Goal: Task Accomplishment & Management: Use online tool/utility

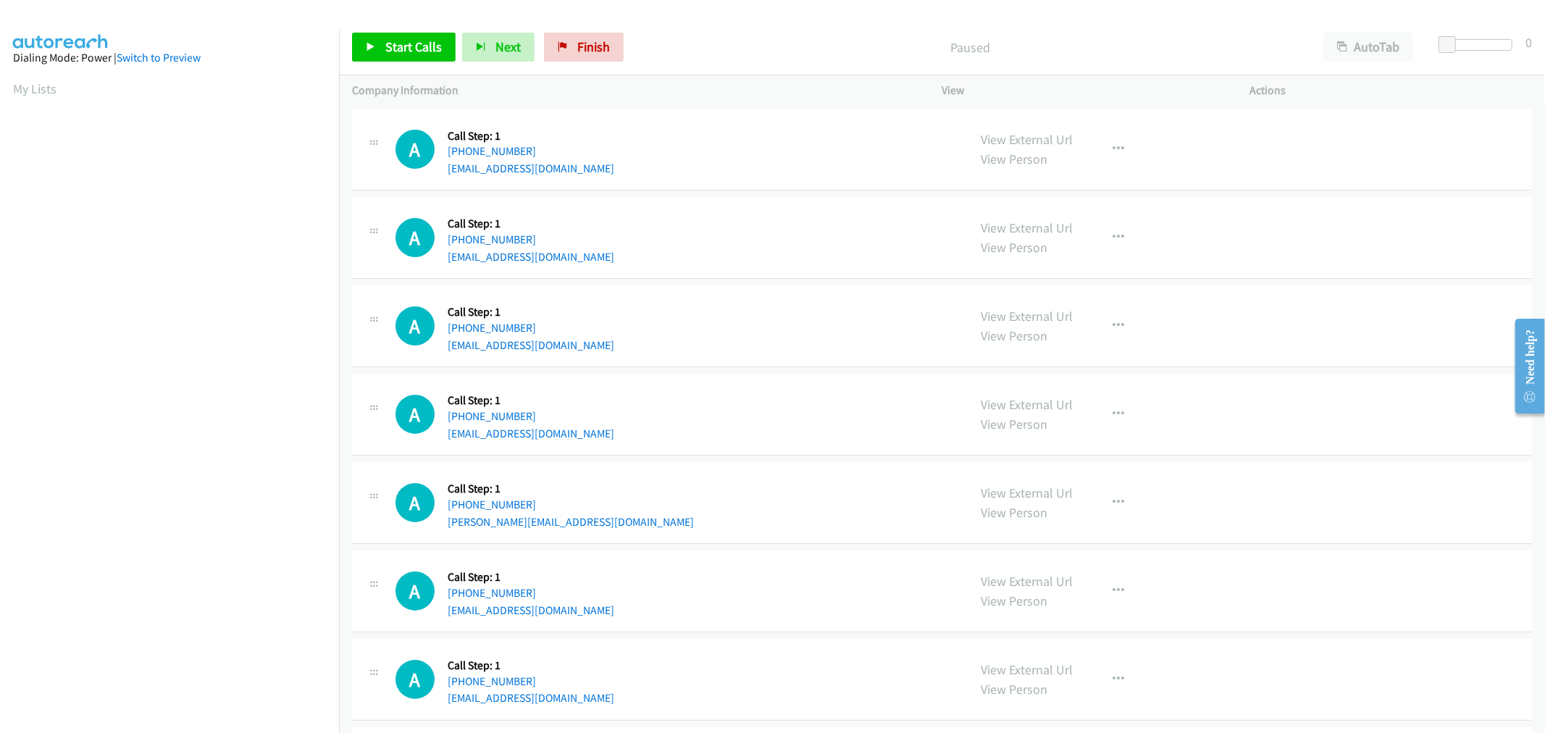
scroll to position [80, 0]
click at [423, 40] on span "Start Calls" at bounding box center [413, 46] width 57 height 17
click at [606, 323] on div "A Callback Scheduled Call Step: 1 America/Los_Angeles +1 702-303-8888 nccvegas@…" at bounding box center [676, 325] width 560 height 55
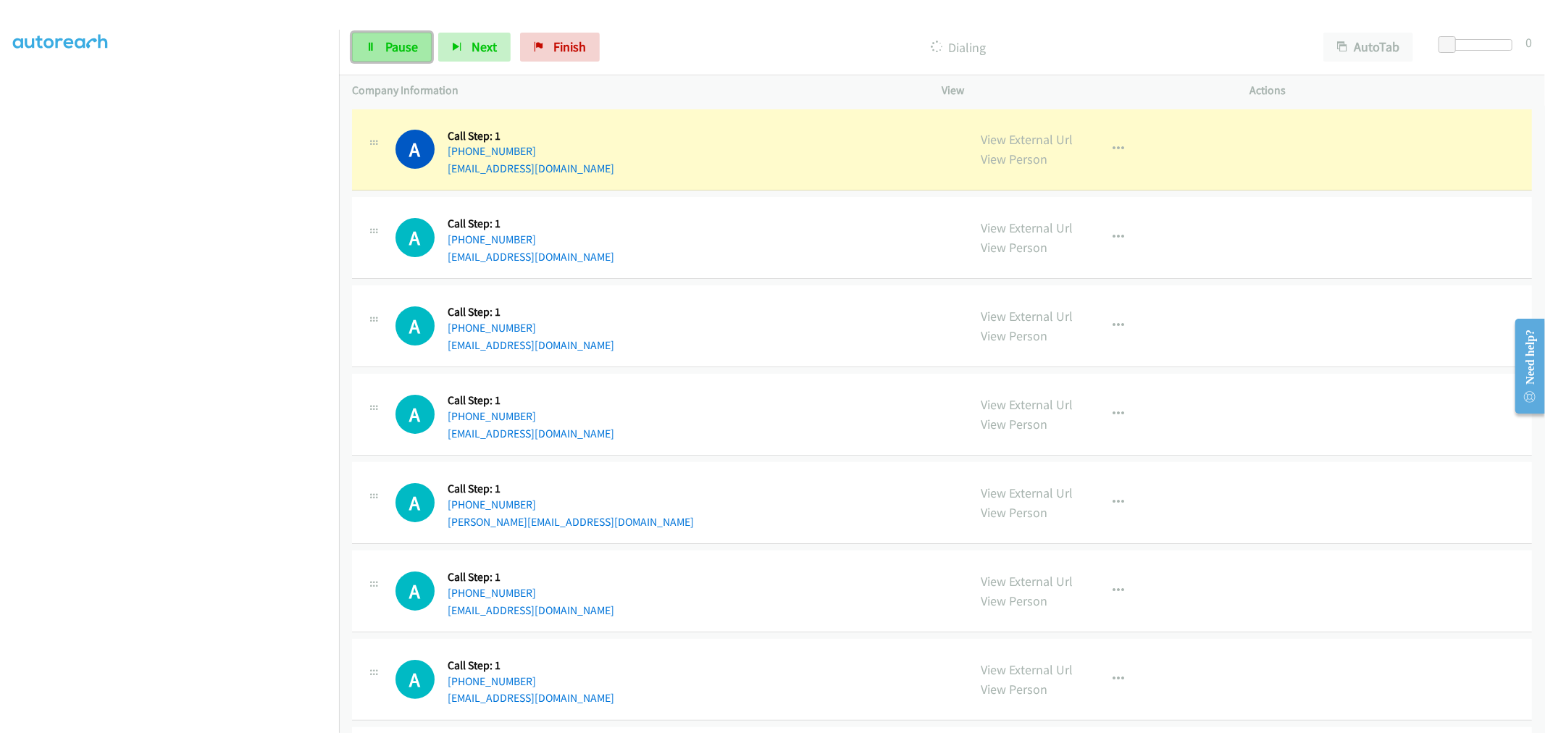
click at [408, 47] on span "Pause" at bounding box center [401, 46] width 33 height 17
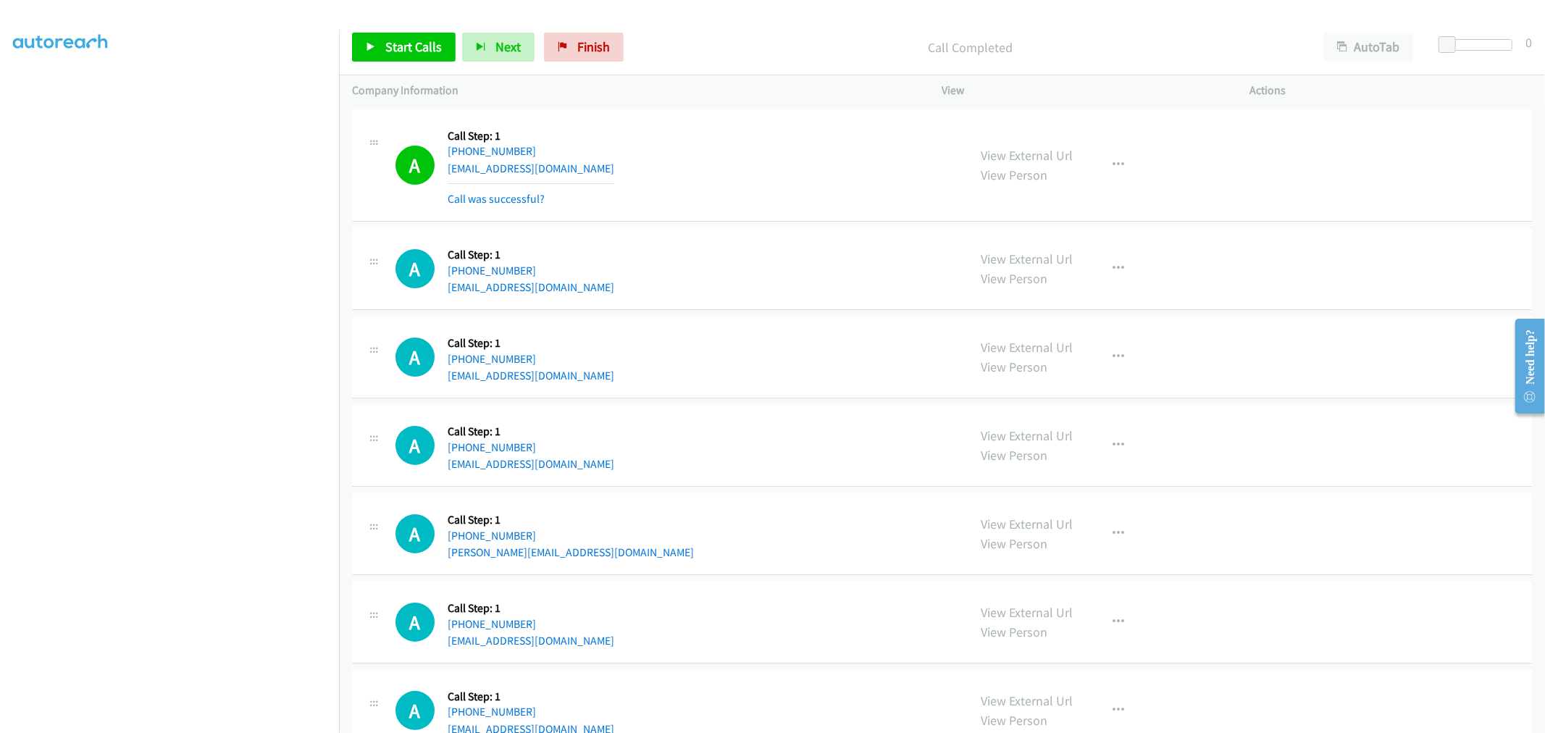
click at [725, 222] on td "A Callback Scheduled Call Step: 1 America/Chicago +1 630-935-0800 kimraffen@yah…" at bounding box center [942, 166] width 1206 height 120
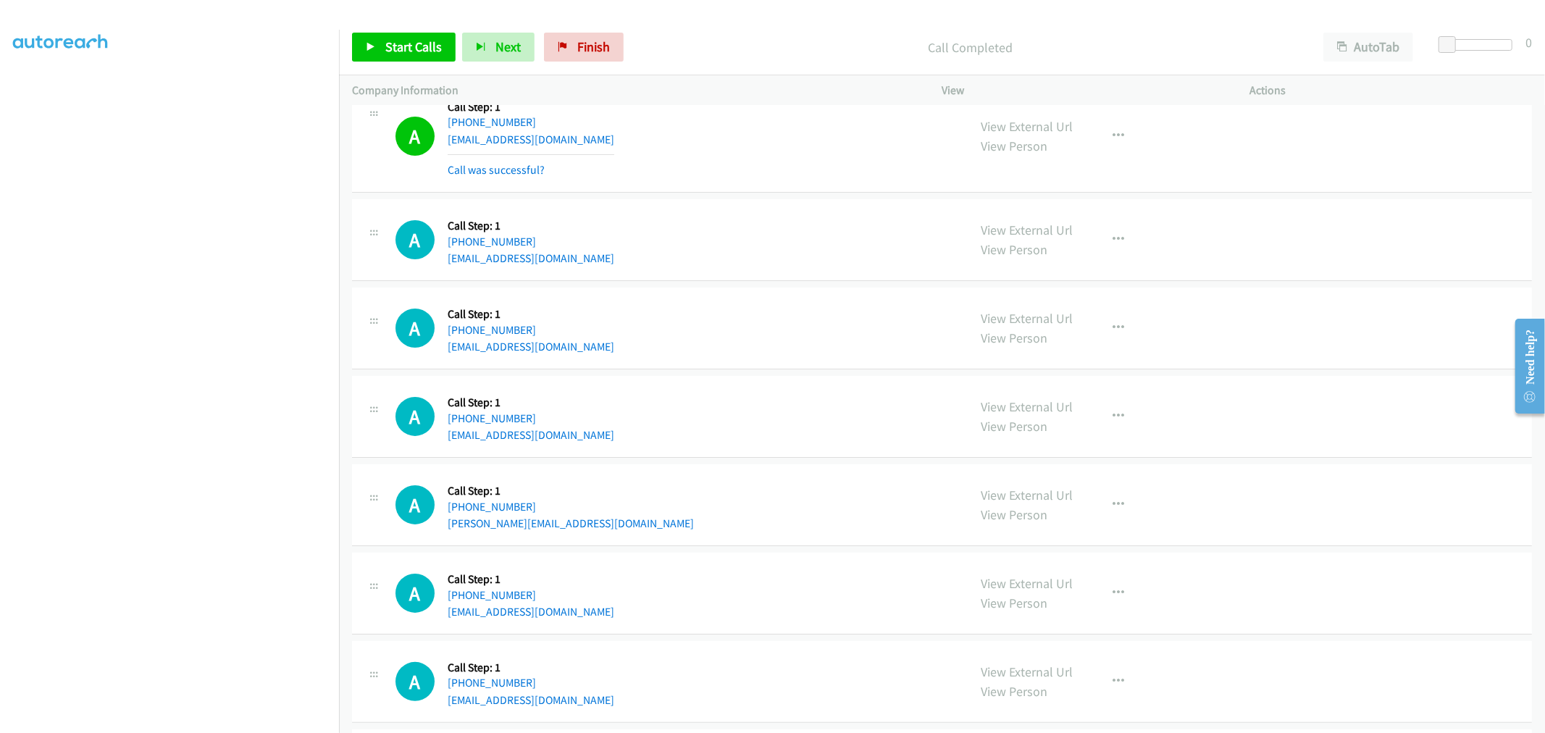
scroll to position [0, 0]
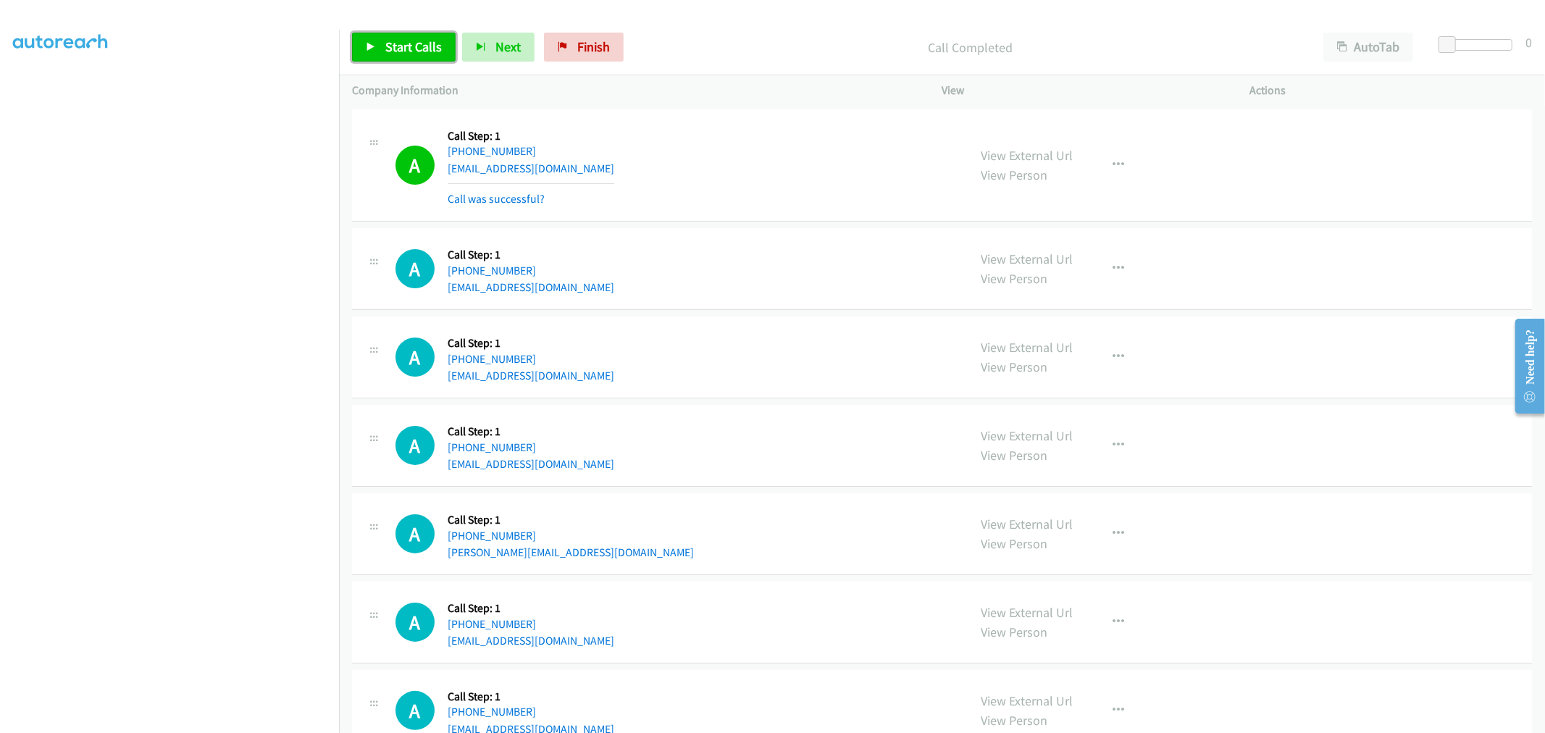
click at [411, 45] on span "Start Calls" at bounding box center [413, 46] width 57 height 17
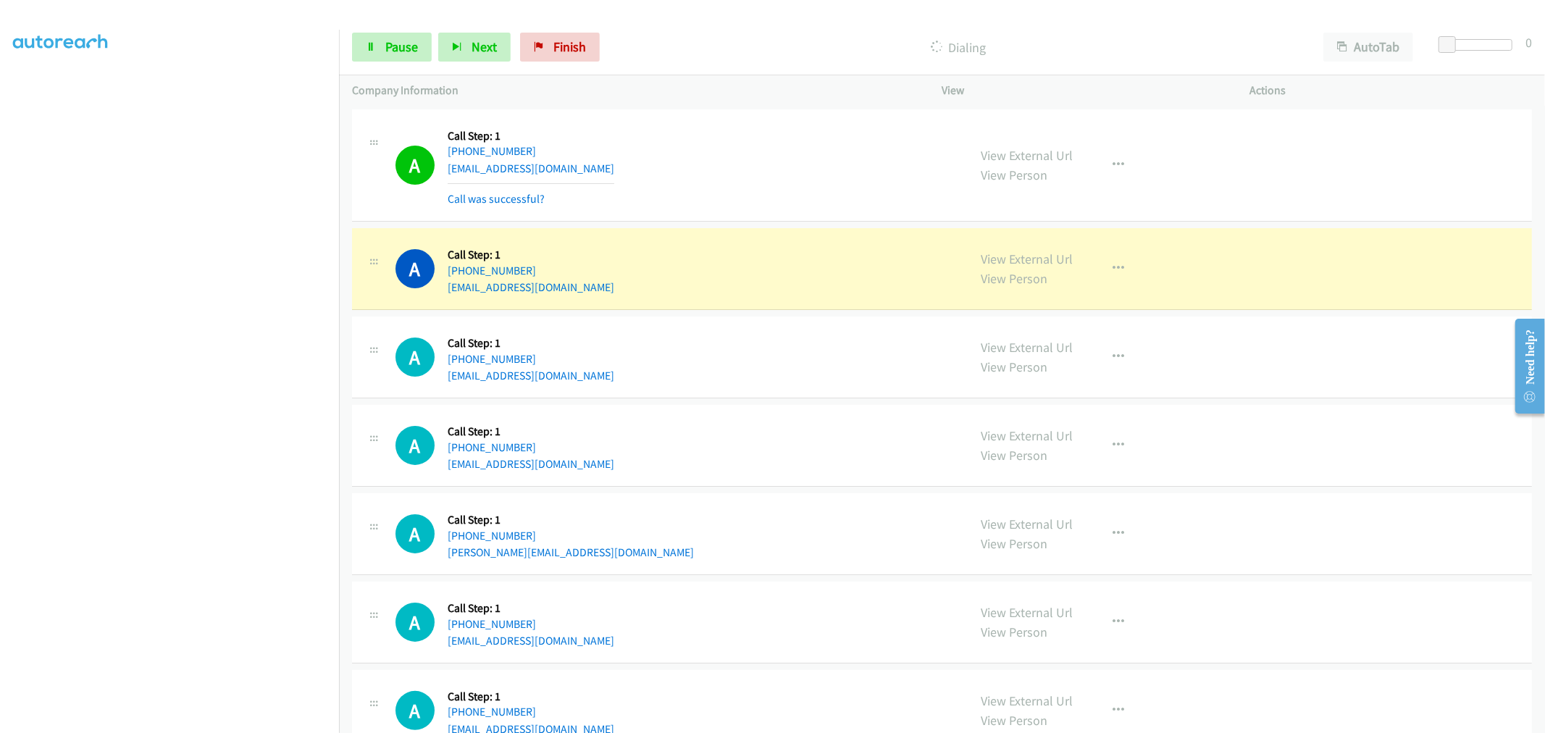
click at [757, 409] on div "A Callback Scheduled Call Step: 1 America/New_York +1 610-806-2828 benover@gmai…" at bounding box center [942, 446] width 1180 height 82
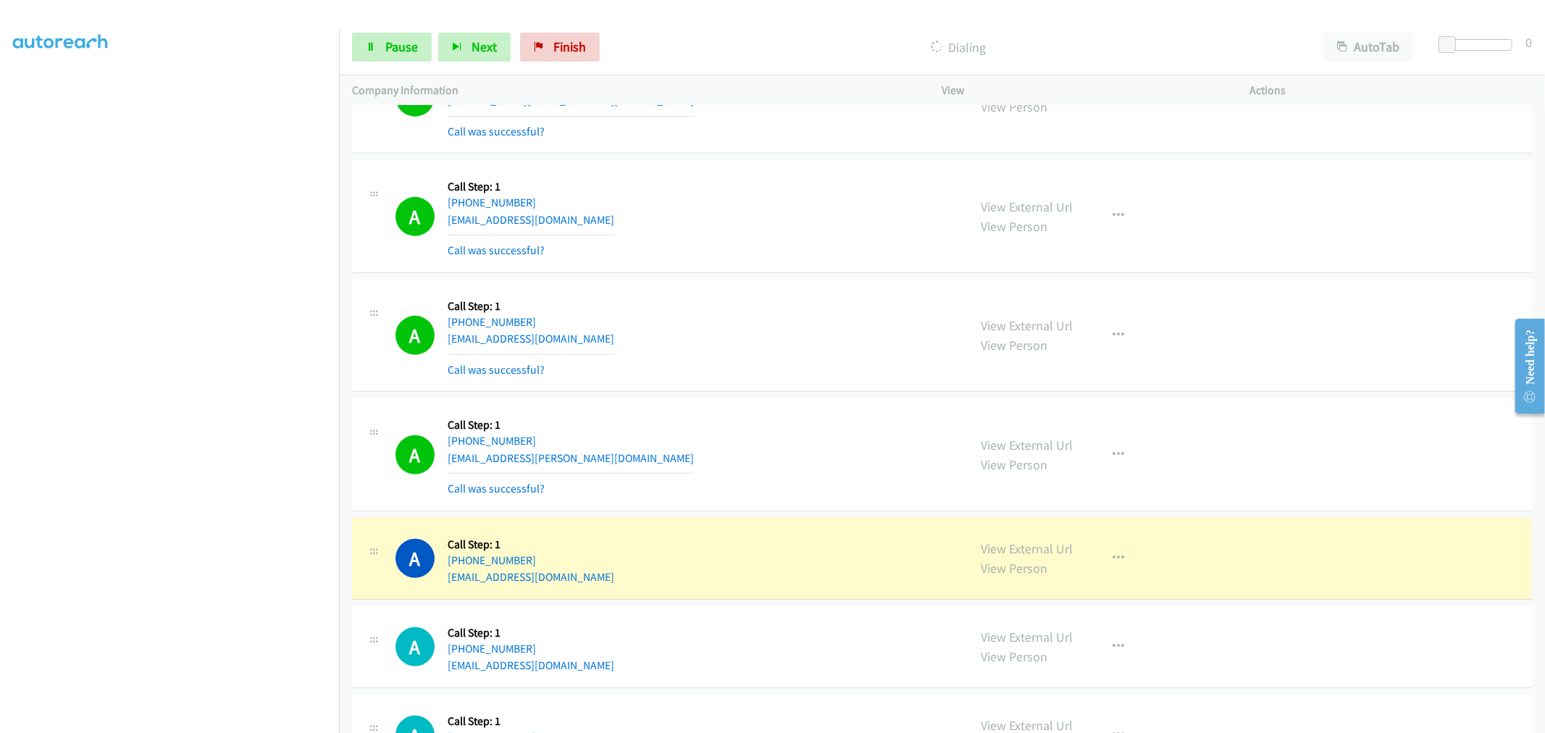
scroll to position [724, 0]
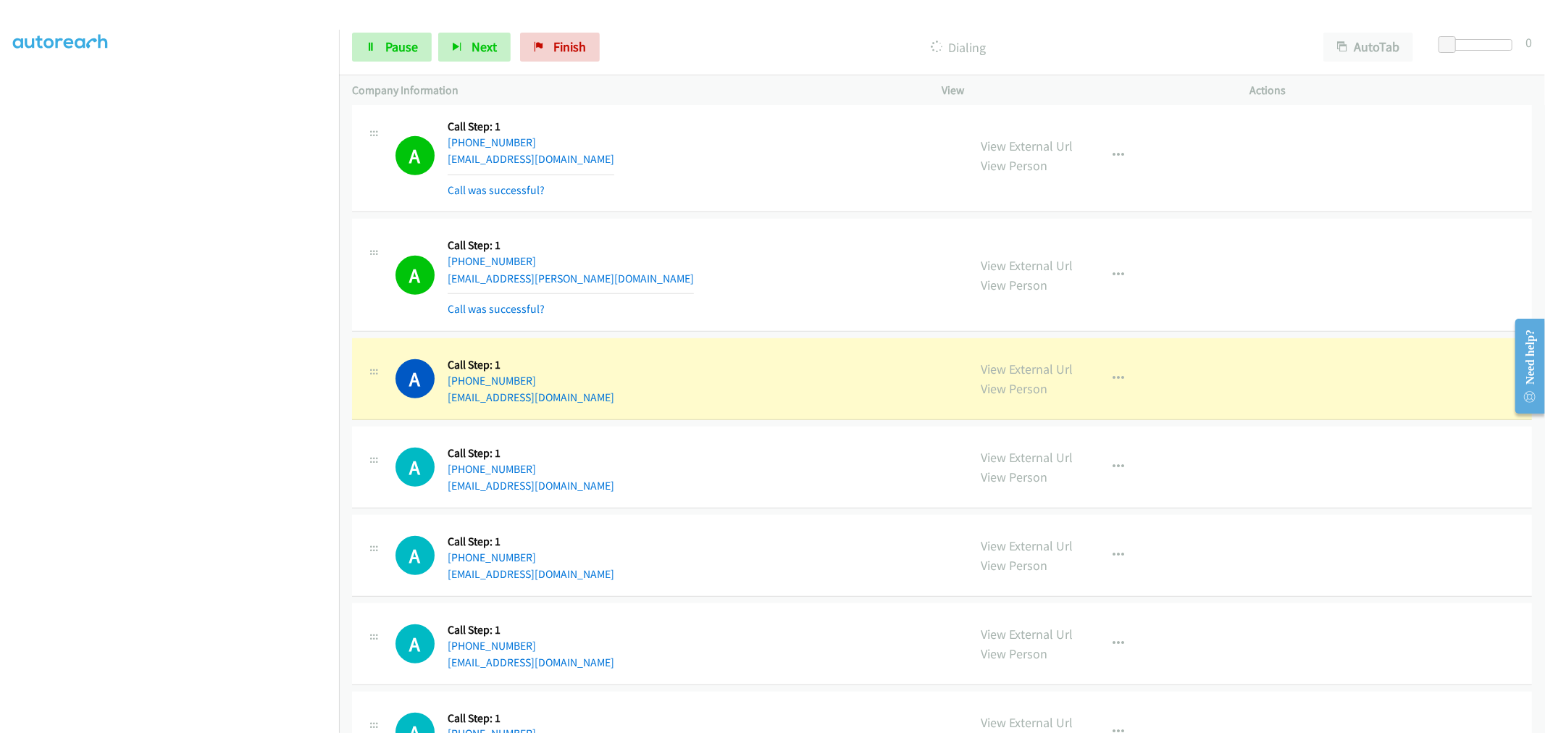
drag, startPoint x: 1029, startPoint y: 367, endPoint x: 780, endPoint y: 192, distance: 304.9
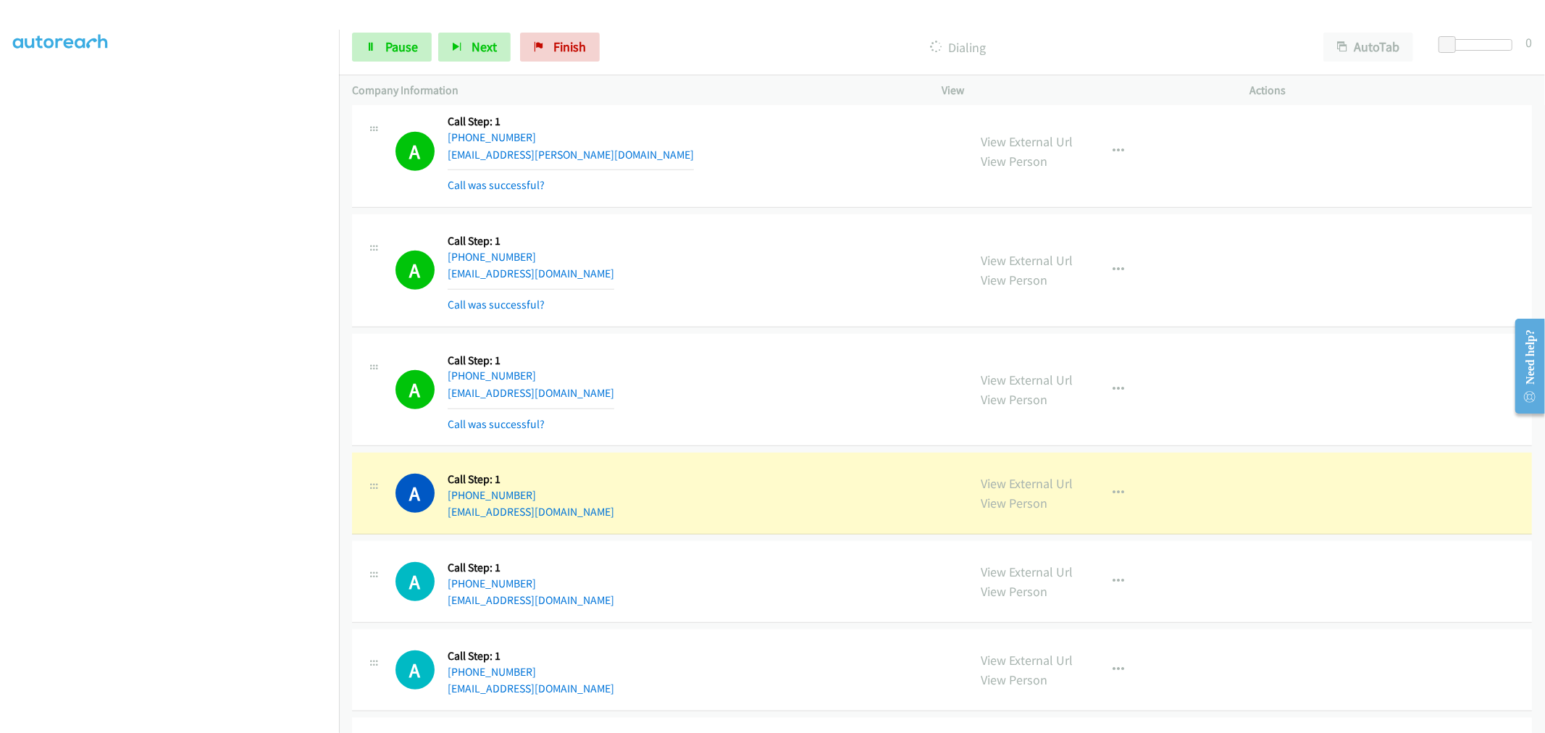
scroll to position [966, 0]
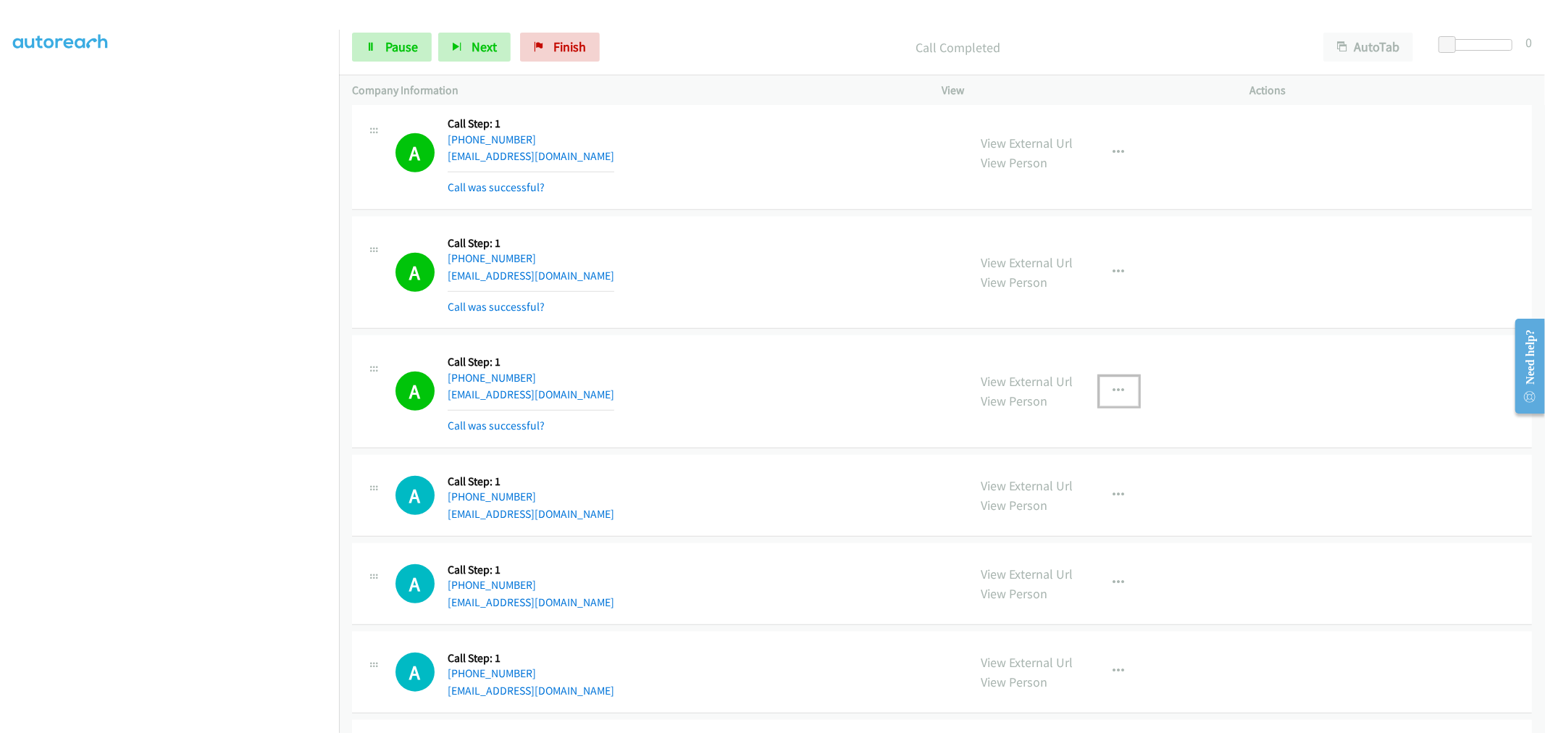
click at [1123, 397] on button "button" at bounding box center [1119, 391] width 39 height 29
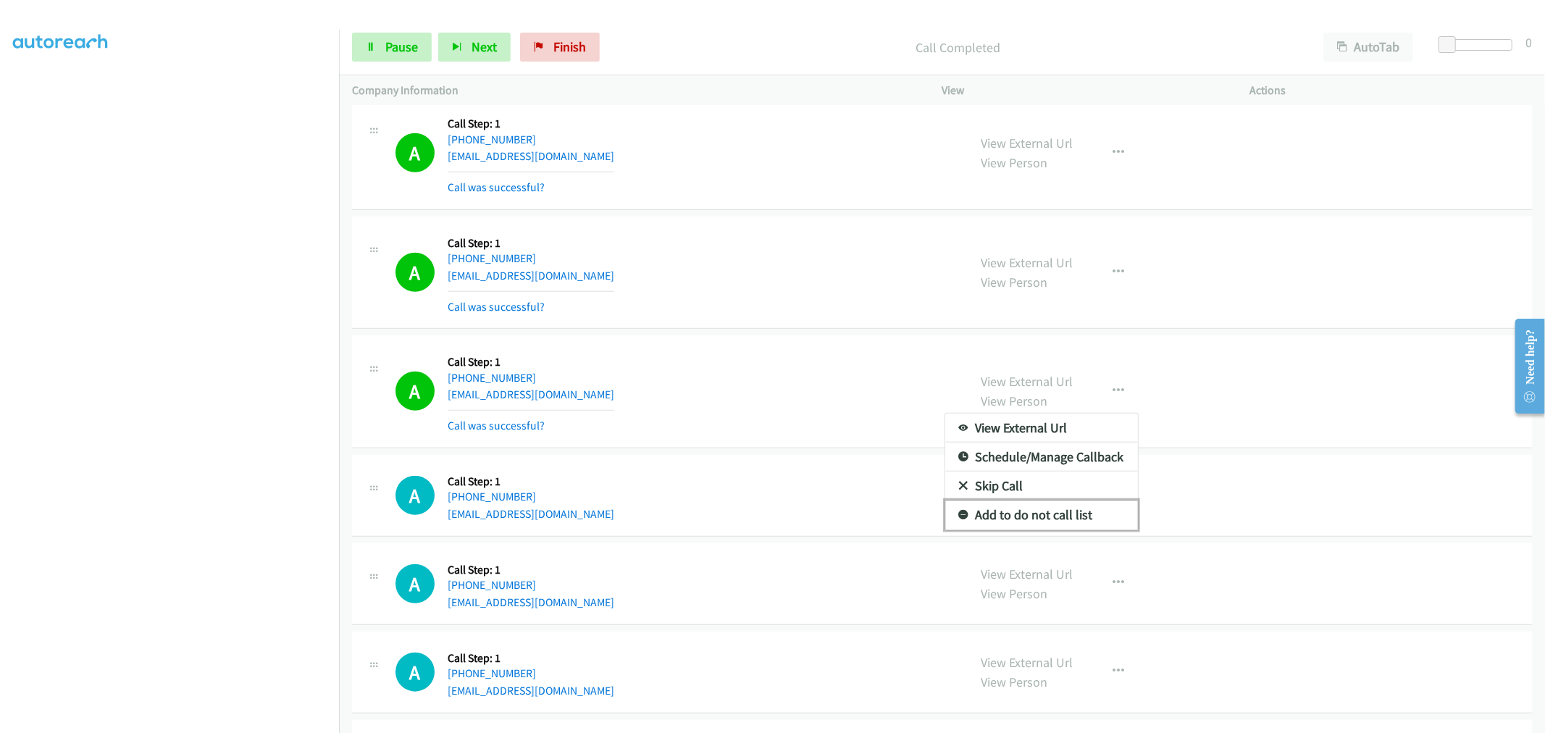
click at [1036, 505] on link "Add to do not call list" at bounding box center [1041, 515] width 193 height 29
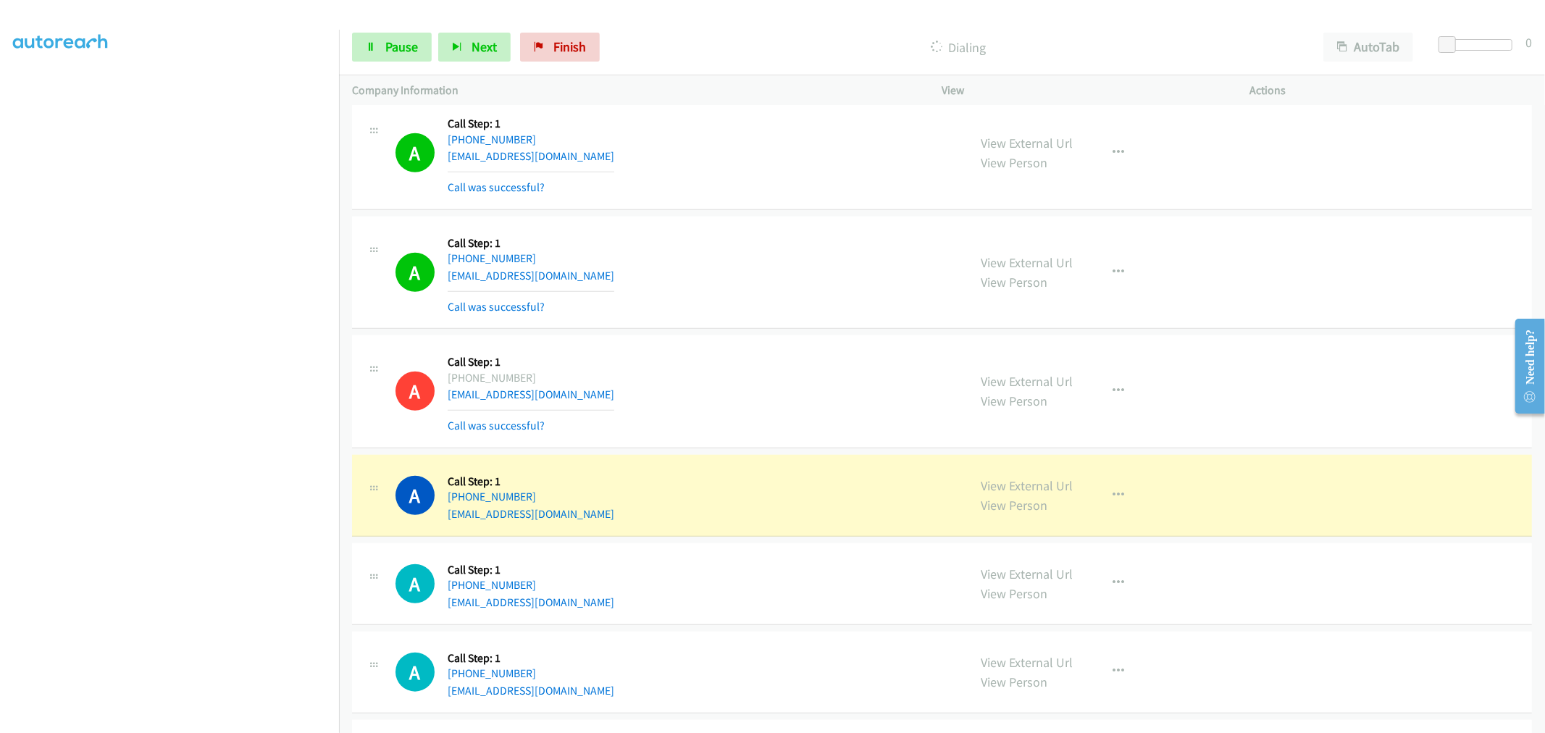
click at [833, 250] on div "A Callback Scheduled Call Step: 1 America/Chicago +1 612-251-1504 aminaahmed833…" at bounding box center [676, 273] width 560 height 86
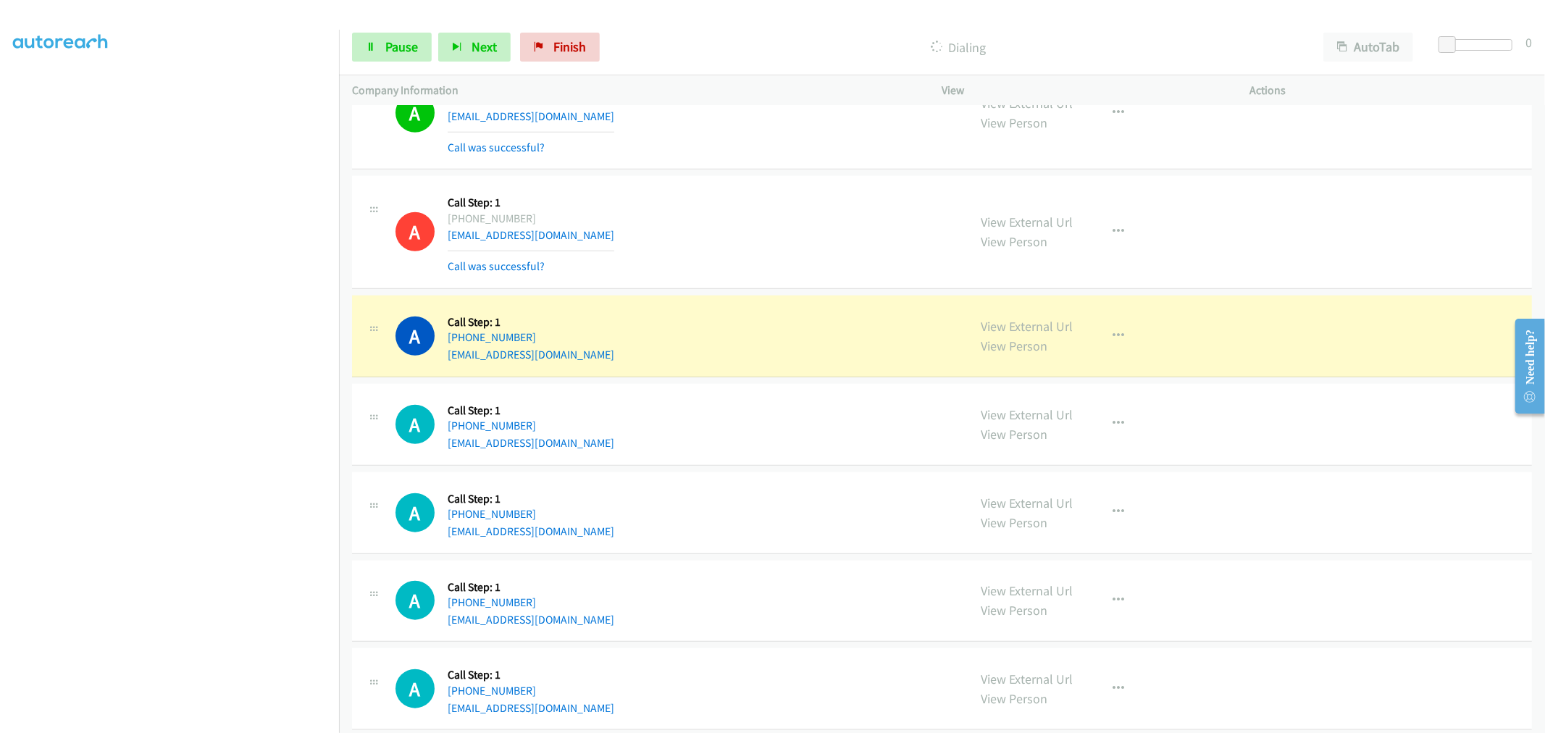
scroll to position [1127, 0]
click at [759, 175] on div "A Callback Scheduled Call Step: 1 America/Los_Angeles +1 425-382-1418 gamewiz55…" at bounding box center [942, 231] width 1180 height 113
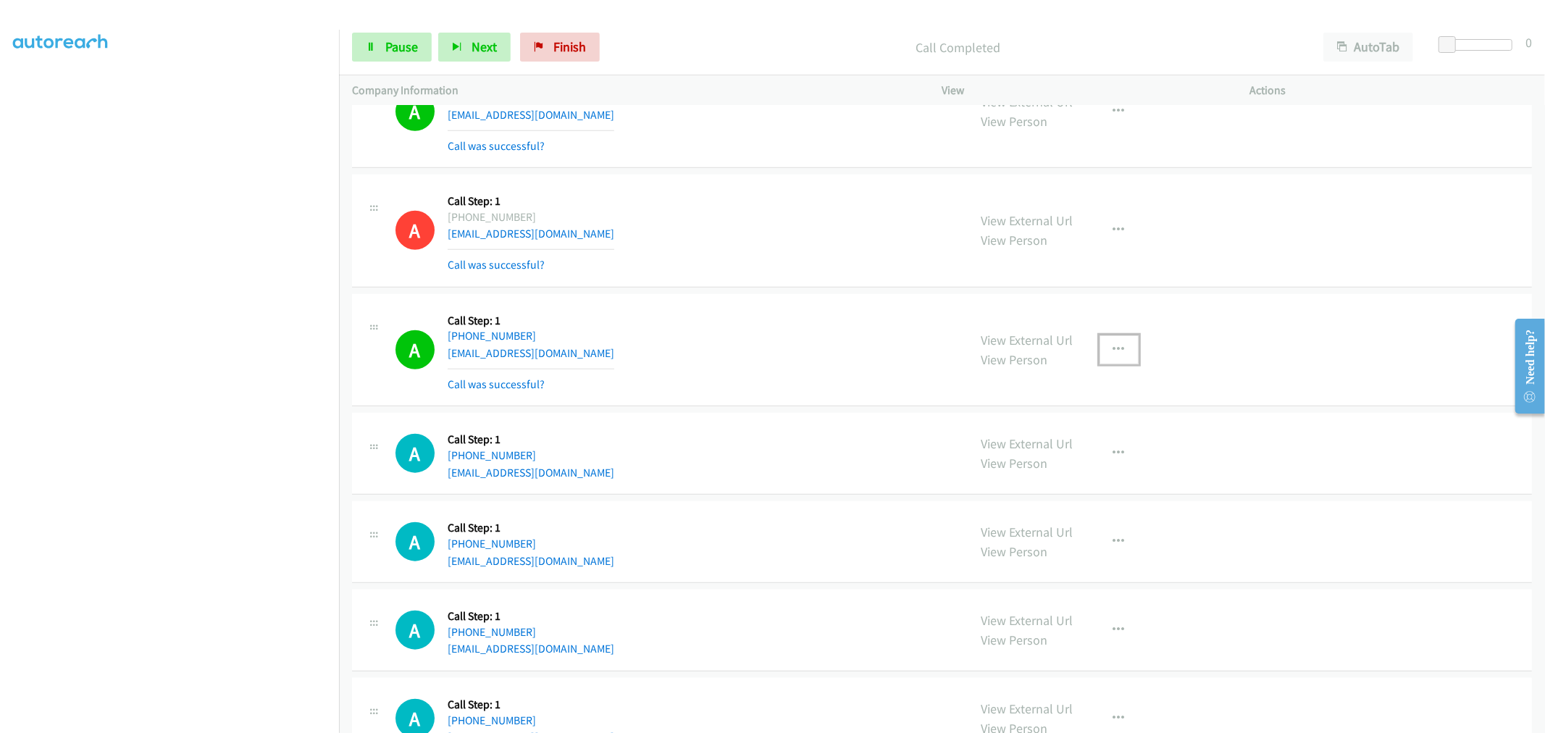
click at [1107, 357] on button "button" at bounding box center [1119, 349] width 39 height 29
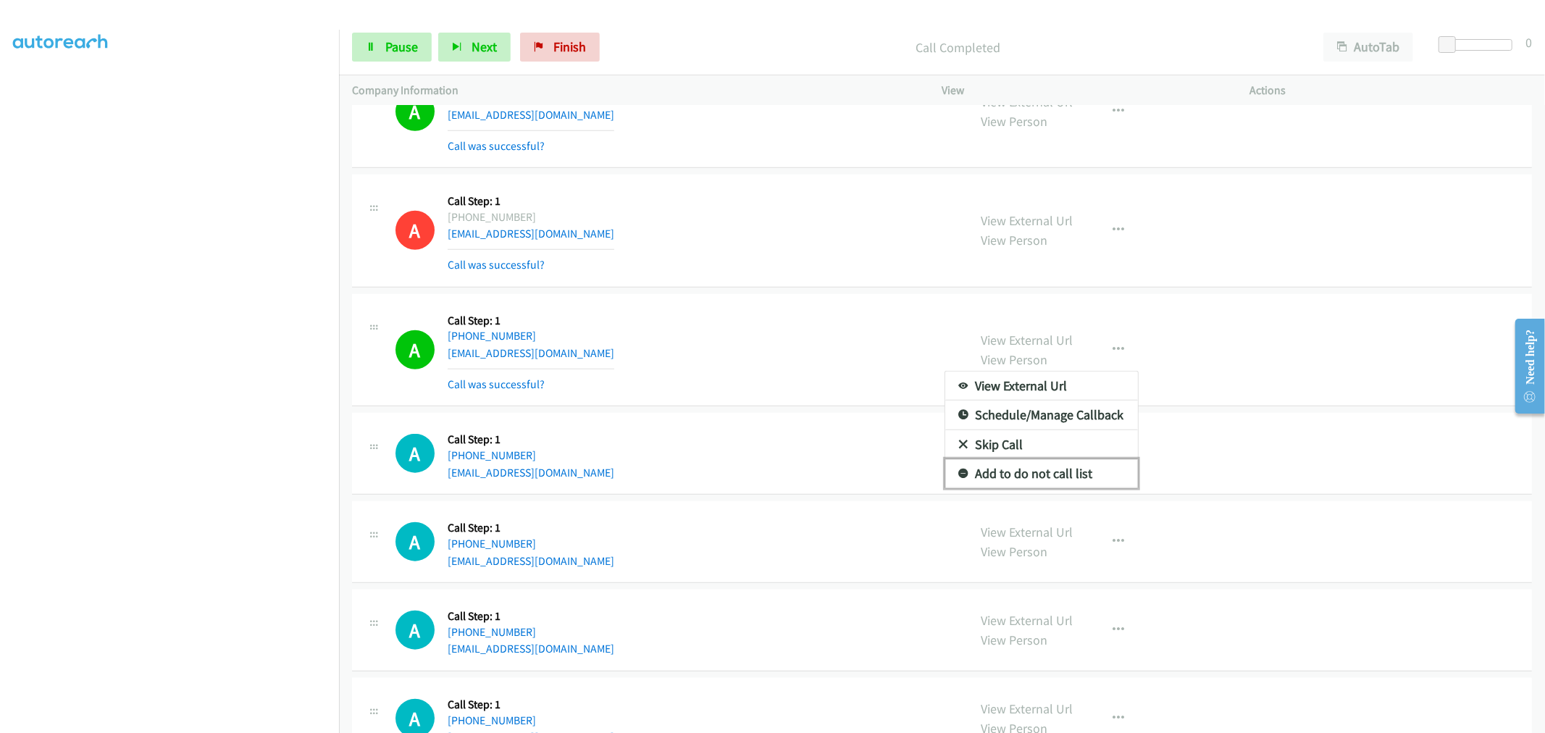
click at [1014, 481] on link "Add to do not call list" at bounding box center [1041, 473] width 193 height 29
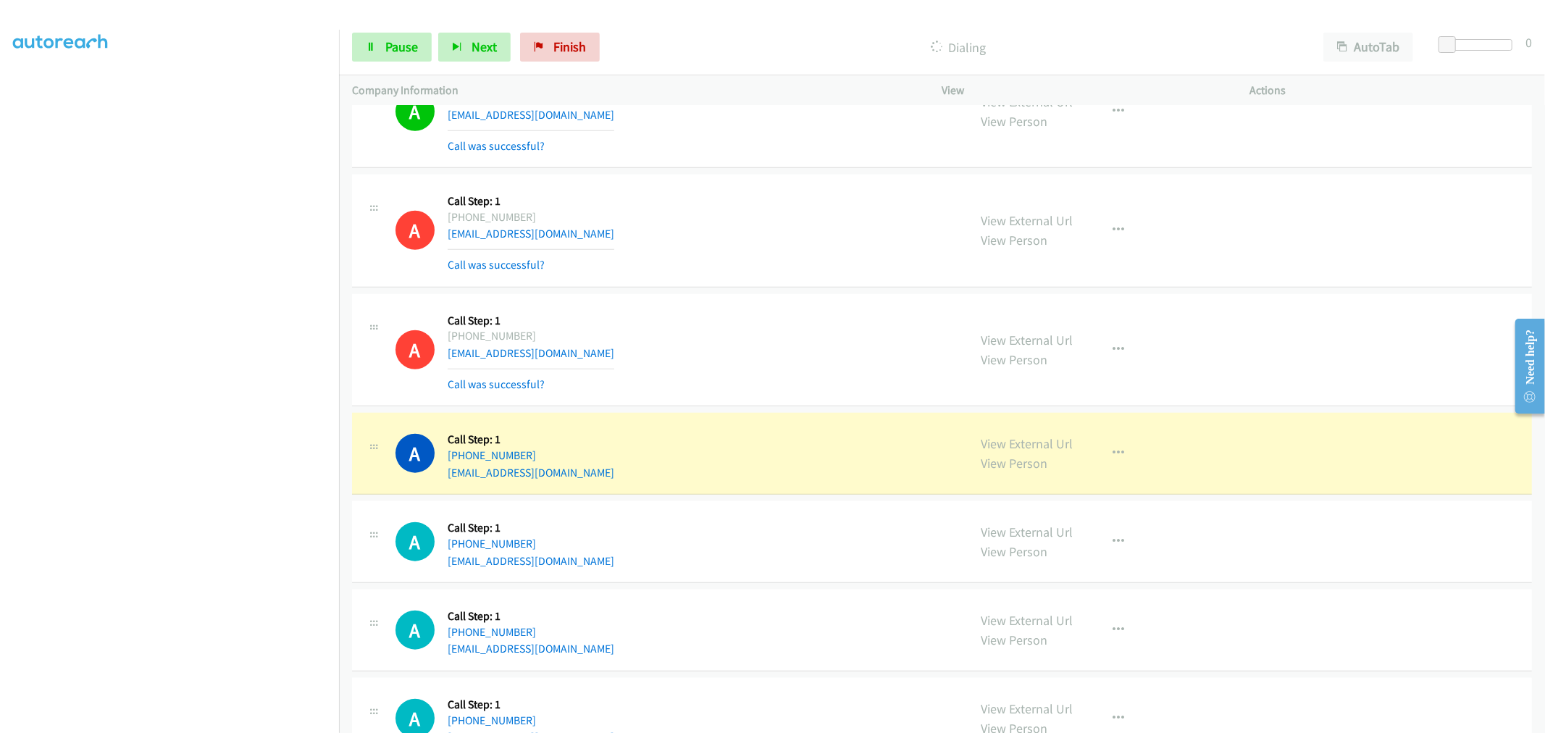
click at [690, 345] on div "A Callback Scheduled Call Step: 1 America/New_York +1 508-328-9325 bill@billpal…" at bounding box center [676, 350] width 560 height 86
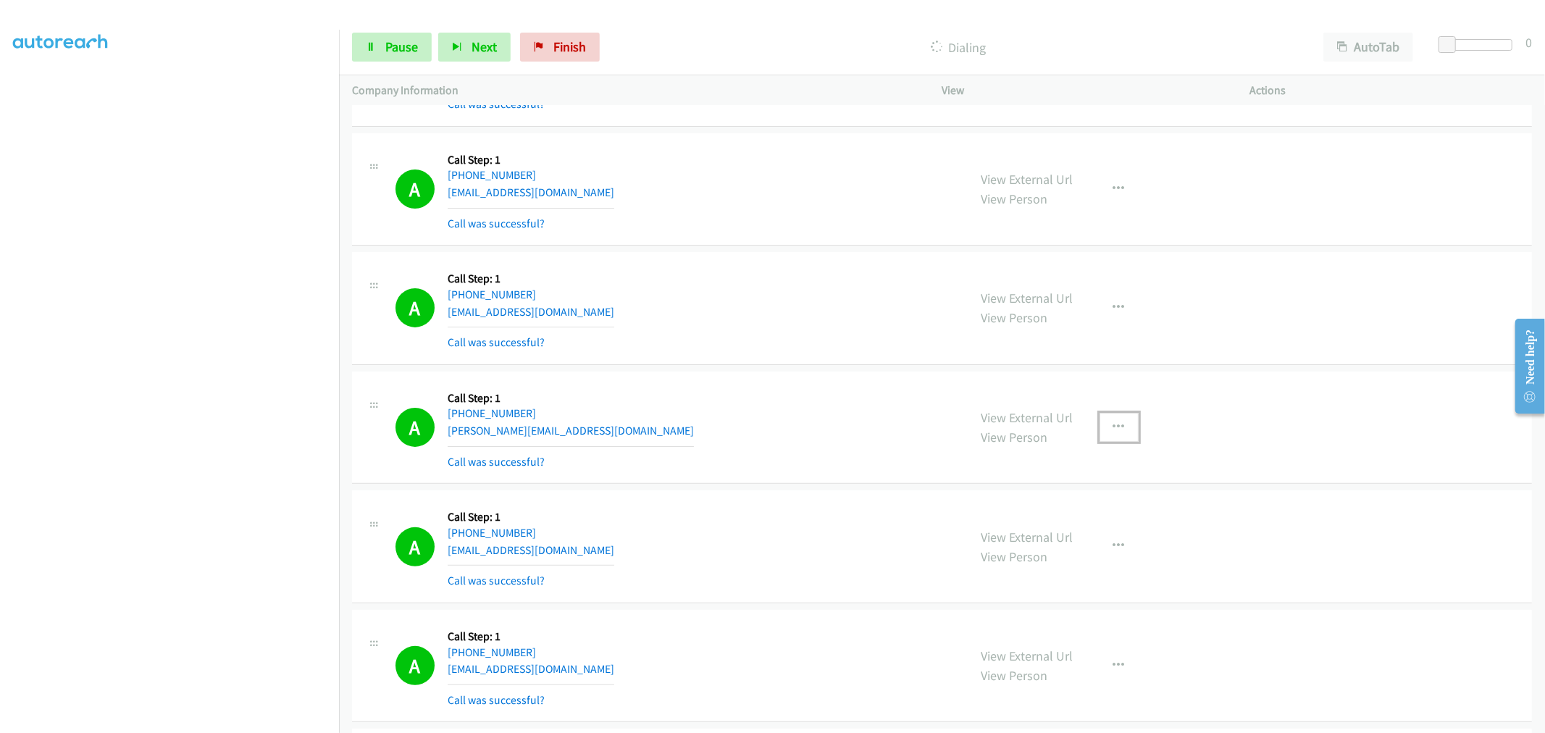
click at [1119, 430] on button "button" at bounding box center [1119, 427] width 39 height 29
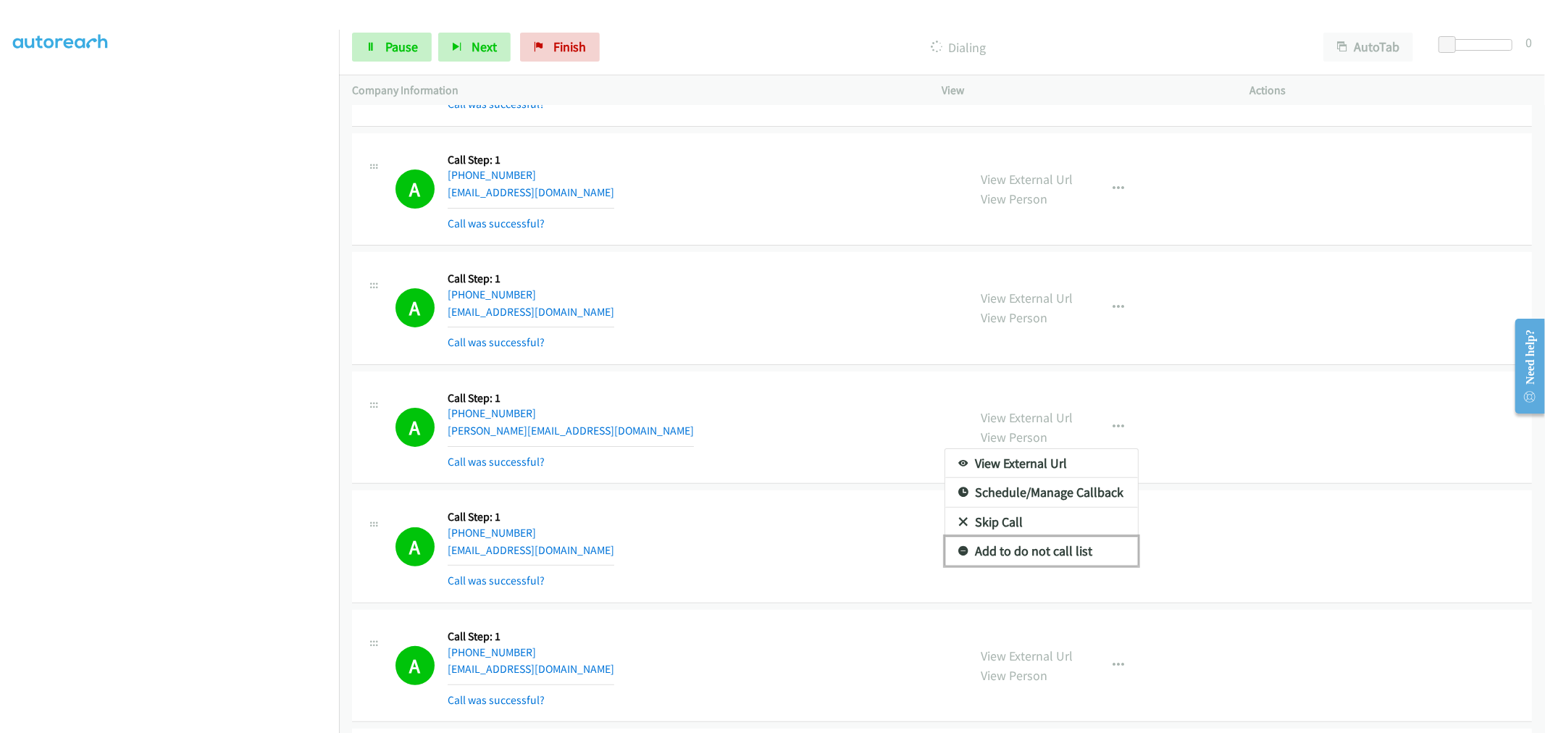
click at [1044, 554] on link "Add to do not call list" at bounding box center [1041, 551] width 193 height 29
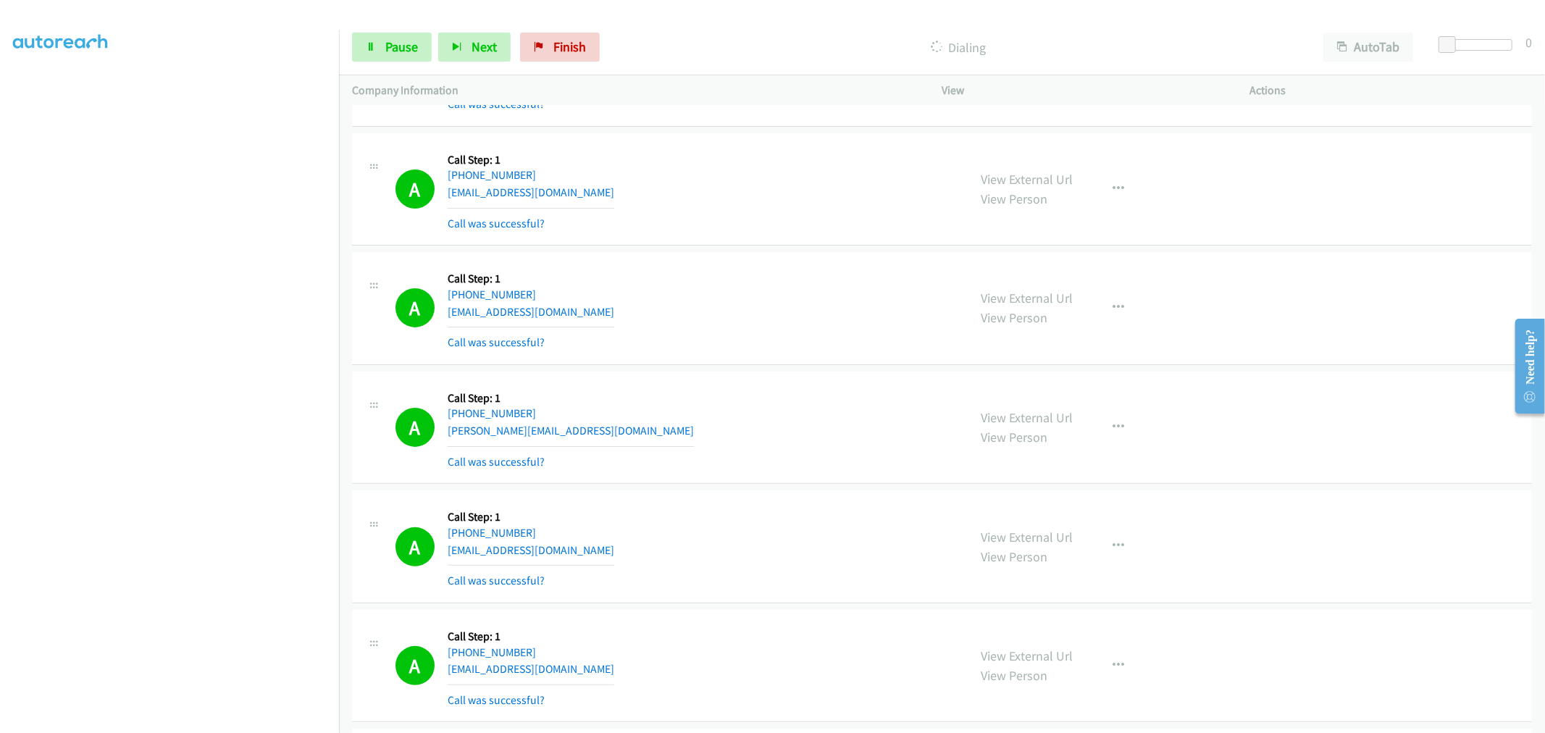
click at [837, 460] on div "A Callback Scheduled Call Step: 1 America/Chicago +1 985-335-4974 jeremy.bickha…" at bounding box center [676, 428] width 560 height 86
click at [238, 720] on section at bounding box center [169, 389] width 313 height 693
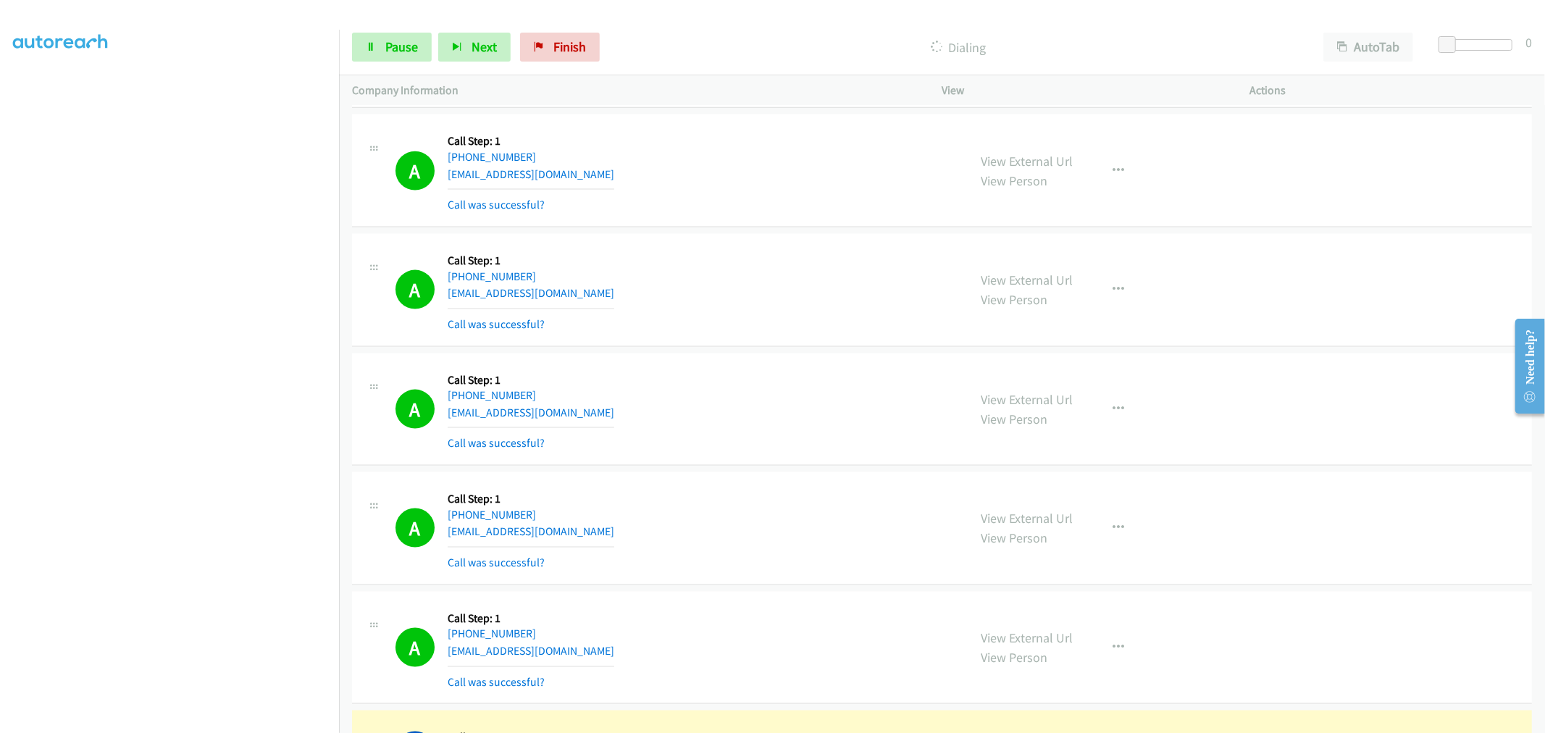
scroll to position [2147, 0]
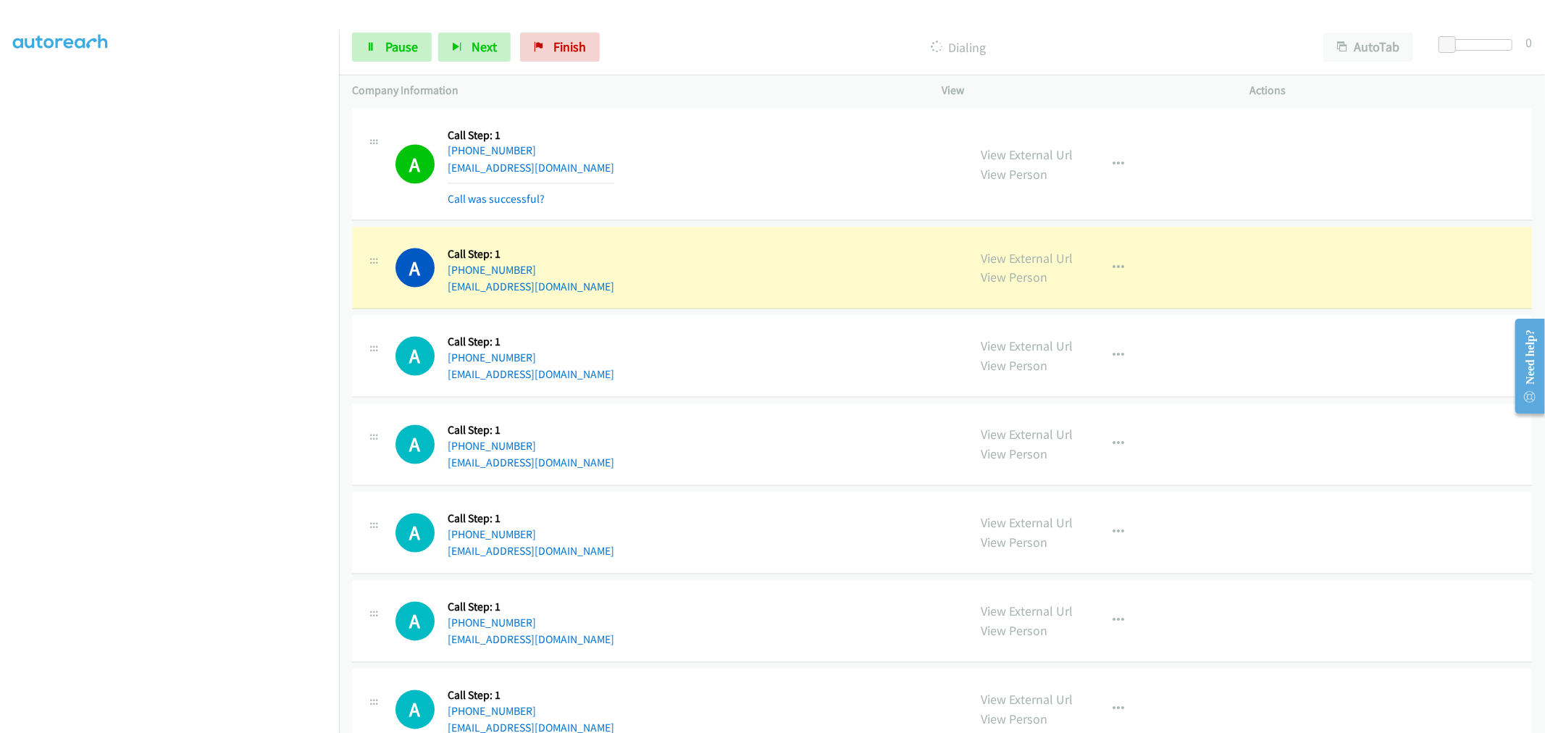
drag, startPoint x: 845, startPoint y: 191, endPoint x: 874, endPoint y: 200, distance: 30.3
click at [845, 191] on div "A Callback Scheduled Call Step: 1 America/New_York +1 941-993-7747 mamendoza272…" at bounding box center [676, 165] width 560 height 86
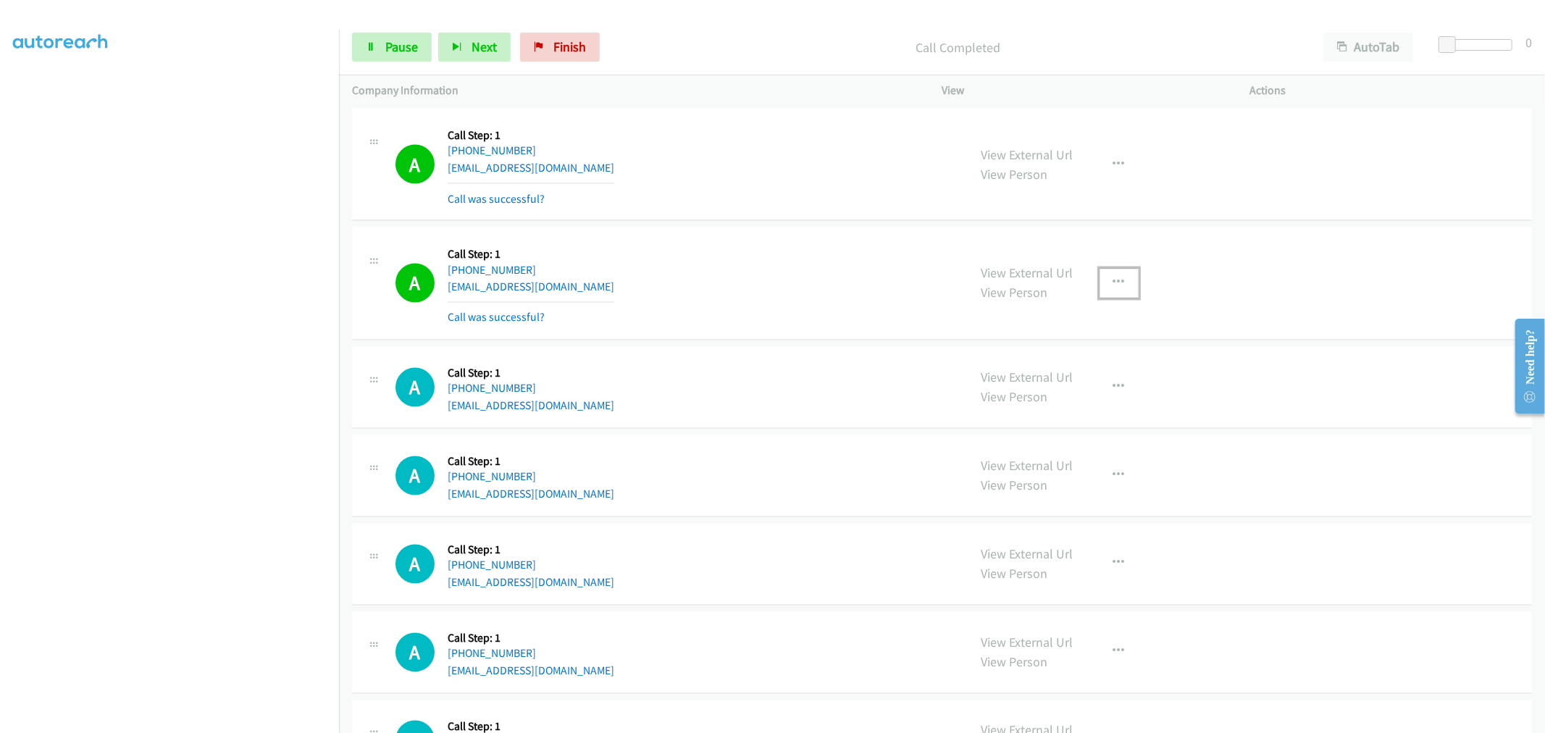
click at [1110, 293] on button "button" at bounding box center [1119, 283] width 39 height 29
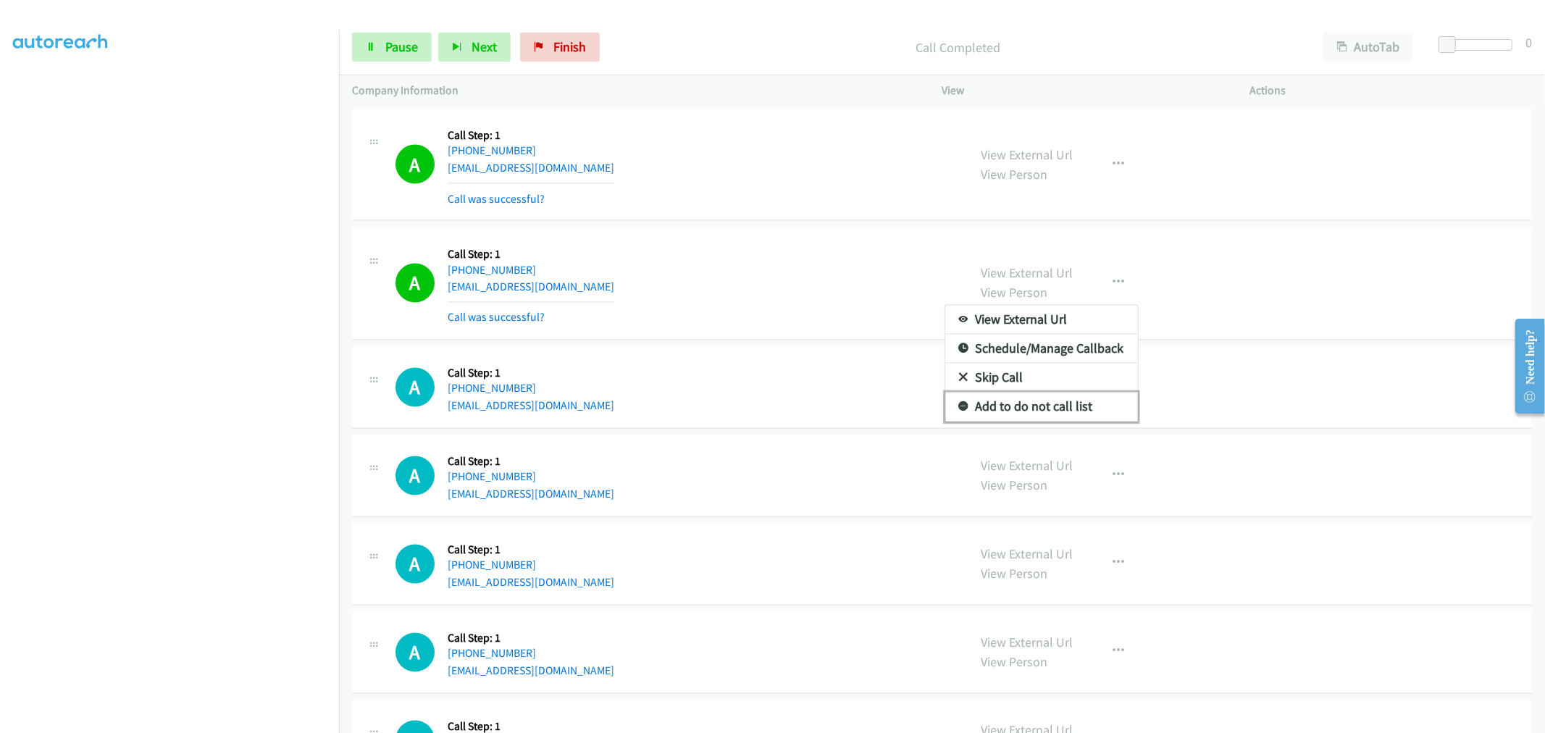
click at [1022, 406] on link "Add to do not call list" at bounding box center [1041, 407] width 193 height 29
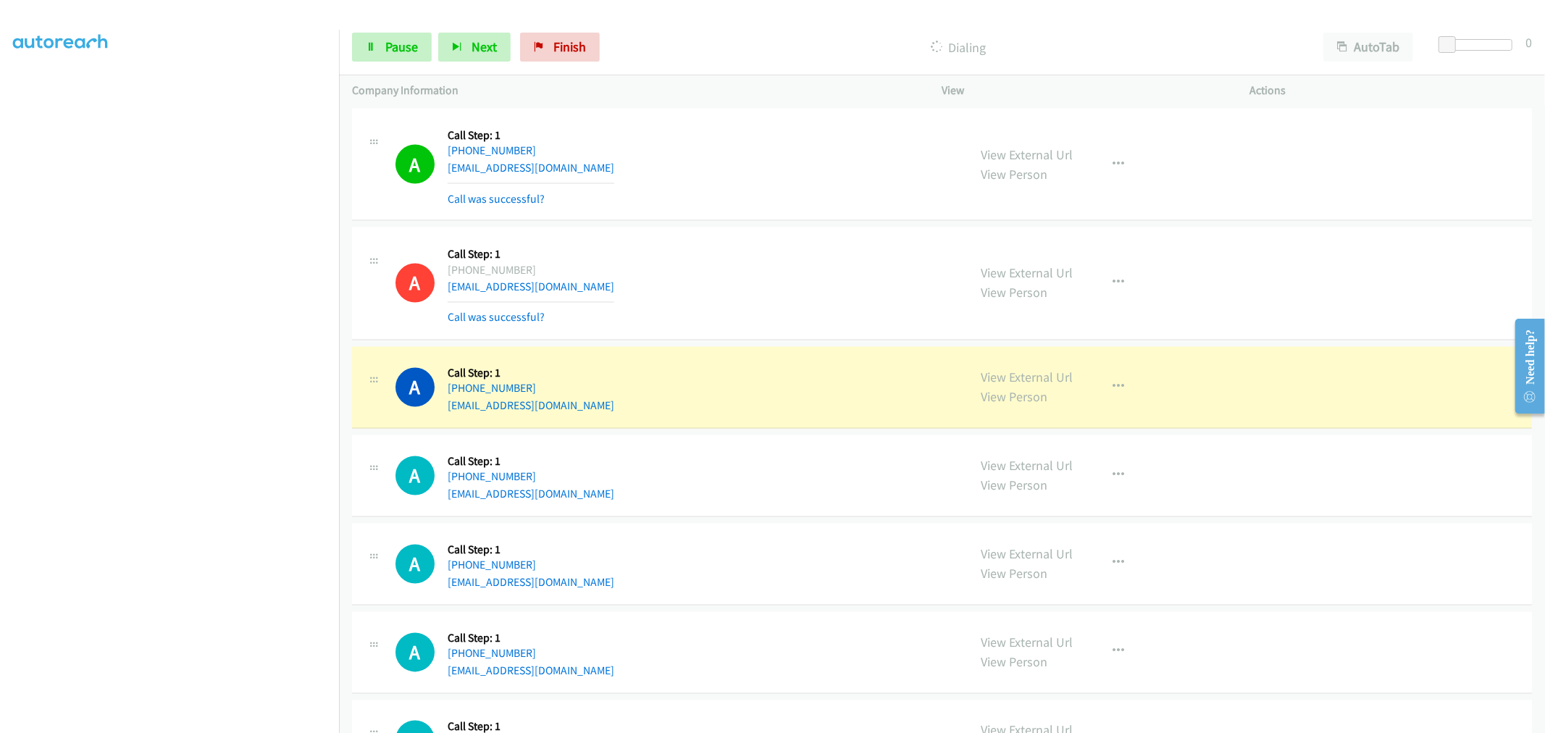
drag, startPoint x: 1030, startPoint y: 381, endPoint x: 887, endPoint y: 243, distance: 198.8
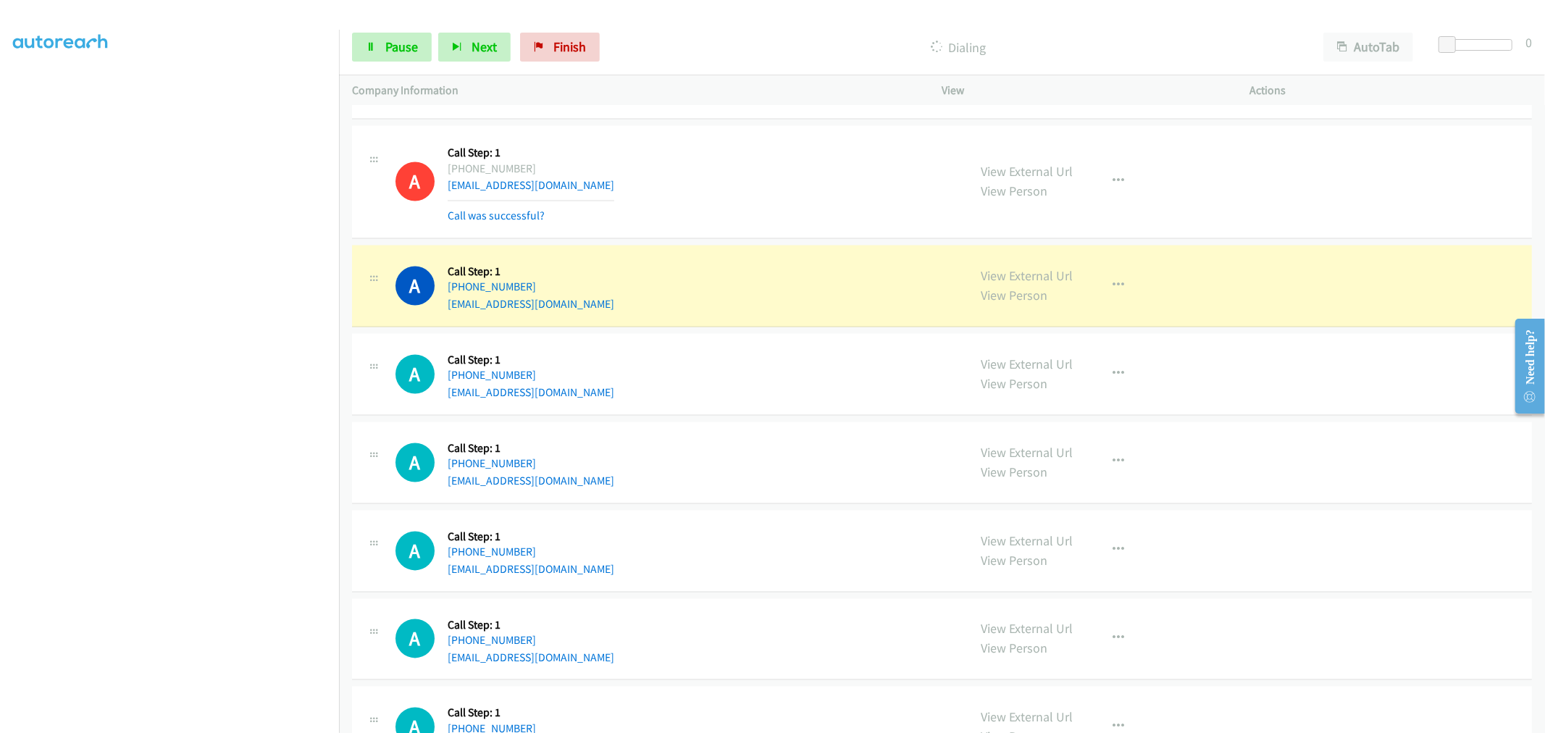
scroll to position [2307, 0]
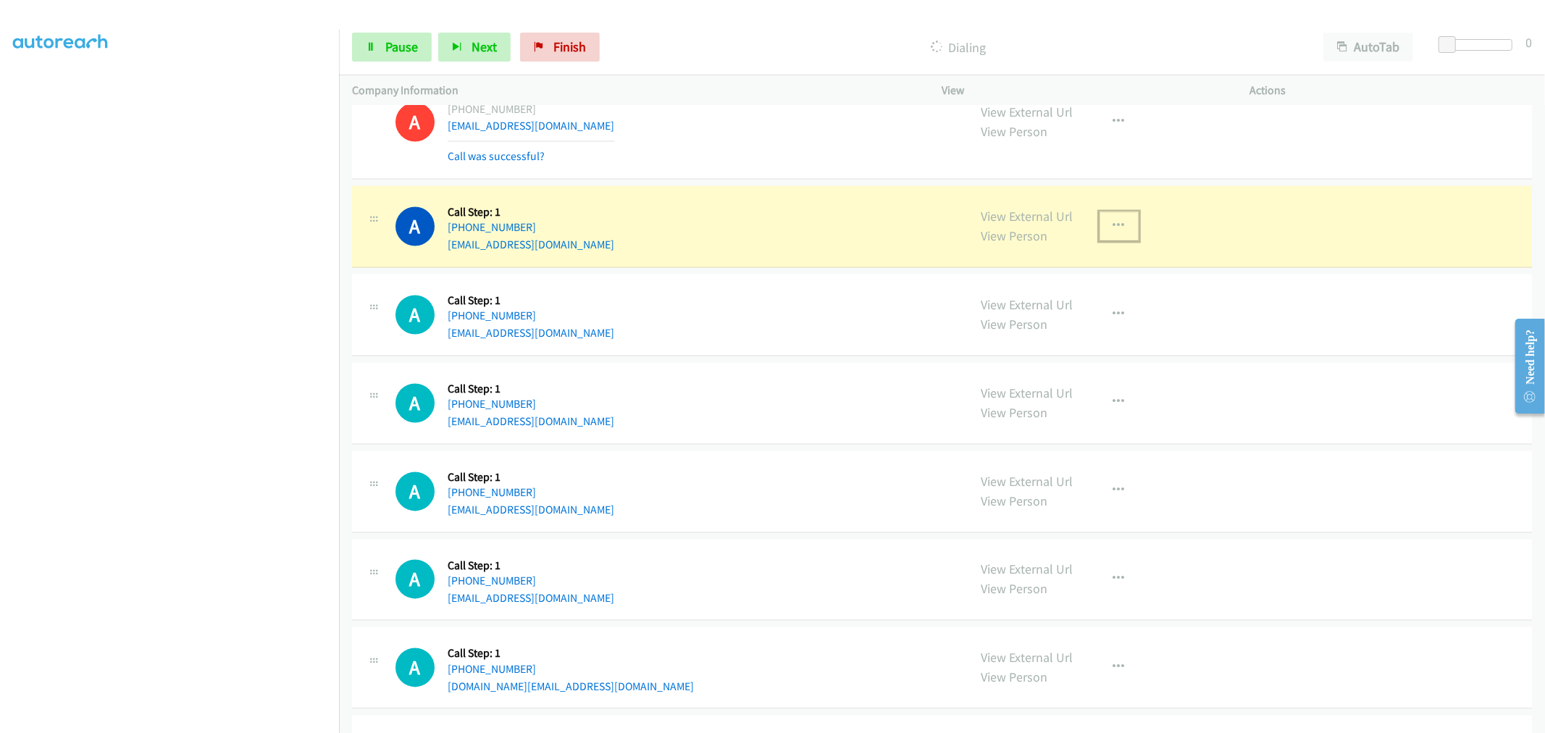
click at [1113, 227] on button "button" at bounding box center [1119, 226] width 39 height 29
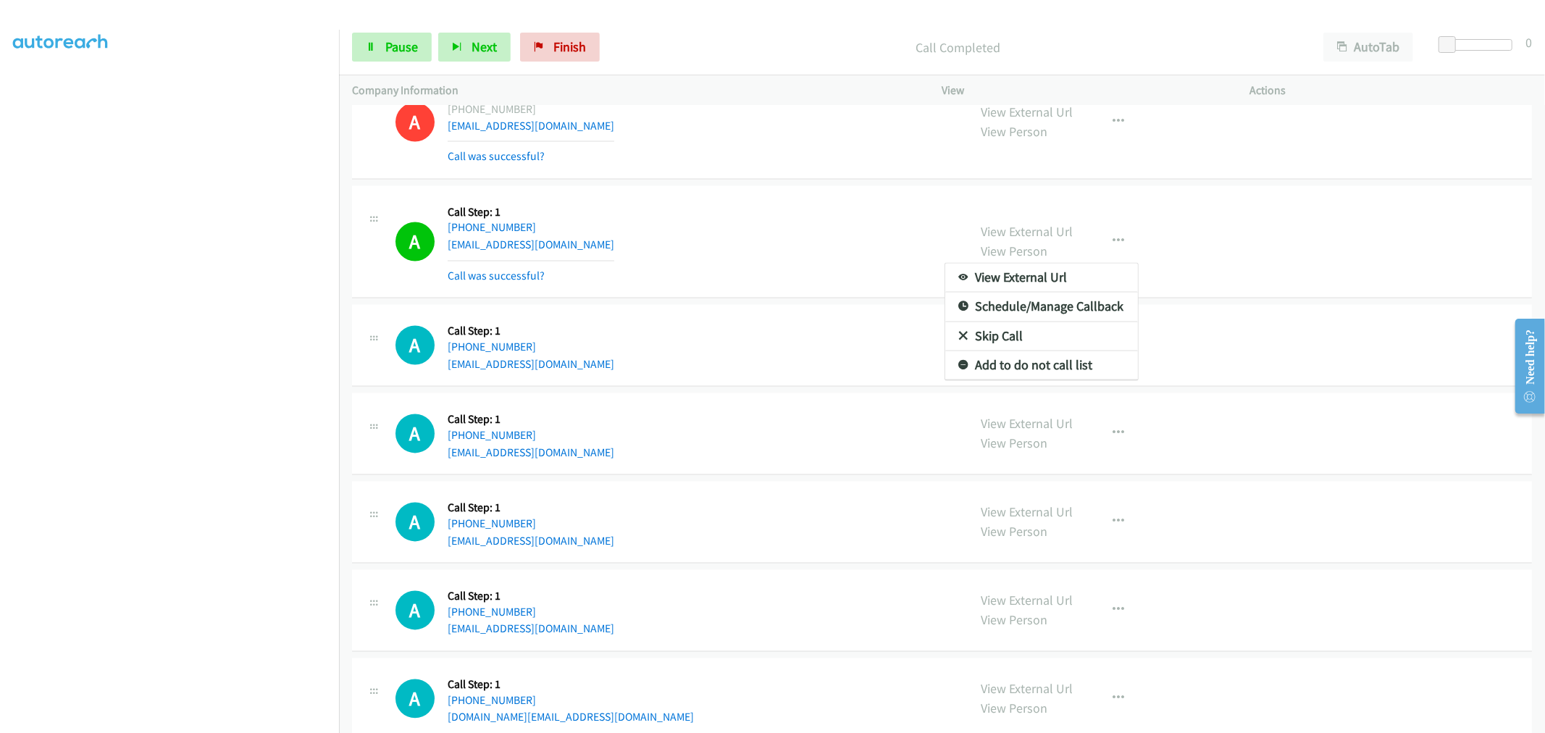
click at [836, 191] on div at bounding box center [772, 366] width 1545 height 733
click at [1121, 239] on button "button" at bounding box center [1119, 241] width 39 height 29
click at [1040, 377] on link "Add to do not call list" at bounding box center [1041, 365] width 193 height 29
click at [777, 272] on div "A Callback Scheduled Call Step: 1 America/New_York +1 603-918-4322 mariaruiz011…" at bounding box center [676, 242] width 560 height 86
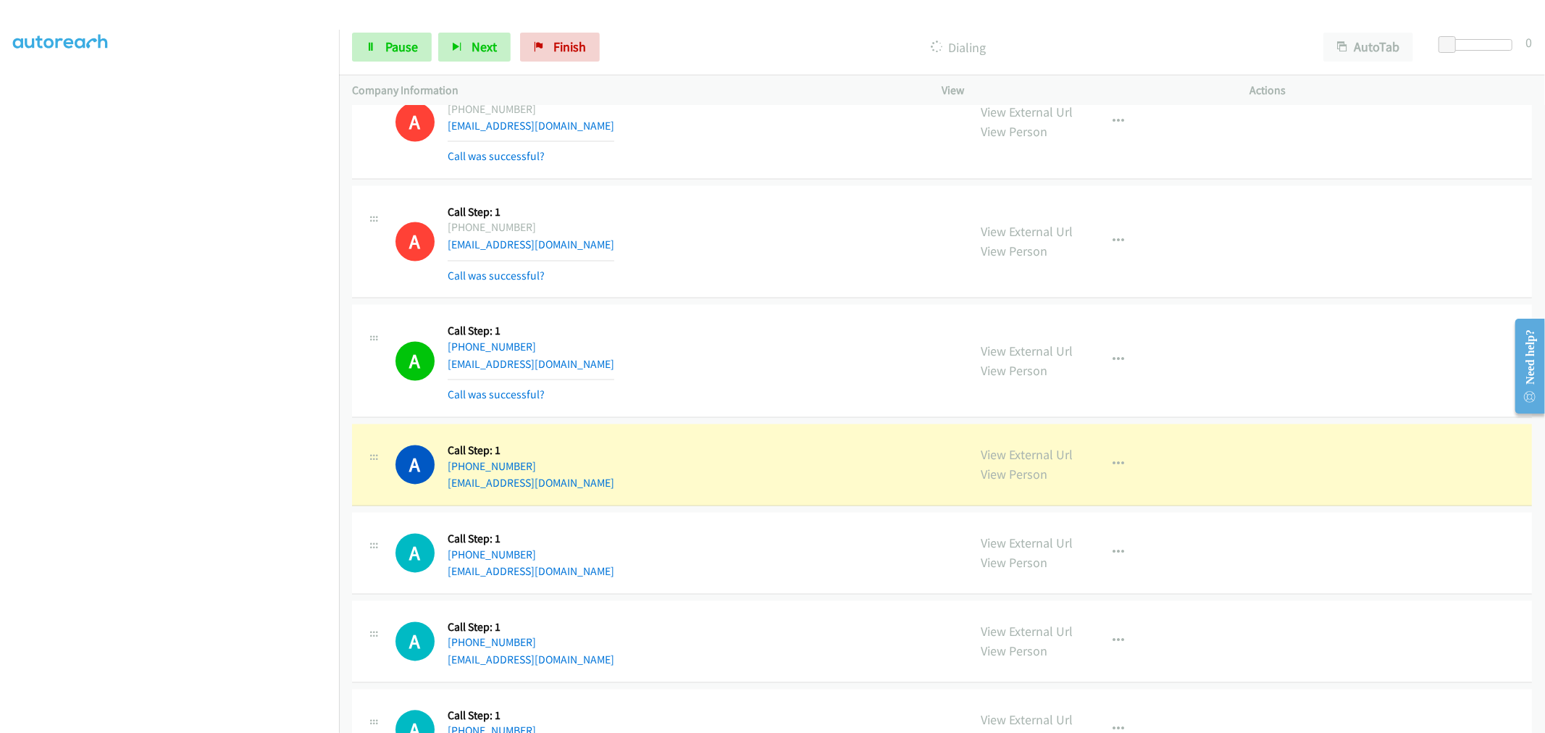
click at [275, 720] on section at bounding box center [169, 389] width 313 height 693
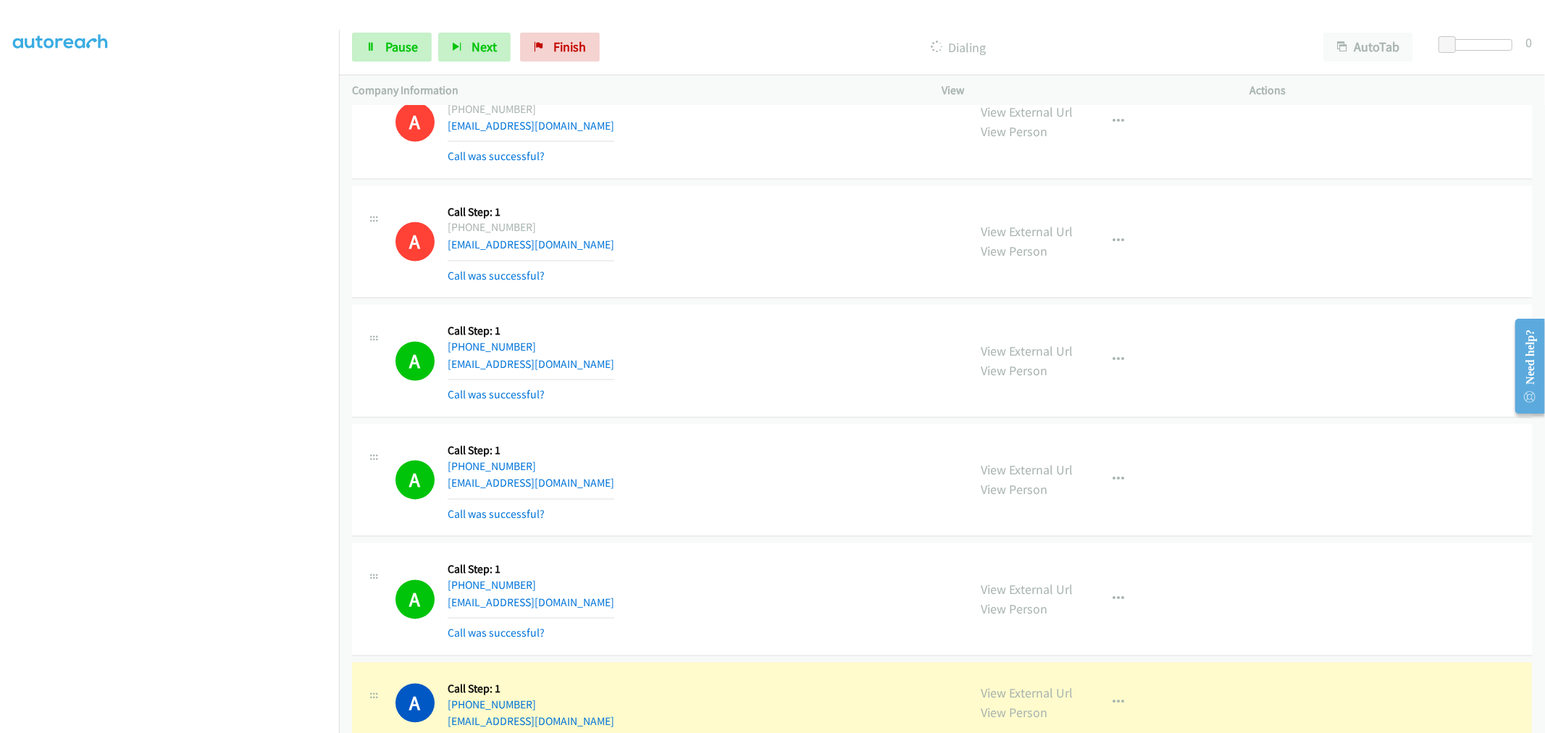
click at [417, 24] on div "Start Calls Pause Next Finish Dialing AutoTab AutoTab 0" at bounding box center [942, 48] width 1206 height 56
click at [401, 36] on link "Pause" at bounding box center [392, 47] width 80 height 29
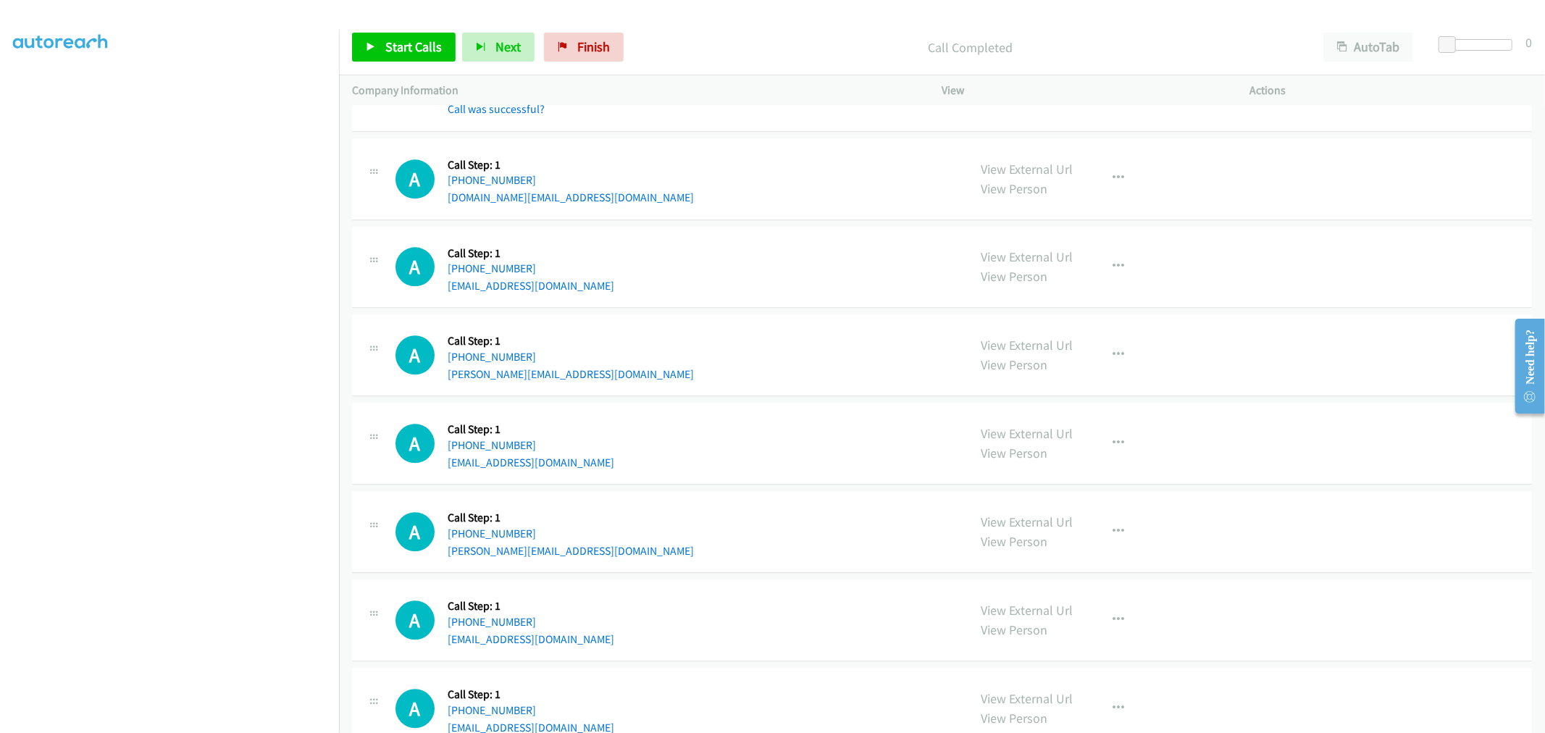
scroll to position [2791, 0]
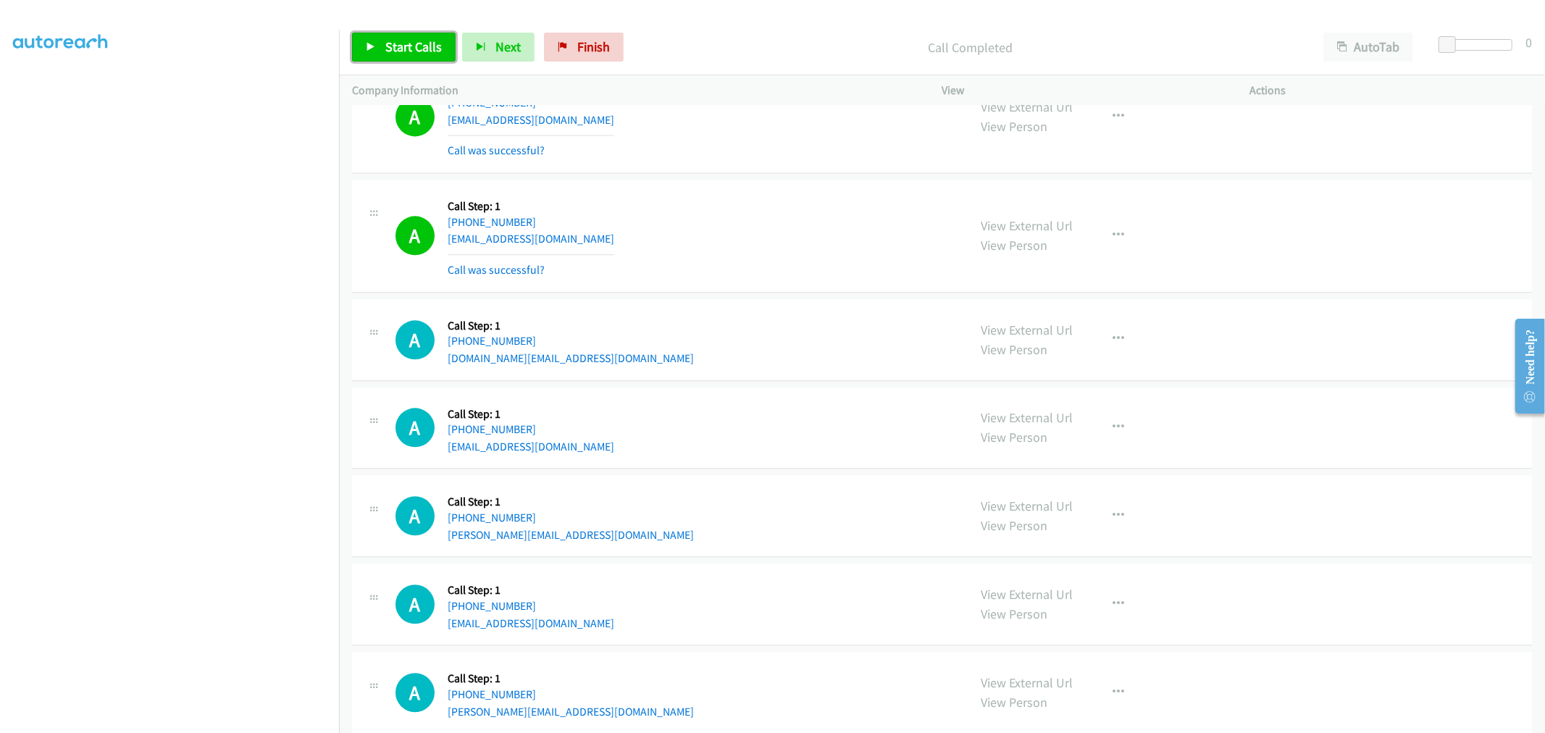
drag, startPoint x: 415, startPoint y: 51, endPoint x: 398, endPoint y: 3, distance: 50.6
click at [416, 51] on span "Start Calls" at bounding box center [413, 46] width 57 height 17
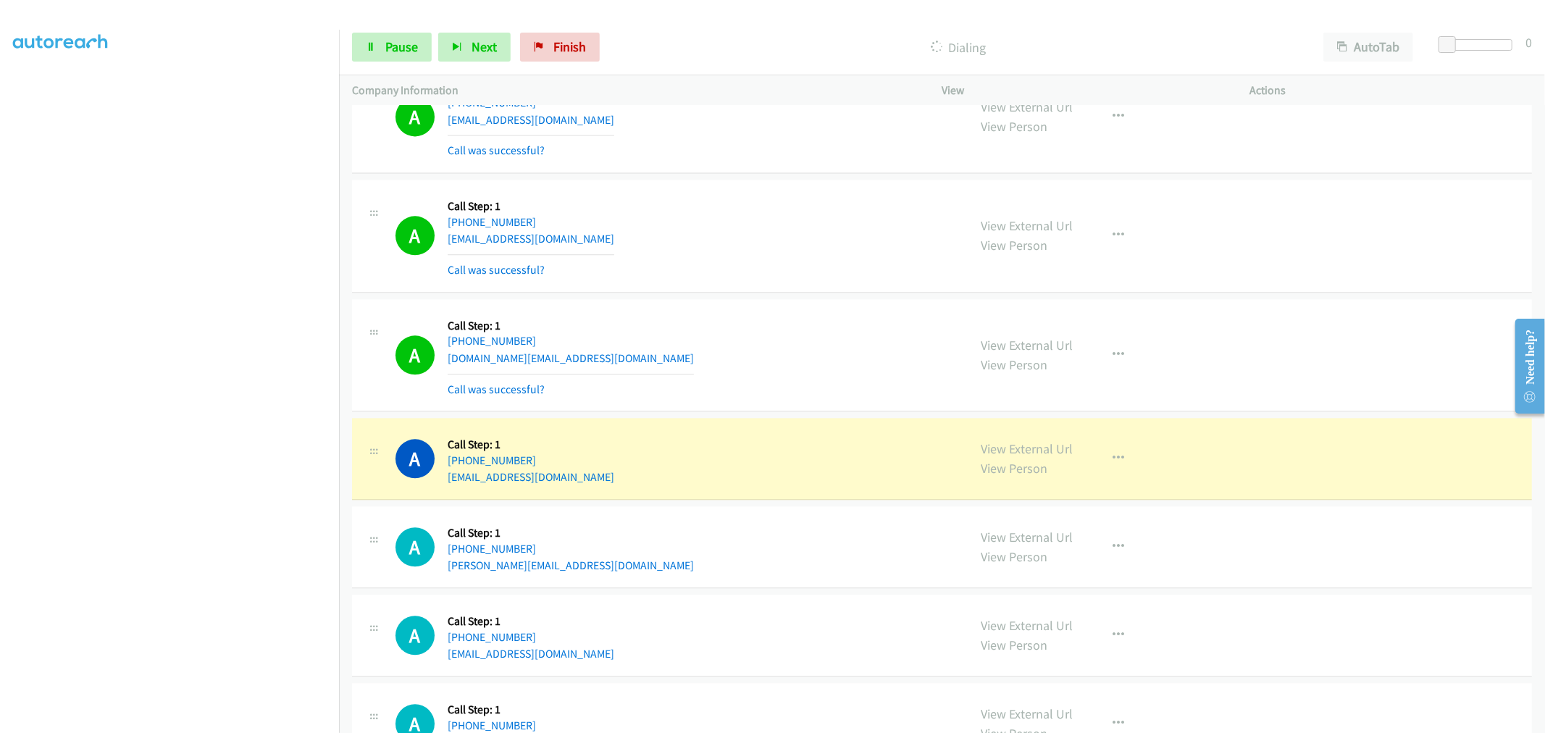
click at [772, 362] on div "A Callback Scheduled Call Step: 1 America/Los_Angeles +1 323-559-1403 drelz.gen…" at bounding box center [676, 355] width 560 height 86
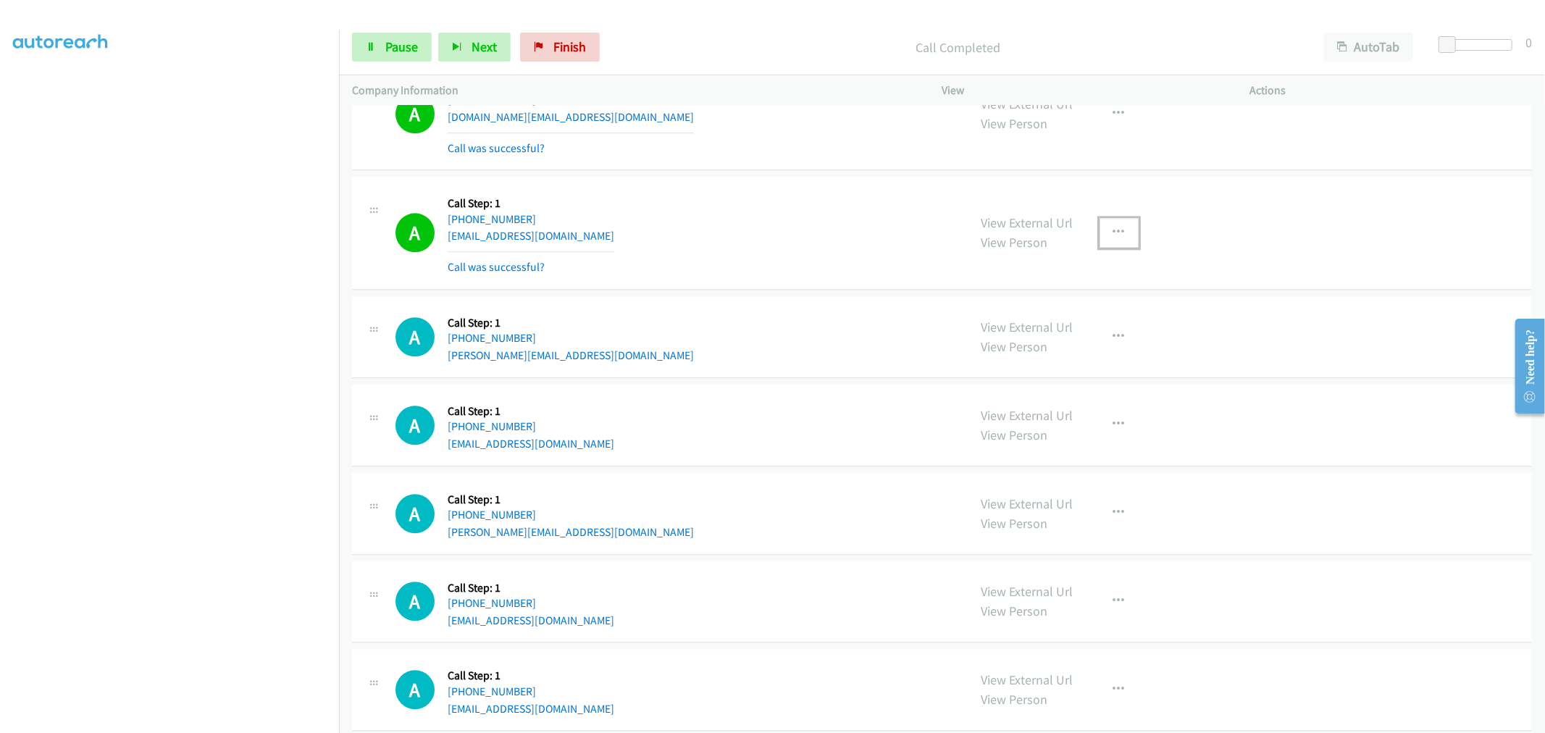
drag, startPoint x: 1111, startPoint y: 230, endPoint x: 1004, endPoint y: 360, distance: 168.8
click at [1114, 230] on icon "button" at bounding box center [1120, 233] width 12 height 12
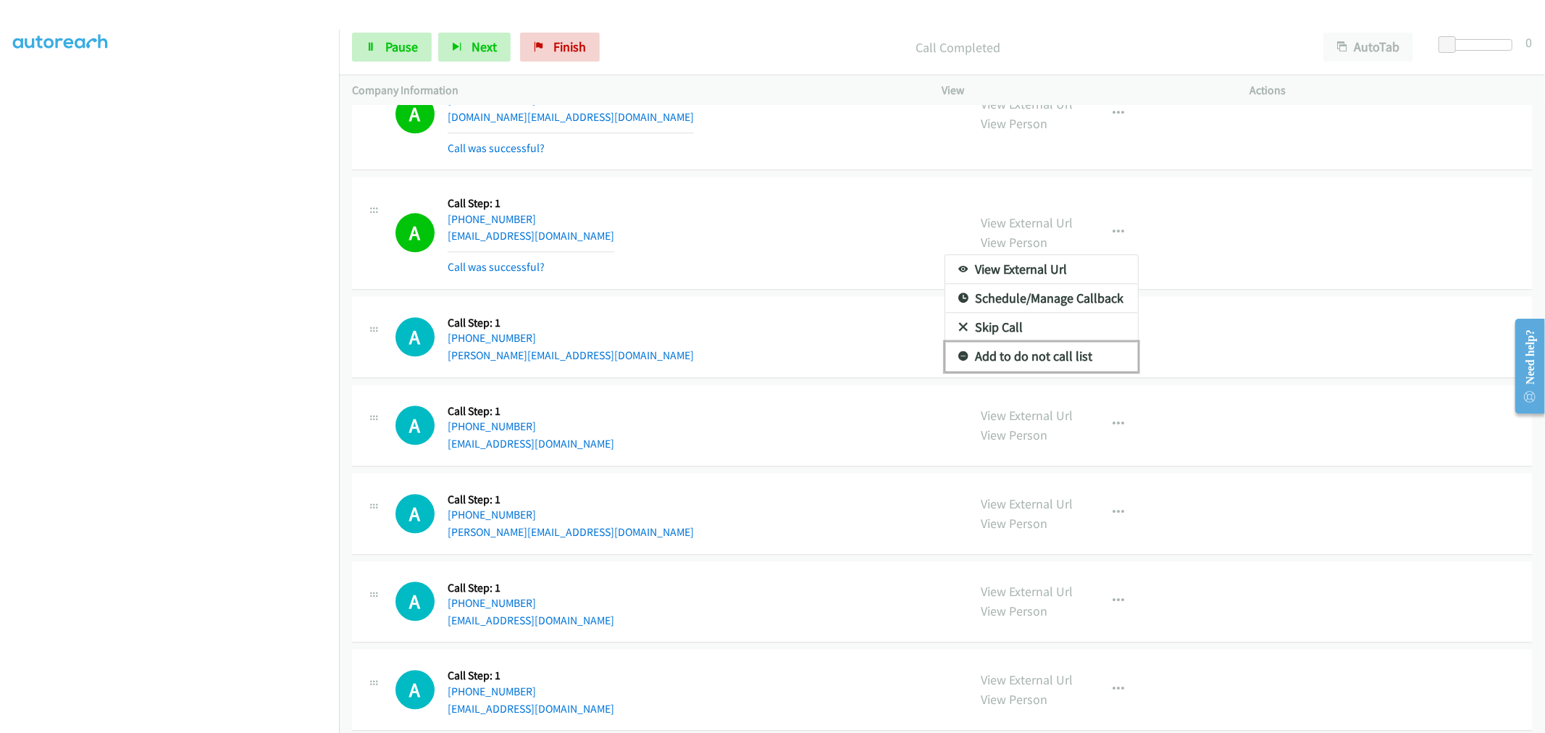
click at [998, 361] on link "Add to do not call list" at bounding box center [1041, 356] width 193 height 29
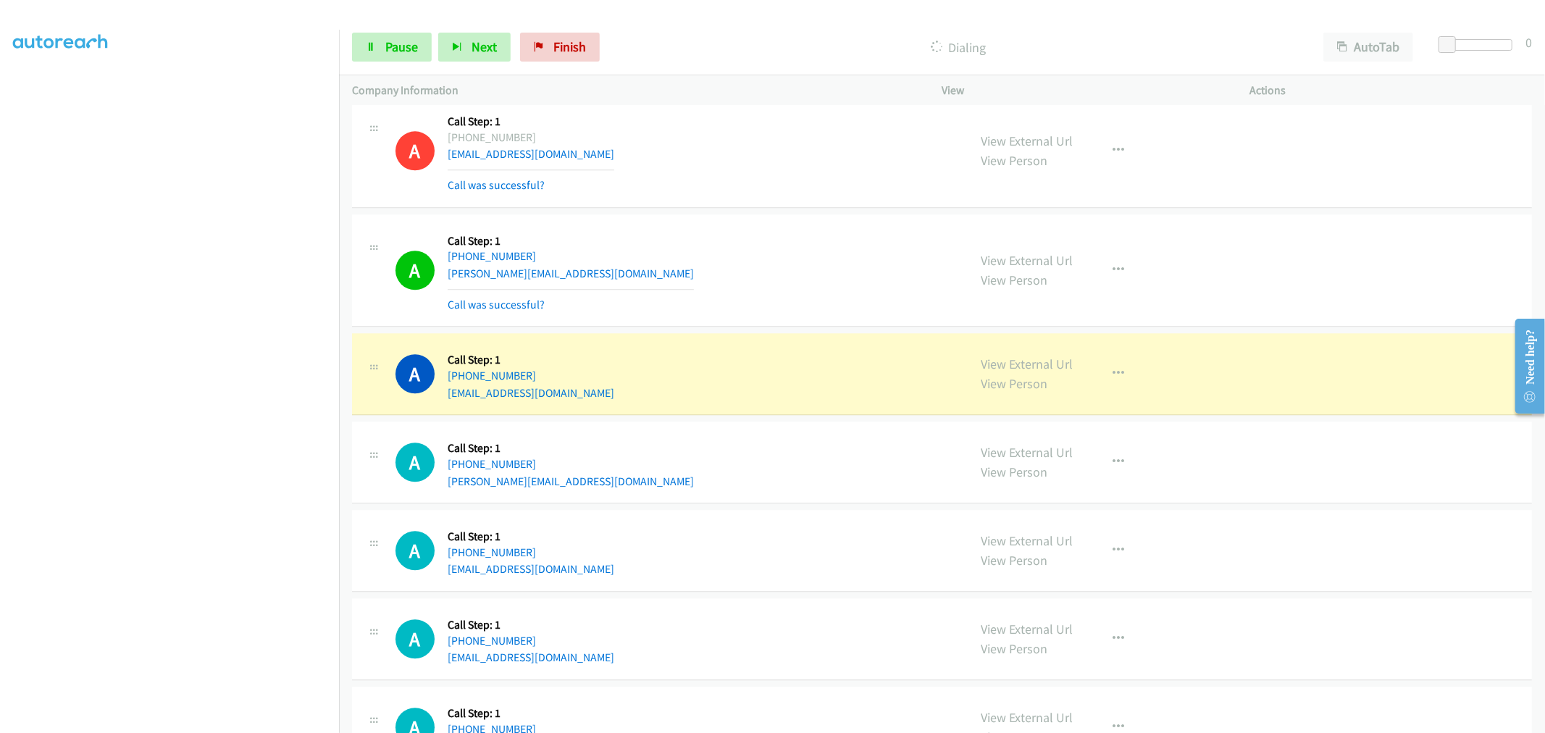
scroll to position [3193, 0]
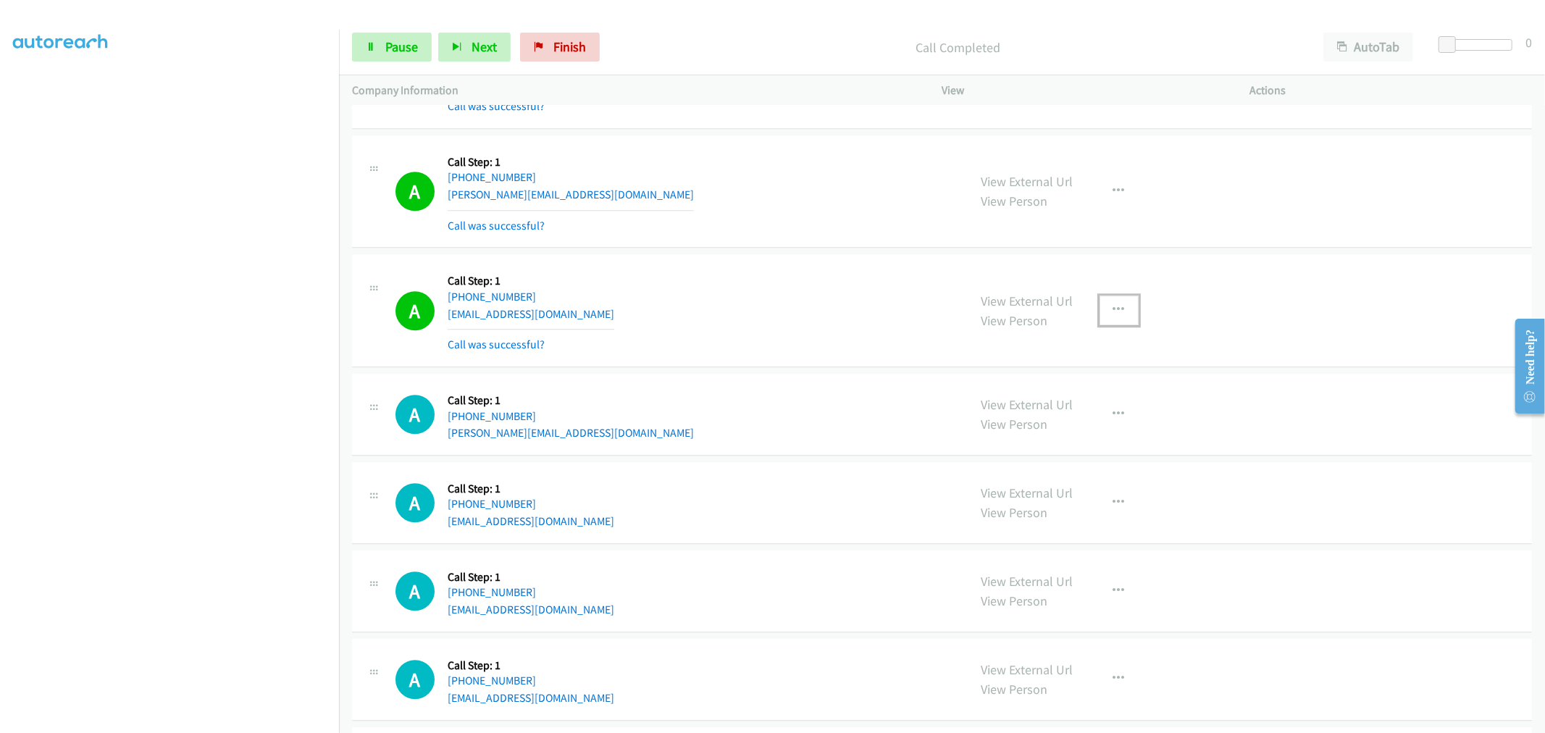
click at [1116, 324] on button "button" at bounding box center [1119, 310] width 39 height 29
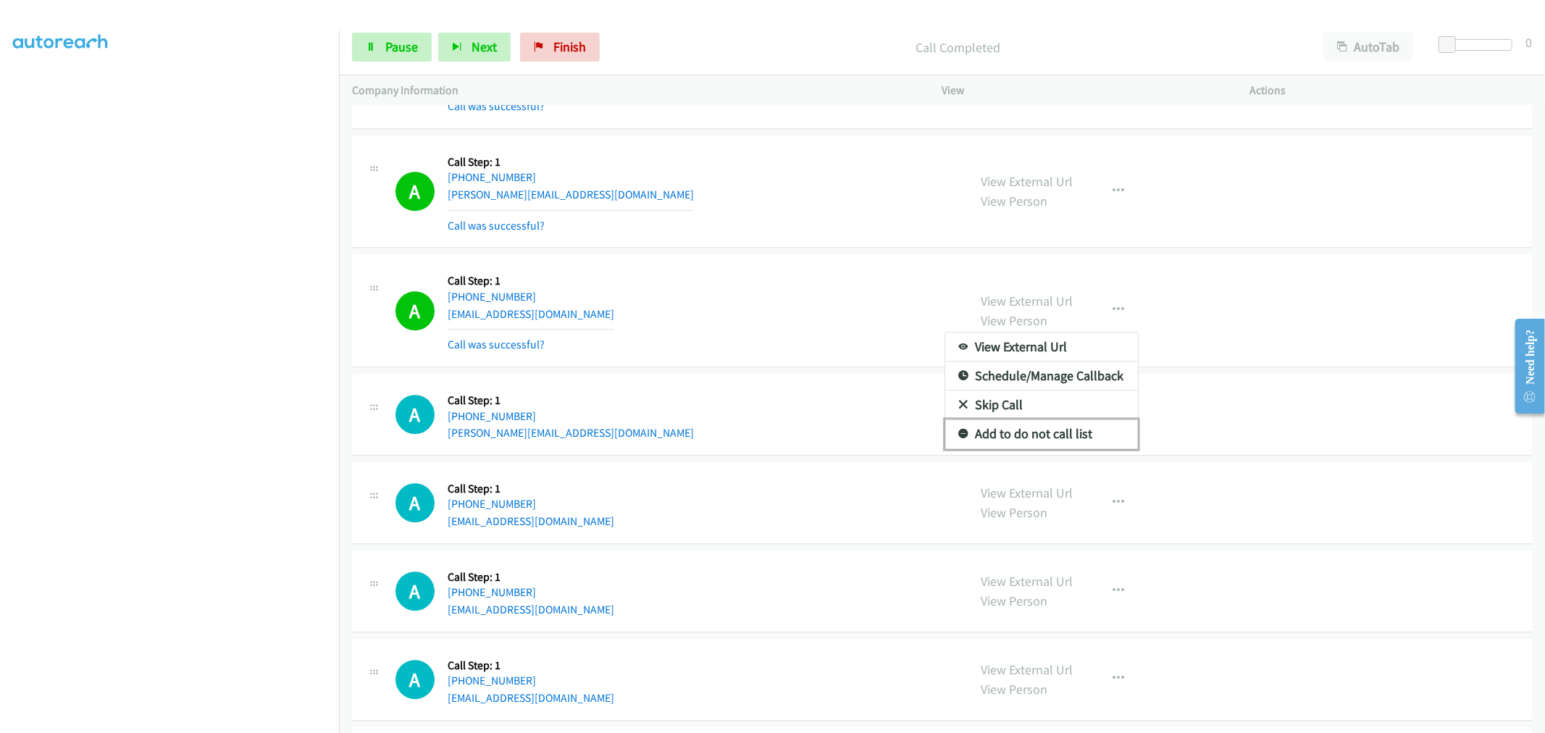
click at [1035, 425] on link "Add to do not call list" at bounding box center [1041, 433] width 193 height 29
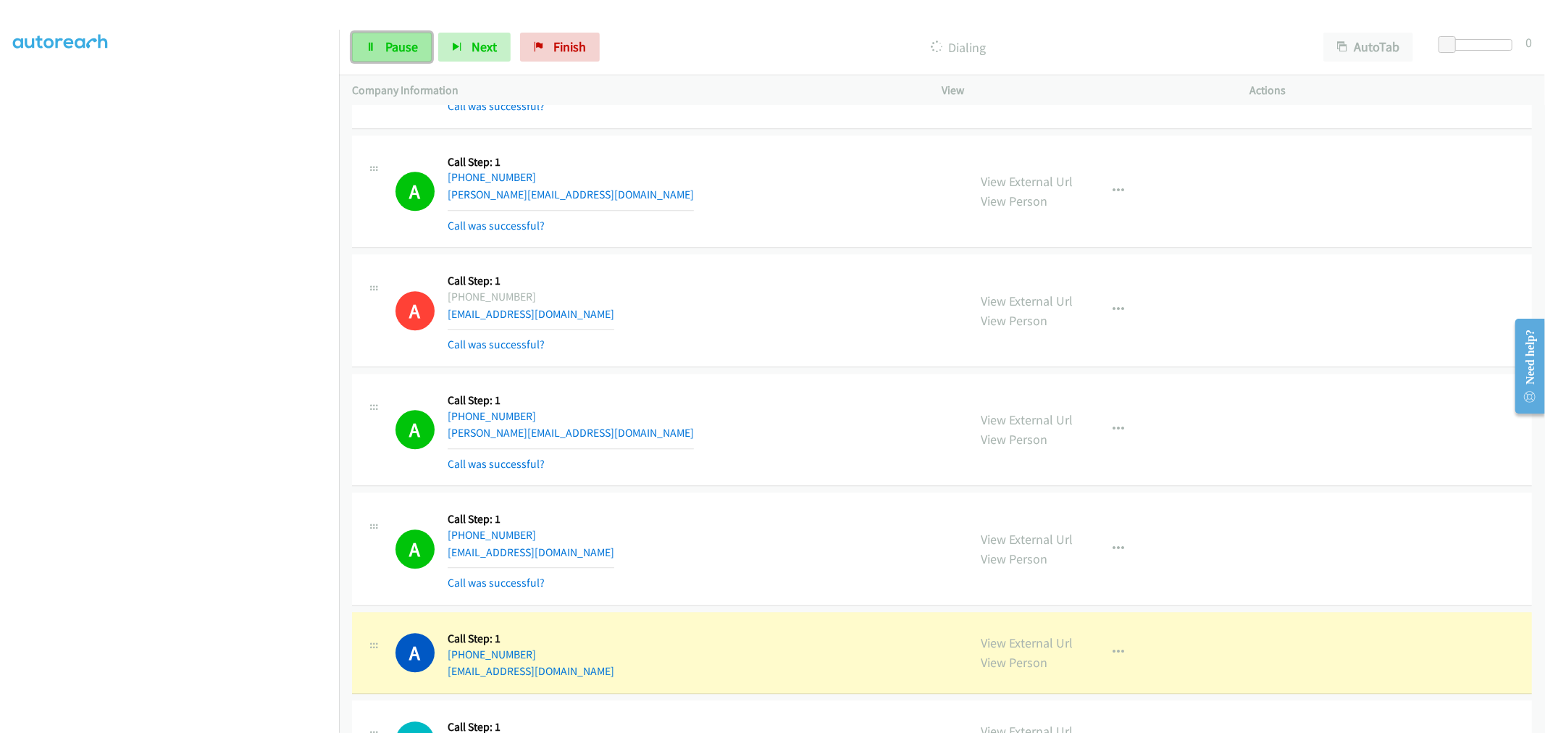
click at [391, 54] on link "Pause" at bounding box center [392, 47] width 80 height 29
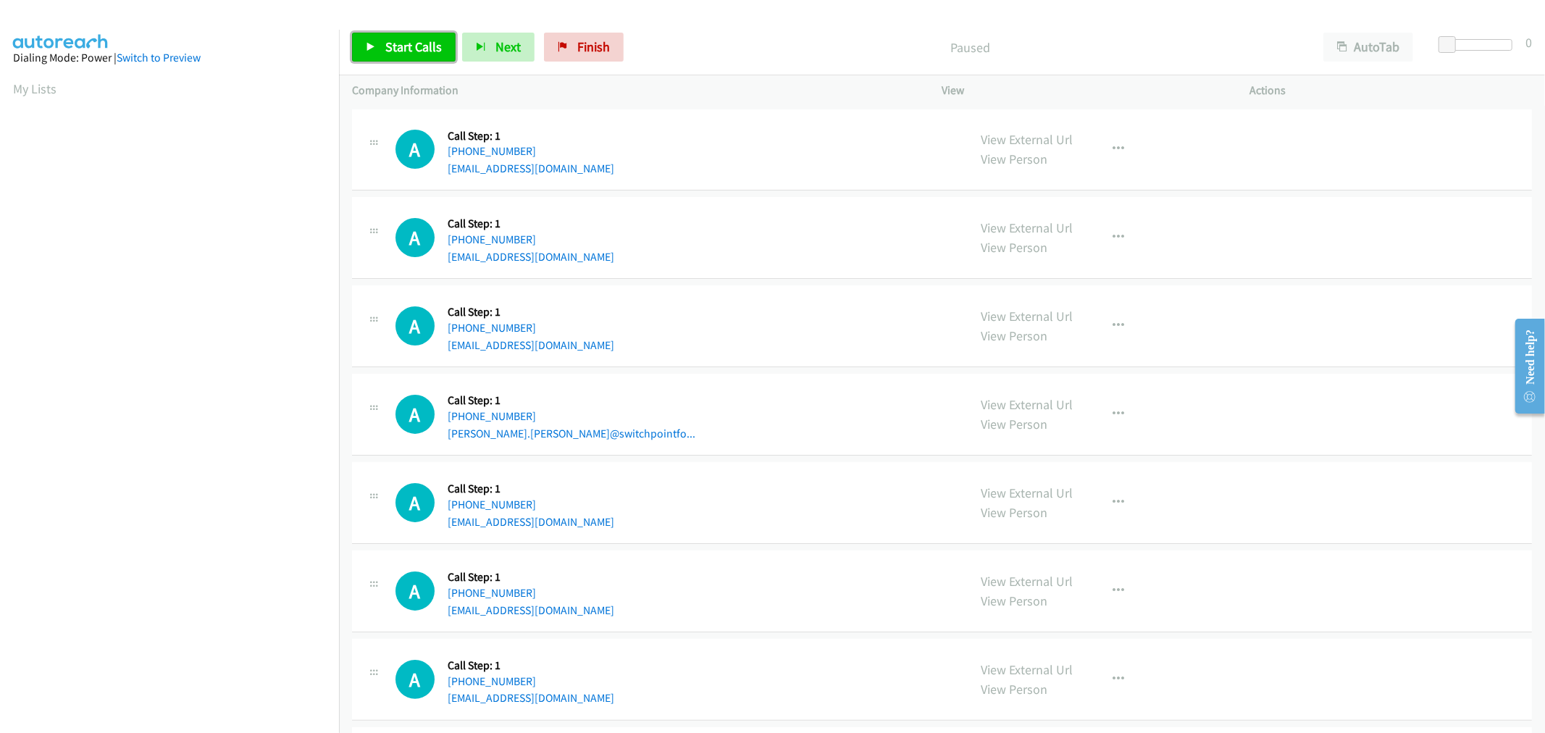
click at [418, 43] on span "Start Calls" at bounding box center [413, 46] width 57 height 17
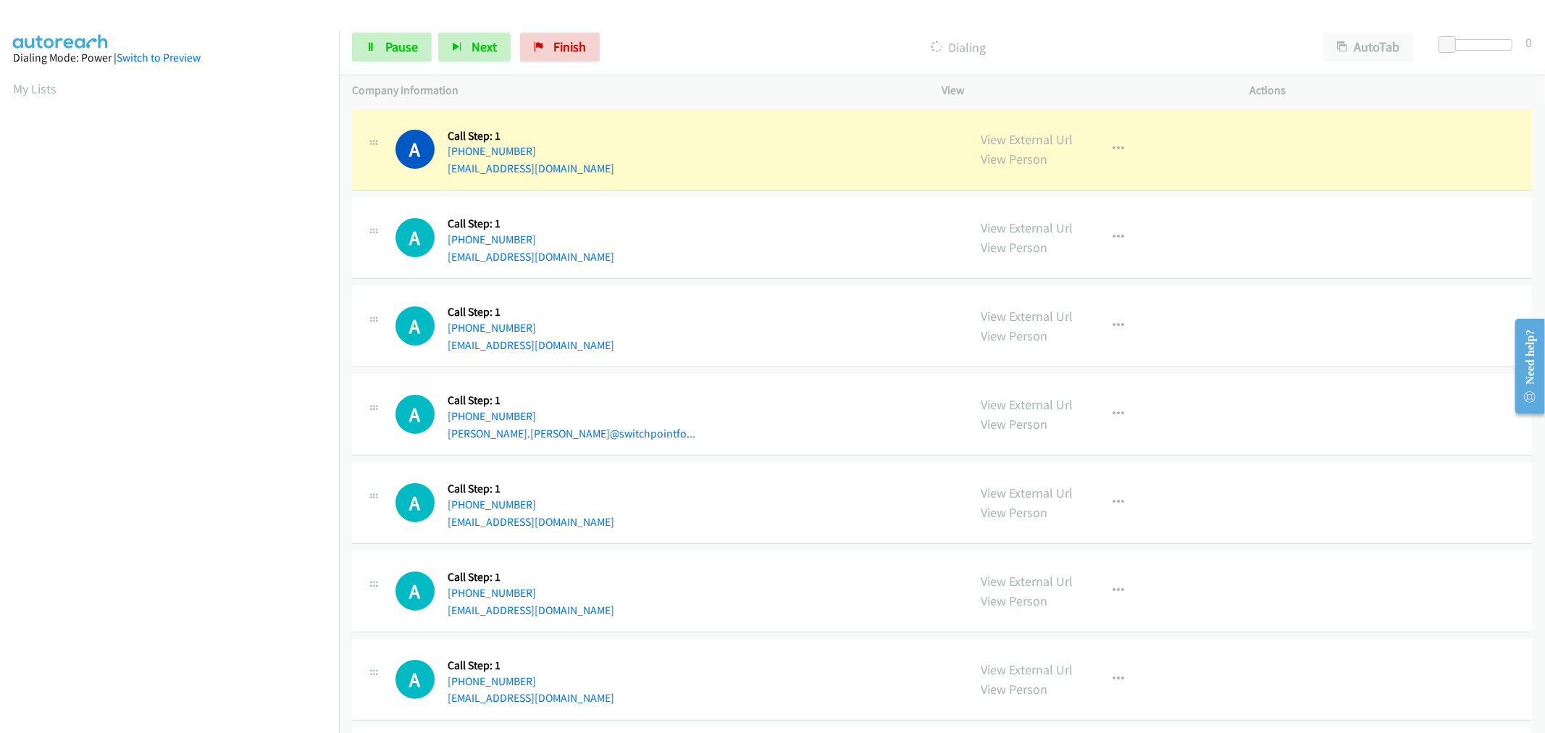
click at [807, 352] on div "A Callback Scheduled Call Step: 1 America/New_York +1 616-272-1394 frsarecool@g…" at bounding box center [676, 325] width 560 height 55
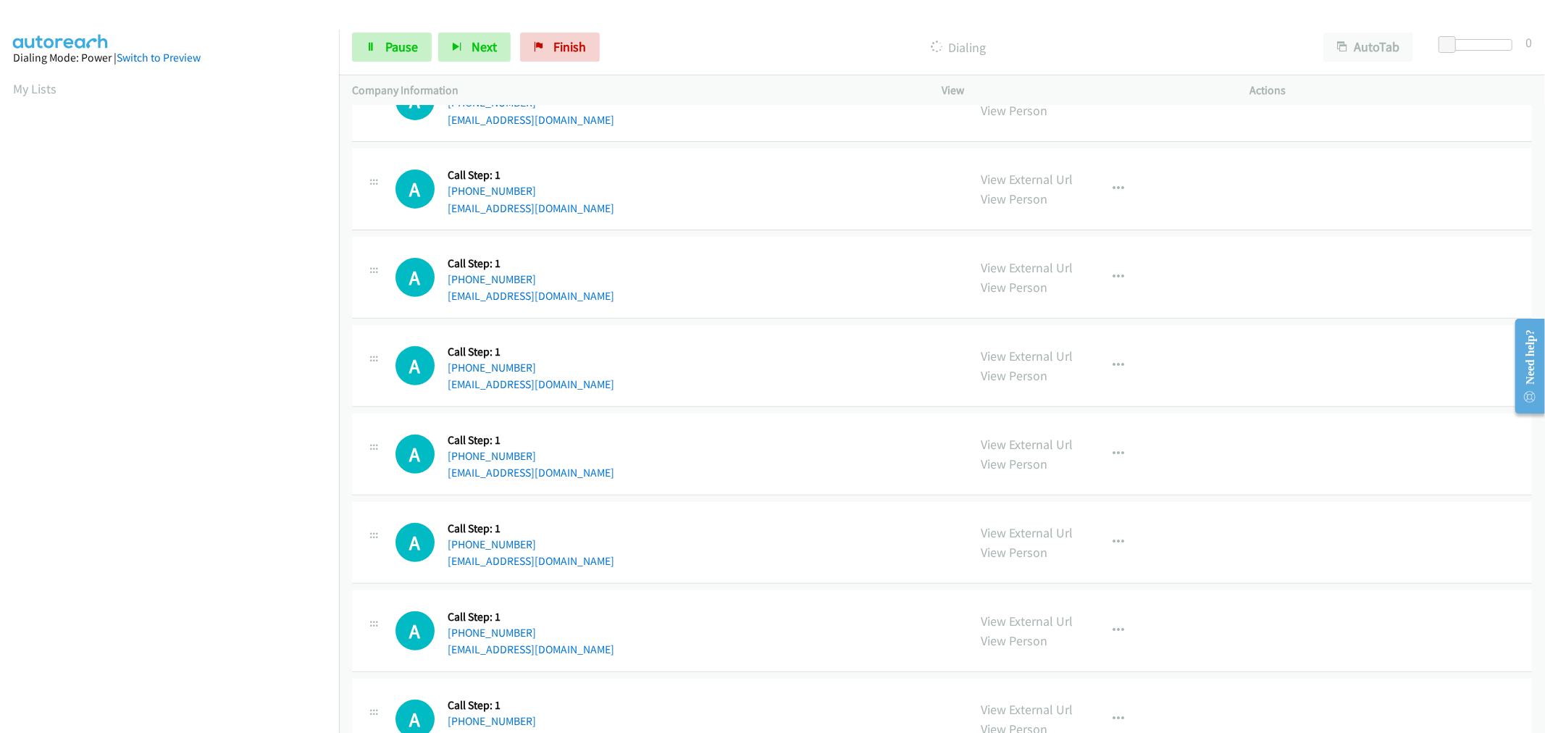
scroll to position [80, 0]
click at [638, 262] on div "A Callback Scheduled Call Step: 1 America/New_York +1 914-907-7044 btait2@u.roc…" at bounding box center [676, 277] width 560 height 55
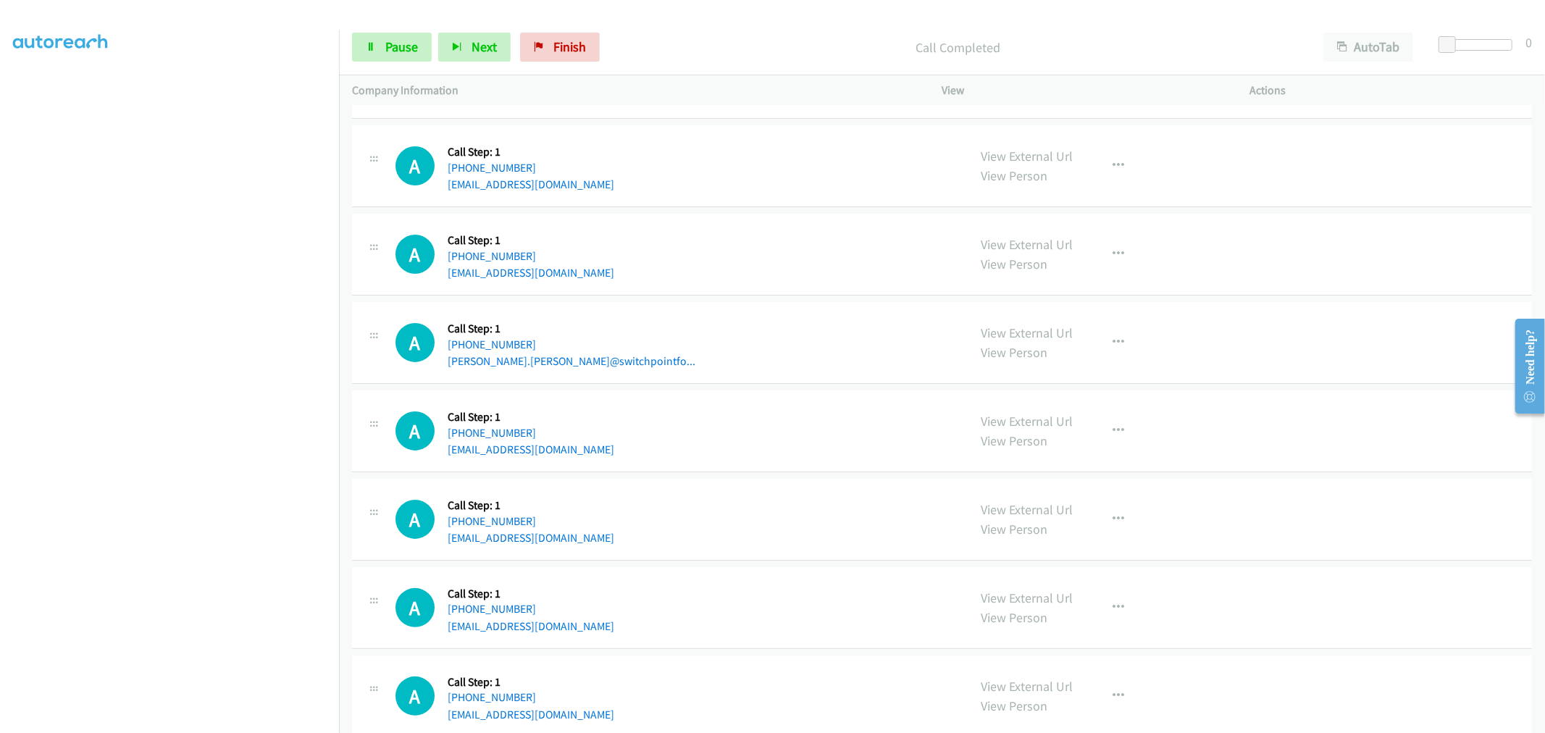
scroll to position [0, 0]
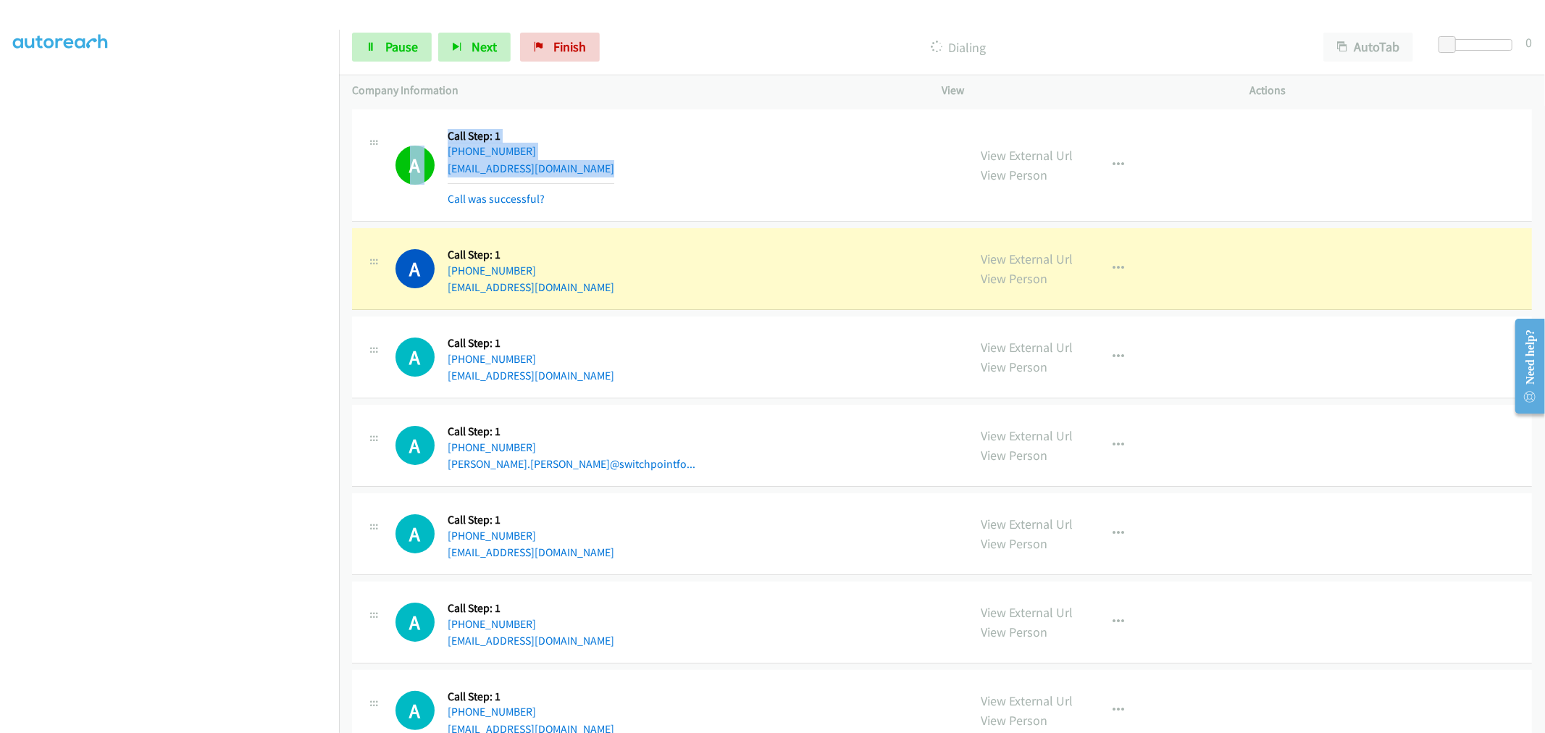
drag, startPoint x: 554, startPoint y: 177, endPoint x: 414, endPoint y: 131, distance: 147.3
click at [414, 131] on div "A Callback Scheduled Call Step: 1 America/New_York +1 386-312-7588 jbspc59@gmai…" at bounding box center [676, 165] width 560 height 86
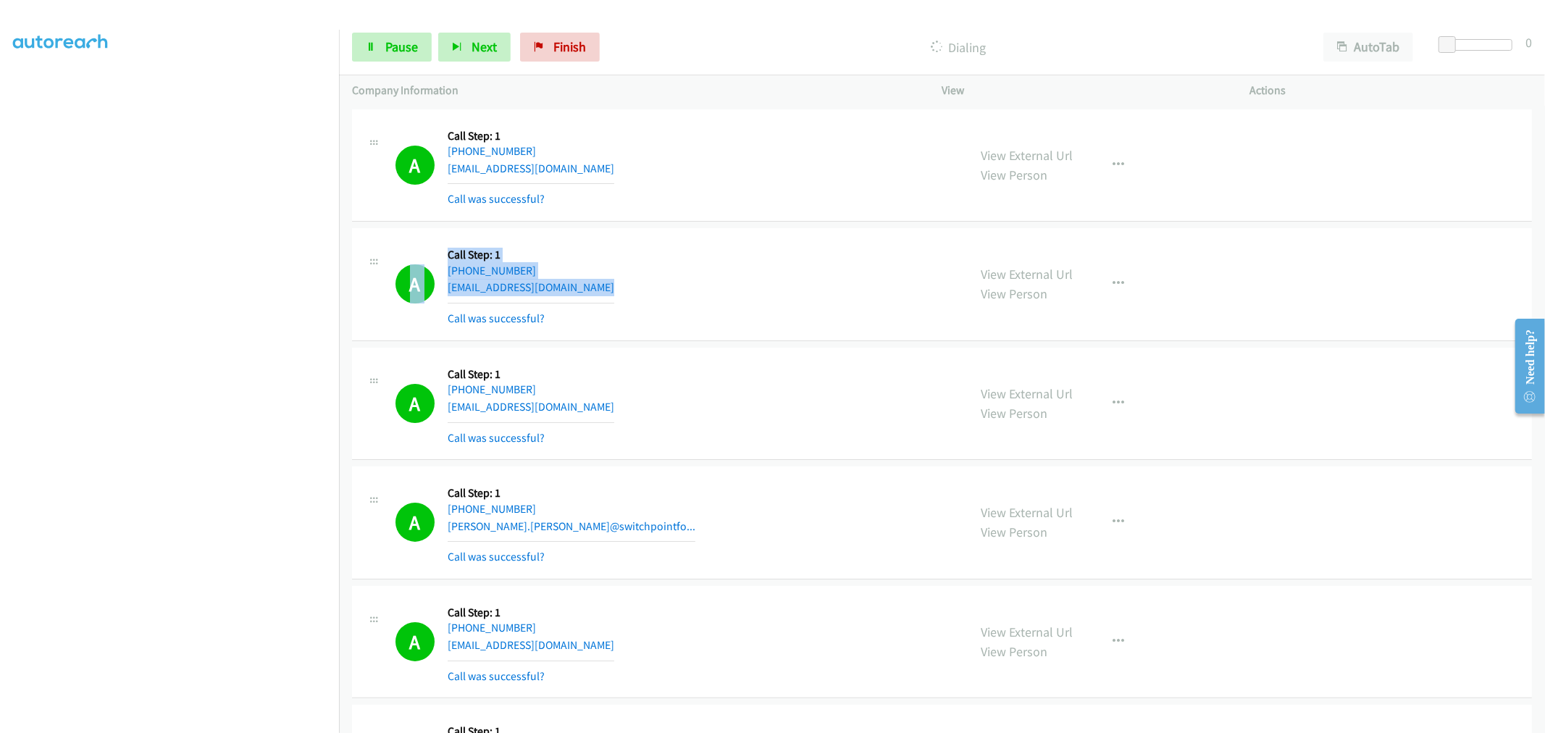
drag, startPoint x: 569, startPoint y: 293, endPoint x: 401, endPoint y: 269, distance: 169.9
click at [400, 270] on div "A Callback Scheduled Call Step: 1 America/New_York +1 984-265-9049 kimberlyds68…" at bounding box center [676, 284] width 560 height 86
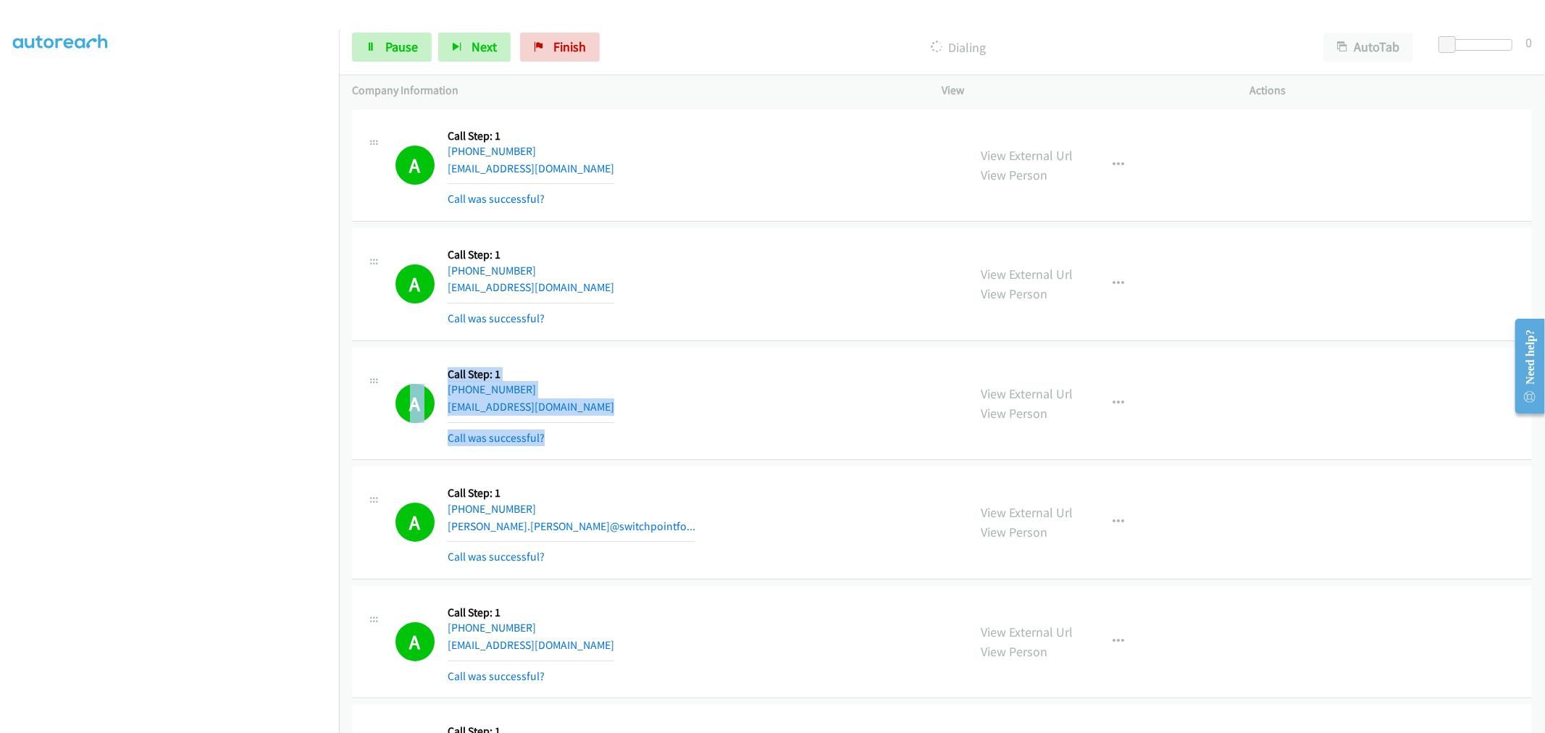
drag, startPoint x: 551, startPoint y: 417, endPoint x: 388, endPoint y: 371, distance: 169.3
click at [374, 370] on div "A Callback Scheduled Call Step: 1 America/New_York +1 616-272-1394 frsarecool@g…" at bounding box center [660, 404] width 590 height 86
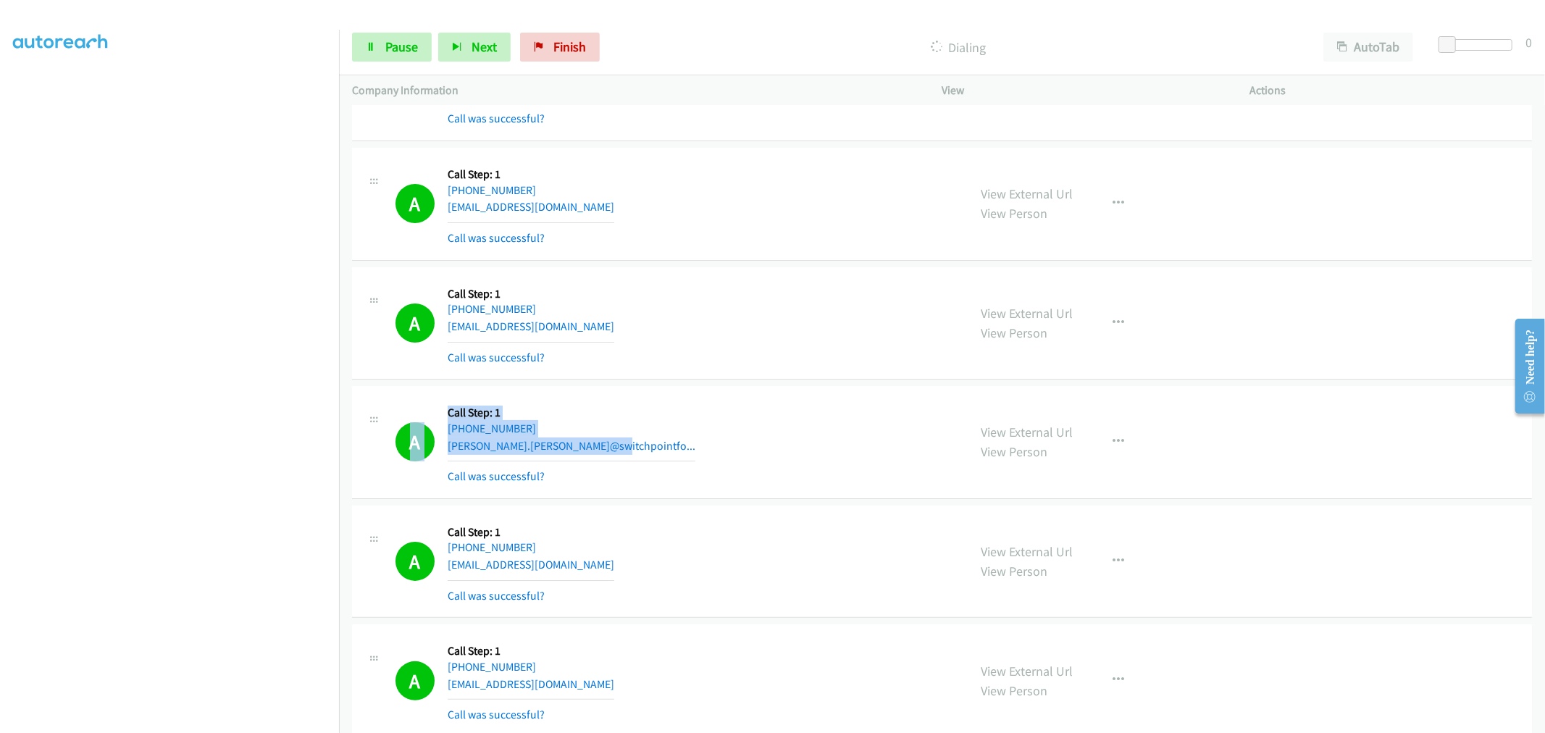
drag, startPoint x: 609, startPoint y: 451, endPoint x: 494, endPoint y: 409, distance: 122.9
click at [364, 414] on div "A Callback Scheduled Call Step: 1 America/New_York +1 610-350-9867 nicole.landi…" at bounding box center [660, 442] width 617 height 86
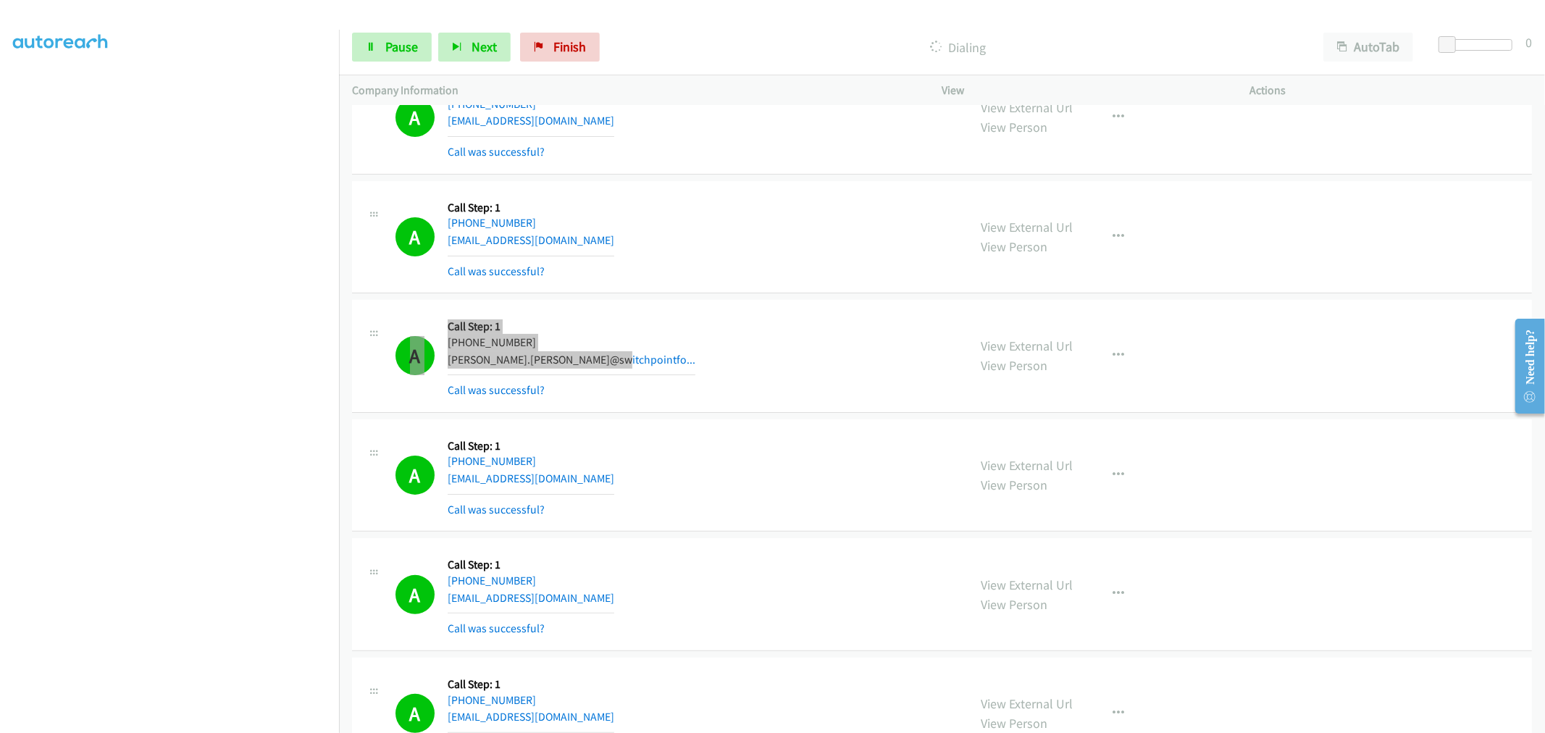
scroll to position [241, 0]
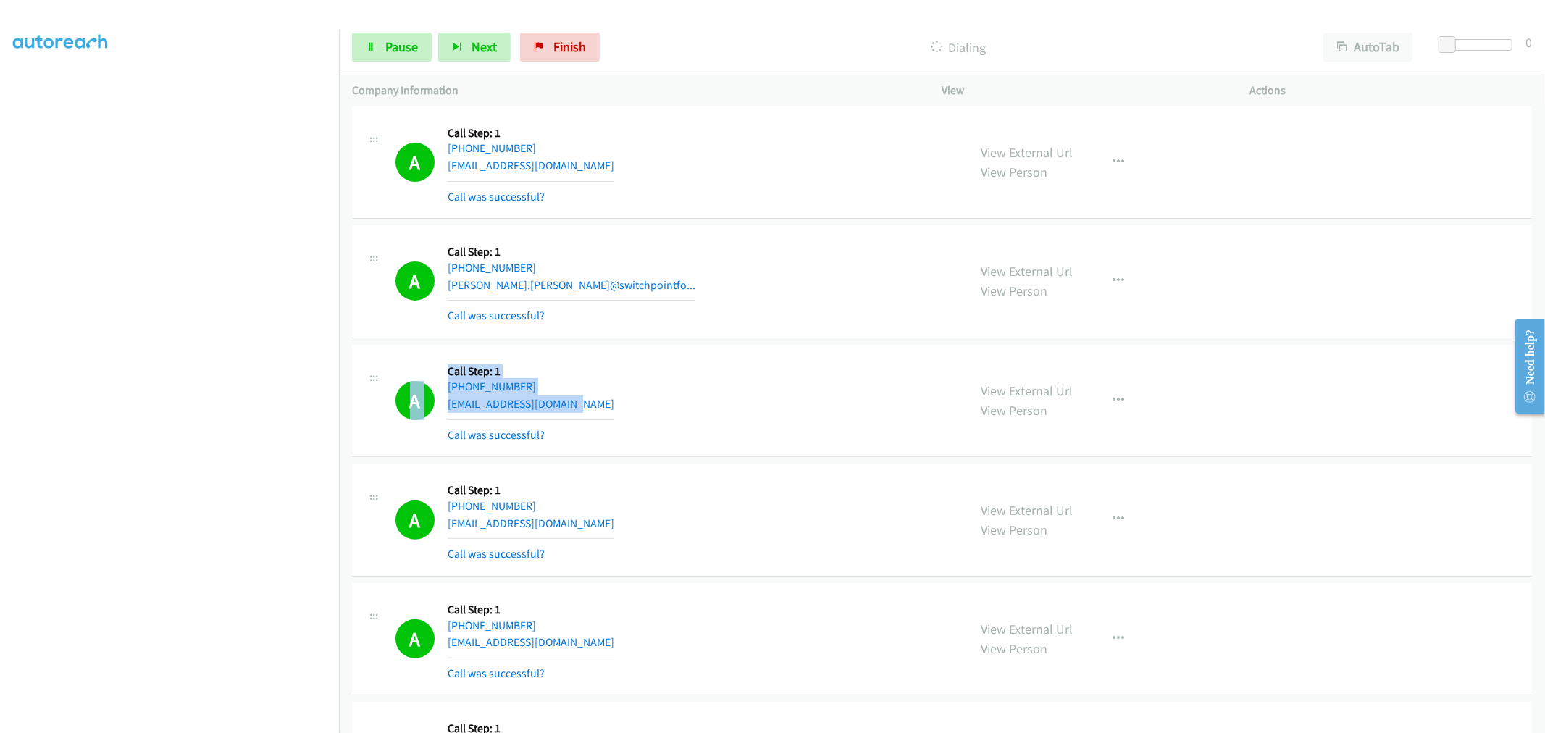
drag, startPoint x: 587, startPoint y: 411, endPoint x: 422, endPoint y: 367, distance: 171.0
click at [414, 367] on div "A Callback Scheduled Call Step: 1 America/Los_Angeles +1 425-244-2844 ravigajul…" at bounding box center [676, 401] width 560 height 86
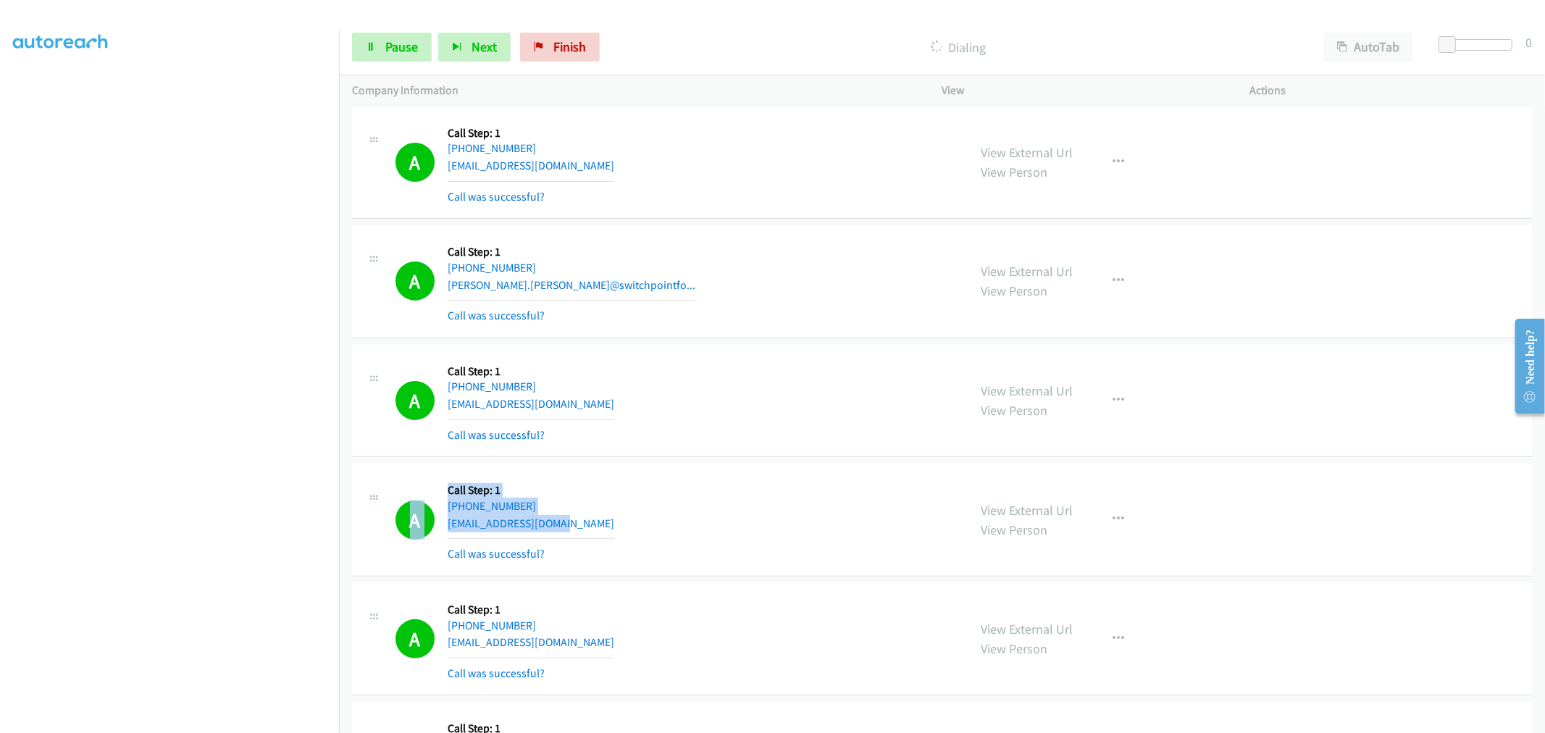
drag, startPoint x: 581, startPoint y: 520, endPoint x: 453, endPoint y: 483, distance: 133.7
click at [404, 478] on div "A Callback Scheduled Call Step: 1 America/New_York +1 609-980-9918 station12@co…" at bounding box center [676, 520] width 560 height 86
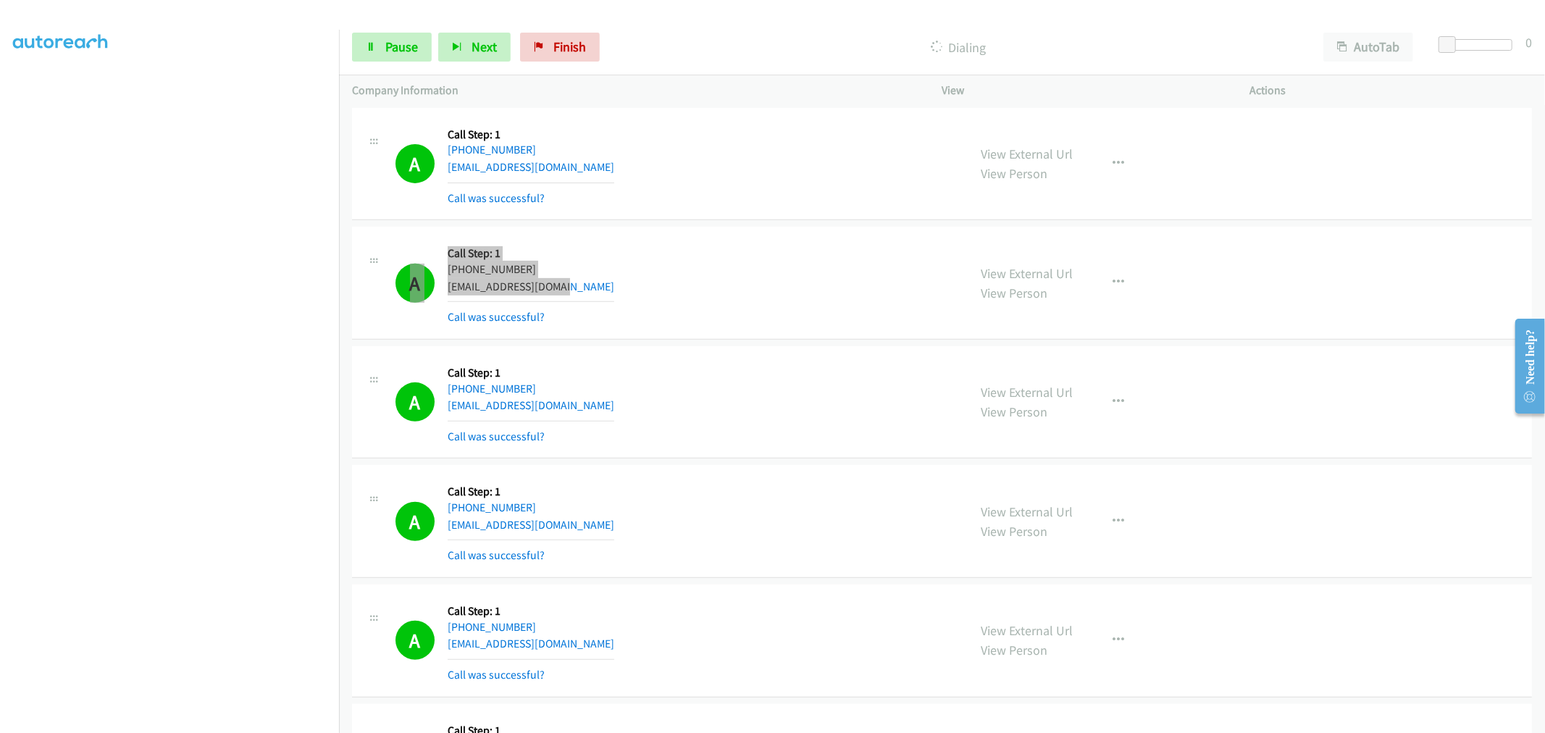
scroll to position [483, 0]
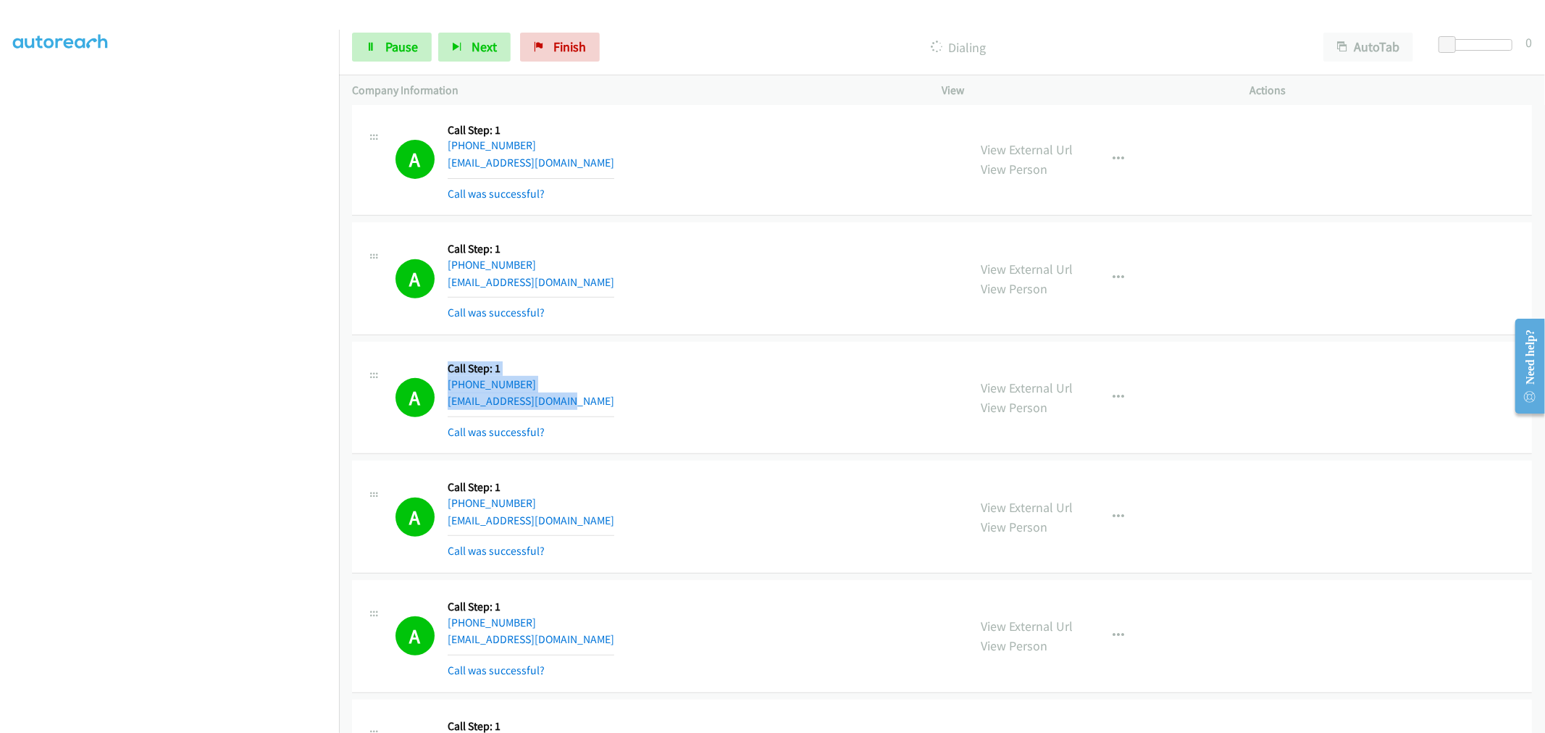
drag, startPoint x: 582, startPoint y: 406, endPoint x: 420, endPoint y: 364, distance: 167.6
click at [423, 364] on div "A Callback Scheduled Call Step: 1 America/New_York +1 914-907-7044 btait2@u.roc…" at bounding box center [676, 398] width 560 height 86
drag, startPoint x: 609, startPoint y: 410, endPoint x: 519, endPoint y: 374, distance: 96.2
click at [429, 365] on div "A Callback Scheduled Call Step: 1 America/New_York +1 914-907-7044 btait2@u.roc…" at bounding box center [676, 398] width 560 height 86
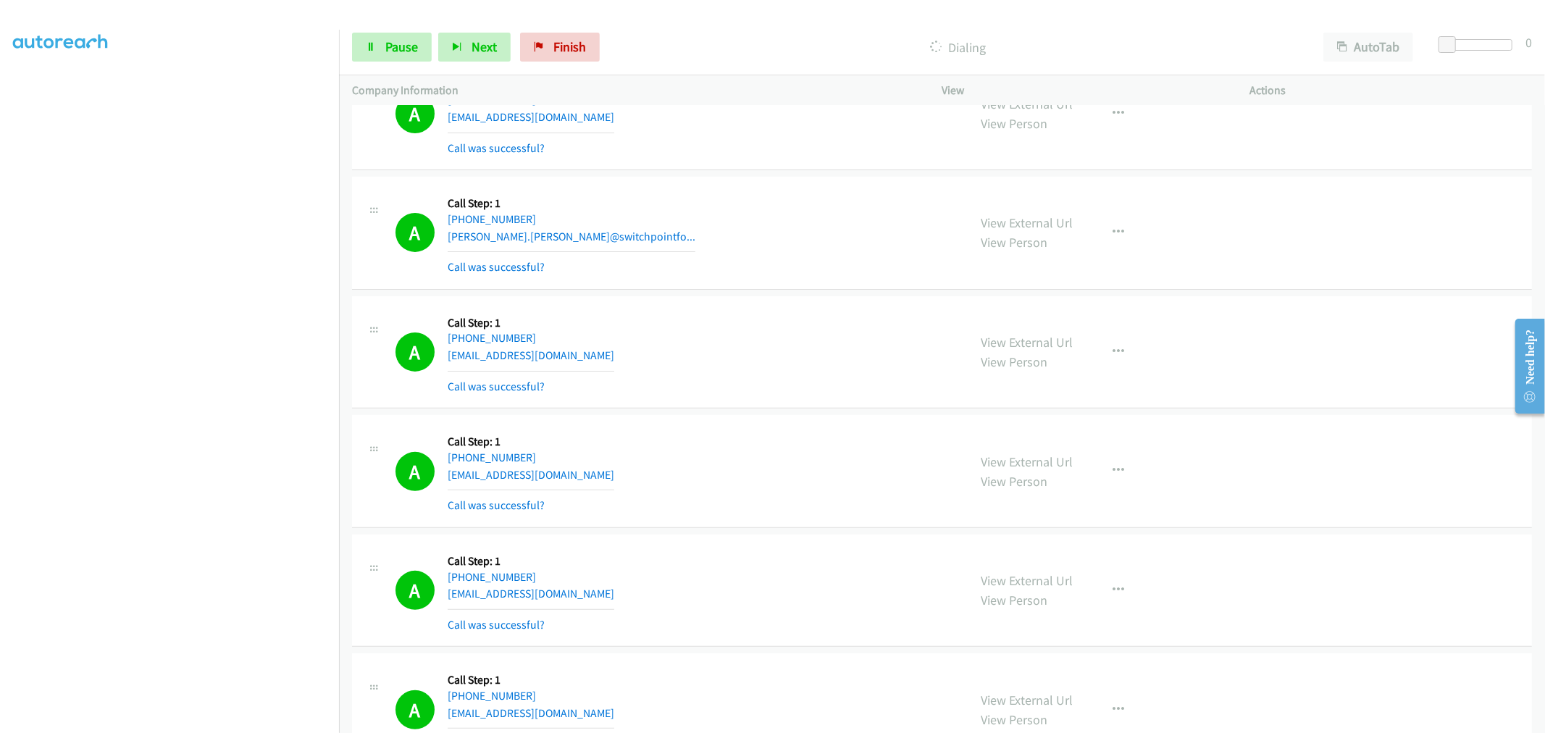
scroll to position [322, 0]
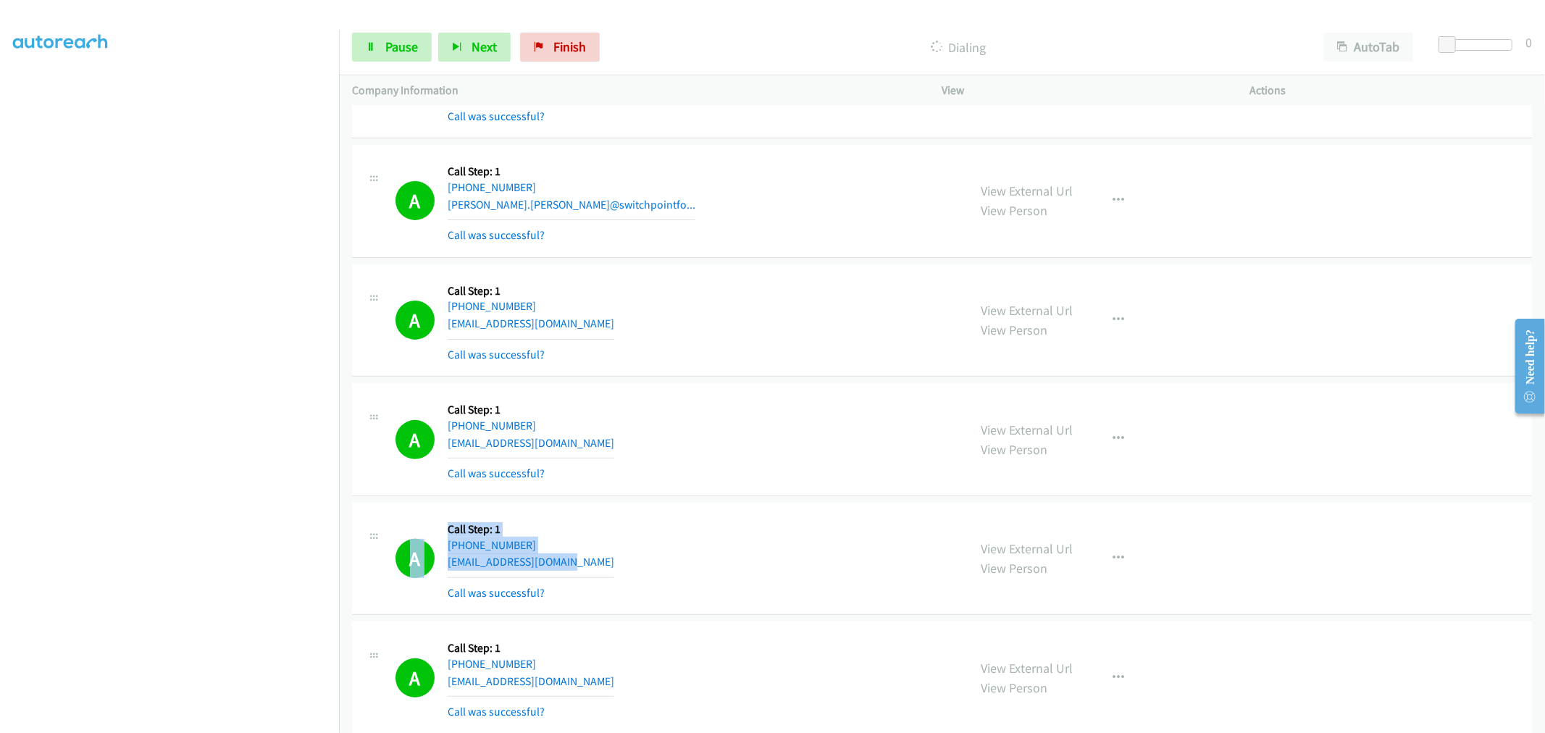
drag, startPoint x: 582, startPoint y: 565, endPoint x: 431, endPoint y: 532, distance: 154.2
click at [431, 532] on div "A Callback Scheduled Call Step: 1 America/New_York +1 914-907-7044 btait2@u.roc…" at bounding box center [676, 559] width 560 height 86
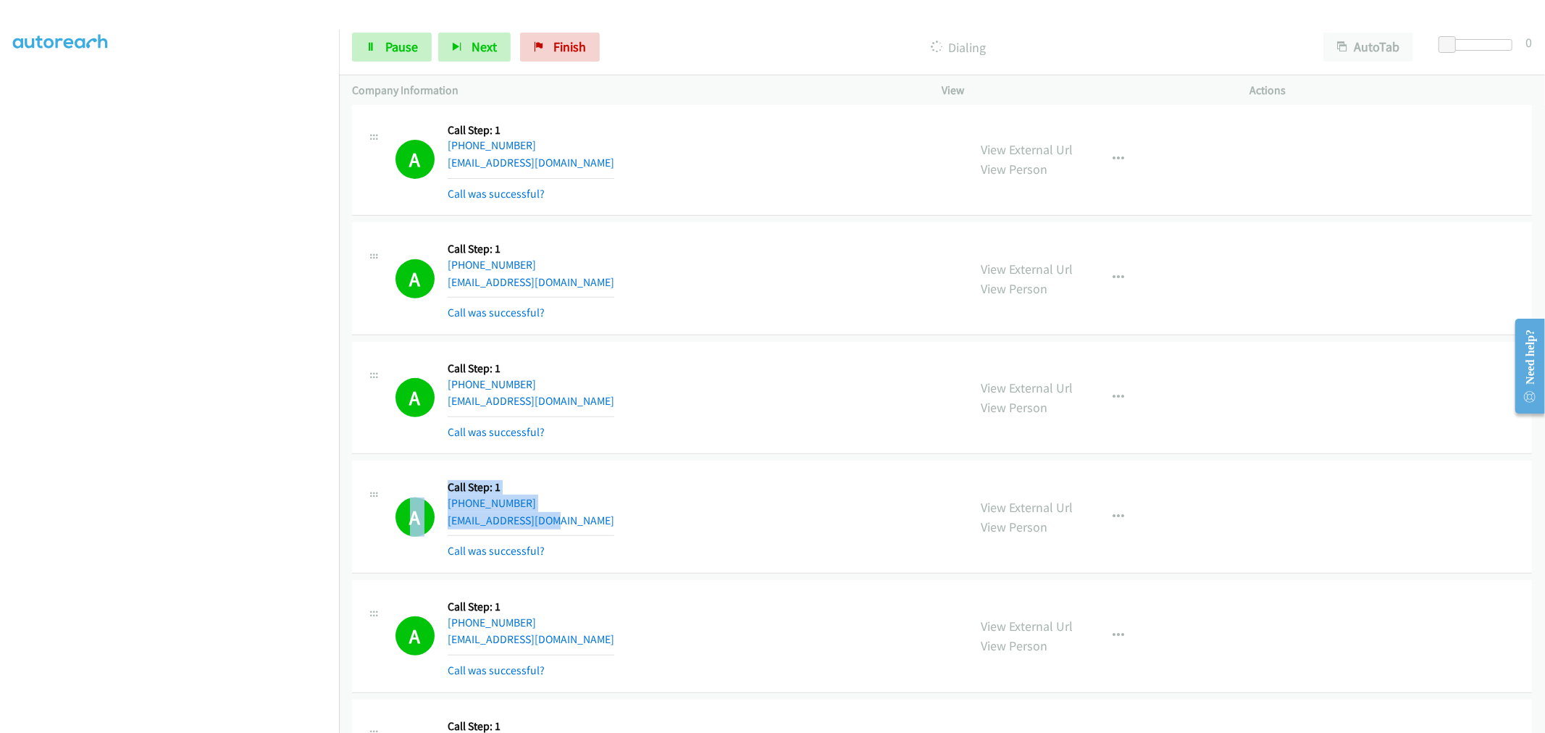
drag, startPoint x: 569, startPoint y: 523, endPoint x: 430, endPoint y: 488, distance: 143.4
click at [430, 488] on div "A Callback Scheduled Call Step: 1 America/Los_Angeles +1 323-922-9858 favors855…" at bounding box center [676, 517] width 560 height 86
click at [404, 43] on span "Pause" at bounding box center [401, 46] width 33 height 17
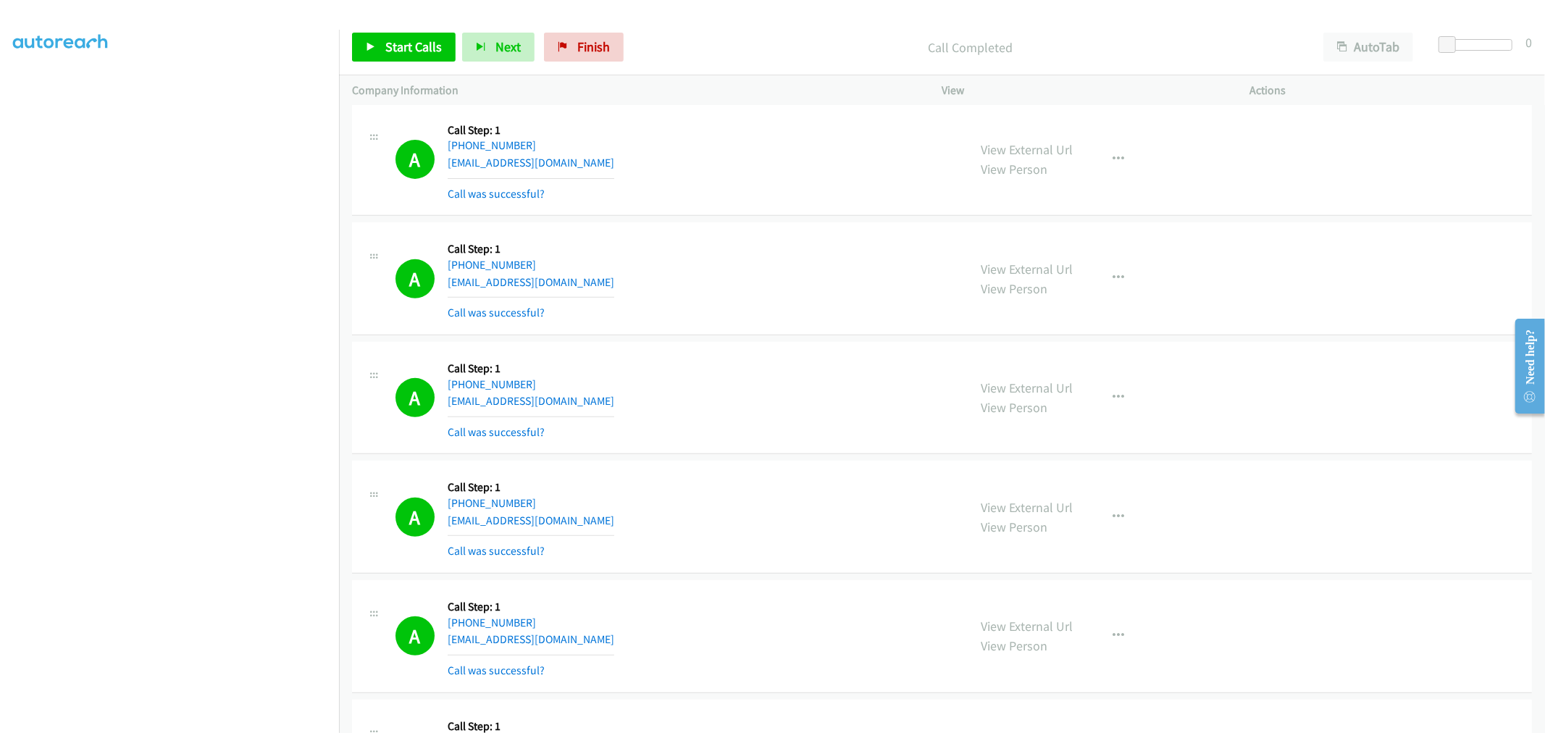
click at [777, 351] on div "A Callback Scheduled Call Step: 1 America/New_York +1 914-907-7044 btait2@u.roc…" at bounding box center [942, 398] width 1180 height 113
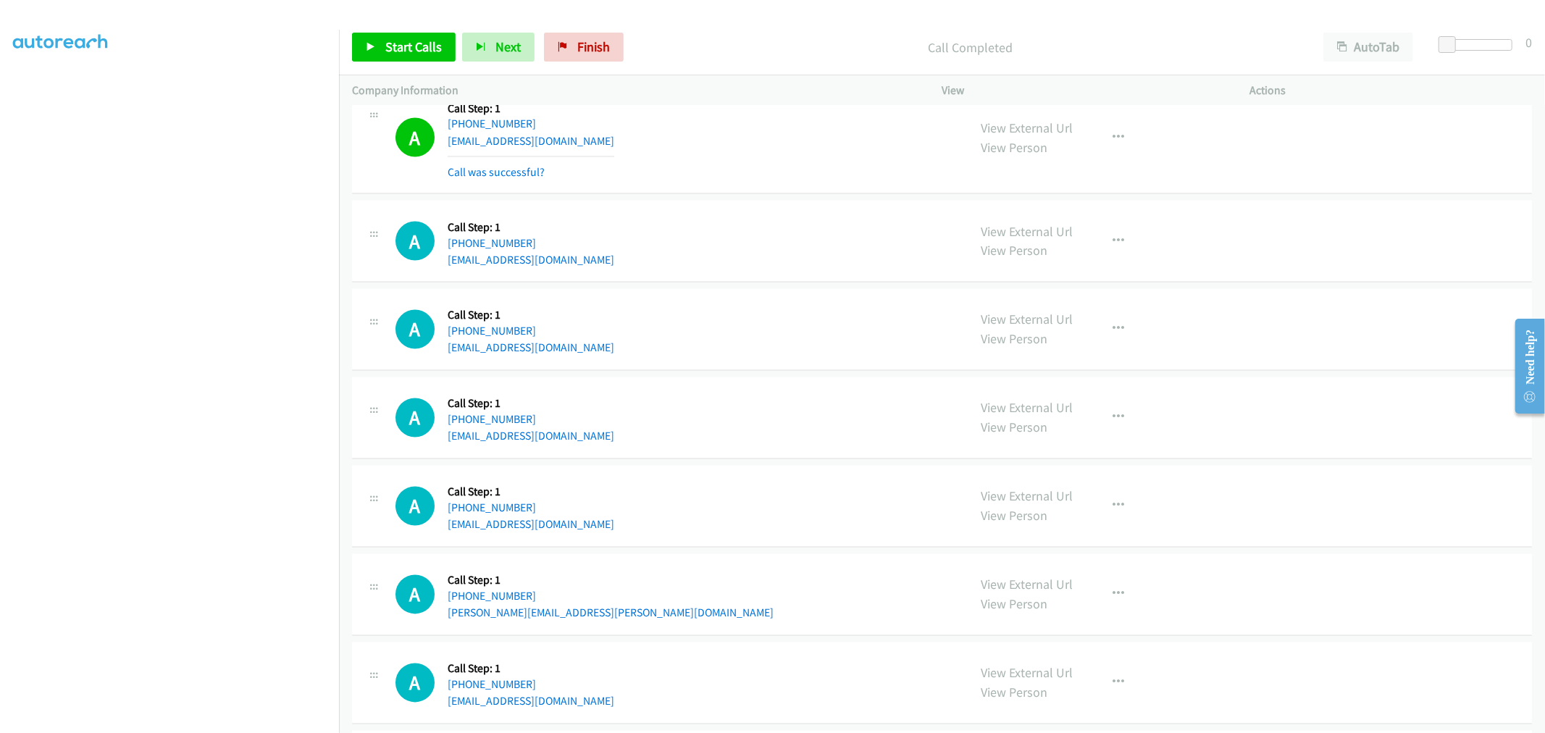
scroll to position [1771, 0]
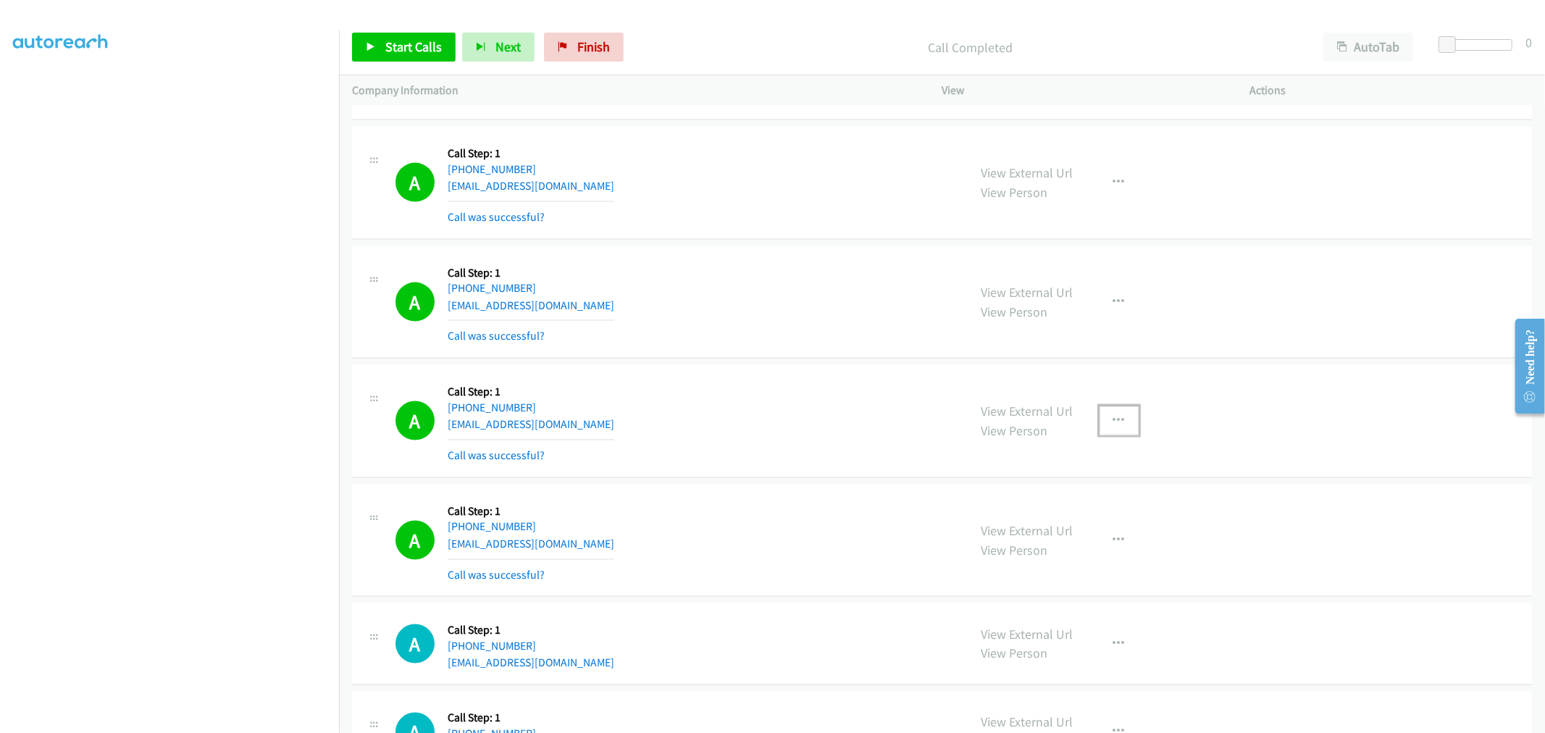
click at [1118, 422] on icon "button" at bounding box center [1120, 421] width 12 height 12
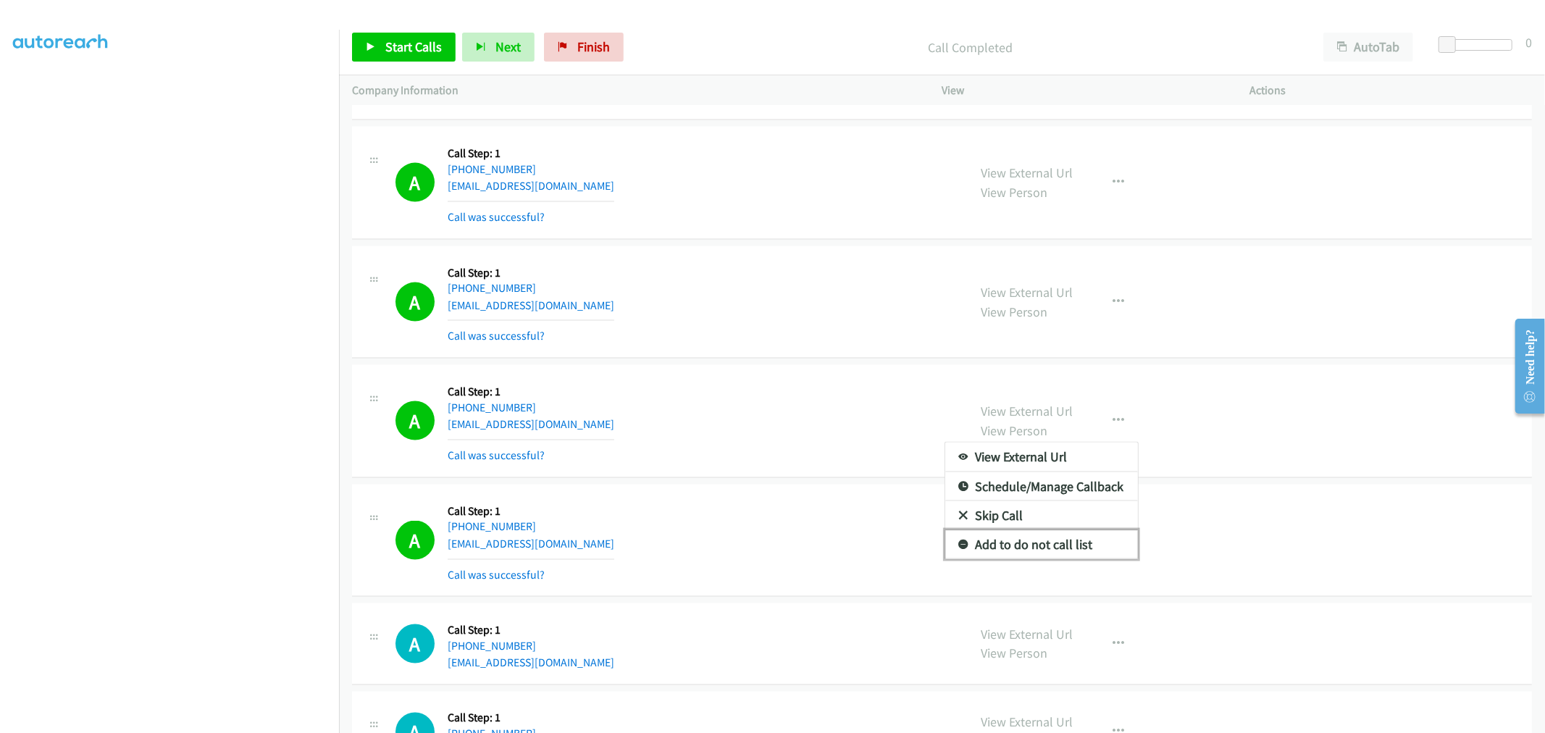
click at [1003, 552] on link "Add to do not call list" at bounding box center [1041, 544] width 193 height 29
click at [718, 375] on div "A Callback Scheduled Call Step: 1 America/Chicago +1 630-790-1765 sandra2773@ao…" at bounding box center [942, 421] width 1180 height 113
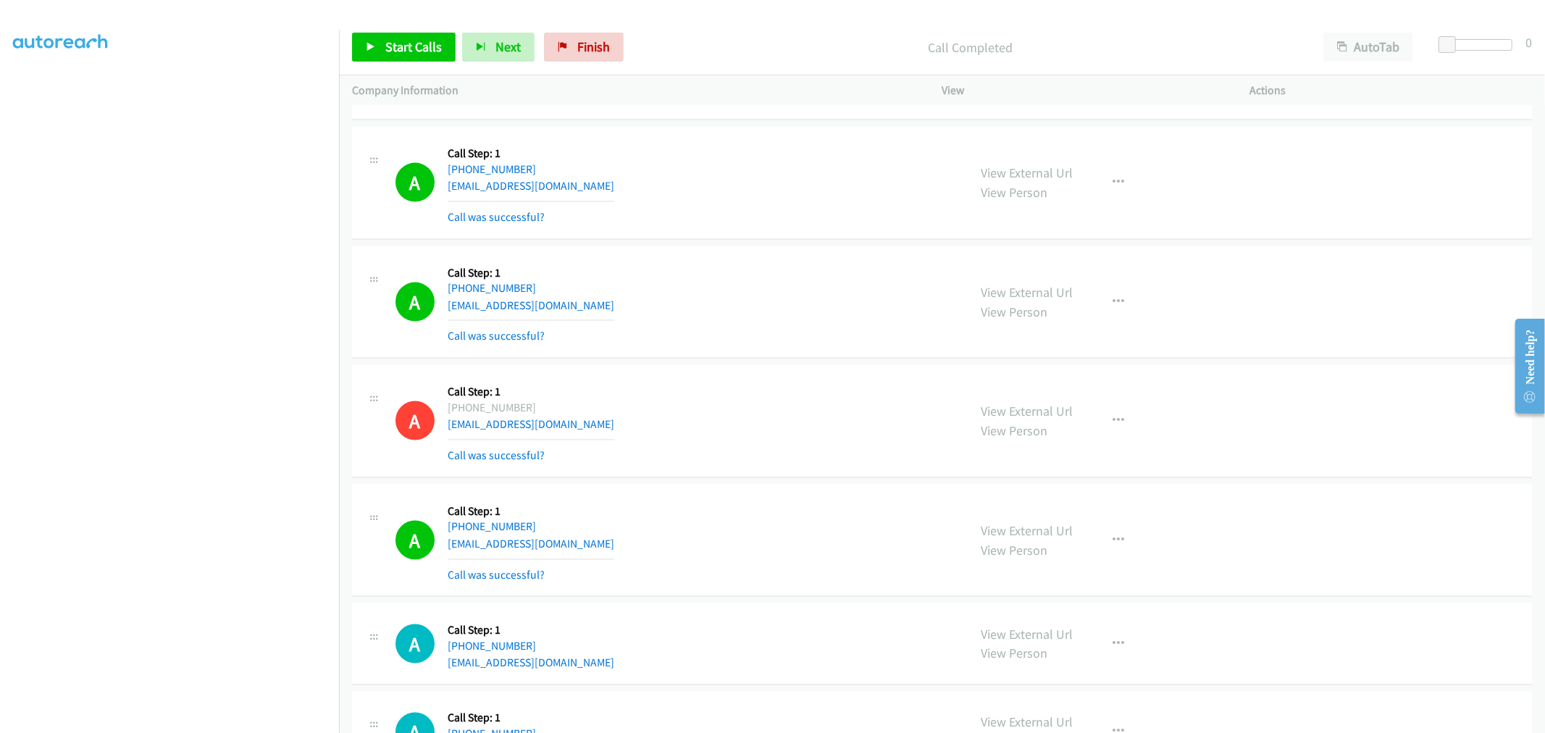
click at [752, 240] on div "A Callback Scheduled Call Step: 1 America/Chicago +1 405-764-4373 jermote02@gma…" at bounding box center [942, 183] width 1180 height 113
click at [761, 244] on td "A Callback Scheduled Call Step: 1 America/New_York +1 631-882-1178 caitlintaylo…" at bounding box center [942, 303] width 1206 height 120
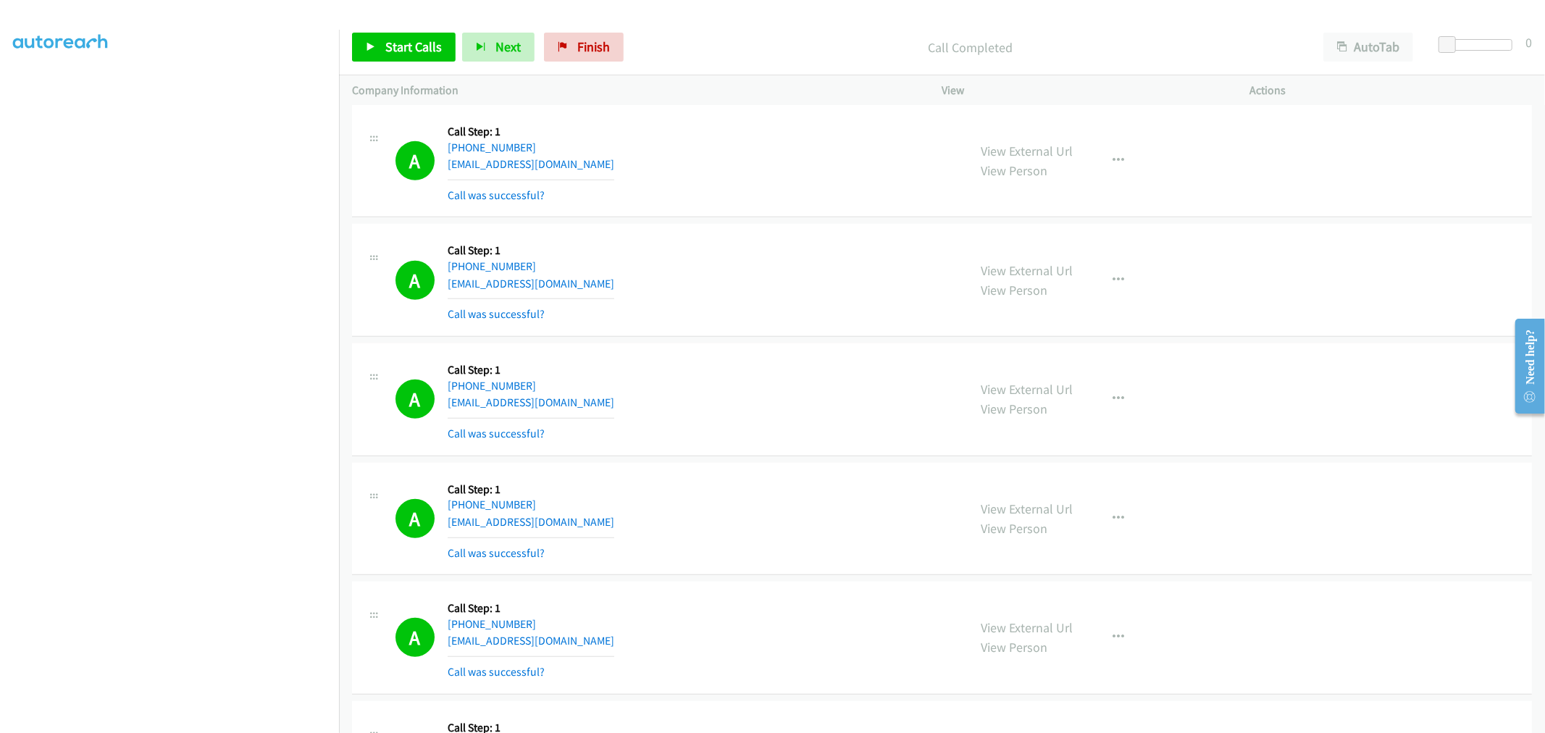
scroll to position [643, 0]
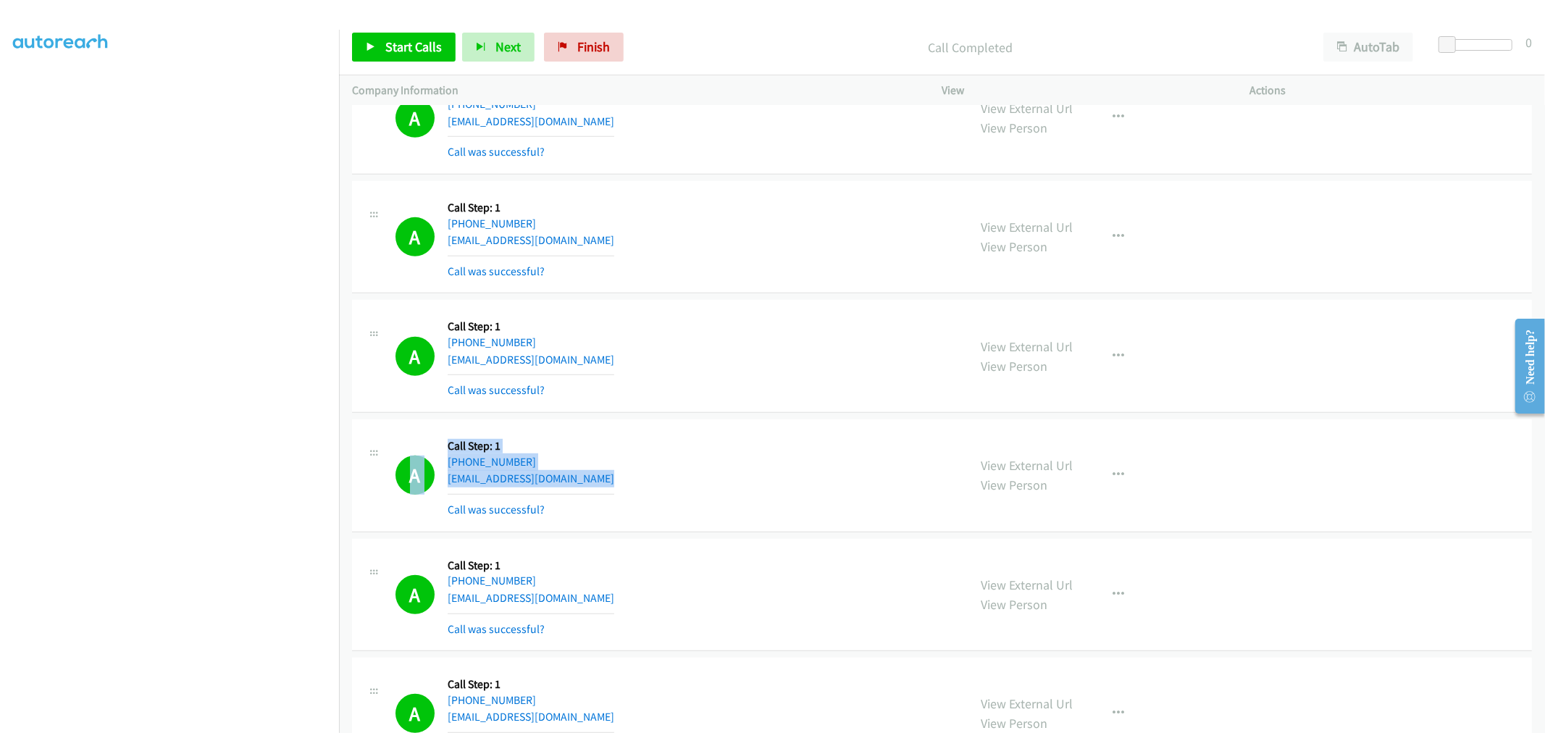
drag, startPoint x: 548, startPoint y: 472, endPoint x: 394, endPoint y: 440, distance: 156.9
click at [394, 440] on div "A Callback Scheduled Call Step: 1 America/Los_Angeles +1 650-319-5015 soroushfa…" at bounding box center [660, 476] width 590 height 86
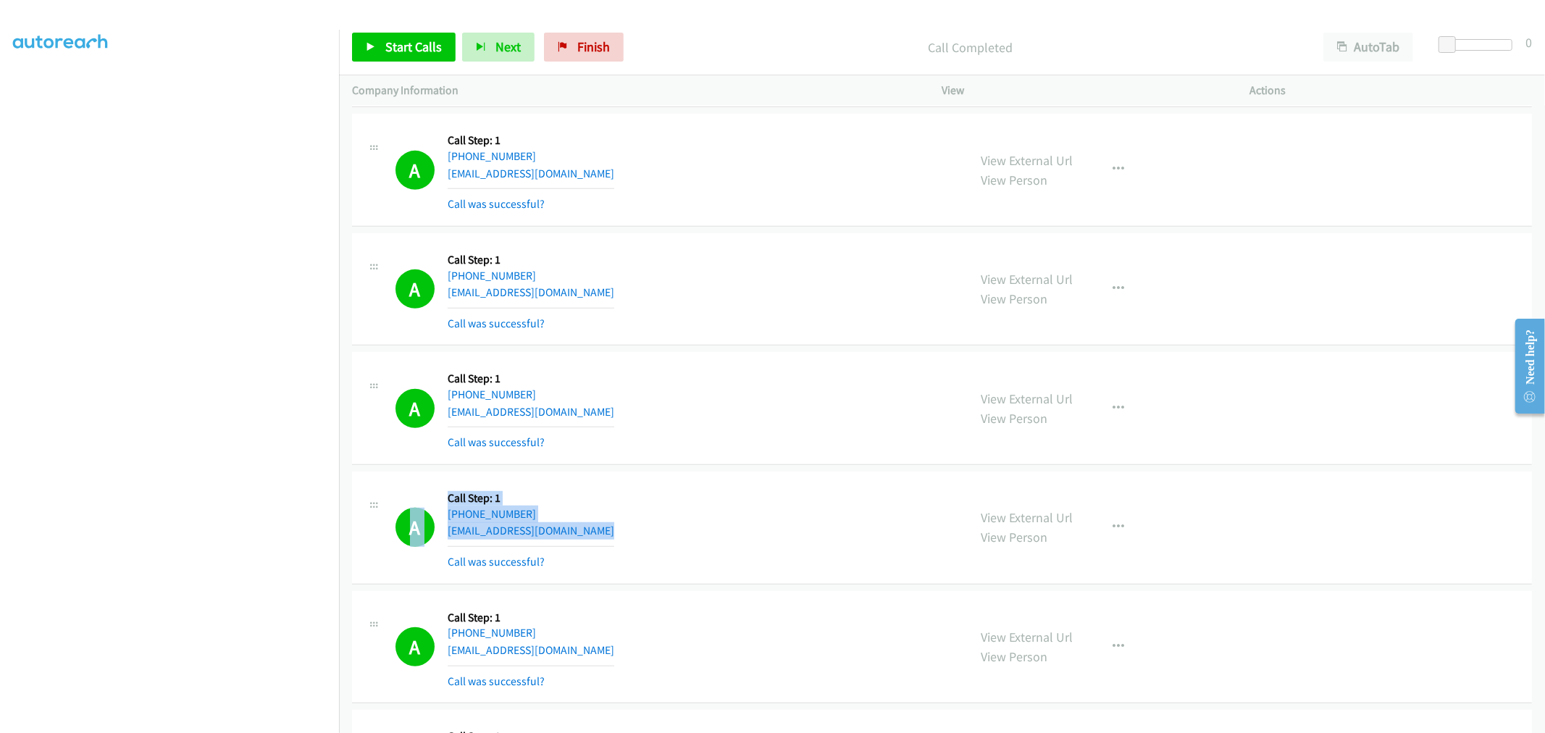
scroll to position [563, 0]
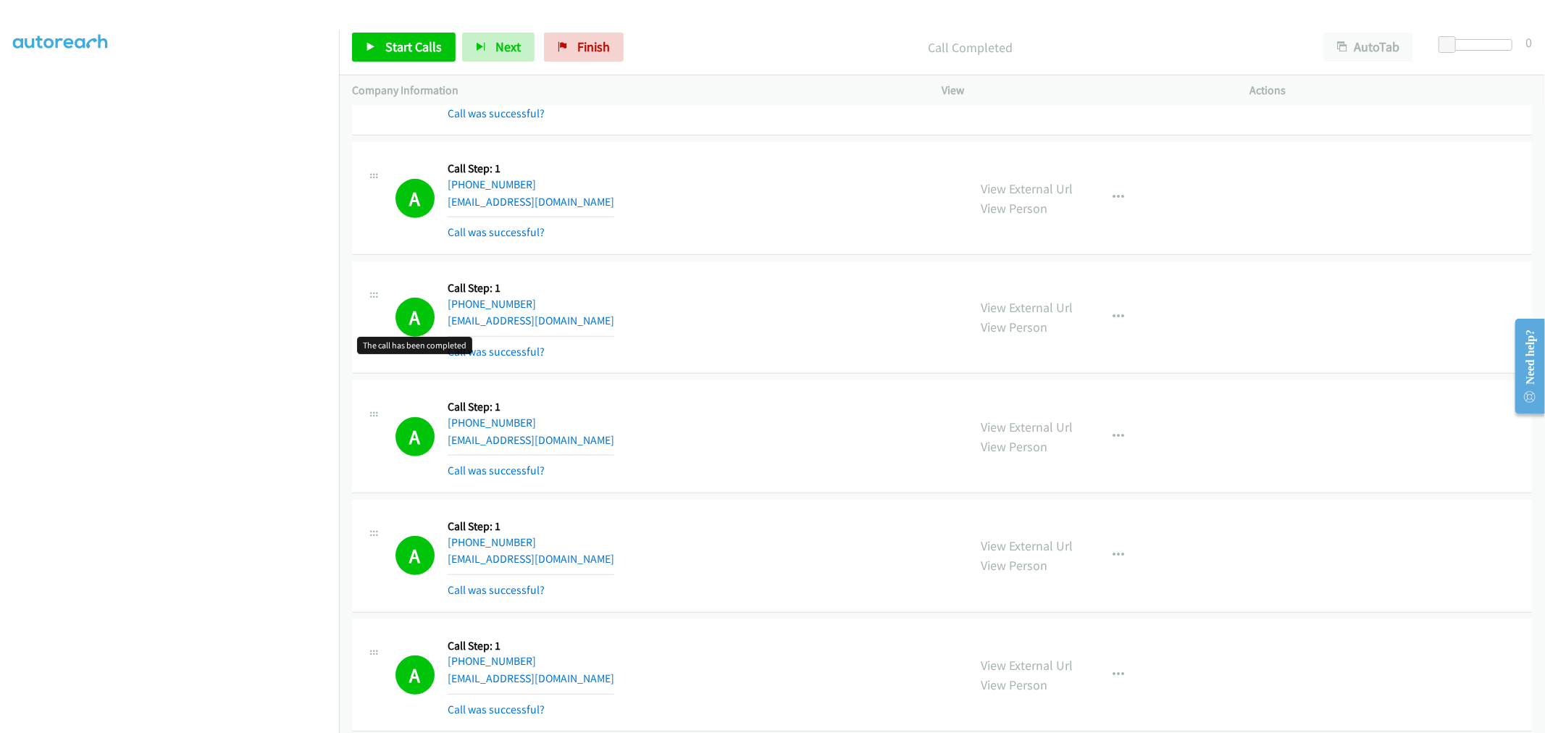
click at [766, 419] on div "A Callback Scheduled Call Step: 1 America/Los_Angeles +1 323-922-9858 favors855…" at bounding box center [676, 436] width 560 height 86
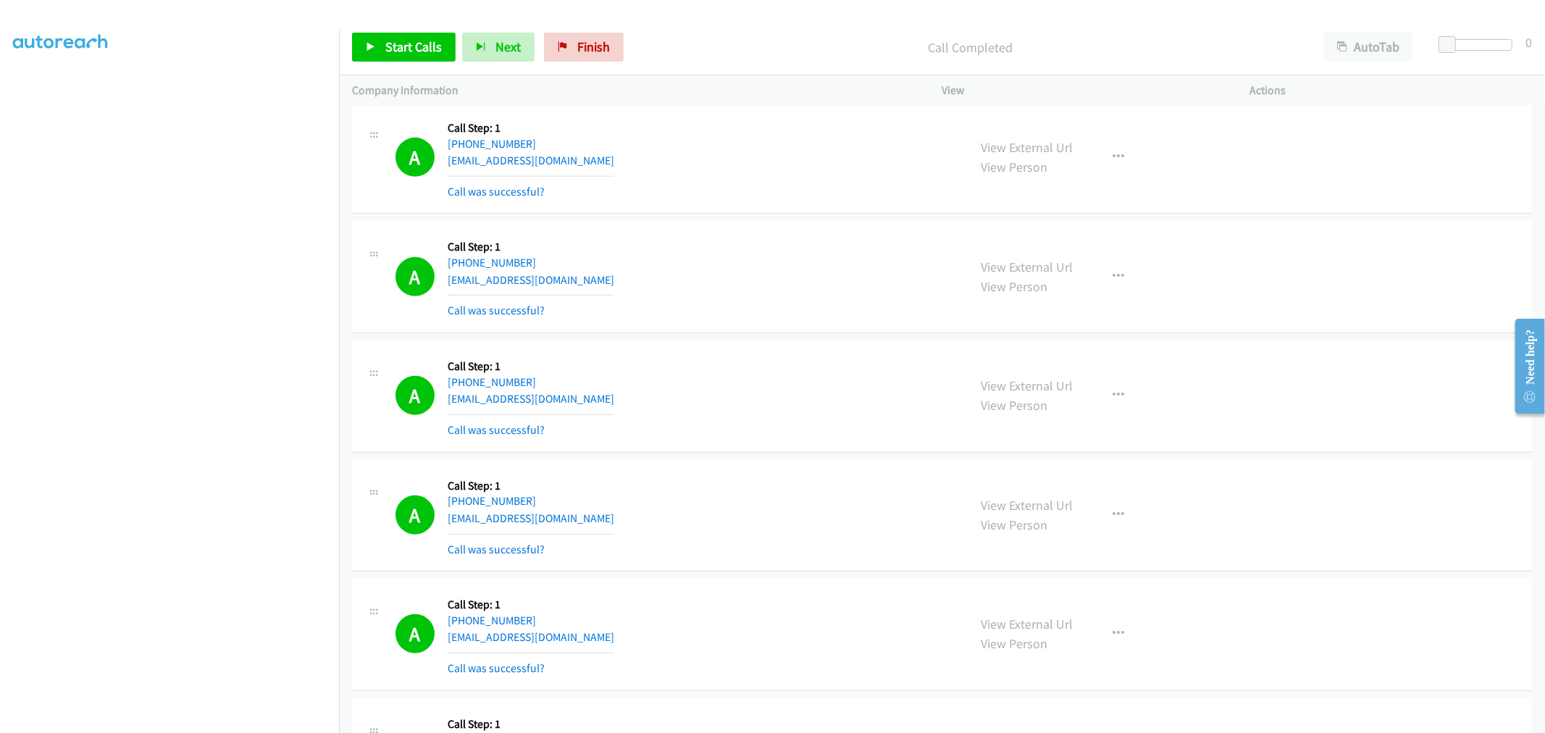
scroll to position [724, 0]
drag, startPoint x: 577, startPoint y: 393, endPoint x: 350, endPoint y: 338, distance: 234.2
click at [349, 338] on td "A Callback Scheduled Call Step: 1 America/Los_Angeles +1 650-319-5015 soroushfa…" at bounding box center [942, 395] width 1206 height 120
drag, startPoint x: 588, startPoint y: 525, endPoint x: 397, endPoint y: 483, distance: 195.8
click at [397, 483] on div "A Callback Scheduled Call Step: 1 America/New_York +1 434-806-3346 jbempong0@gm…" at bounding box center [676, 514] width 560 height 86
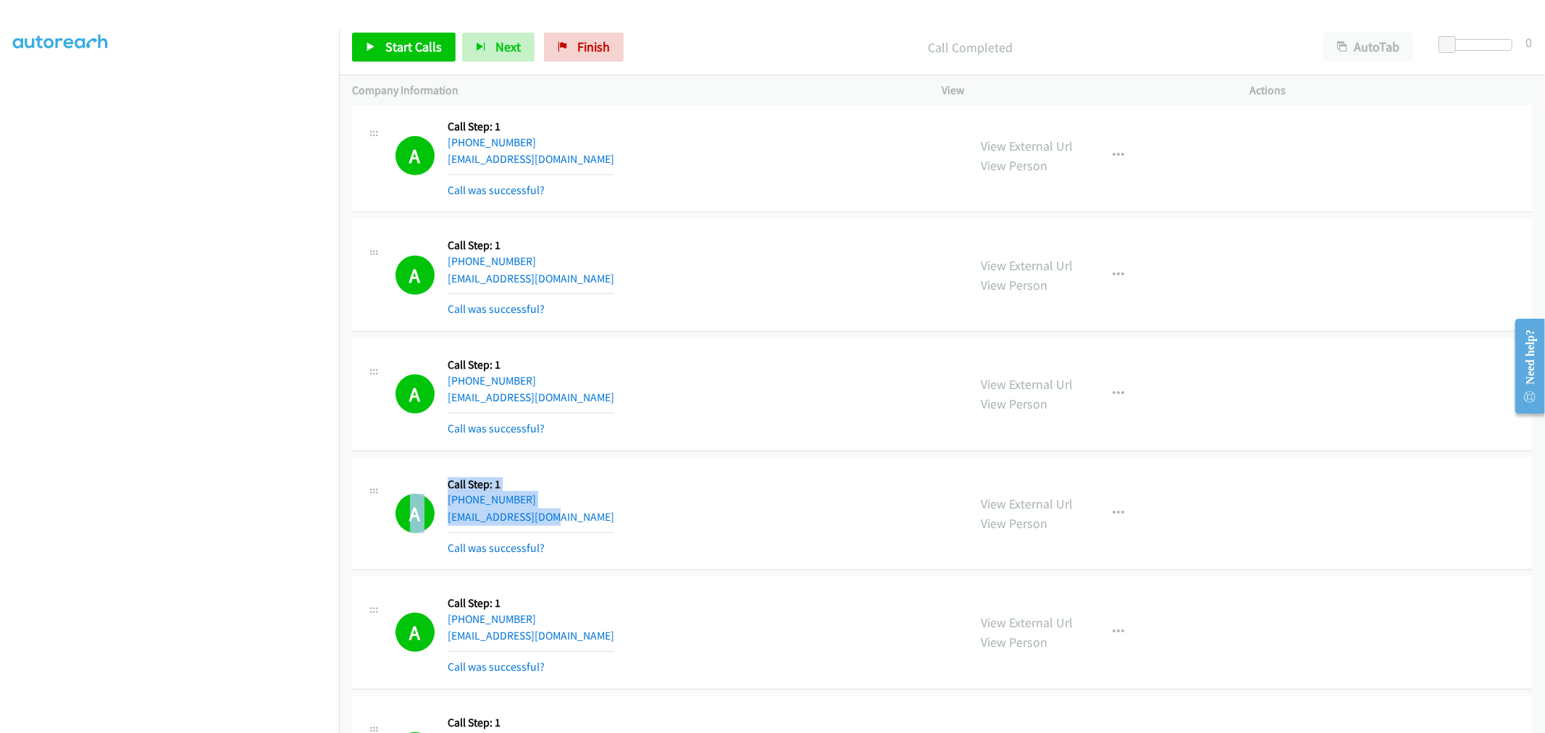
drag, startPoint x: 588, startPoint y: 520, endPoint x: 411, endPoint y: 476, distance: 182.9
click at [411, 476] on div "A Callback Scheduled Call Step: 1 America/New_York +1 434-806-3346 jbempong0@gm…" at bounding box center [676, 514] width 560 height 86
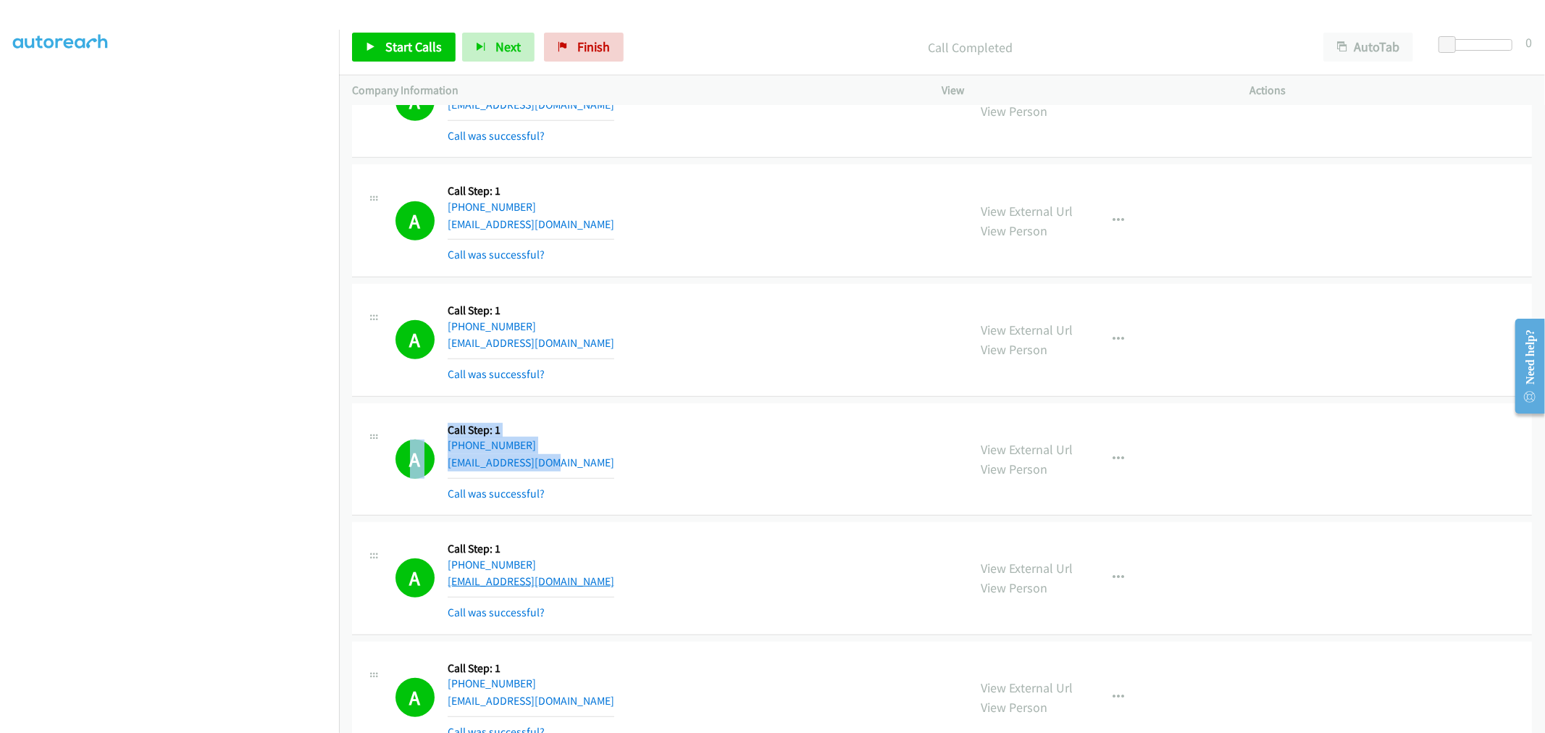
scroll to position [805, 0]
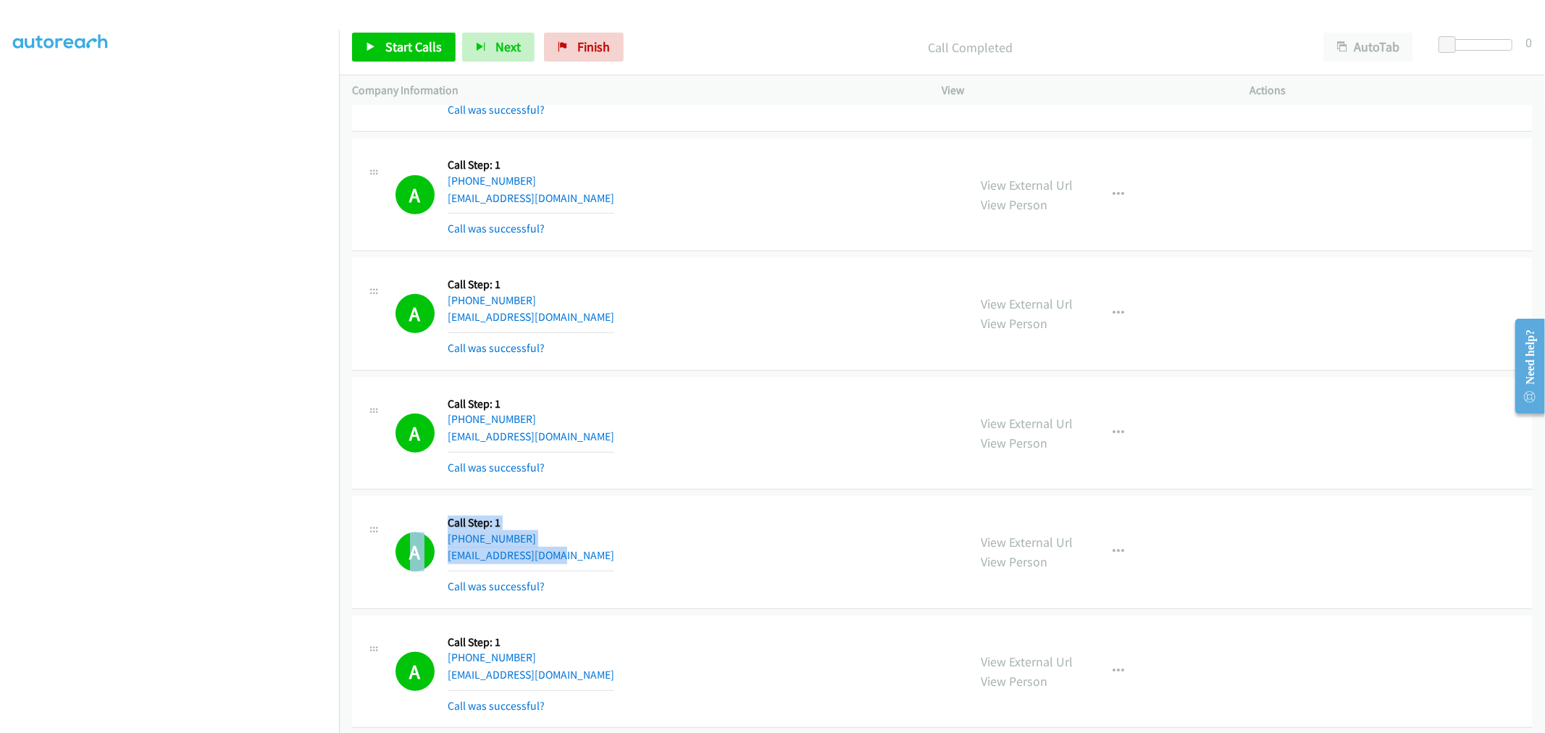
drag, startPoint x: 568, startPoint y: 554, endPoint x: 411, endPoint y: 530, distance: 159.1
click at [399, 534] on div "A Callback Scheduled Call Step: 1 America/Los_Angeles +1 775-220-8844 parentphi…" at bounding box center [676, 552] width 560 height 86
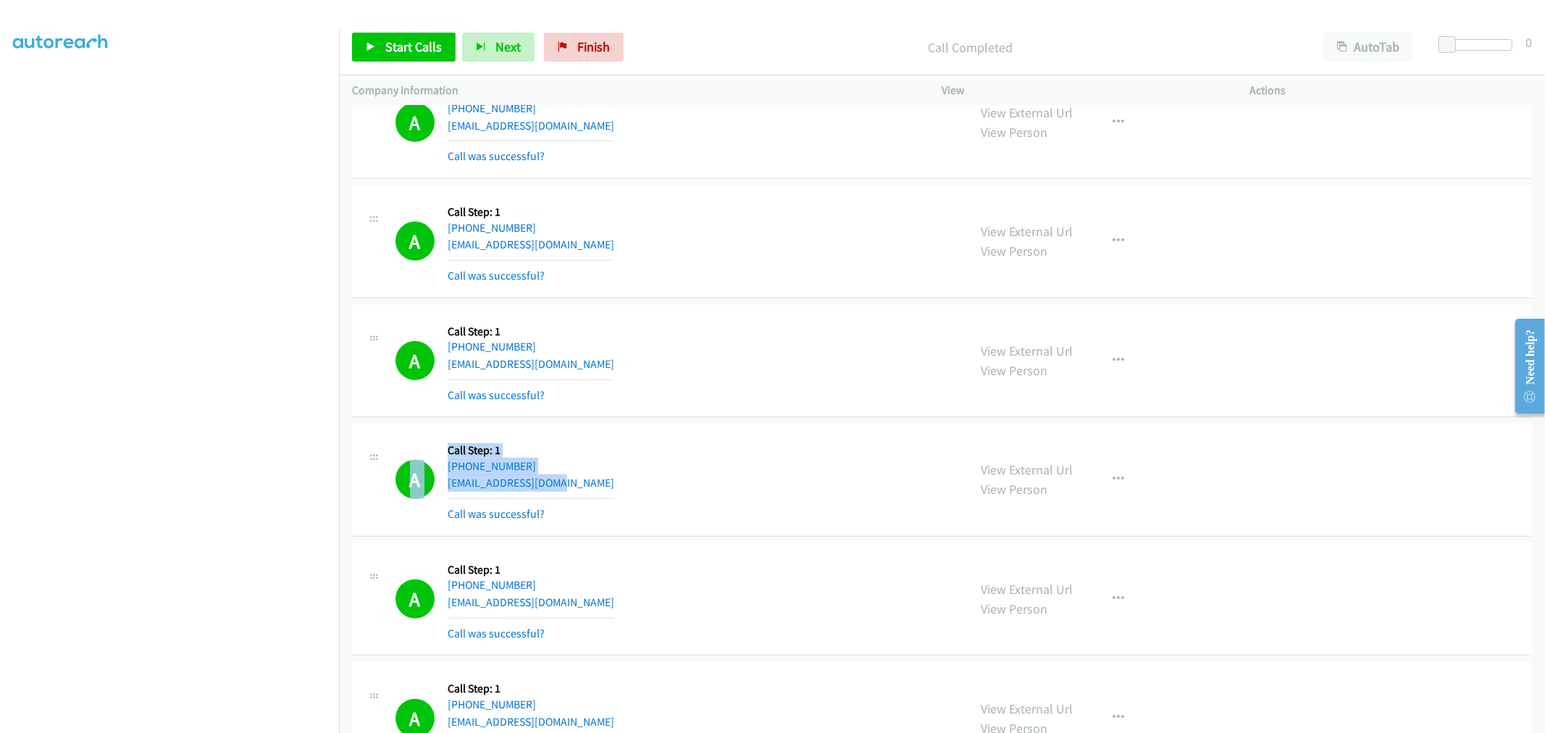
scroll to position [1046, 0]
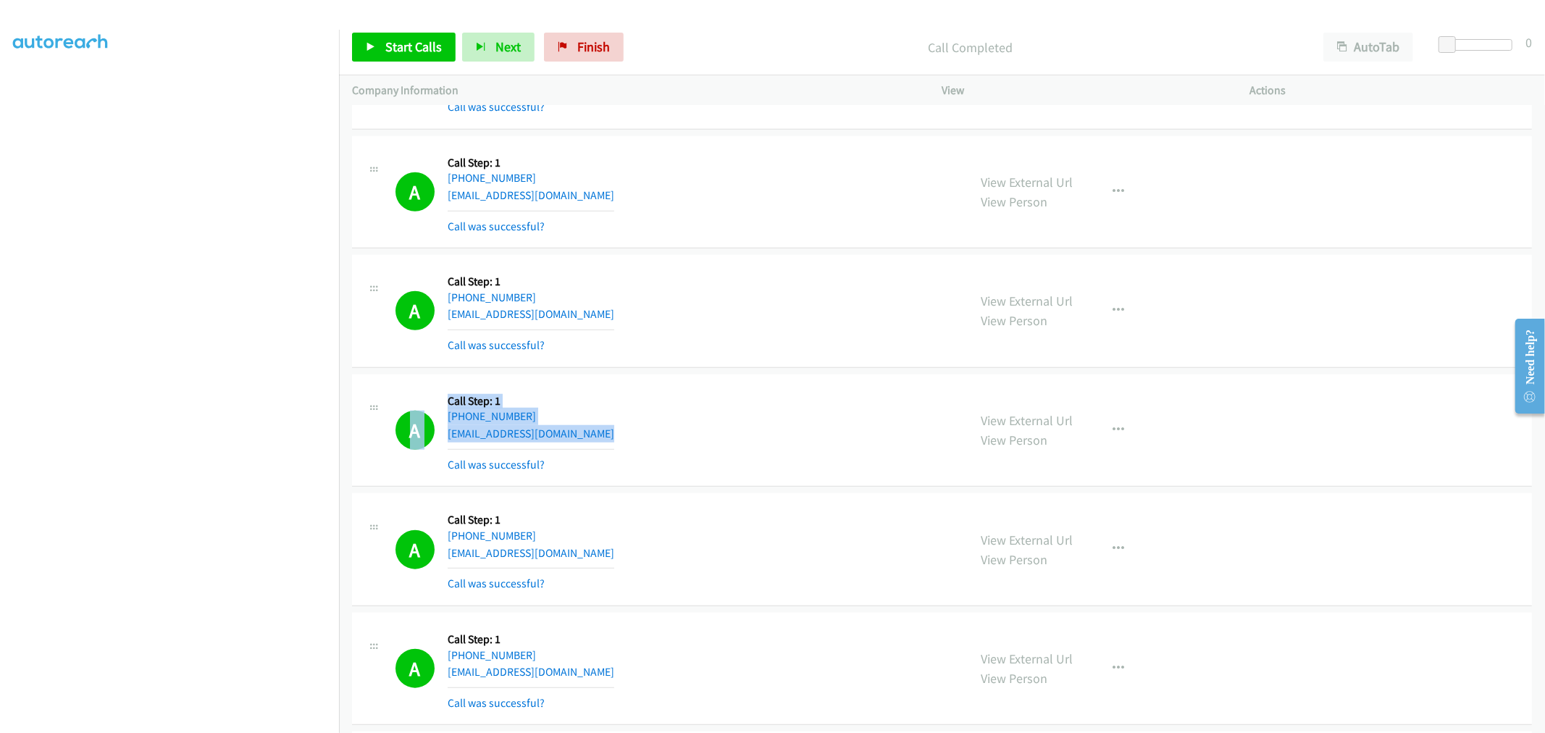
drag, startPoint x: 562, startPoint y: 450, endPoint x: 377, endPoint y: 400, distance: 191.4
click at [377, 400] on div "A Callback Scheduled Call Step: 1 America/New_York +1 203-285-9465 tdw2526@yaho…" at bounding box center [660, 431] width 590 height 86
click at [427, 40] on span "Start Calls" at bounding box center [413, 46] width 57 height 17
click at [715, 326] on div "A Callback Scheduled Call Step: 1 America/Los_Angeles +1 775-220-8844 parentphi…" at bounding box center [676, 311] width 560 height 86
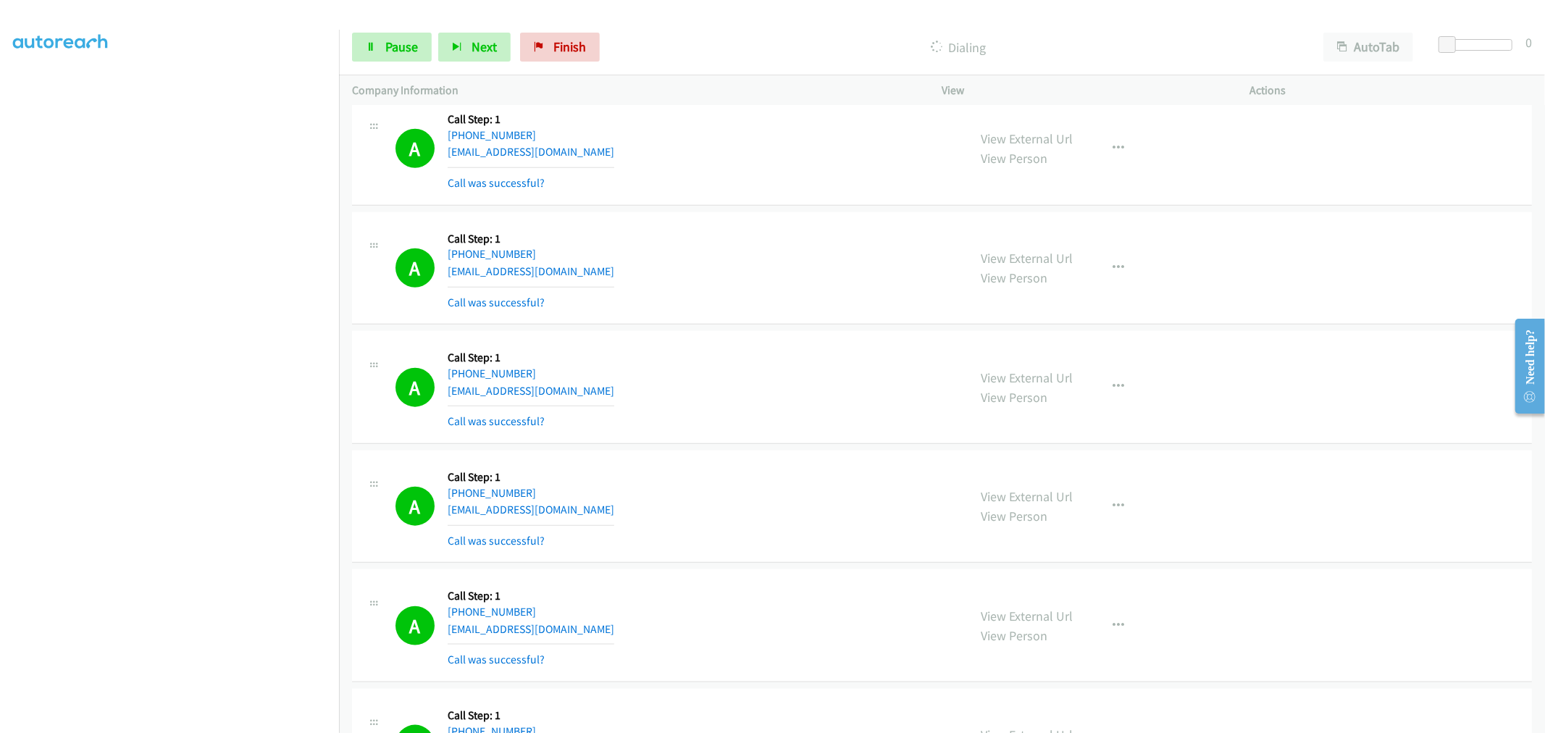
scroll to position [1368, 0]
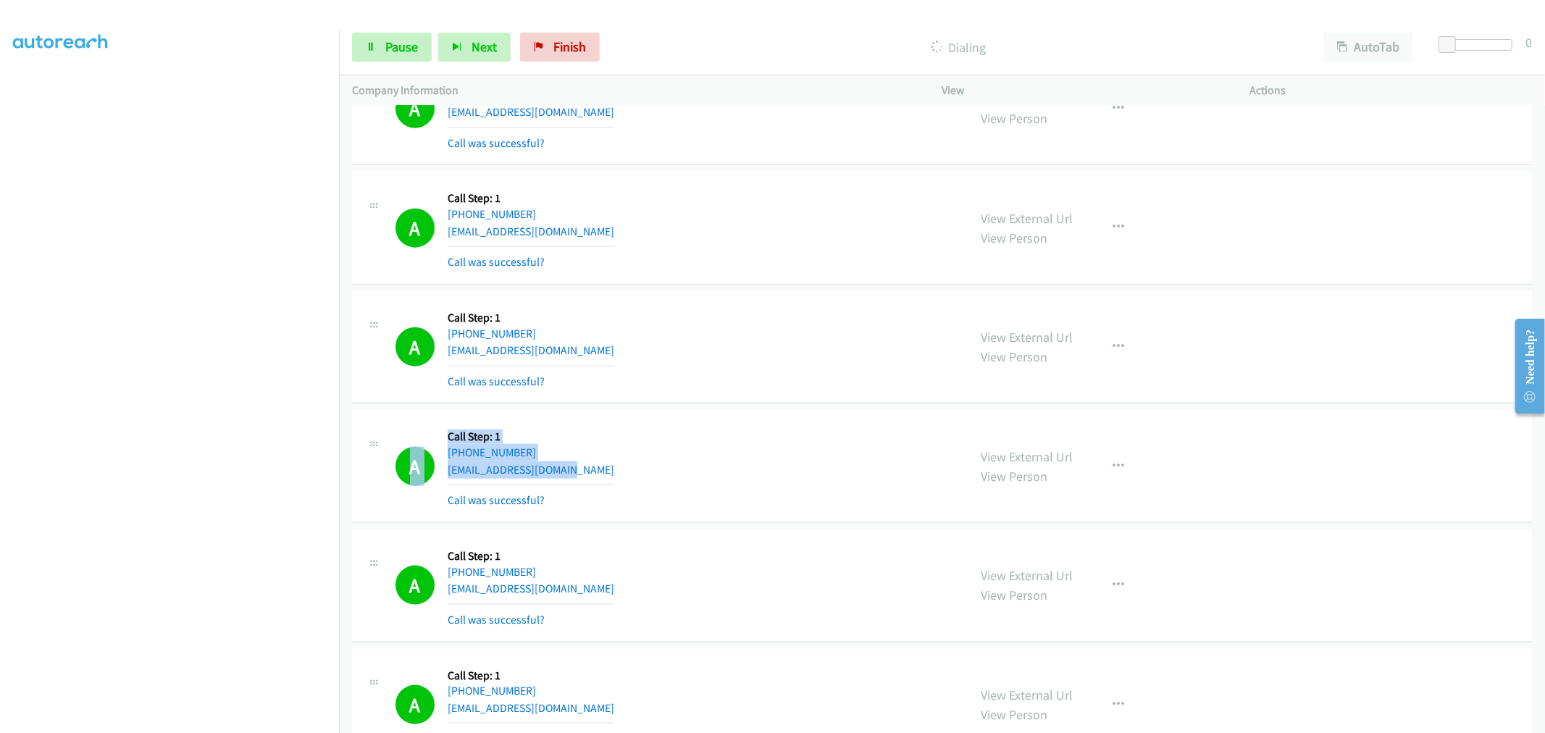
drag, startPoint x: 497, startPoint y: 457, endPoint x: 392, endPoint y: 436, distance: 107.1
click at [392, 436] on div "A Callback Scheduled Call Step: 1 America/Los_Angeles +1 702-683-7655 jenniferb…" at bounding box center [660, 466] width 590 height 86
click at [396, 37] on link "Pause" at bounding box center [392, 47] width 80 height 29
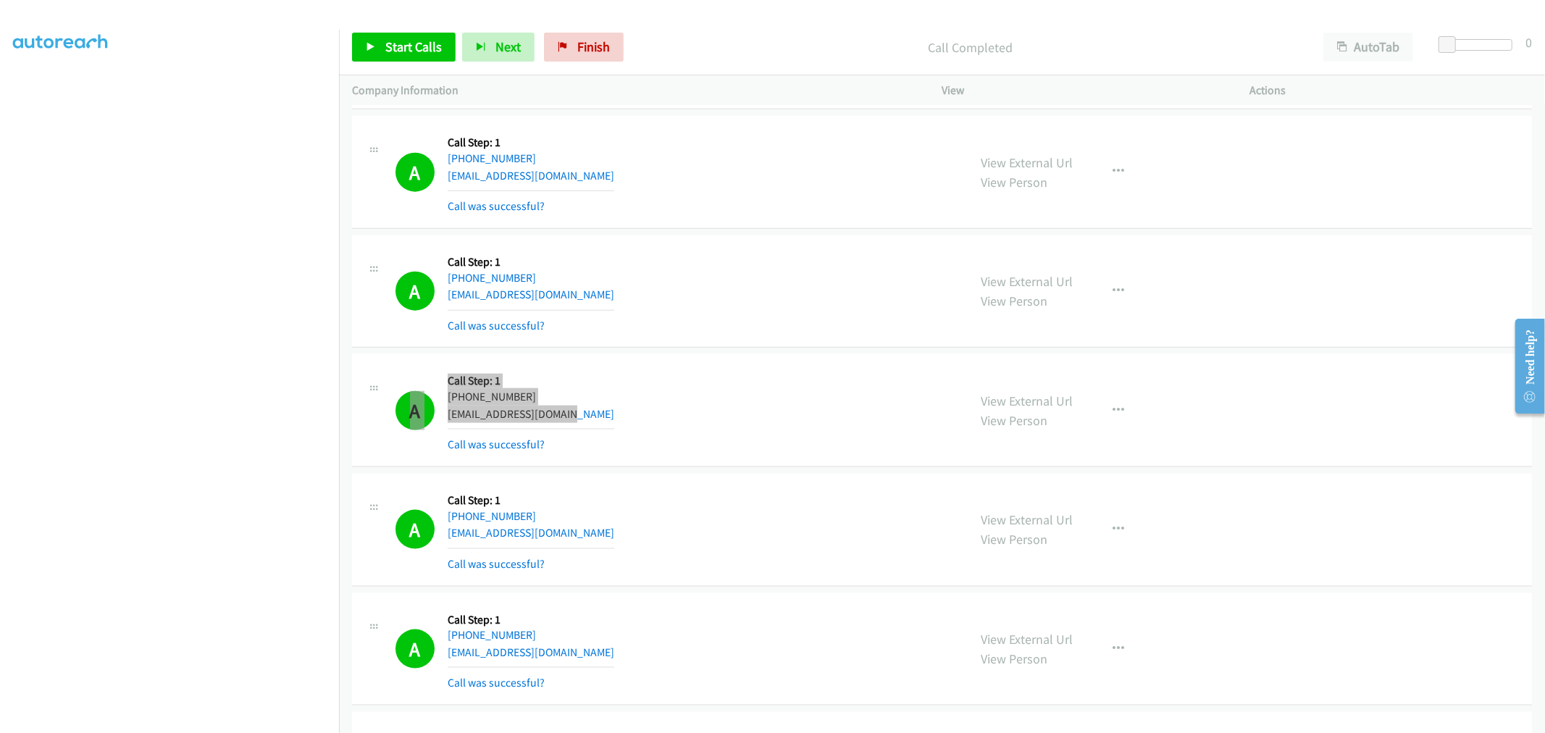
scroll to position [1449, 0]
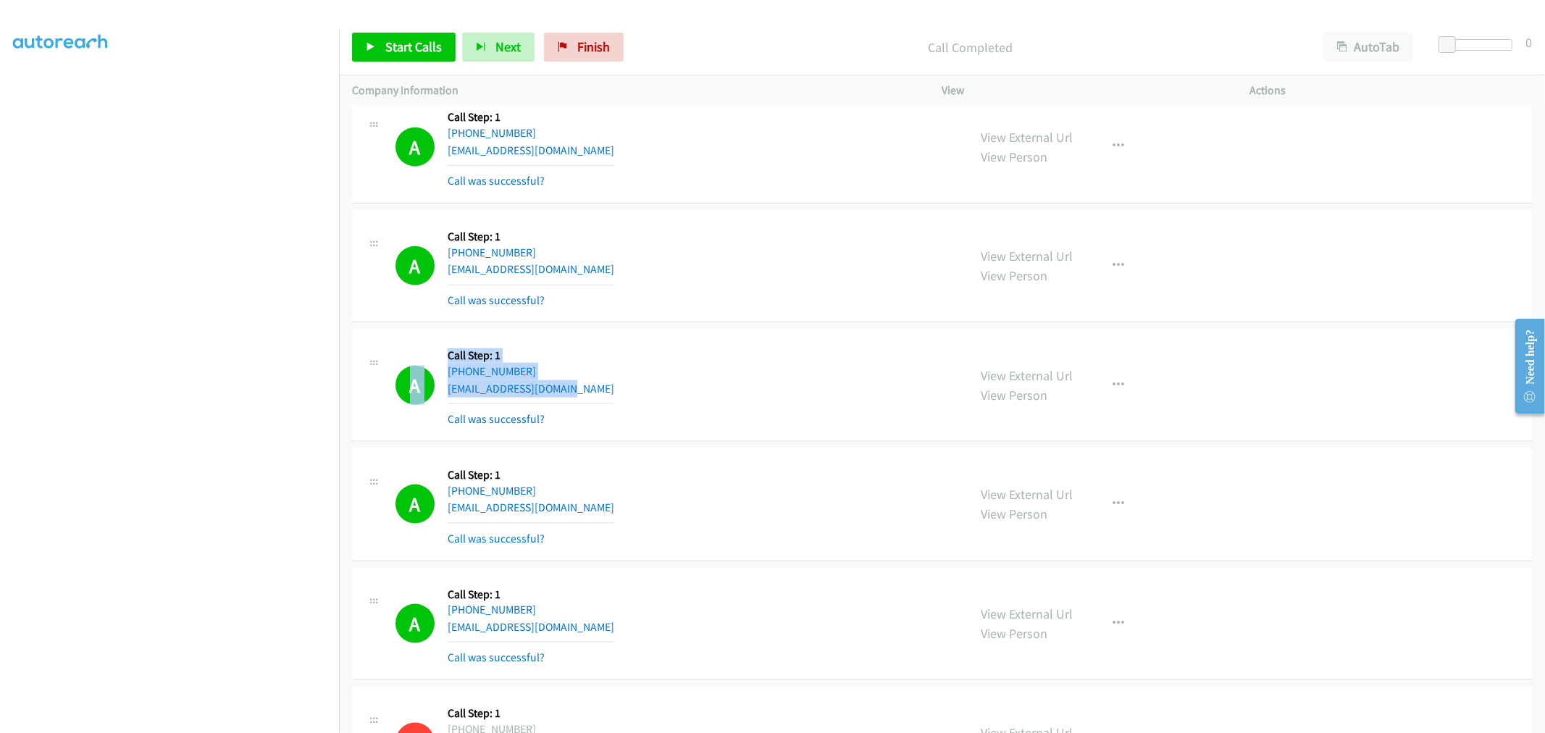
click at [736, 323] on div "A Callback Scheduled Call Step: 1 America/New_York +1 703-209-1234 5b21@startma…" at bounding box center [942, 266] width 1180 height 113
drag, startPoint x: 446, startPoint y: 367, endPoint x: 383, endPoint y: 330, distance: 73.1
click at [387, 353] on div "A Callback Scheduled Call Step: 1 America/Los_Angeles +1 702-683-7655 jenniferb…" at bounding box center [660, 385] width 590 height 86
click at [414, 53] on span "Start Calls" at bounding box center [413, 46] width 57 height 17
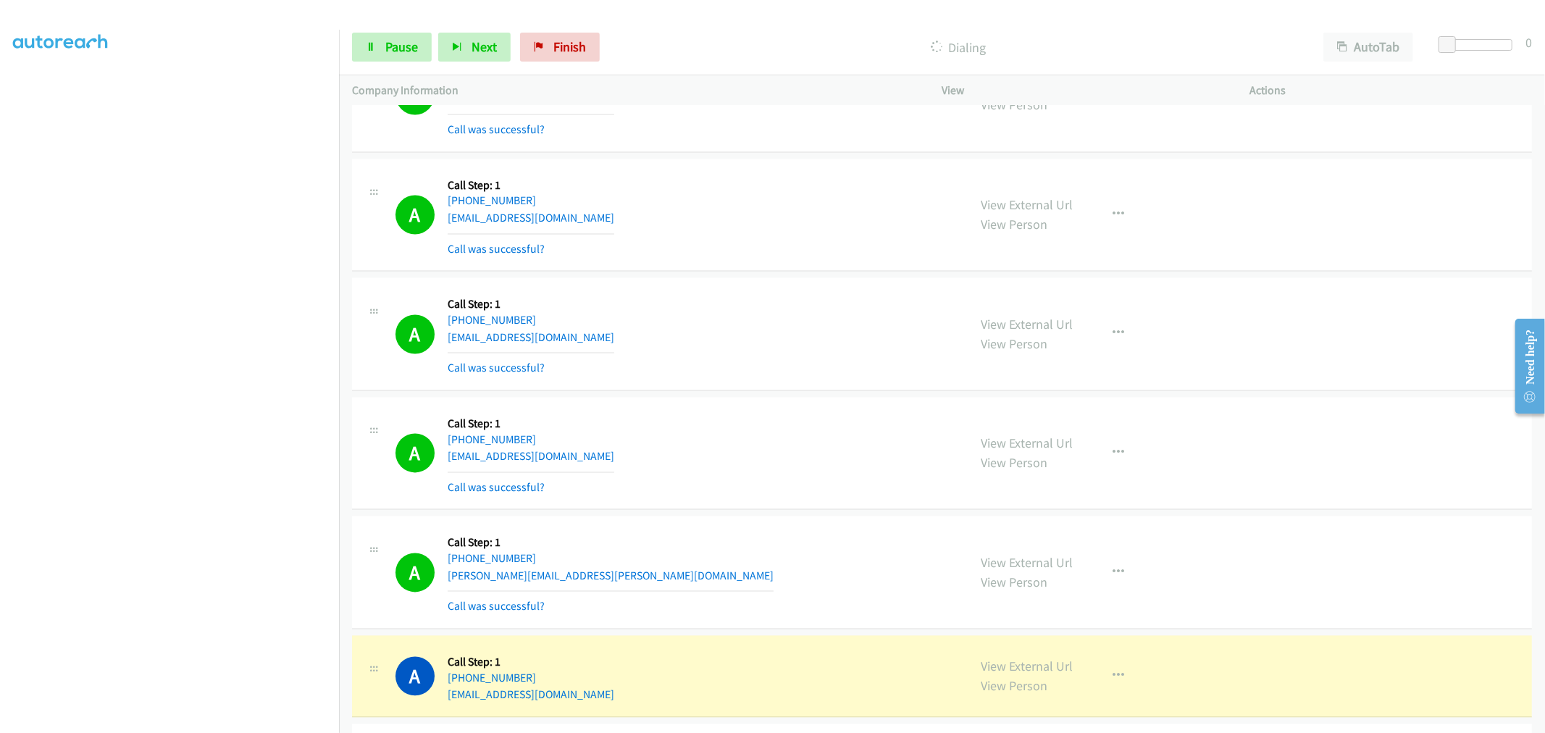
scroll to position [2576, 0]
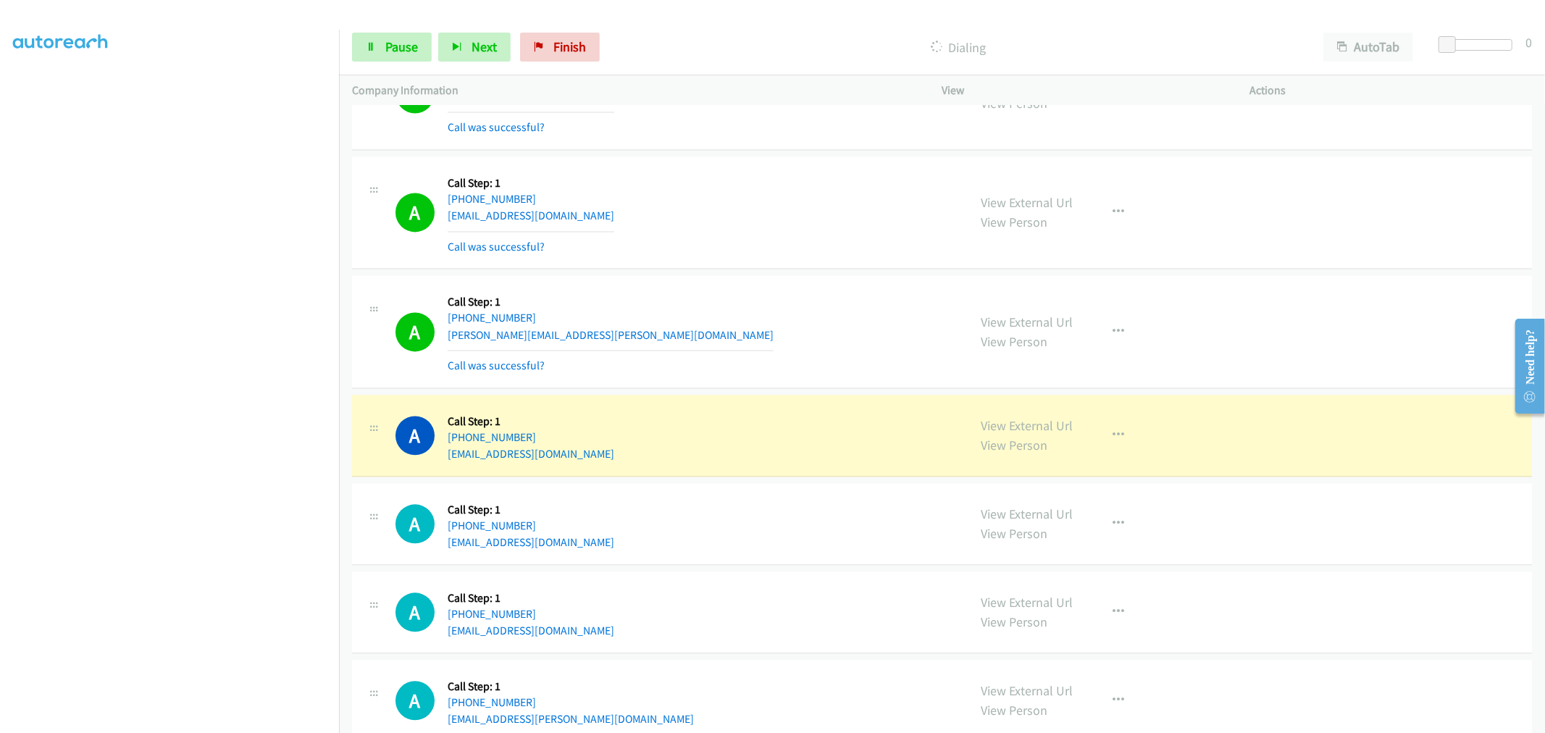
click at [788, 255] on div "A Callback Scheduled Call Step: 1 America/Los_Angeles +1 209-456-2893 hensleyam…" at bounding box center [942, 212] width 1180 height 113
click at [1105, 324] on button "button" at bounding box center [1119, 331] width 39 height 29
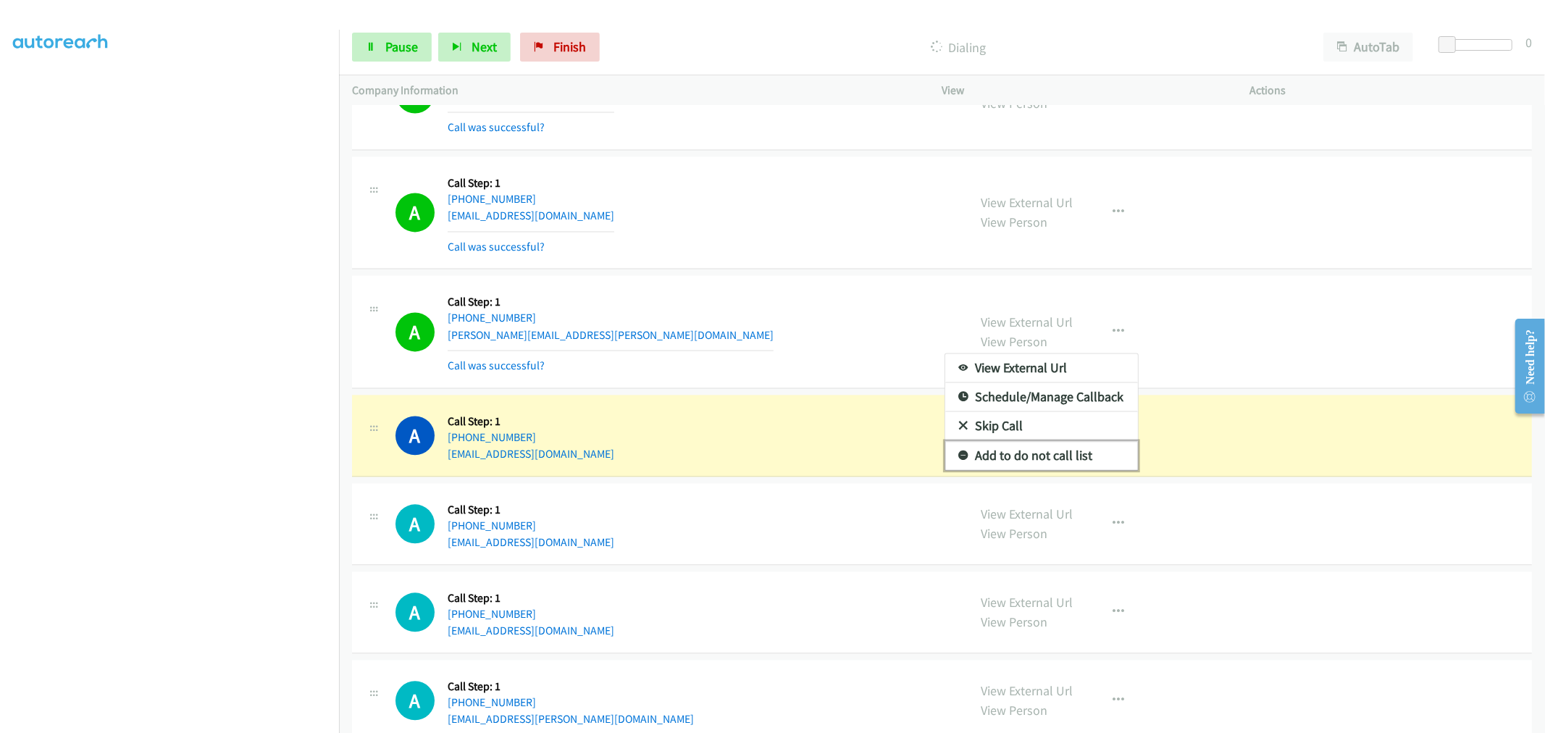
click at [1030, 451] on link "Add to do not call list" at bounding box center [1041, 455] width 193 height 29
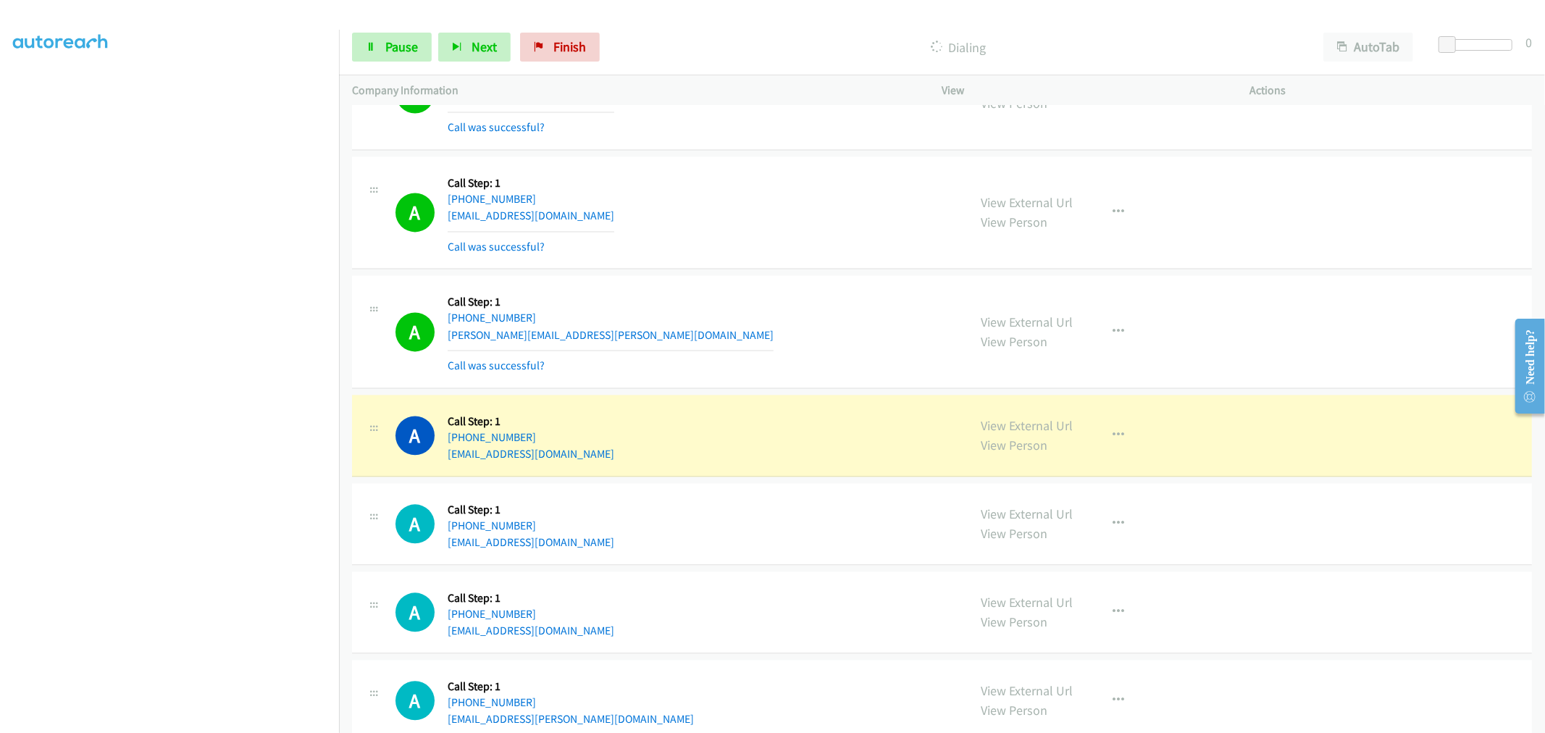
click at [739, 297] on div "A Callback Scheduled Call Step: 1 America/New_York +1 540-764-2555 eric.davis.0…" at bounding box center [676, 331] width 560 height 86
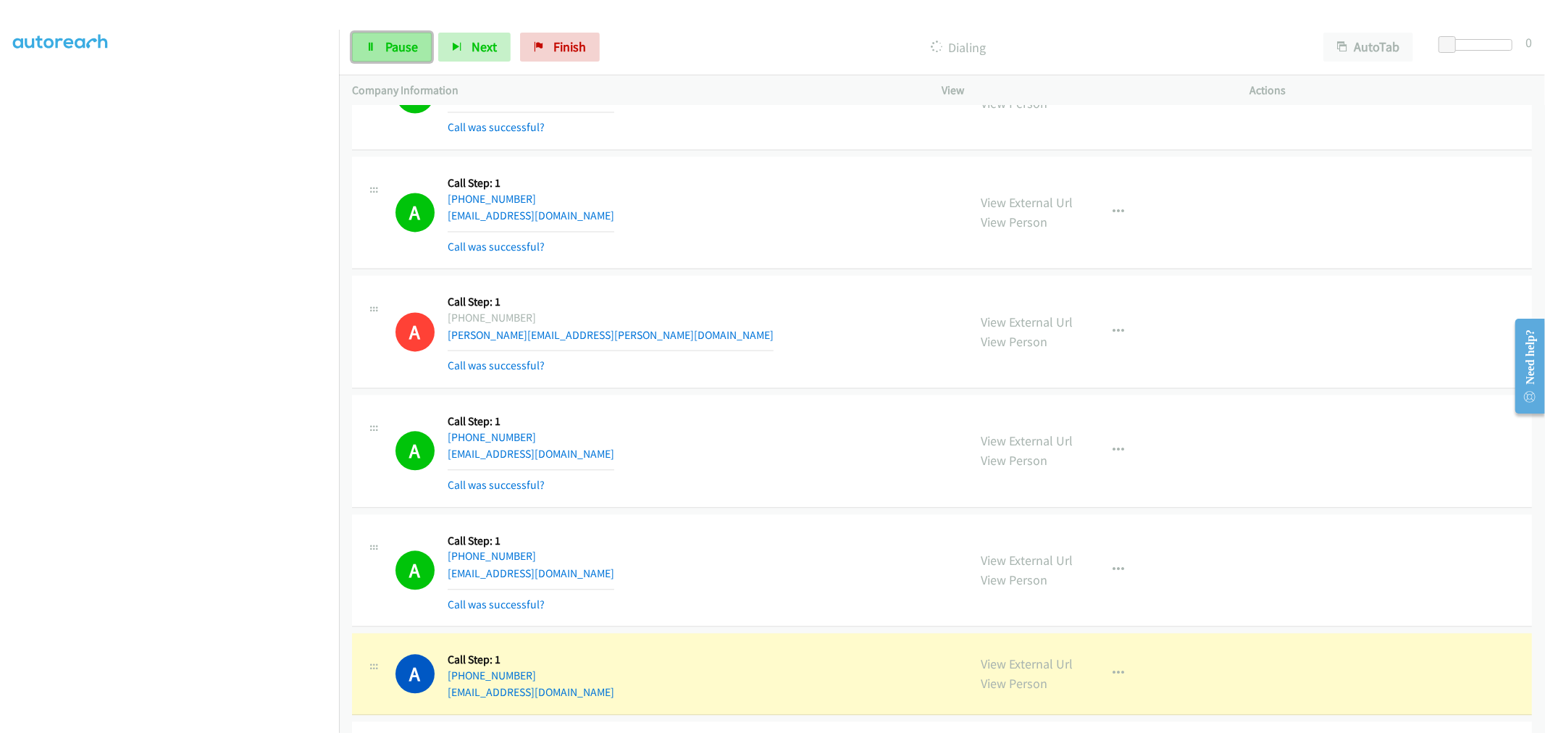
click at [393, 51] on span "Pause" at bounding box center [401, 46] width 33 height 17
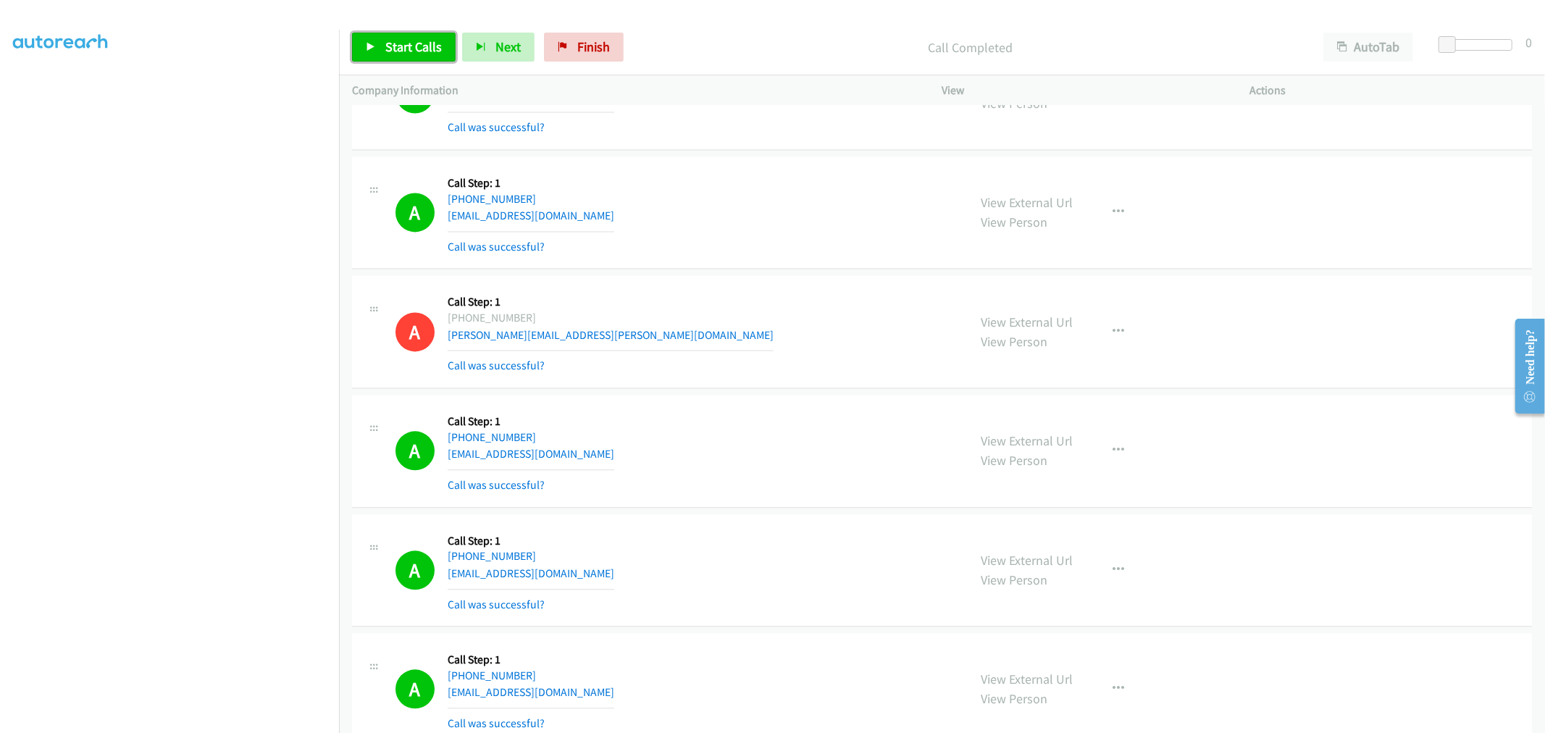
click at [417, 54] on span "Start Calls" at bounding box center [413, 46] width 57 height 17
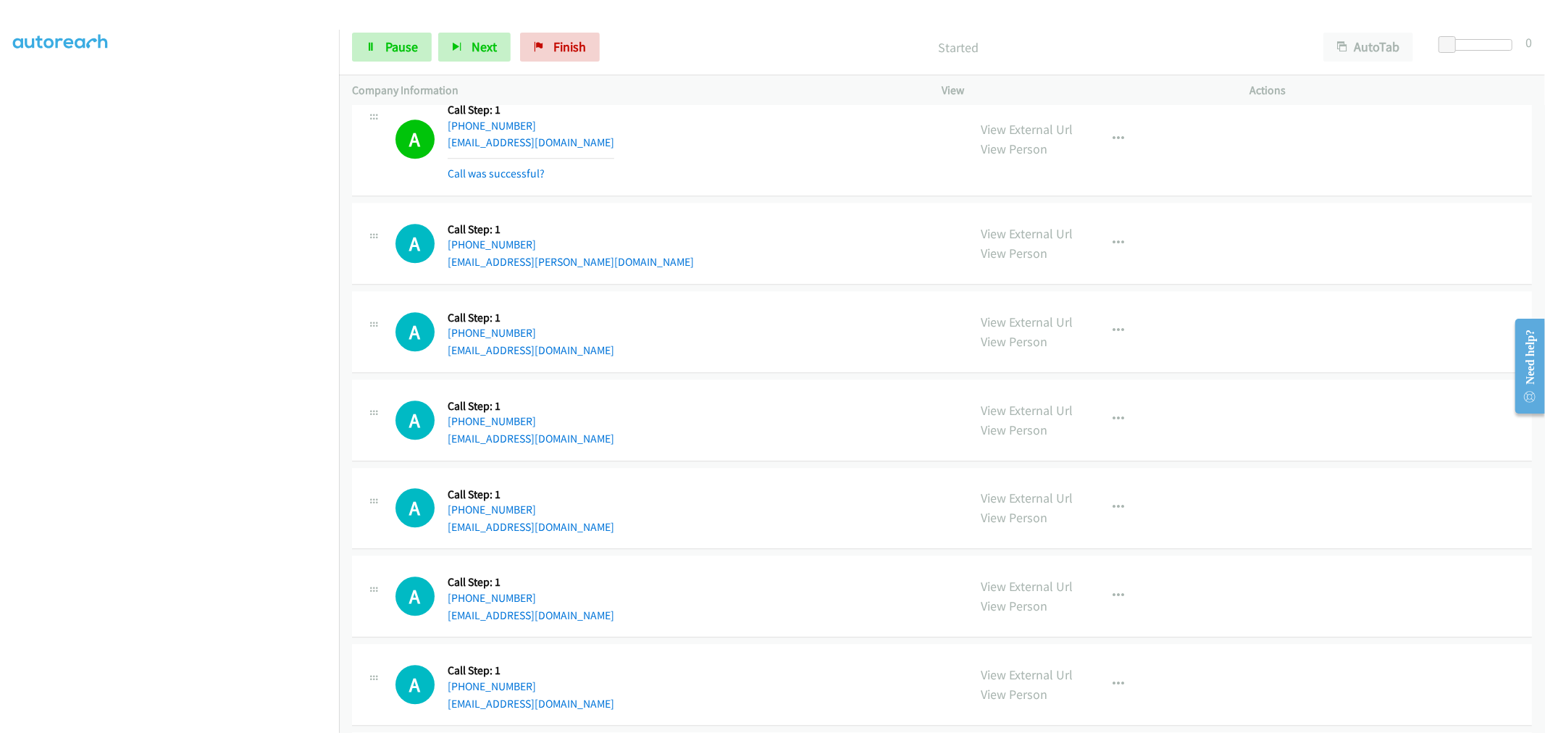
scroll to position [2978, 0]
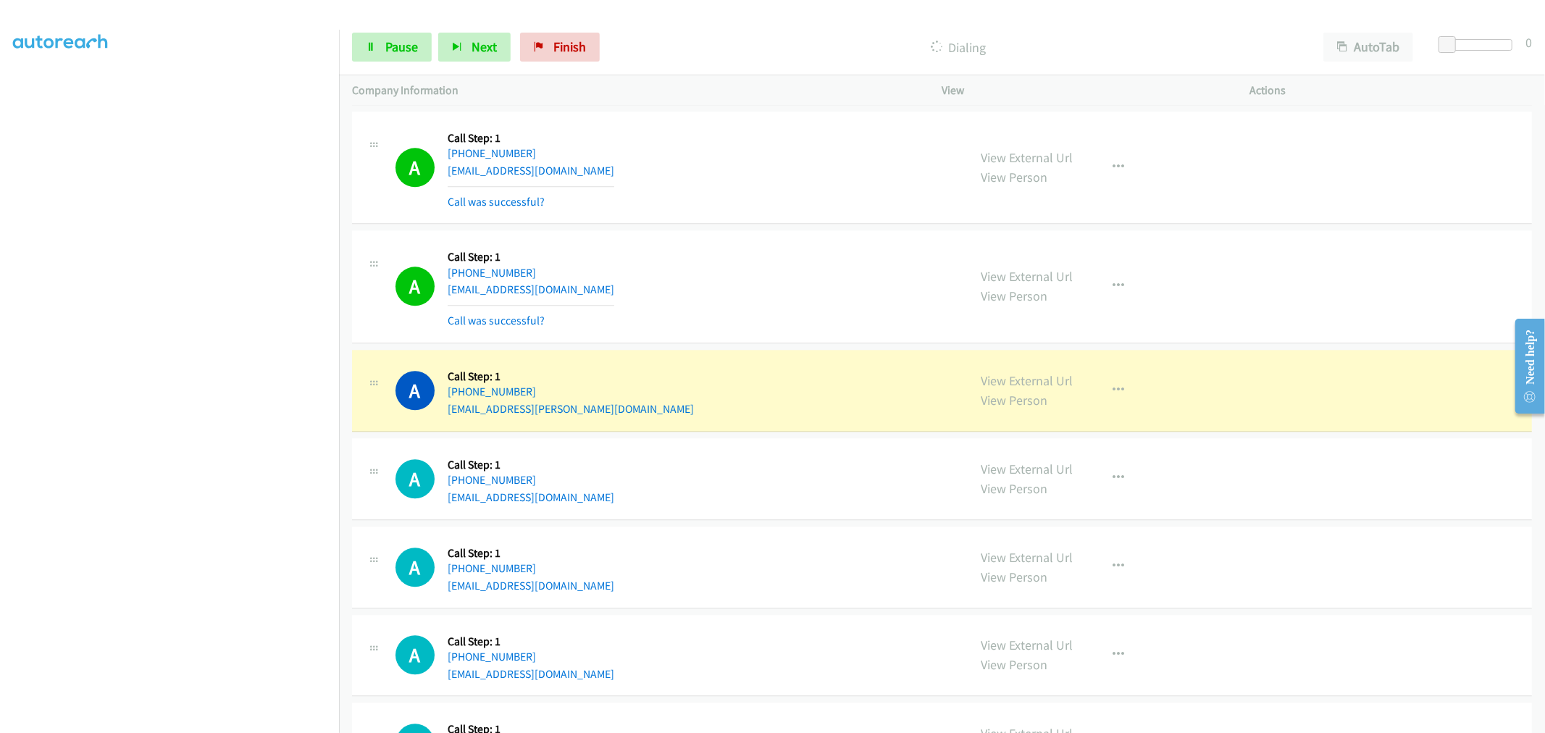
click at [764, 353] on div "A Callback Scheduled Call Step: 1 America/New_York +1 202-279-0597 aaryelle.joh…" at bounding box center [942, 391] width 1180 height 82
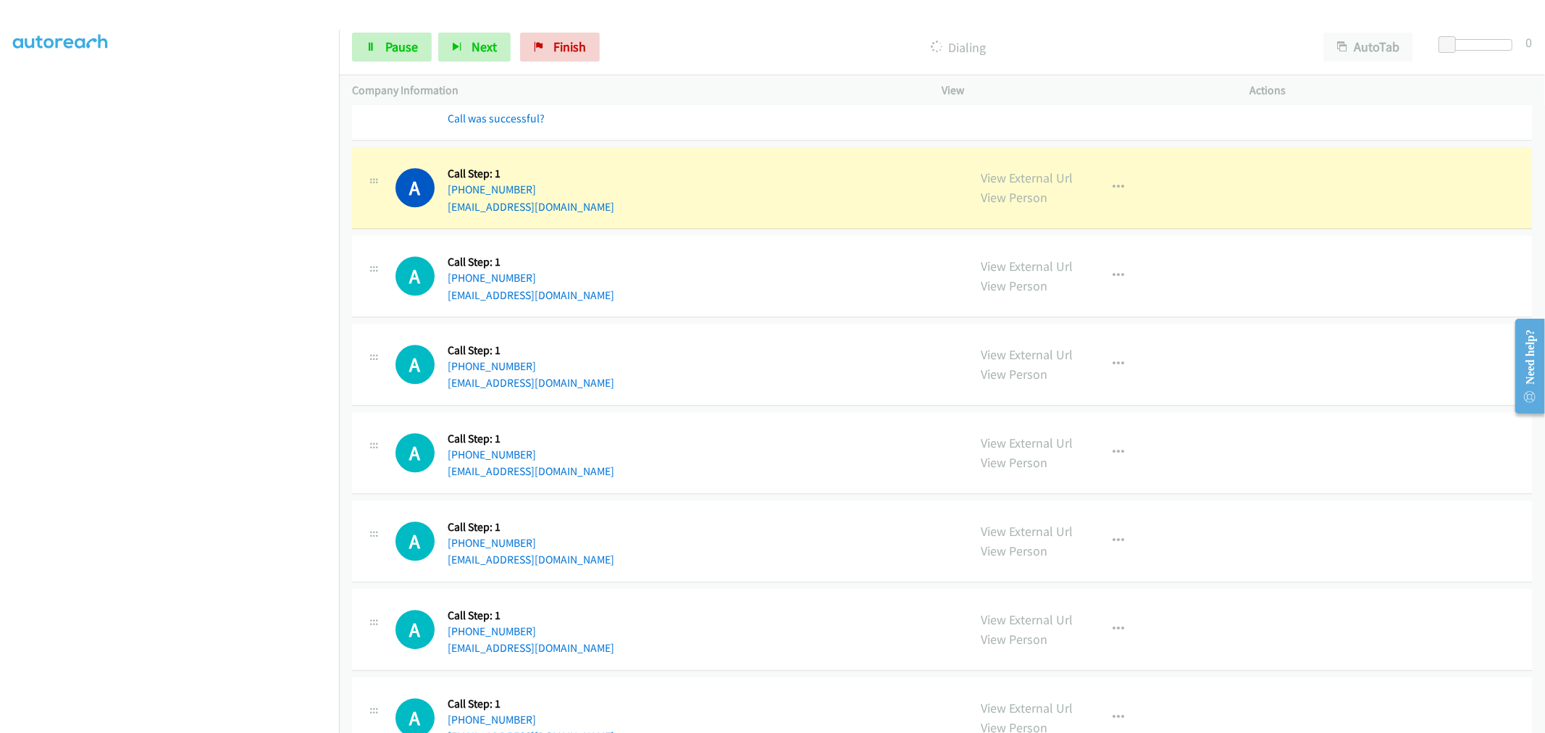
scroll to position [3283, 0]
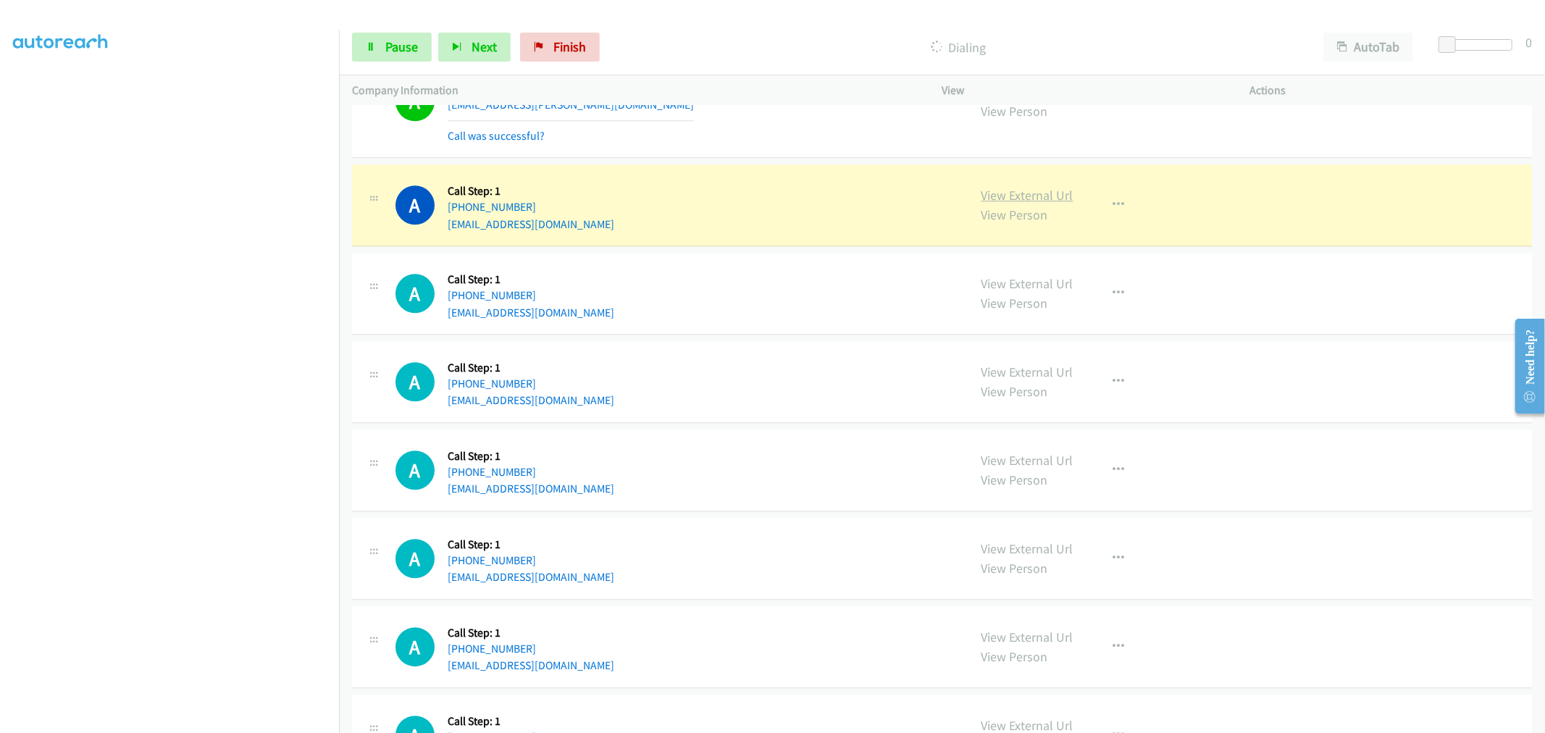
drag, startPoint x: 1029, startPoint y: 191, endPoint x: 1014, endPoint y: 191, distance: 15.2
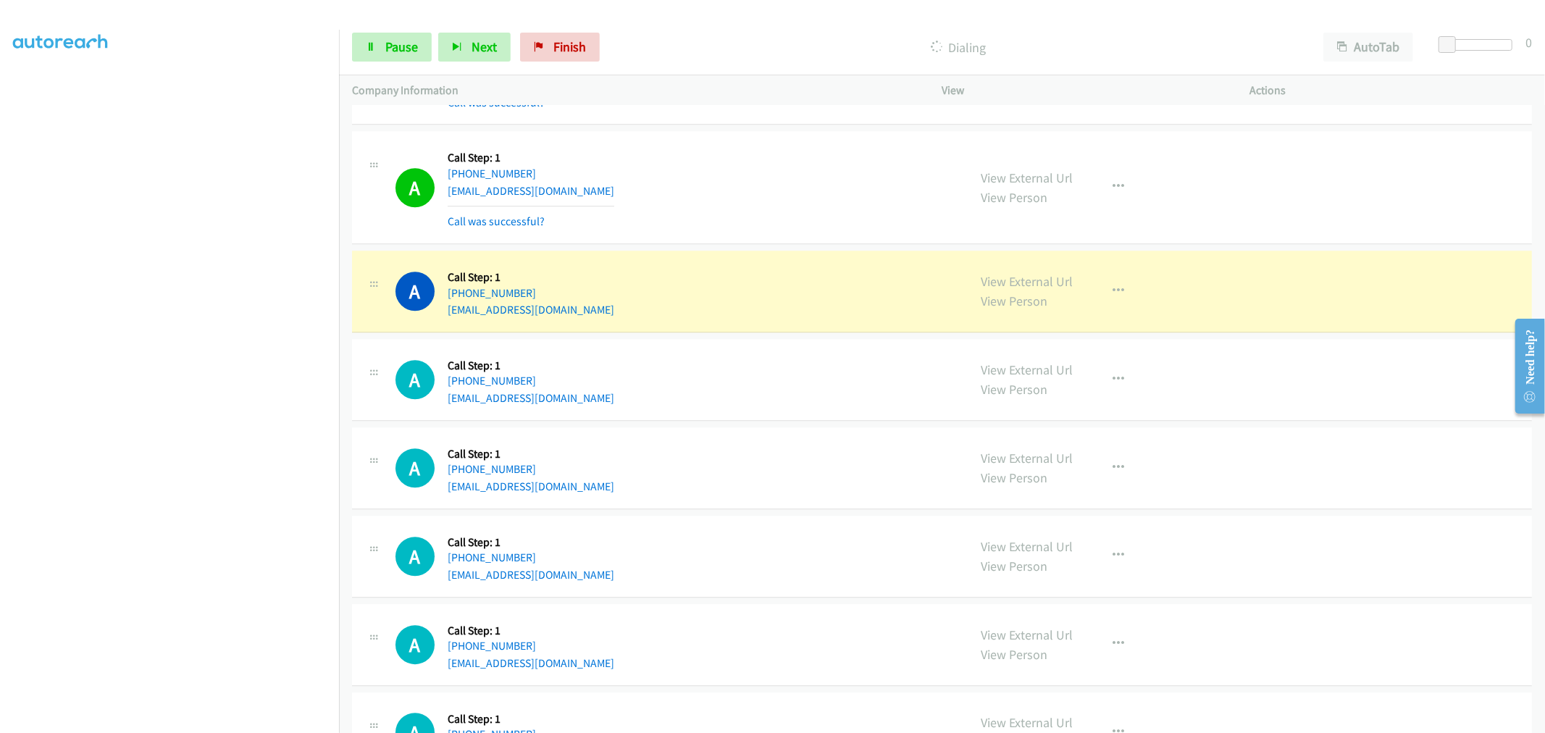
scroll to position [3202, 0]
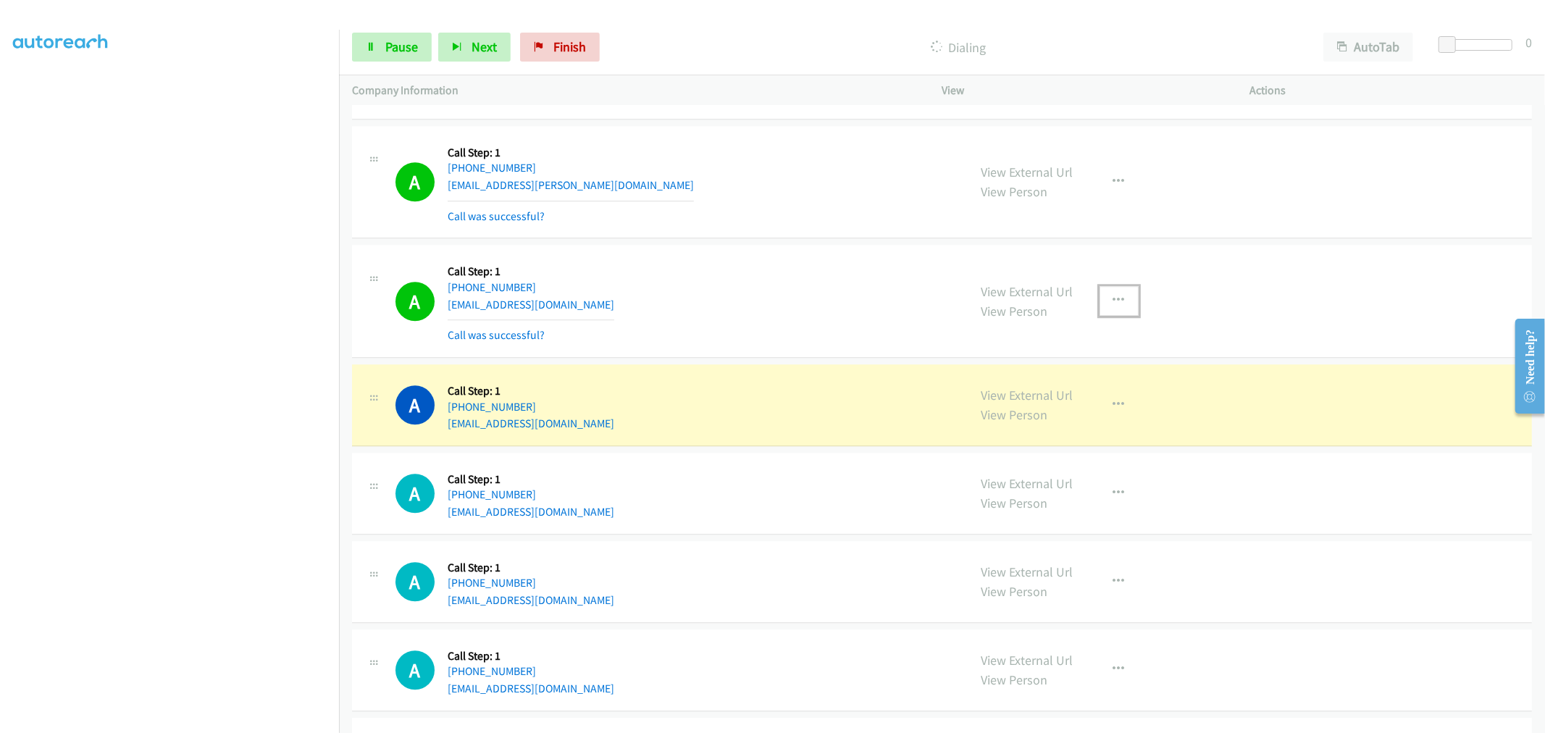
click at [1114, 306] on icon "button" at bounding box center [1120, 301] width 12 height 12
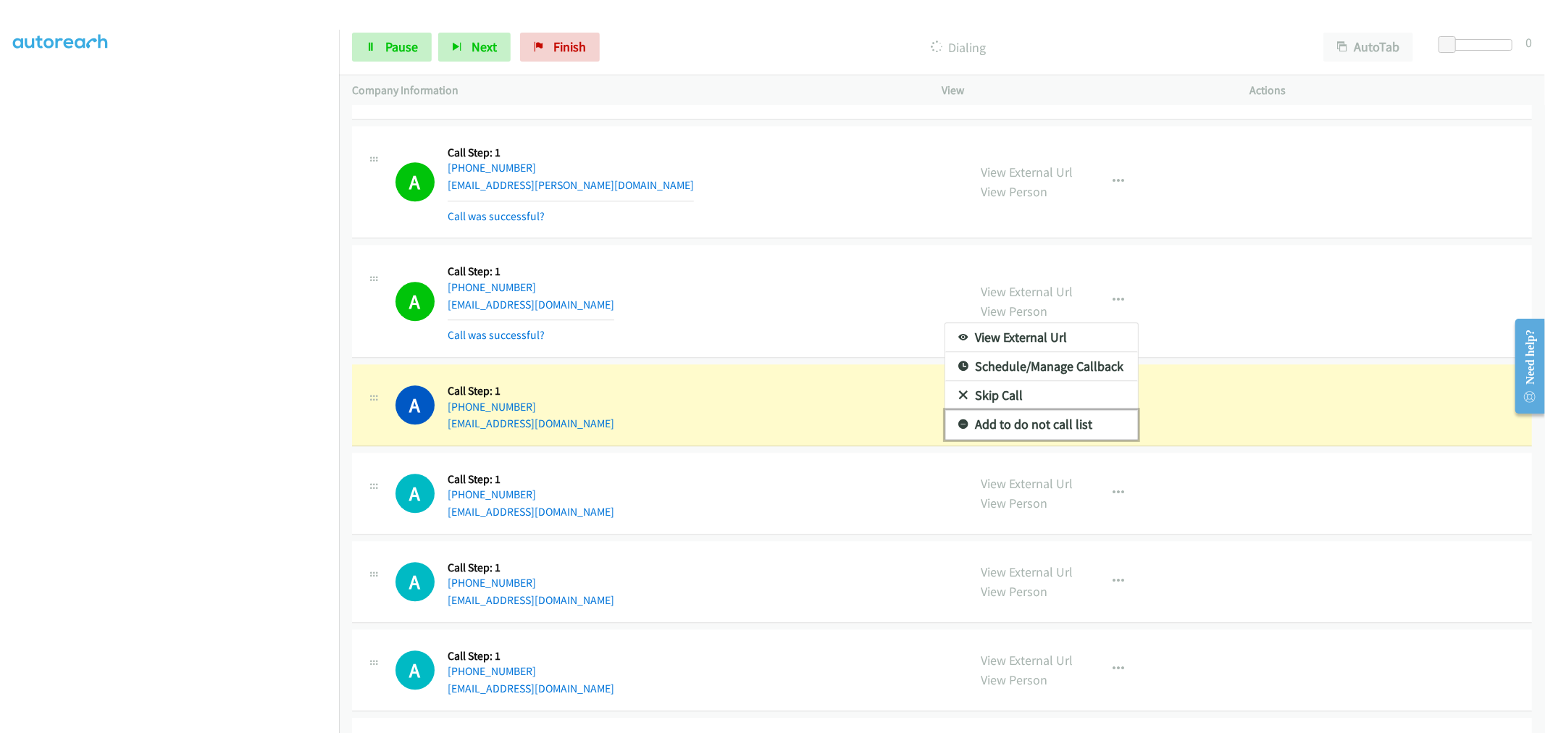
click at [1059, 413] on link "Add to do not call list" at bounding box center [1041, 424] width 193 height 29
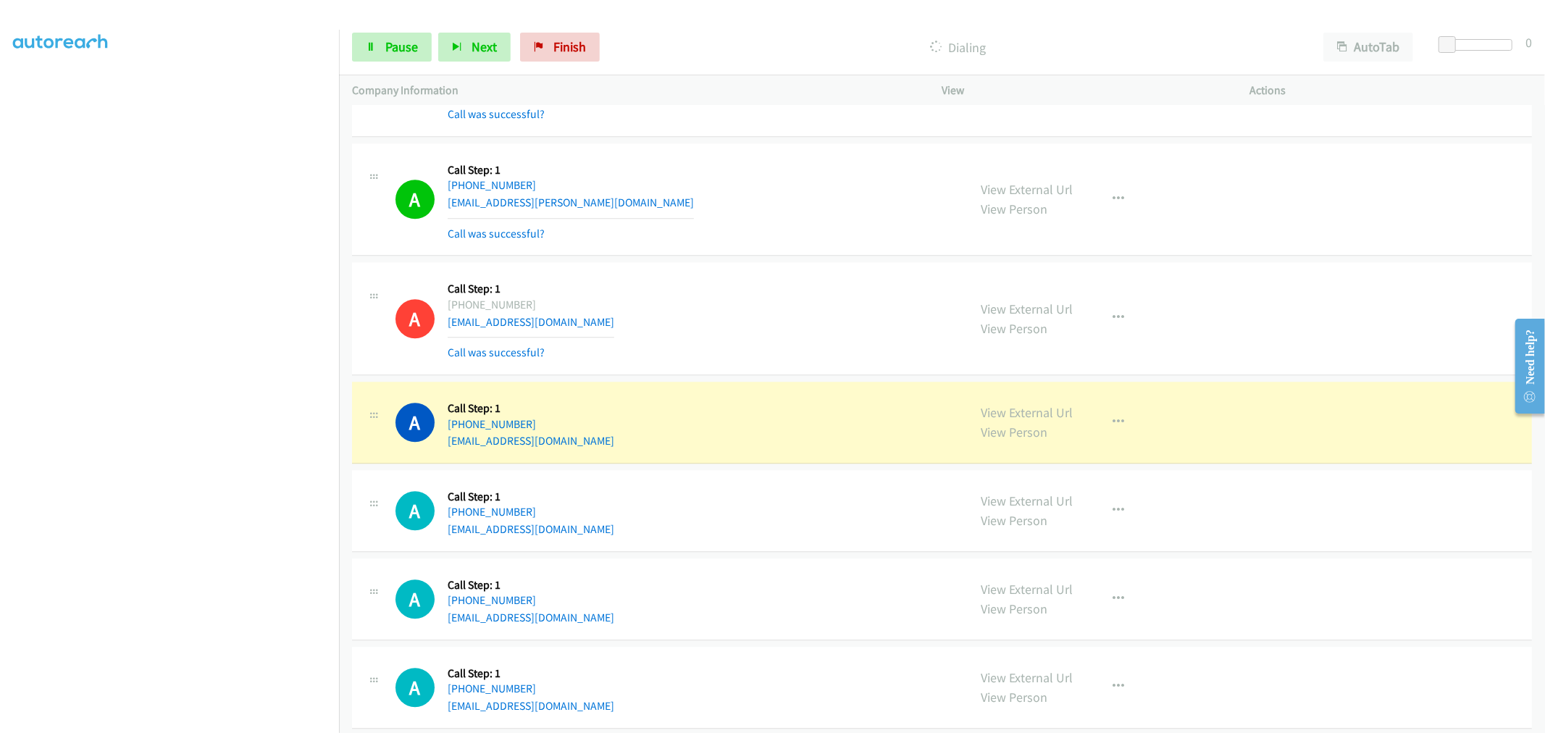
scroll to position [3283, 0]
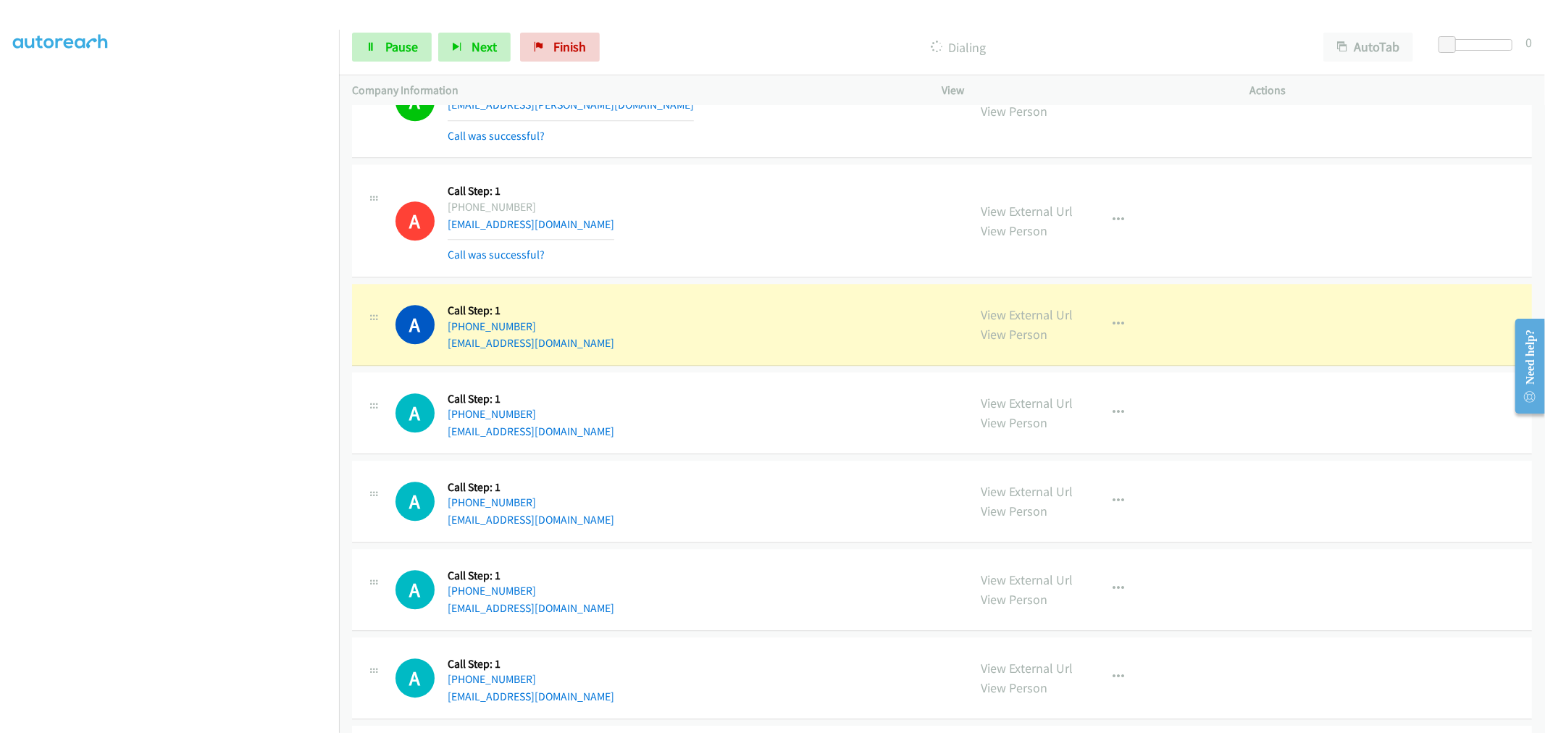
click at [232, 724] on aside "Dialing Mode: Power | Switch to Preview My Lists" at bounding box center [169, 362] width 339 height 802
click at [742, 273] on div "A Callback Scheduled Call Step: 1 America/Chicago +1 608-949-4892 holly0721@hot…" at bounding box center [942, 220] width 1180 height 113
drag, startPoint x: 742, startPoint y: 275, endPoint x: 735, endPoint y: 238, distance: 38.4
click at [742, 274] on div "A Callback Scheduled Call Step: 1 America/Chicago +1 608-949-4892 holly0721@hot…" at bounding box center [942, 220] width 1180 height 113
click at [737, 153] on div "A Callback Scheduled Call Step: 1 America/New_York +1 202-279-0597 aaryelle.joh…" at bounding box center [942, 102] width 1180 height 113
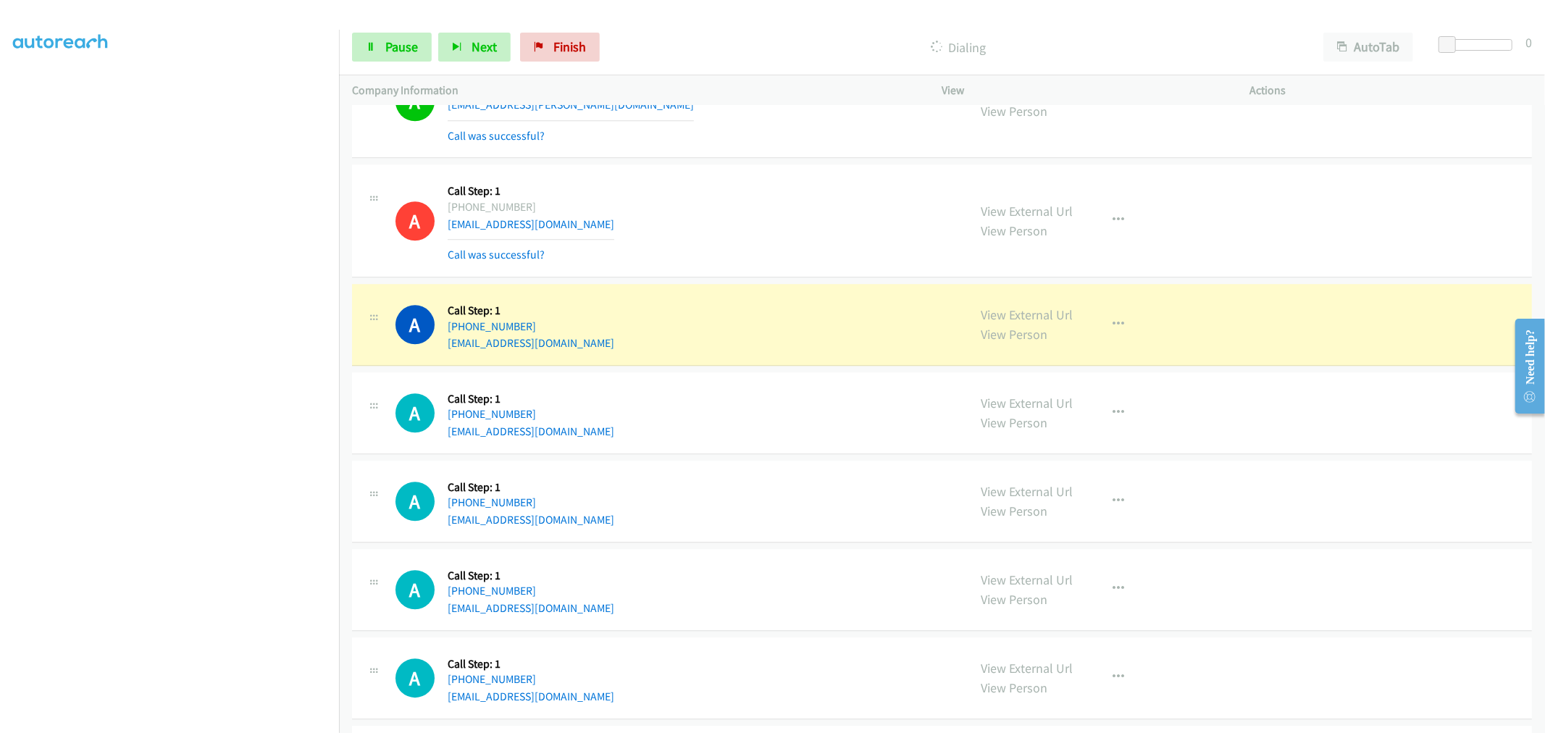
click at [725, 181] on div "A Callback Scheduled Call Step: 1 America/Chicago +1 608-949-4892 holly0721@hot…" at bounding box center [676, 220] width 560 height 86
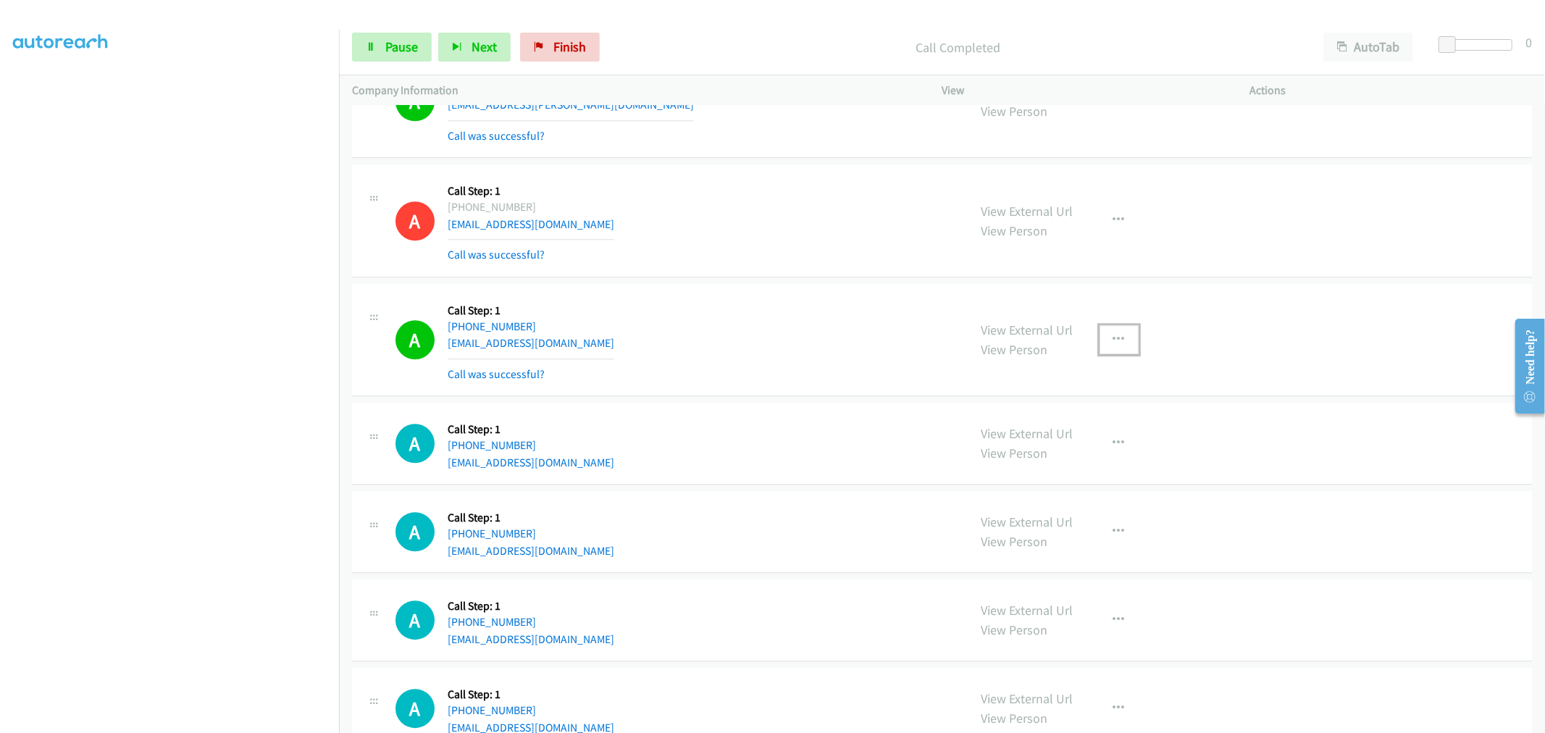
click at [1116, 337] on icon "button" at bounding box center [1120, 340] width 12 height 12
click at [1037, 465] on link "Add to do not call list" at bounding box center [1041, 463] width 193 height 29
click at [807, 335] on div "A Callback Scheduled Call Step: 1 America/New_York +1 781-796-4671 johnplogan.r…" at bounding box center [676, 340] width 560 height 86
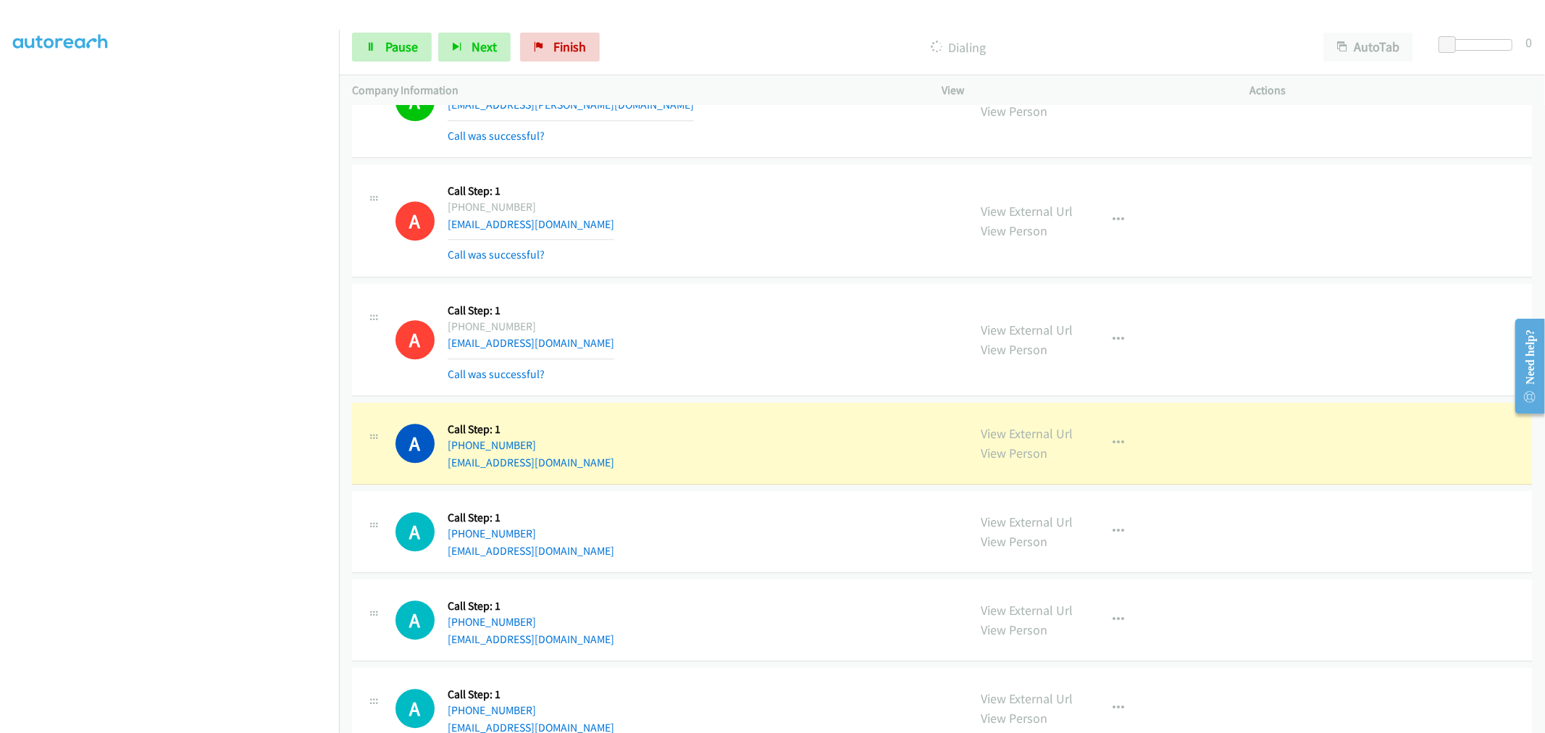
click at [737, 273] on div "A Callback Scheduled Call Step: 1 America/Chicago +1 608-949-4892 holly0721@hot…" at bounding box center [942, 220] width 1180 height 113
click at [769, 301] on div "A Callback Scheduled Call Step: 1 America/New_York +1 781-796-4671 johnplogan.r…" at bounding box center [676, 340] width 560 height 86
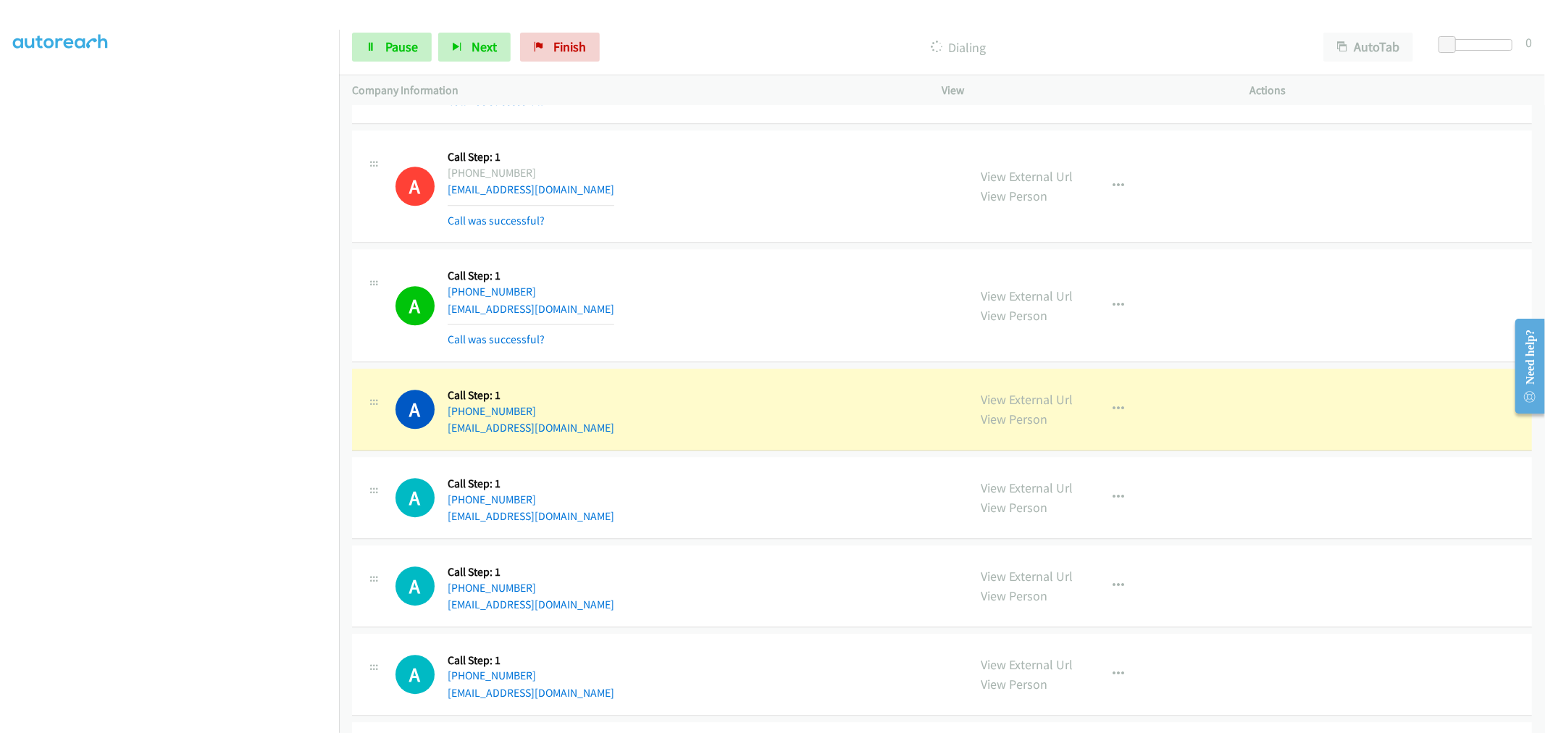
scroll to position [3524, 0]
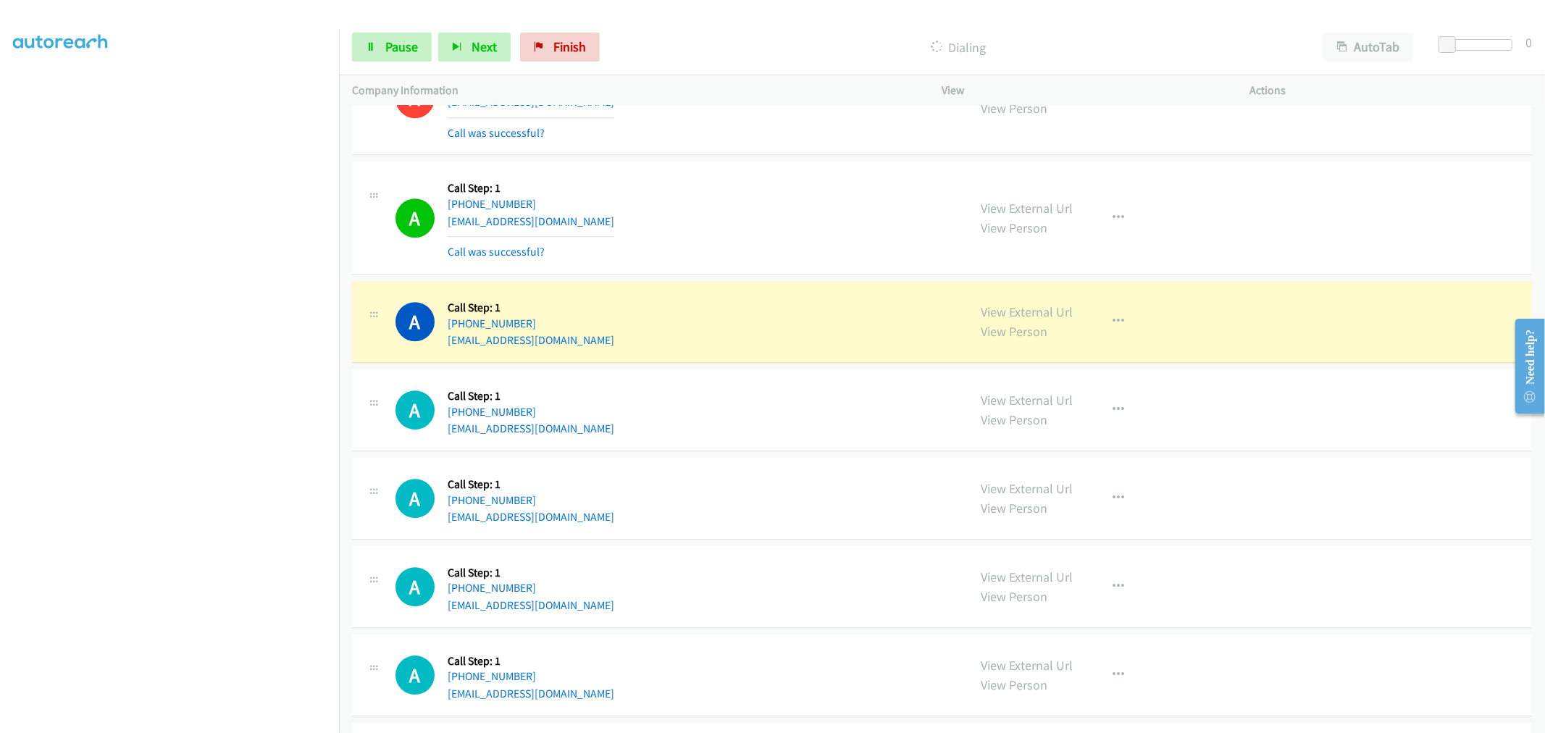
click at [704, 164] on div "A Callback Scheduled Call Step: 1 America/New_York +1 201-250-7220 scifizakiyya…" at bounding box center [942, 218] width 1180 height 113
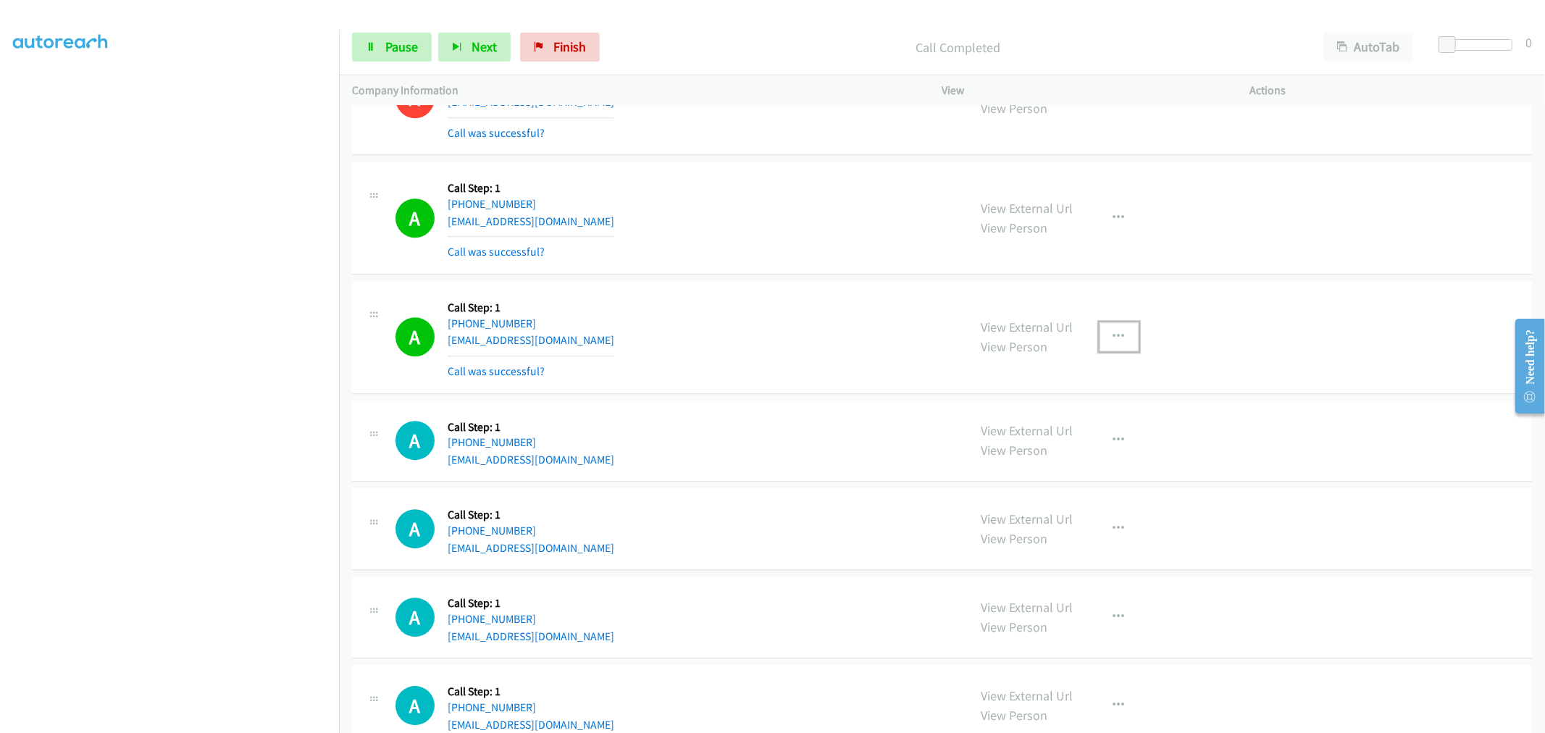
click at [1117, 339] on icon "button" at bounding box center [1120, 337] width 12 height 12
click at [1053, 464] on link "Add to do not call list" at bounding box center [1041, 460] width 193 height 29
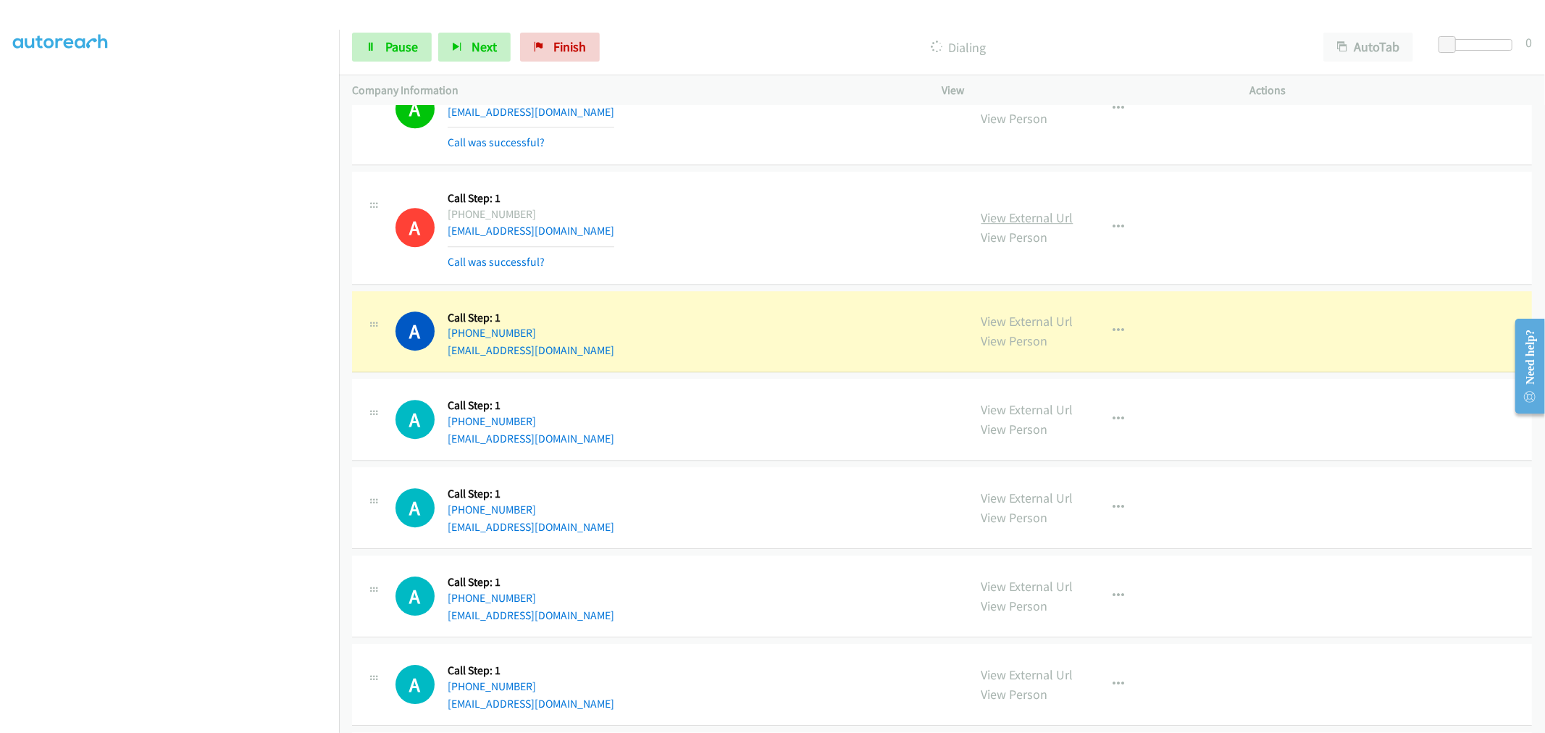
scroll to position [3604, 0]
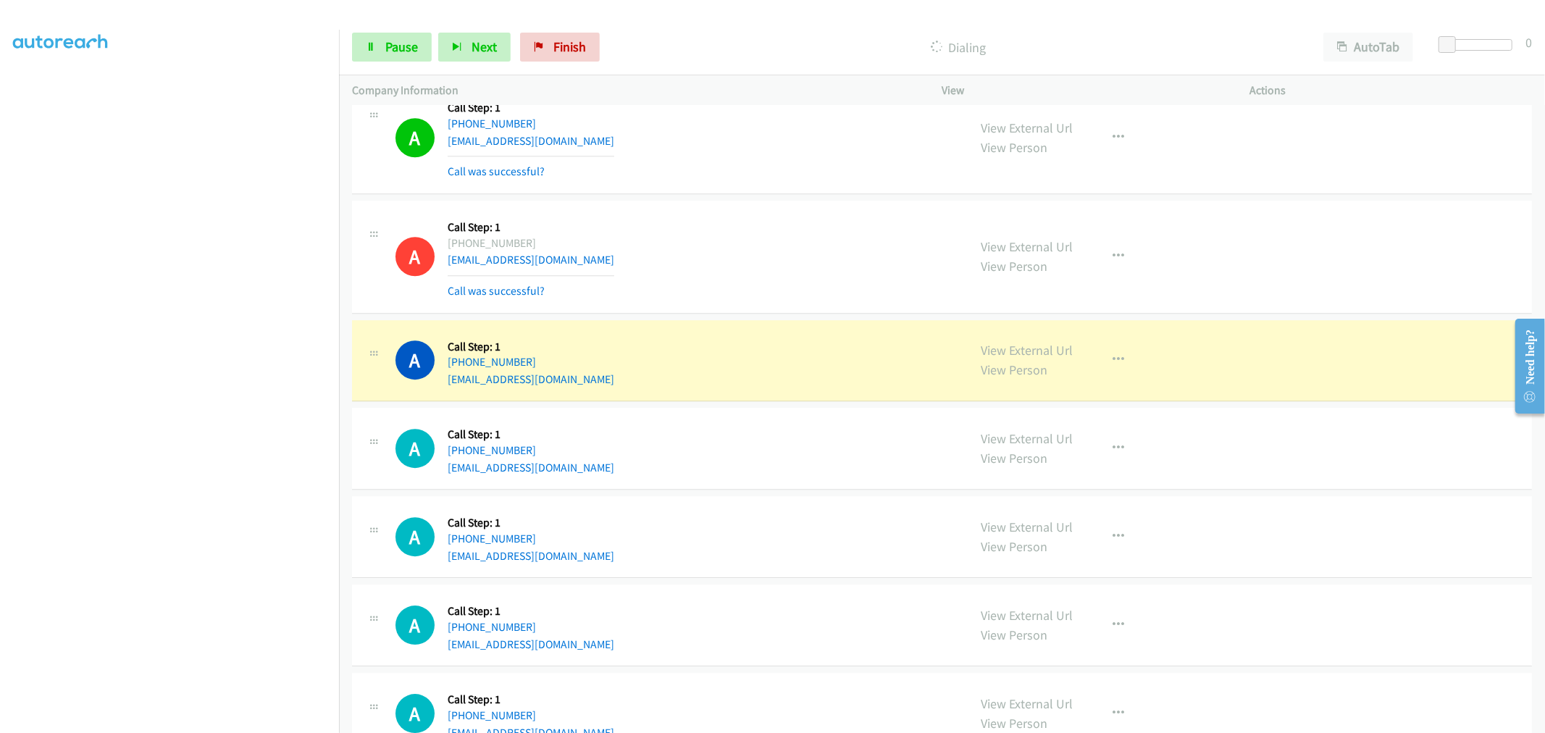
click at [803, 356] on div "A Callback Scheduled Call Step: 1 America/New_York +1 810-499-4547 santo@gencol…" at bounding box center [676, 360] width 560 height 55
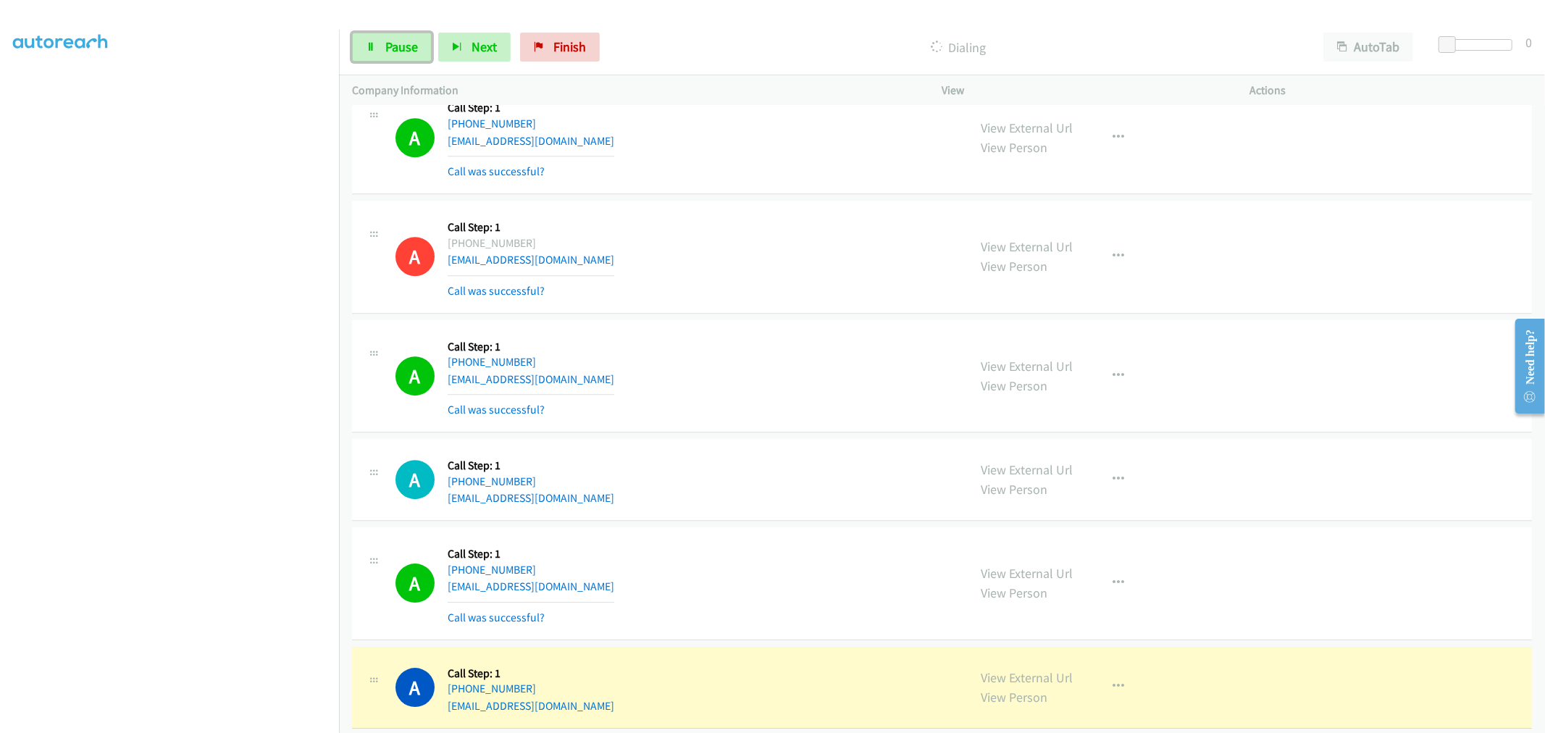
click at [394, 53] on span "Pause" at bounding box center [401, 46] width 33 height 17
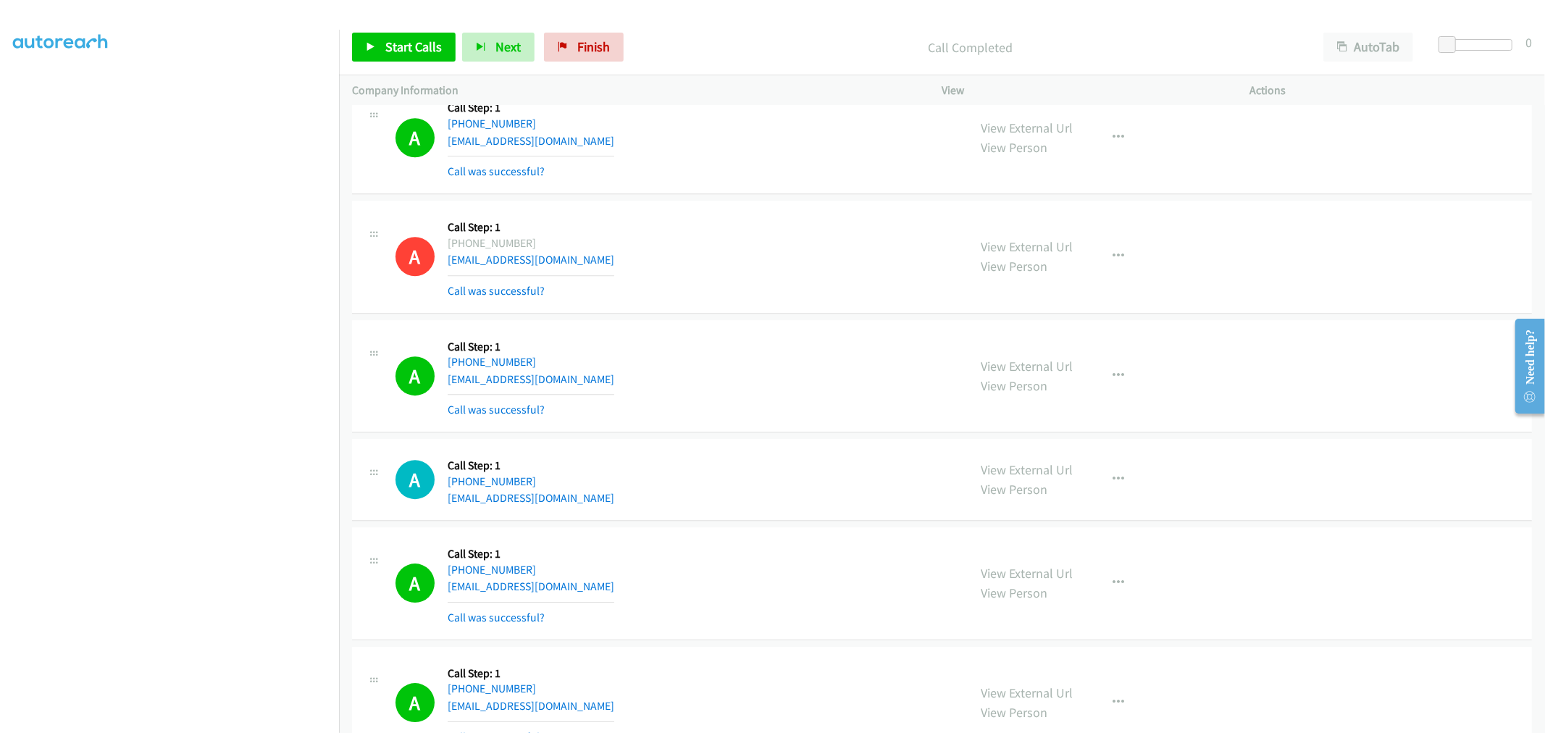
click at [797, 357] on div "A Callback Scheduled Call Step: 1 America/New_York +1 810-499-4547 santo@gencol…" at bounding box center [676, 376] width 560 height 86
drag, startPoint x: 1004, startPoint y: 247, endPoint x: 816, endPoint y: 145, distance: 214.3
click at [382, 51] on link "Start Calls" at bounding box center [404, 47] width 104 height 29
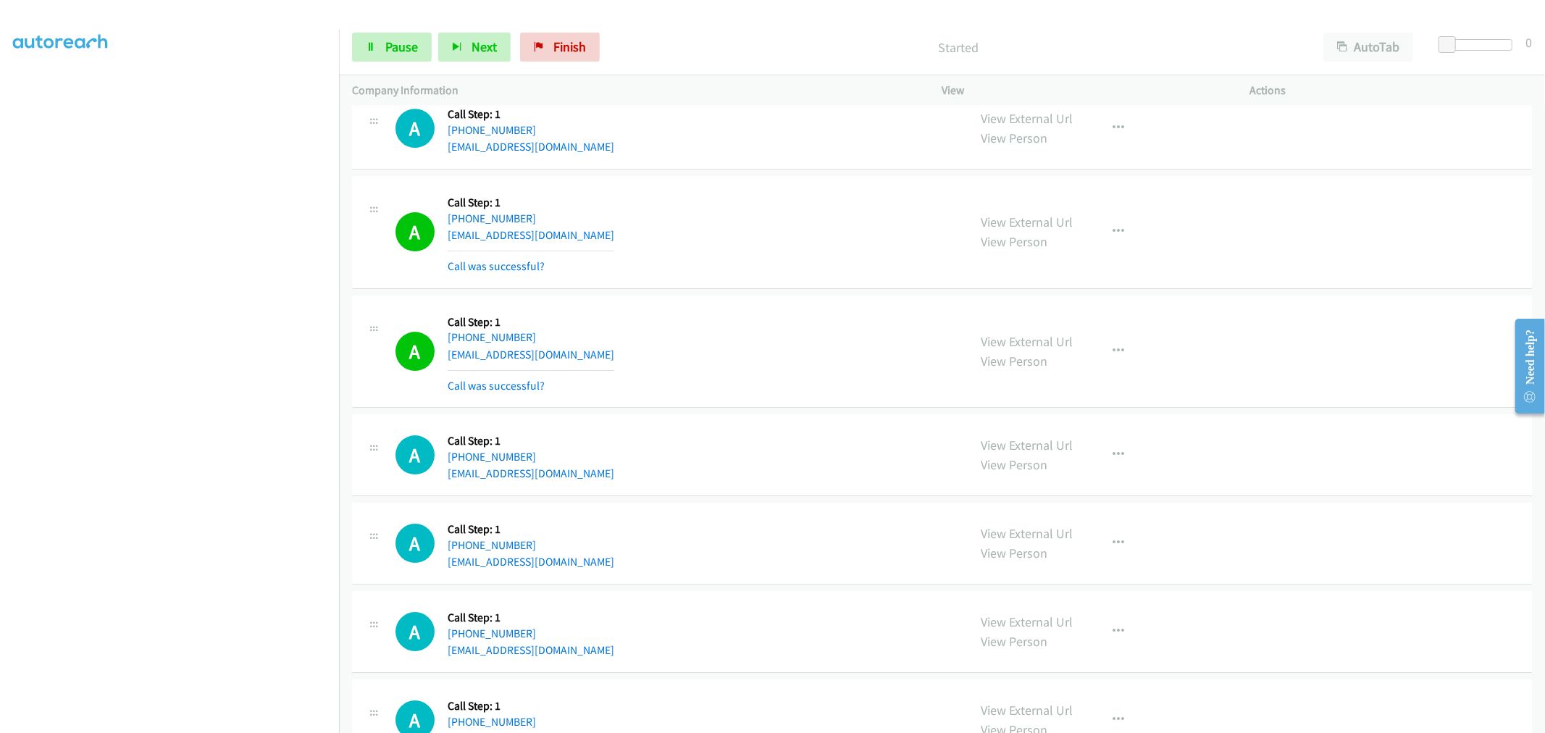
scroll to position [4007, 0]
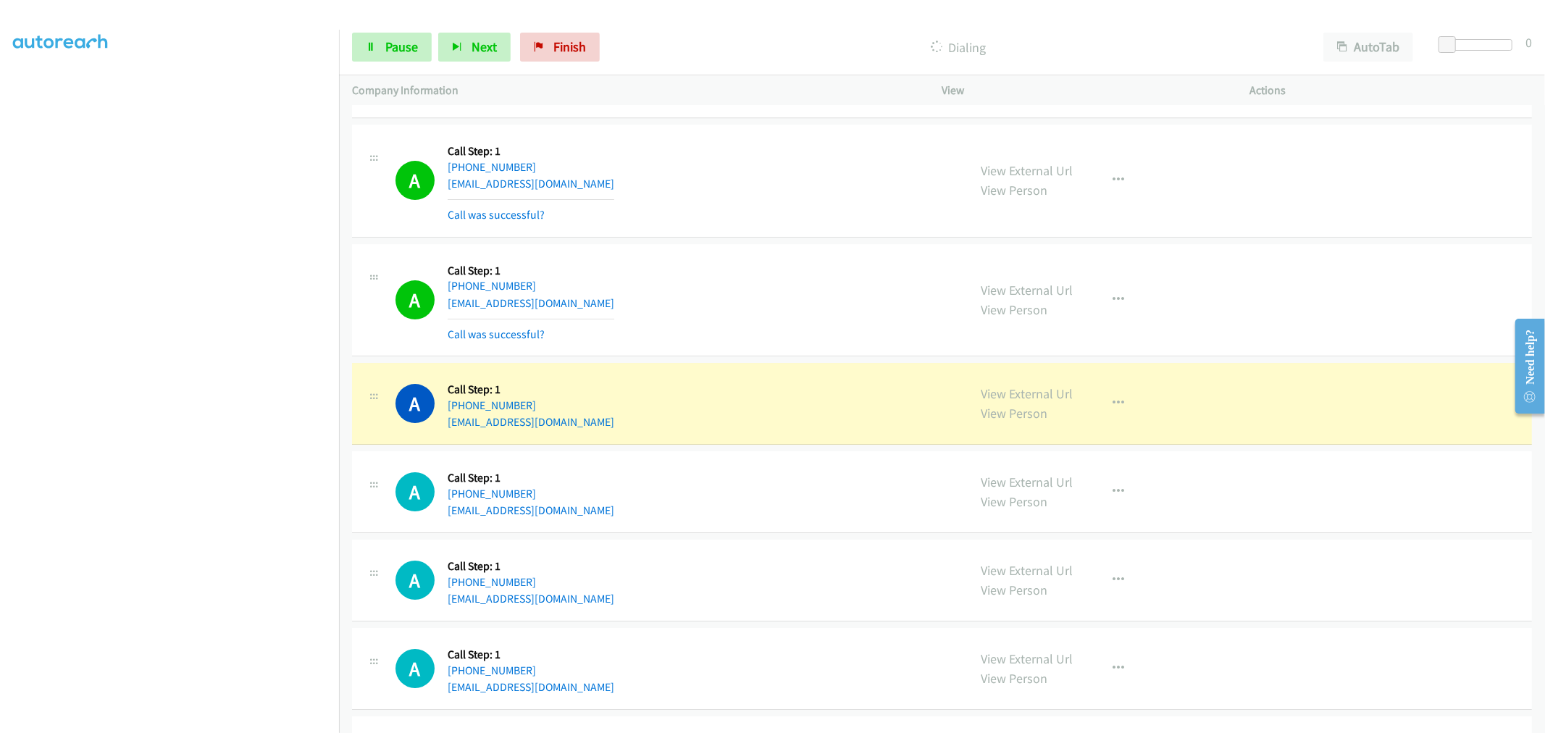
click at [674, 304] on div "A Callback Scheduled Call Step: 1 America/Chicago +1 682-248-7197 kassidie2727@…" at bounding box center [676, 300] width 560 height 86
click at [811, 356] on div "A Callback Scheduled Call Step: 1 America/Chicago +1 682-248-7197 kassidie2727@…" at bounding box center [942, 300] width 1180 height 113
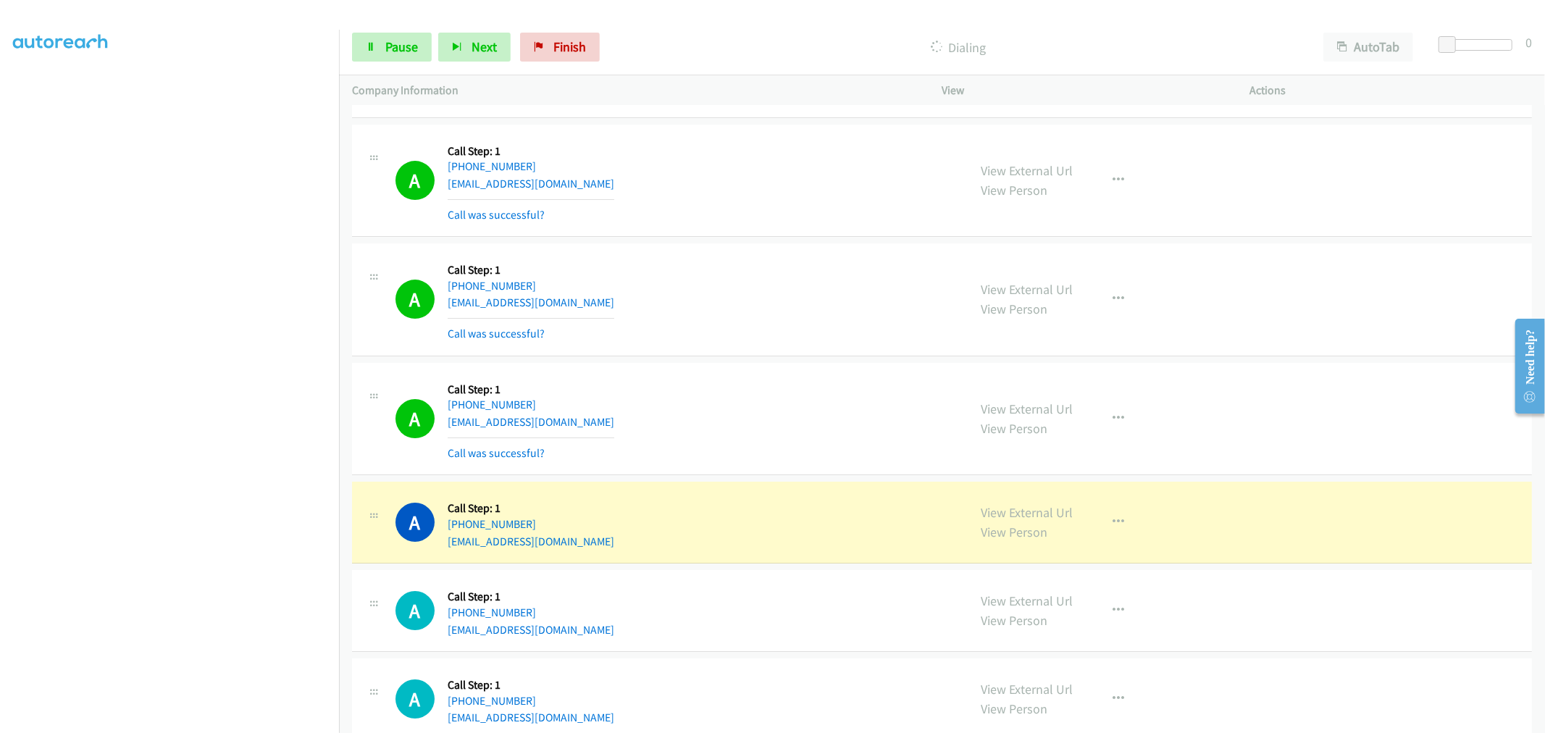
scroll to position [4329, 0]
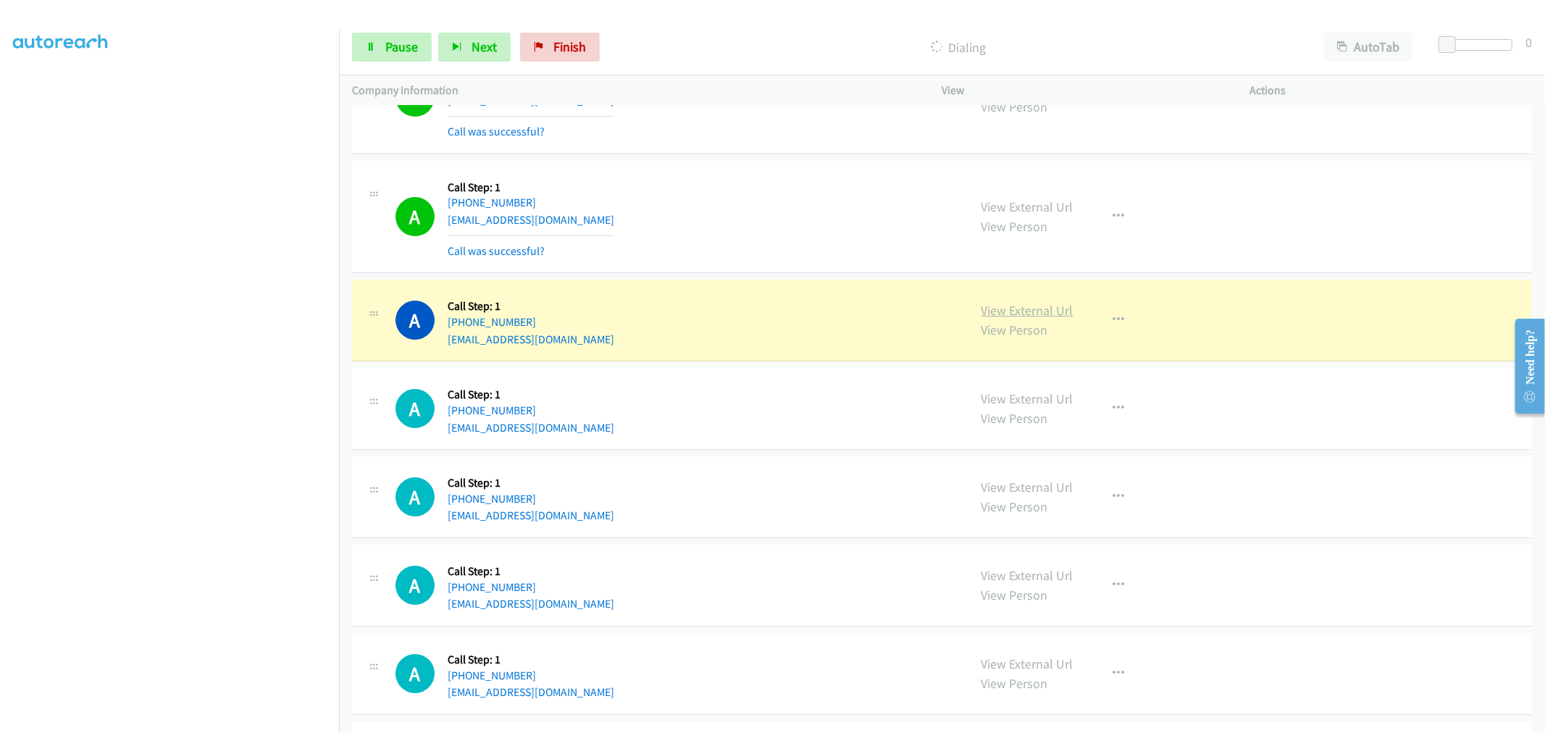
click at [1020, 306] on link "View External Url" at bounding box center [1028, 310] width 92 height 17
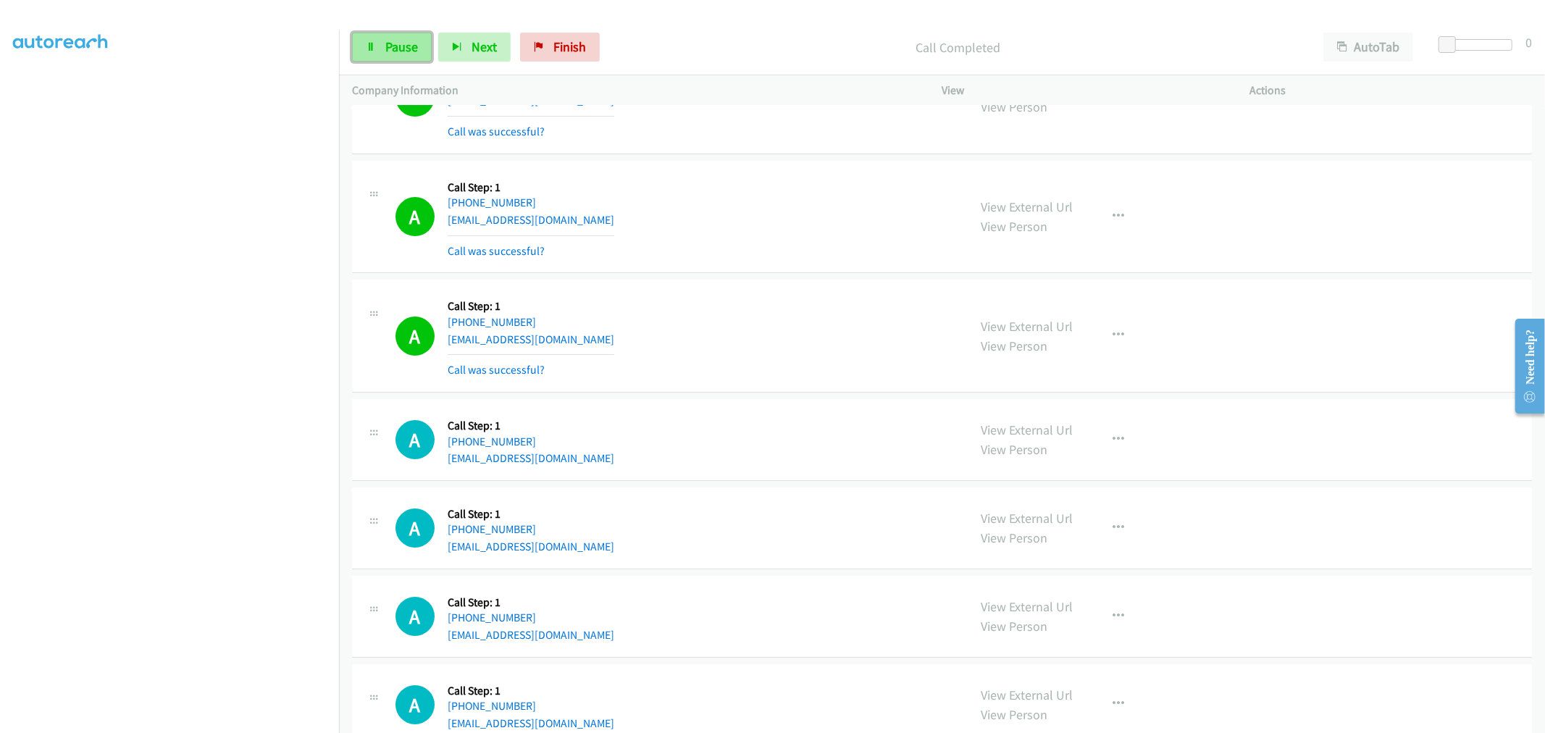
click at [430, 51] on link "Pause" at bounding box center [392, 47] width 80 height 29
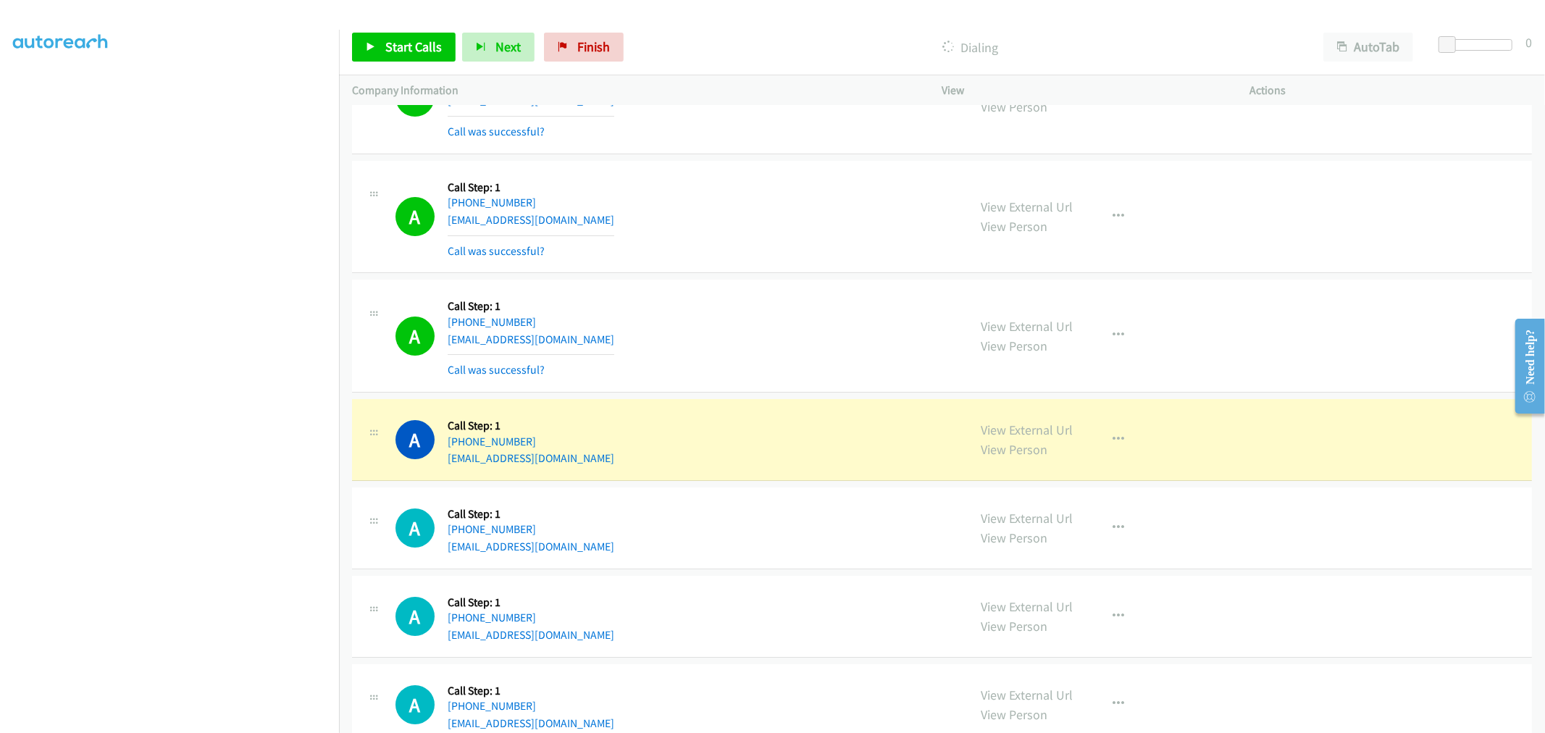
click at [1130, 335] on div "View External Url View Person View External Url Email Schedule/Manage Callback …" at bounding box center [1129, 336] width 321 height 86
click at [1107, 328] on button "button" at bounding box center [1119, 335] width 39 height 29
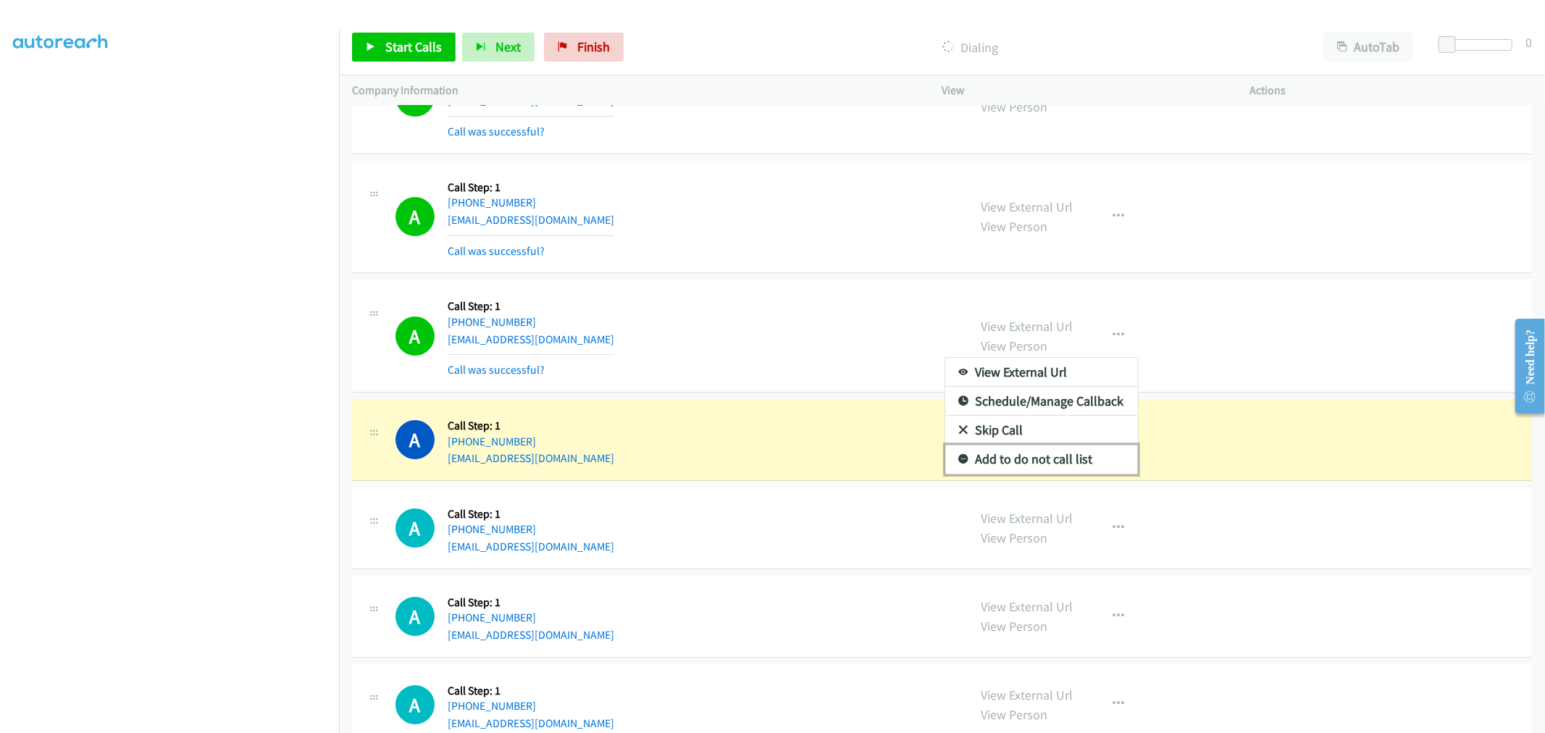
click at [990, 458] on link "Add to do not call list" at bounding box center [1041, 459] width 193 height 29
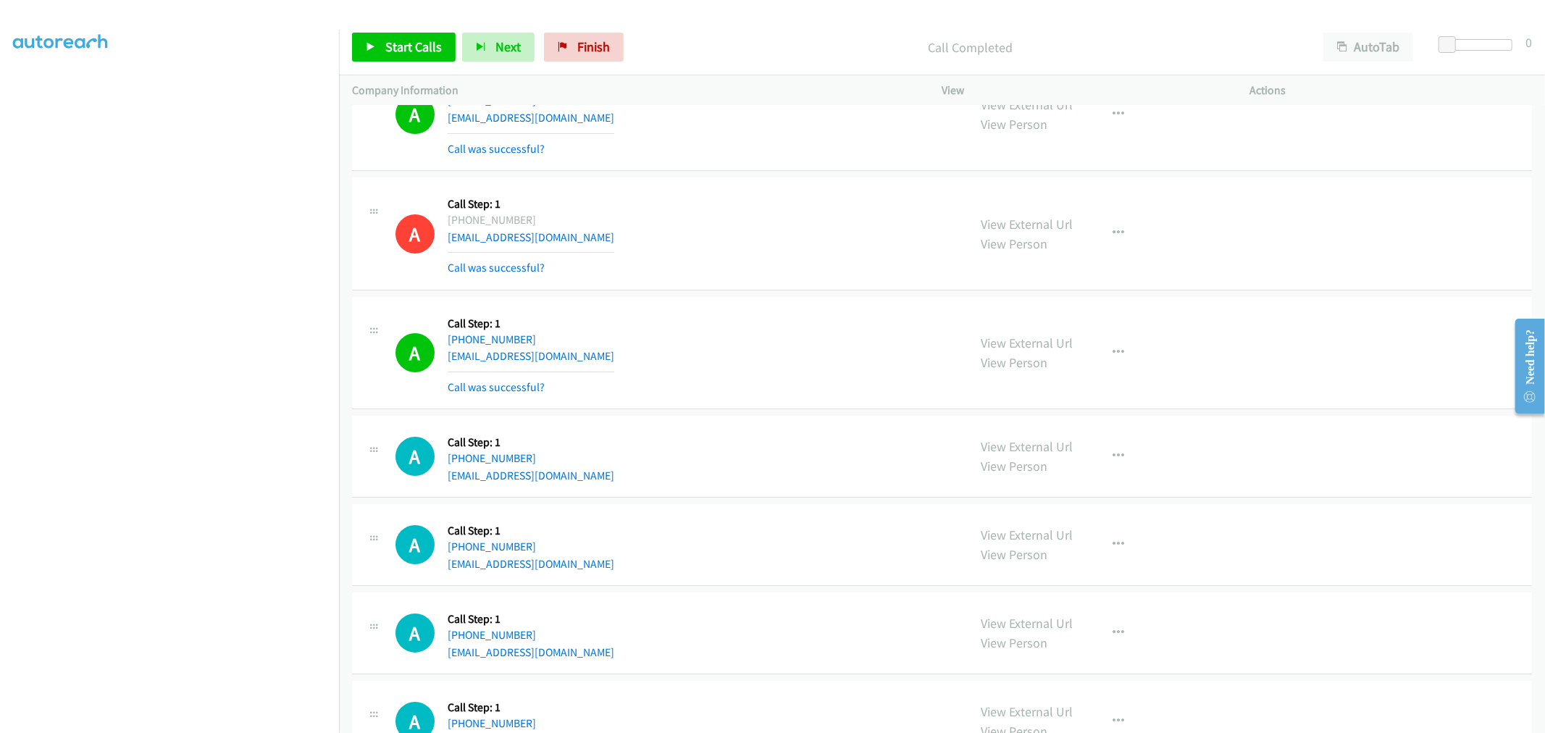
scroll to position [4490, 0]
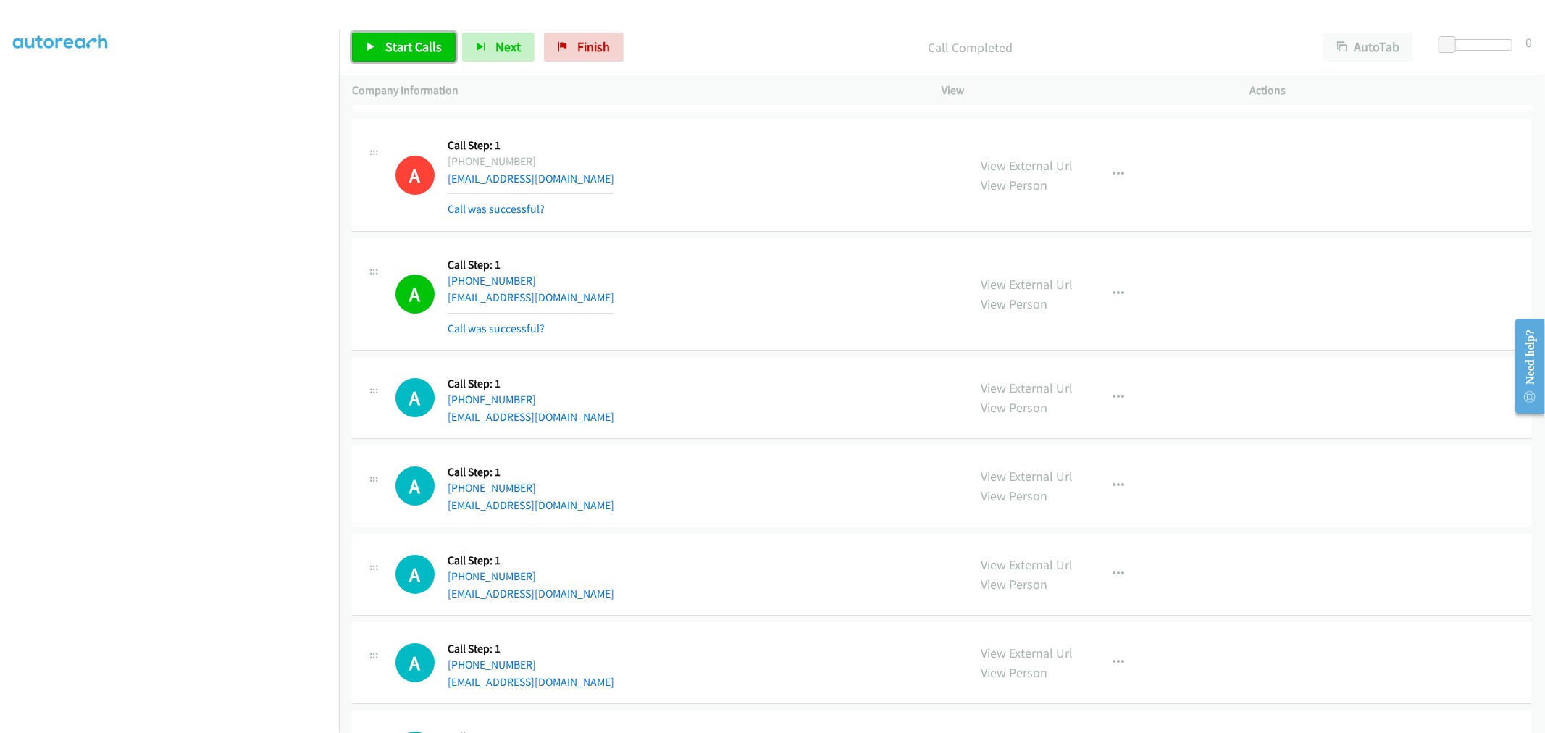
click at [399, 41] on span "Start Calls" at bounding box center [413, 46] width 57 height 17
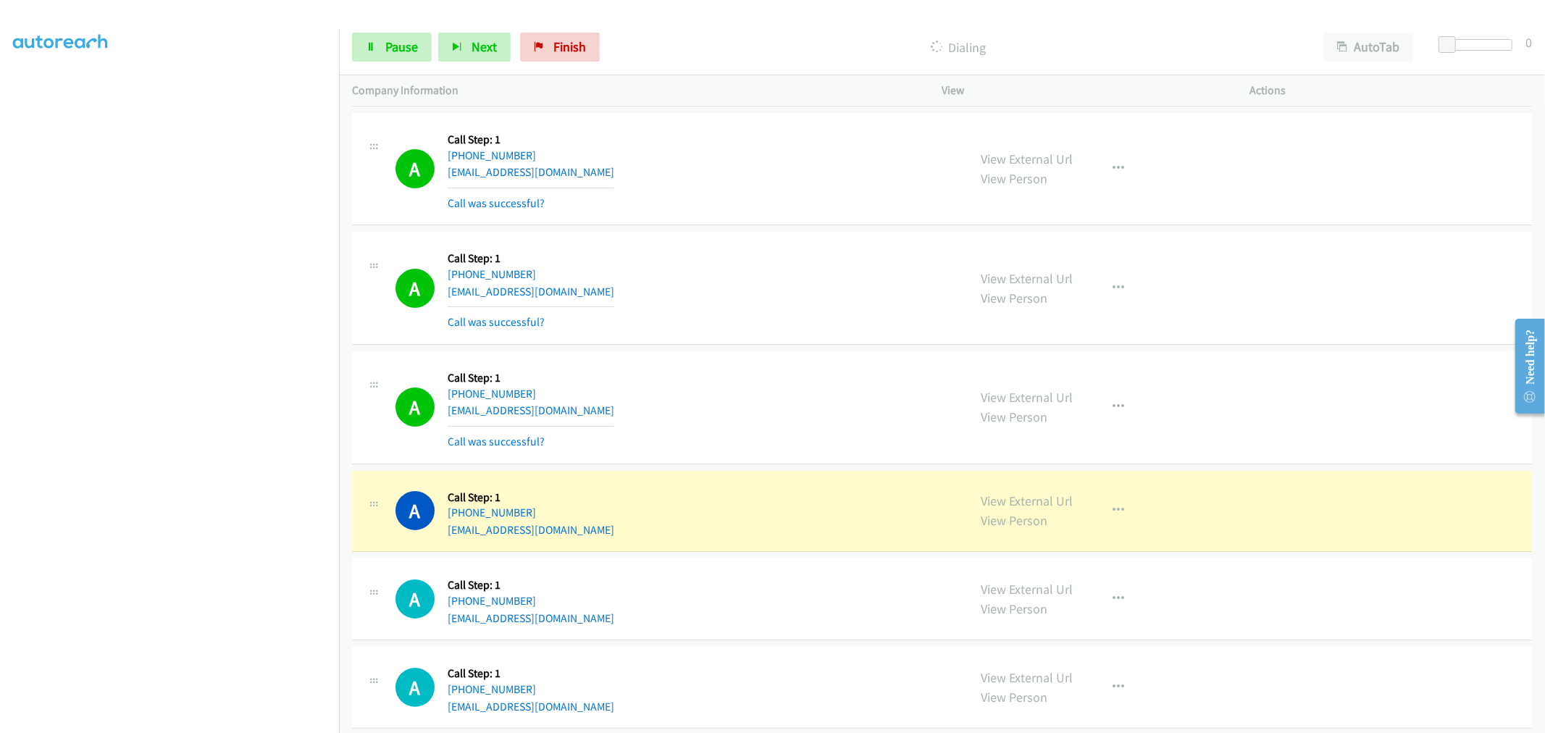
scroll to position [4732, 0]
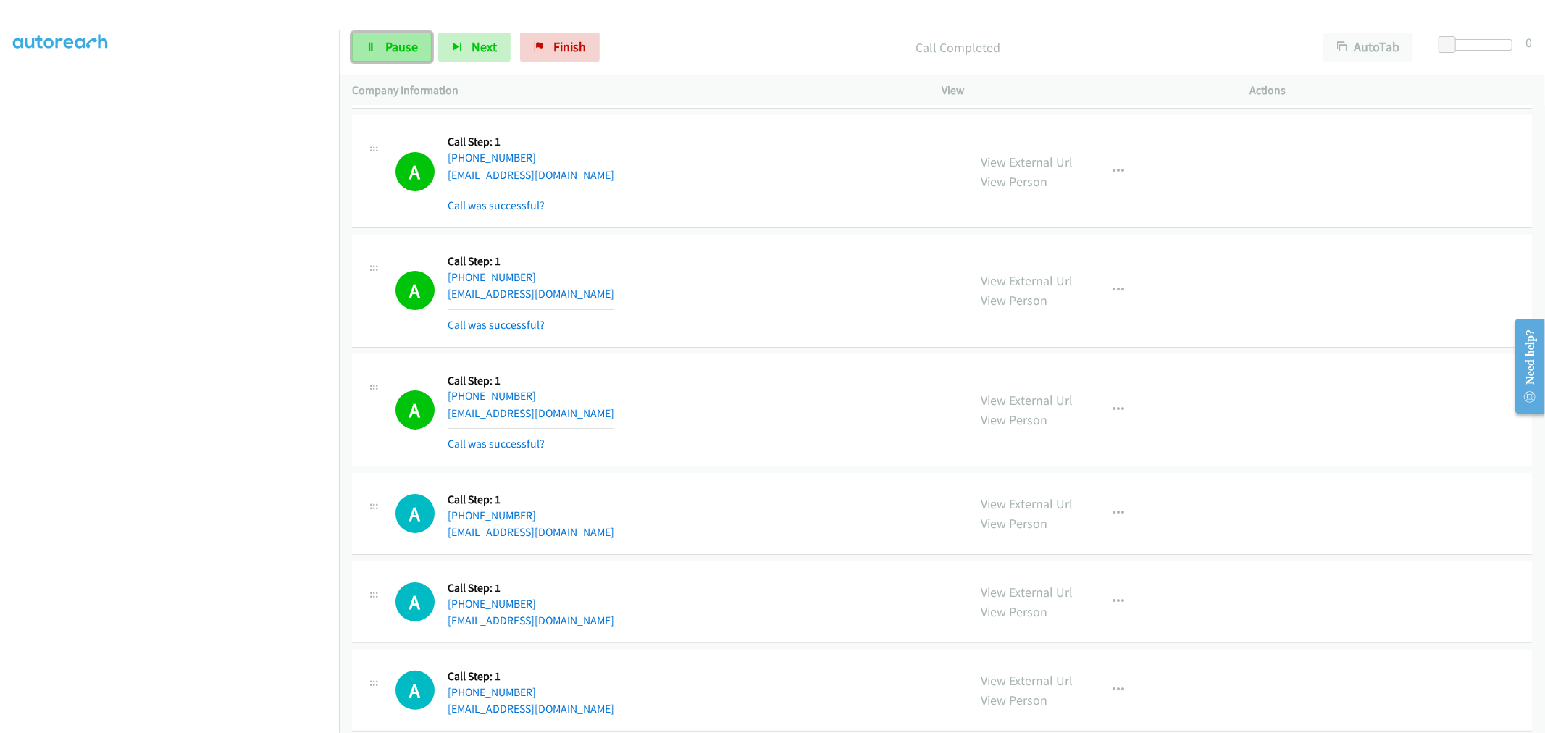
click at [412, 41] on span "Pause" at bounding box center [401, 46] width 33 height 17
click at [1110, 403] on button "button" at bounding box center [1119, 410] width 39 height 29
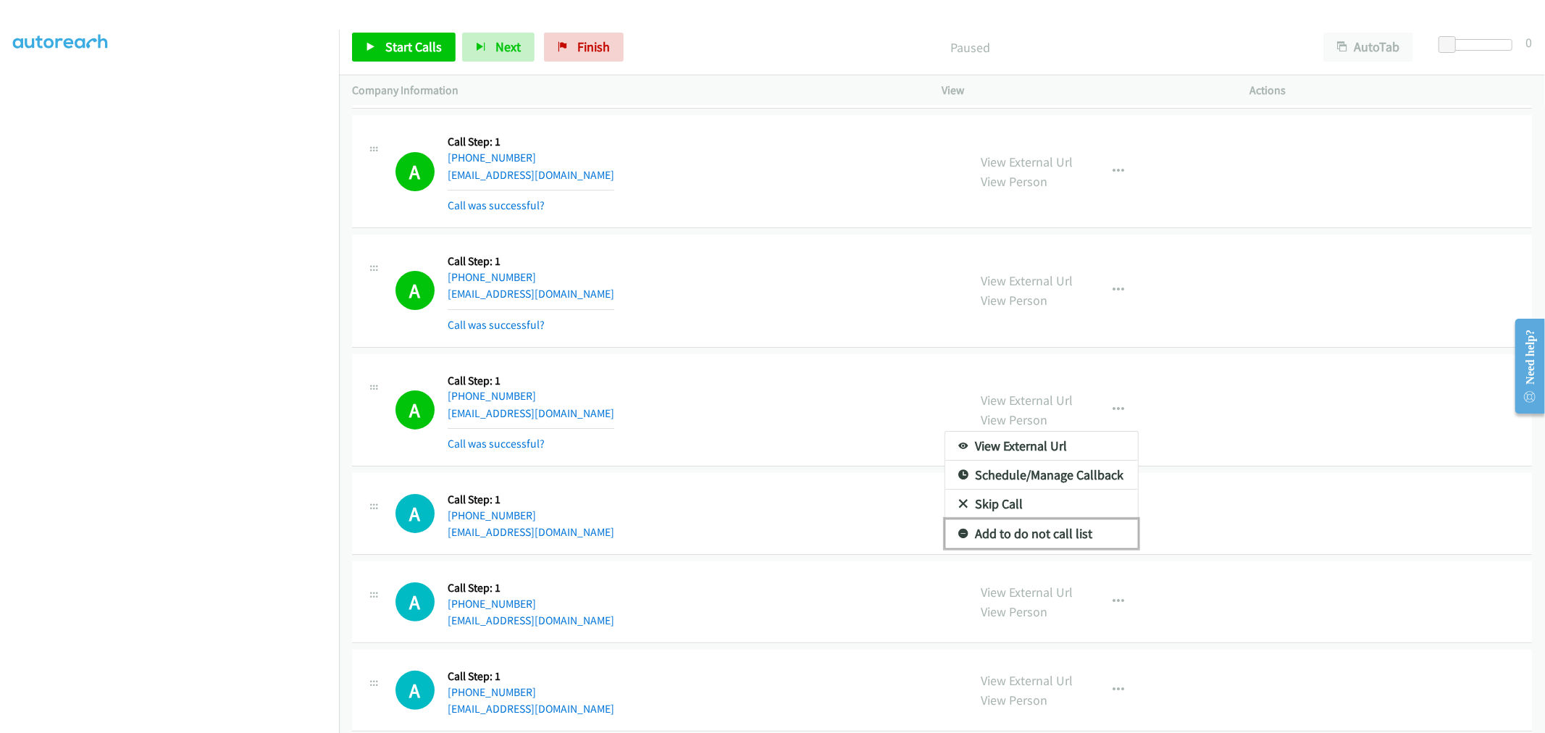
click at [1022, 539] on link "Add to do not call list" at bounding box center [1041, 533] width 193 height 29
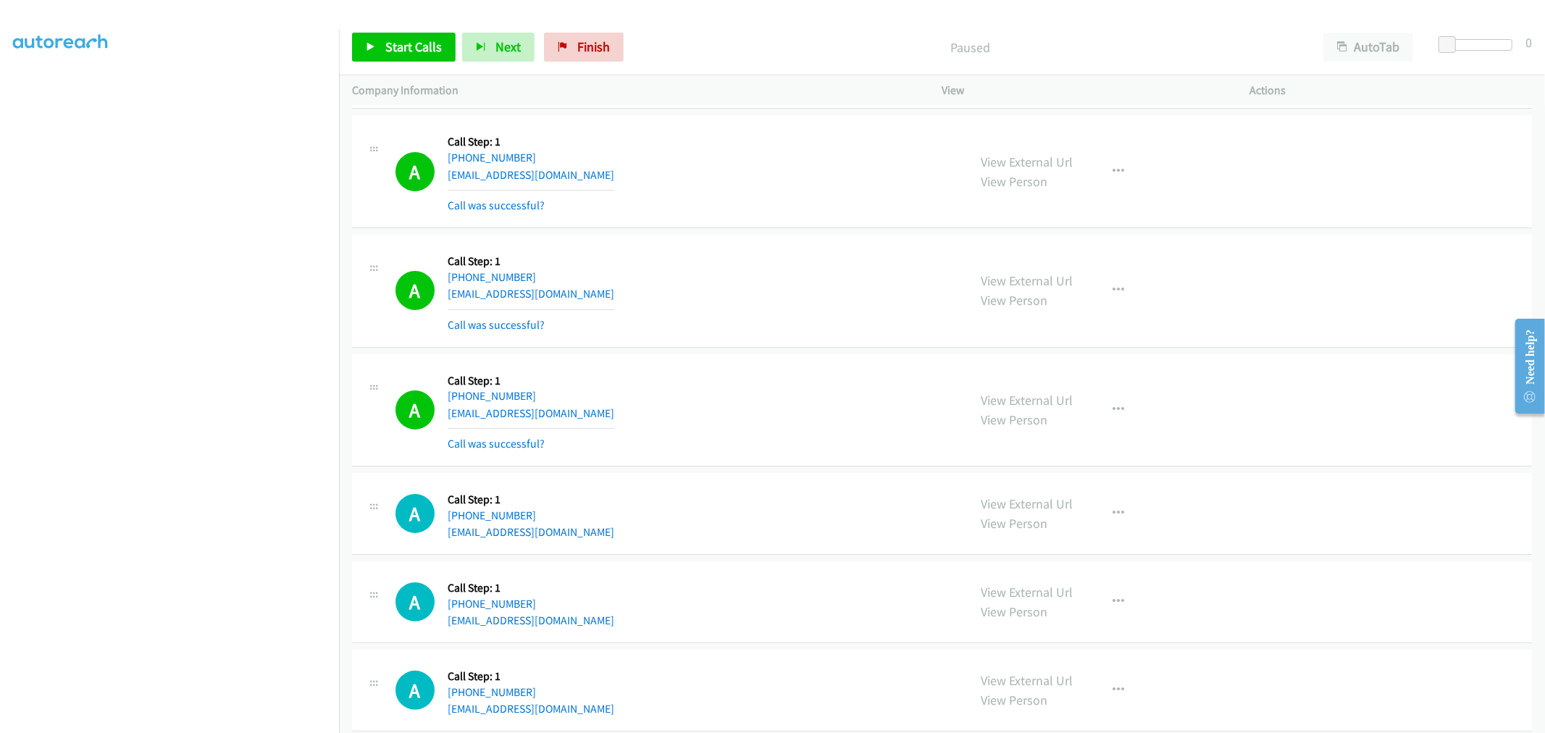
click at [750, 360] on div "A Callback Scheduled Call Step: 1 America/Chicago +1 773-593-0984 aavasic@gmail…" at bounding box center [942, 410] width 1180 height 113
click at [806, 431] on div "A Callback Scheduled Call Step: 1 America/Chicago +1 773-593-0984 aavasic@gmail…" at bounding box center [676, 410] width 560 height 86
click at [1125, 178] on button "button" at bounding box center [1119, 171] width 39 height 29
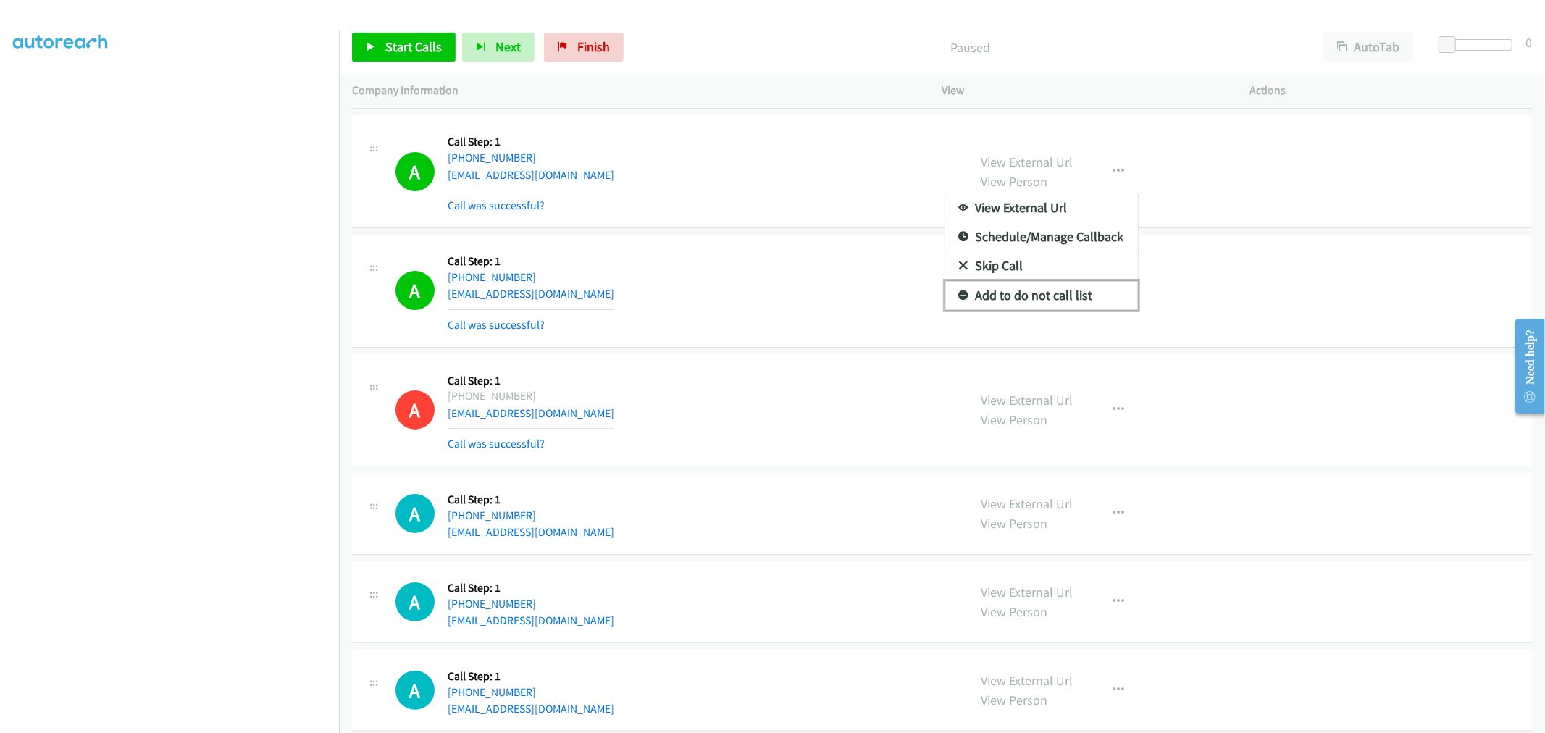
click at [1034, 301] on link "Add to do not call list" at bounding box center [1041, 295] width 193 height 29
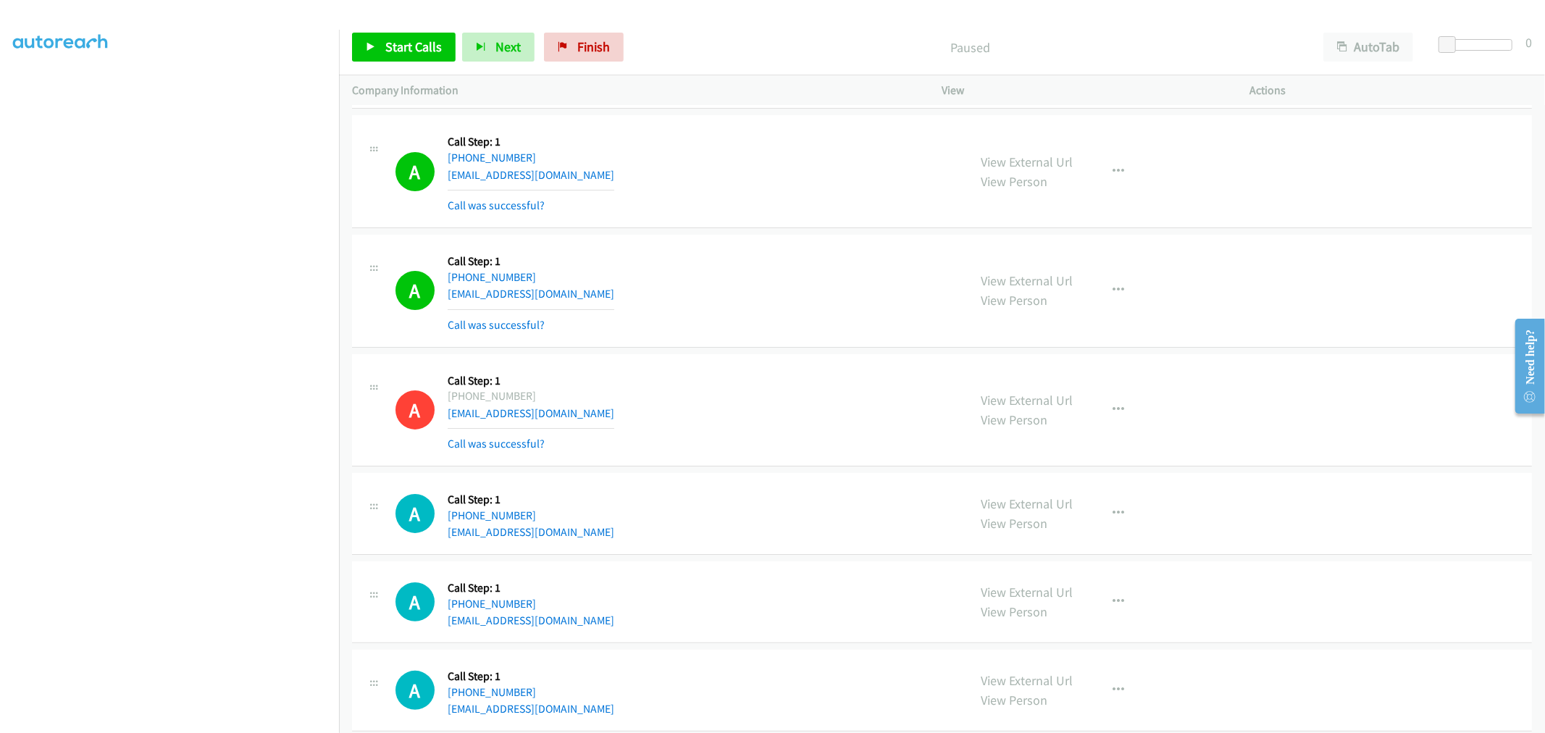
scroll to position [4329, 0]
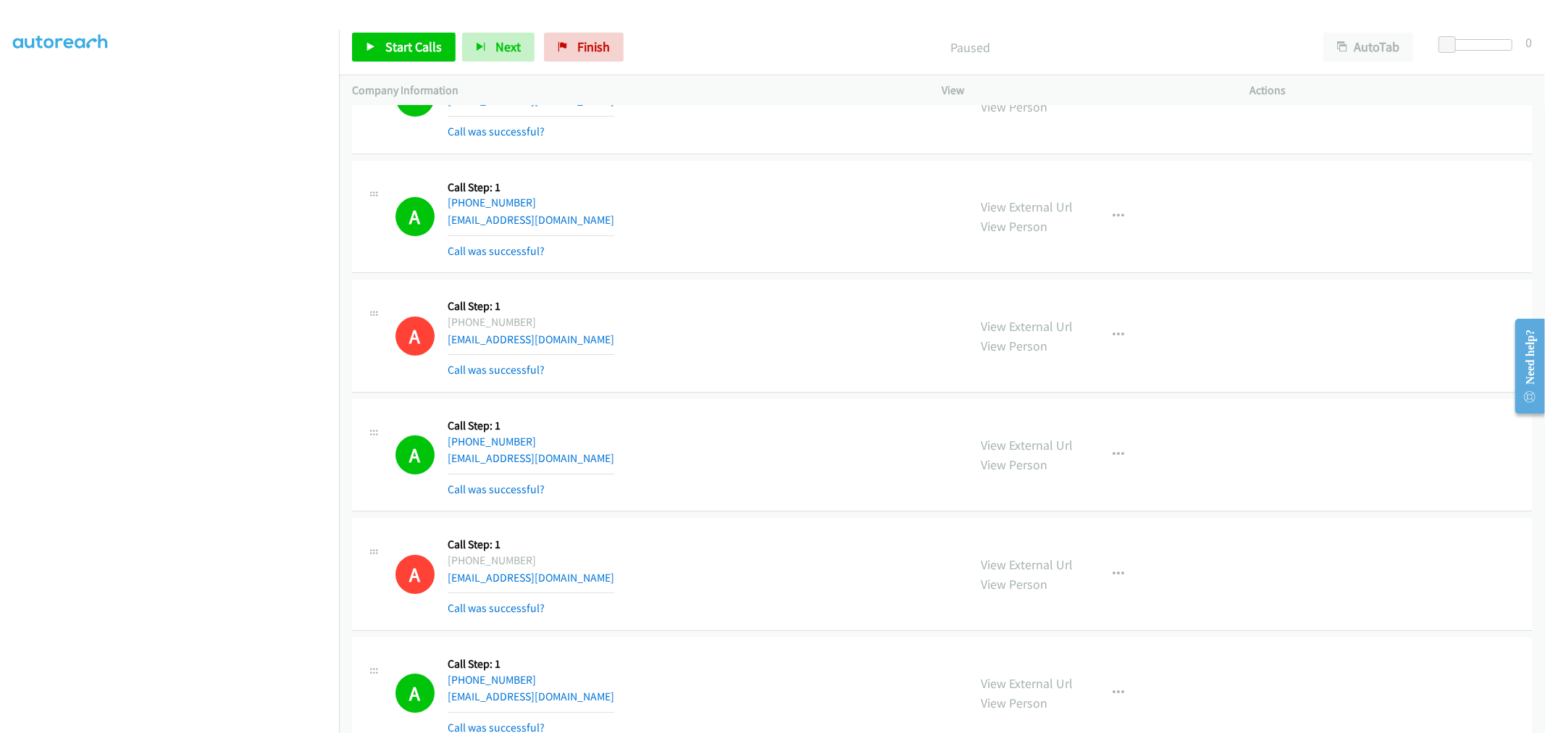
click at [740, 254] on div "A Callback Scheduled Call Step: 1 America/Los_Angeles +1 541-861-0198 jeffrey_s…" at bounding box center [676, 217] width 560 height 86
click at [756, 193] on div "A Callback Scheduled Call Step: 1 America/Los_Angeles +1 541-861-0198 jeffrey_s…" at bounding box center [676, 217] width 560 height 86
click at [772, 197] on div "A Callback Scheduled Call Step: 1 America/Los_Angeles +1 541-861-0198 jeffrey_s…" at bounding box center [676, 217] width 560 height 86
click at [393, 47] on span "Start Calls" at bounding box center [413, 46] width 57 height 17
click at [721, 330] on div "A Callback Scheduled Call Step: 1 America/New_York +1 856-979-2003 keithlaslett…" at bounding box center [676, 336] width 560 height 86
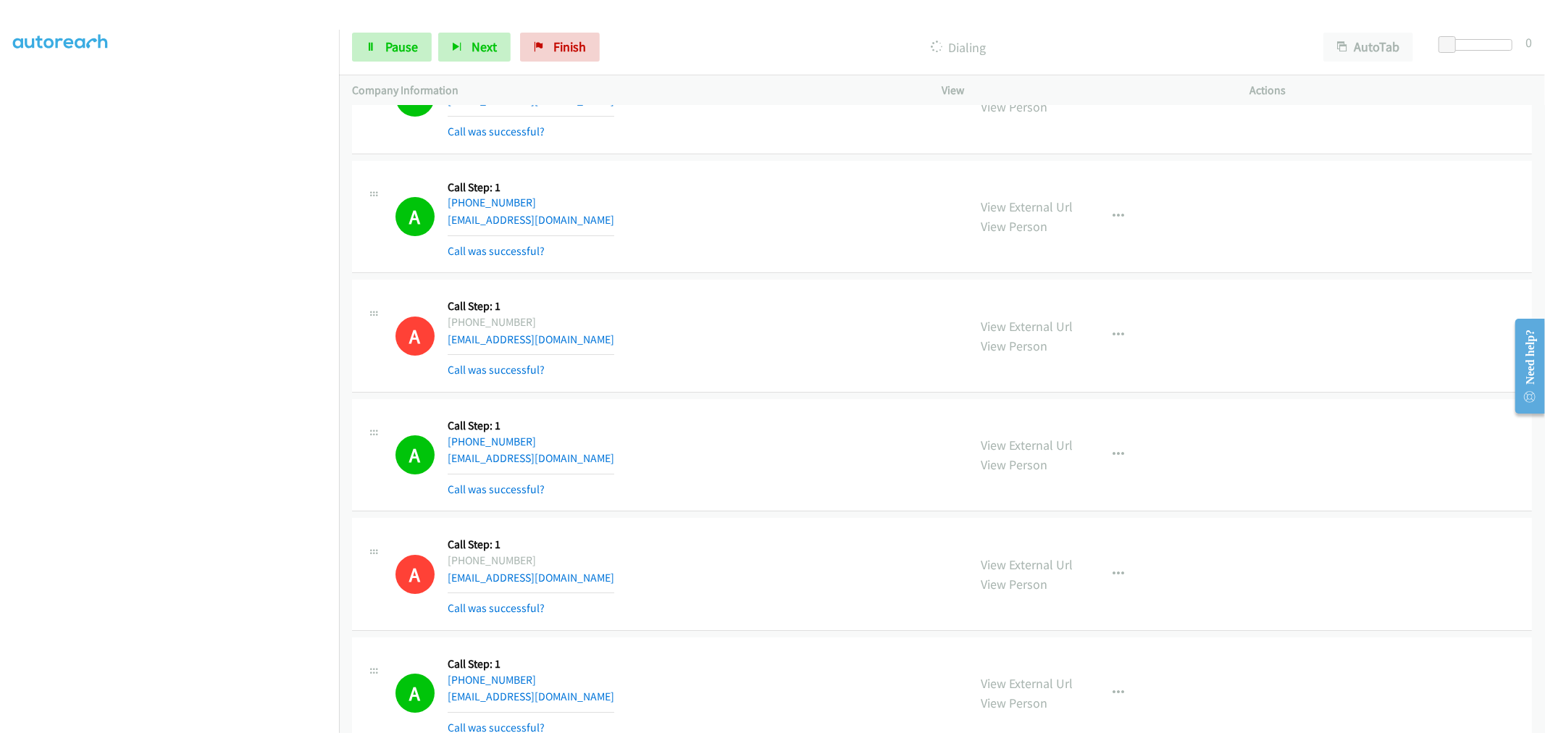
click at [743, 291] on div "A Callback Scheduled Call Step: 1 America/New_York +1 856-979-2003 keithlaslett…" at bounding box center [942, 336] width 1180 height 113
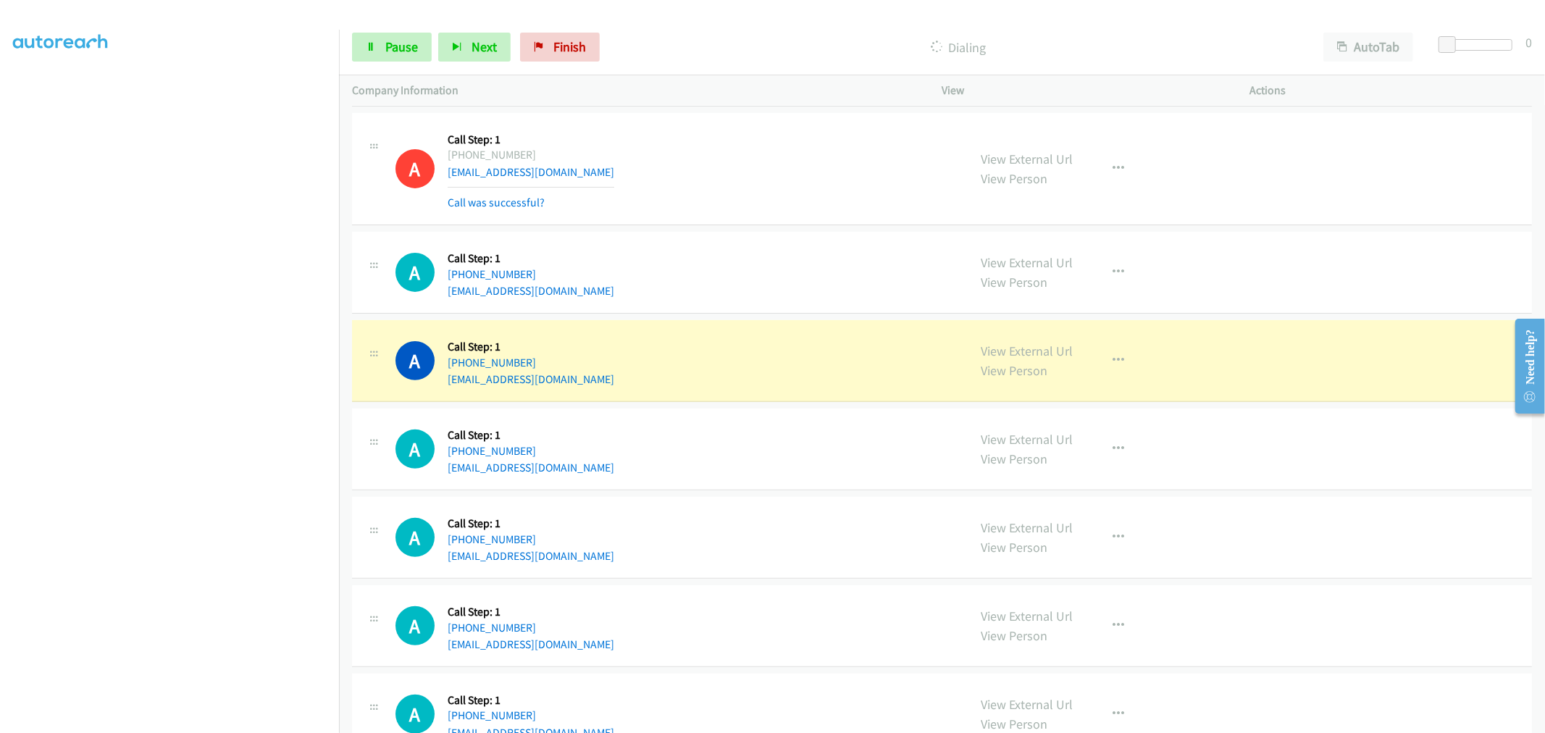
scroll to position [4892, 0]
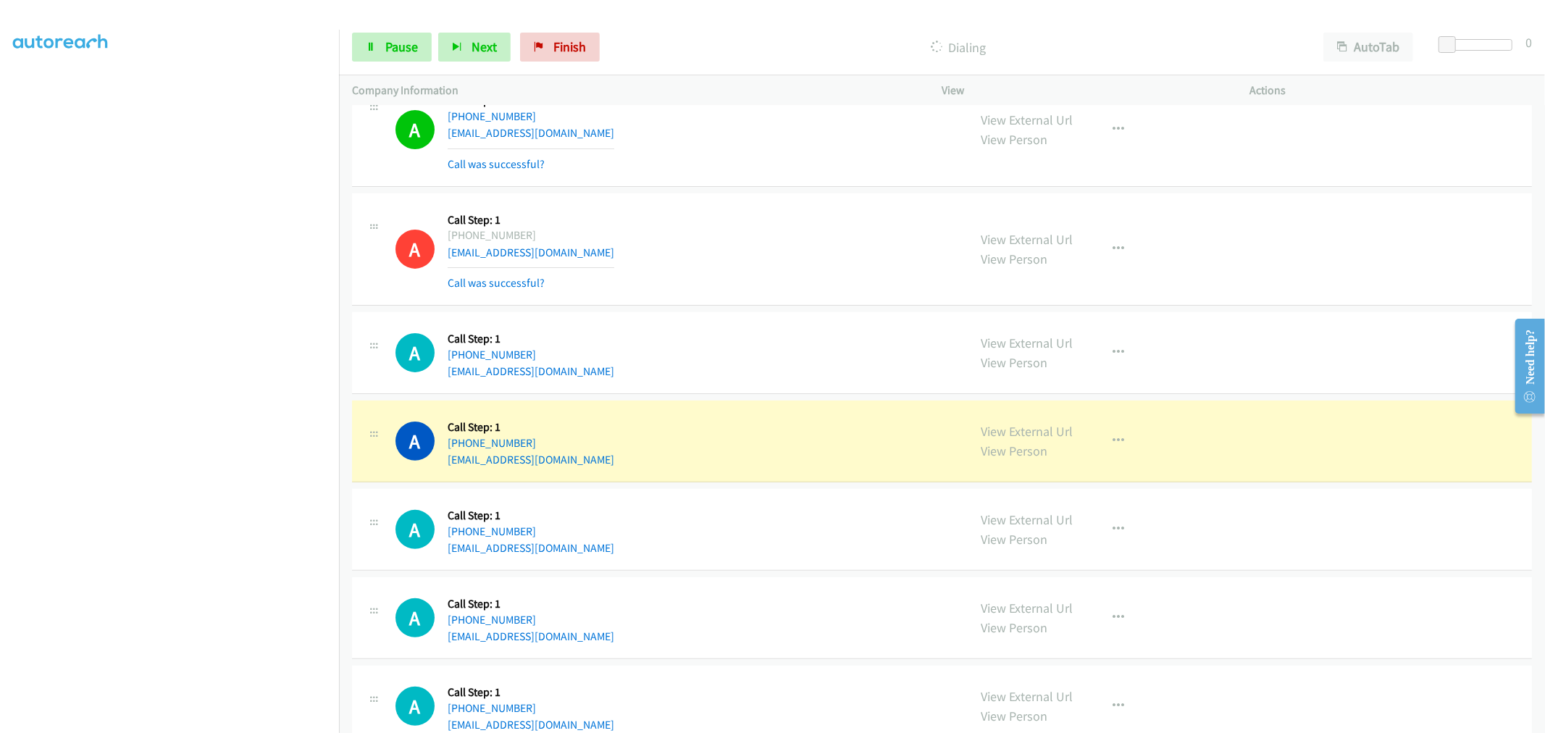
click at [785, 380] on div "A Callback Scheduled Call Step: 1 America/New_York +1 305-335-0033 johnwdelvall…" at bounding box center [676, 352] width 560 height 55
click at [690, 297] on div "A Callback Scheduled Call Step: 1 America/Chicago +1 773-593-0984 aavasic@gmail…" at bounding box center [942, 249] width 1180 height 113
click at [771, 314] on td "A Callback Scheduled Call Step: 1 America/New_York +1 305-335-0033 johnwdelvall…" at bounding box center [942, 353] width 1206 height 88
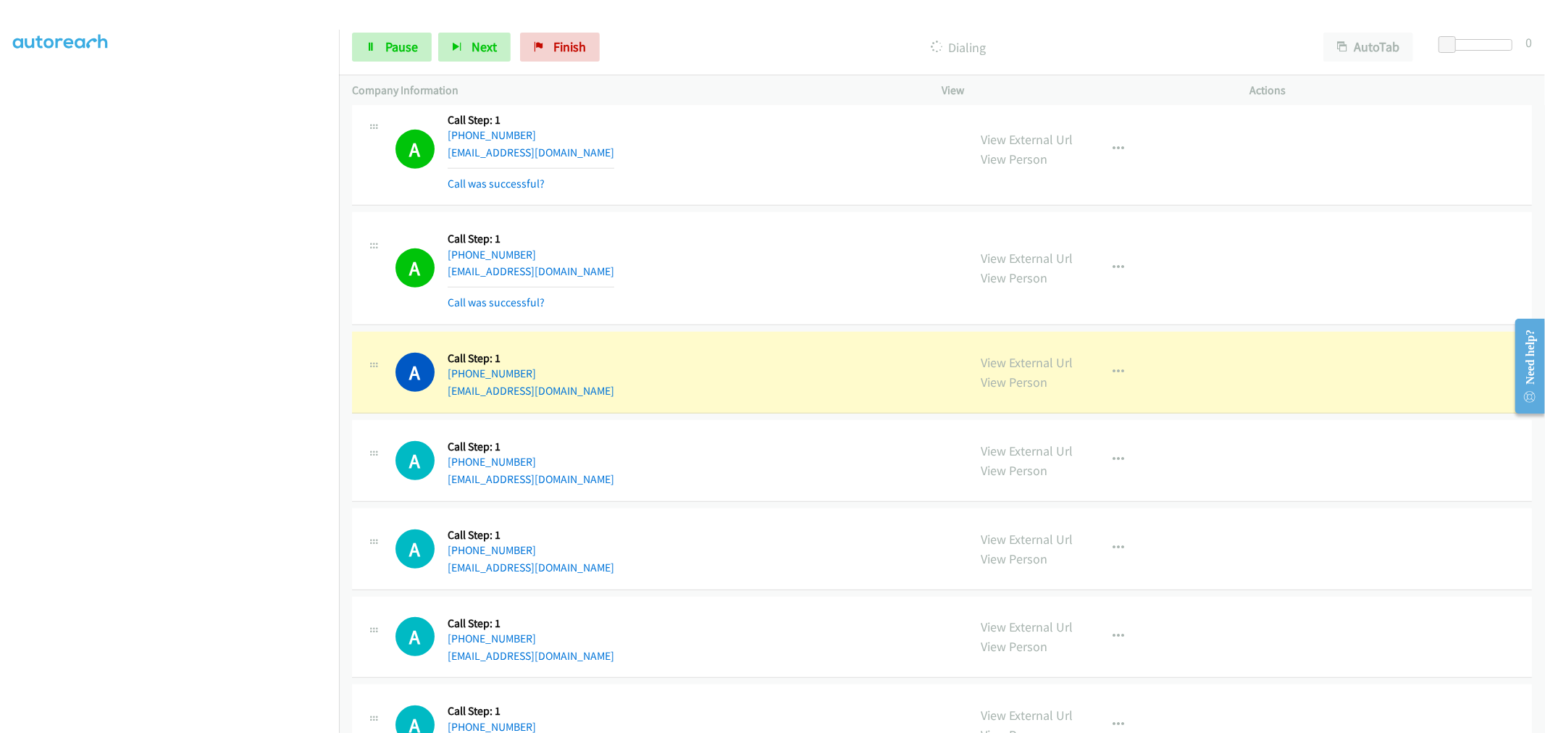
scroll to position [5456, 0]
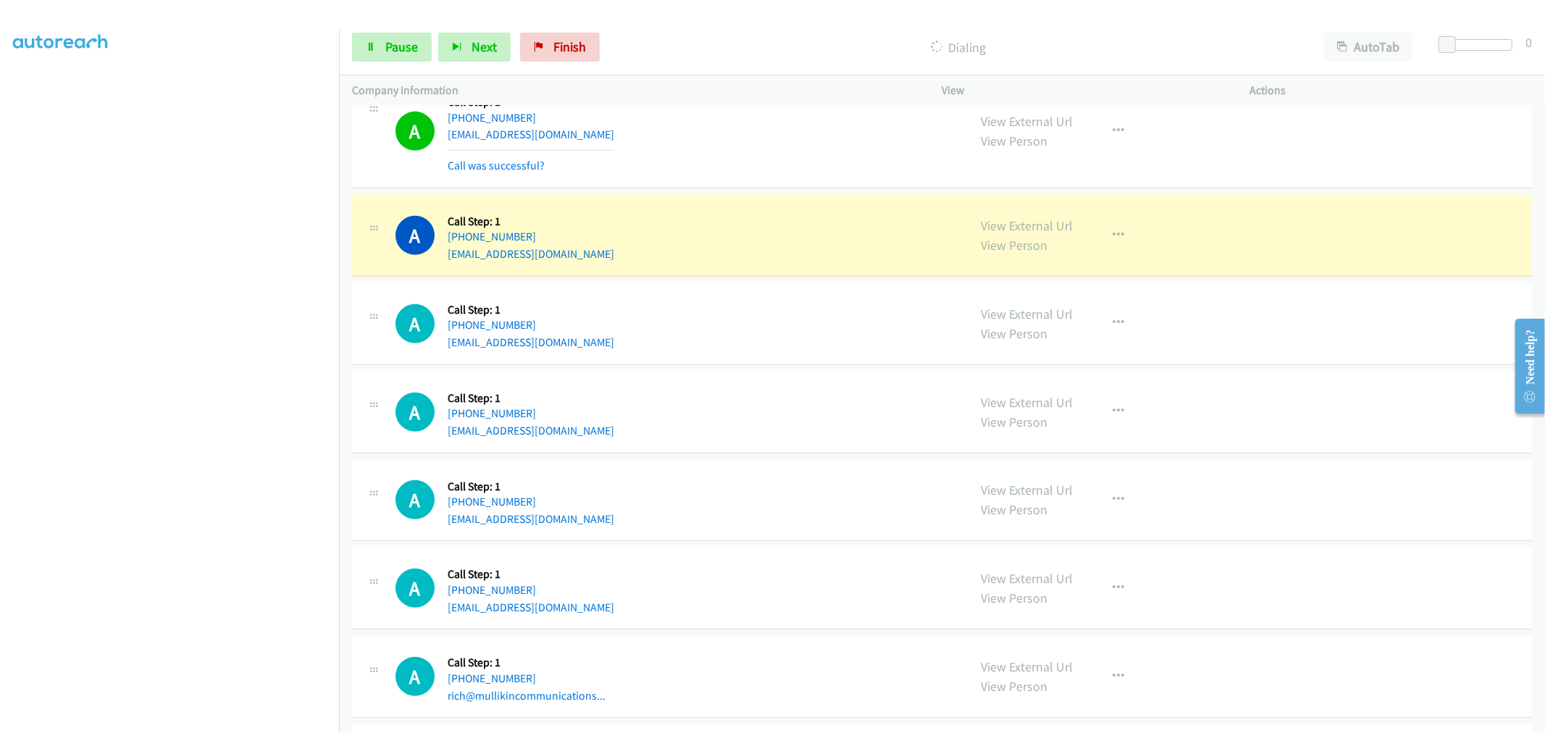
click at [689, 171] on div "A Callback Scheduled Call Step: 1 America/New_York +1 413-453-0815 myamc234@gma…" at bounding box center [676, 131] width 560 height 86
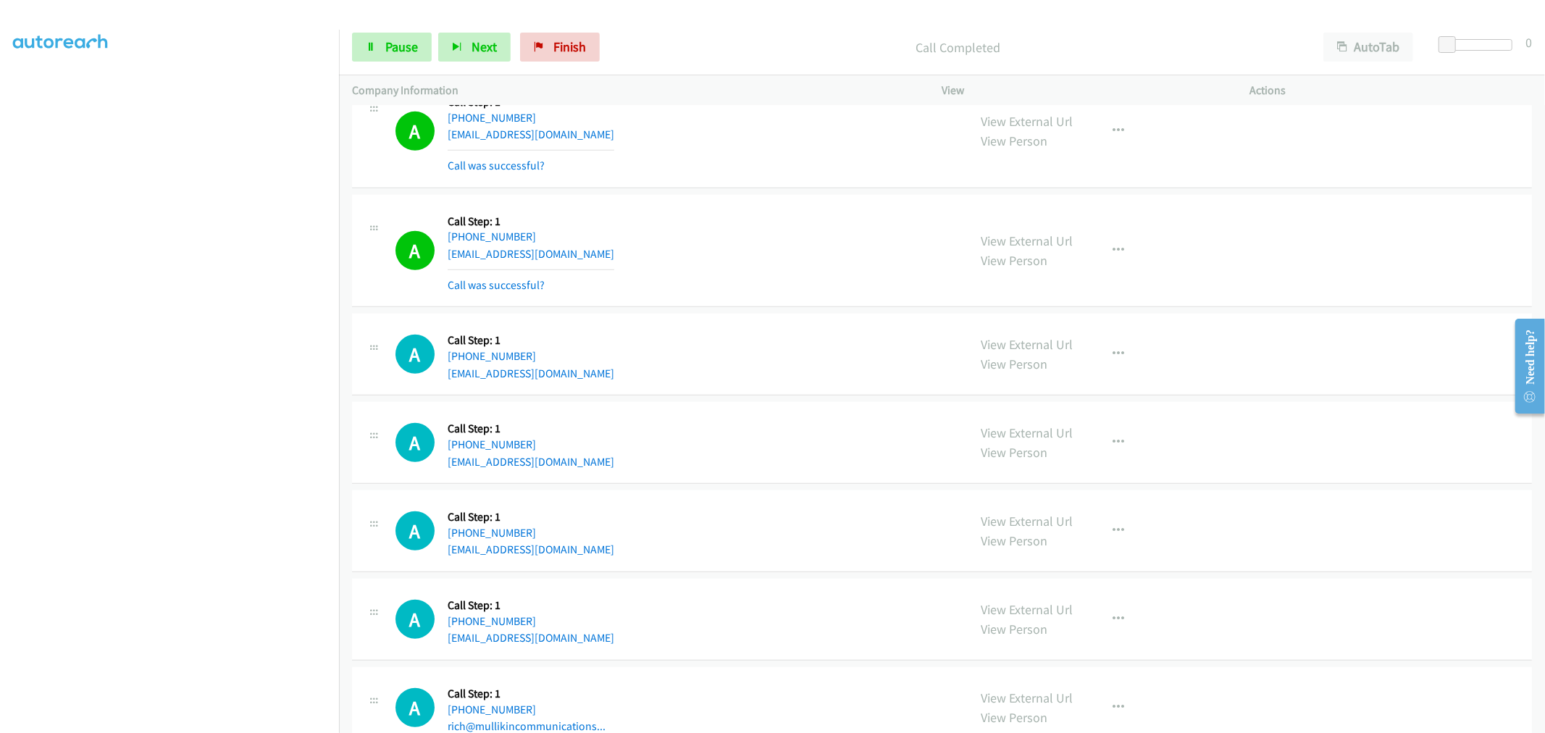
drag, startPoint x: 1107, startPoint y: 249, endPoint x: 1047, endPoint y: 273, distance: 64.7
click at [852, 245] on div "A Callback Scheduled Call Step: 1 America/New_York +1 724-993-7461 nateahealy@y…" at bounding box center [676, 251] width 560 height 86
click at [1114, 254] on icon "button" at bounding box center [1120, 251] width 12 height 12
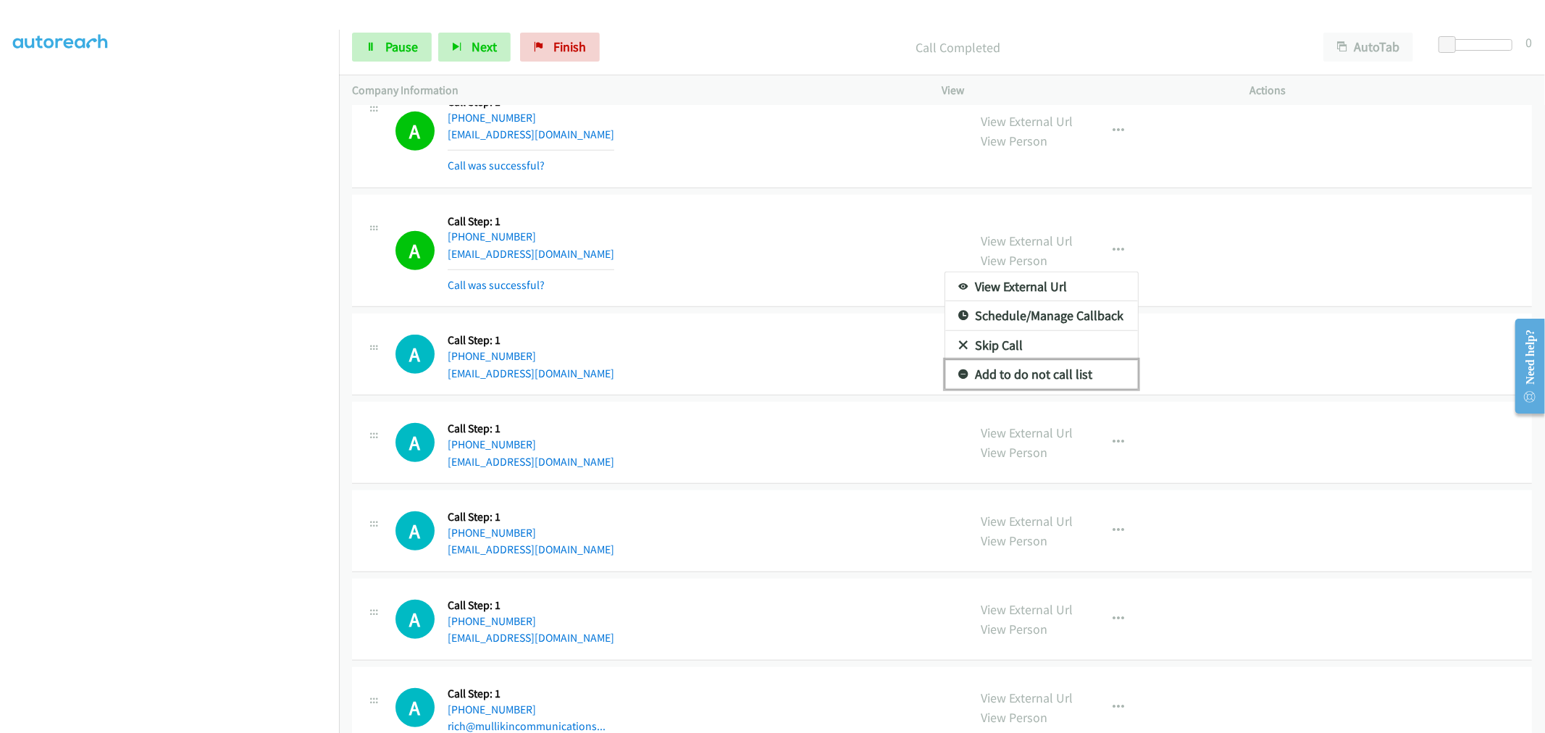
click at [1037, 369] on link "Add to do not call list" at bounding box center [1041, 374] width 193 height 29
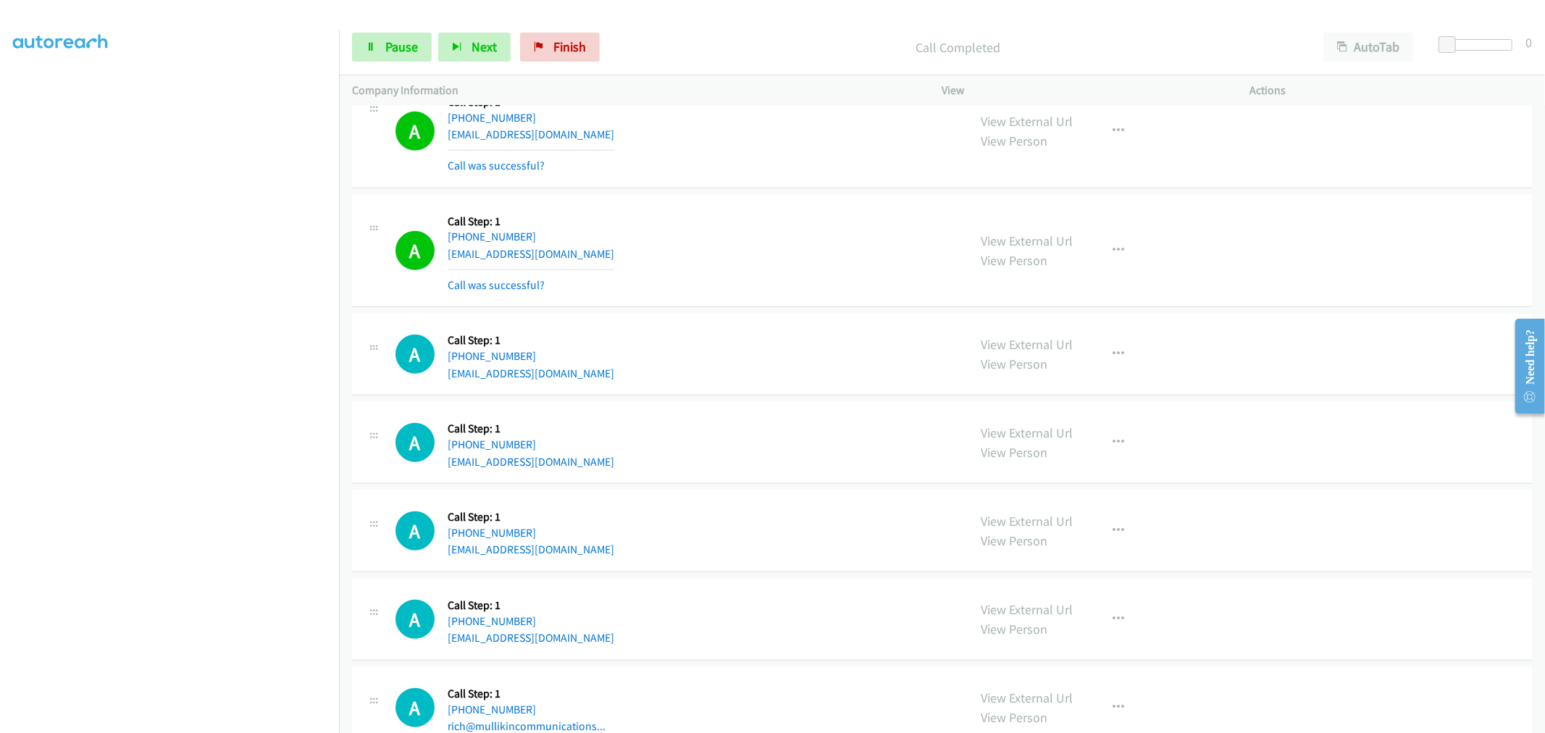
click at [769, 238] on div "A Callback Scheduled Call Step: 1 America/New_York +1 724-993-7461 nateahealy@y…" at bounding box center [676, 251] width 560 height 86
click at [212, 721] on section at bounding box center [169, 389] width 313 height 693
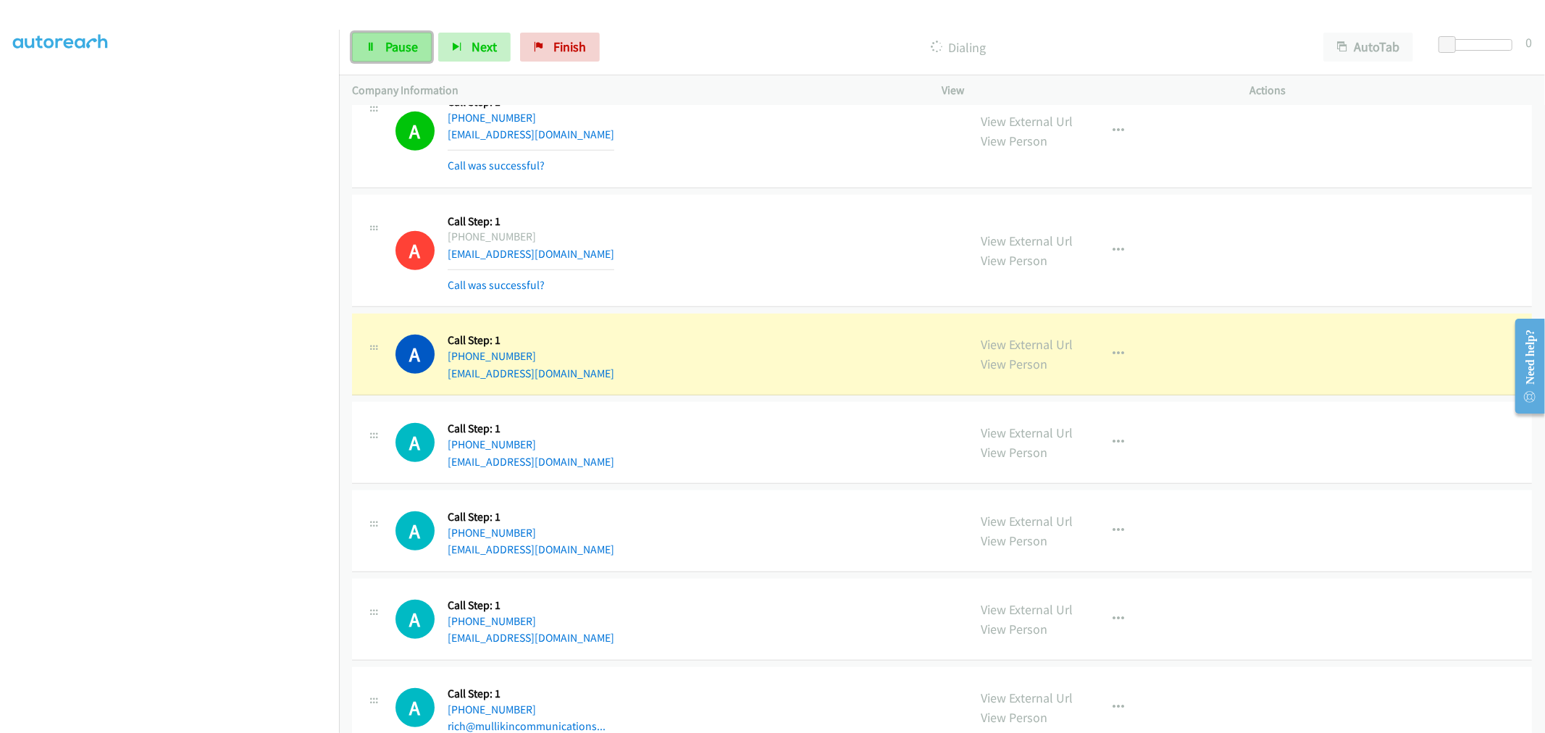
click at [389, 48] on span "Pause" at bounding box center [401, 46] width 33 height 17
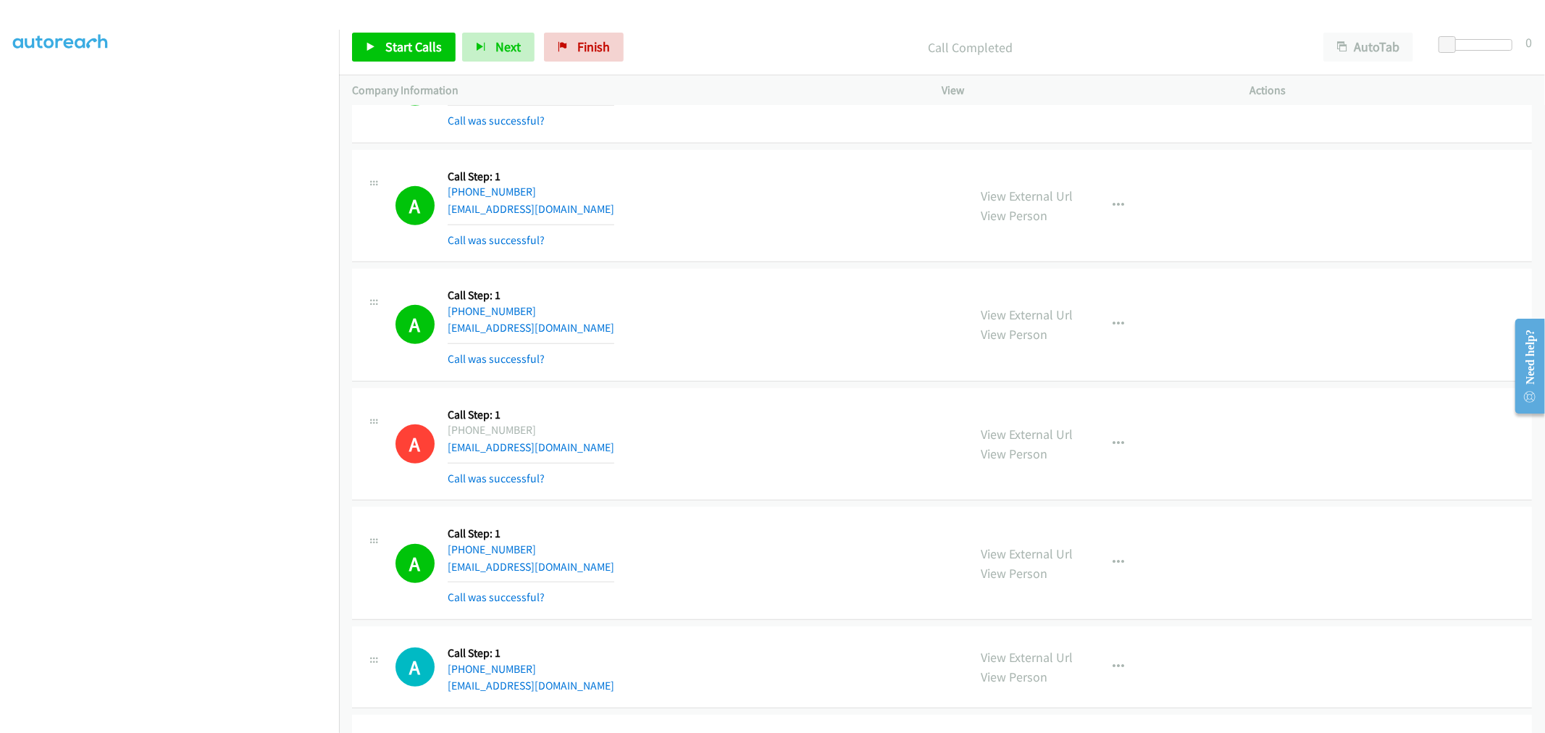
scroll to position [5222, 0]
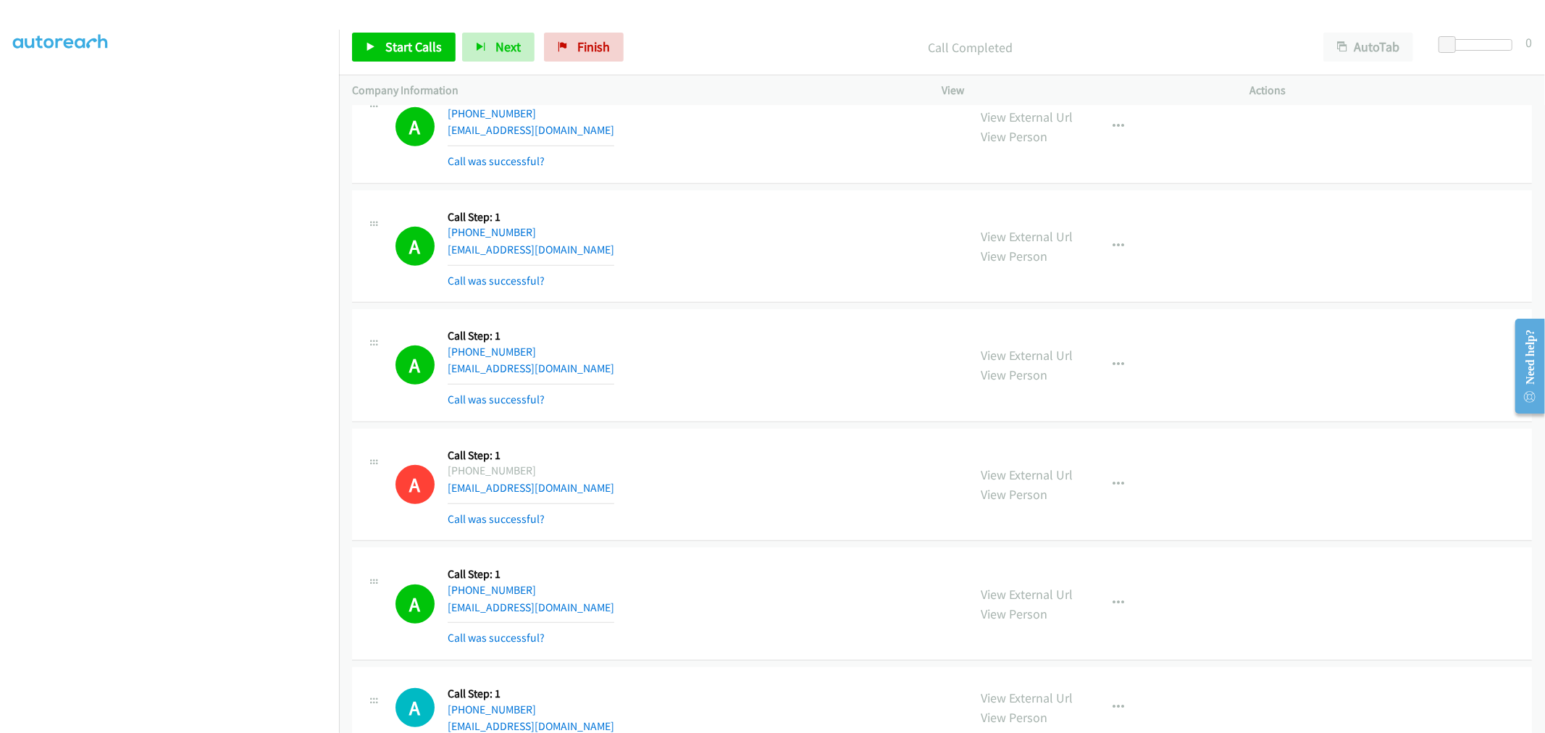
click at [742, 217] on div "A Callback Scheduled Call Step: 1 America/New_York +1 786-290-8921 roro2be@gmai…" at bounding box center [676, 247] width 560 height 86
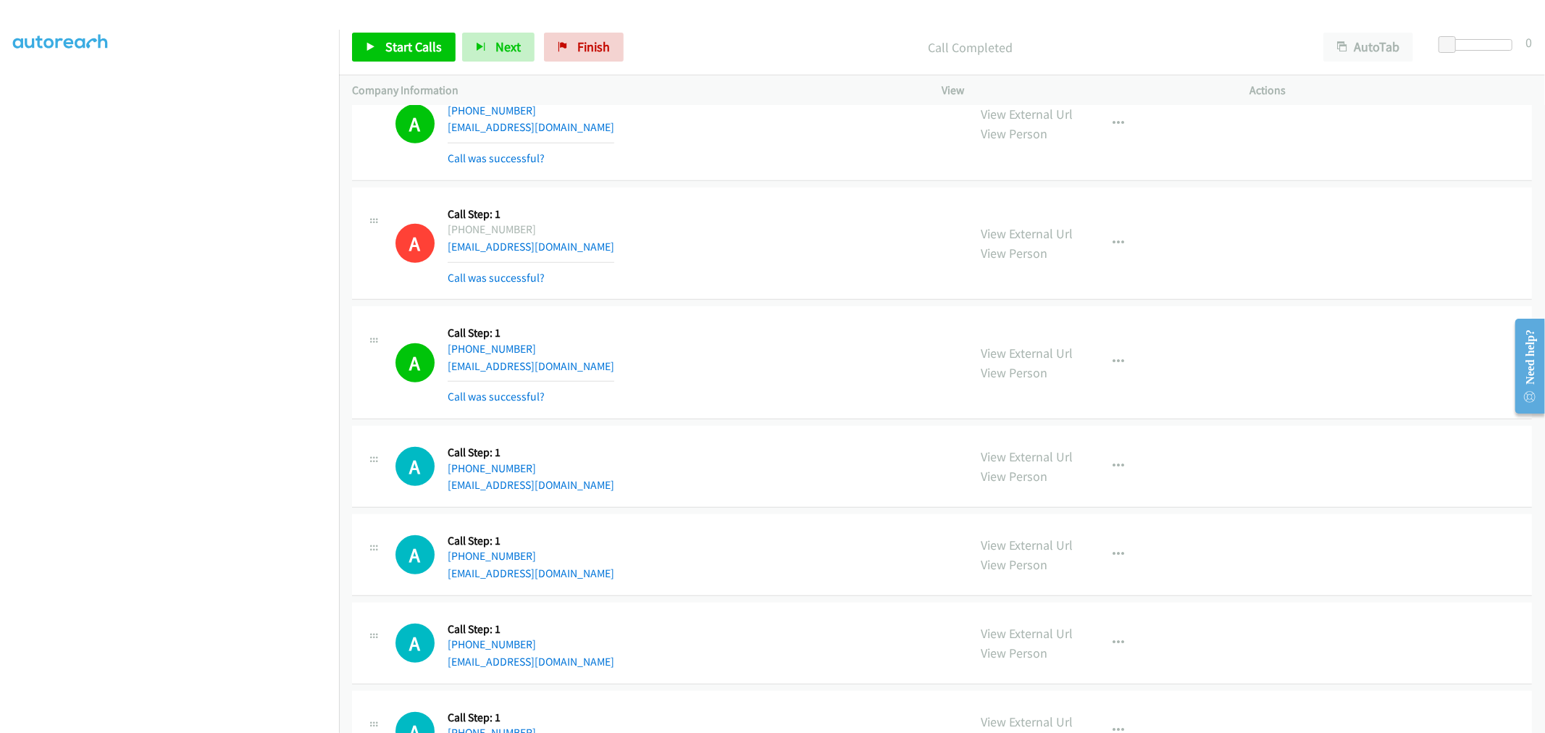
scroll to position [5544, 0]
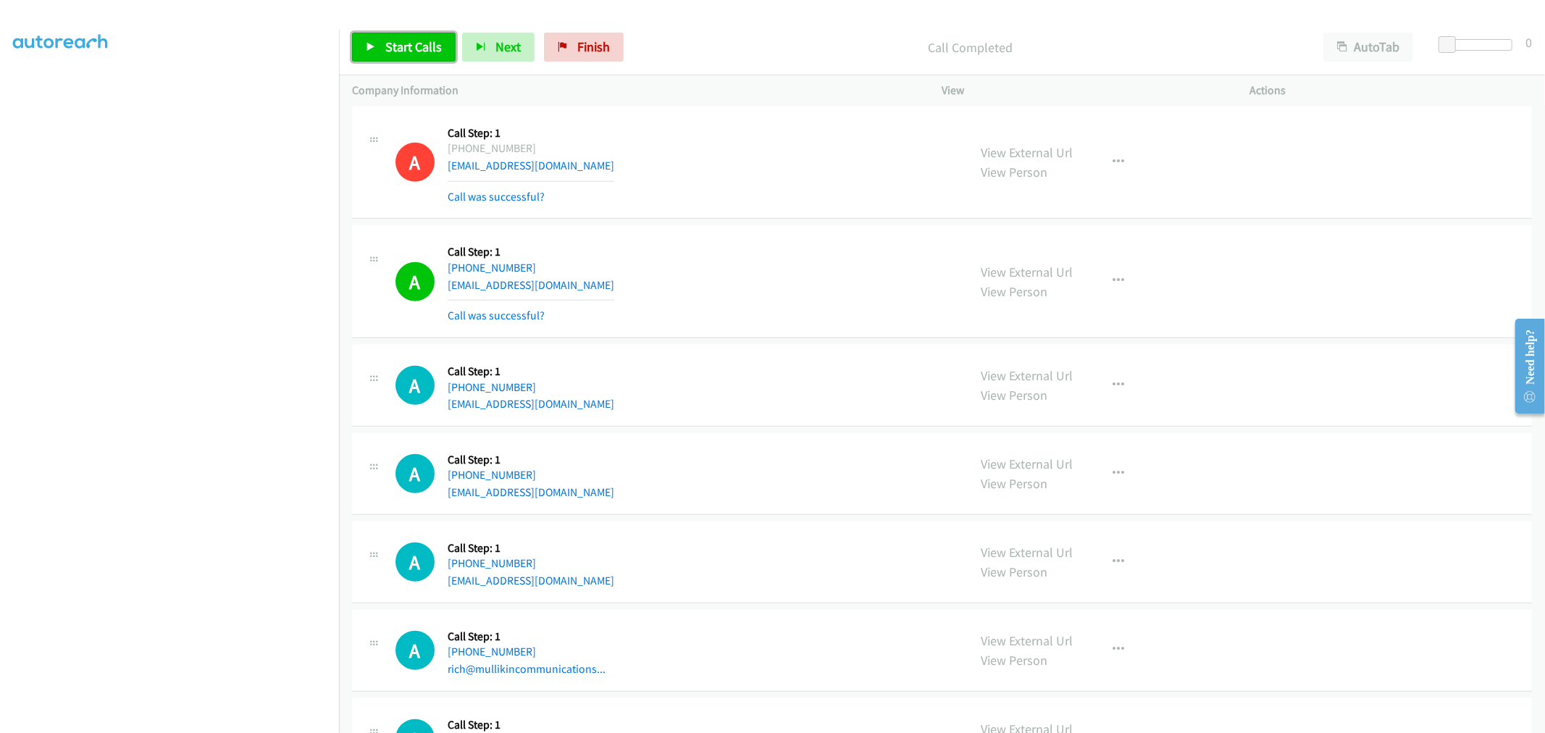
click at [425, 55] on link "Start Calls" at bounding box center [404, 47] width 104 height 29
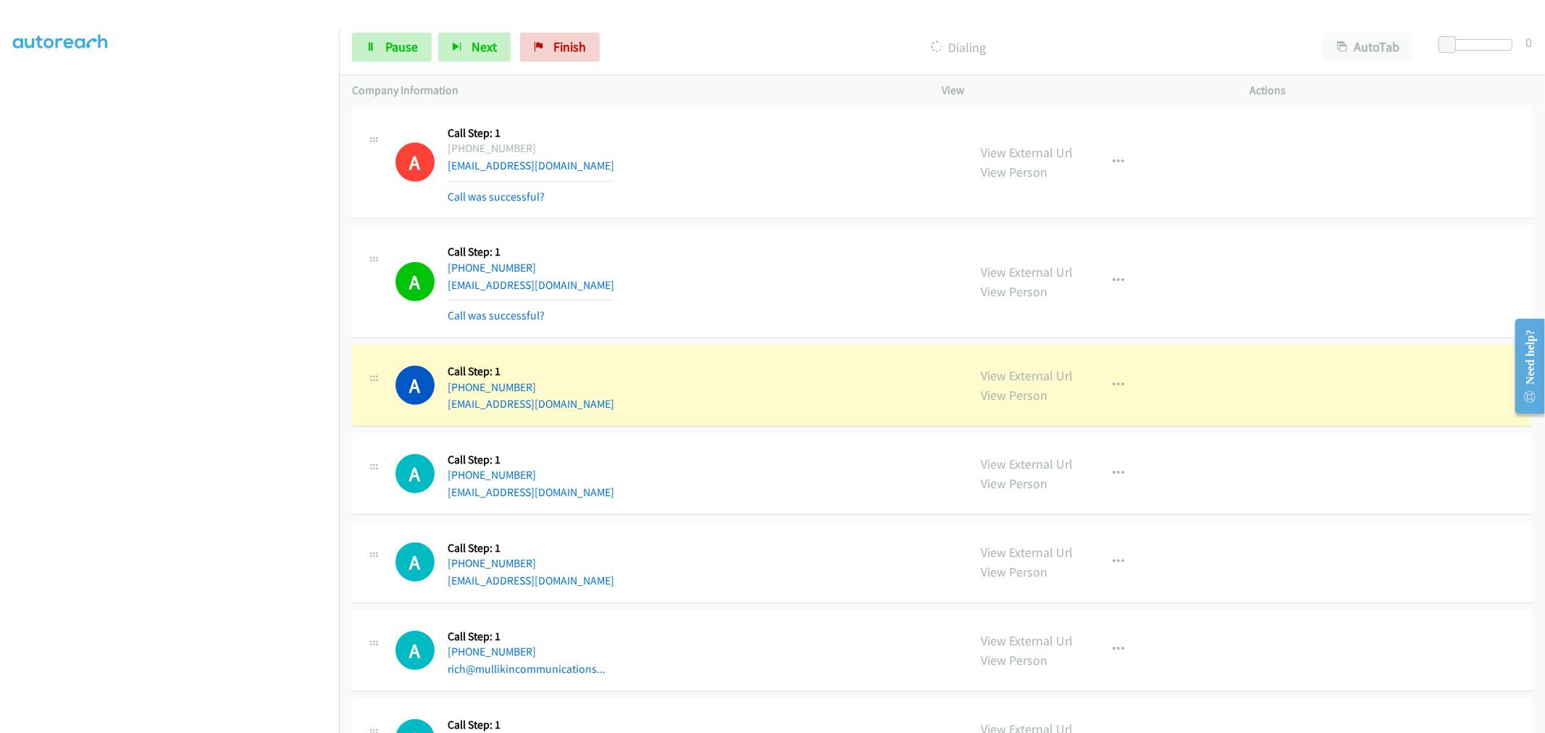
click at [682, 404] on div "A Callback Scheduled Call Step: 1 America/Chicago +1 205-492-3395 zitbrown@yaho…" at bounding box center [676, 385] width 560 height 55
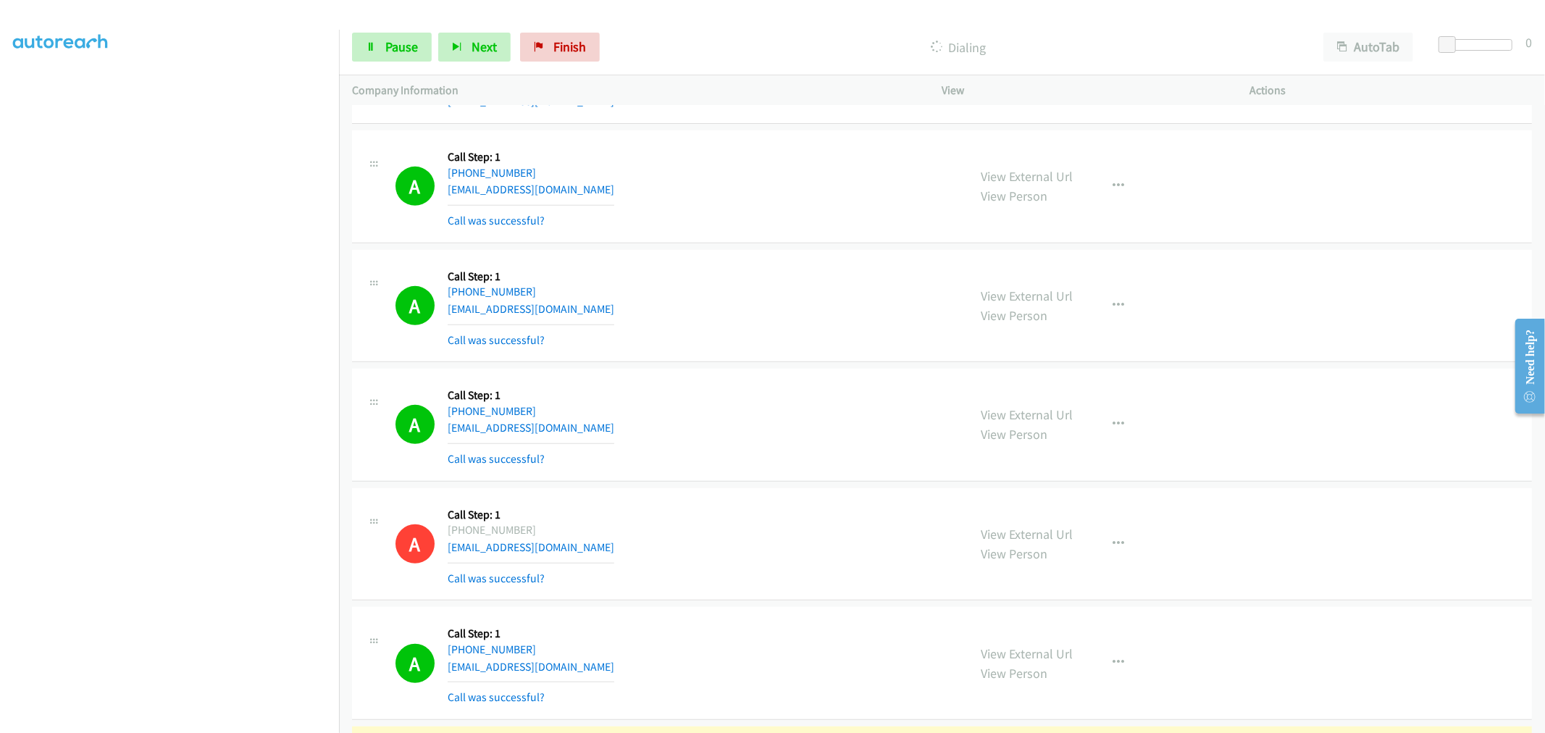
click at [1134, 430] on div "View External Url View Person View External Url Email Schedule/Manage Callback …" at bounding box center [1129, 425] width 321 height 86
click at [1107, 414] on button "button" at bounding box center [1119, 424] width 39 height 29
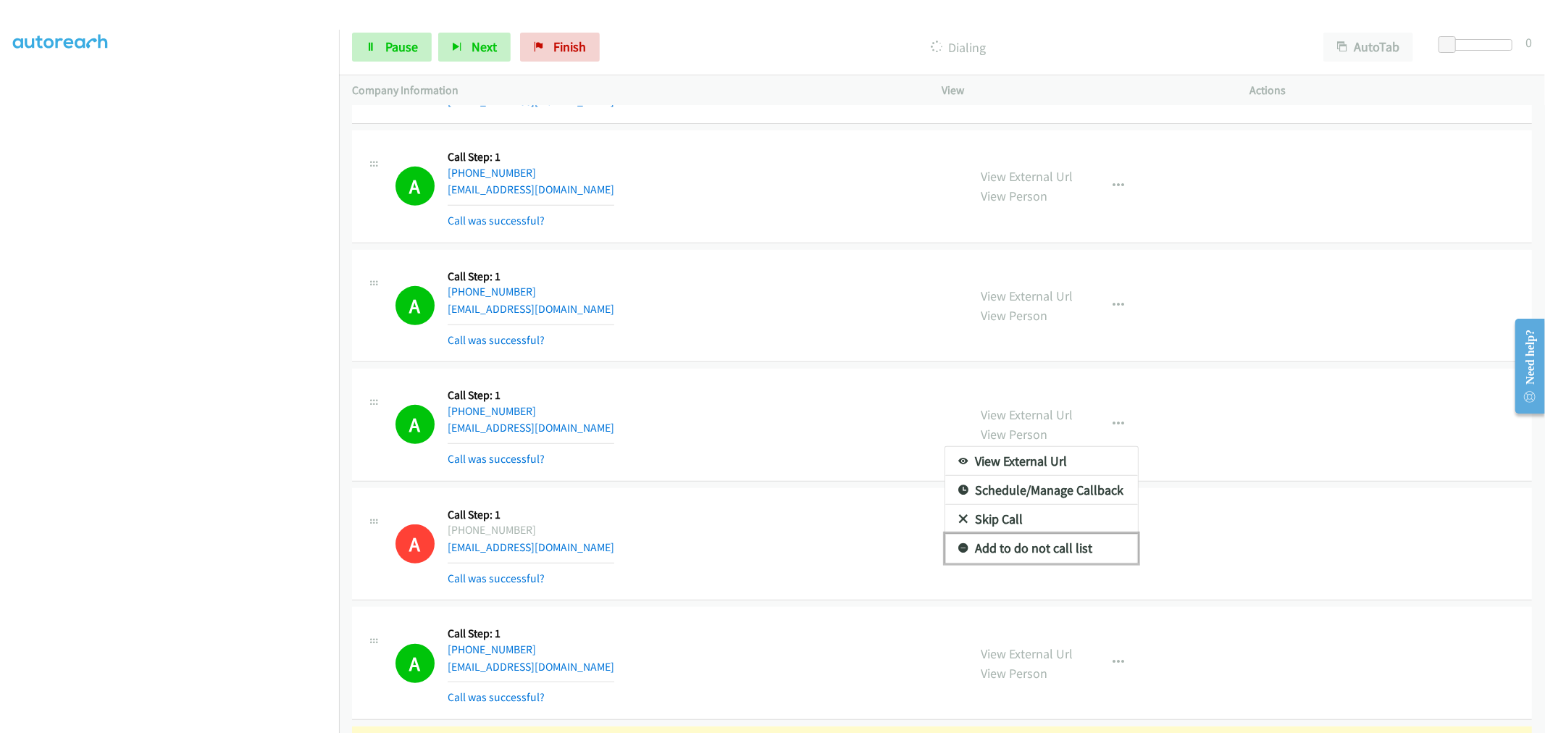
click at [1029, 556] on link "Add to do not call list" at bounding box center [1041, 548] width 193 height 29
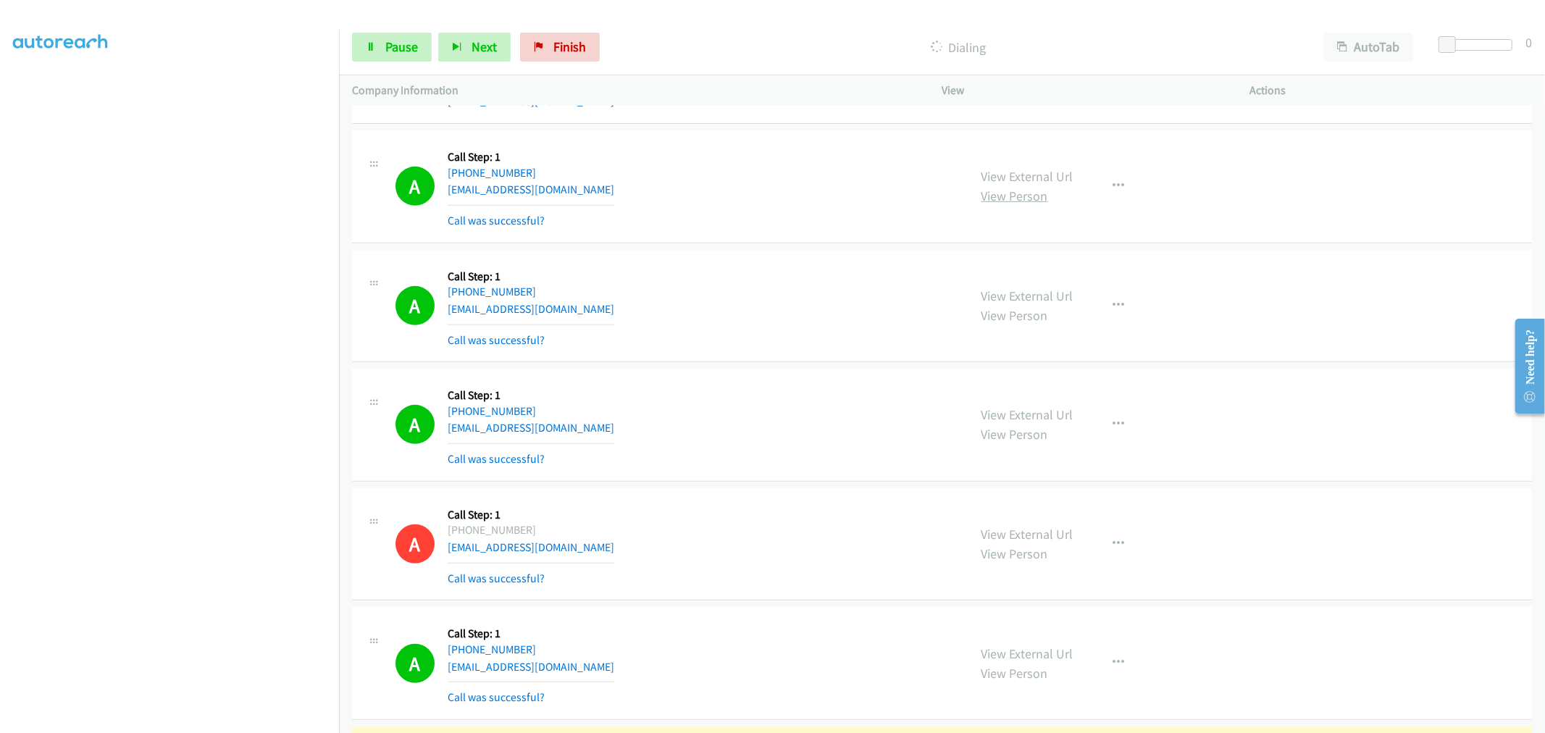
drag, startPoint x: 787, startPoint y: 423, endPoint x: 998, endPoint y: 198, distance: 309.1
click at [790, 419] on div "A Callback Scheduled Call Step: 1 America/New_York +1 413-453-0815 myamc234@gma…" at bounding box center [676, 425] width 560 height 86
click at [837, 322] on div "A Callback Scheduled Call Step: 1 America/New_York +1 786-290-8921 roro2be@gmai…" at bounding box center [676, 306] width 560 height 86
click at [783, 377] on div "A Callback Scheduled Call Step: 1 America/New_York +1 413-453-0815 myamc234@gma…" at bounding box center [942, 425] width 1180 height 113
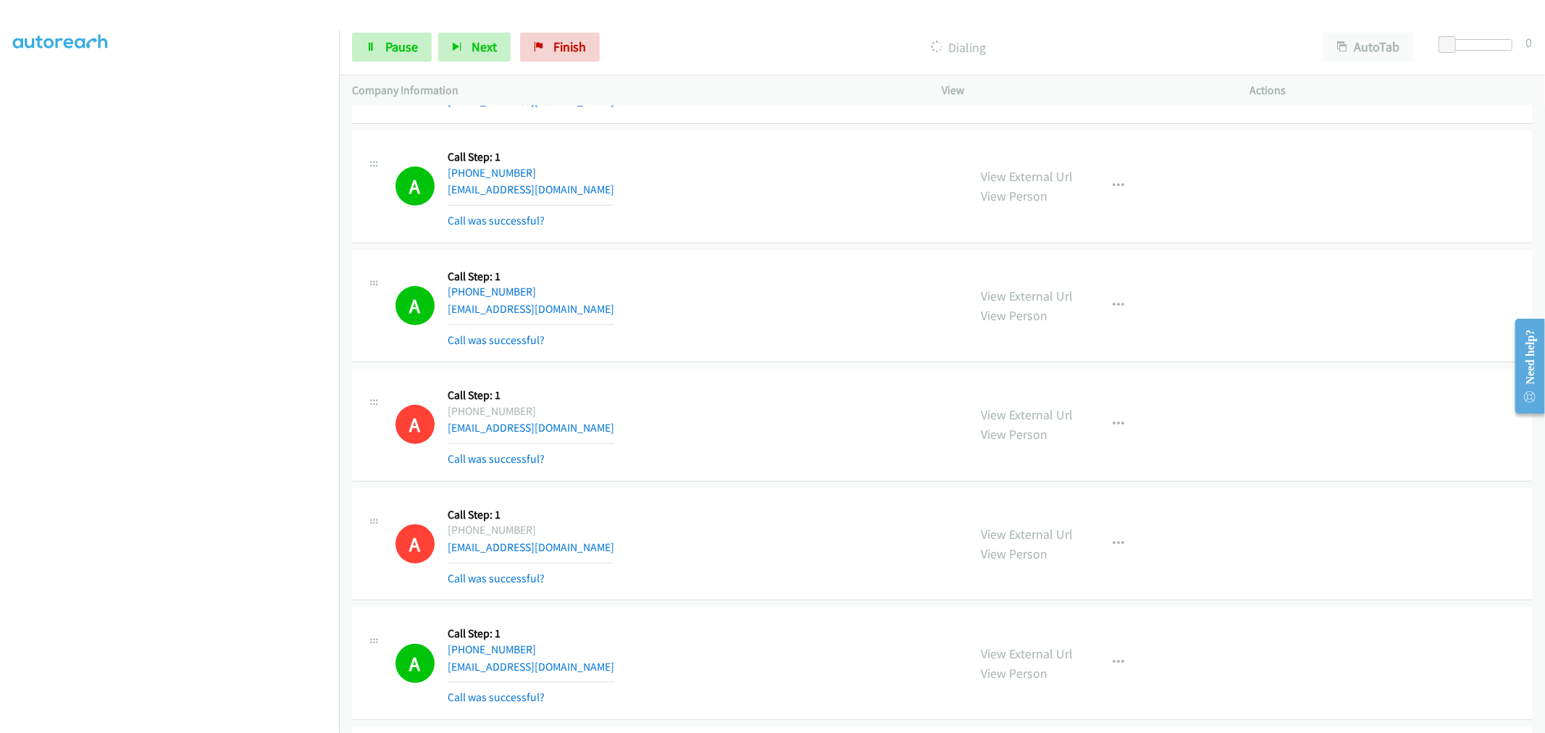
click at [717, 359] on div "A Callback Scheduled Call Step: 1 America/New_York +1 786-290-8921 roro2be@gmai…" at bounding box center [942, 306] width 1180 height 113
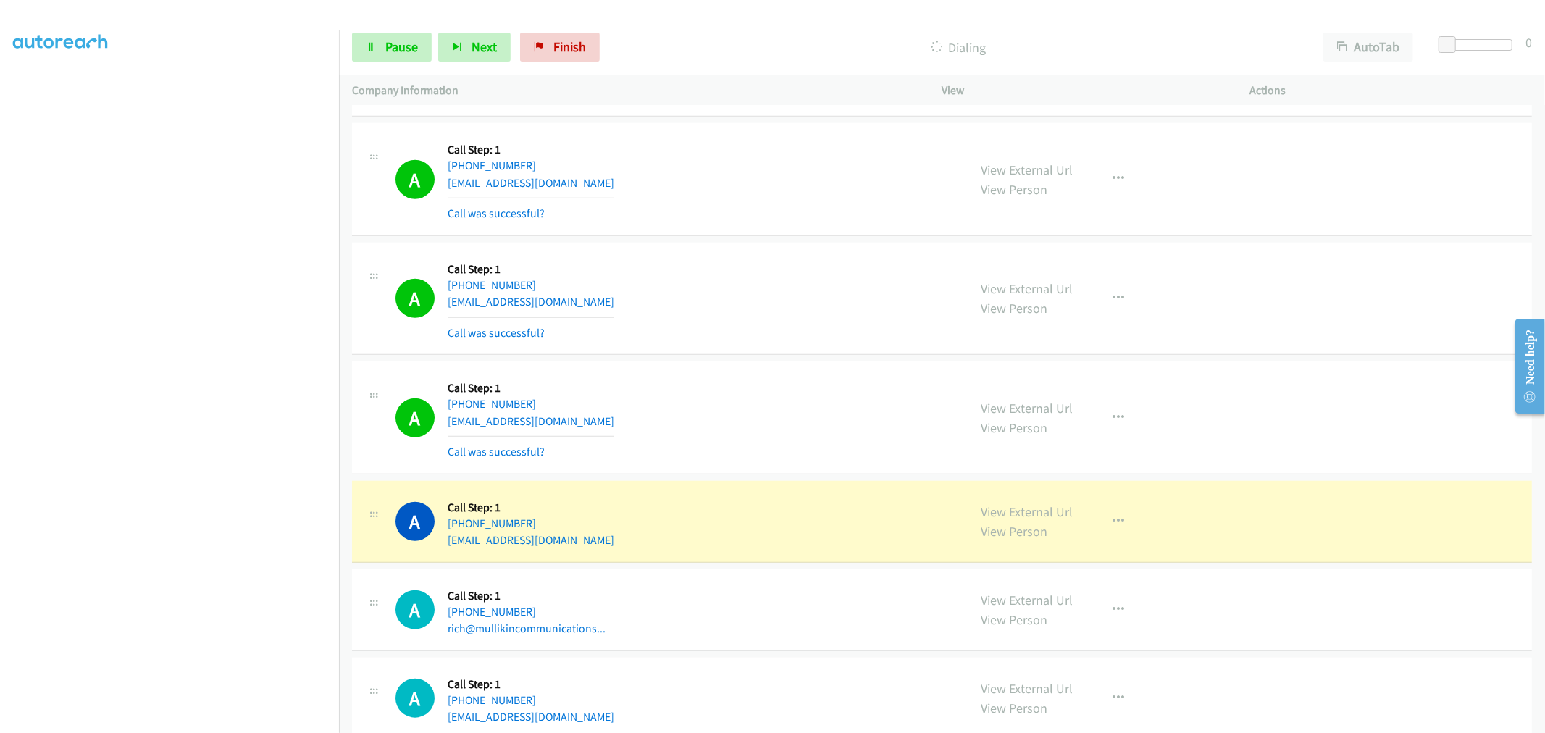
scroll to position [5646, 0]
drag, startPoint x: 1532, startPoint y: 604, endPoint x: 1532, endPoint y: 614, distance: 10.2
click at [1532, 614] on td "A Callback Scheduled Call Step: 1 America/Los_Angeles +1 925-354-7444 rich@mull…" at bounding box center [942, 611] width 1206 height 88
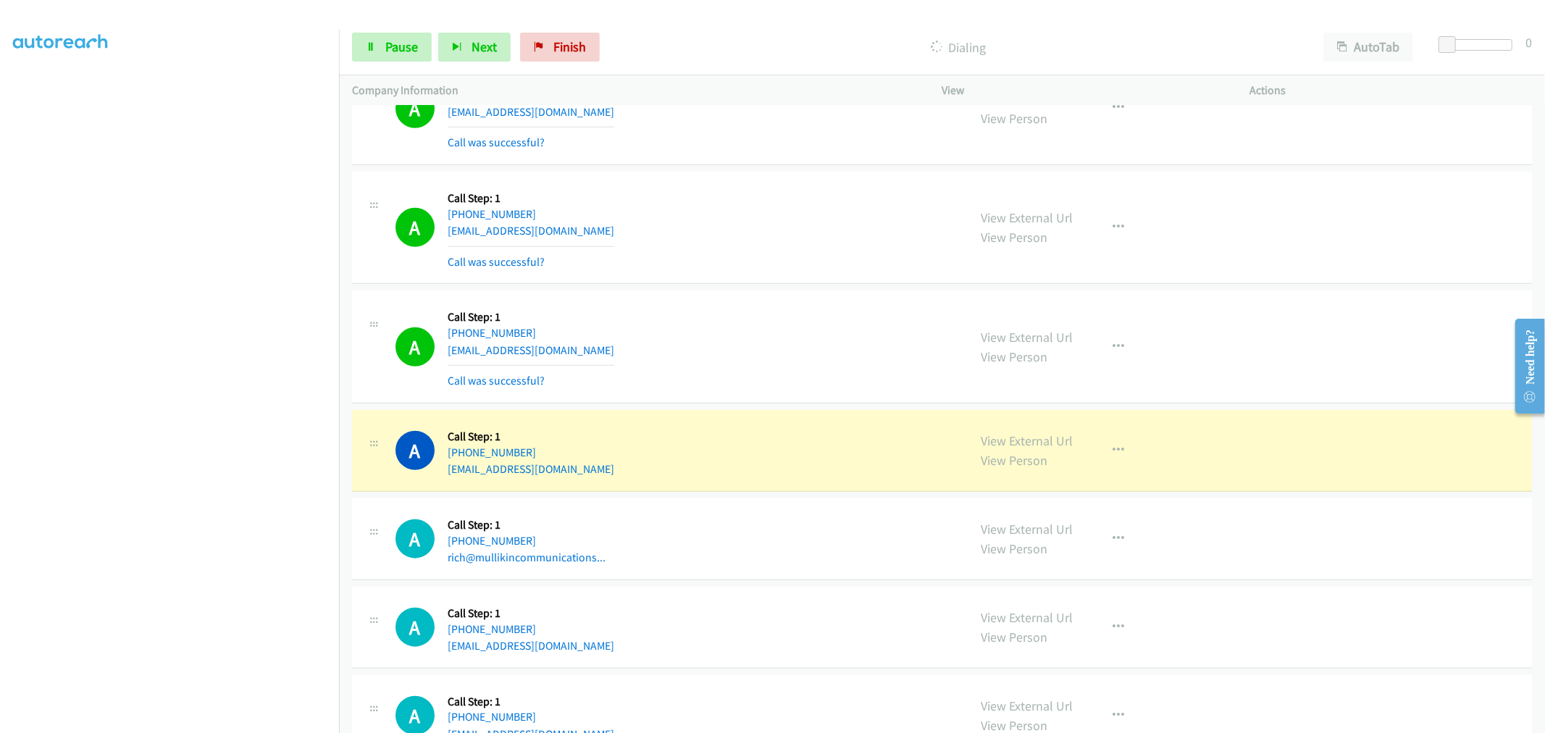
scroll to position [5746, 0]
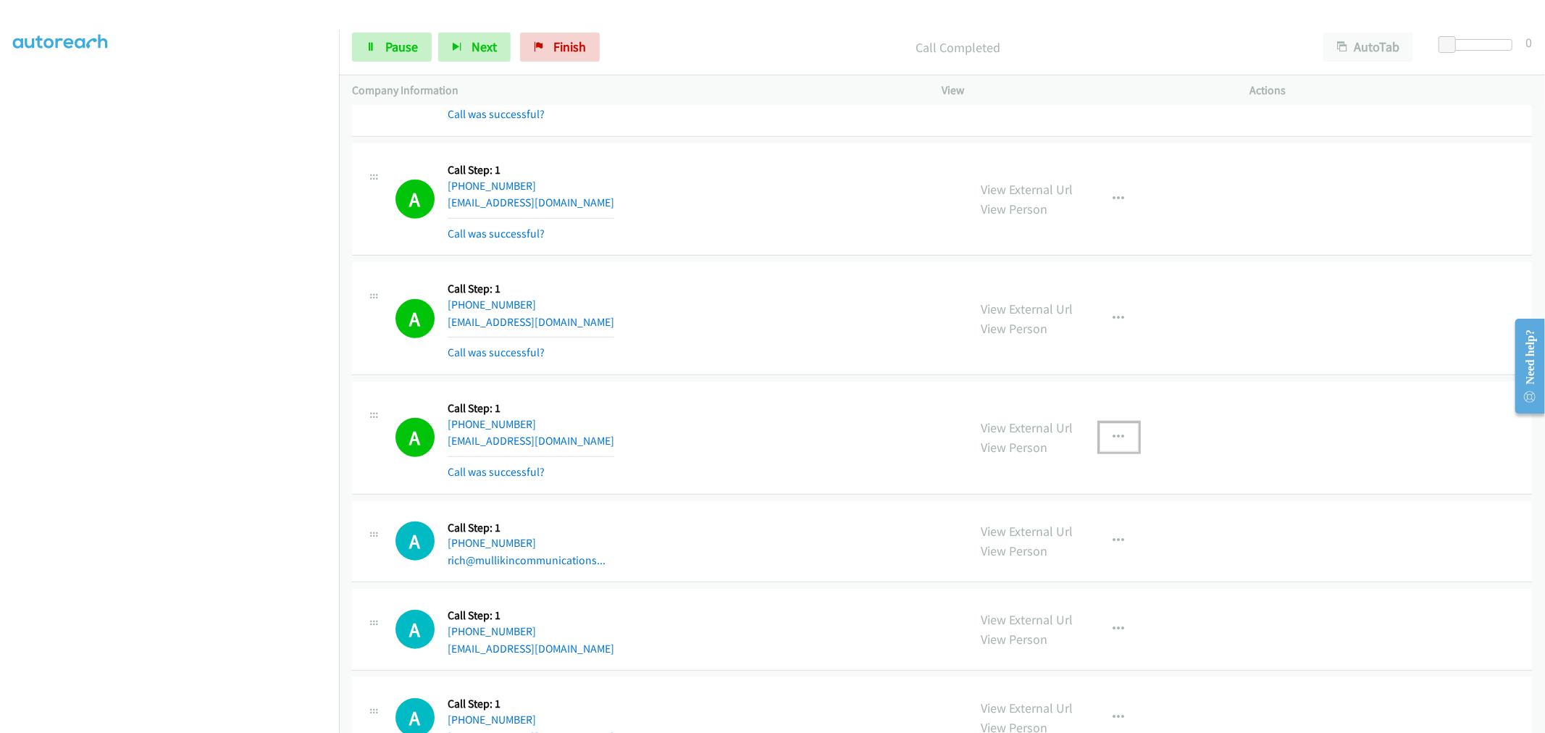
click at [1114, 435] on icon "button" at bounding box center [1120, 438] width 12 height 12
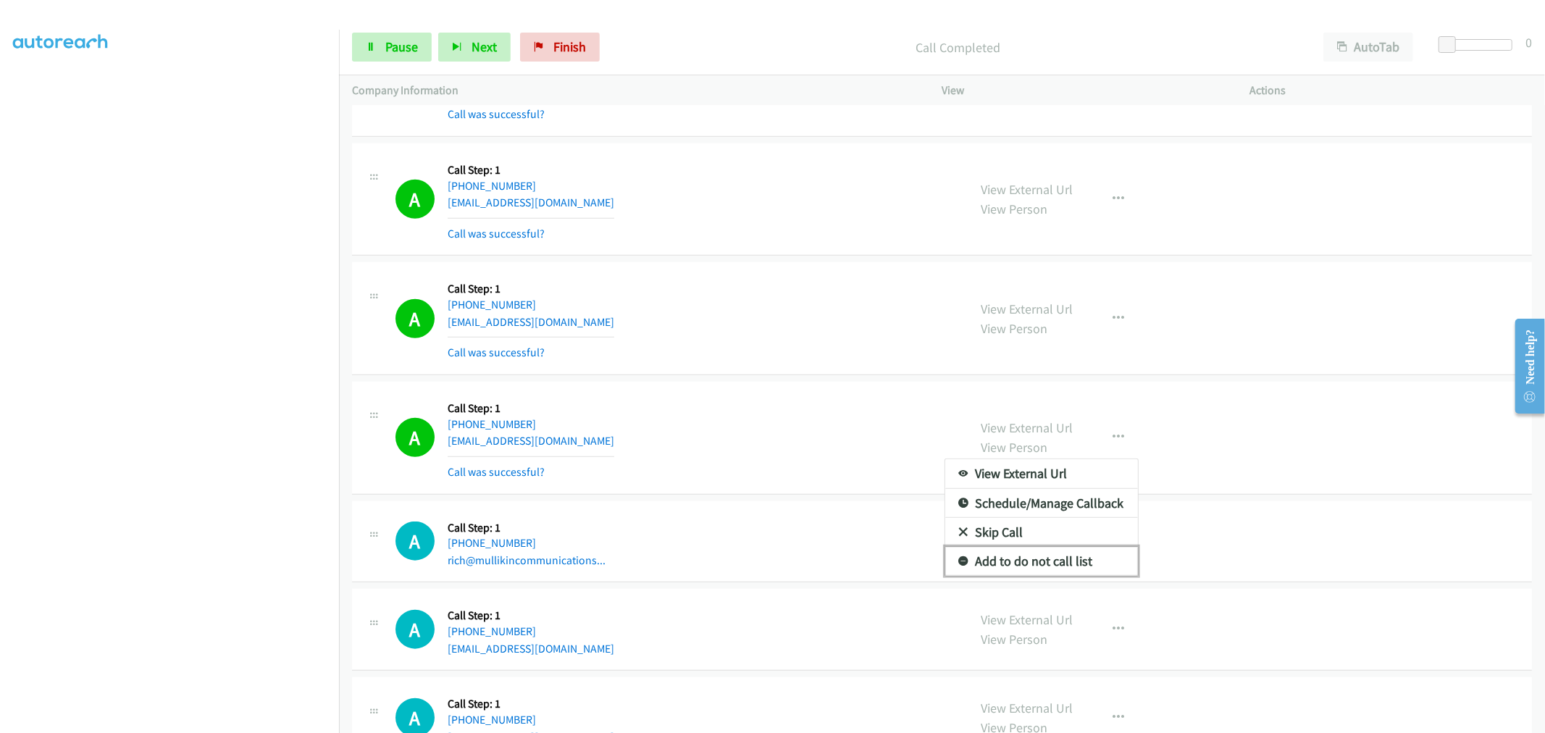
click at [1048, 558] on link "Add to do not call list" at bounding box center [1041, 561] width 193 height 29
click at [739, 404] on div "A Callback Scheduled Call Step: 1 America/New_York +1 347-255-8316 davin7482@gm…" at bounding box center [676, 438] width 560 height 86
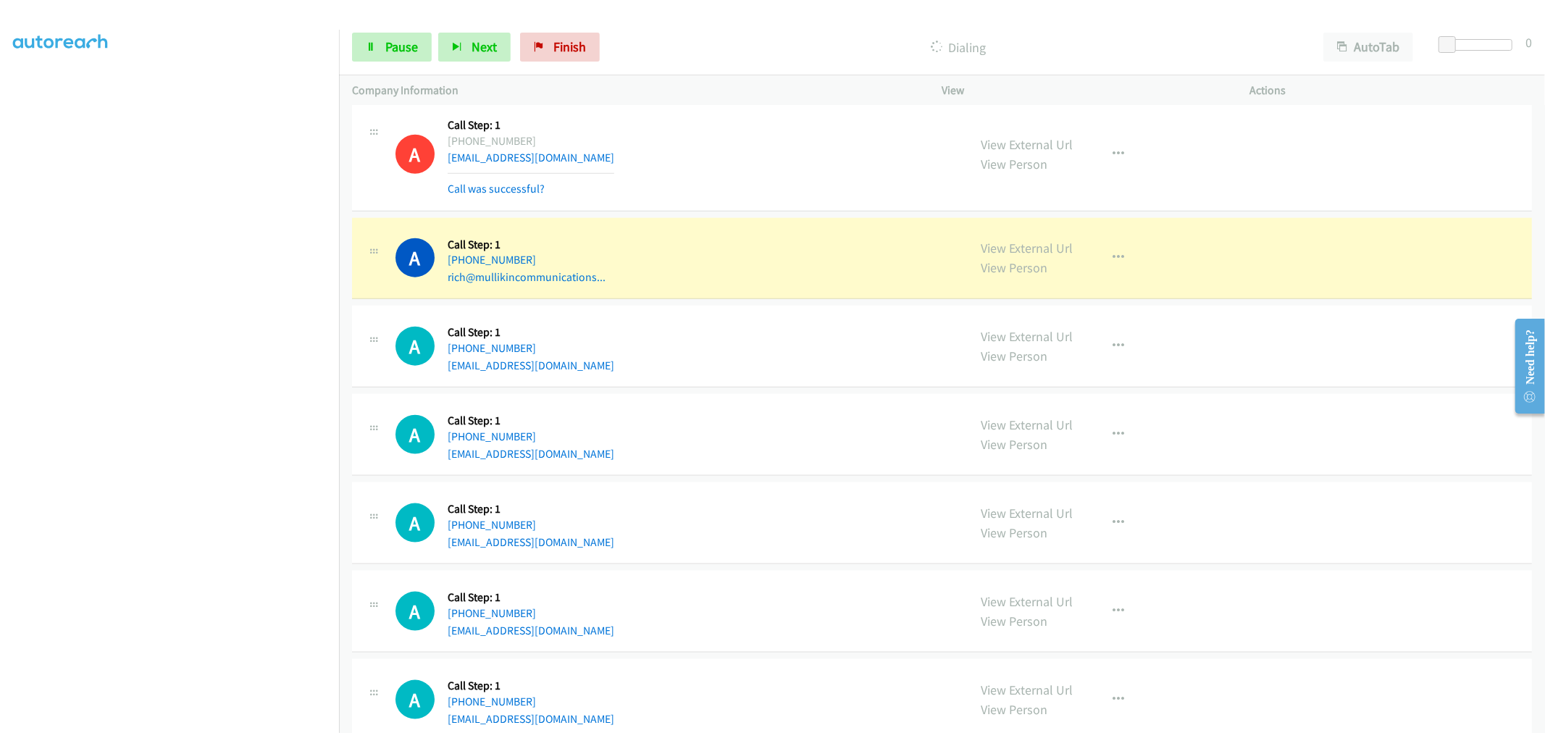
scroll to position [6067, 0]
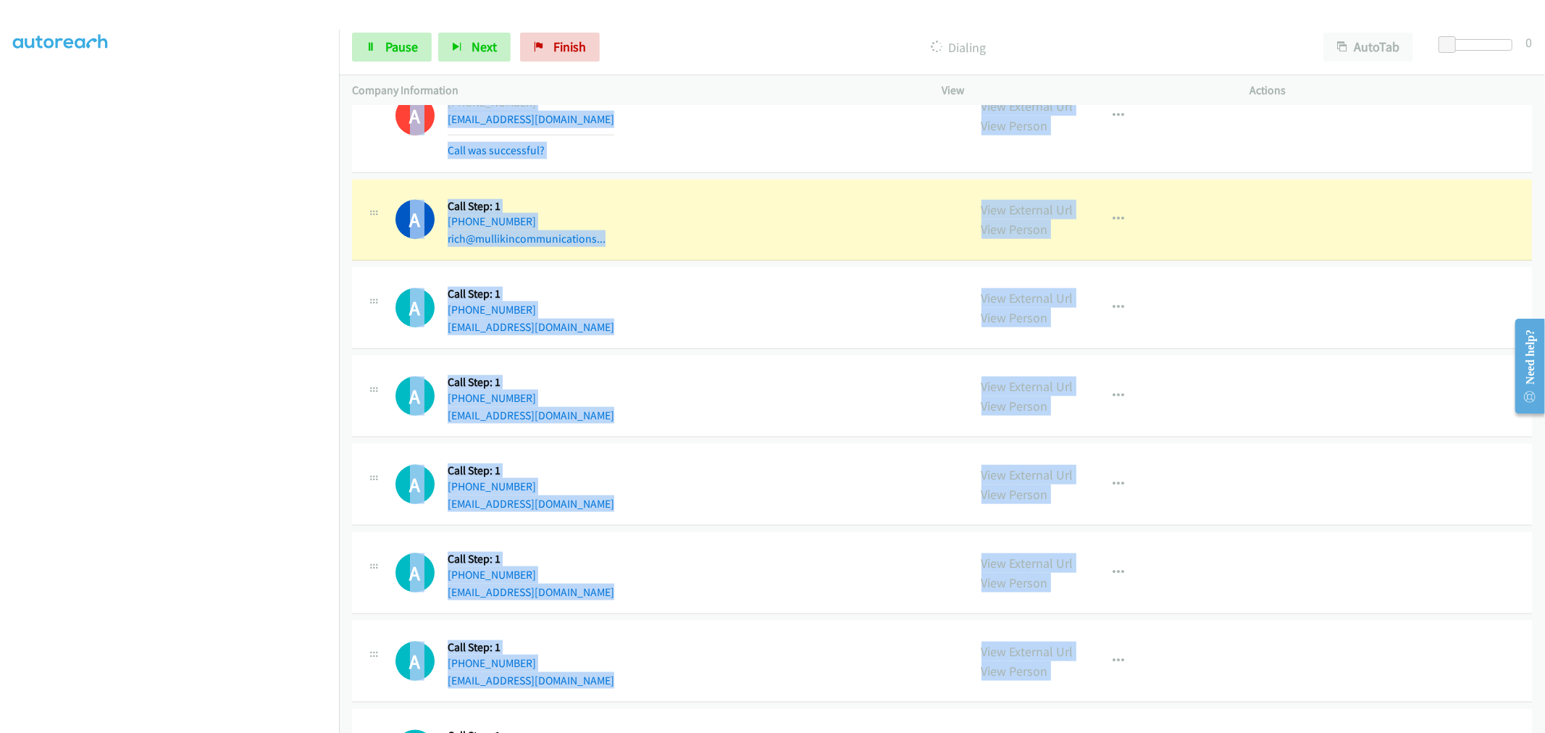
click at [1534, 636] on div "+1 415-964-1034 Call failed - Please reload the list and try again The Callbar …" at bounding box center [942, 419] width 1206 height 627
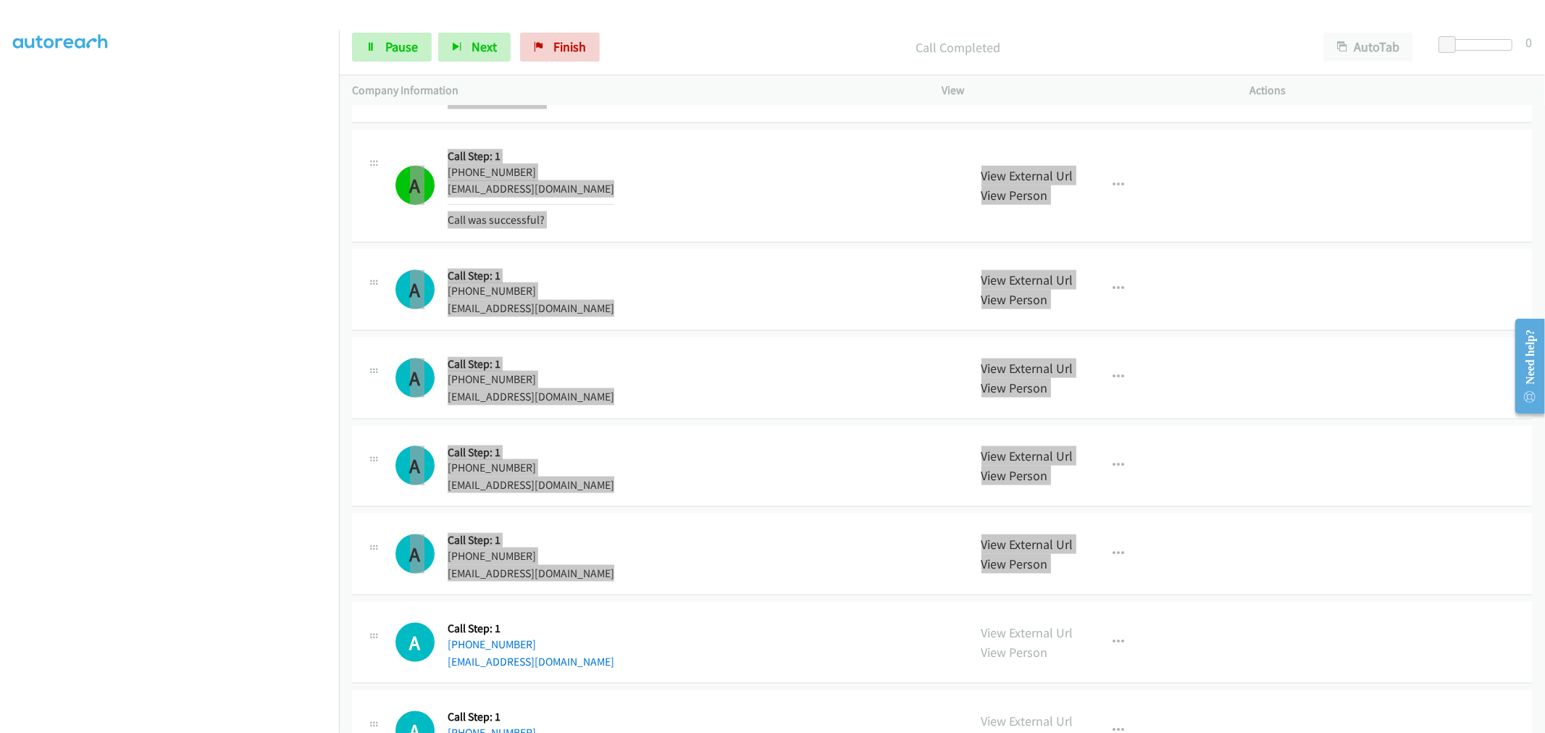
scroll to position [6238, 0]
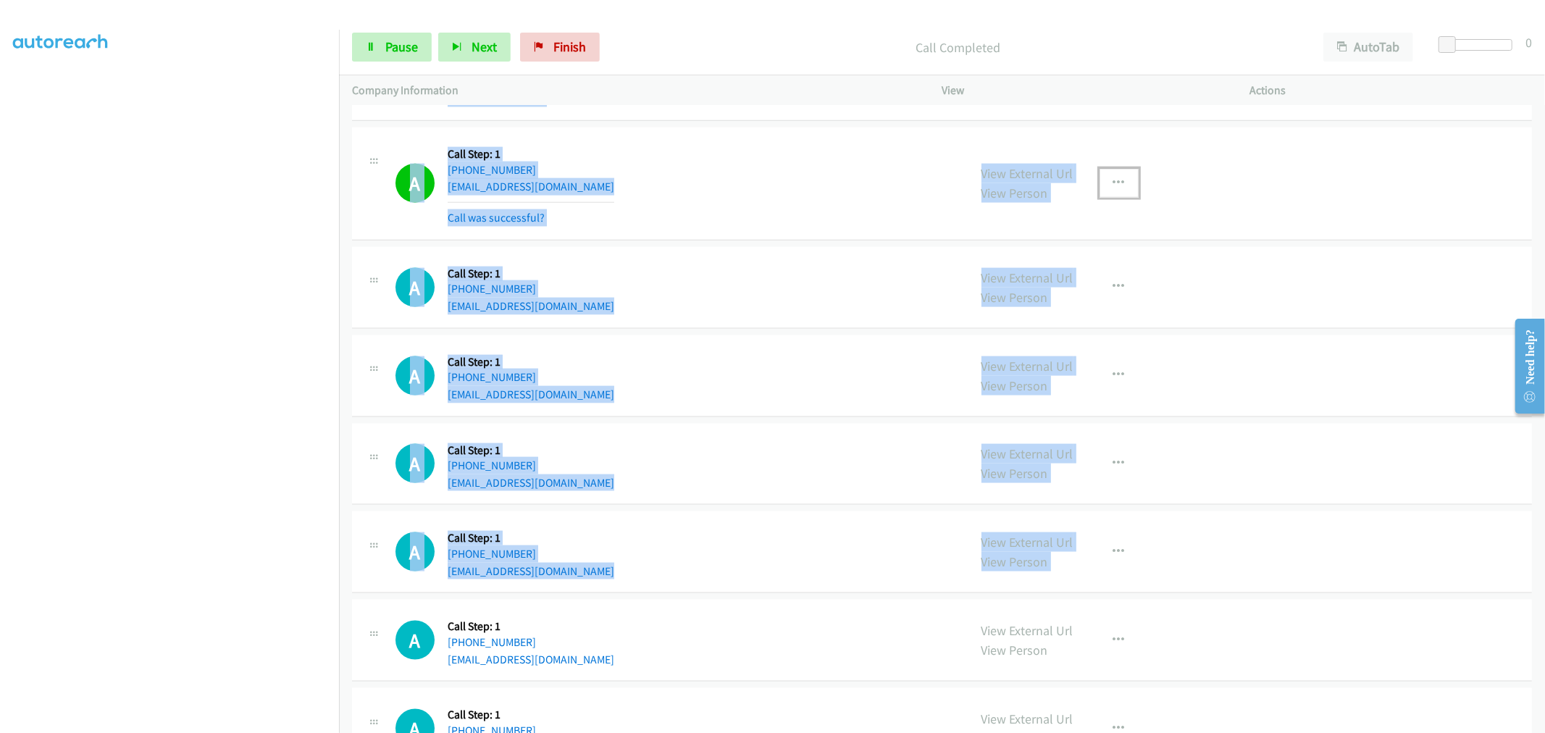
click at [1120, 188] on button "button" at bounding box center [1119, 183] width 39 height 29
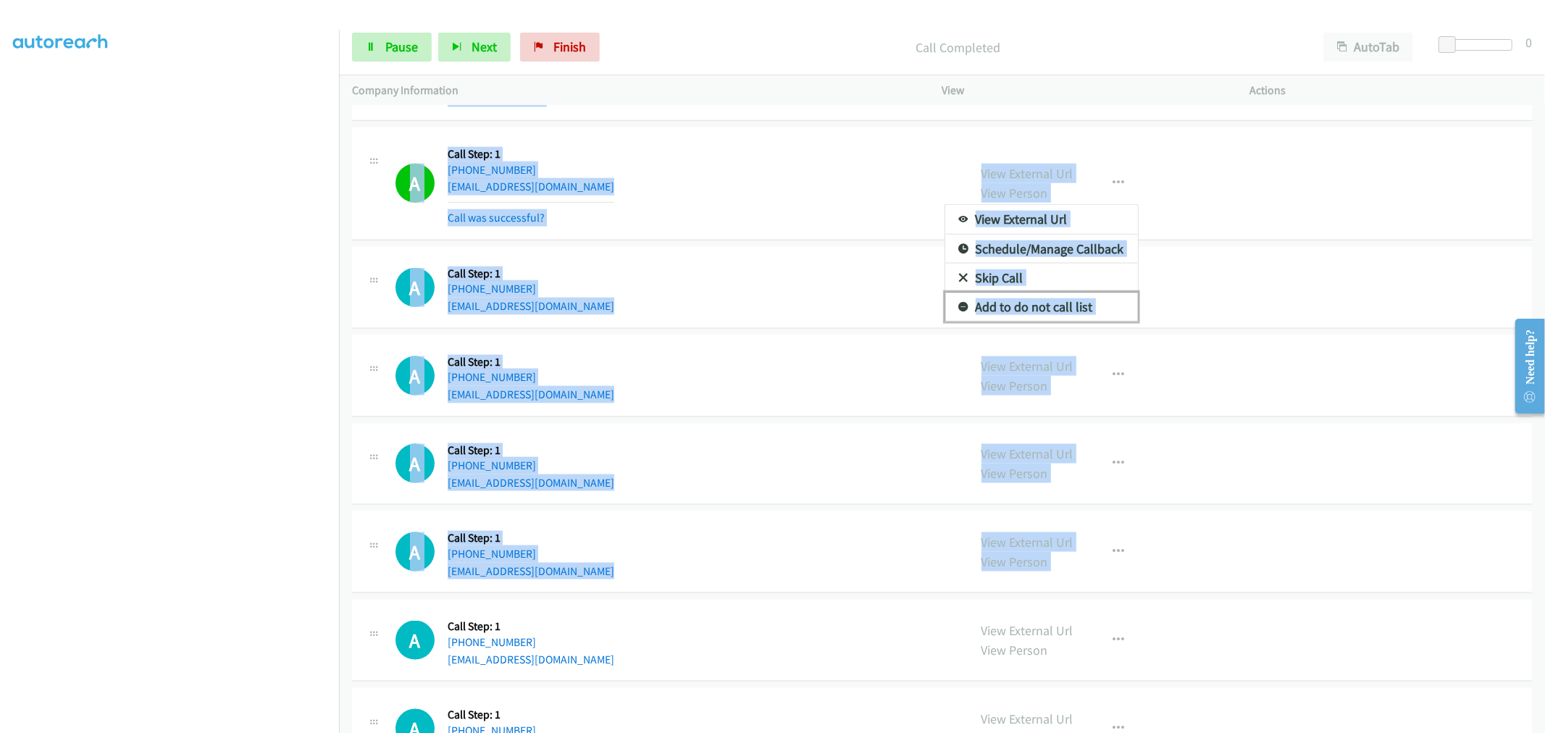
click at [1023, 307] on link "Add to do not call list" at bounding box center [1041, 307] width 193 height 29
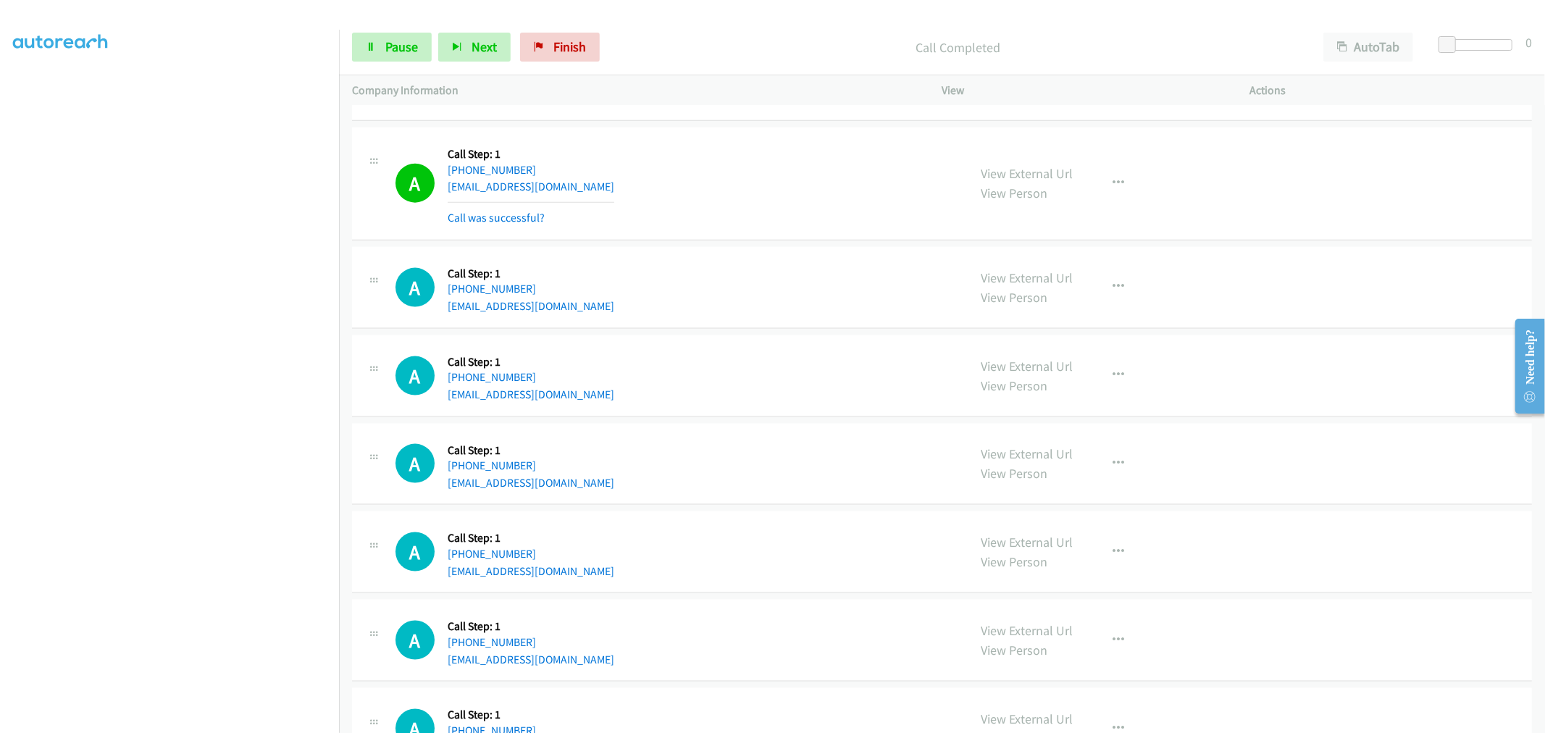
click at [722, 204] on div "A Callback Scheduled Call Step: 1 America/Toronto +1 647-871-3541 ndukanwokediu…" at bounding box center [676, 184] width 560 height 86
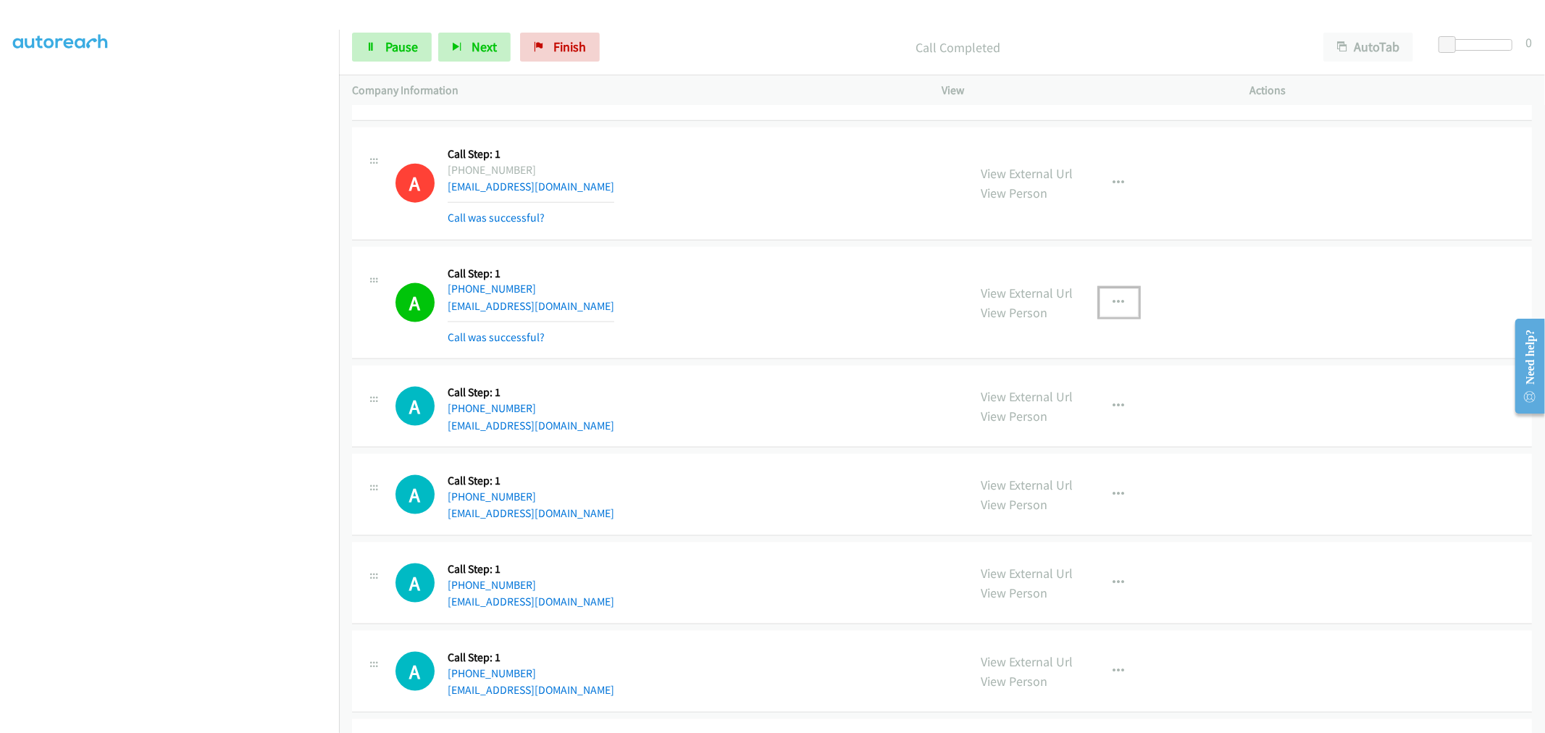
drag, startPoint x: 1117, startPoint y: 303, endPoint x: 1052, endPoint y: 414, distance: 128.6
click at [1117, 303] on icon "button" at bounding box center [1120, 303] width 12 height 12
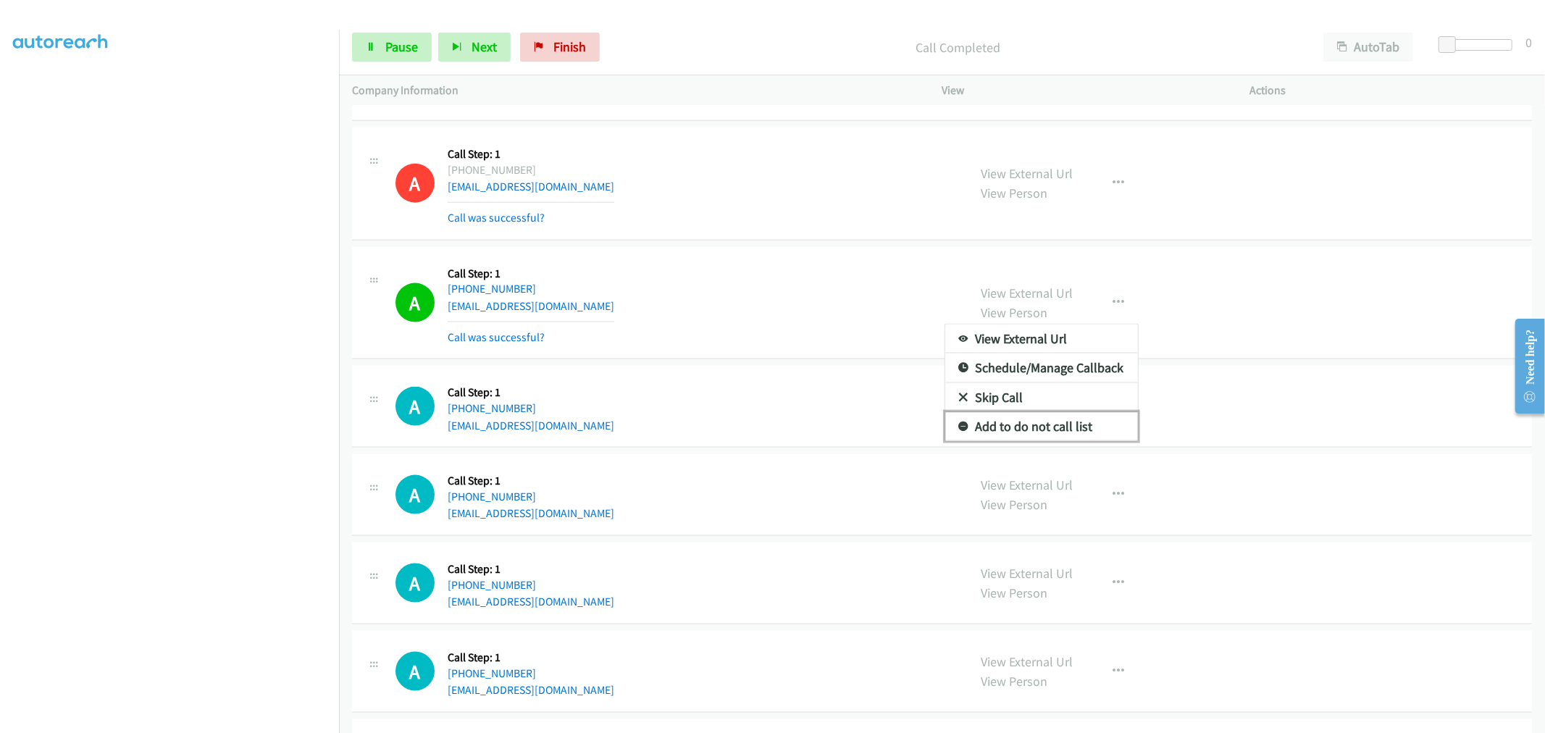
click at [1046, 430] on link "Add to do not call list" at bounding box center [1041, 426] width 193 height 29
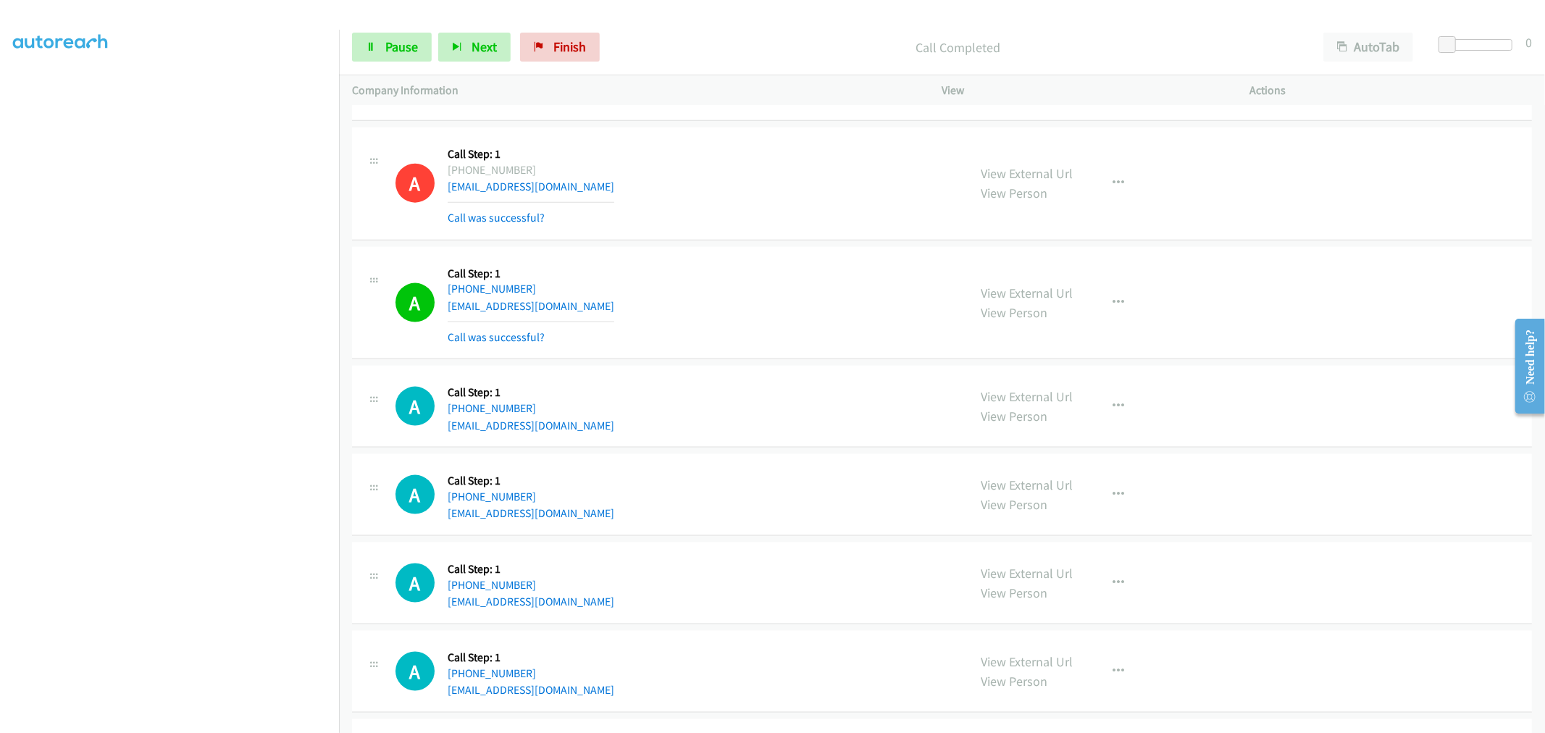
click at [723, 309] on div "A Callback Scheduled Call Step: 1 America/New_York +1 917-416-1725 mikeycabinet…" at bounding box center [676, 303] width 560 height 86
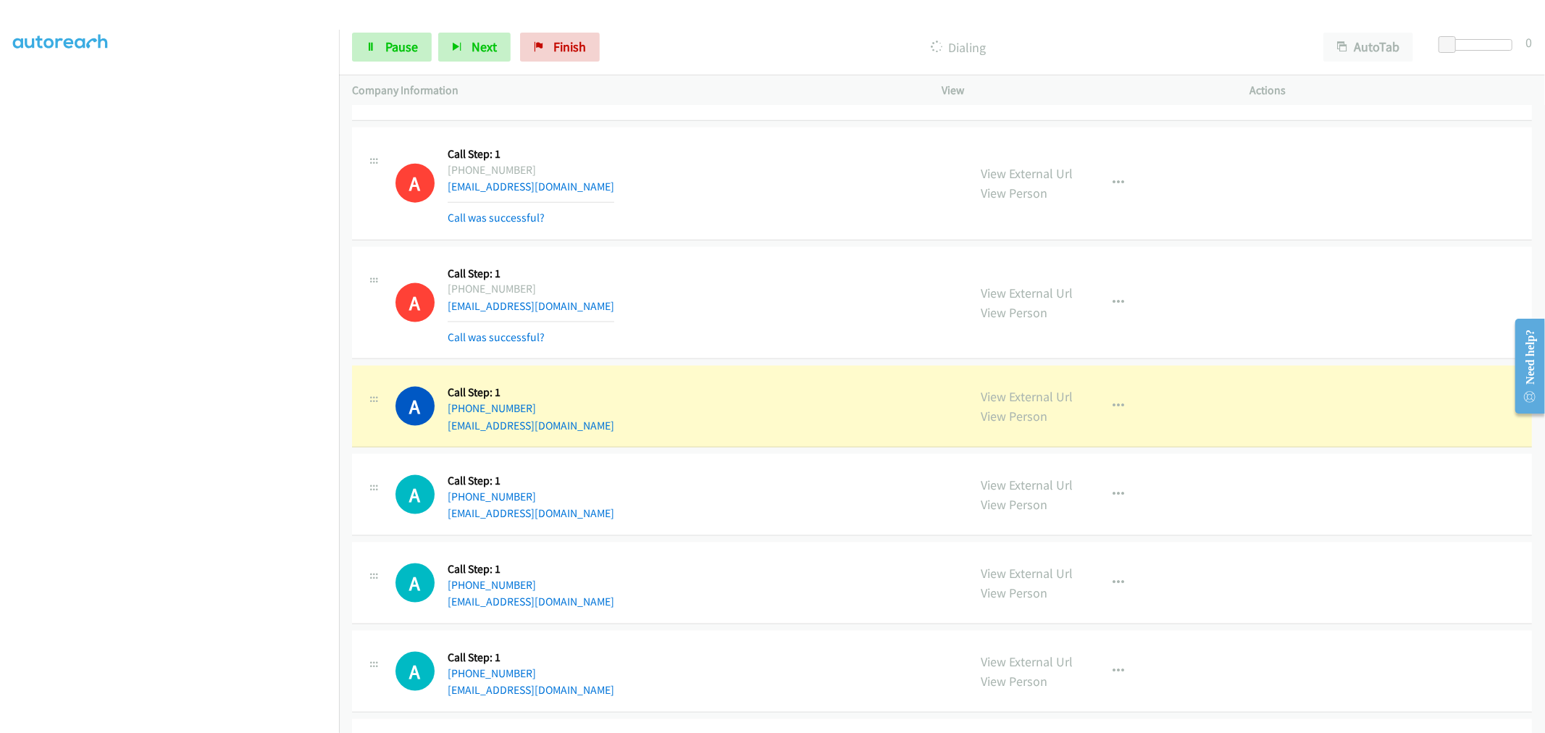
drag, startPoint x: 1018, startPoint y: 402, endPoint x: 798, endPoint y: 212, distance: 290.2
click at [427, 51] on link "Pause" at bounding box center [392, 47] width 80 height 29
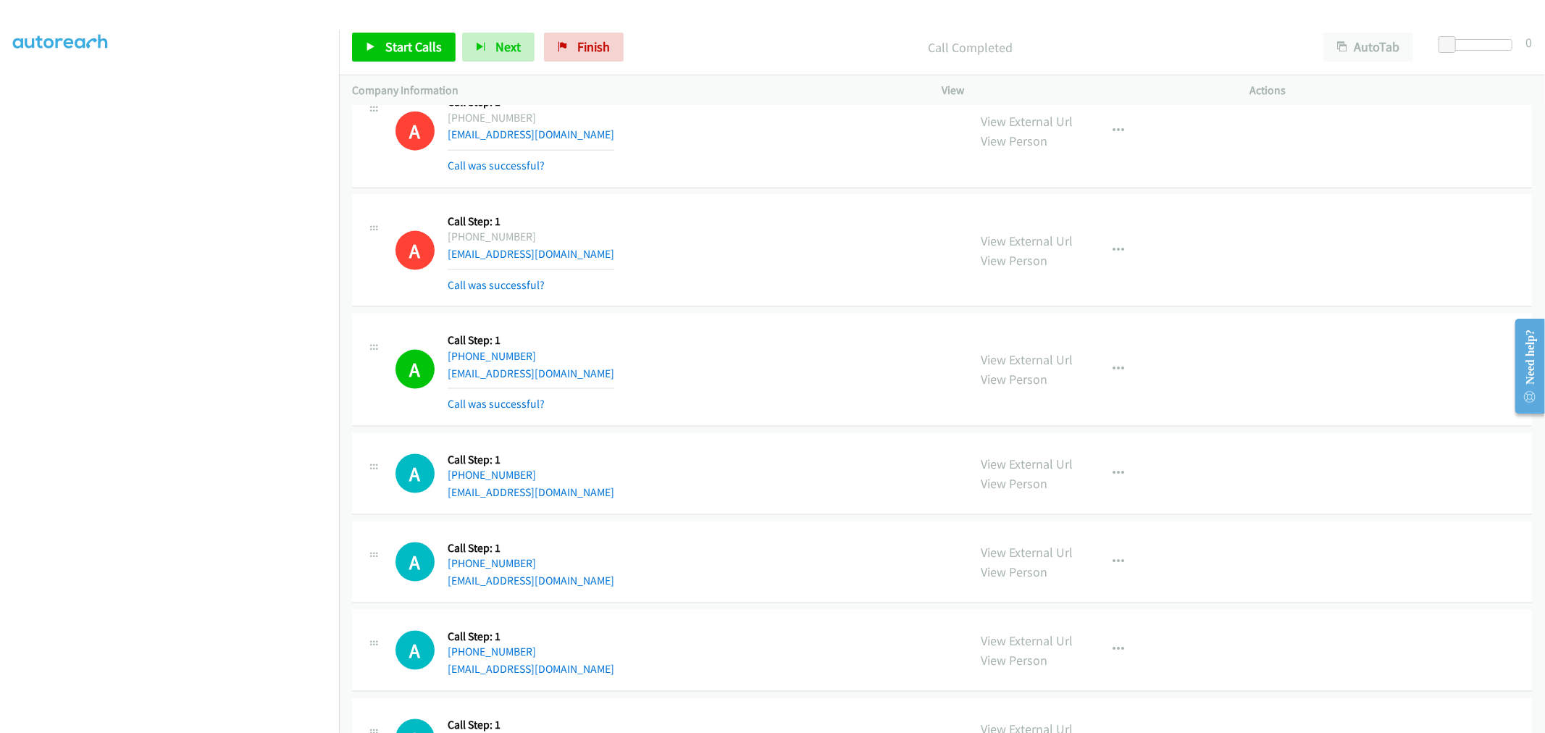
scroll to position [6319, 0]
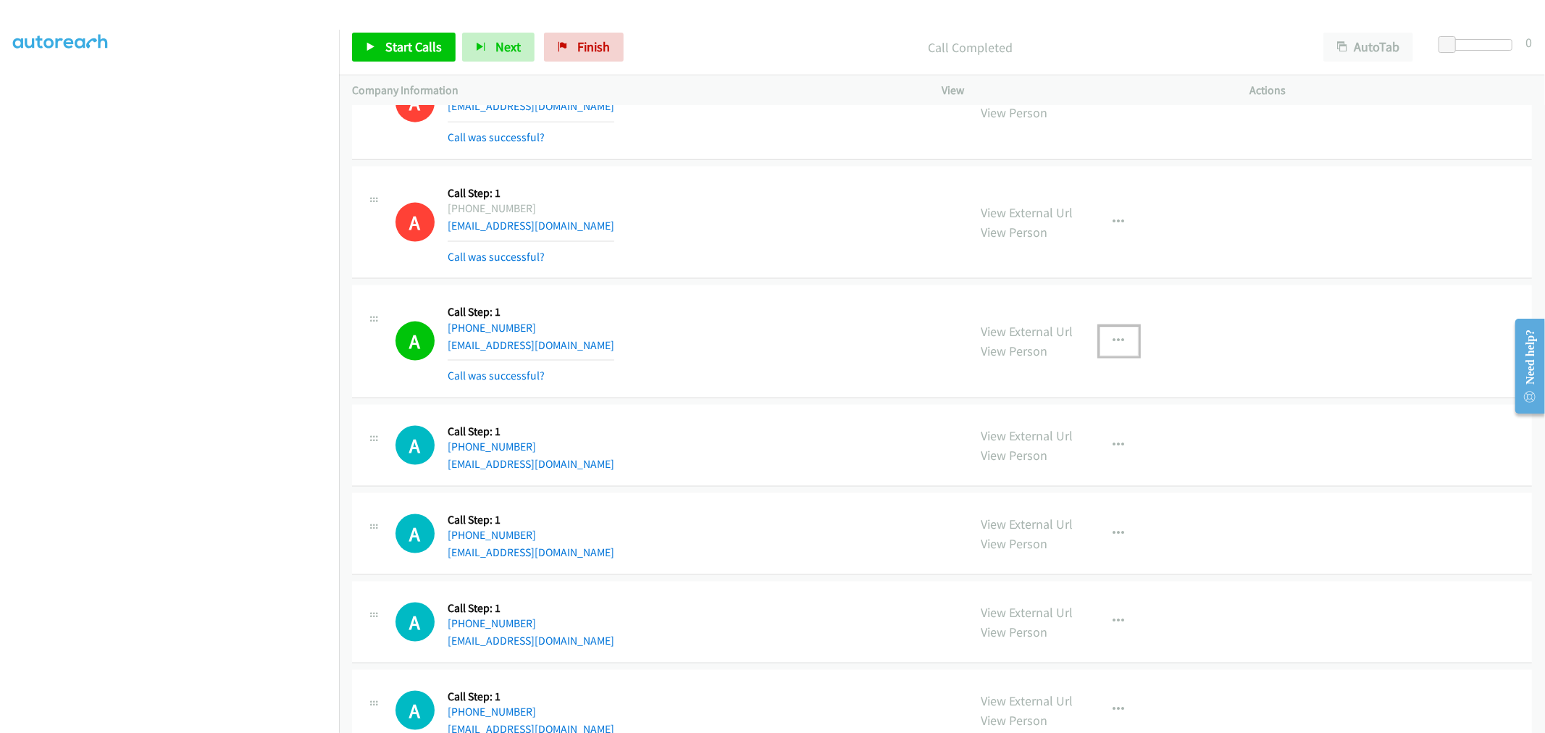
click at [1116, 346] on icon "button" at bounding box center [1120, 341] width 12 height 12
click at [1019, 469] on link "Add to do not call list" at bounding box center [1041, 465] width 193 height 29
click at [764, 338] on div "A Callback Scheduled Call Step: 1 America/New_York +1 207-618-7552 shadowryder5…" at bounding box center [676, 341] width 560 height 86
click at [743, 292] on div "A Callback Scheduled Call Step: 1 America/New_York +1 207-618-7552 shadowryder5…" at bounding box center [942, 341] width 1180 height 113
click at [415, 38] on span "Start Calls" at bounding box center [413, 46] width 57 height 17
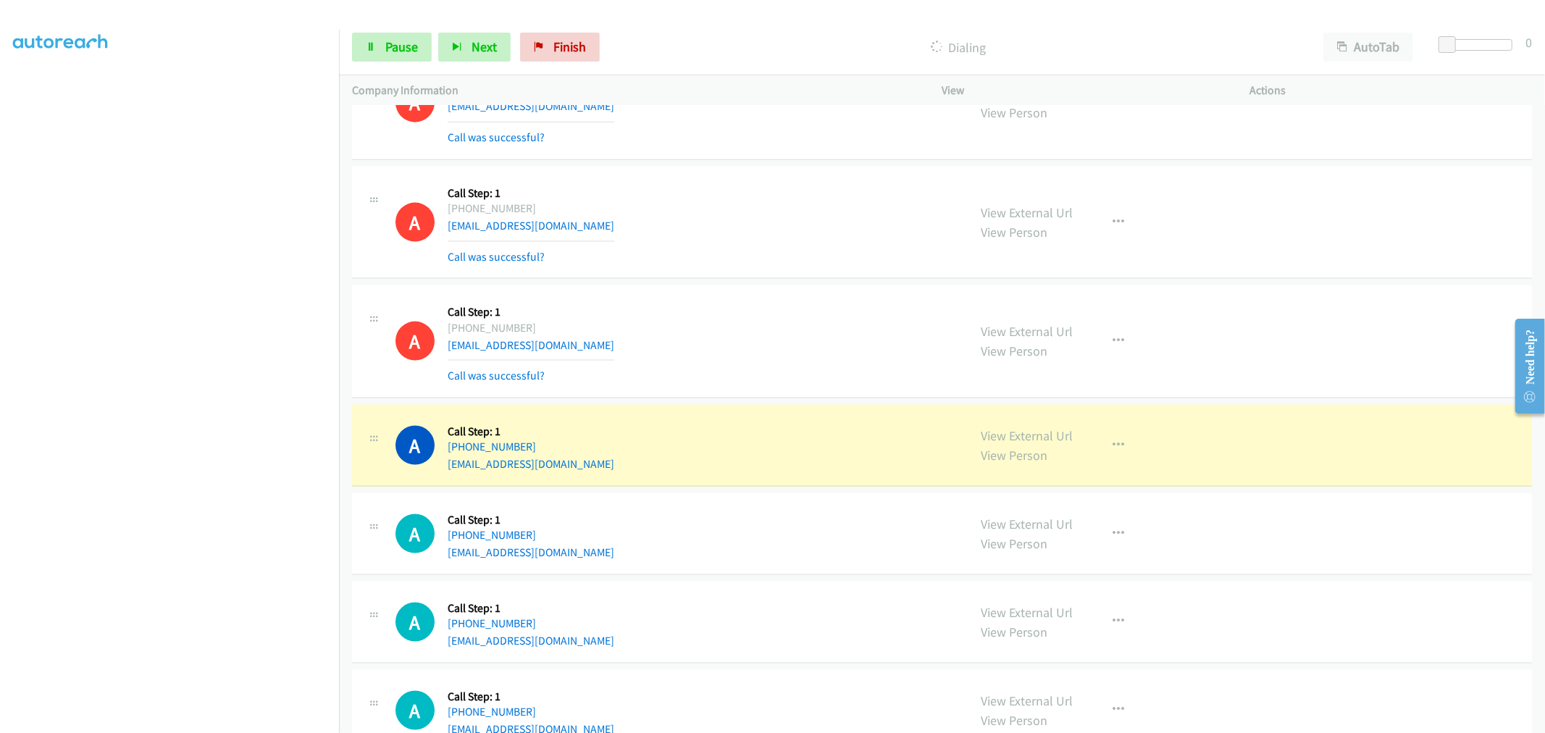
click at [819, 236] on div "A Callback Scheduled Call Step: 1 America/New_York +1 917-416-1725 mikeycabinet…" at bounding box center [676, 223] width 560 height 86
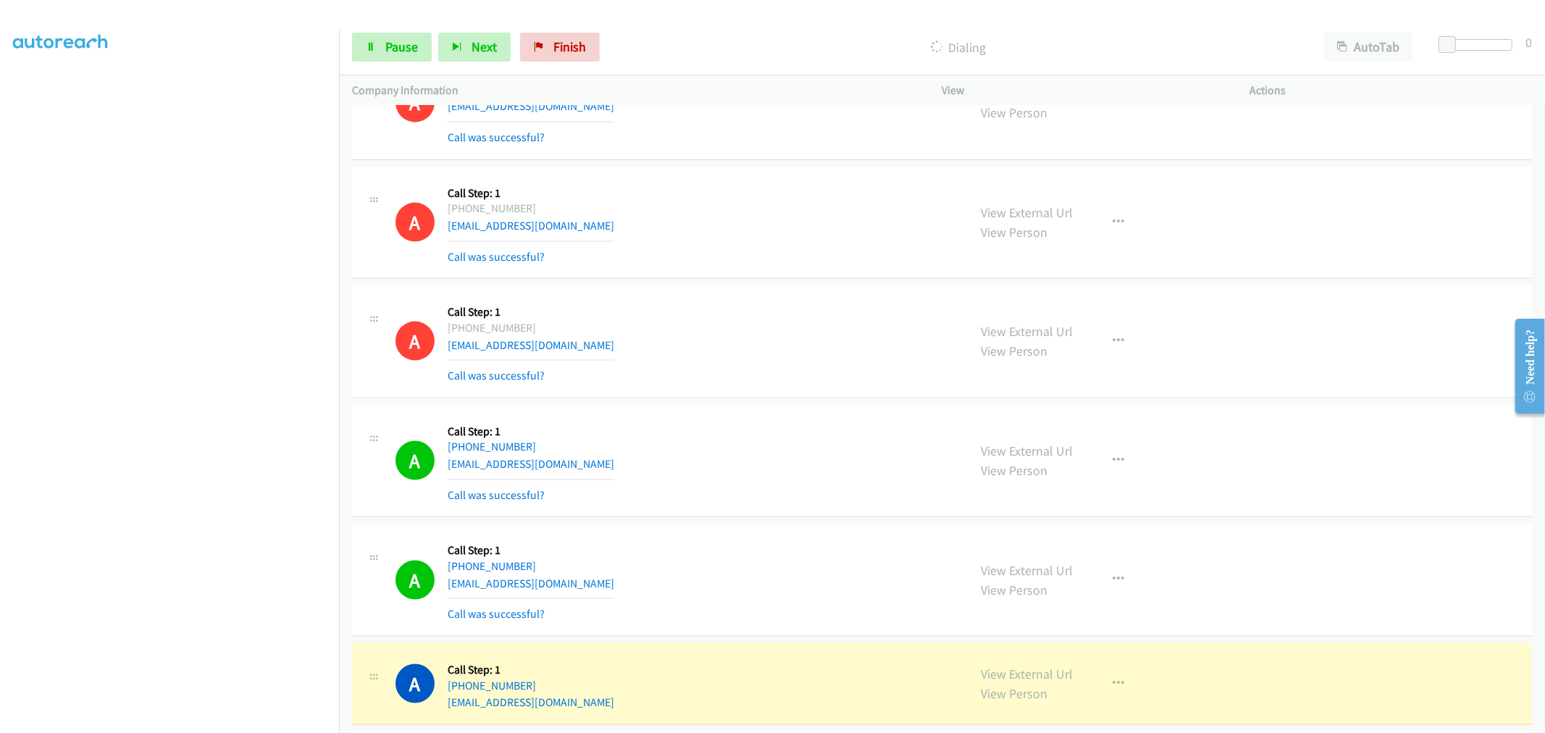
scroll to position [6560, 0]
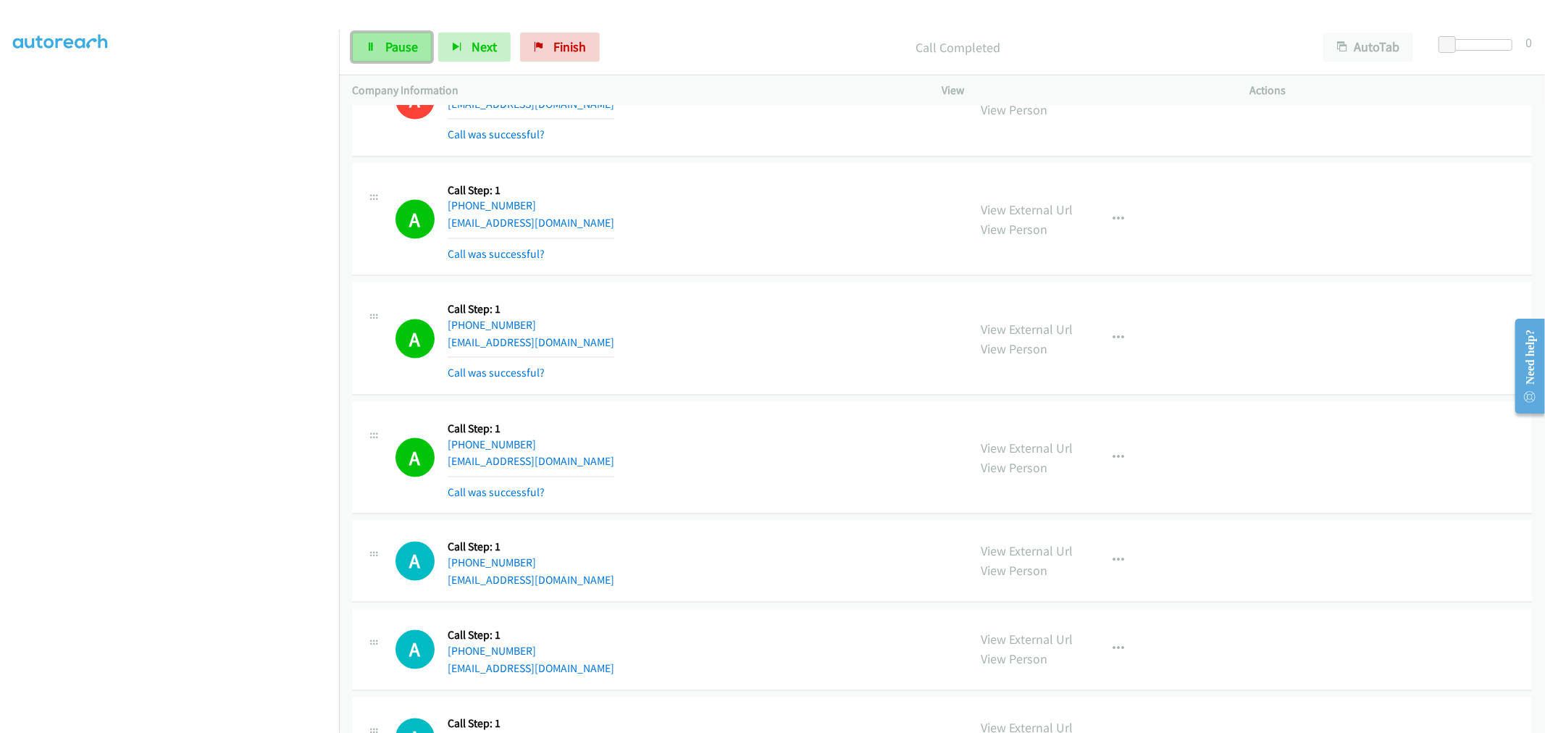
click at [399, 55] on link "Pause" at bounding box center [392, 47] width 80 height 29
click at [394, 47] on span "Start Calls" at bounding box center [413, 46] width 57 height 17
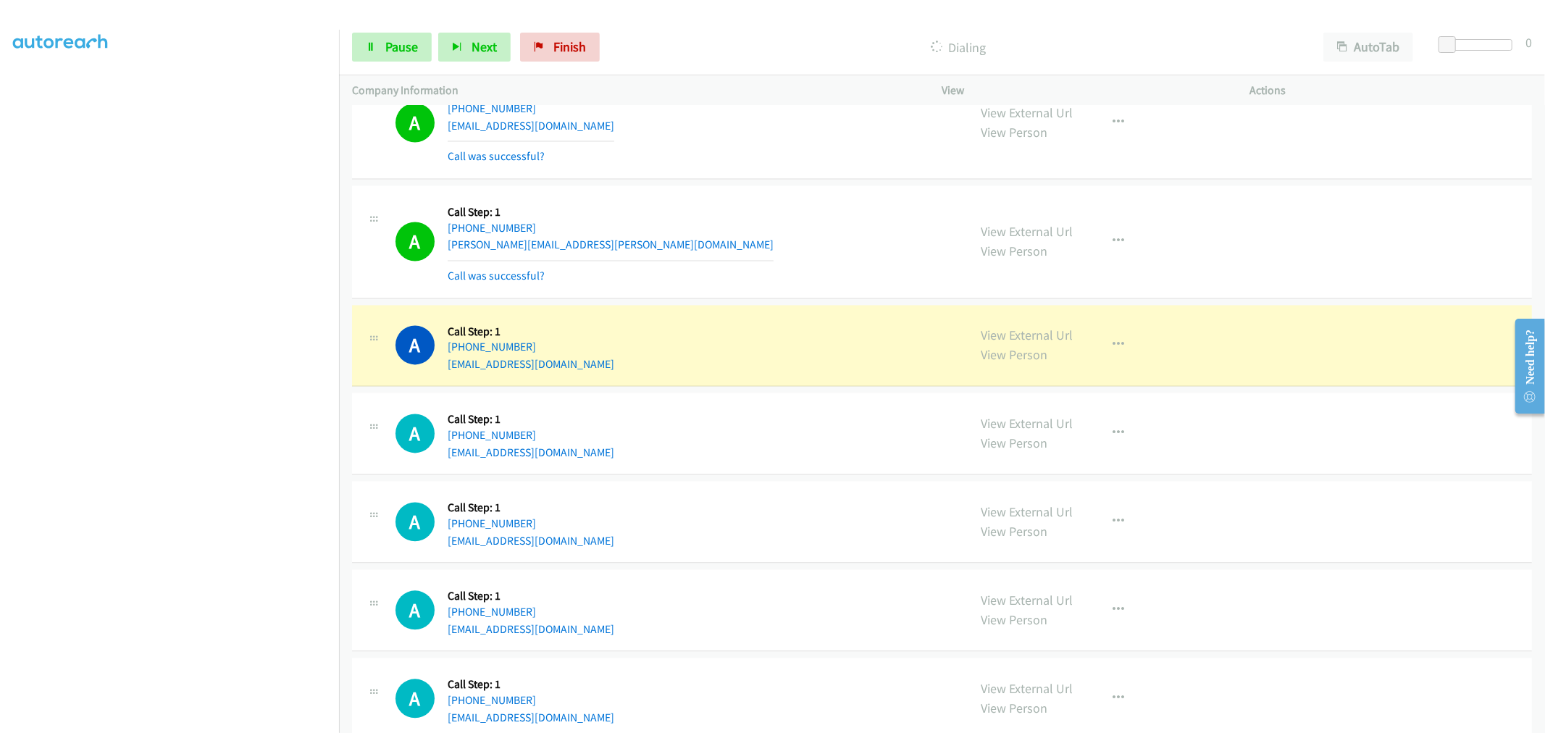
scroll to position [7124, 0]
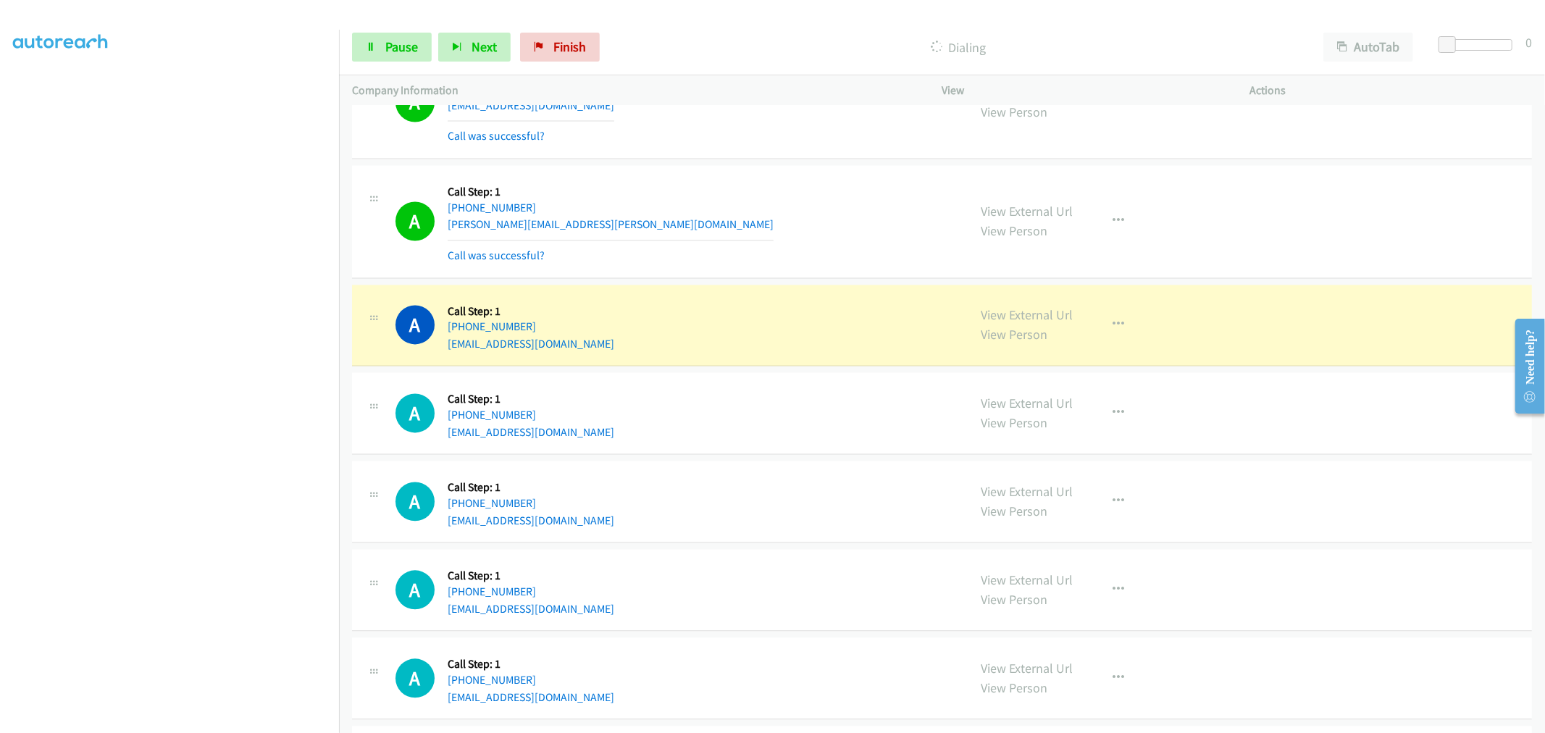
drag, startPoint x: 1053, startPoint y: 314, endPoint x: 989, endPoint y: 270, distance: 78.2
click at [749, 256] on div "A Callback Scheduled Call Step: 1 America/New_York +1 609-675-1594 john.p.eisen…" at bounding box center [676, 221] width 560 height 86
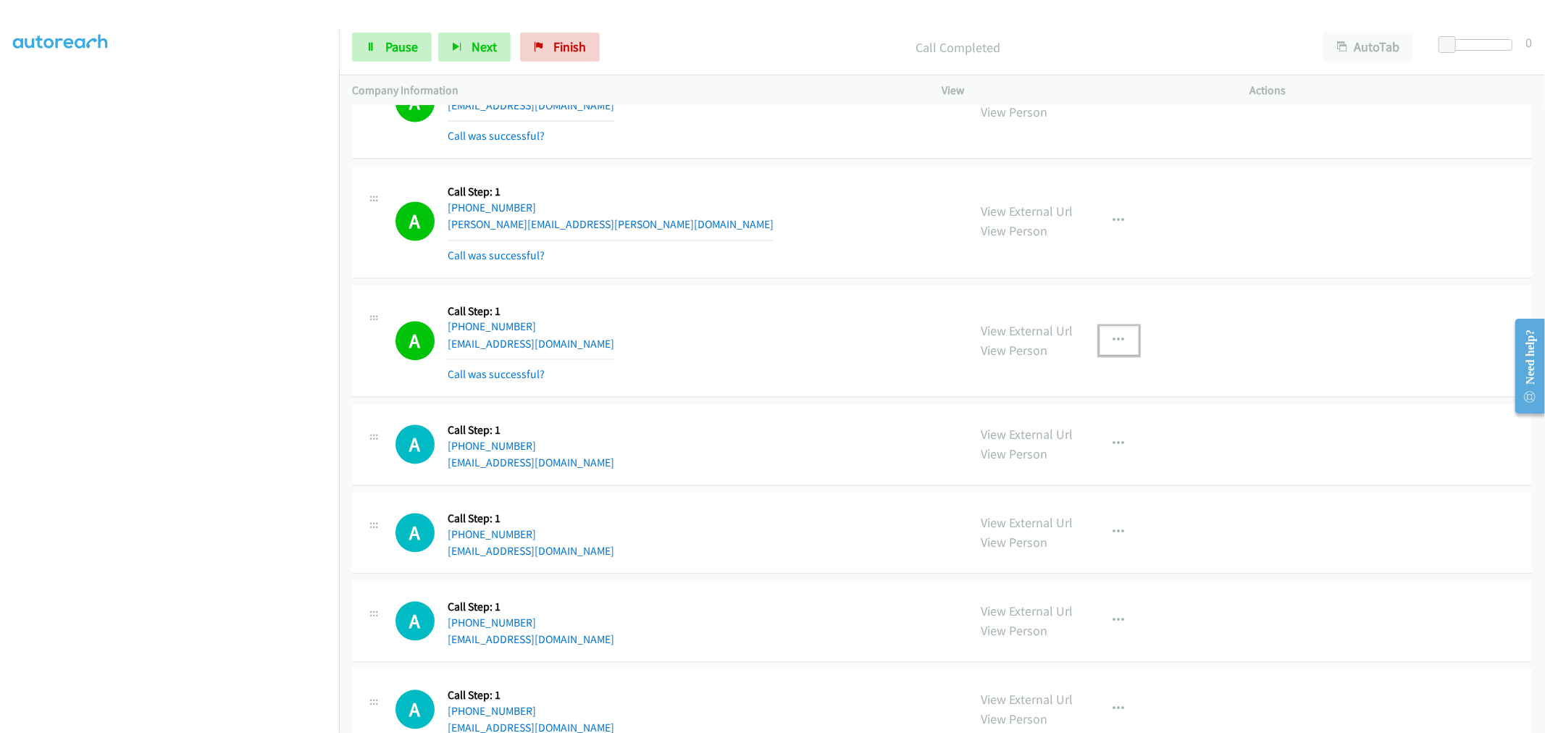
click at [1114, 341] on icon "button" at bounding box center [1120, 341] width 12 height 12
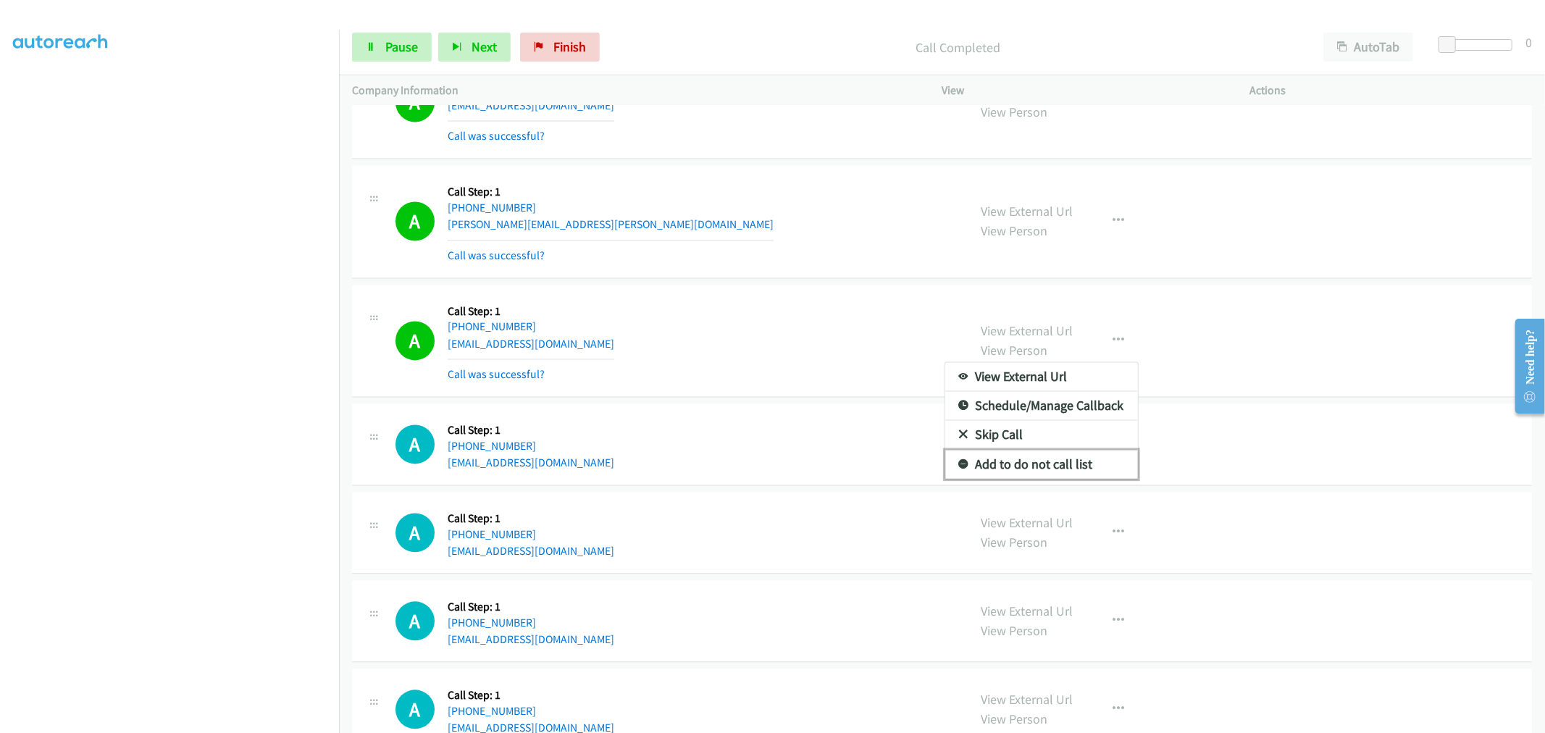
click at [1018, 473] on link "Add to do not call list" at bounding box center [1041, 464] width 193 height 29
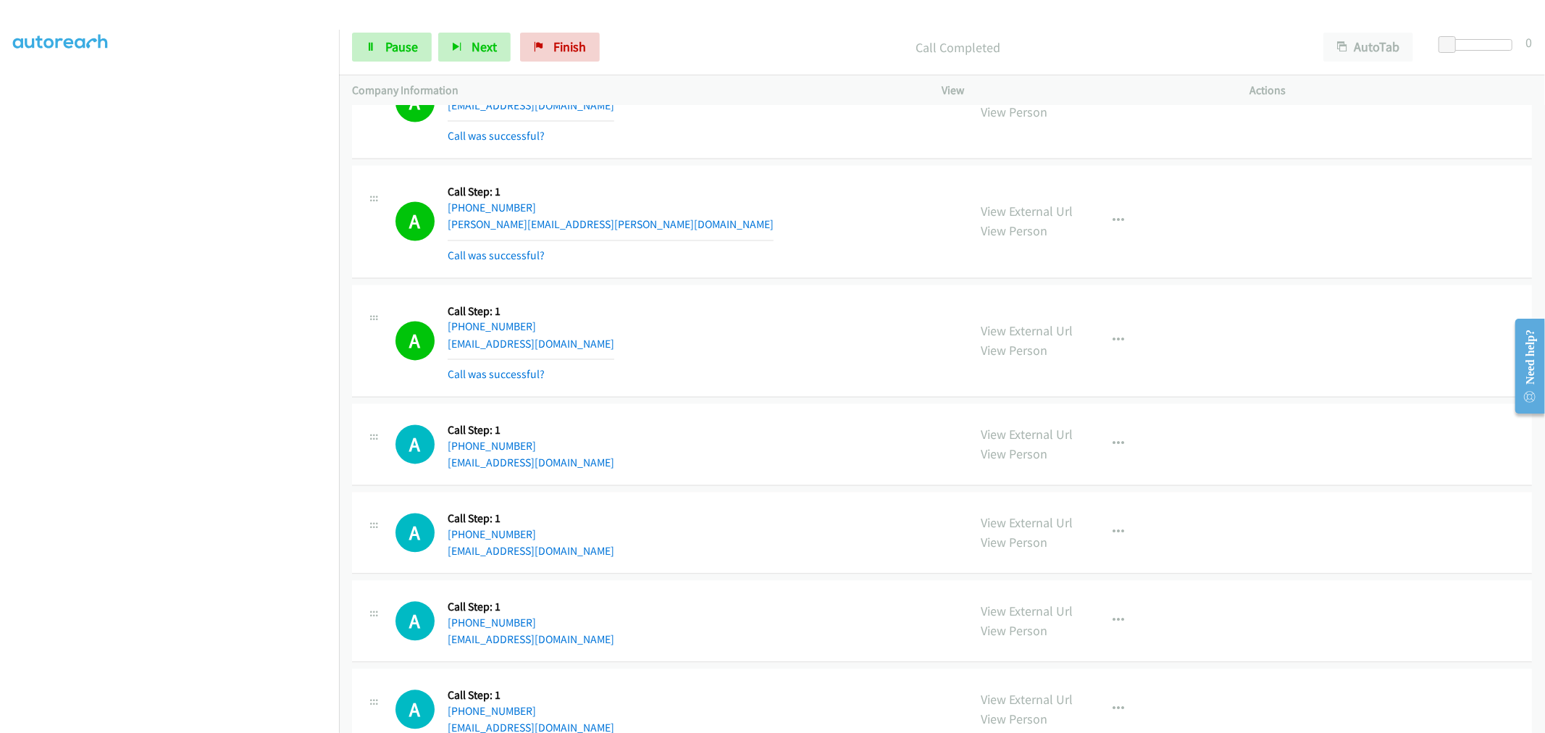
click at [836, 370] on div "A Callback Scheduled Call Step: 1 America/Los_Angeles +1 562-512-4494 moluv71@y…" at bounding box center [676, 341] width 560 height 86
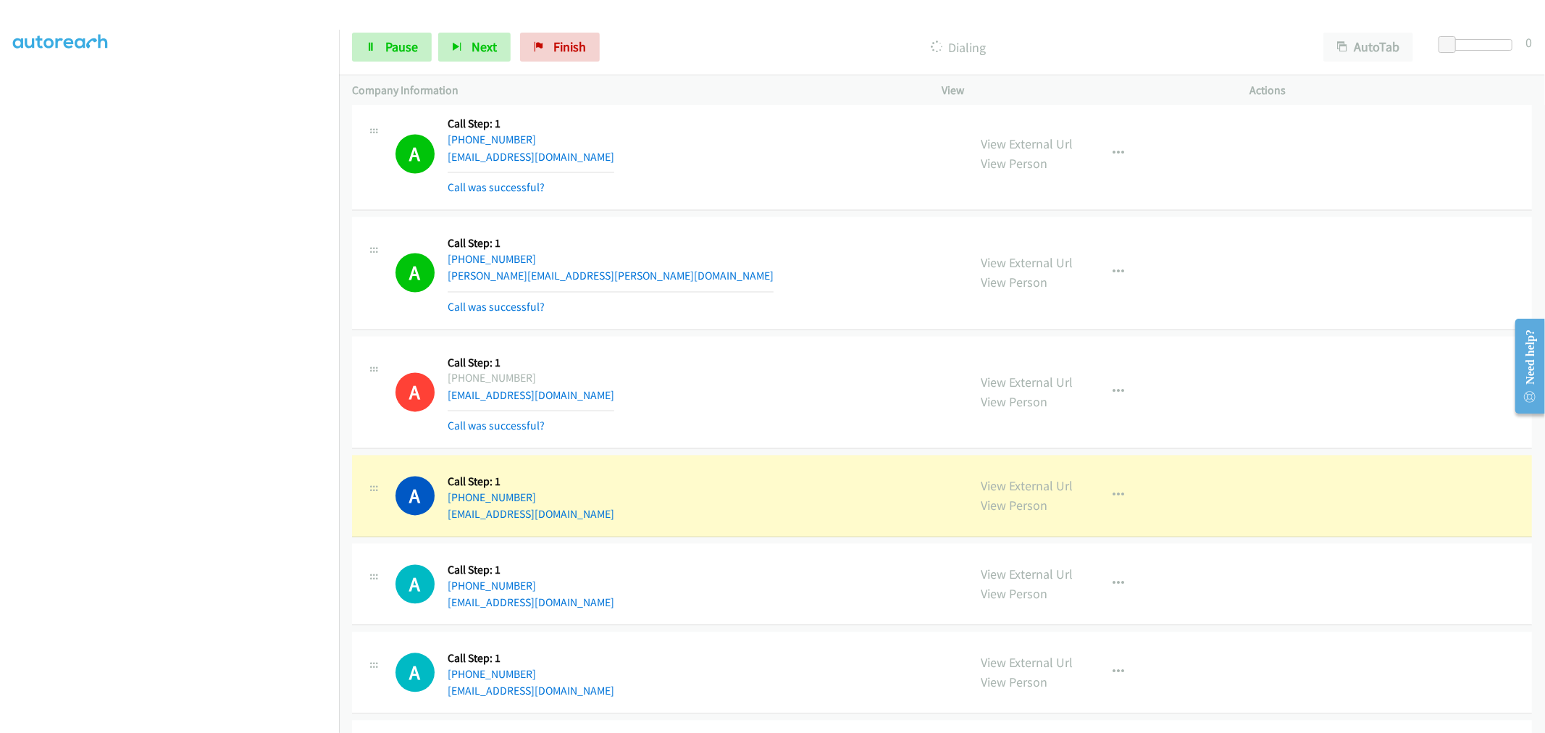
scroll to position [7043, 0]
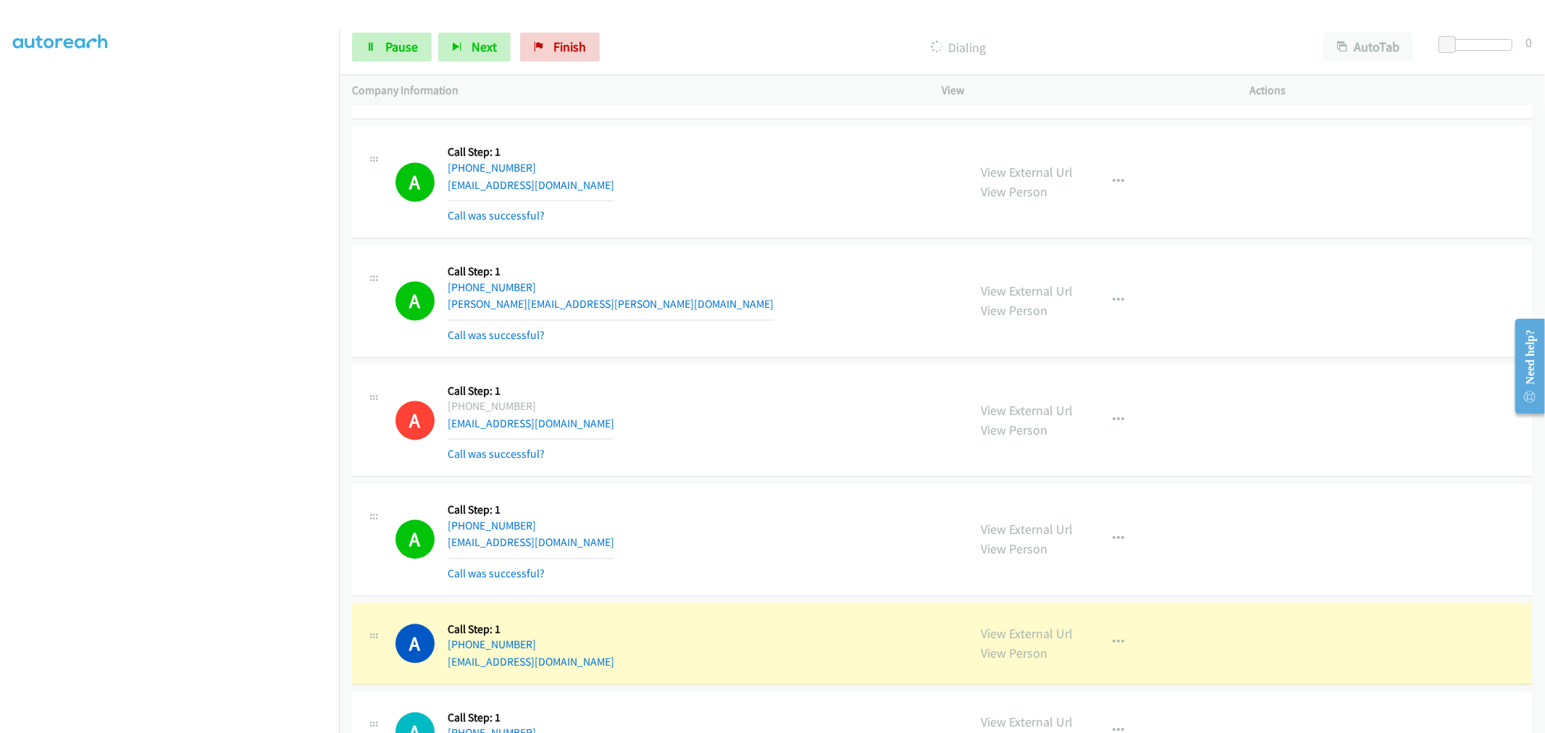
click at [279, 719] on section at bounding box center [169, 389] width 313 height 693
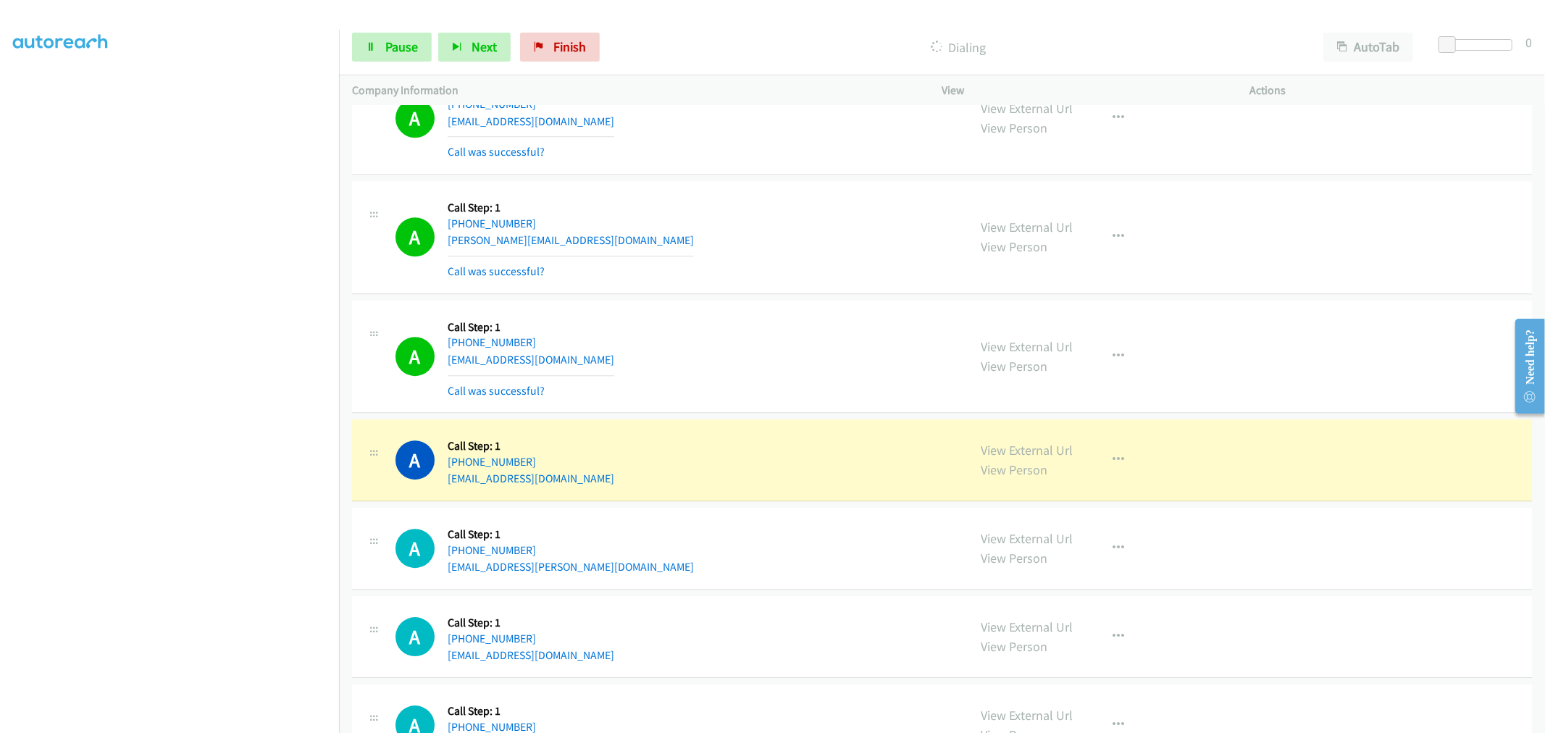
scroll to position [8412, 0]
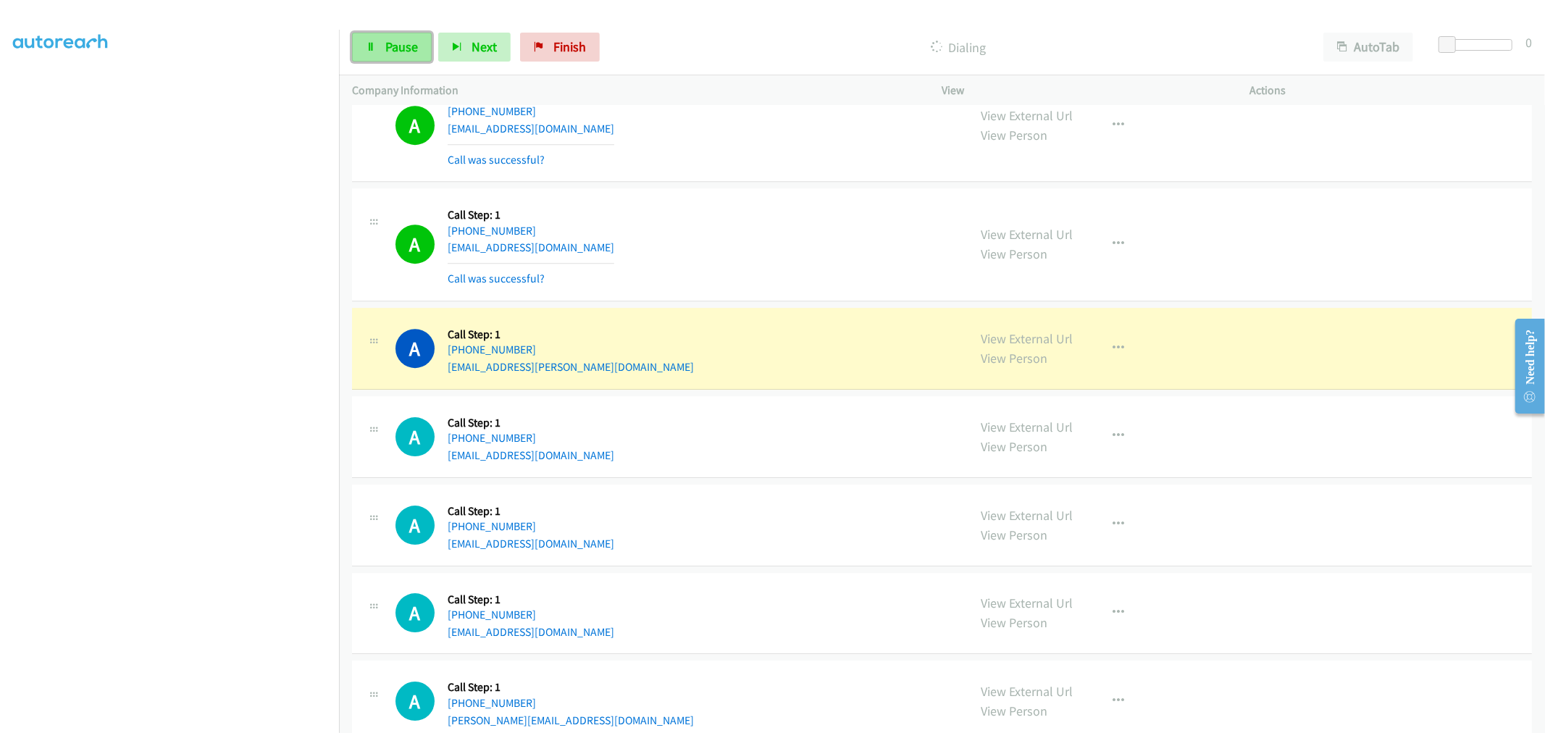
click at [385, 55] on link "Pause" at bounding box center [392, 47] width 80 height 29
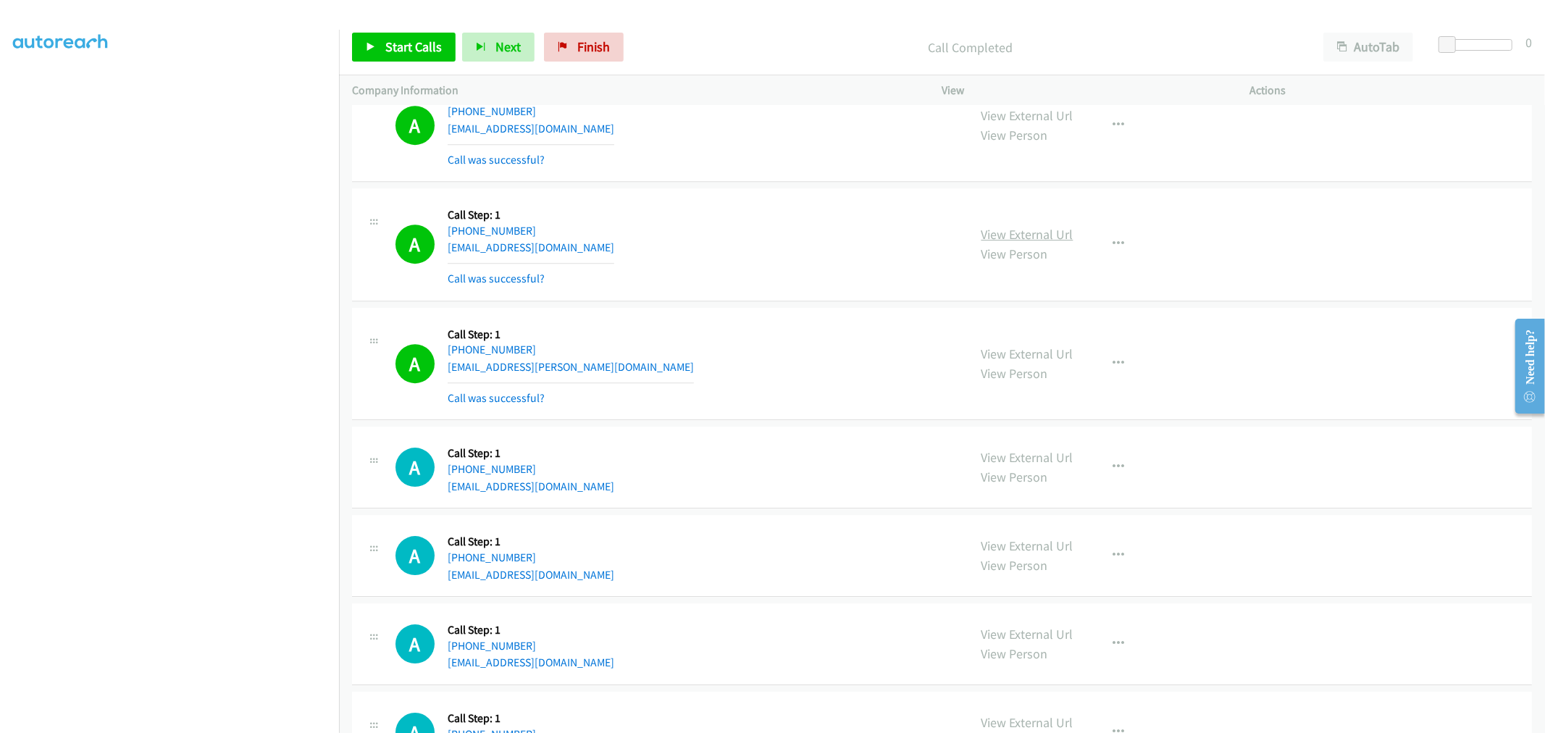
drag, startPoint x: 1085, startPoint y: 248, endPoint x: 1045, endPoint y: 235, distance: 41.7
click at [387, 43] on span "Start Calls" at bounding box center [413, 46] width 57 height 17
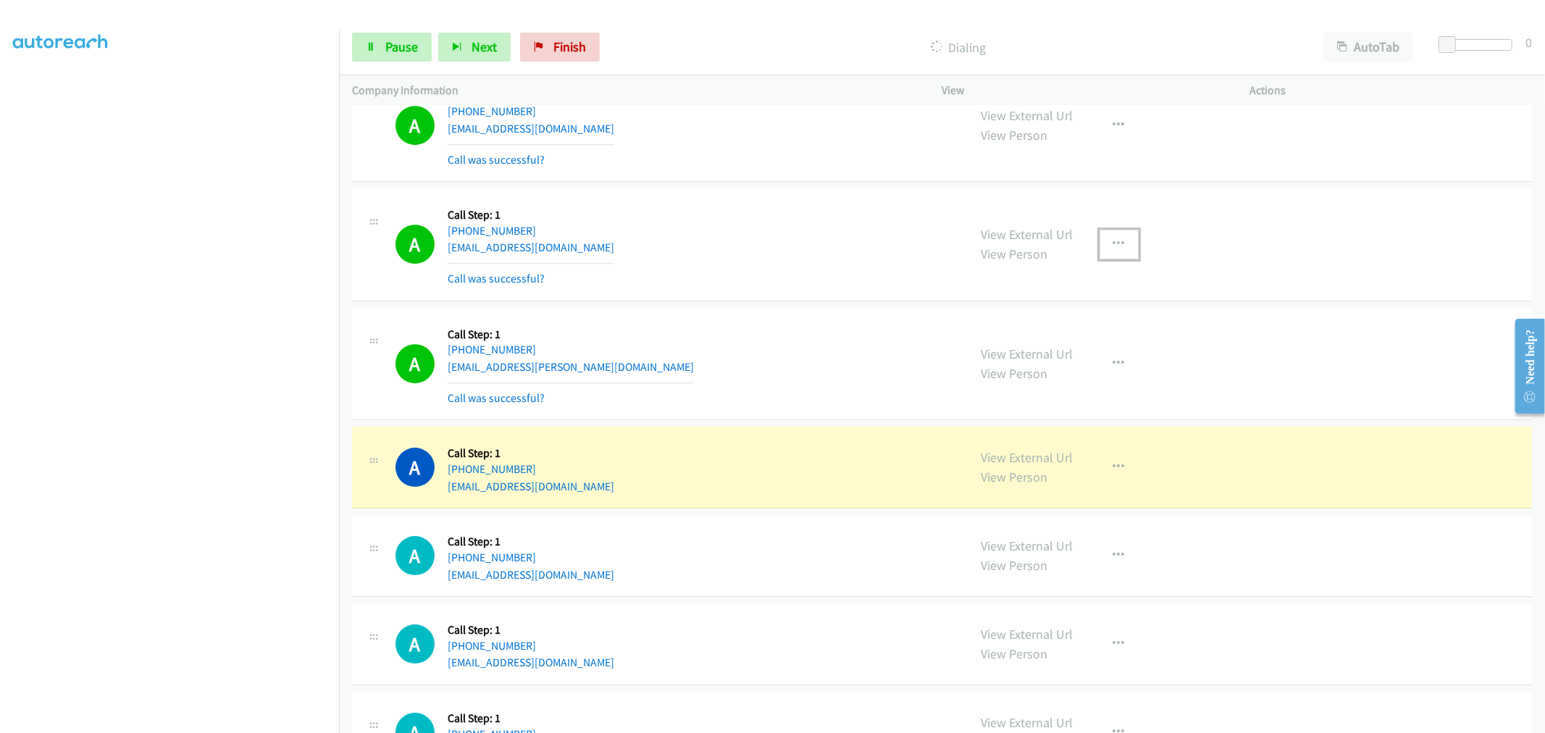
click at [1111, 259] on button "button" at bounding box center [1119, 244] width 39 height 29
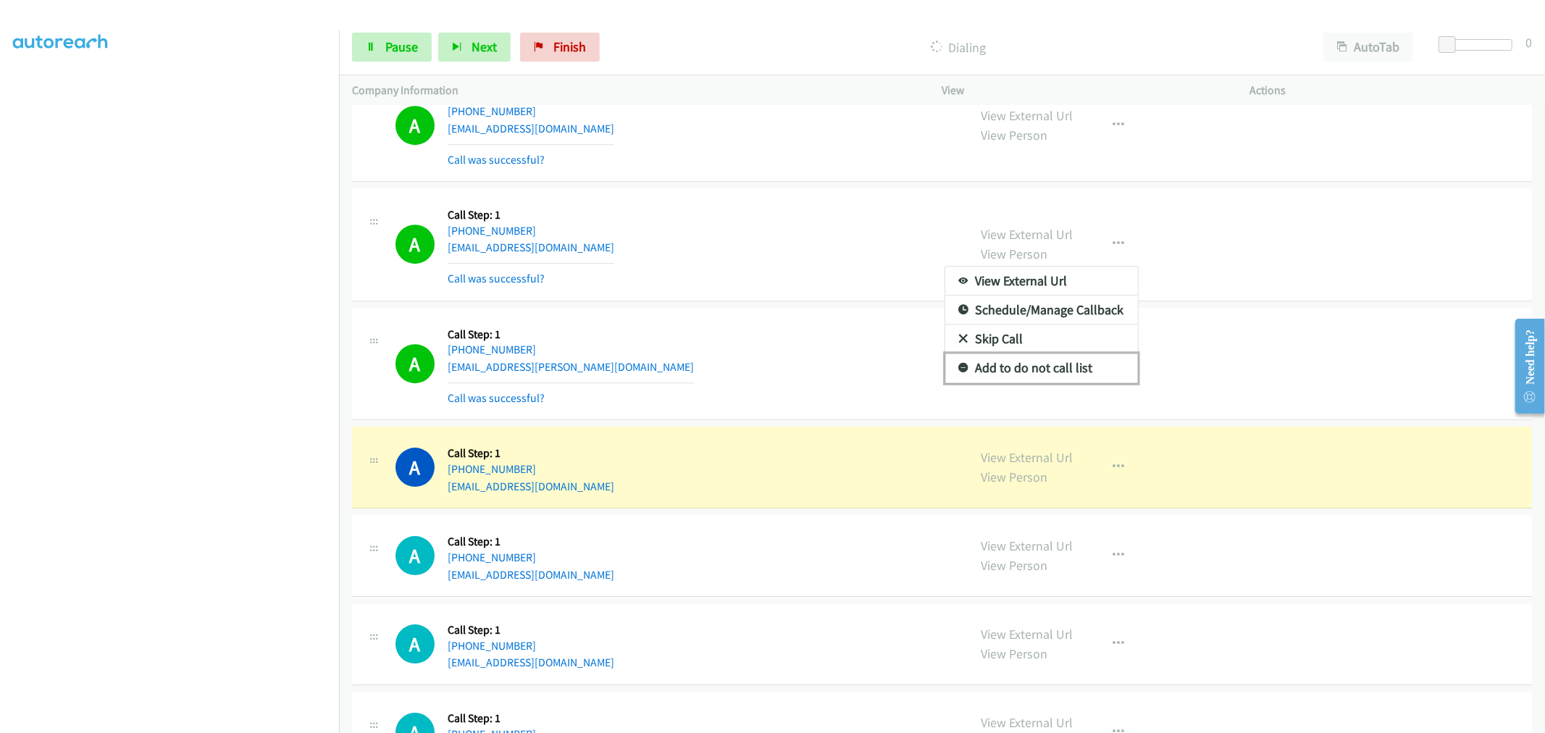
click at [997, 383] on link "Add to do not call list" at bounding box center [1041, 368] width 193 height 29
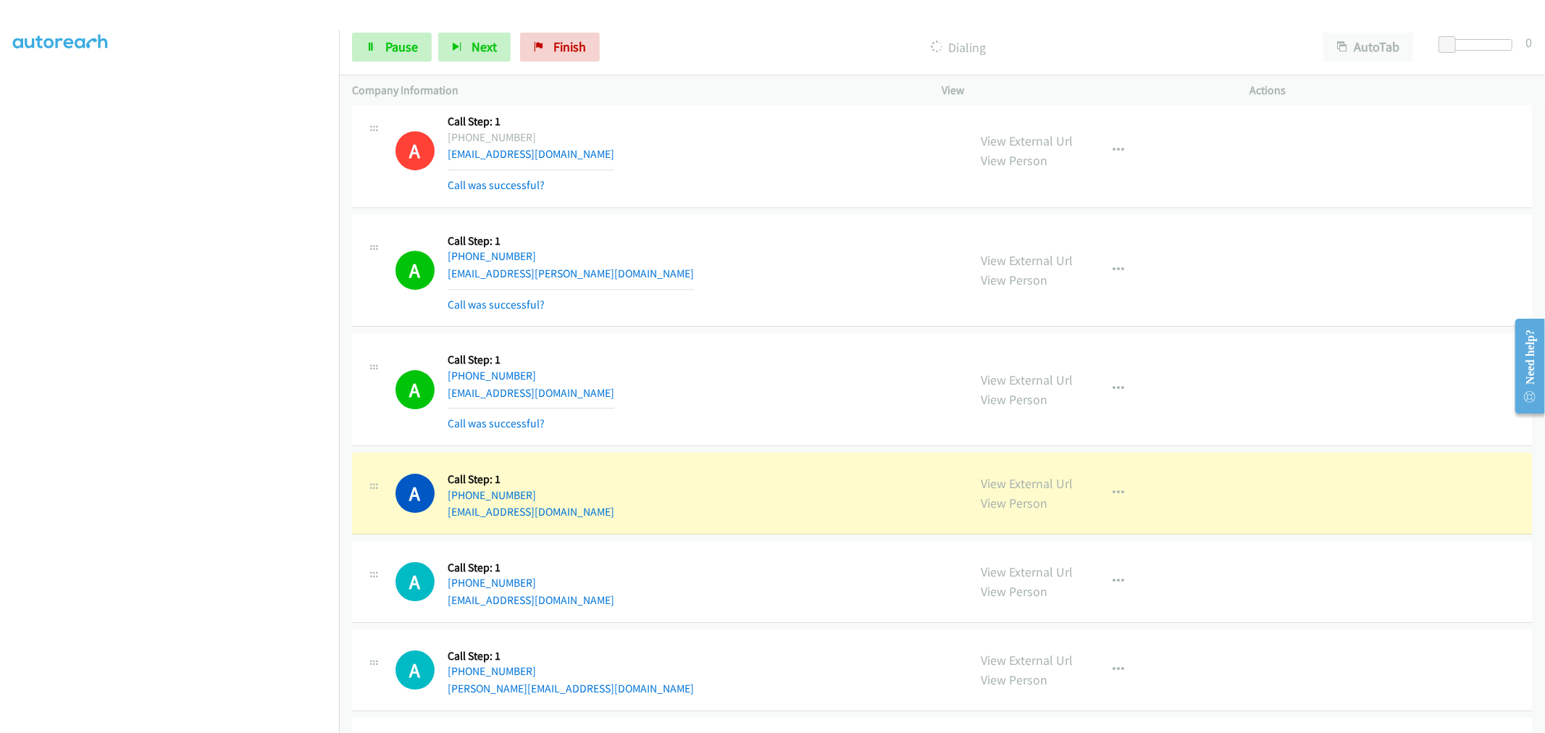
scroll to position [8653, 0]
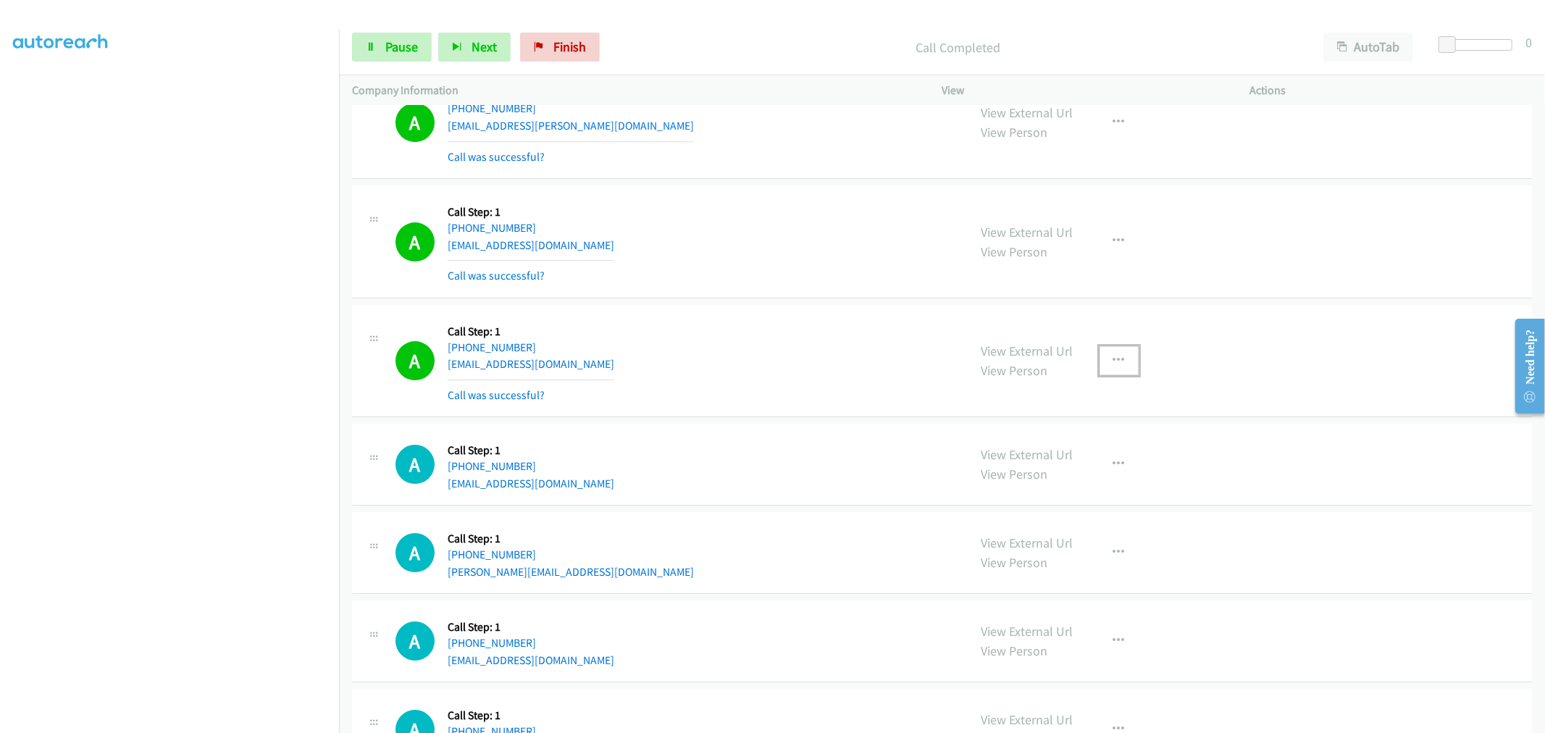
click at [1121, 355] on button "button" at bounding box center [1119, 360] width 39 height 29
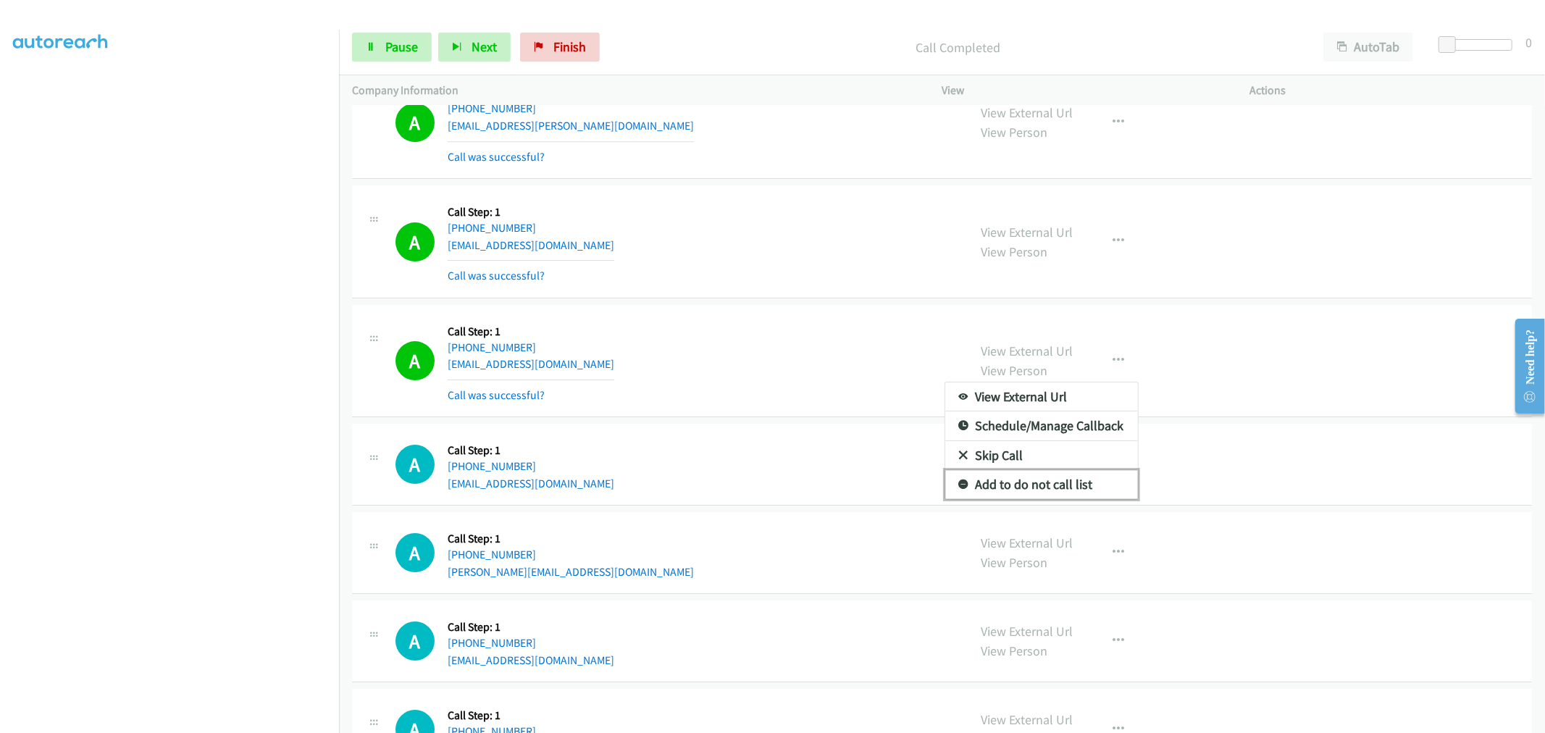
click at [1040, 485] on link "Add to do not call list" at bounding box center [1041, 484] width 193 height 29
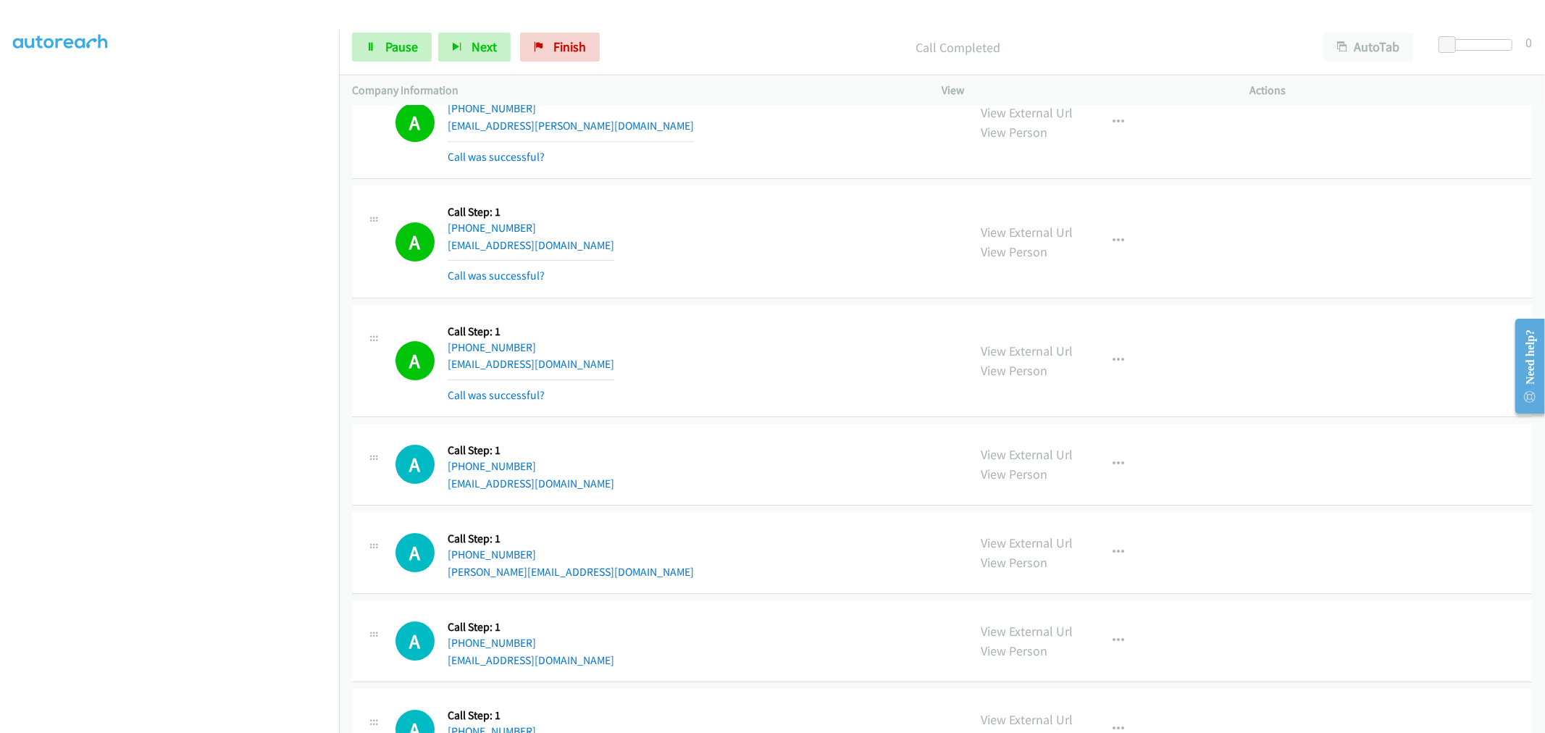
click at [816, 330] on div "A Callback Scheduled Call Step: 1 America/Chicago +1 612-850-2897 buysell630@gm…" at bounding box center [676, 361] width 560 height 86
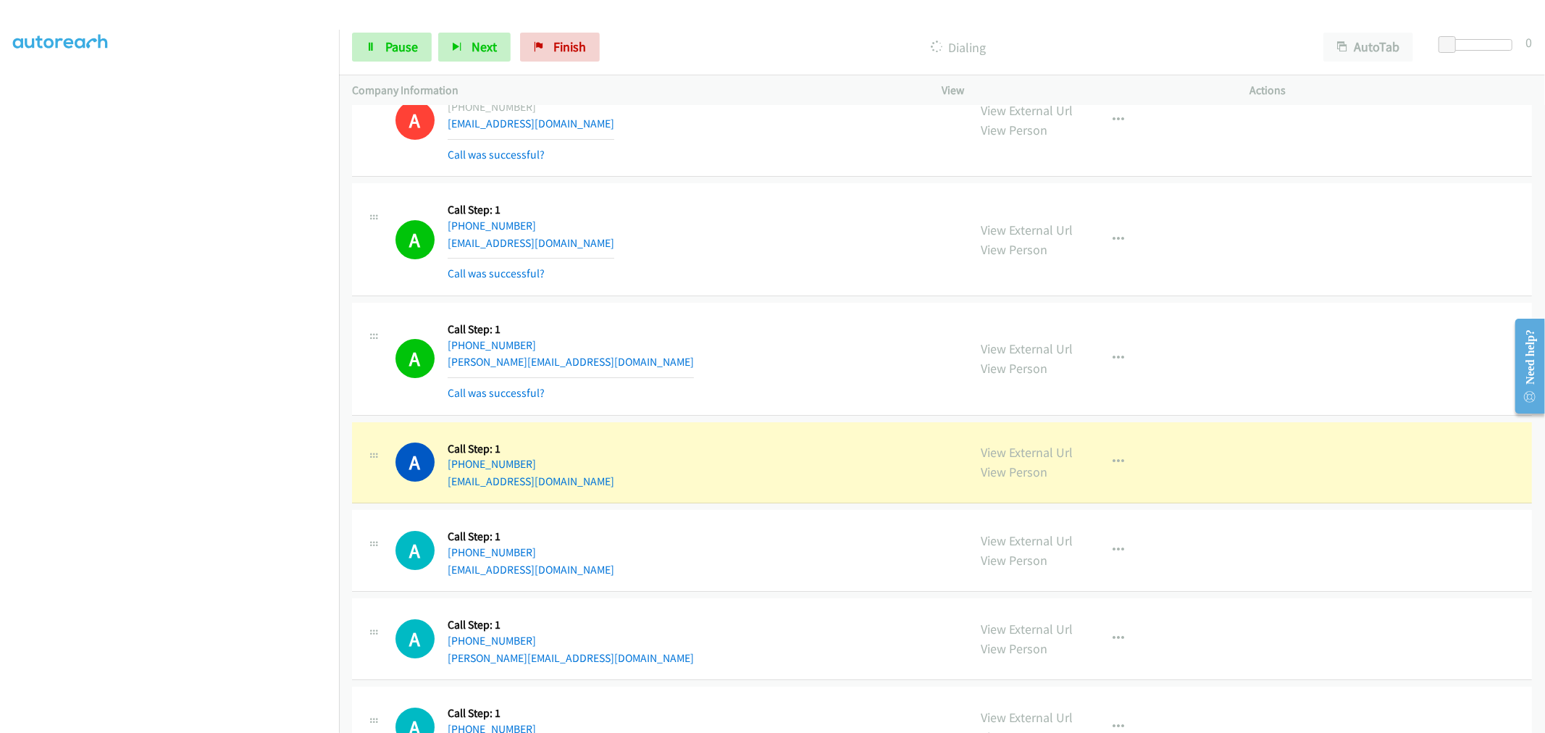
scroll to position [8894, 0]
drag, startPoint x: 572, startPoint y: 406, endPoint x: 852, endPoint y: 438, distance: 281.4
click at [848, 435] on div "A Callback Scheduled Call Step: 1 America/New_York +1 240-547-7919 calebjoyner2…" at bounding box center [942, 463] width 1180 height 82
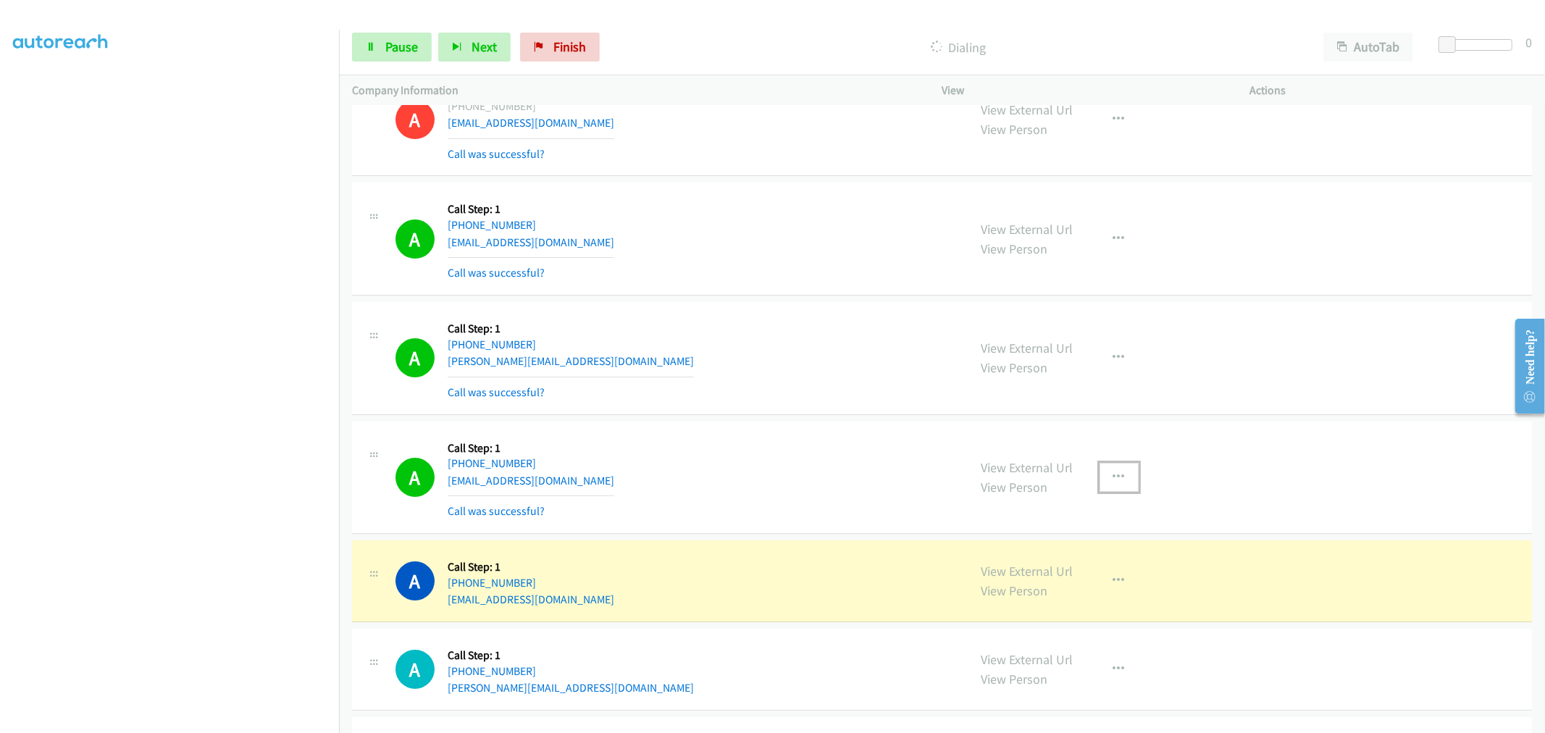
click at [1114, 476] on icon "button" at bounding box center [1120, 478] width 12 height 12
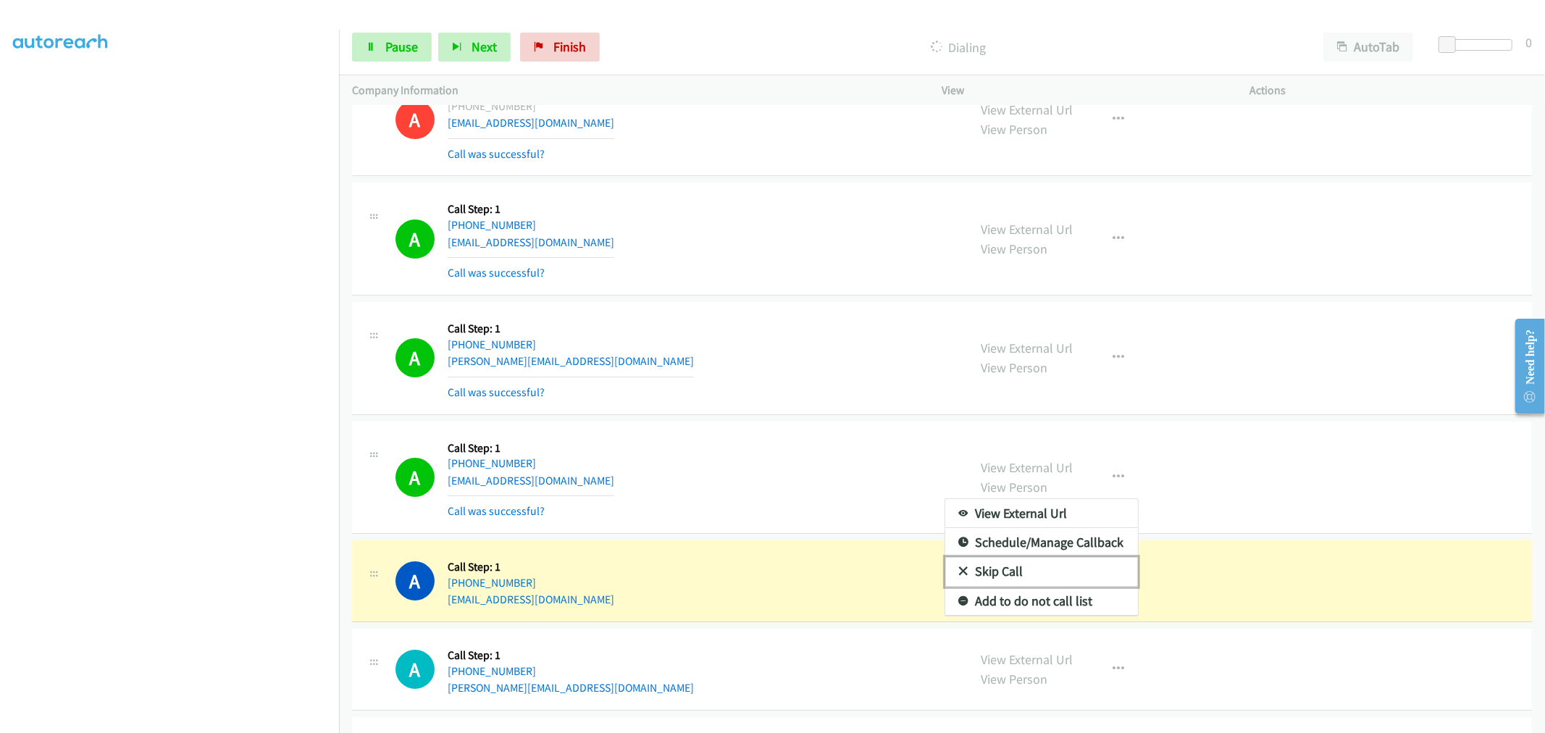
click at [1046, 586] on link "Skip Call" at bounding box center [1041, 571] width 193 height 29
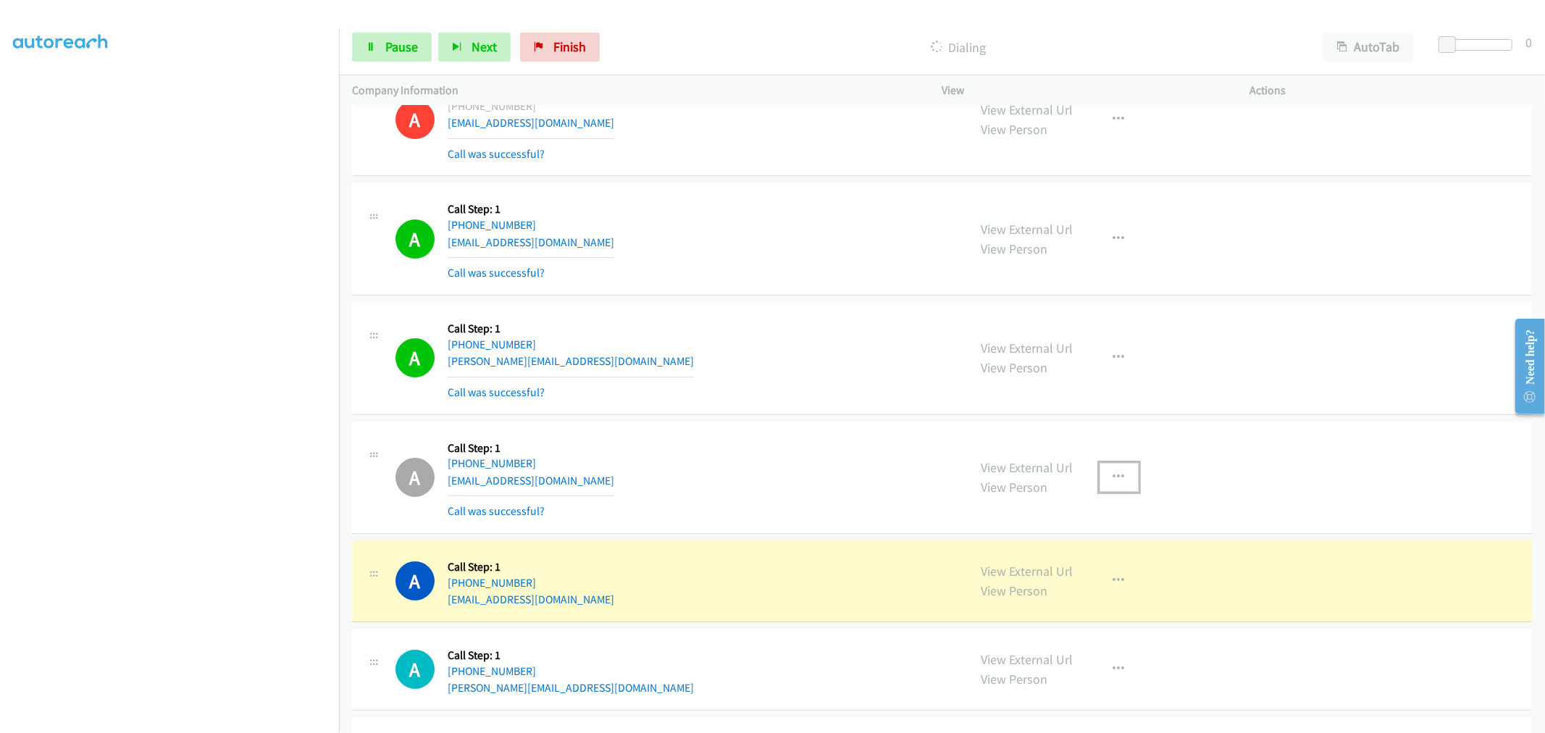
click at [1114, 481] on icon "button" at bounding box center [1120, 478] width 12 height 12
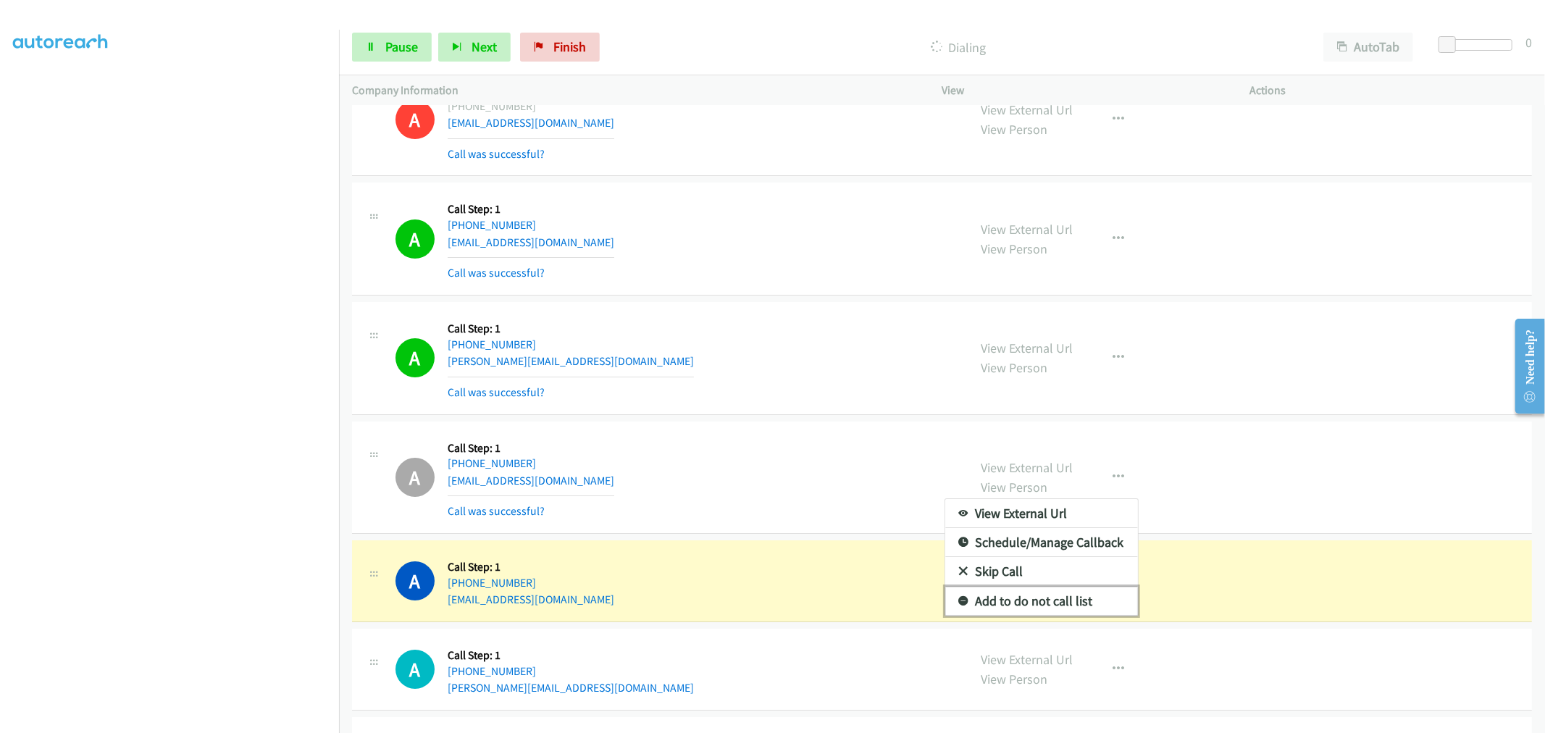
click at [1020, 603] on link "Add to do not call list" at bounding box center [1041, 601] width 193 height 29
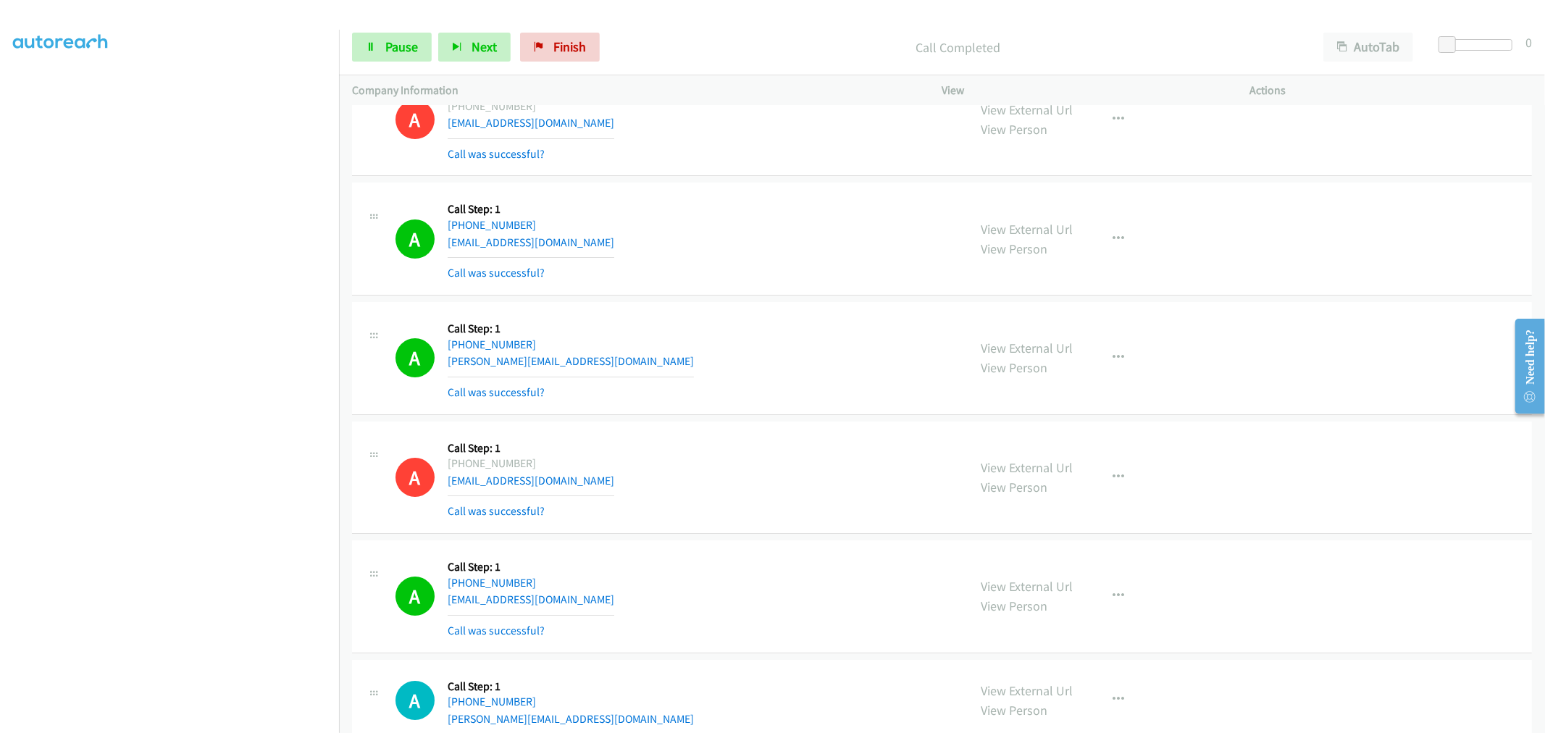
click at [816, 124] on div "A Callback Scheduled Call Step: 1 America/Chicago +1 612-850-2897 buysell630@gm…" at bounding box center [676, 120] width 560 height 86
click at [401, 43] on span "Pause" at bounding box center [401, 46] width 33 height 17
click at [393, 53] on span "Start Calls" at bounding box center [379, 68] width 27 height 31
click at [394, 54] on span "Pause" at bounding box center [401, 46] width 33 height 17
click at [417, 38] on span "Start Calls" at bounding box center [413, 46] width 57 height 17
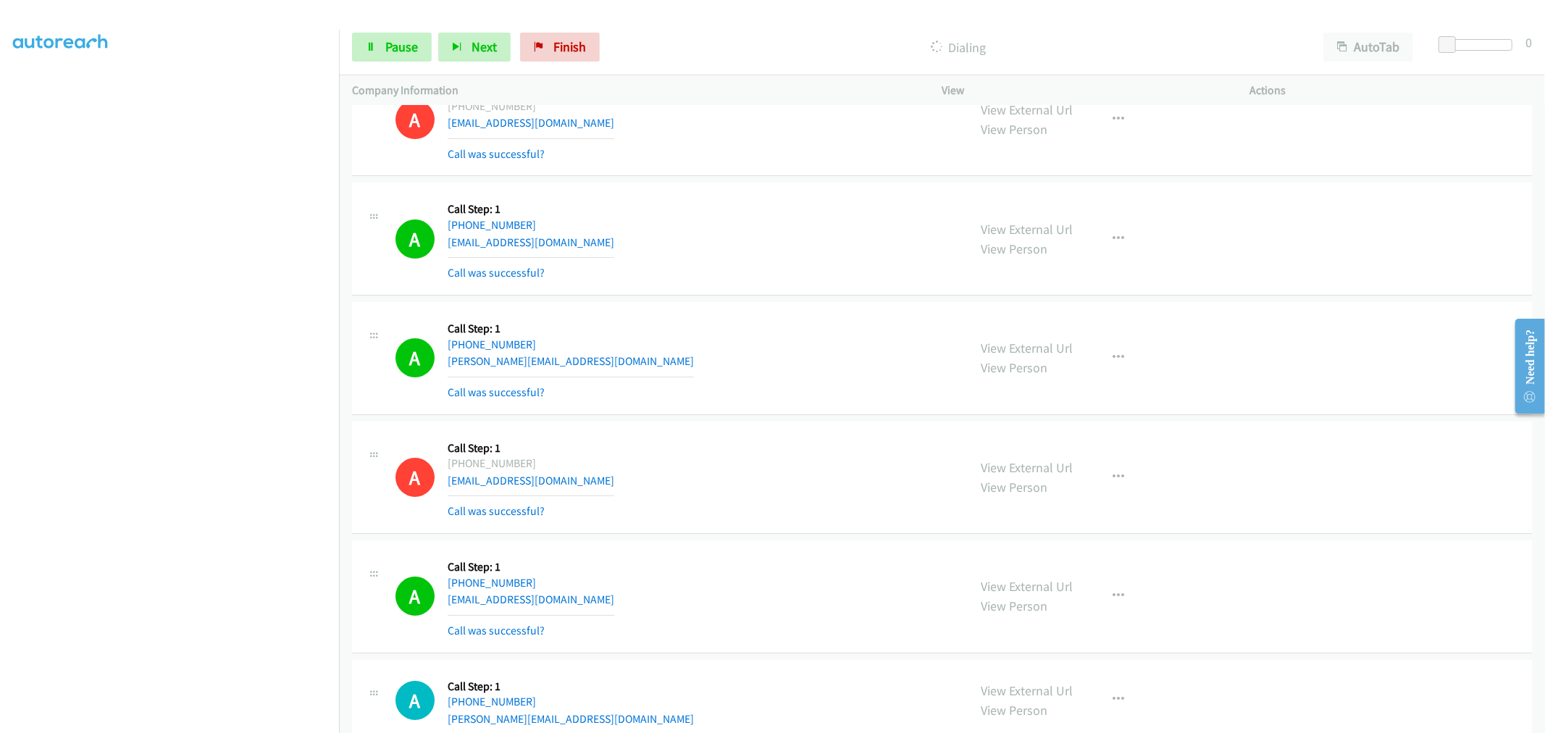
click at [806, 415] on div "A Callback Scheduled Call Step: 1 America/New_York +1 305-766-9746 sandy.cayala…" at bounding box center [942, 358] width 1180 height 113
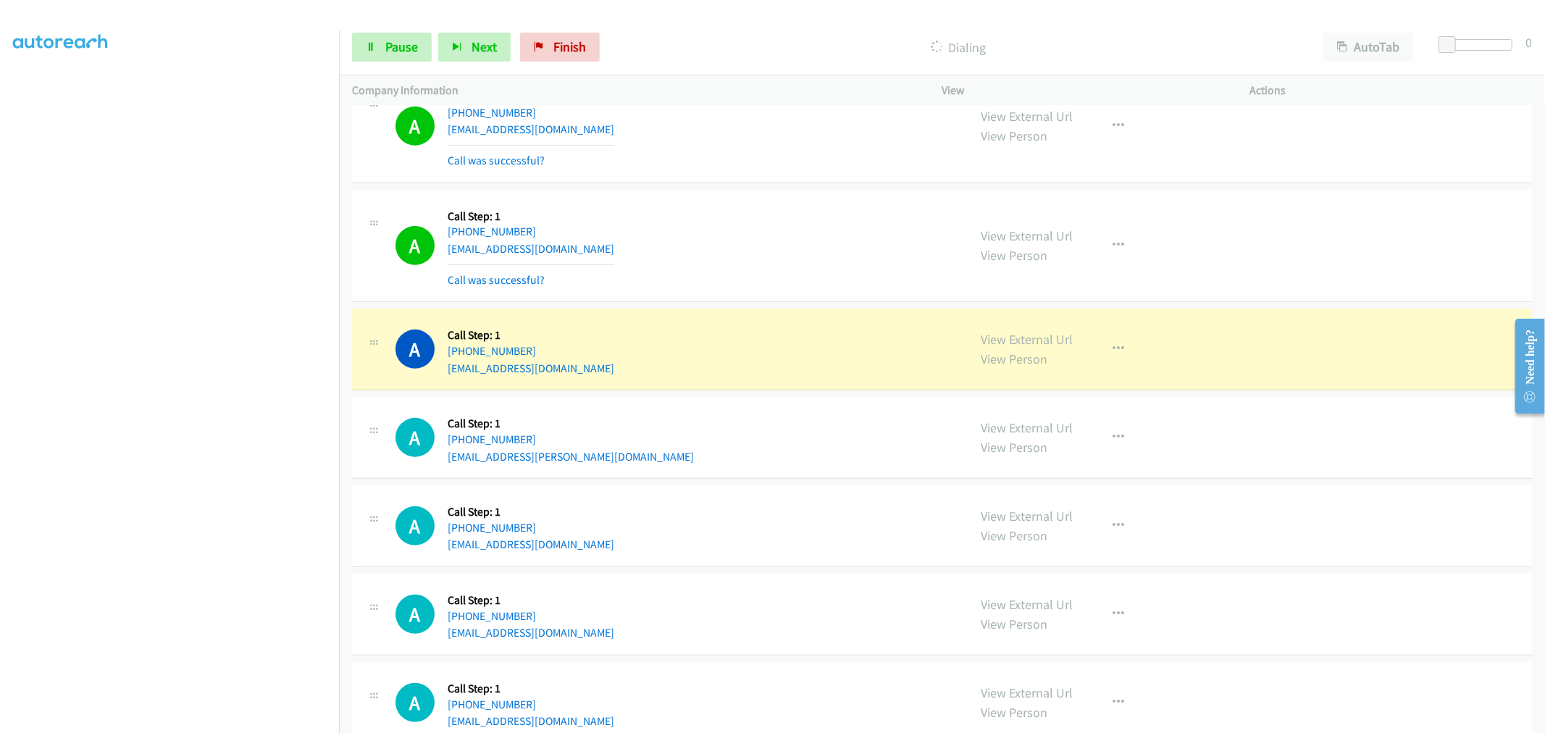
scroll to position [9780, 0]
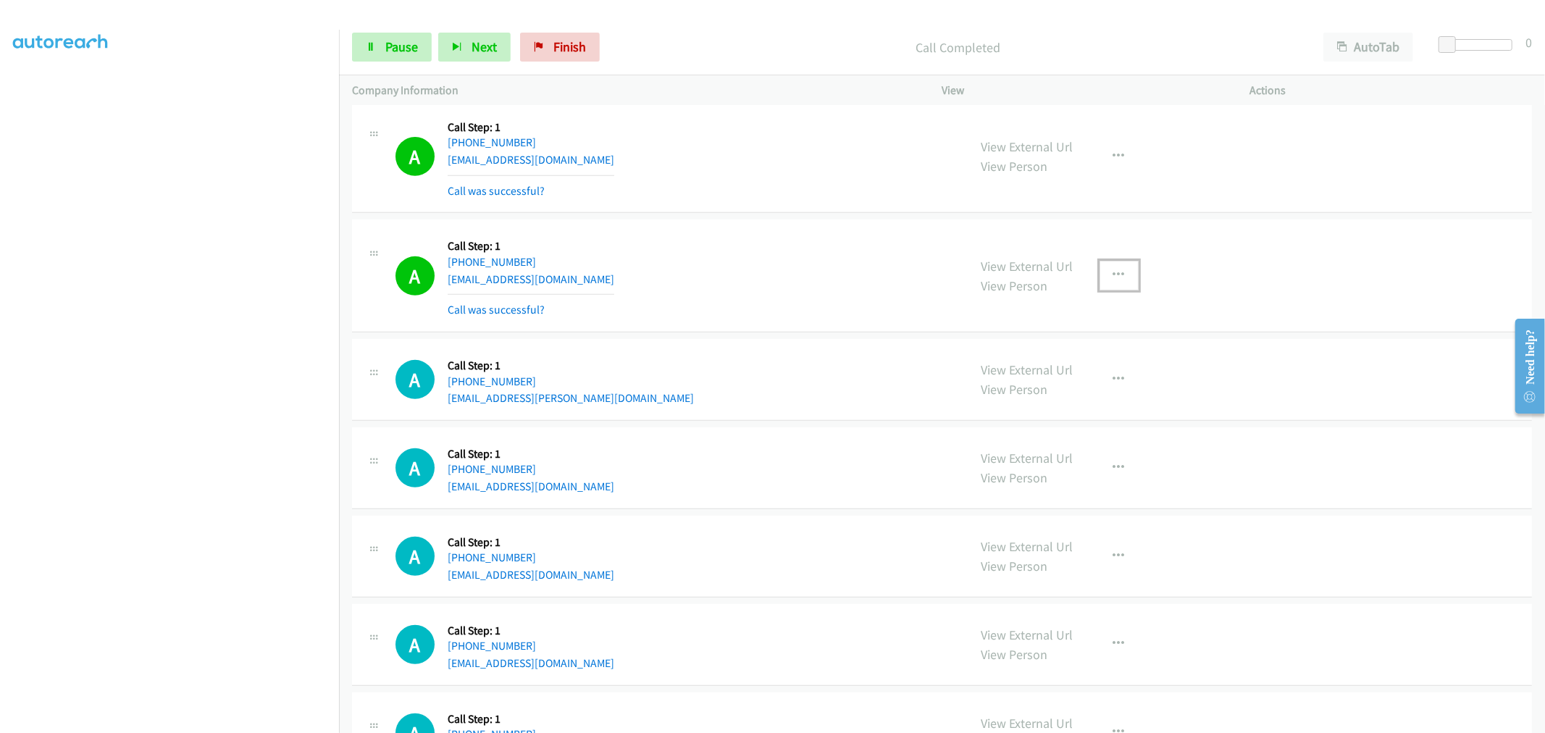
drag, startPoint x: 1108, startPoint y: 274, endPoint x: 1101, endPoint y: 310, distance: 36.9
click at [1108, 274] on button "button" at bounding box center [1119, 275] width 39 height 29
click at [1058, 404] on link "Add to do not call list" at bounding box center [1041, 399] width 193 height 29
click at [706, 243] on div "A Callback Scheduled Call Step: 1 America/New_York +1 860-860-0000 kevin1@gmail…" at bounding box center [676, 276] width 560 height 86
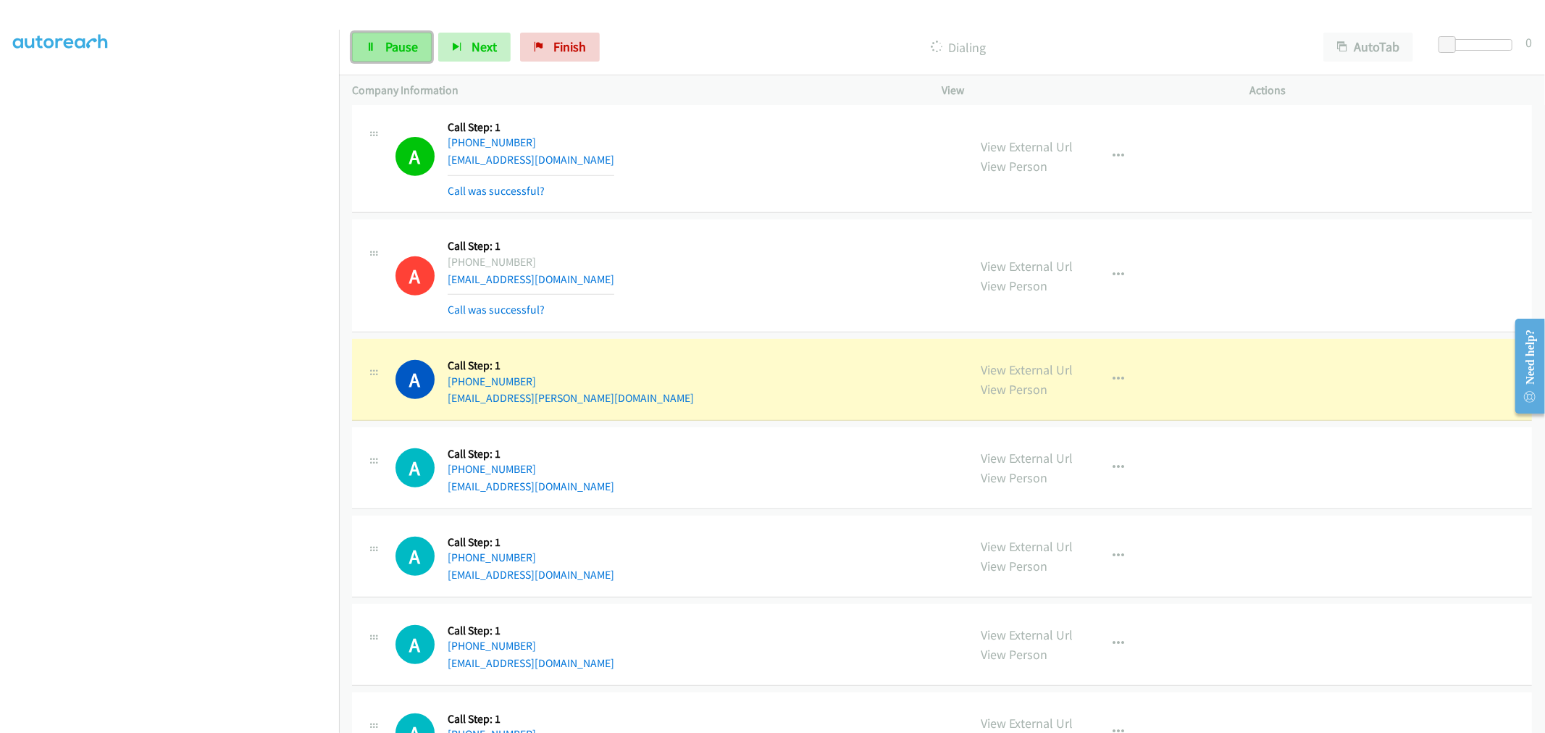
click at [373, 33] on link "Pause" at bounding box center [392, 47] width 80 height 29
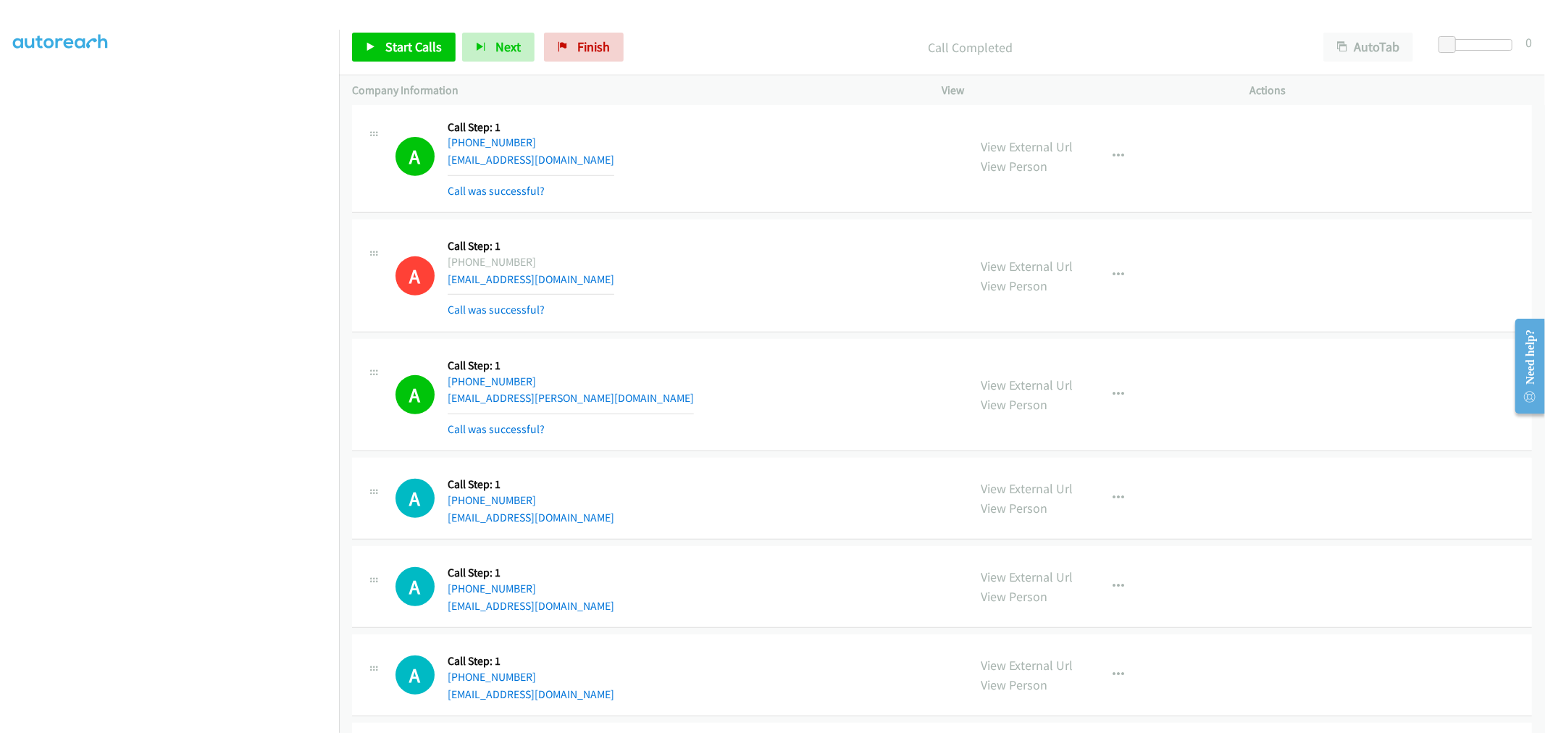
click at [1135, 406] on div "View External Url View Person View External Url Email Schedule/Manage Callback …" at bounding box center [1129, 395] width 321 height 86
click at [1114, 393] on button "button" at bounding box center [1119, 394] width 39 height 29
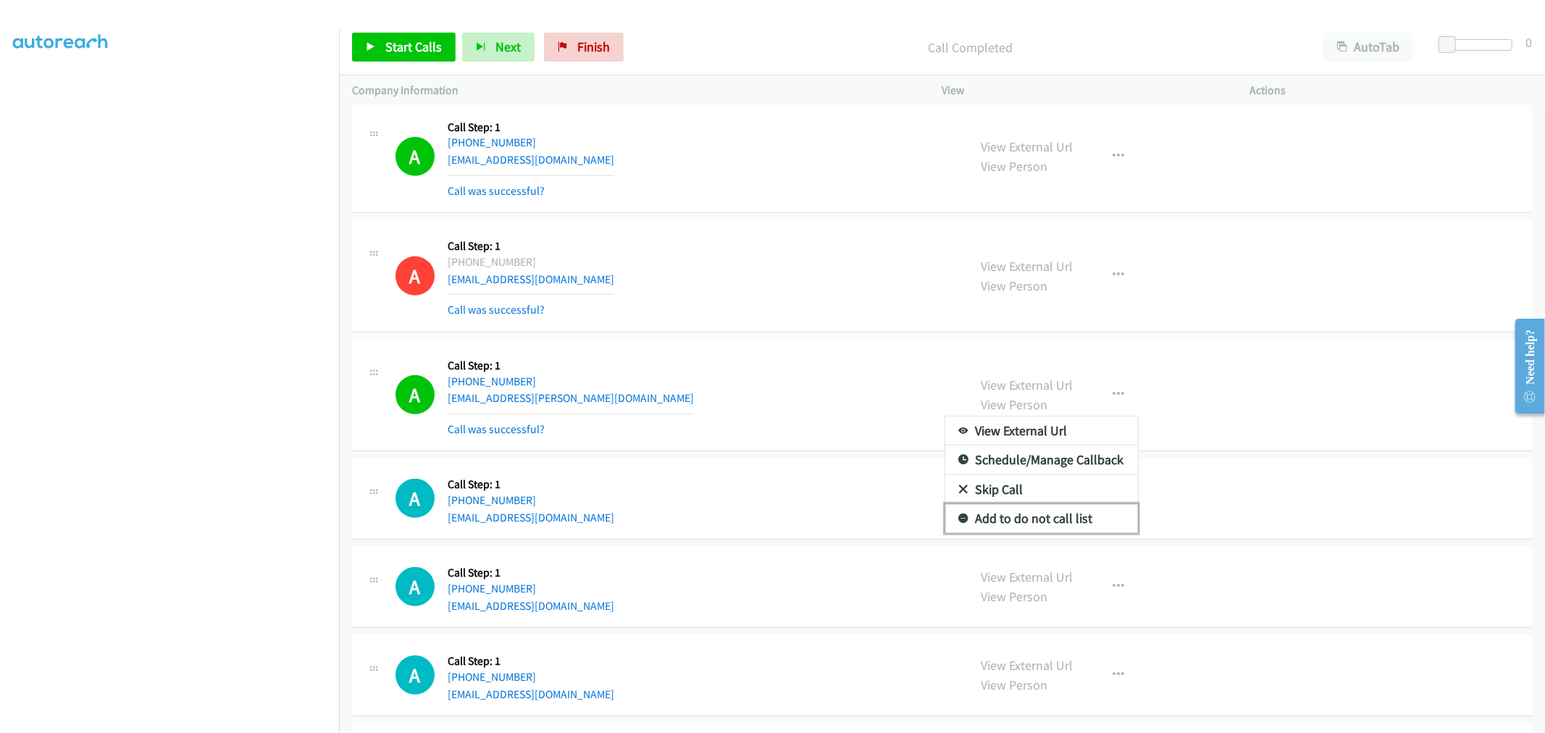
click at [1024, 515] on link "Add to do not call list" at bounding box center [1041, 518] width 193 height 29
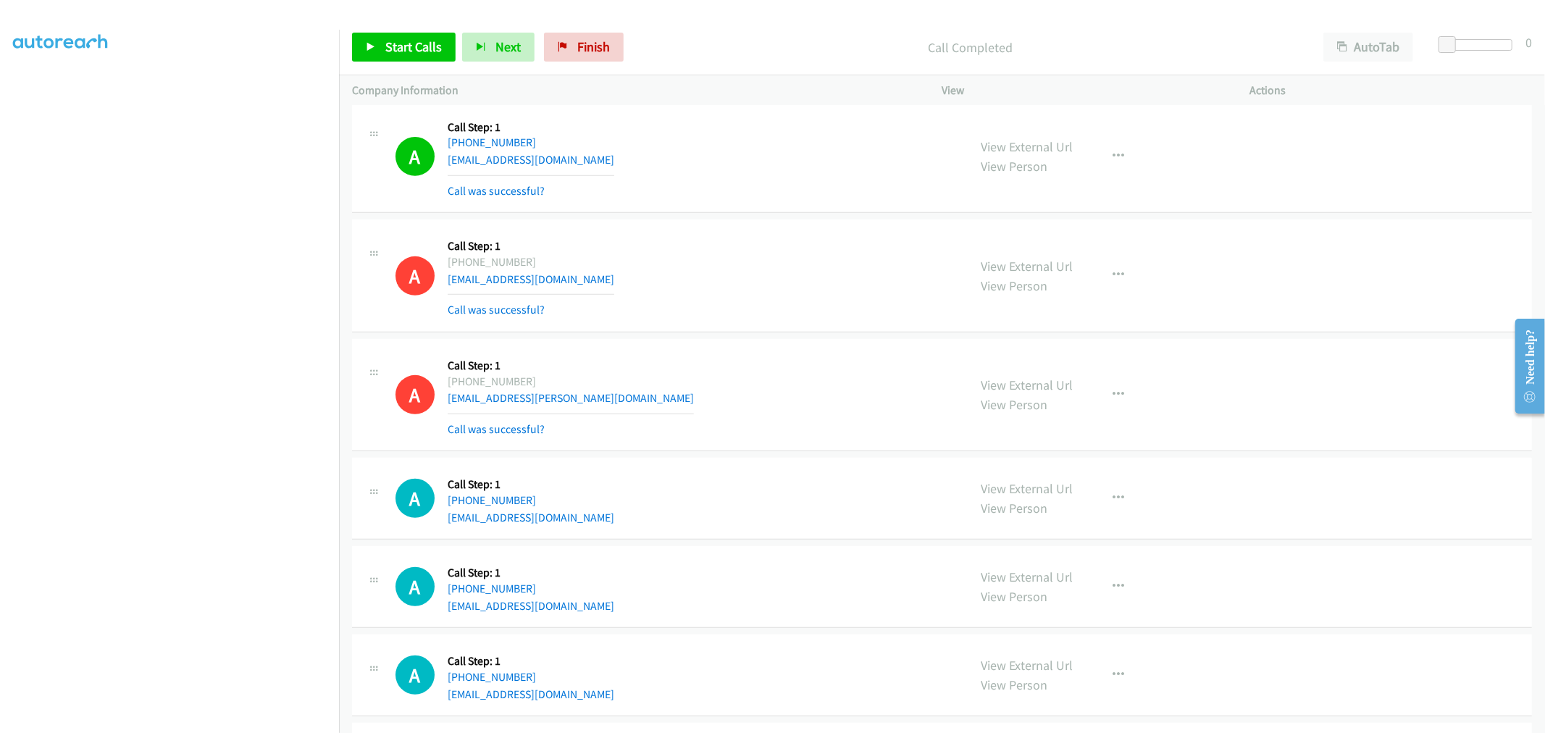
click at [675, 356] on div "A Callback Scheduled Call Step: 1 America/Los_Angeles +1 206-949-3833 bchaffee@…" at bounding box center [942, 395] width 1180 height 113
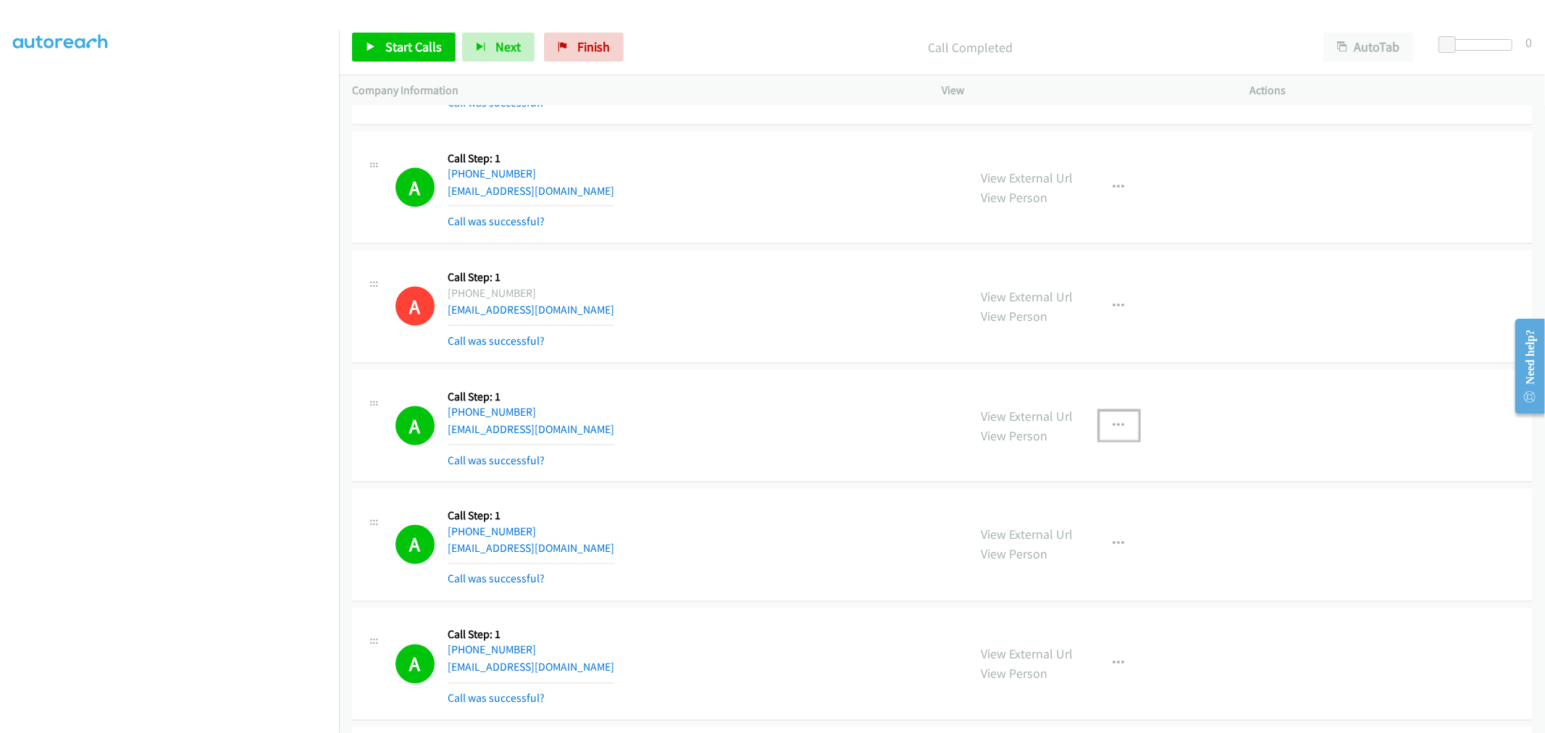
click at [1104, 420] on button "button" at bounding box center [1119, 426] width 39 height 29
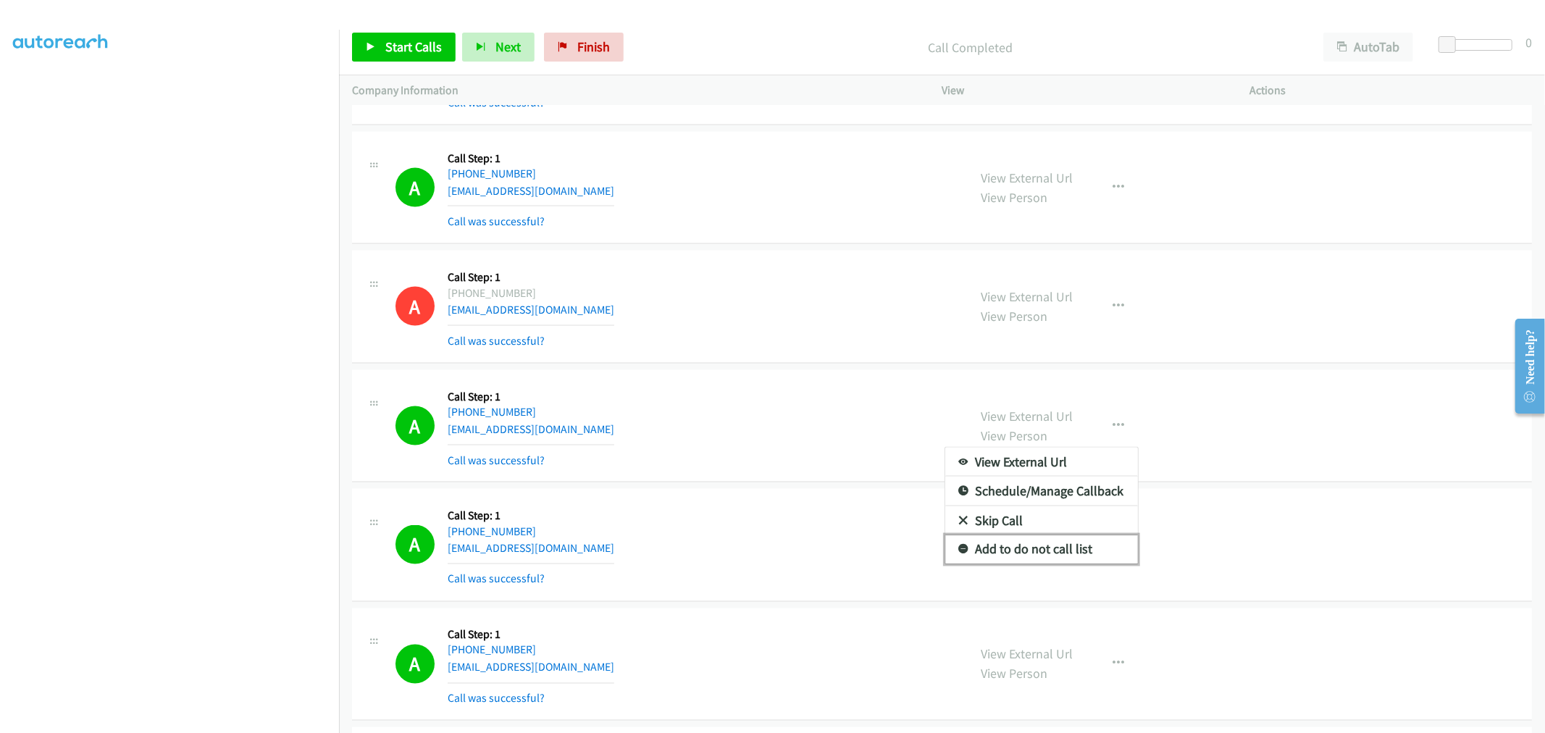
click at [1035, 548] on link "Add to do not call list" at bounding box center [1041, 549] width 193 height 29
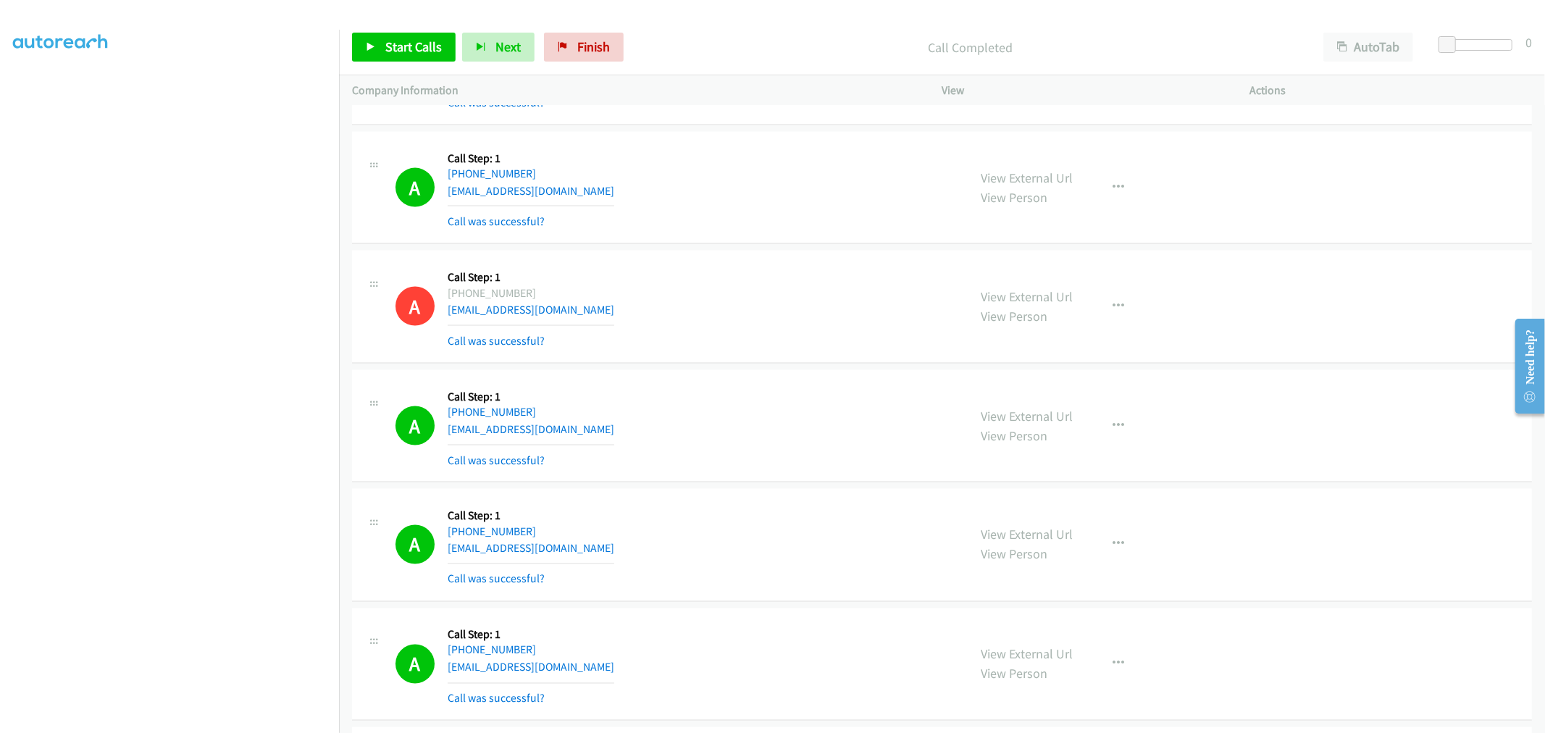
click at [772, 443] on div "A Callback Scheduled Call Step: 1 America/Los_Angeles +1 509-869-7935 tommetzge…" at bounding box center [676, 426] width 560 height 86
click at [811, 279] on div "A Callback Scheduled Call Step: 1 America/Chicago +1 630-790-1765 sandra2773@ao…" at bounding box center [676, 307] width 560 height 86
click at [403, 53] on span "Start Calls" at bounding box center [413, 46] width 57 height 17
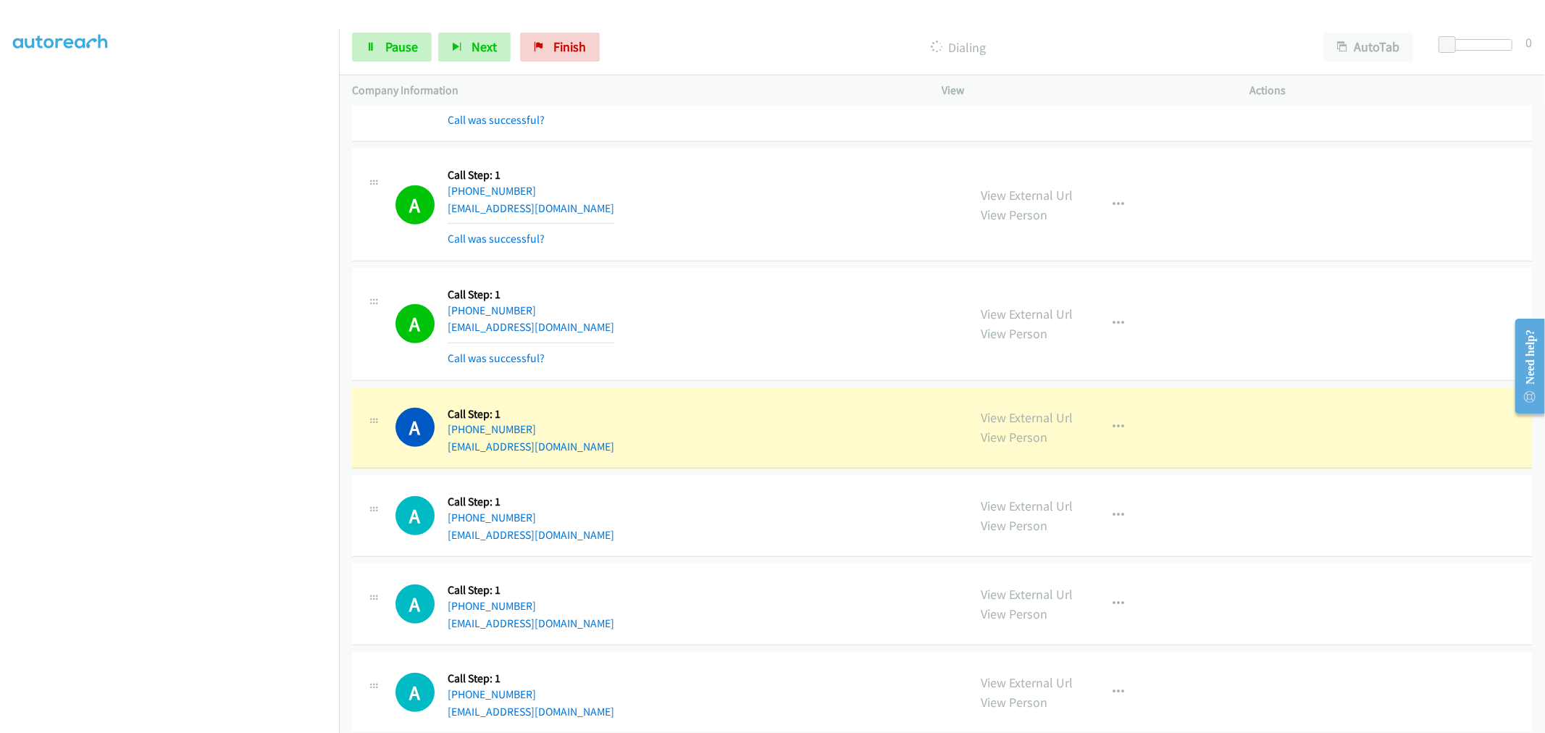
scroll to position [10176, 0]
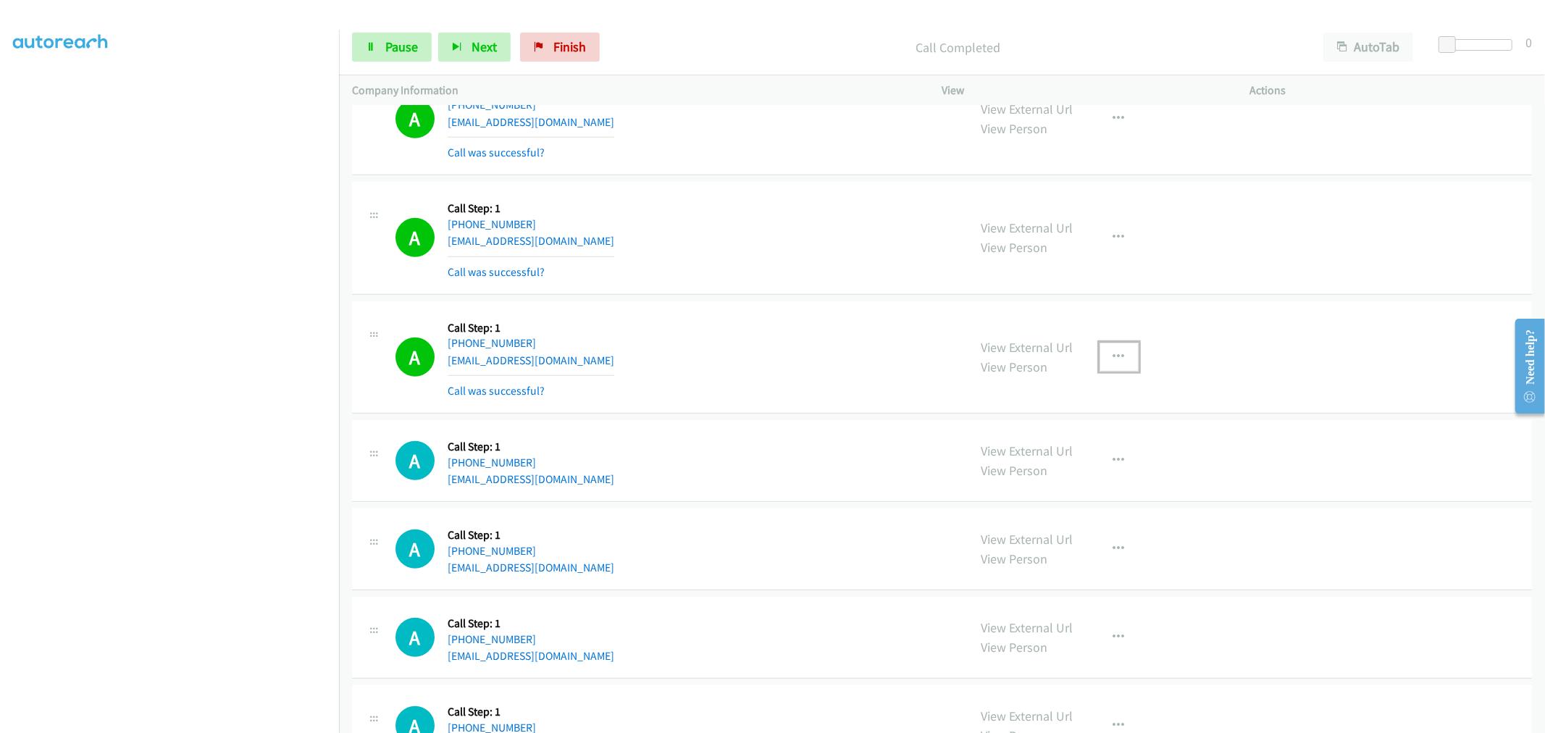
click at [1123, 364] on button "button" at bounding box center [1119, 357] width 39 height 29
click at [1050, 483] on link "Add to do not call list" at bounding box center [1041, 481] width 193 height 29
click at [741, 370] on div "A Callback Scheduled Call Step: 1 America/New_York +1 252-243-1001 jrowland@new…" at bounding box center [676, 357] width 560 height 86
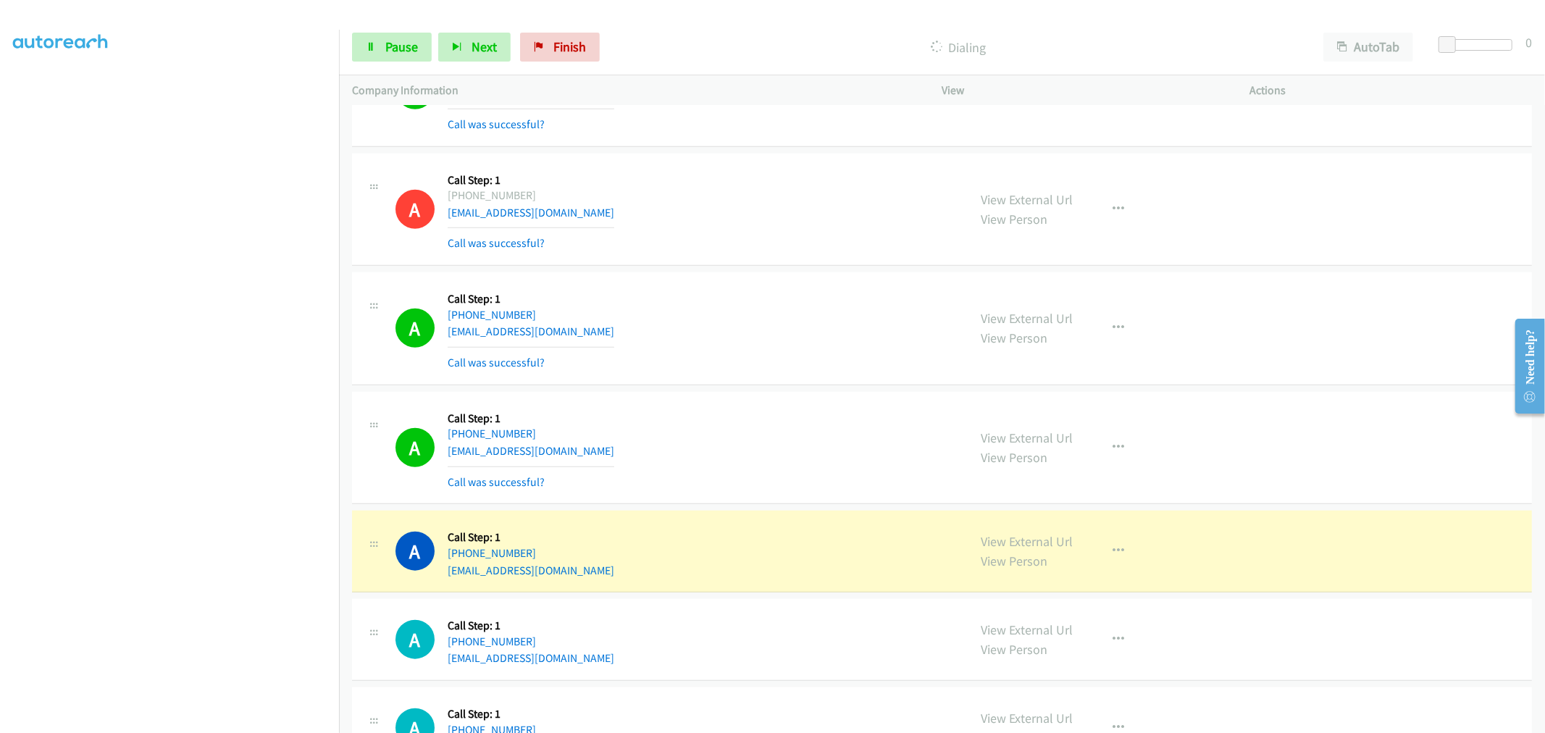
scroll to position [10337, 0]
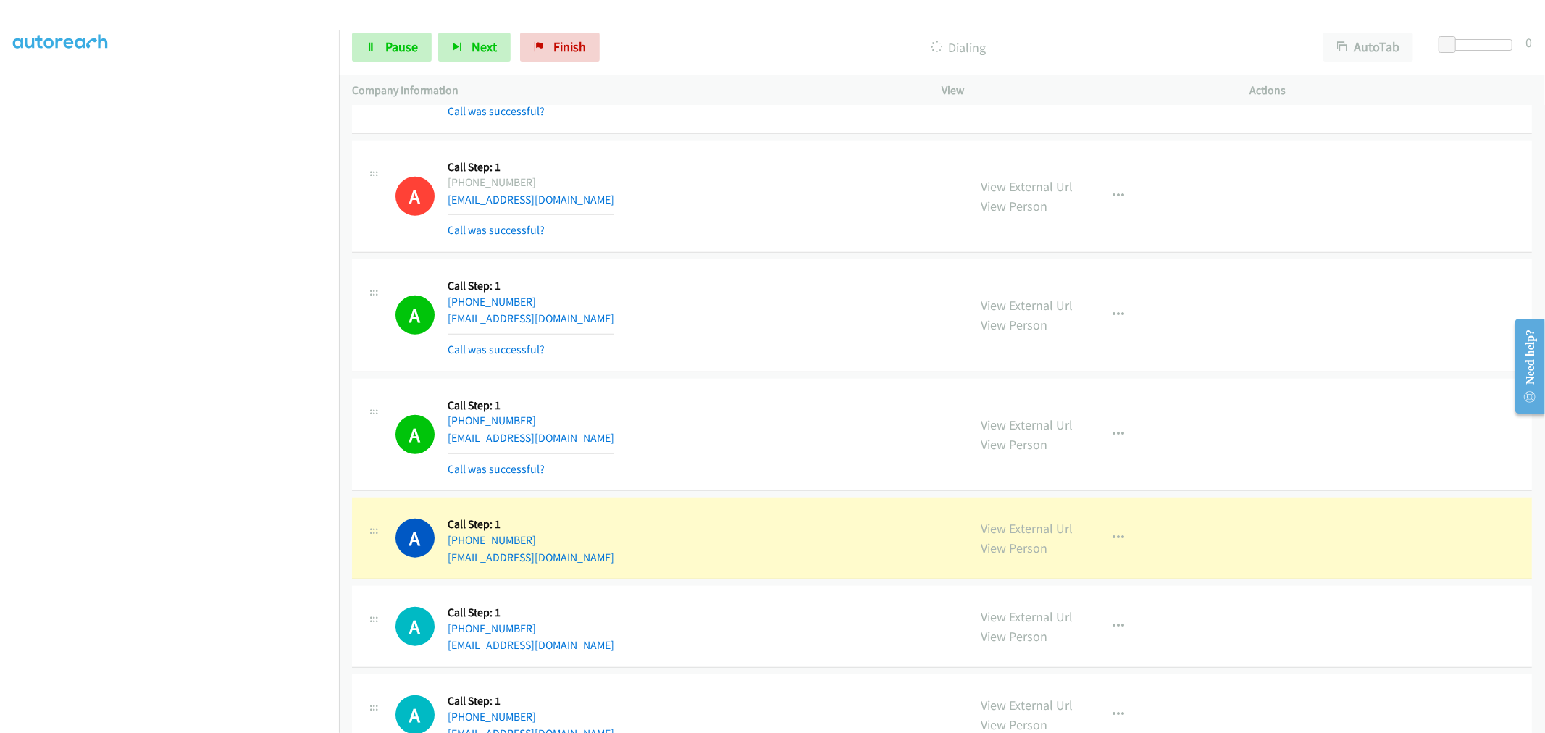
drag, startPoint x: 1024, startPoint y: 531, endPoint x: 956, endPoint y: 512, distance: 70.7
click at [368, 45] on icon at bounding box center [371, 48] width 10 height 10
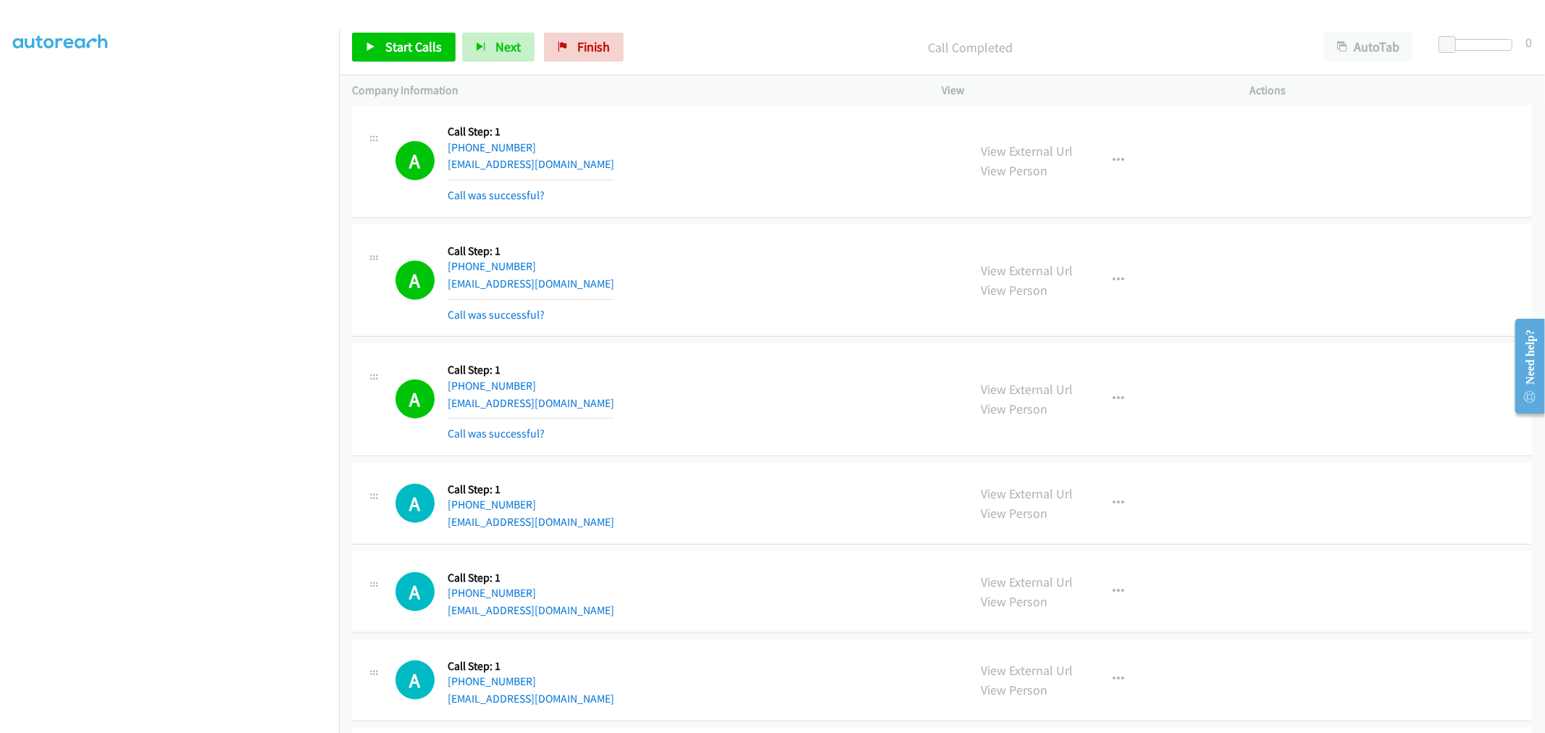
scroll to position [10579, 0]
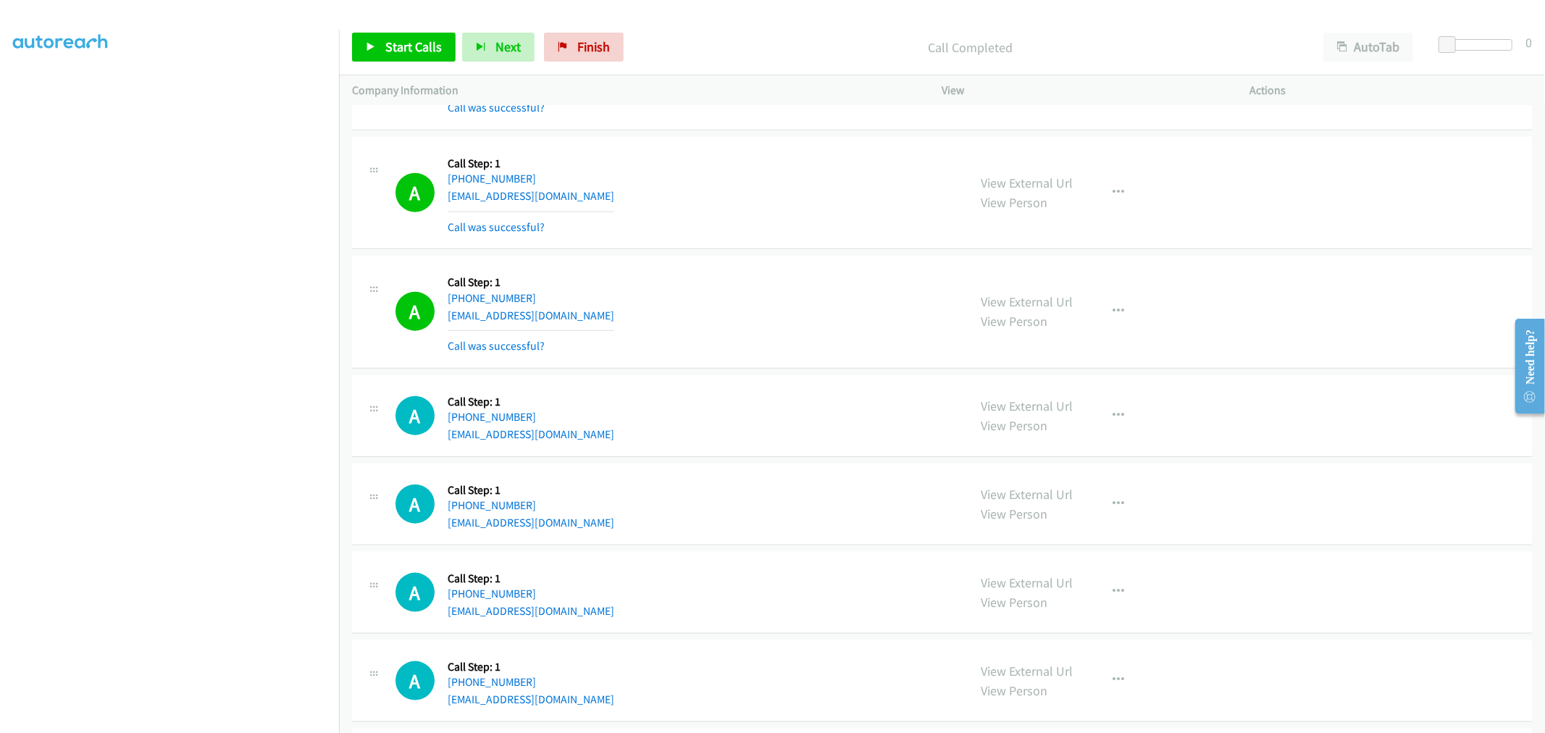
click at [1132, 322] on div "View External Url View Person View External Url Email Schedule/Manage Callback …" at bounding box center [1129, 312] width 321 height 86
click at [1105, 321] on button "button" at bounding box center [1119, 311] width 39 height 29
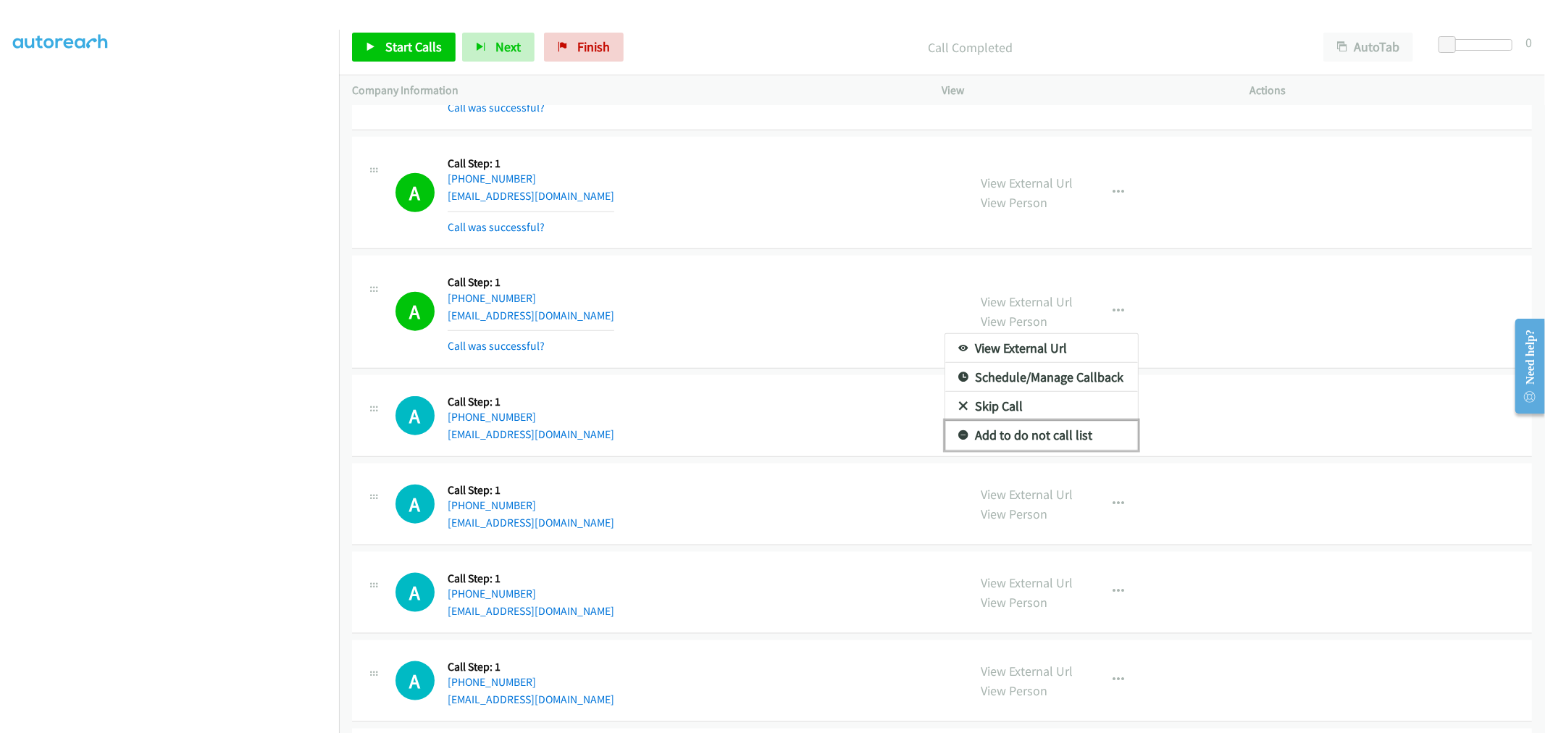
click at [1043, 445] on link "Add to do not call list" at bounding box center [1041, 435] width 193 height 29
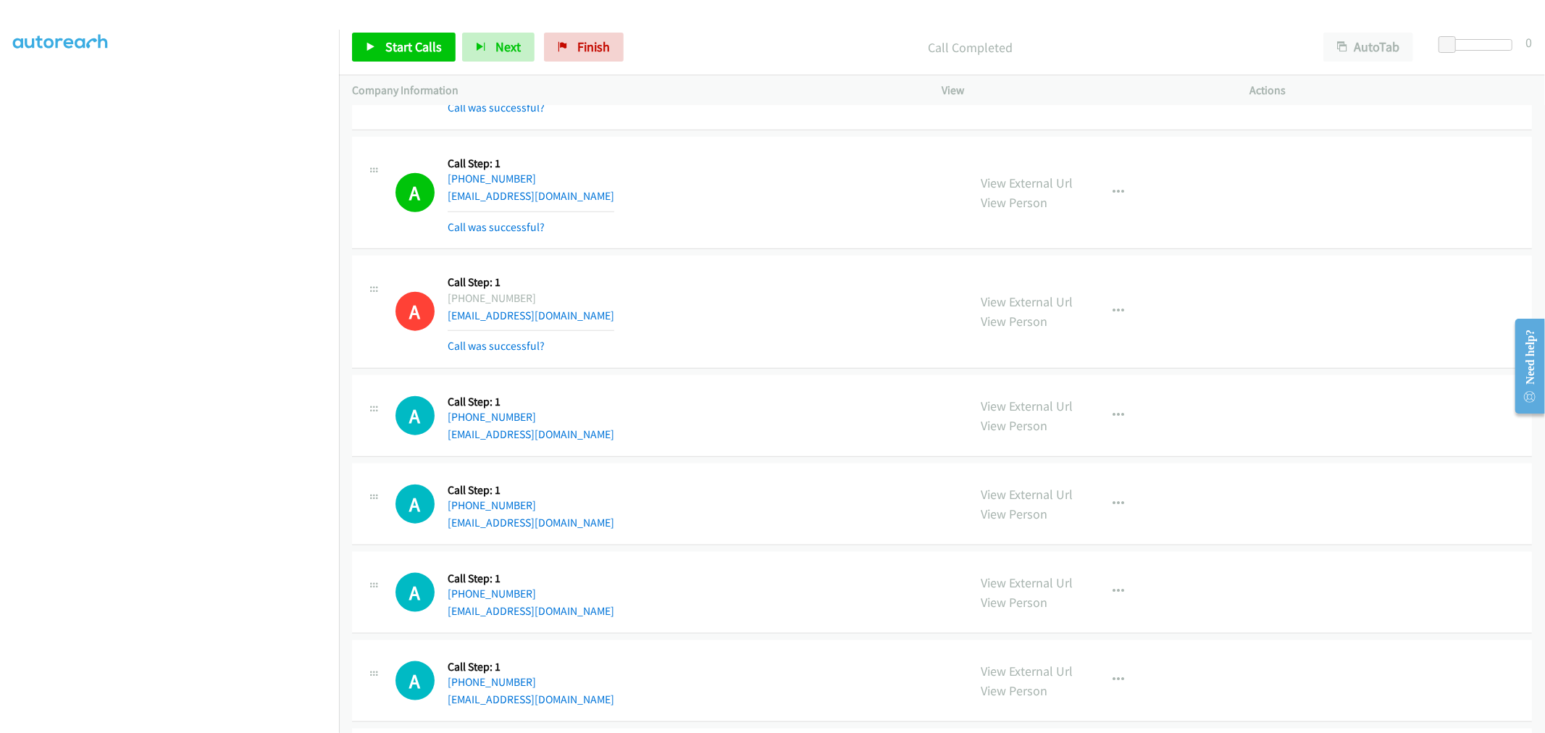
click at [734, 263] on div "A Callback Scheduled Call Step: 1 America/New_York +1 774-204-3193 dispatchgene…" at bounding box center [942, 312] width 1180 height 113
click at [756, 141] on td "A Callback Scheduled Call Step: 1 America/New_York +1 941-960-9922 lourdesmilad…" at bounding box center [942, 193] width 1206 height 120
click at [758, 140] on td "A Callback Scheduled Call Step: 1 America/New_York +1 941-960-9922 lourdesmilad…" at bounding box center [942, 193] width 1206 height 120
click at [705, 270] on div "A Callback Scheduled Call Step: 1 America/New_York +1 774-204-3193 dispatchgene…" at bounding box center [942, 312] width 1180 height 113
click at [401, 69] on div "Start Calls Pause Next Finish Call Completed AutoTab AutoTab 0" at bounding box center [942, 48] width 1206 height 56
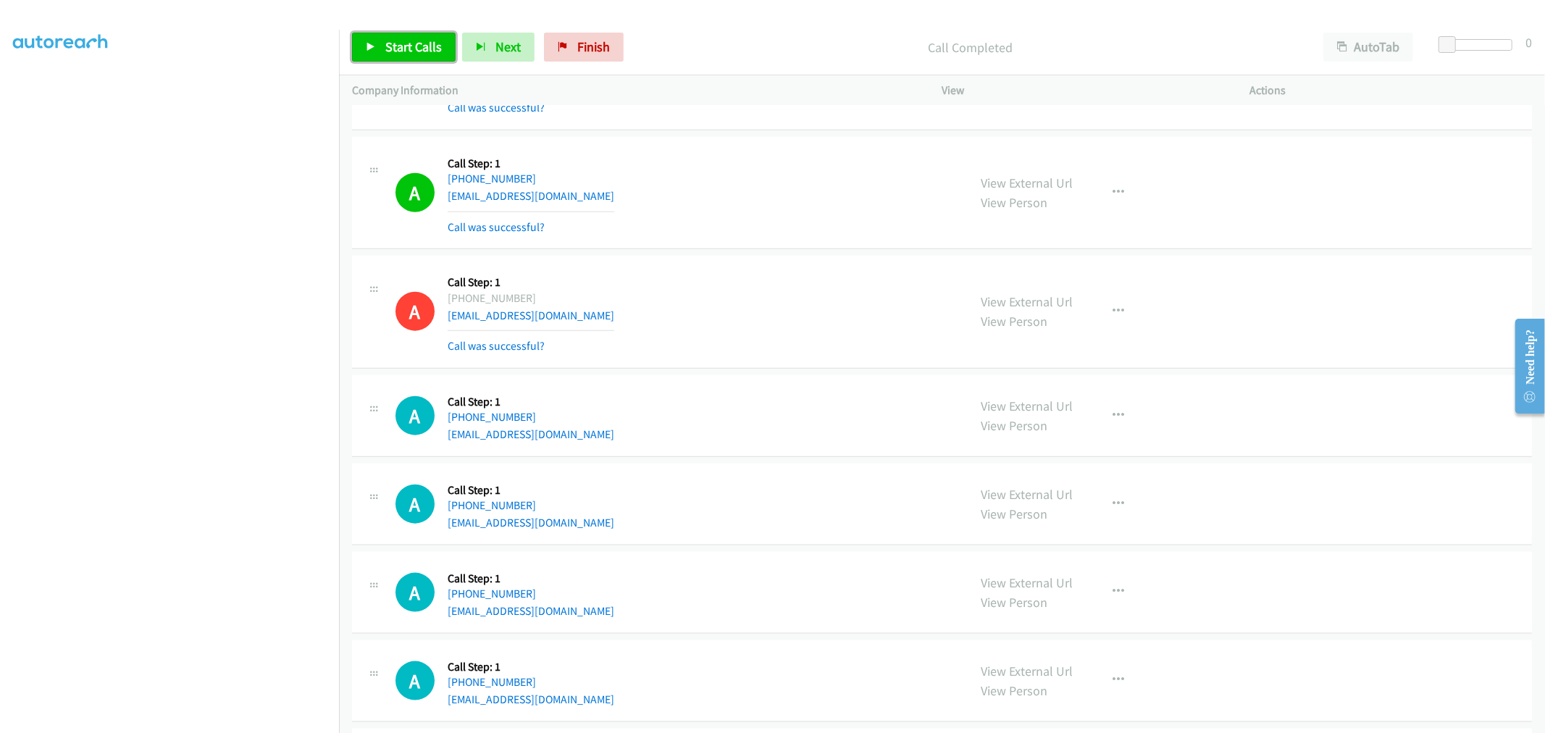
click at [422, 51] on span "Start Calls" at bounding box center [413, 46] width 57 height 17
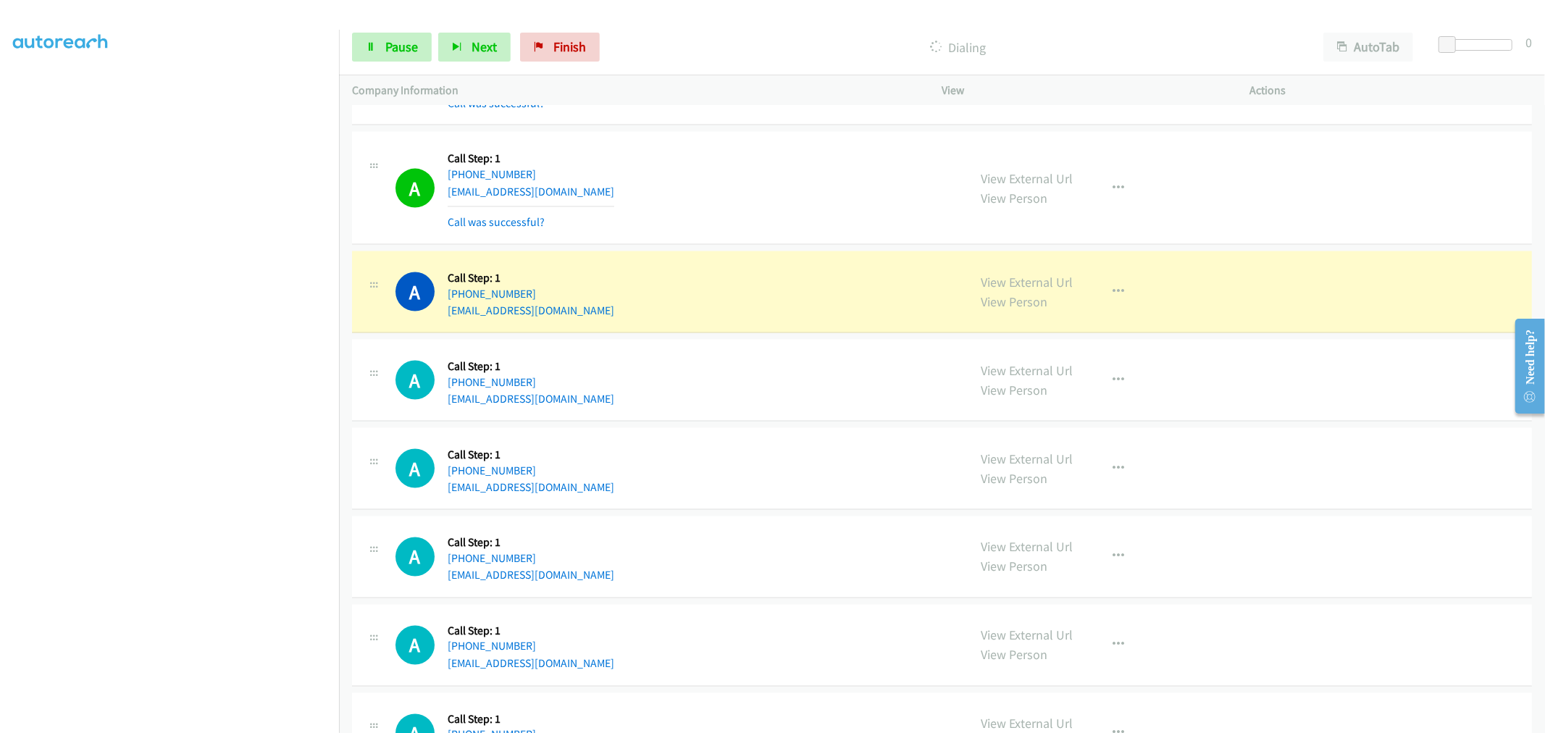
scroll to position [11016, 0]
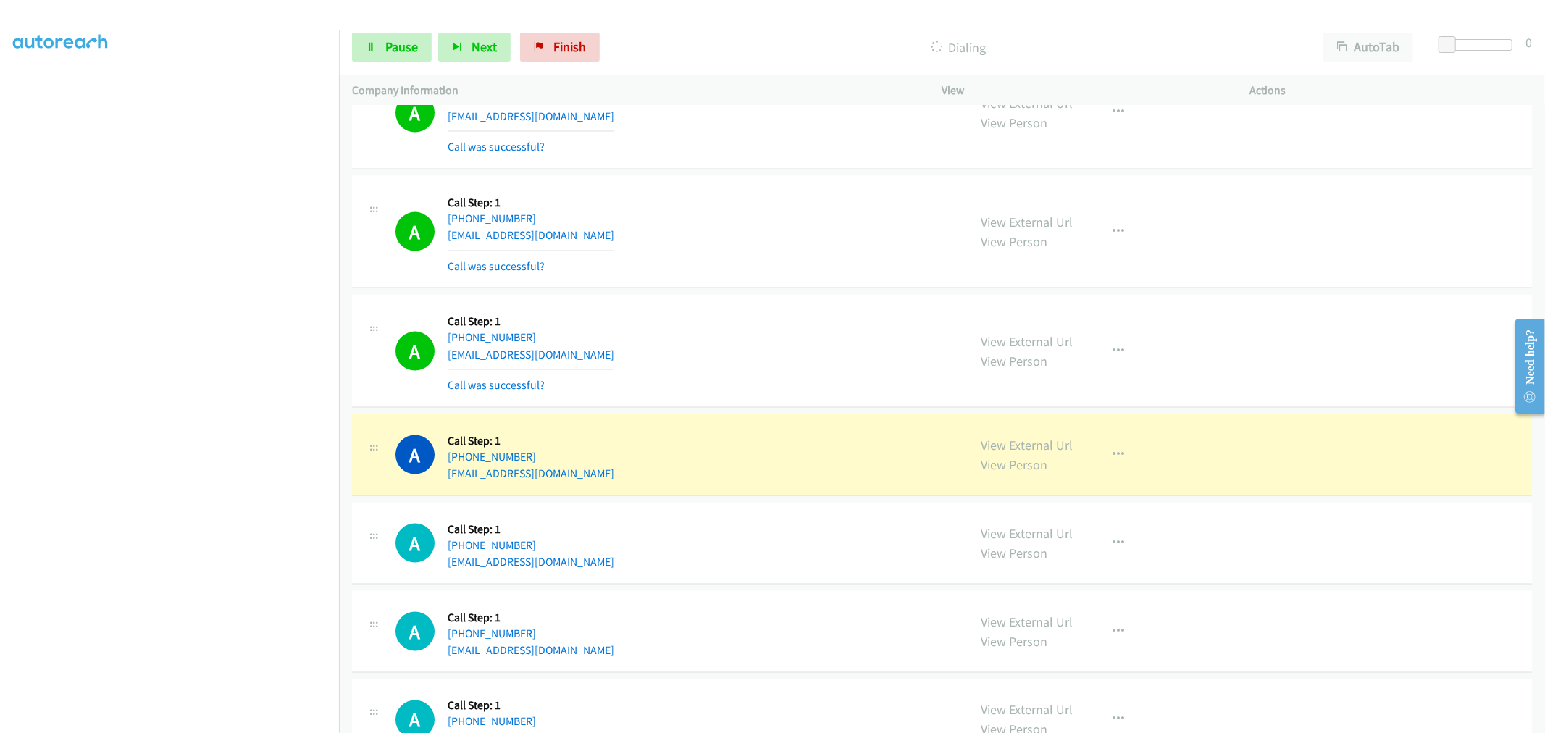
click at [769, 266] on div "A Callback Scheduled Call Step: 1 America/New_York +1 919-532-6061 fnyachae@gma…" at bounding box center [676, 232] width 560 height 86
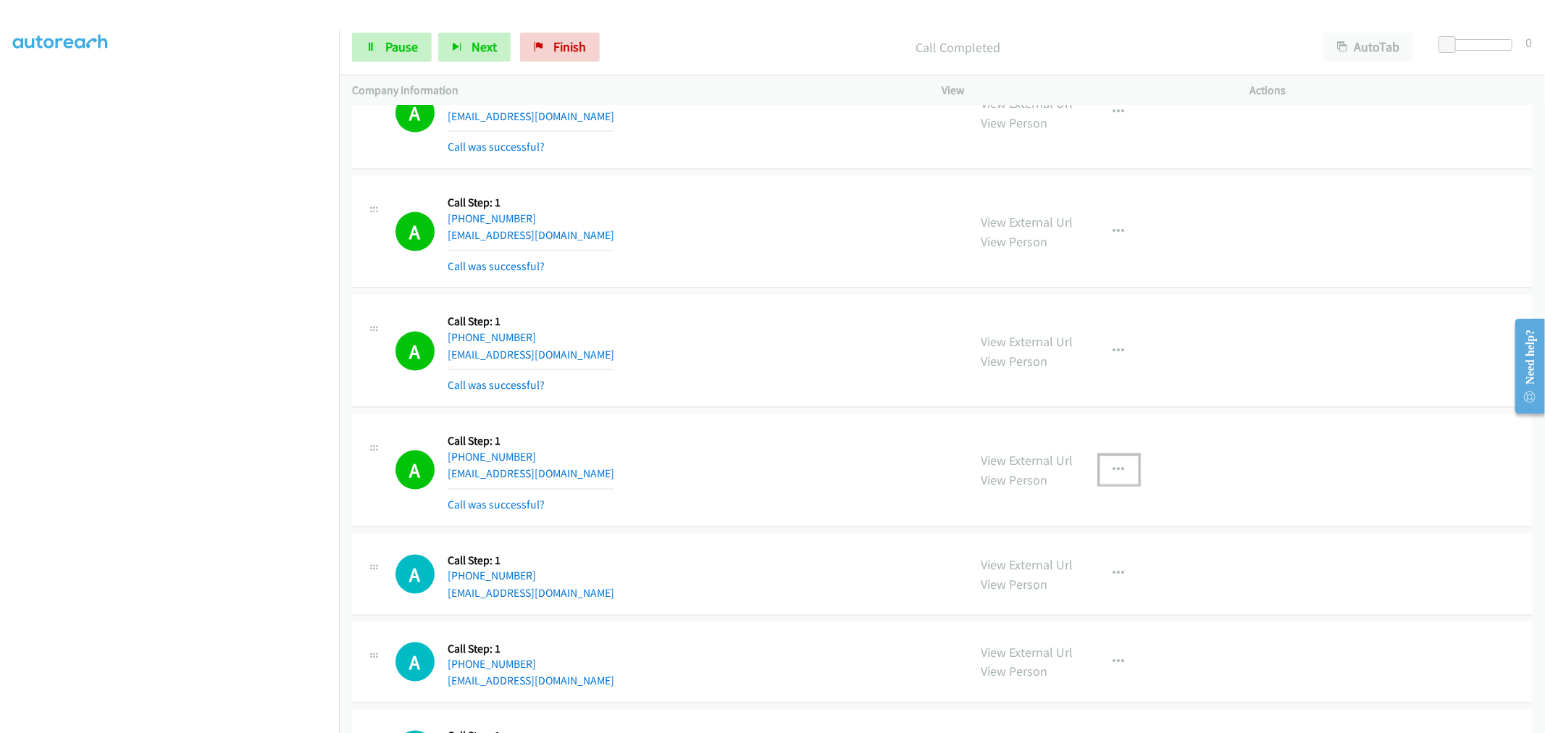
click at [1112, 466] on button "button" at bounding box center [1119, 470] width 39 height 29
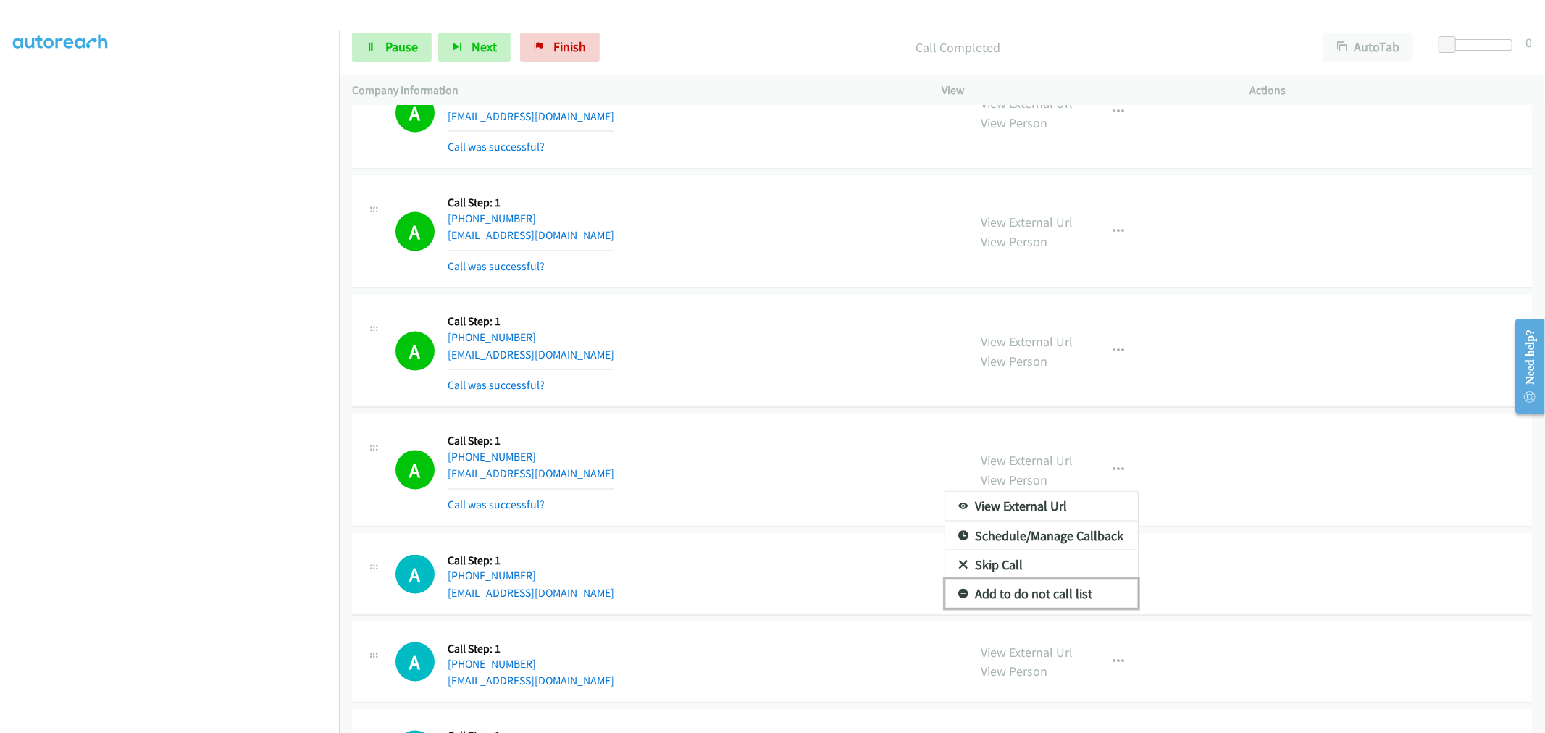
click at [1018, 598] on link "Add to do not call list" at bounding box center [1041, 594] width 193 height 29
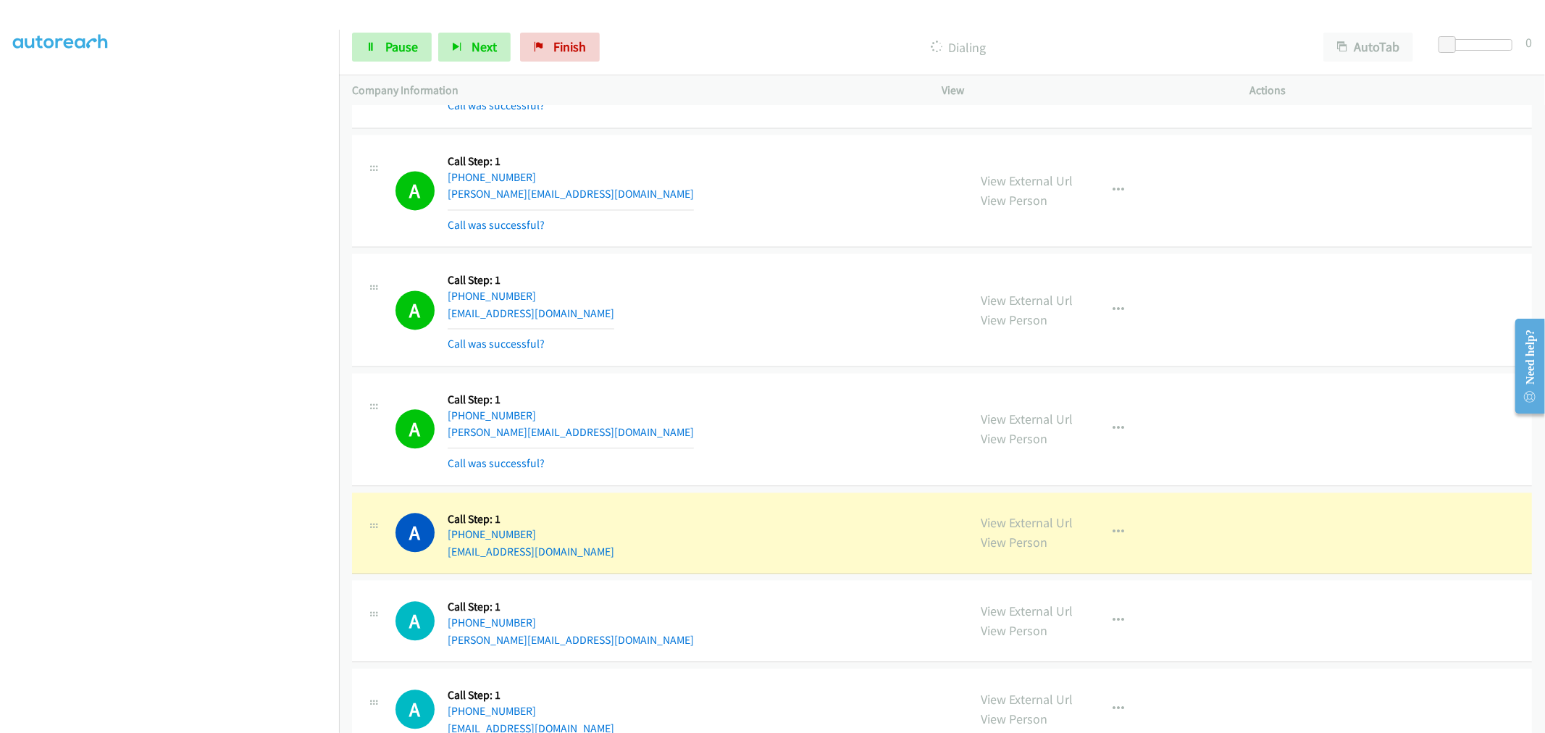
scroll to position [12144, 0]
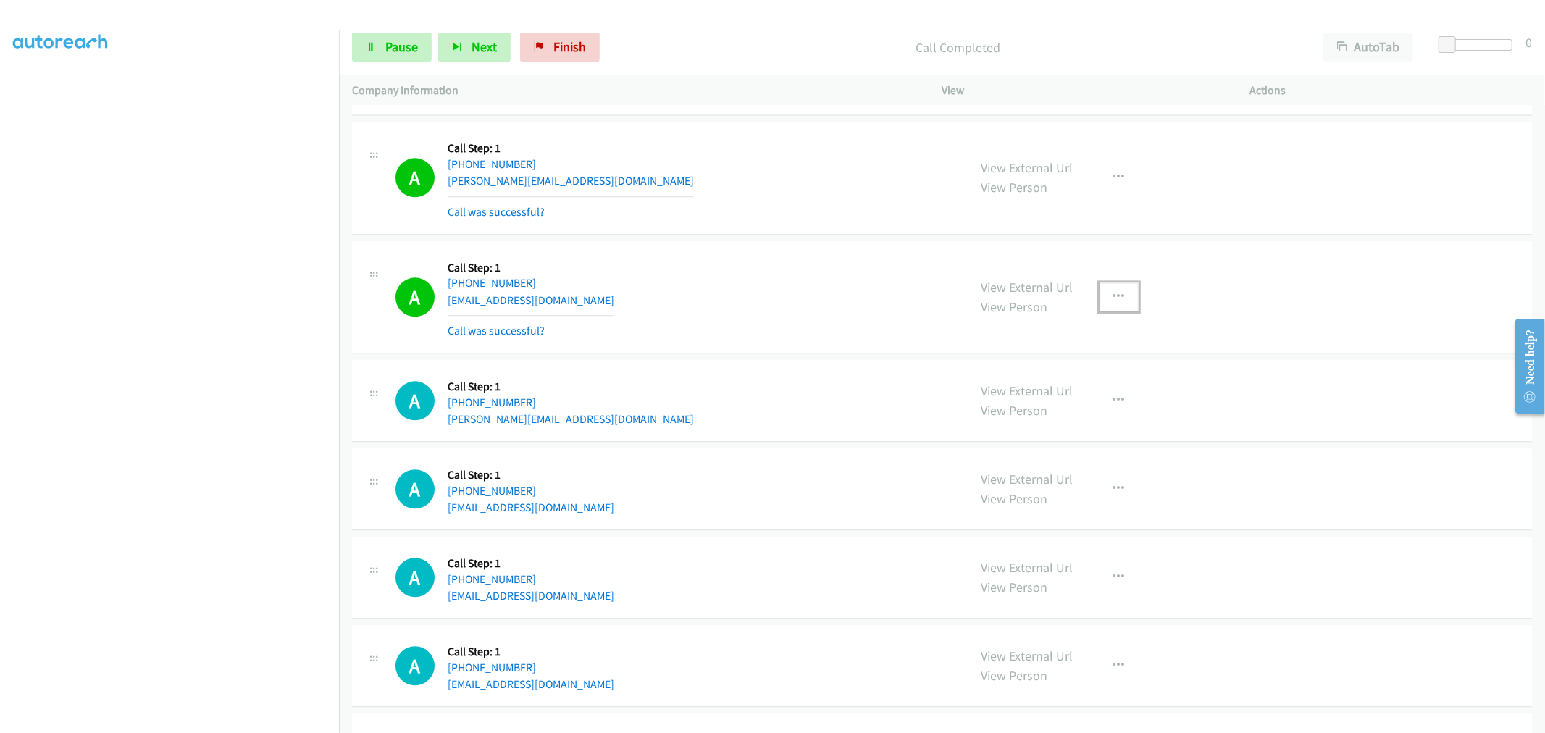
click at [1114, 301] on icon "button" at bounding box center [1120, 297] width 12 height 12
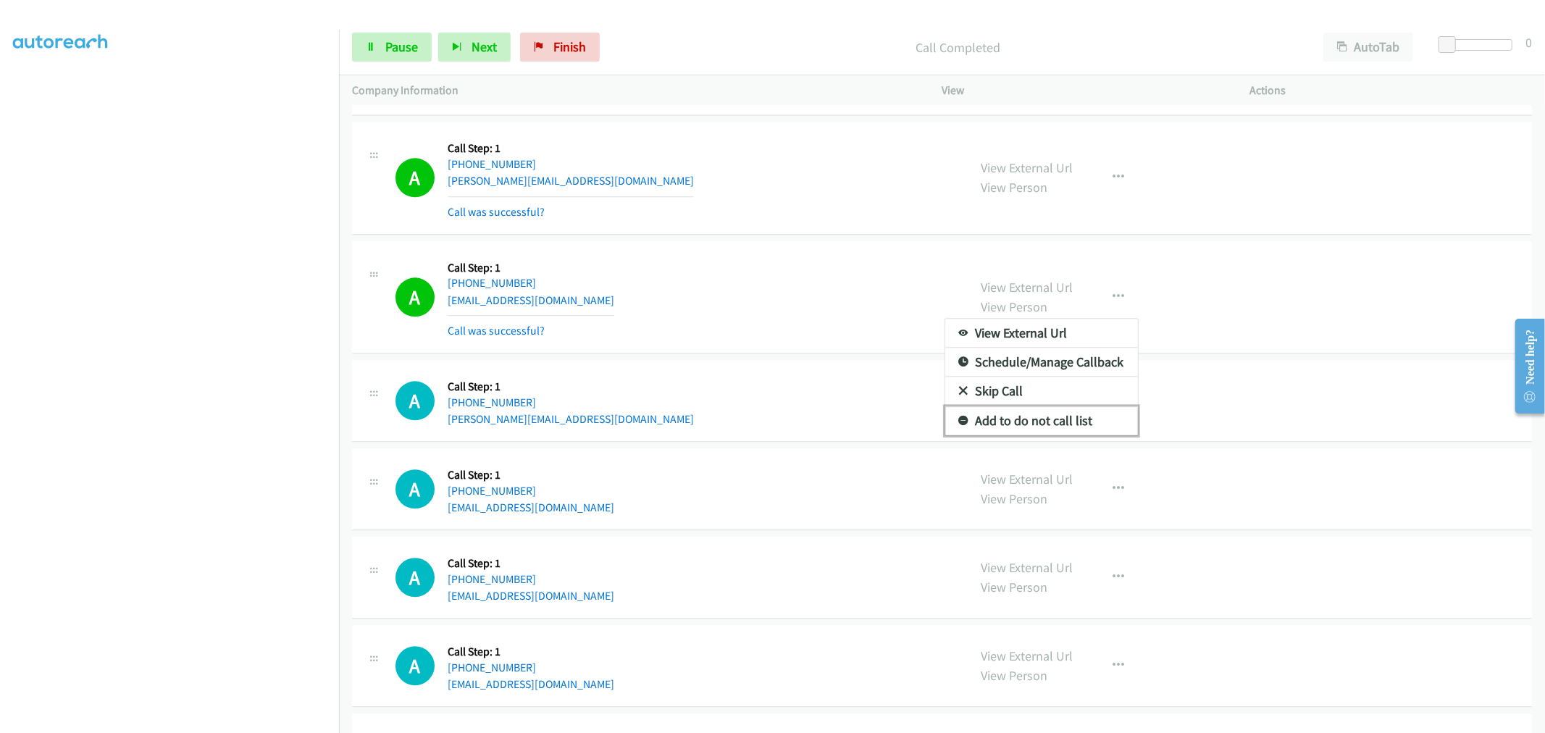
click at [1054, 423] on link "Add to do not call list" at bounding box center [1041, 420] width 193 height 29
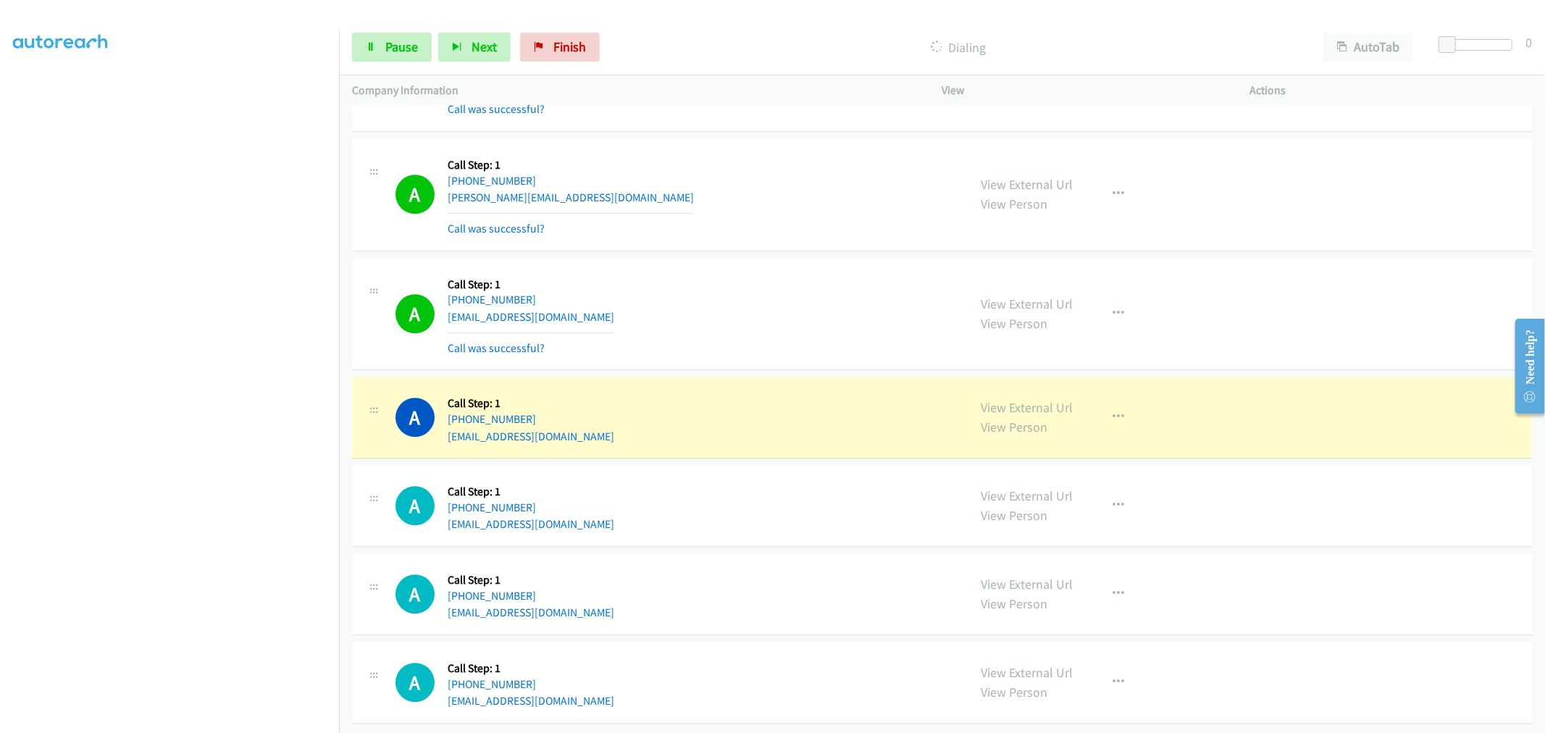
scroll to position [12385, 0]
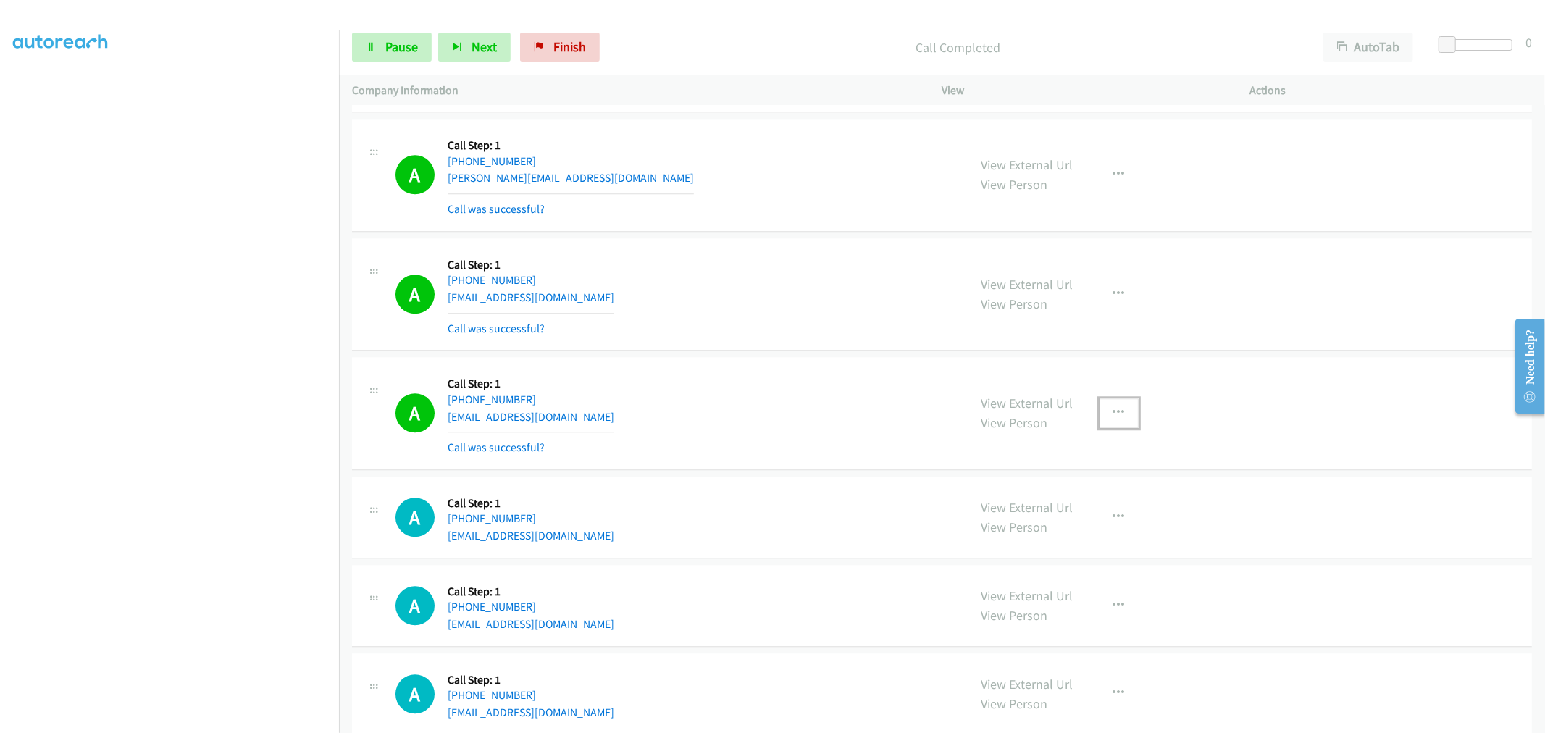
click at [1114, 418] on icon "button" at bounding box center [1120, 413] width 12 height 12
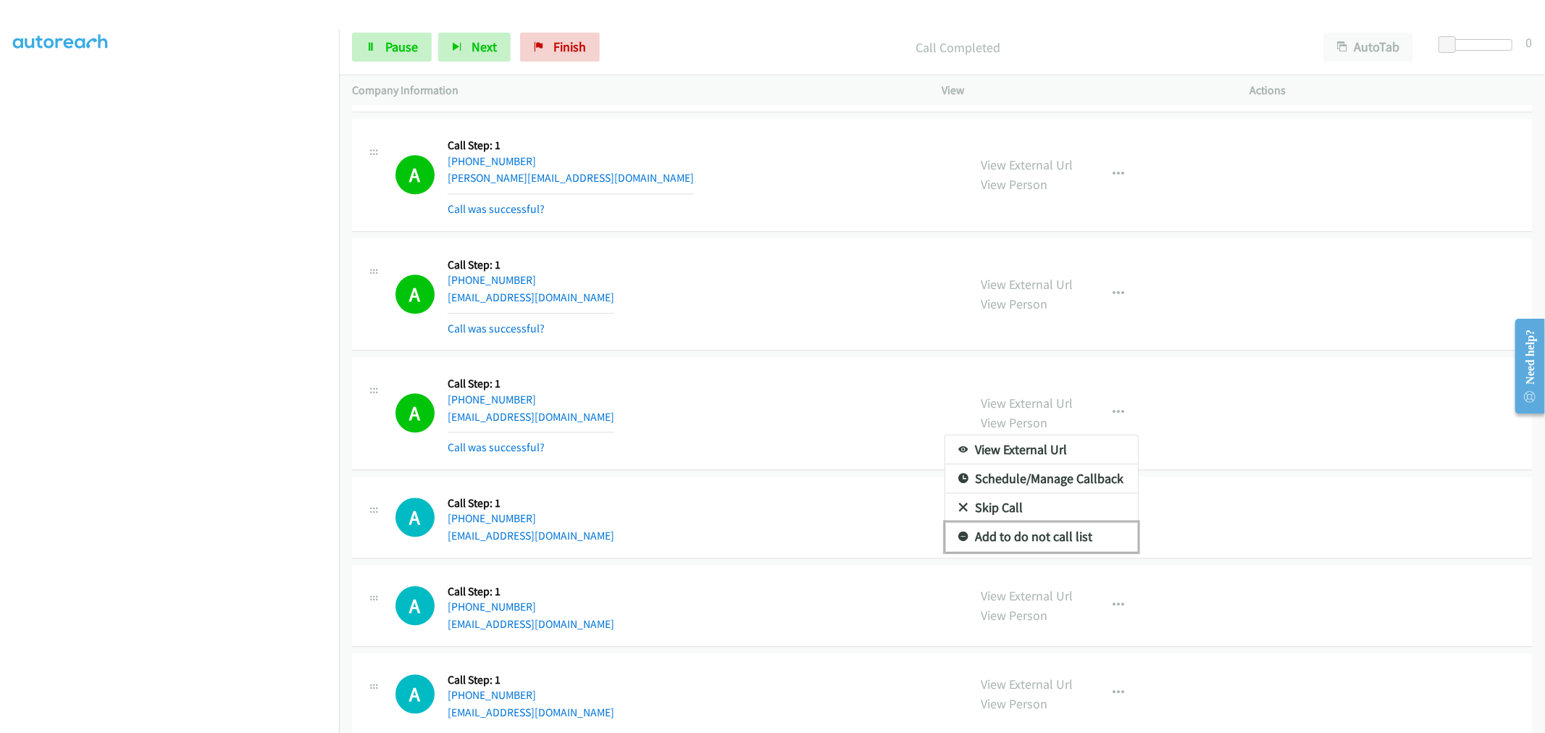
click at [1011, 536] on link "Add to do not call list" at bounding box center [1041, 536] width 193 height 29
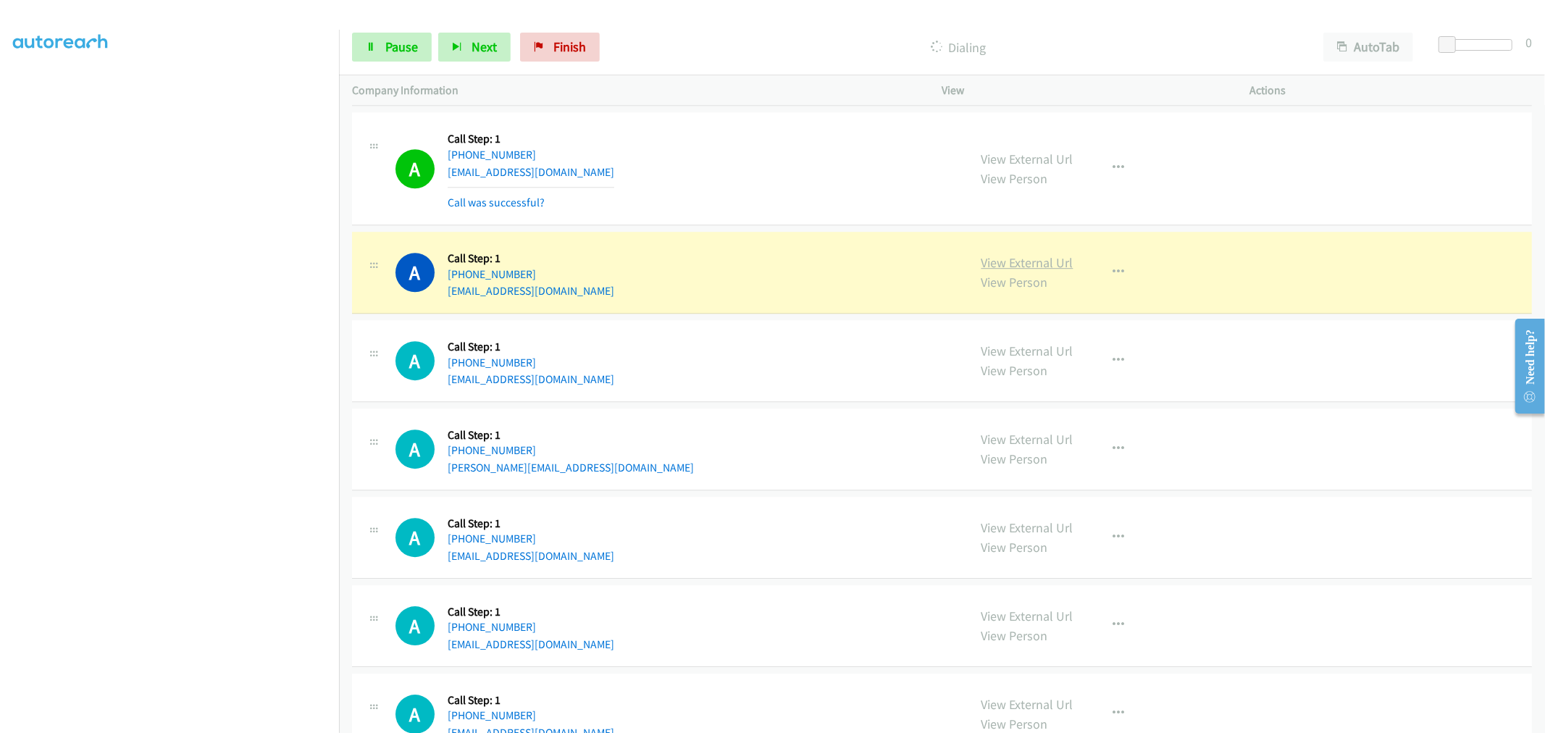
scroll to position [12869, 0]
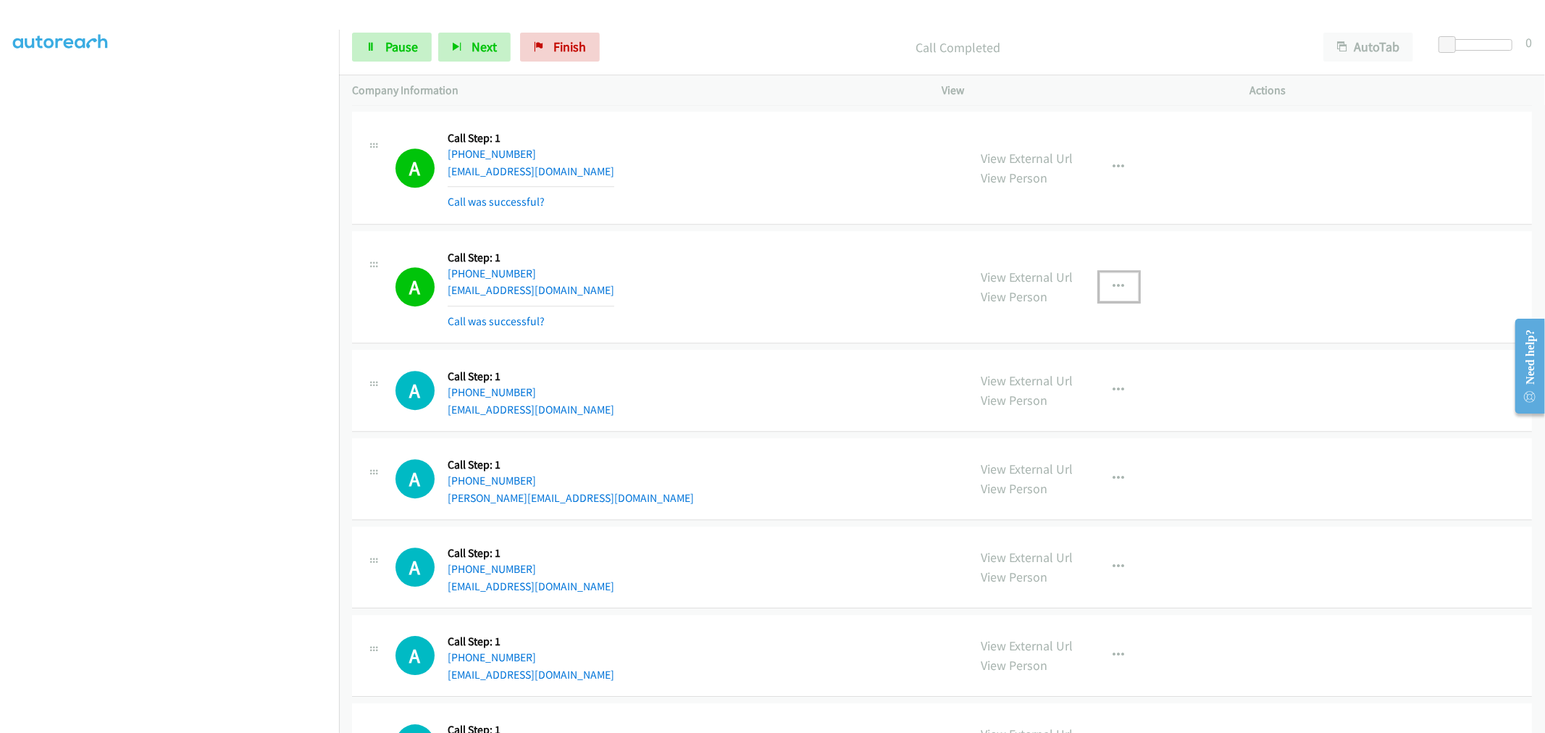
click at [1114, 293] on icon "button" at bounding box center [1120, 287] width 12 height 12
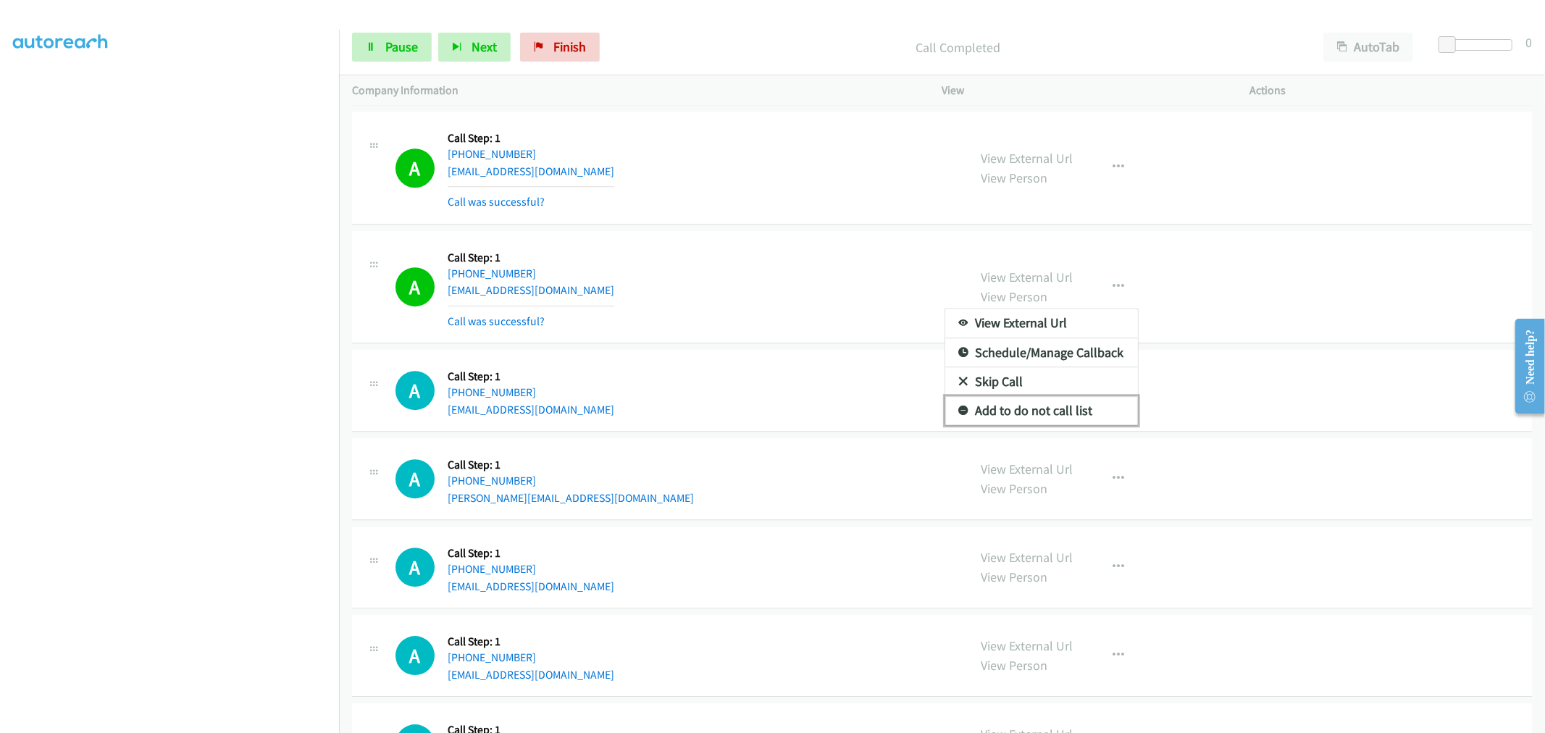
click at [1016, 422] on link "Add to do not call list" at bounding box center [1041, 410] width 193 height 29
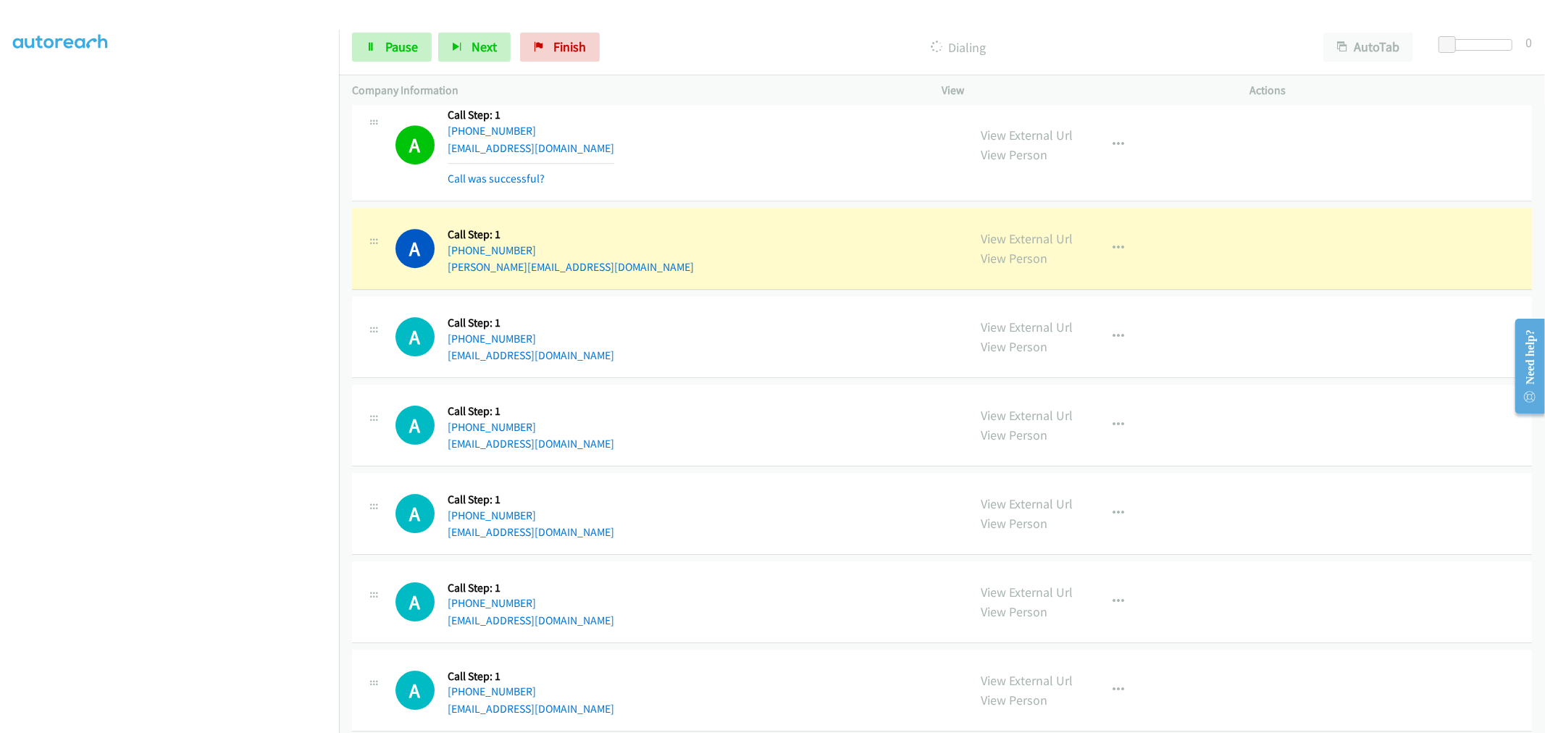
scroll to position [13125, 0]
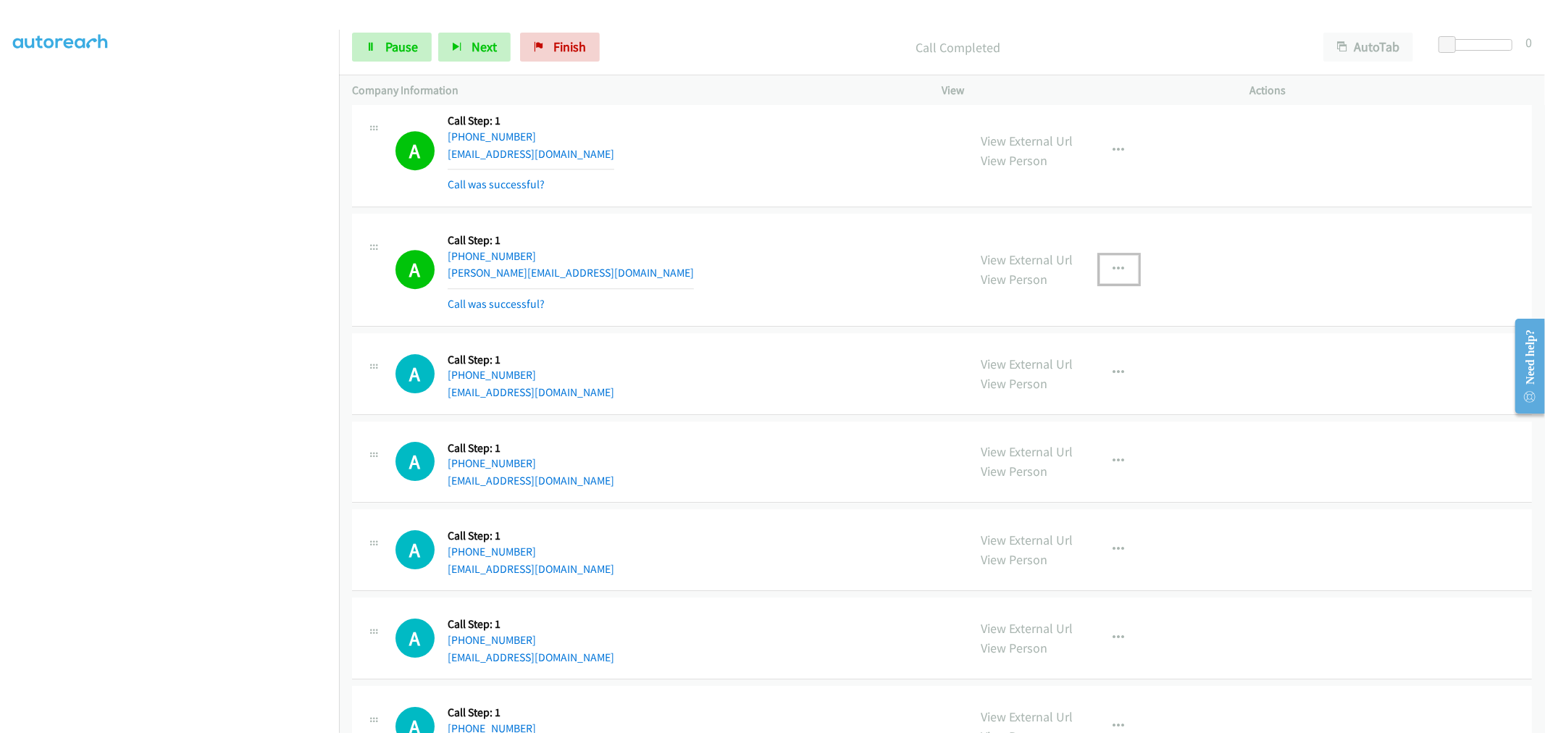
click at [1114, 275] on icon "button" at bounding box center [1120, 270] width 12 height 12
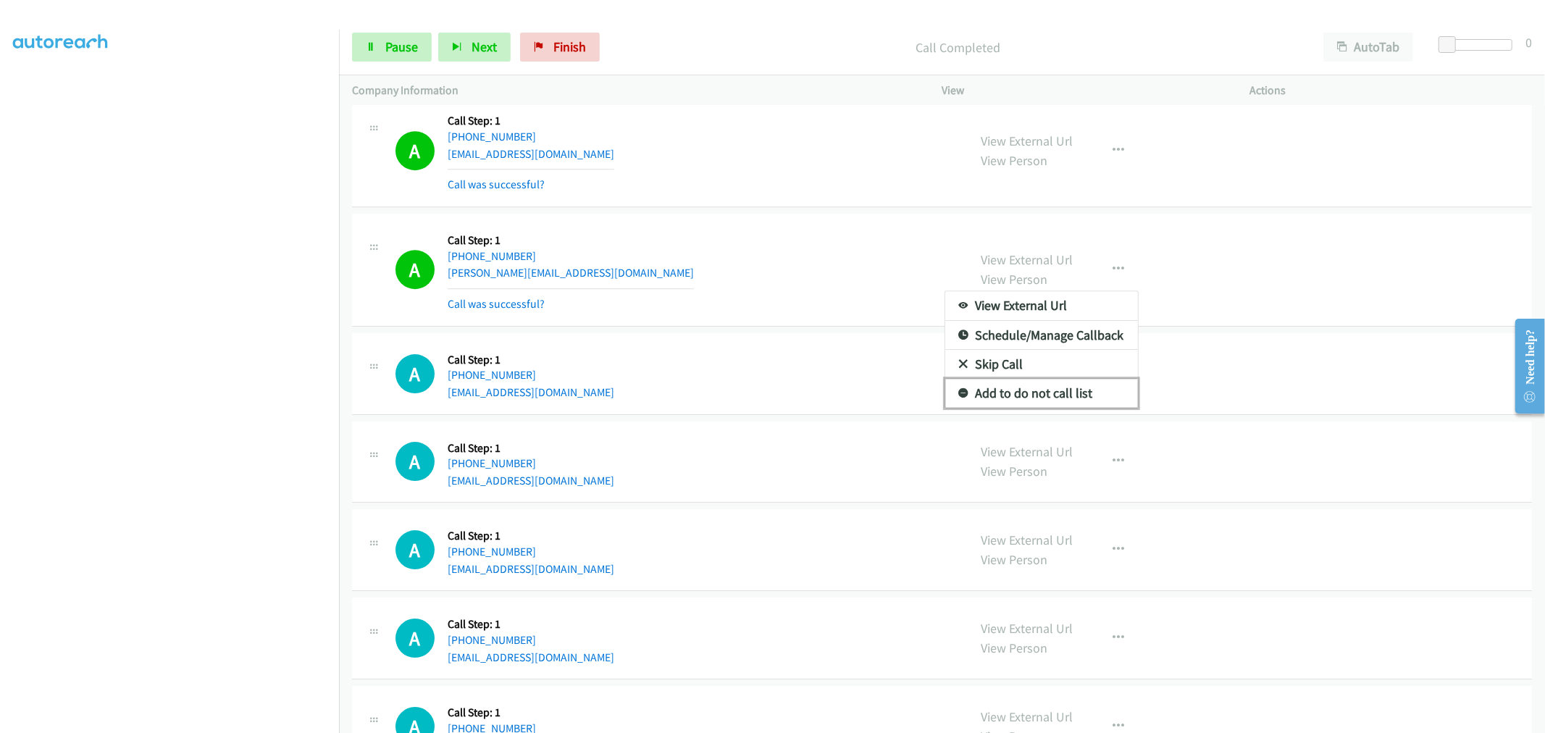
click at [997, 404] on link "Add to do not call list" at bounding box center [1041, 393] width 193 height 29
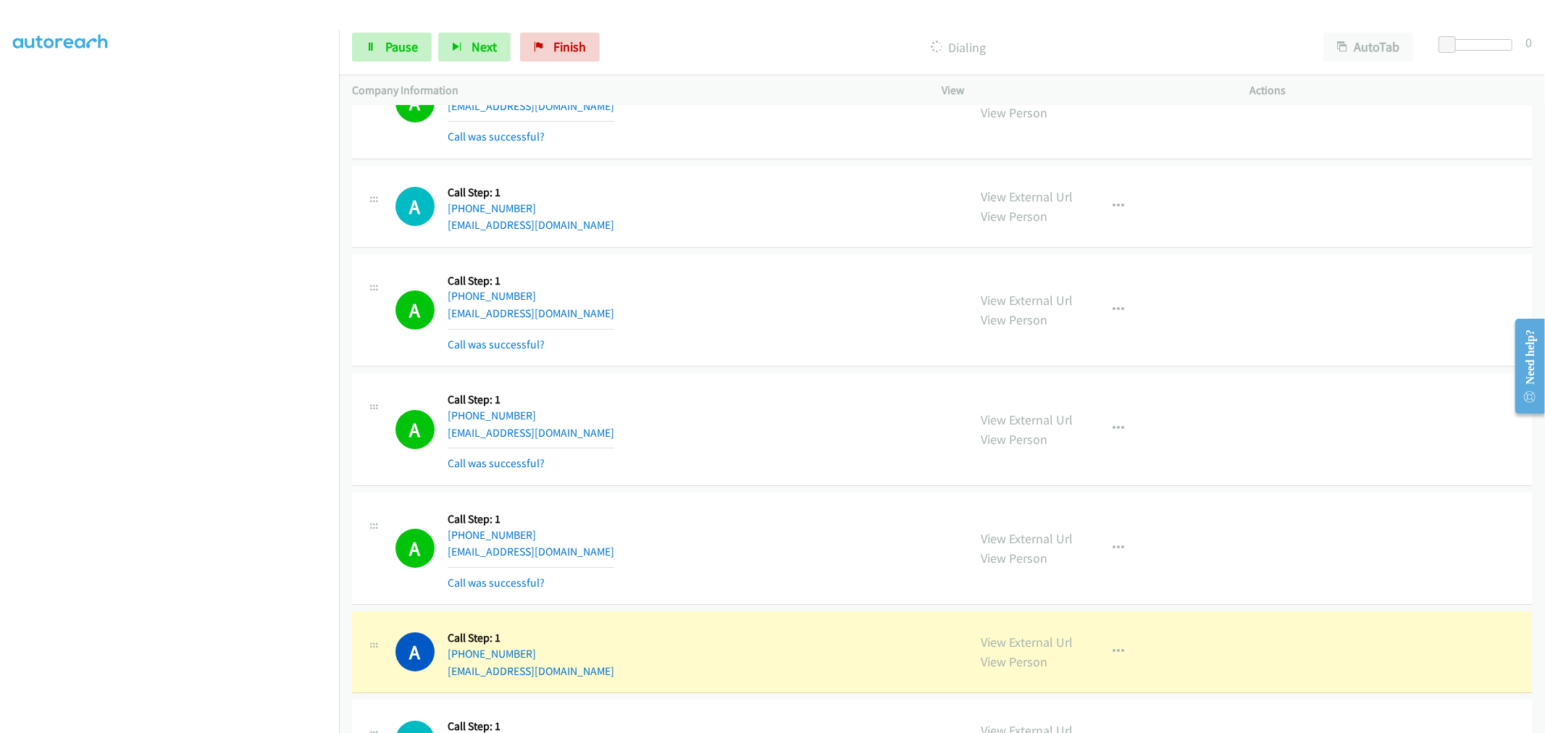
scroll to position [14010, 0]
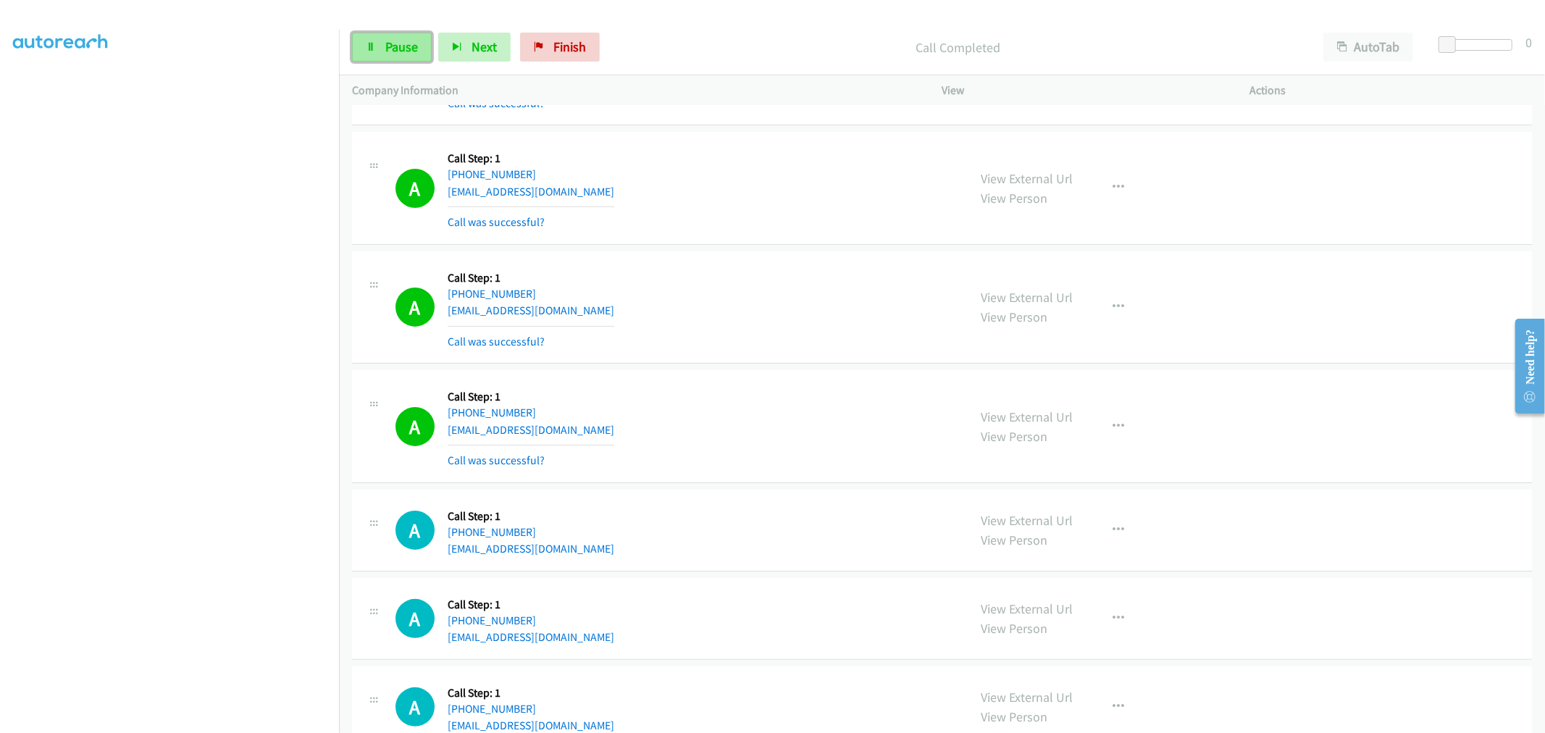
click at [398, 44] on span "Pause" at bounding box center [401, 46] width 33 height 17
click at [1118, 202] on button "button" at bounding box center [1119, 187] width 39 height 29
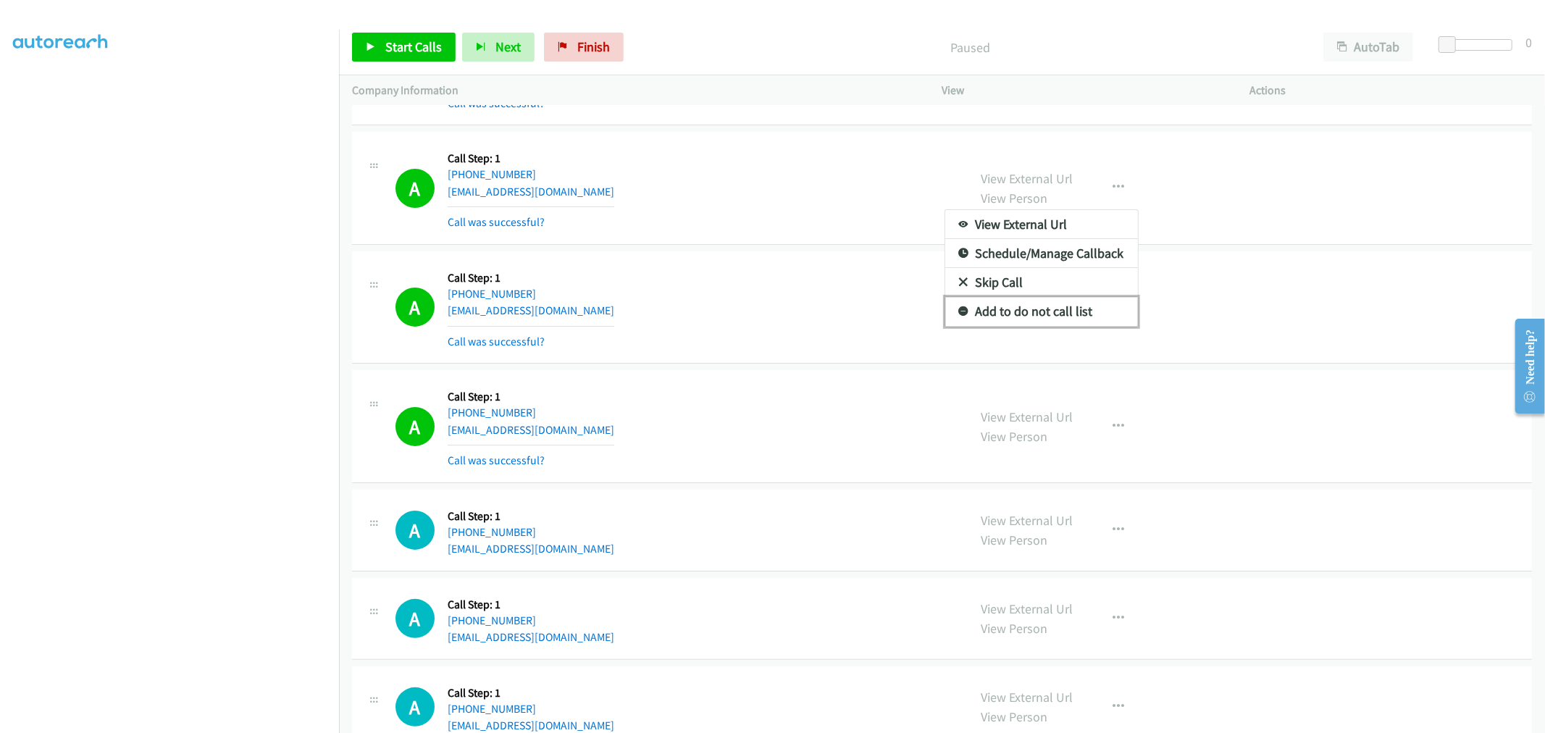
click at [995, 314] on link "Add to do not call list" at bounding box center [1041, 311] width 193 height 29
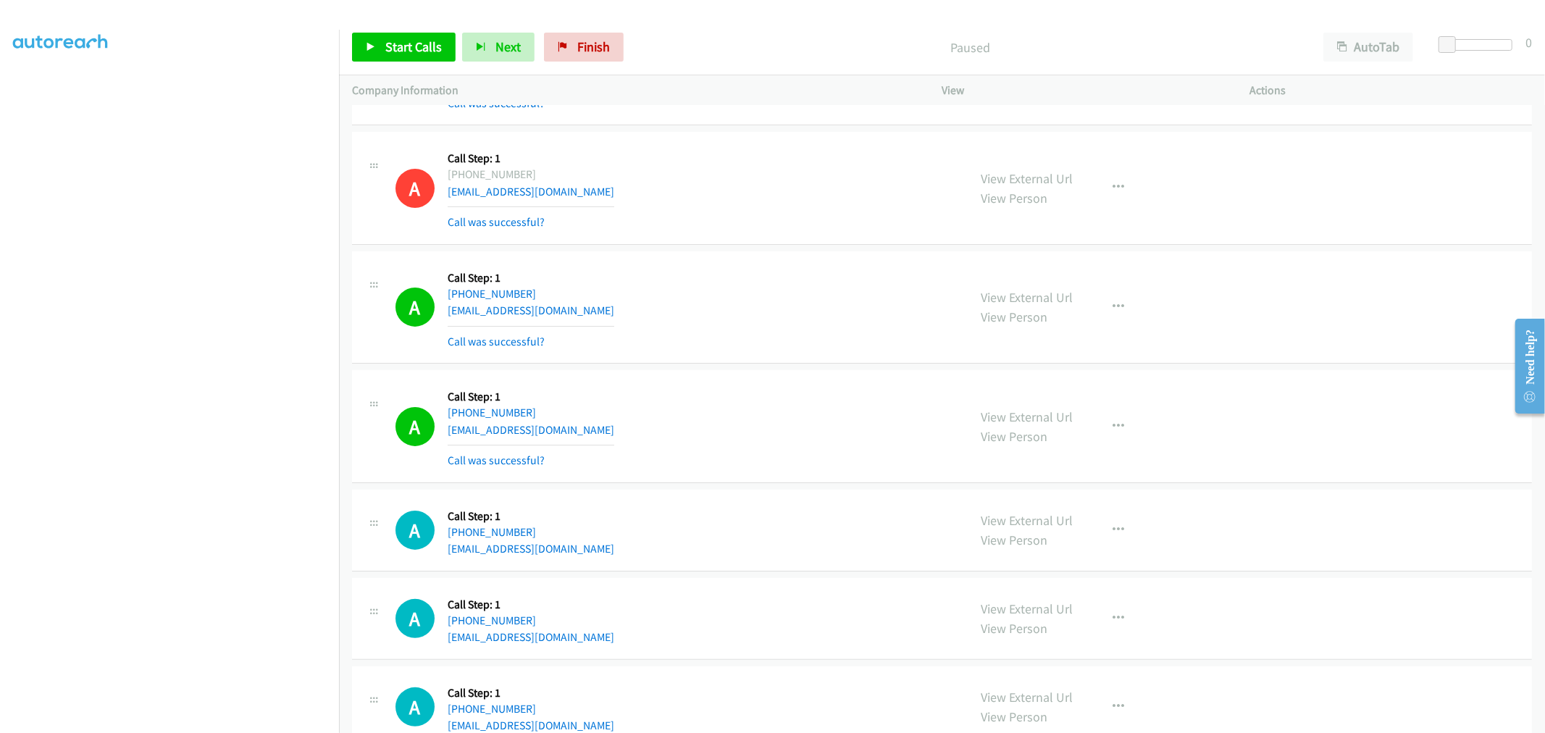
click at [787, 293] on div "A Callback Scheduled Call Step: 1 America/Phoenix +1 520-794-5694 wesahs@comcas…" at bounding box center [676, 307] width 560 height 86
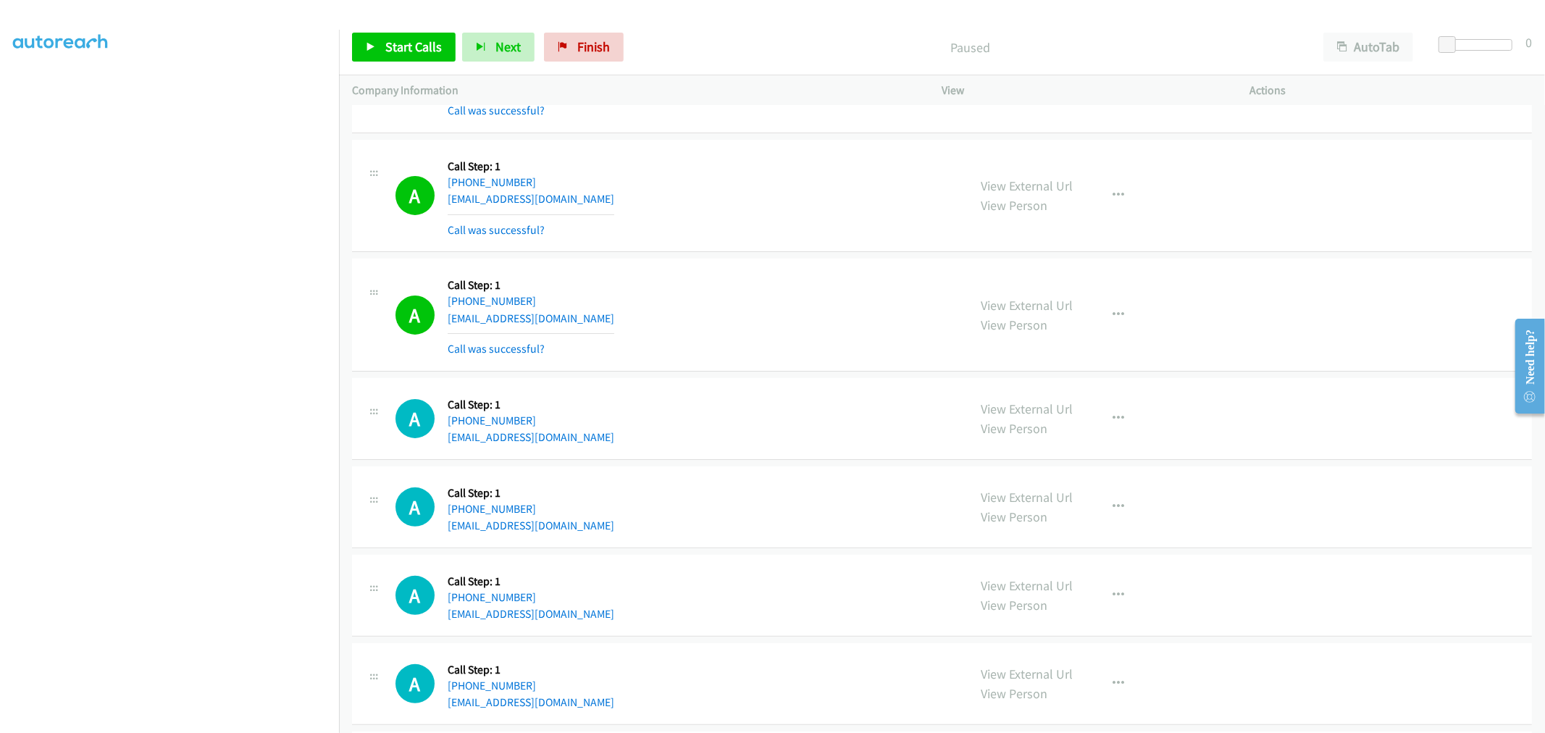
scroll to position [14232, 0]
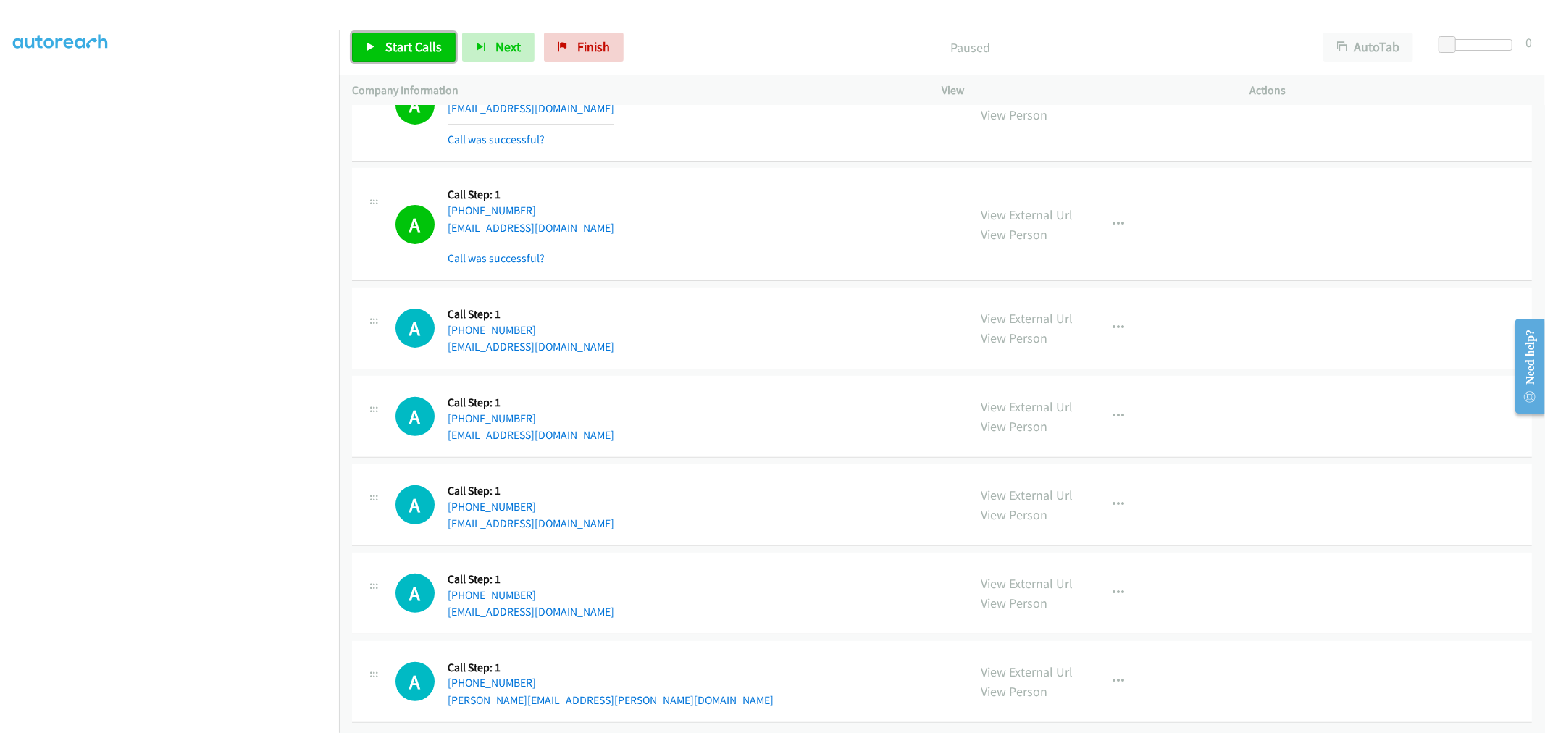
drag, startPoint x: 420, startPoint y: 38, endPoint x: 453, endPoint y: 103, distance: 72.3
click at [420, 38] on span "Start Calls" at bounding box center [413, 46] width 57 height 17
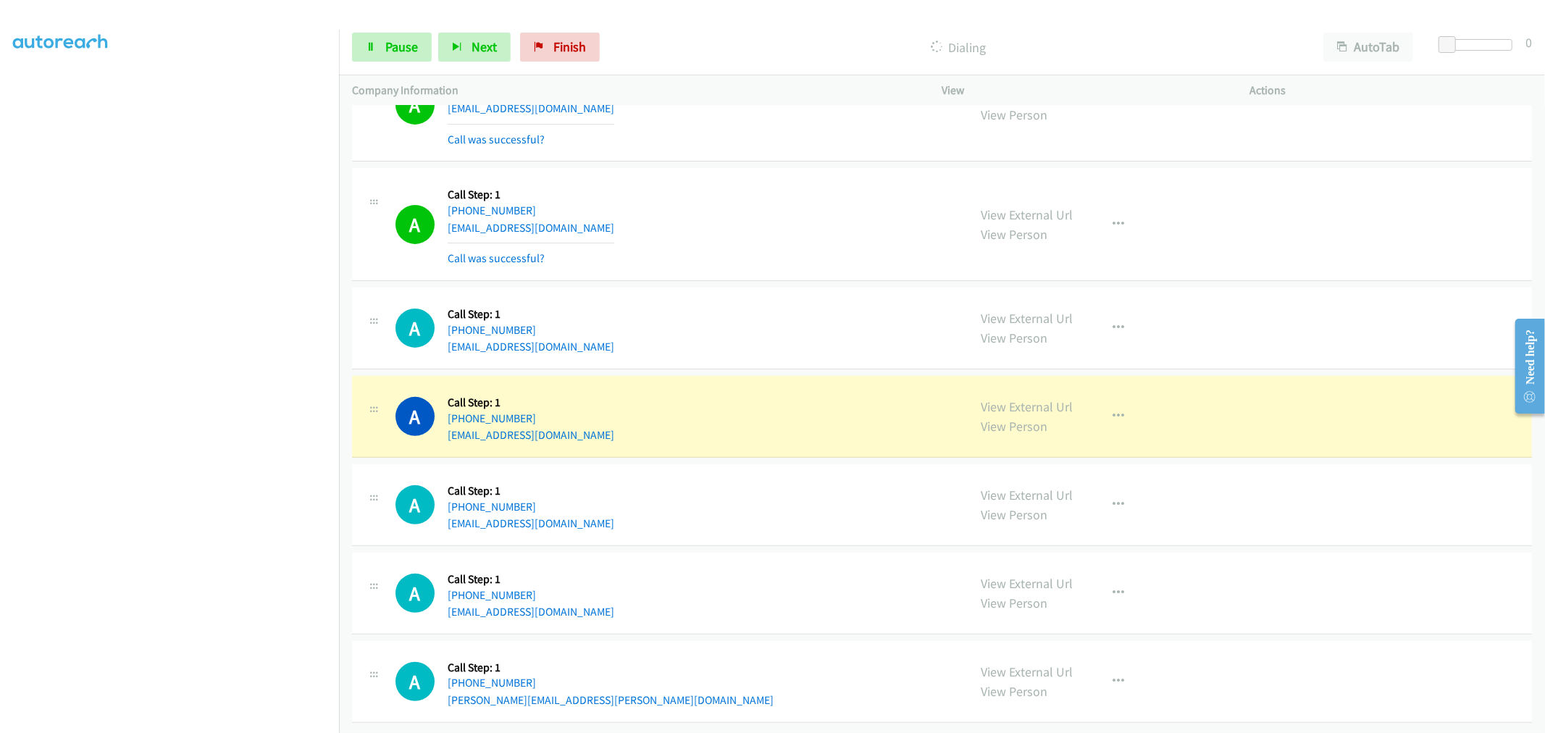
drag, startPoint x: 1024, startPoint y: 394, endPoint x: 1008, endPoint y: 371, distance: 27.7
click at [423, 53] on link "Pause" at bounding box center [392, 47] width 80 height 29
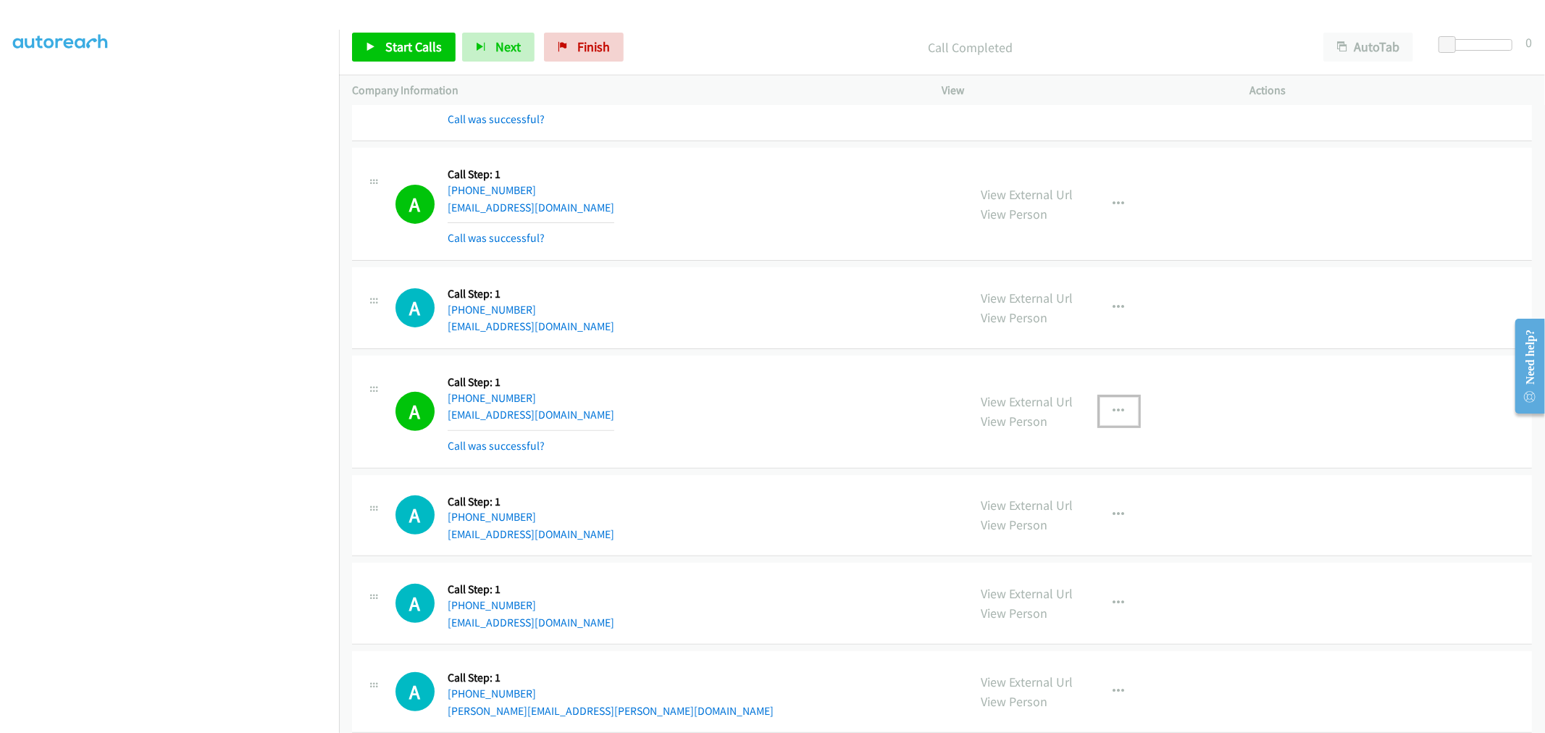
click at [1116, 417] on icon "button" at bounding box center [1120, 412] width 12 height 12
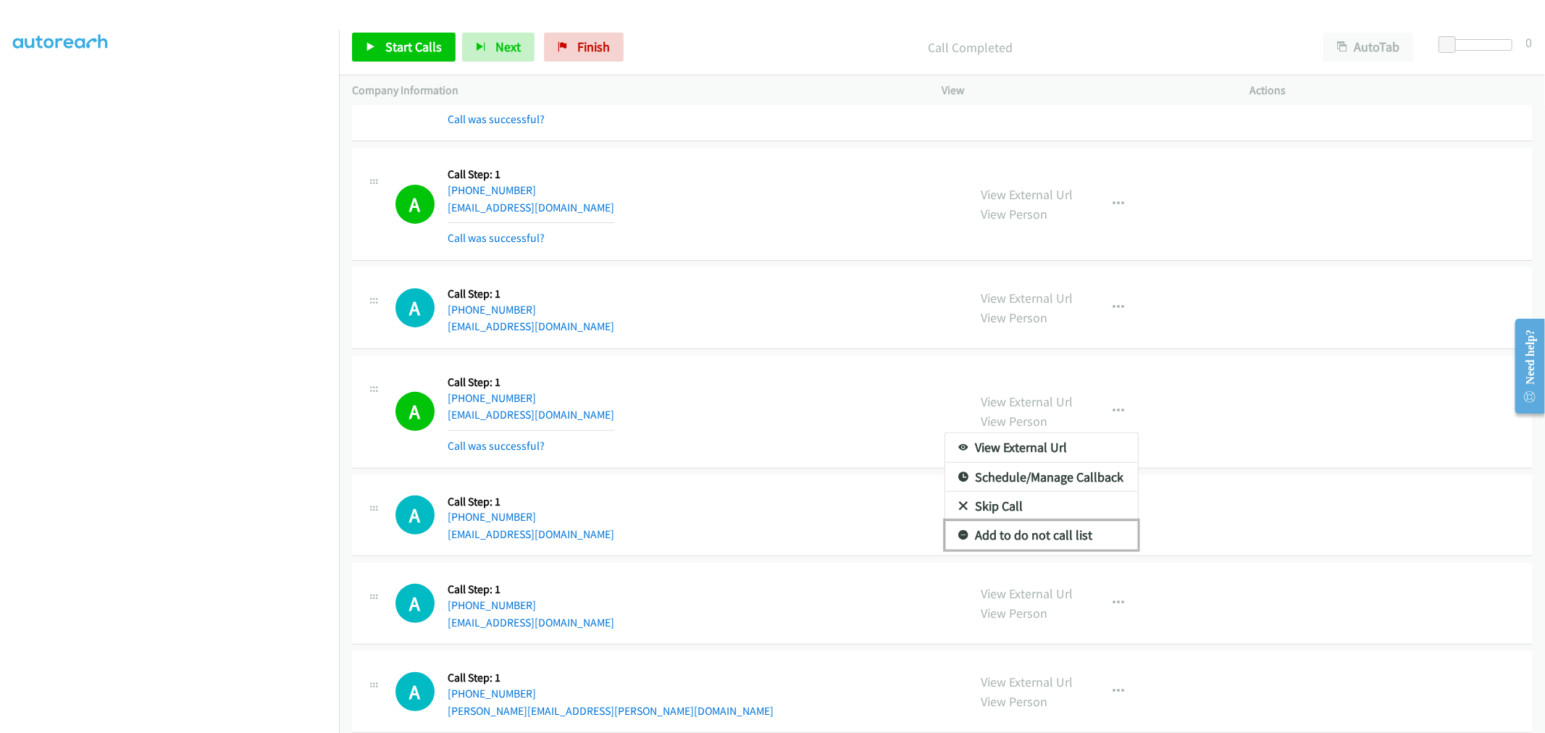
click at [1064, 546] on link "Add to do not call list" at bounding box center [1041, 535] width 193 height 29
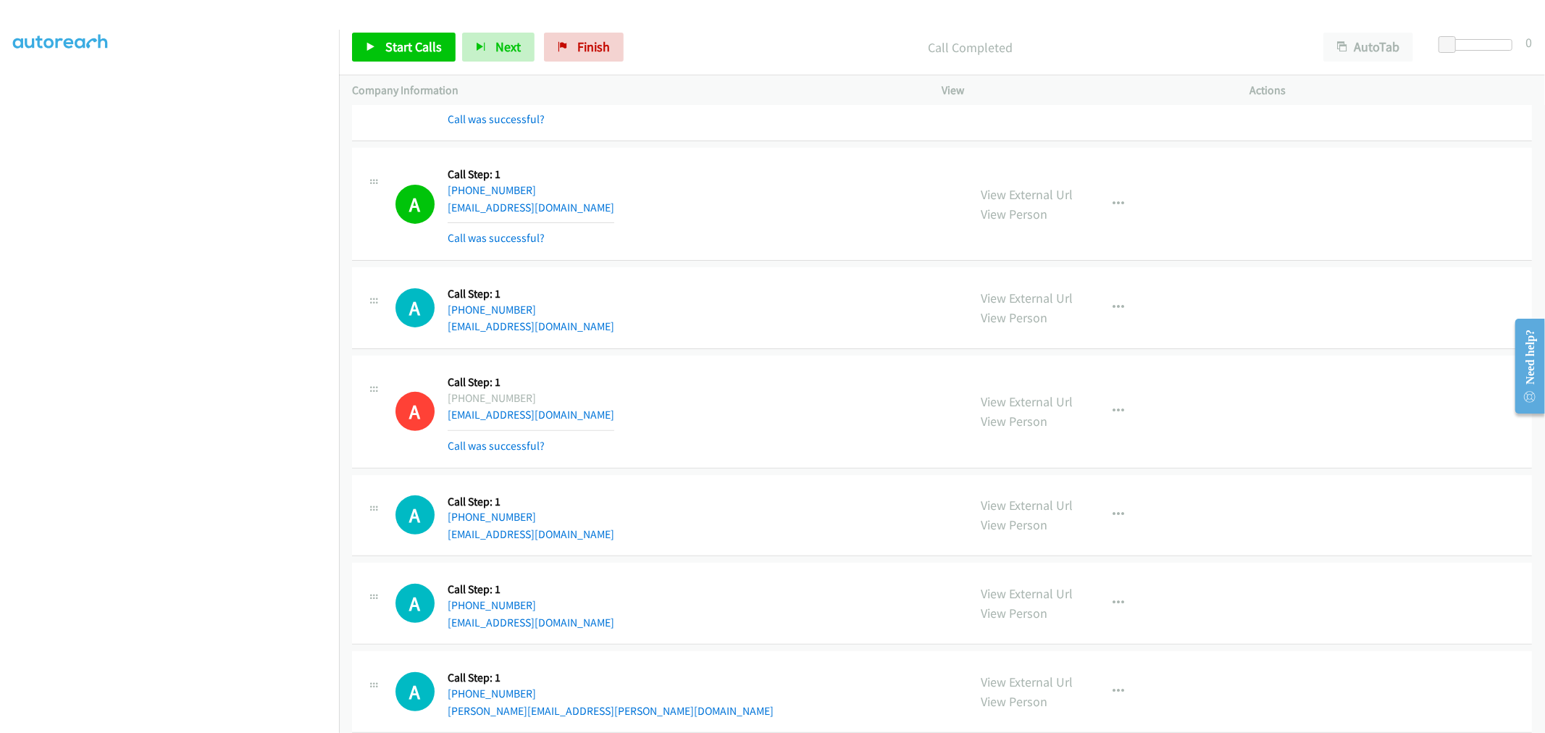
click at [824, 329] on div "A Callback Scheduled Call Step: 1 America/New_York +1 786-227-2378 jesusfern108…" at bounding box center [676, 307] width 560 height 55
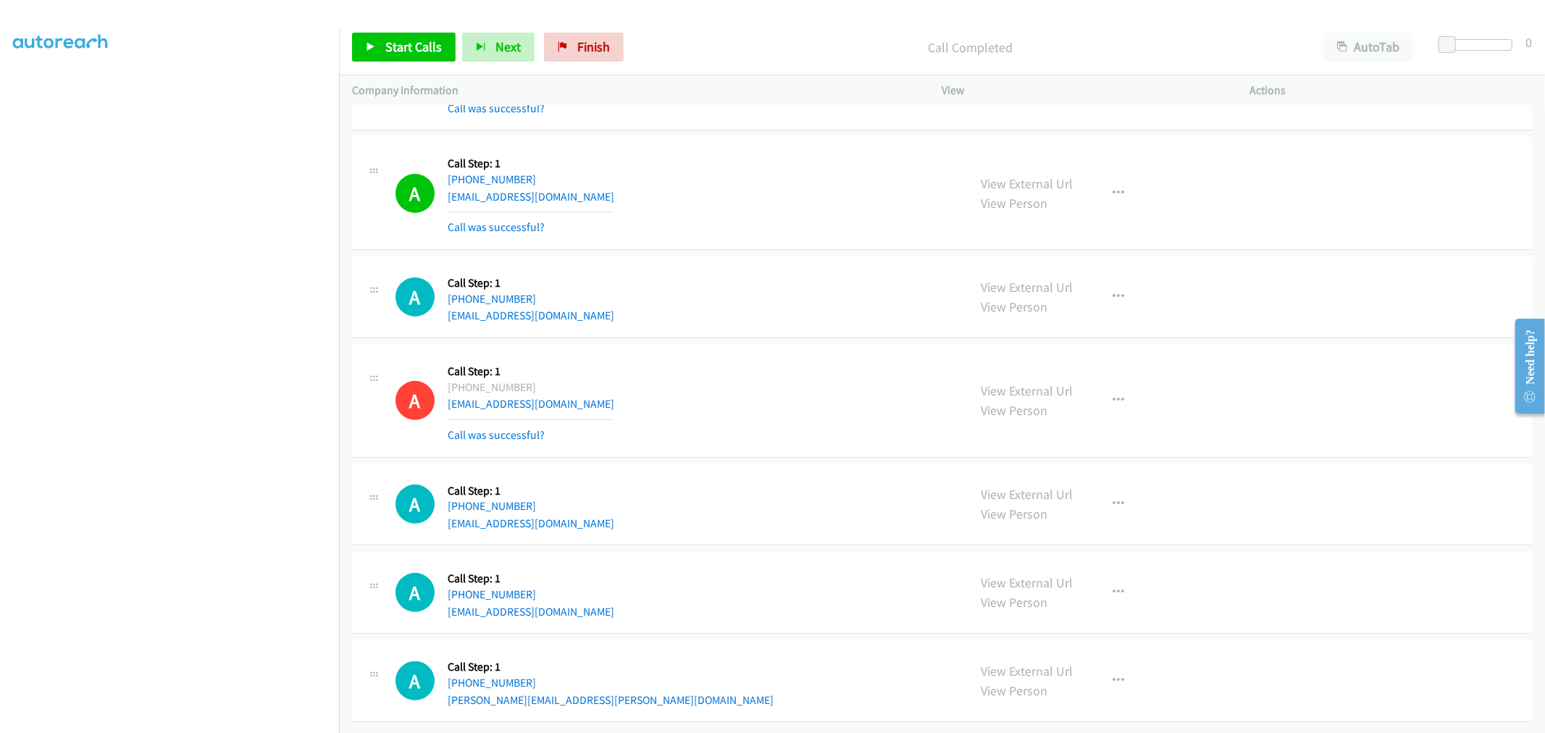
scroll to position [14263, 0]
click at [766, 341] on td "A Callback Scheduled Call Step: 1 America/Los_Angeles +1 360-661-4213 sybrandyu…" at bounding box center [942, 401] width 1206 height 120
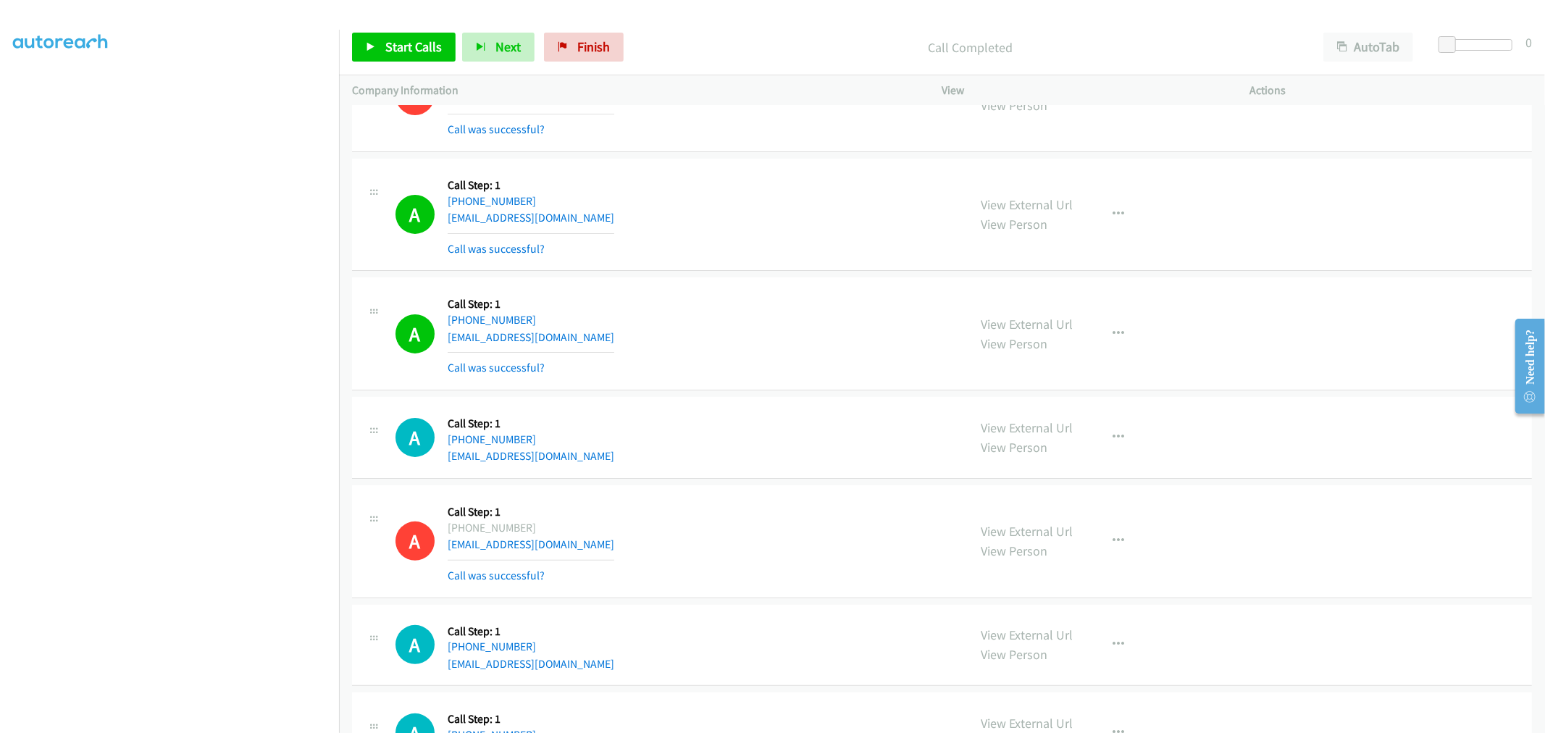
click at [769, 283] on td "A Callback Scheduled Call Step: 1 America/Los_Angeles +1 661-432-8363 kbenavide…" at bounding box center [942, 335] width 1206 height 120
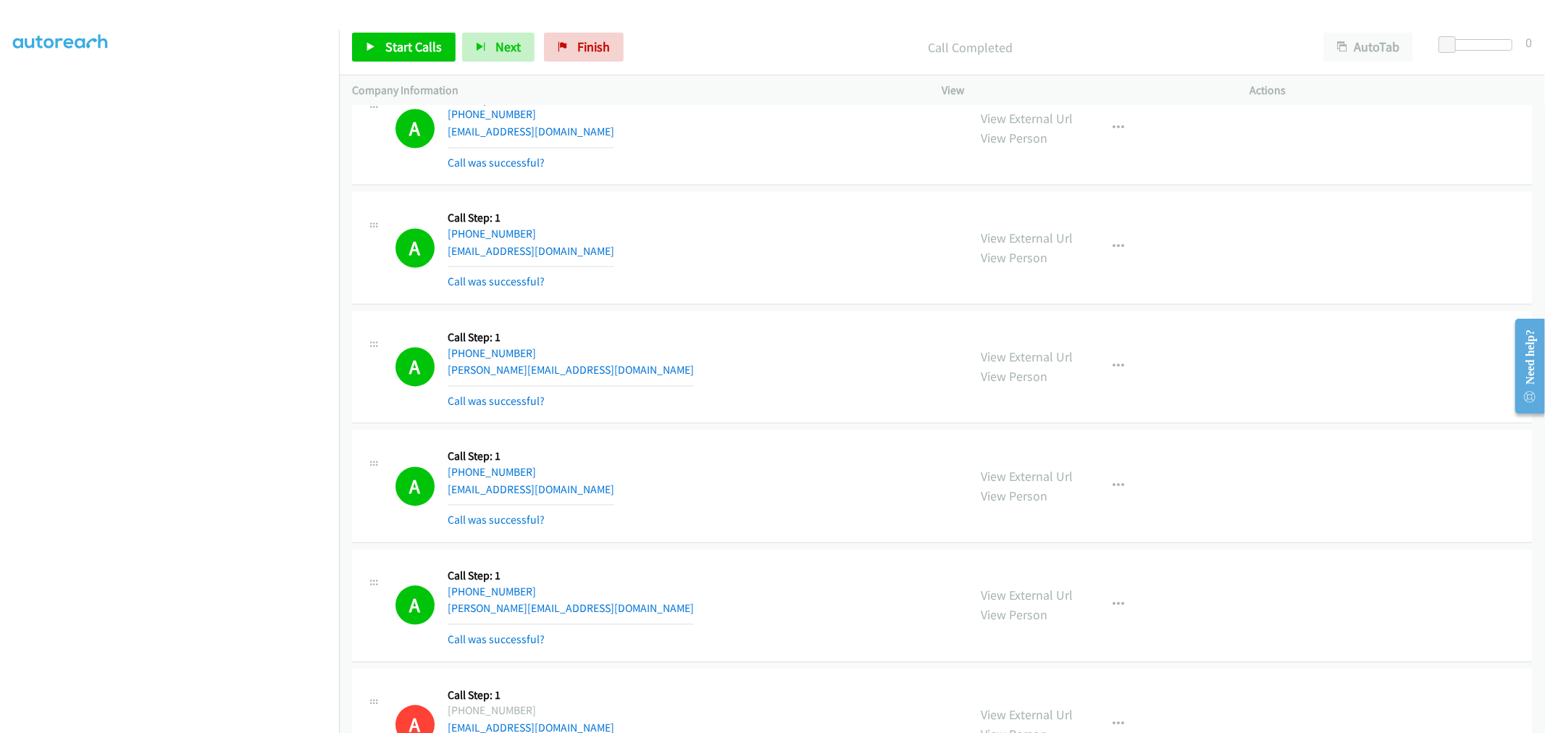
scroll to position [14263, 0]
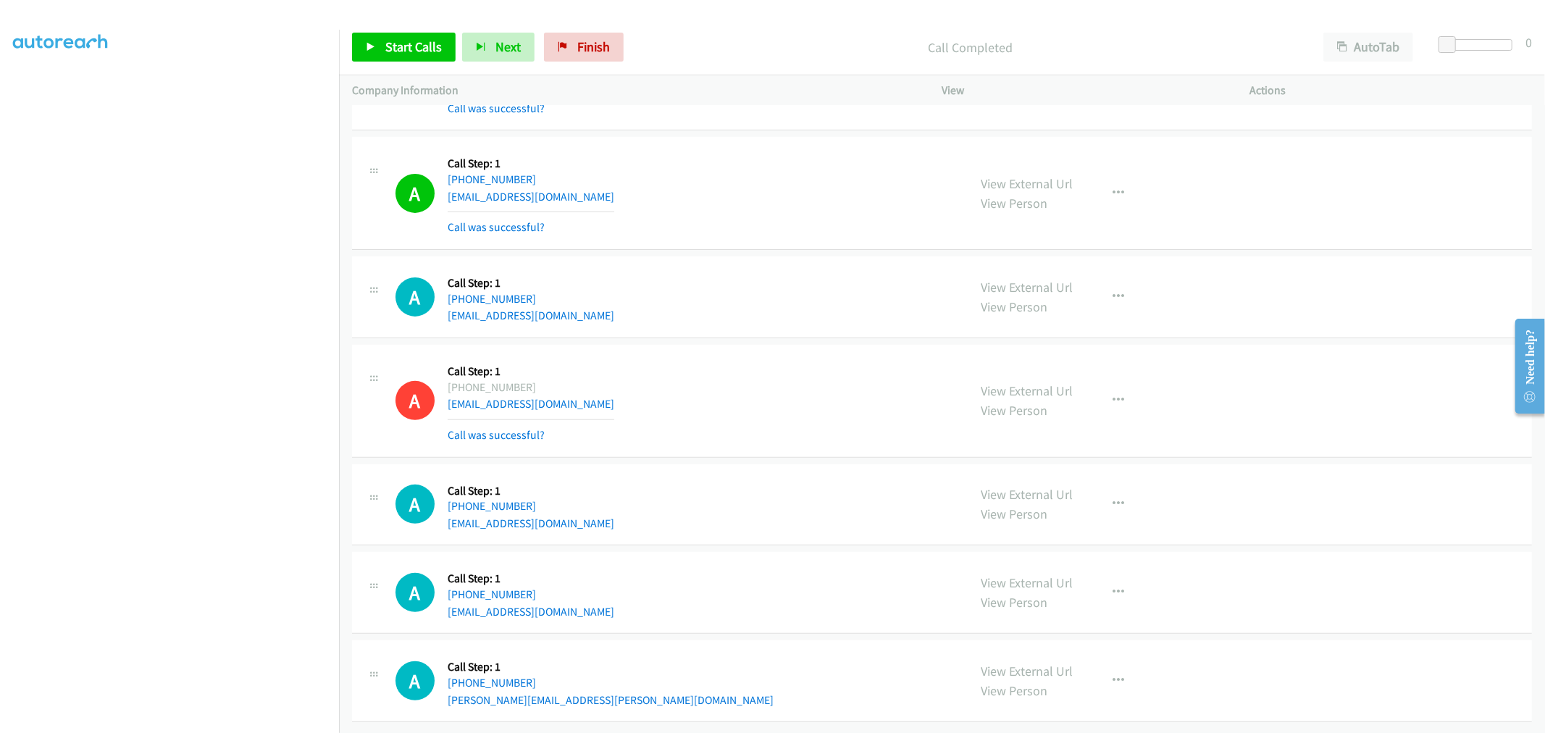
click at [734, 233] on div "A Callback Scheduled Call Step: 1 America/Los_Angeles +1 661-432-8363 kbenavide…" at bounding box center [942, 193] width 1180 height 113
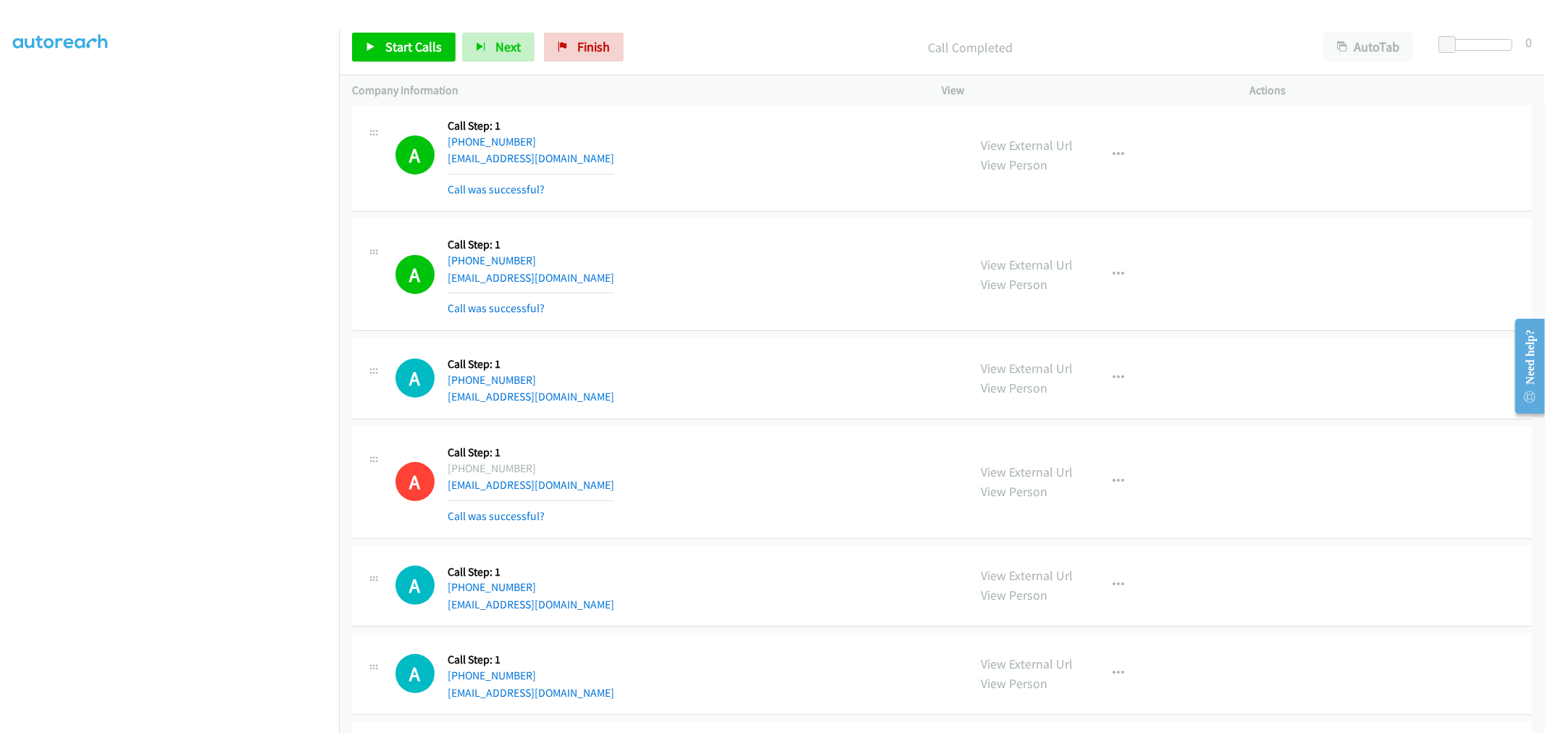
scroll to position [14103, 0]
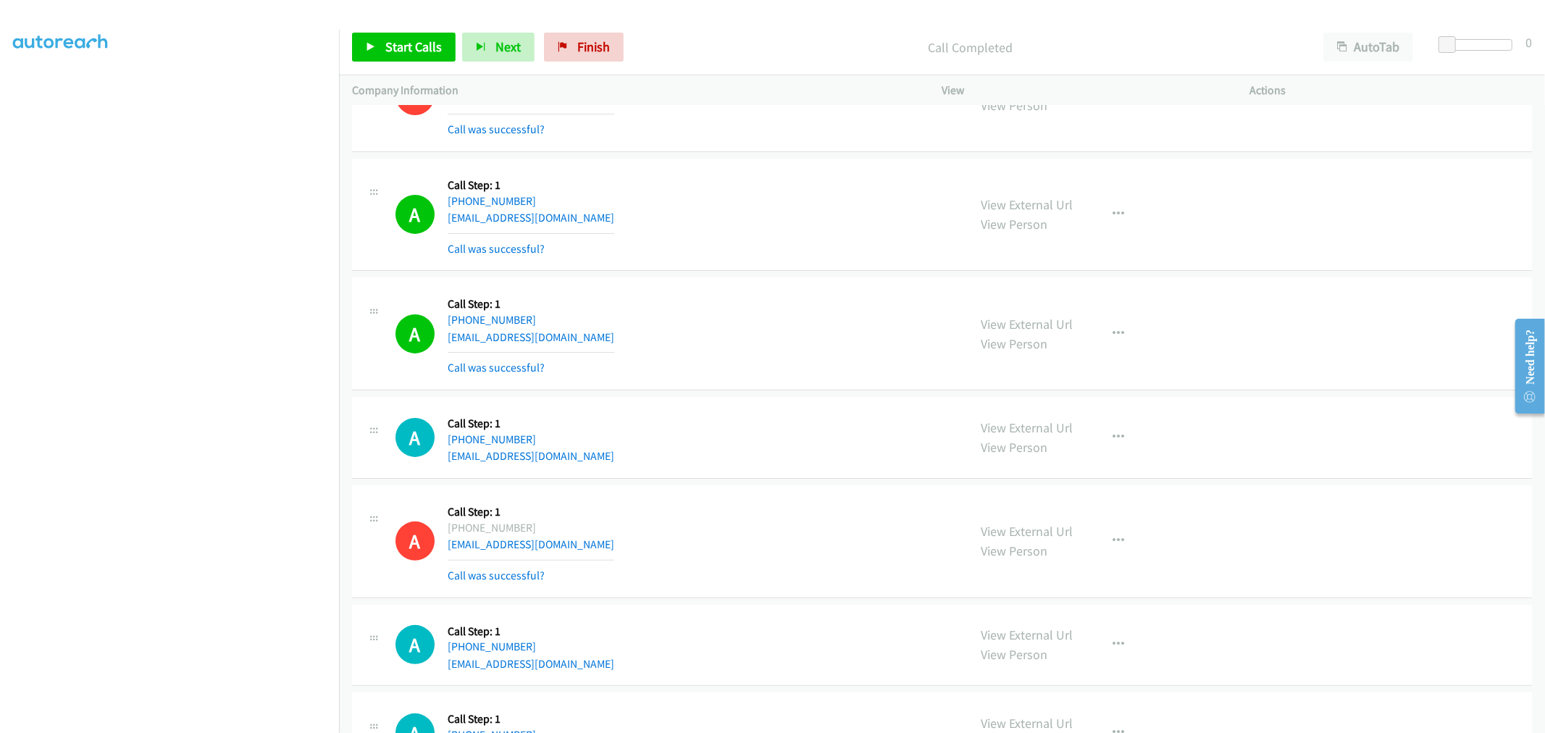
click at [421, 63] on div "Start Calls Pause Next Finish Call Completed AutoTab AutoTab 0" at bounding box center [942, 48] width 1206 height 56
click at [423, 44] on span "Start Calls" at bounding box center [413, 46] width 57 height 17
click at [619, 329] on div "A Callback Scheduled Call Step: 1 America/Los_Angeles +1 661-432-8363 kbenavide…" at bounding box center [676, 334] width 560 height 86
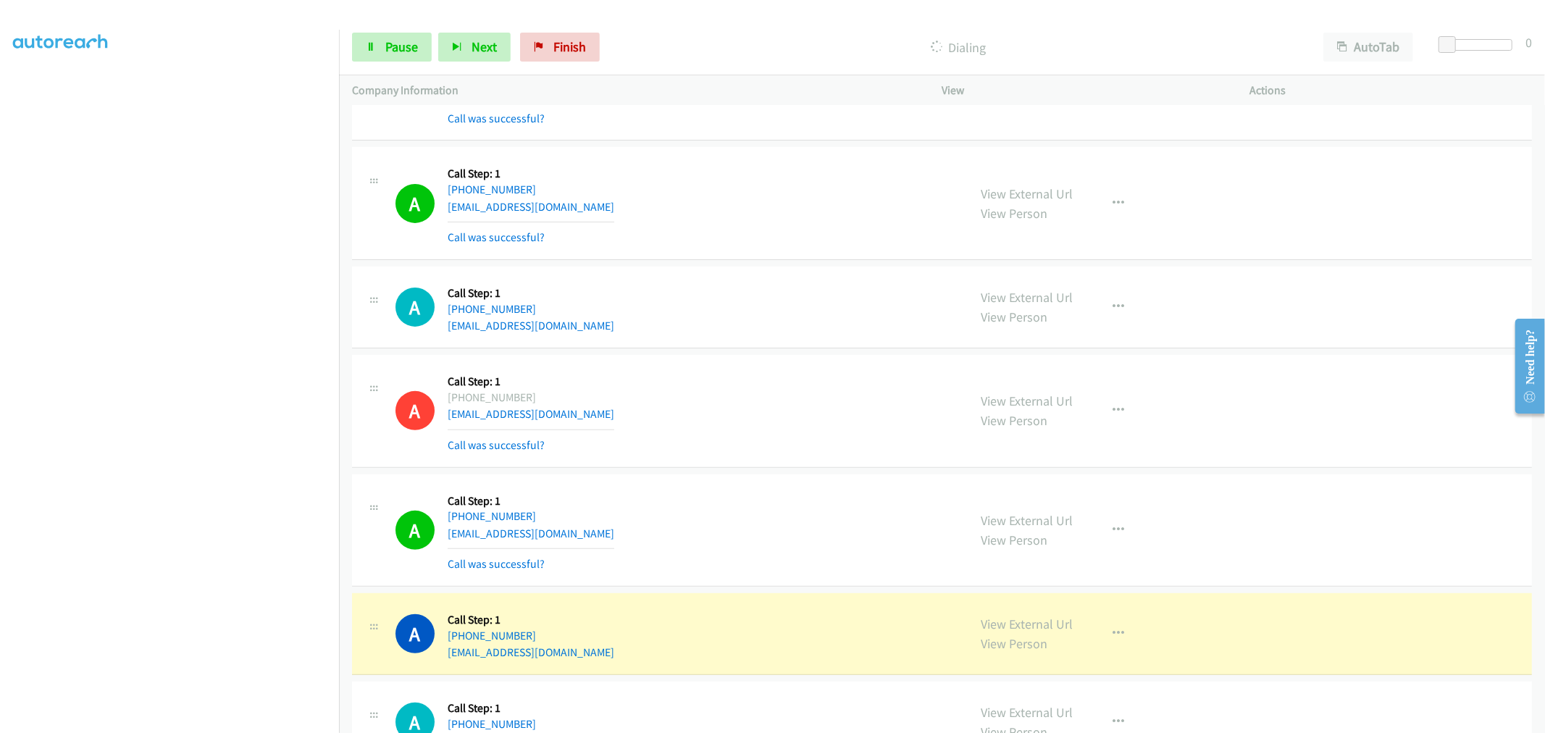
scroll to position [14295, 0]
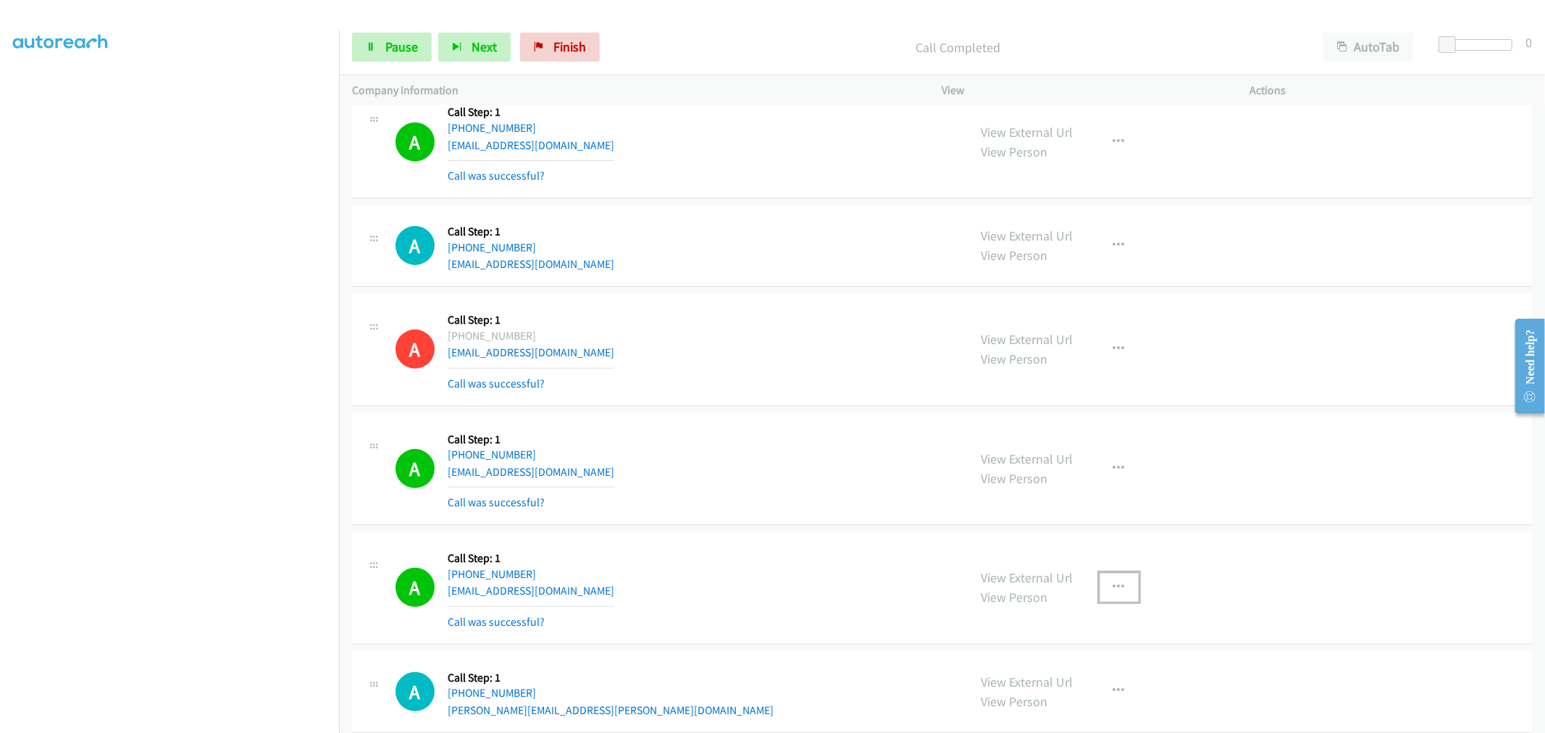
drag, startPoint x: 1119, startPoint y: 587, endPoint x: 1100, endPoint y: 609, distance: 28.8
click at [1119, 587] on button "button" at bounding box center [1119, 587] width 39 height 29
click at [806, 452] on div at bounding box center [772, 366] width 1545 height 733
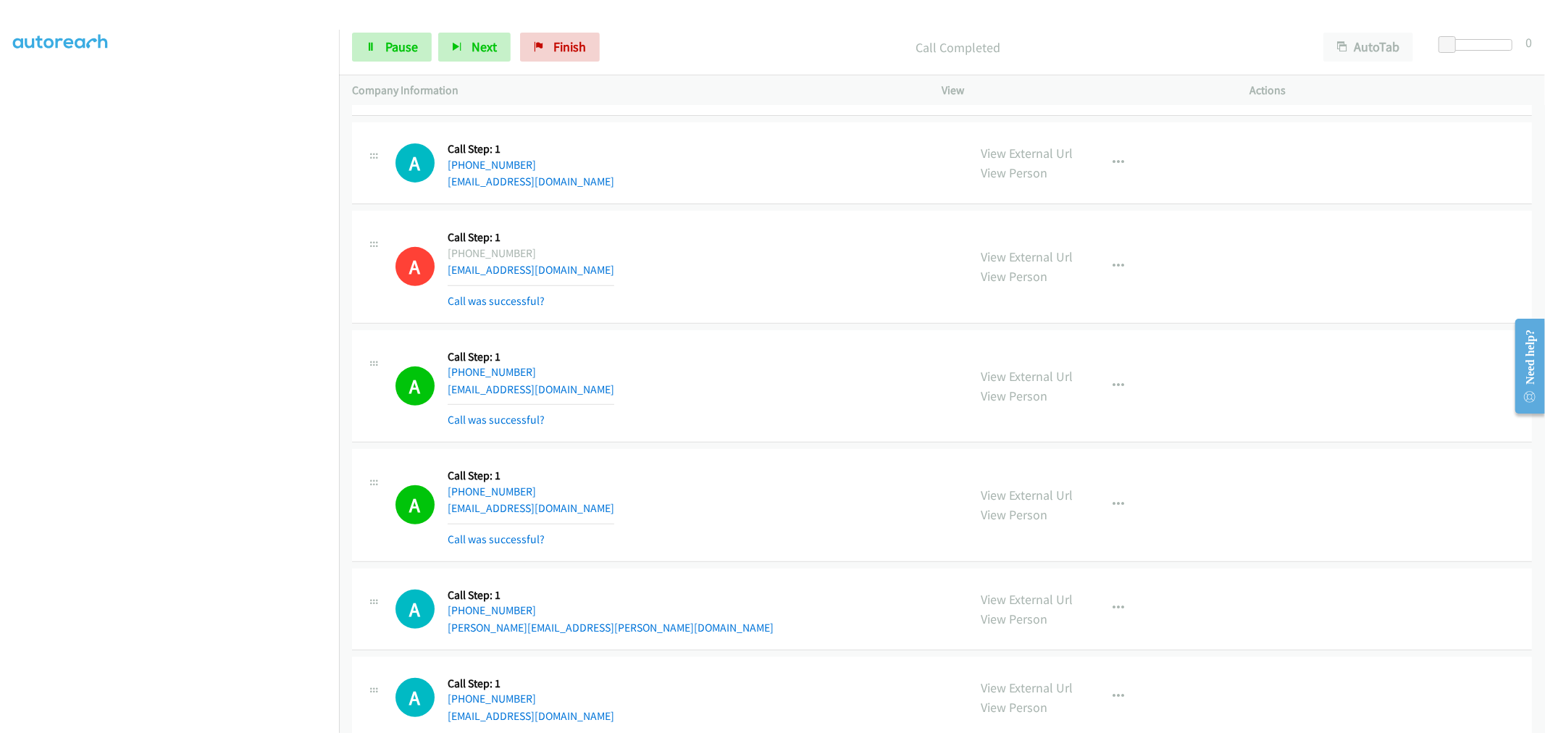
scroll to position [14455, 0]
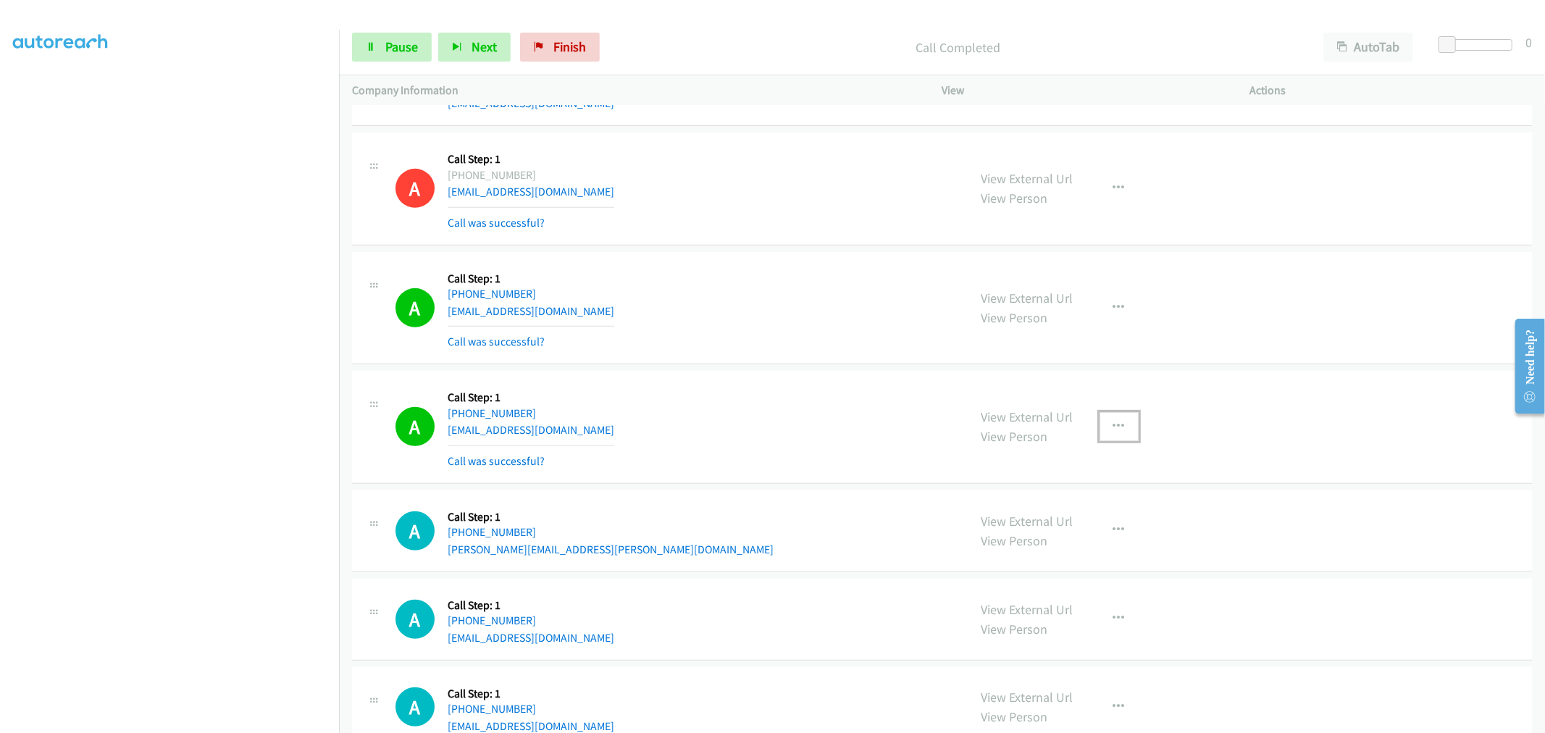
click at [1129, 422] on button "button" at bounding box center [1119, 426] width 39 height 29
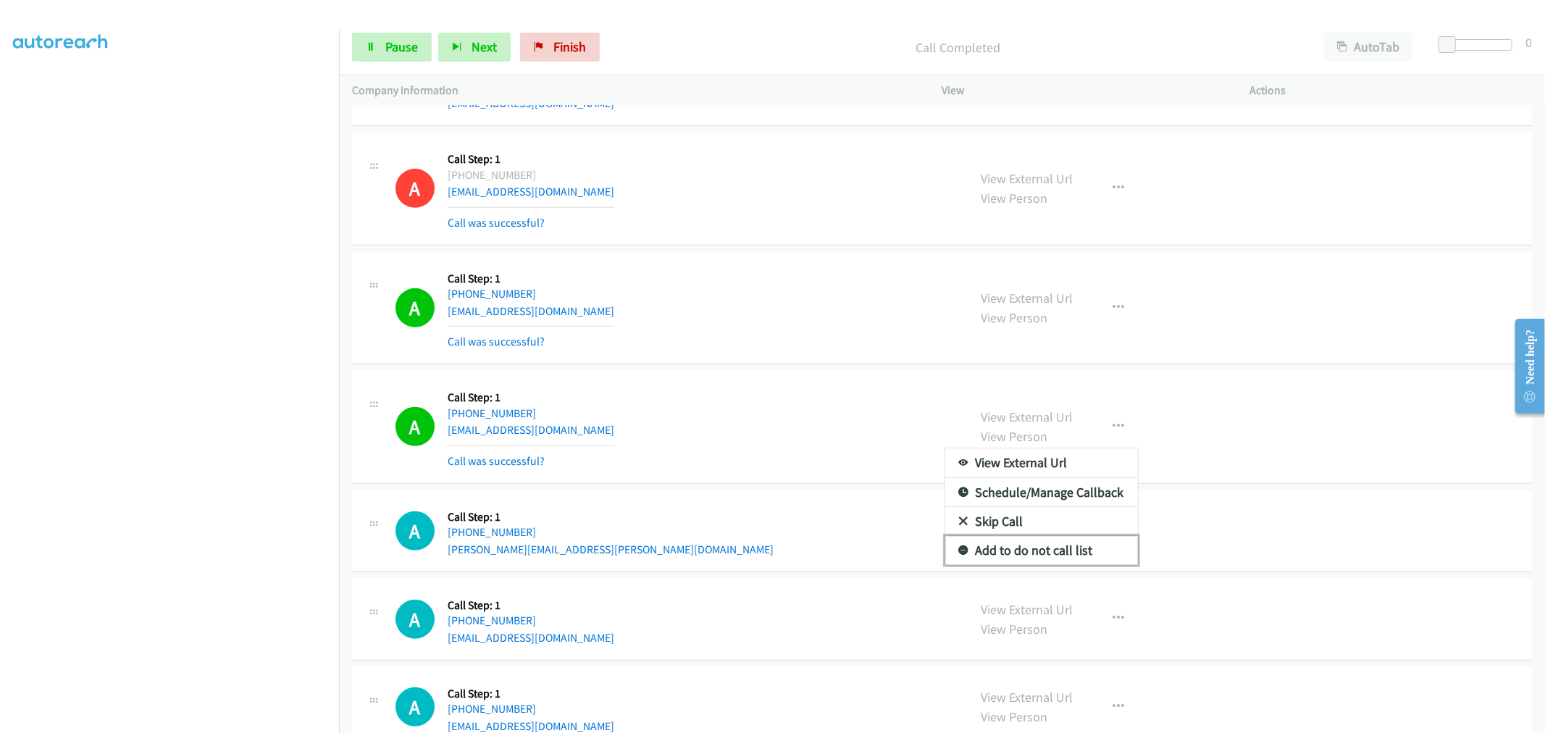
click at [1018, 561] on link "Add to do not call list" at bounding box center [1041, 550] width 193 height 29
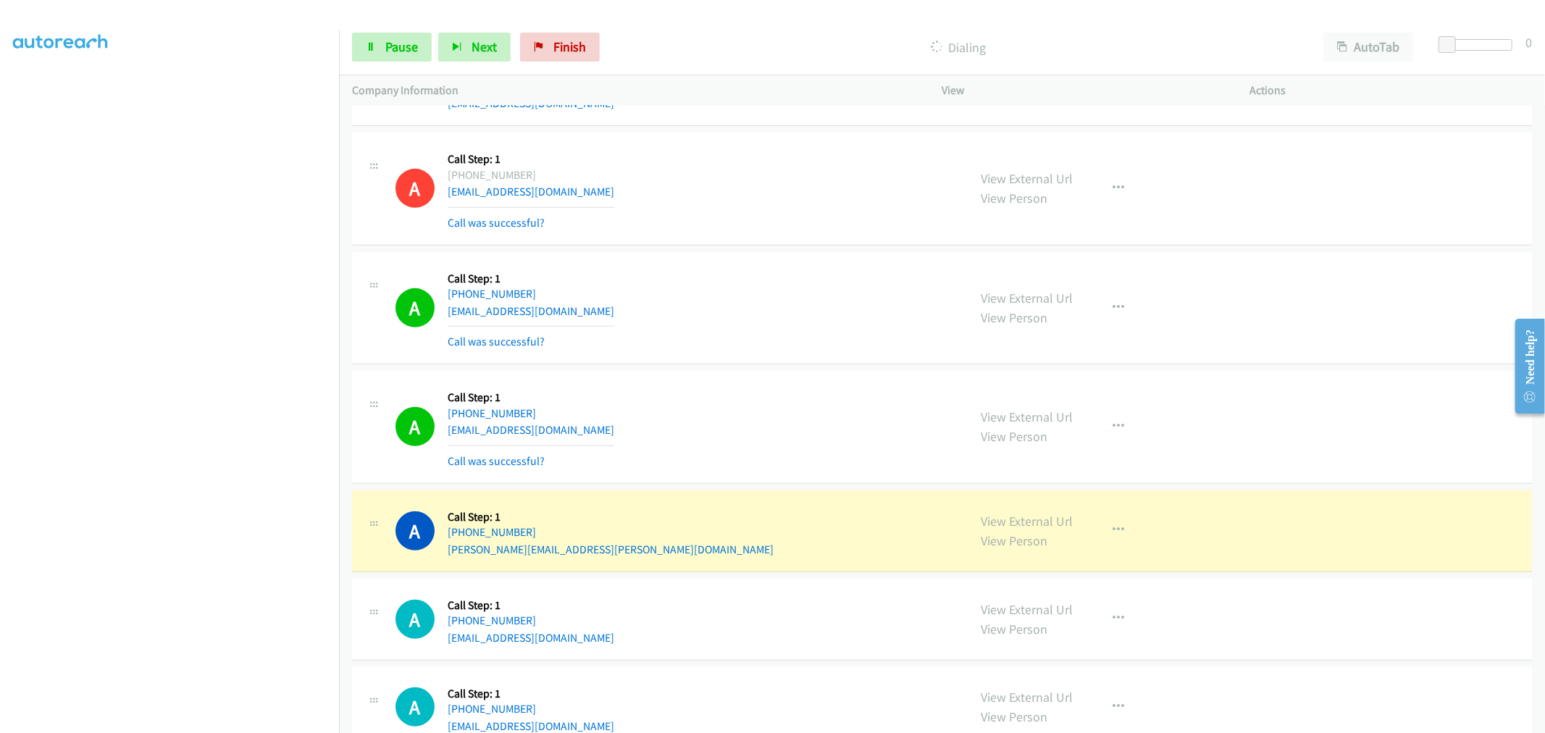
scroll to position [14616, 0]
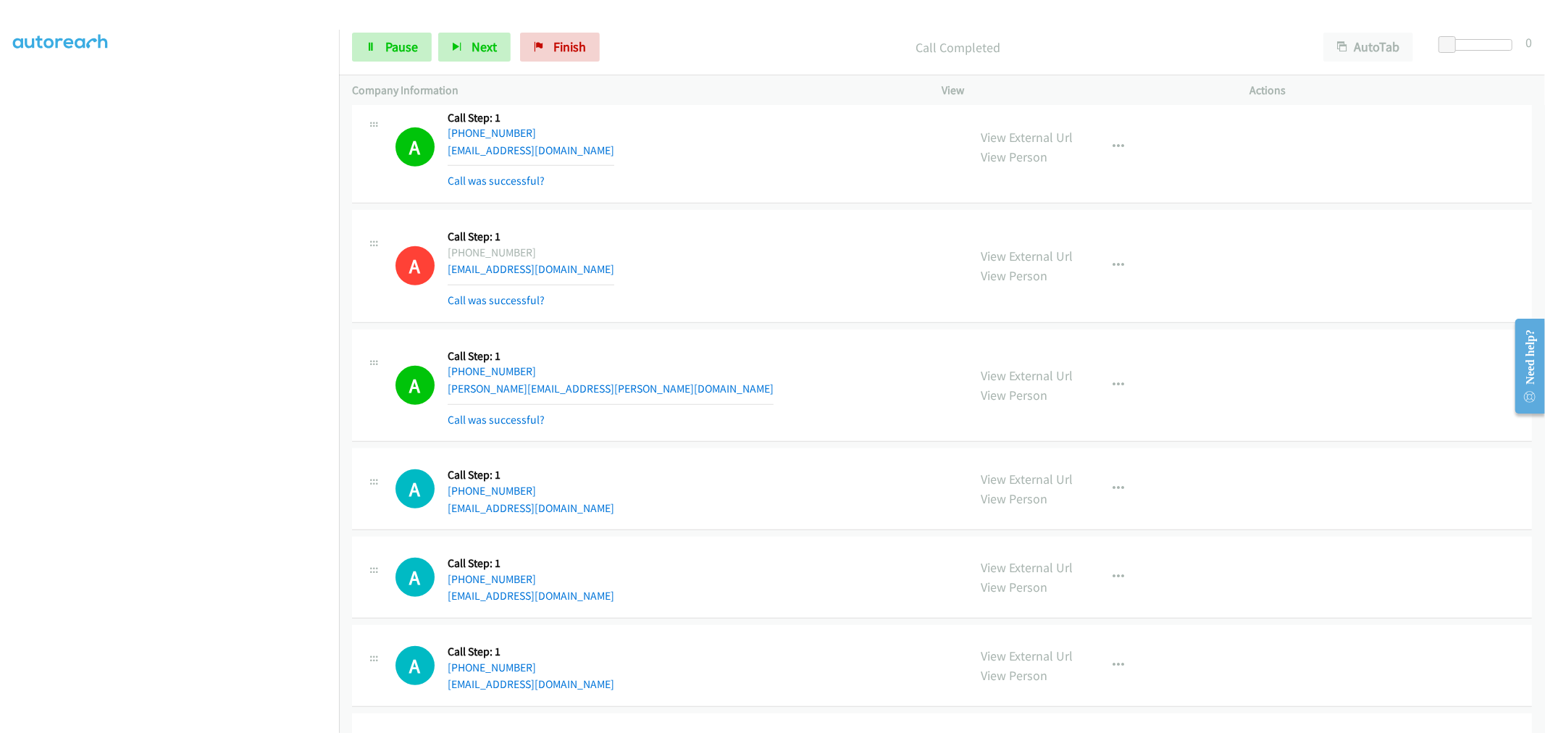
click at [802, 306] on div "A Callback Scheduled Call Step: 1 America/Chicago +1 361-774-4333 chasestrappho…" at bounding box center [676, 266] width 560 height 86
click at [1106, 161] on button "button" at bounding box center [1119, 147] width 39 height 29
click at [1043, 285] on link "Add to do not call list" at bounding box center [1041, 270] width 193 height 29
click at [710, 236] on div "A Callback Scheduled Call Step: 1 America/Chicago +1 361-774-4333 chasestrappho…" at bounding box center [676, 266] width 560 height 86
click at [343, 29] on div "Start Calls Pause Next Finish Call Completed AutoTab AutoTab 0" at bounding box center [942, 48] width 1206 height 56
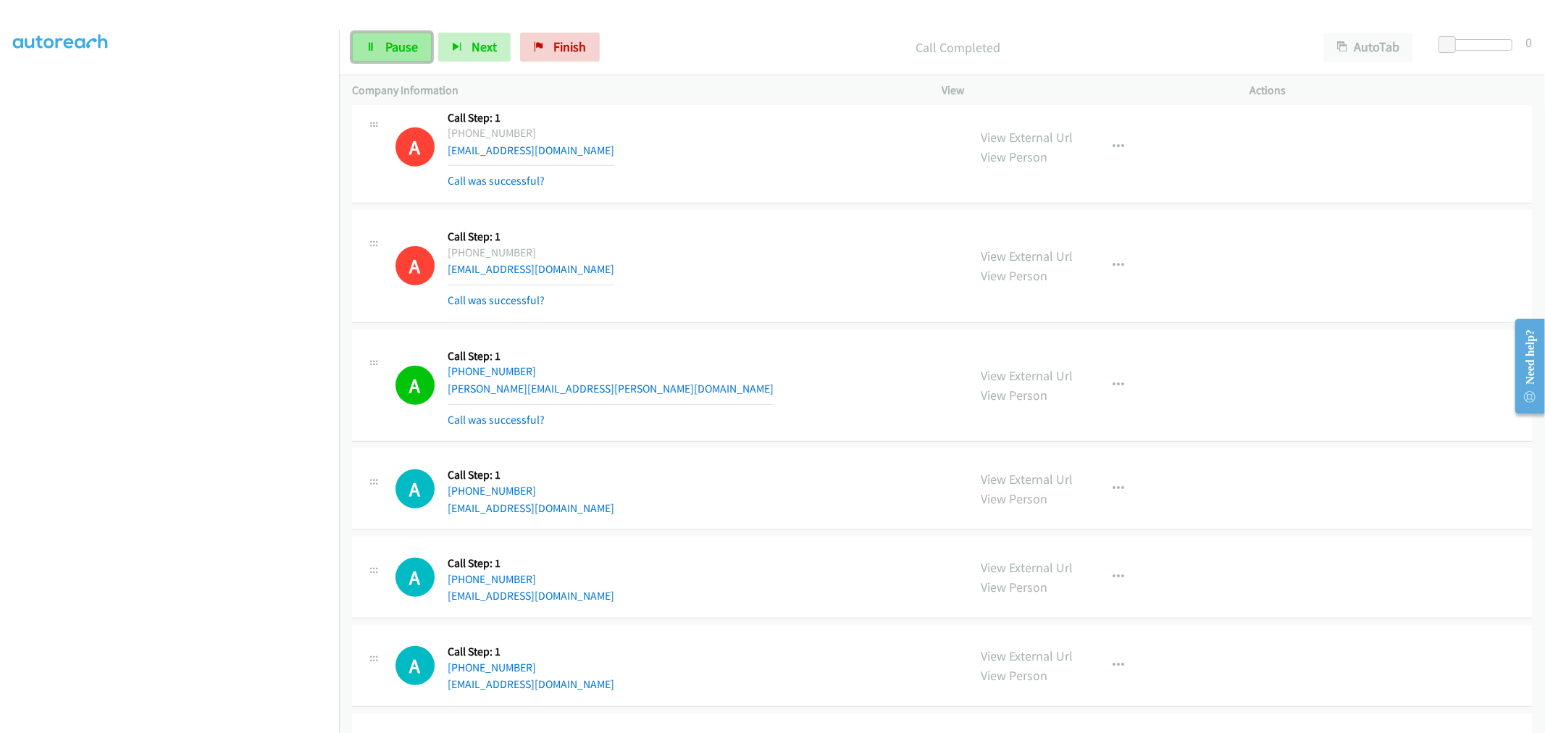
click at [388, 38] on link "Pause" at bounding box center [392, 47] width 80 height 29
click at [417, 54] on span "Start Calls" at bounding box center [413, 46] width 57 height 17
click at [390, 35] on link "Pause" at bounding box center [392, 47] width 80 height 29
click at [402, 41] on span "Start Calls" at bounding box center [413, 46] width 57 height 17
click at [396, 46] on span "Pause" at bounding box center [401, 46] width 33 height 17
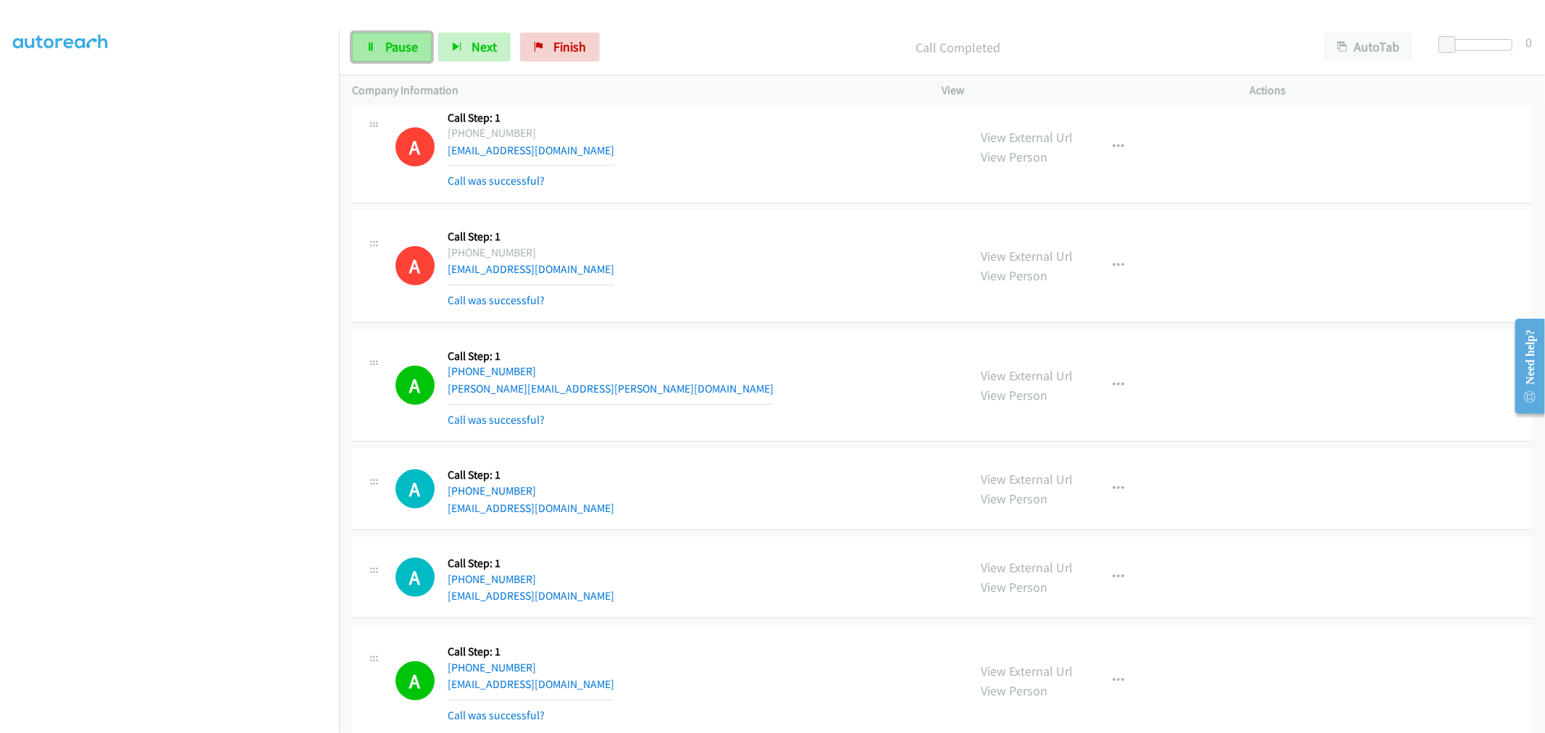
click at [396, 46] on div "Start Calls Pause Next Finish" at bounding box center [479, 47] width 254 height 29
click at [401, 41] on span "Start Calls" at bounding box center [413, 46] width 57 height 17
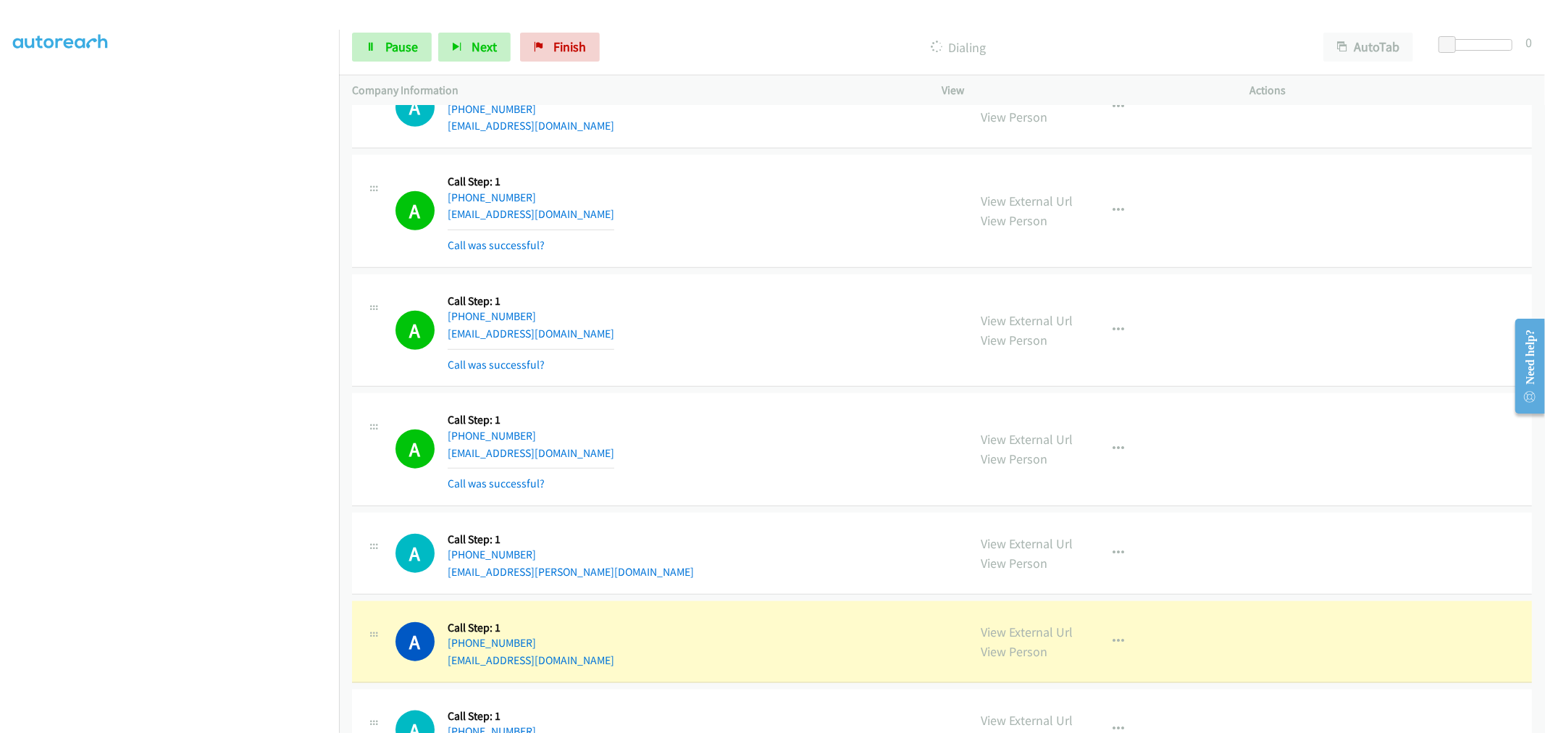
scroll to position [15157, 0]
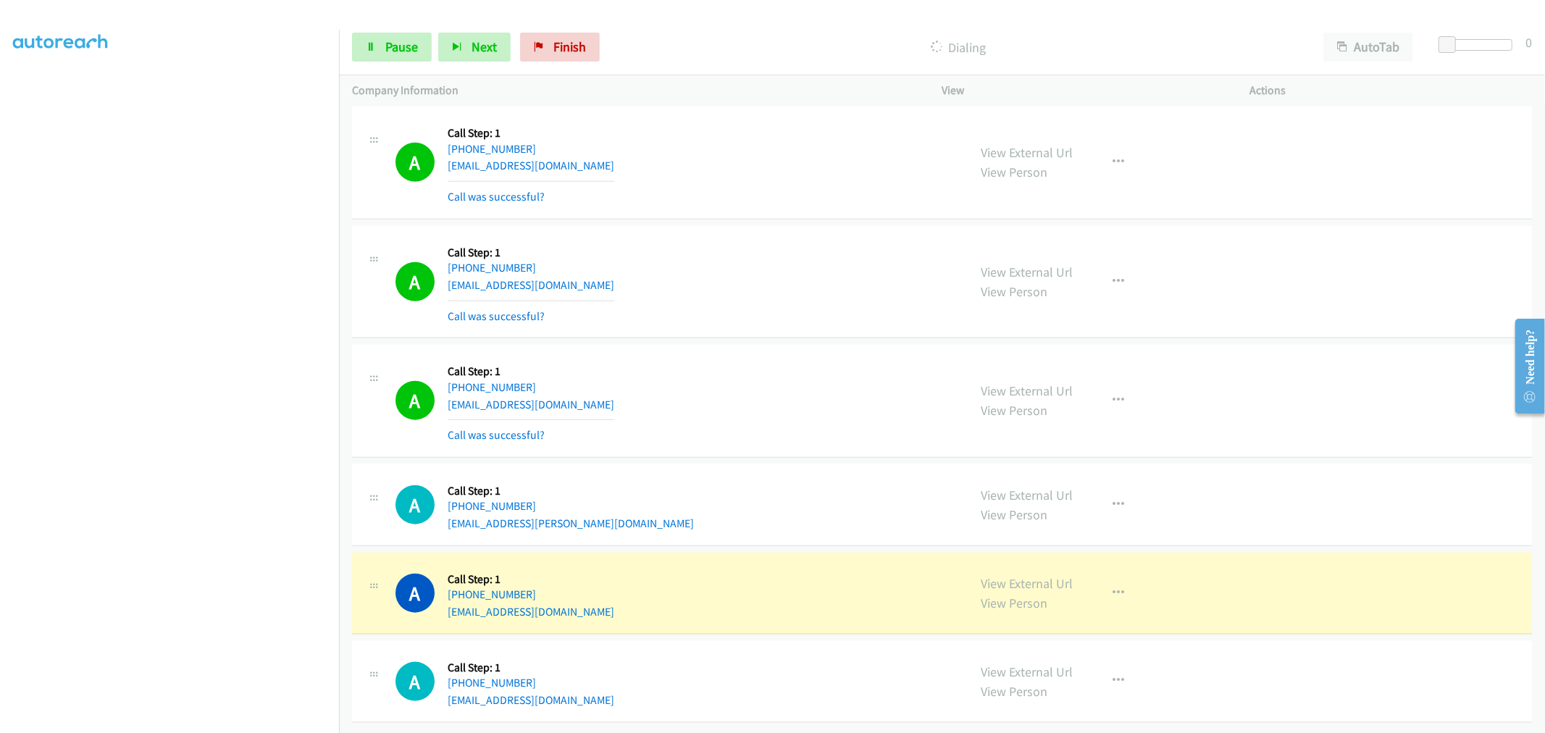
drag, startPoint x: 1032, startPoint y: 574, endPoint x: 932, endPoint y: 444, distance: 163.7
click at [761, 193] on div "A Callback Scheduled Call Step: 1 America/Phoenix +1 602-291-4626 laurenvwelch7…" at bounding box center [942, 162] width 1180 height 113
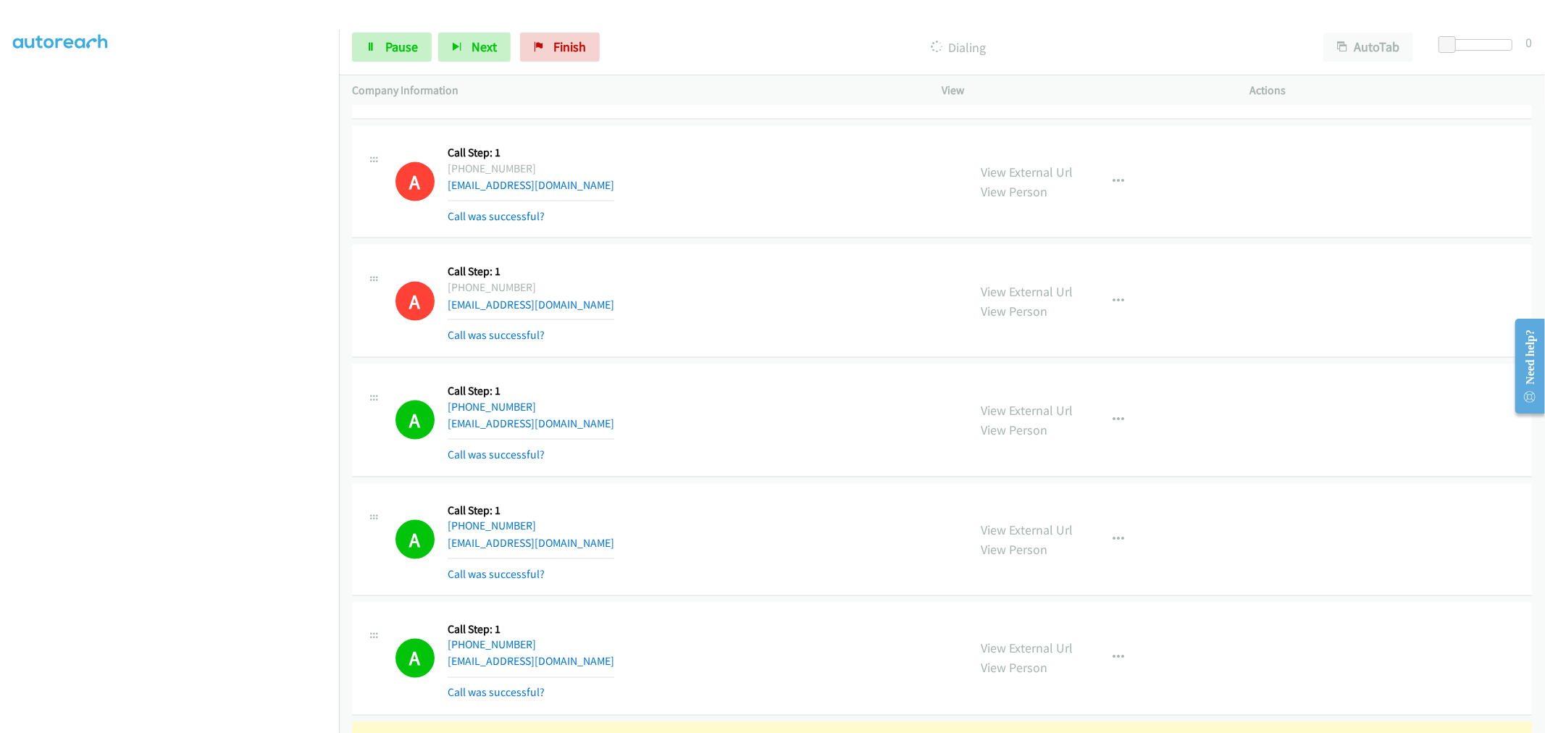
scroll to position [6717, 0]
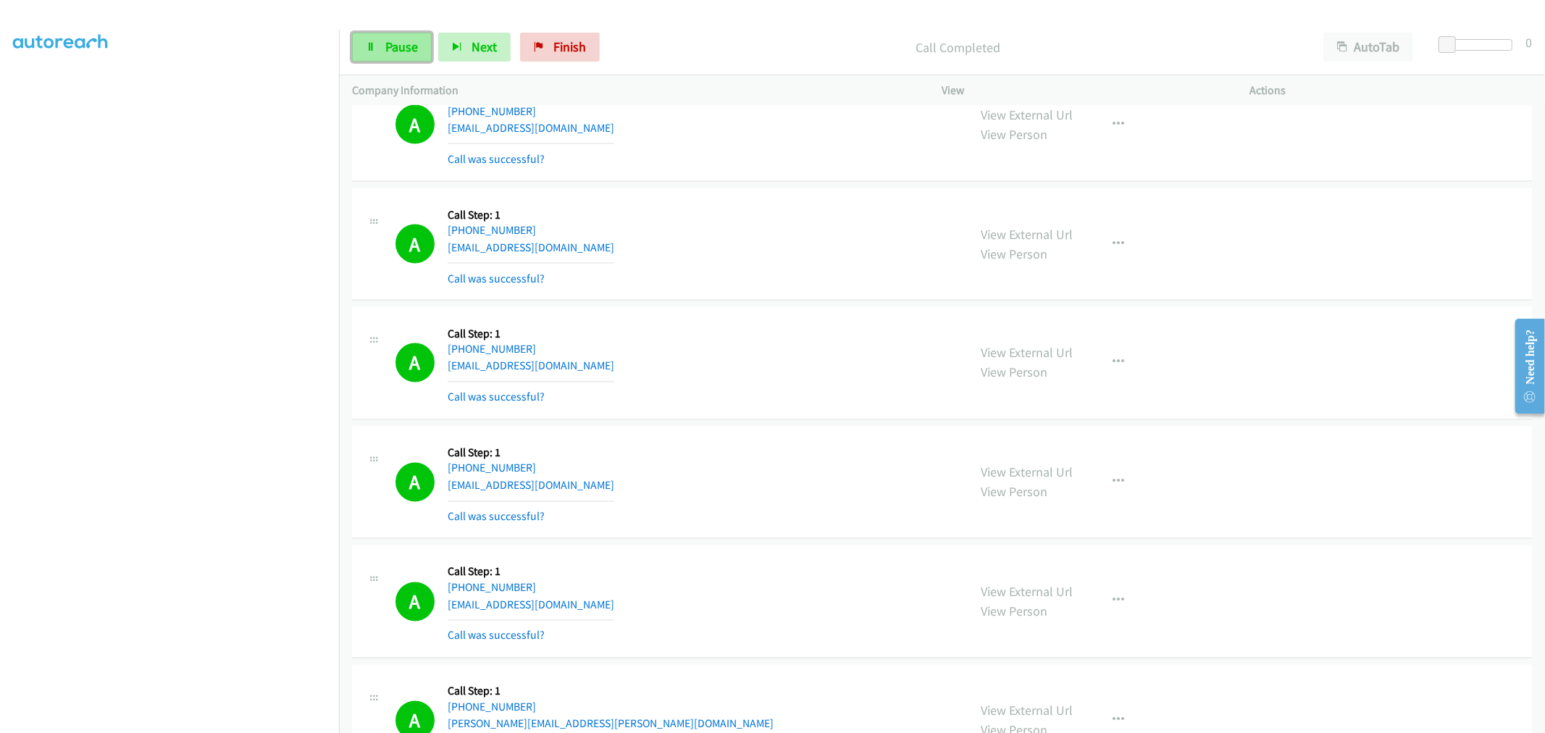
click at [397, 41] on span "Pause" at bounding box center [401, 46] width 33 height 17
click at [392, 55] on link "Start Calls" at bounding box center [404, 47] width 104 height 29
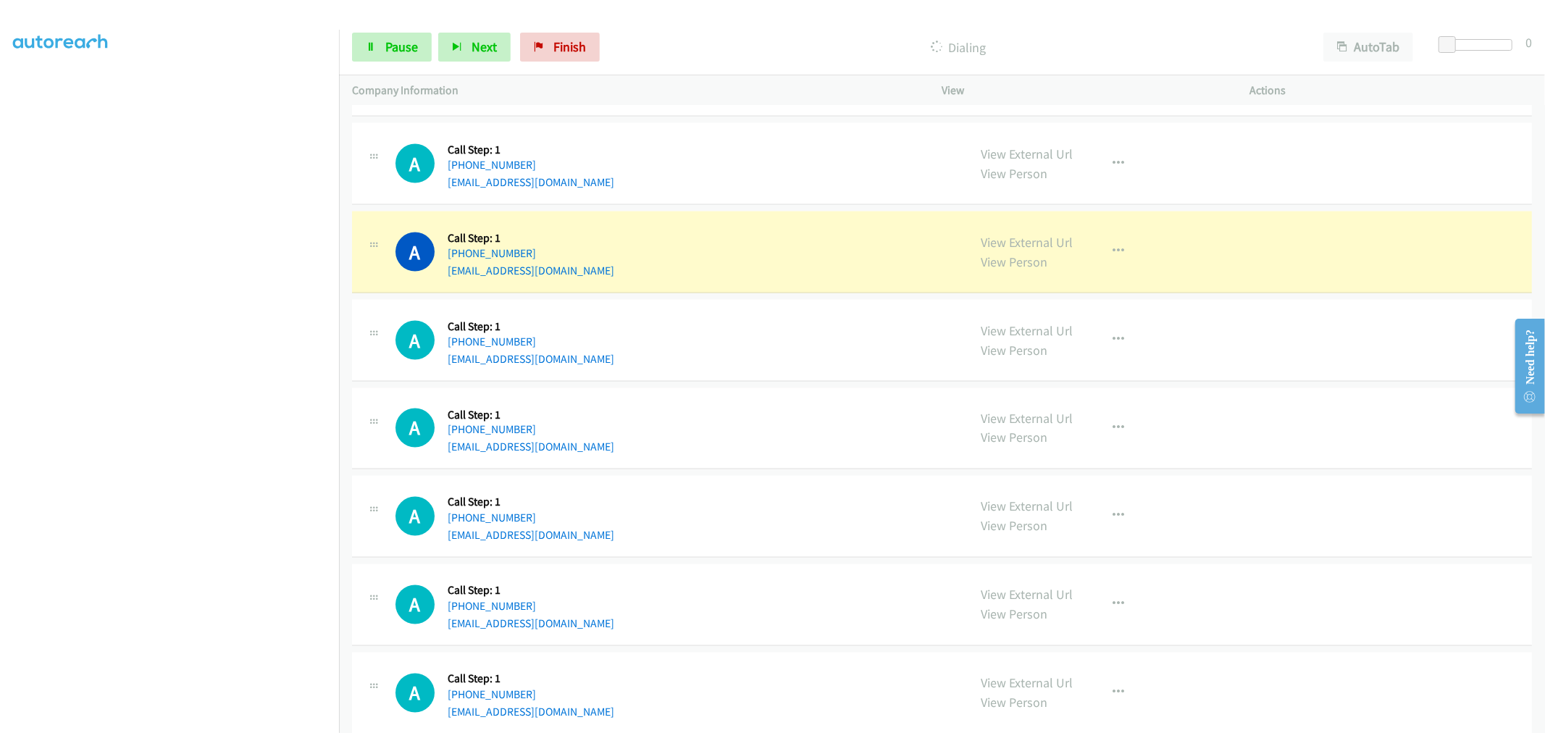
scroll to position [15776, 0]
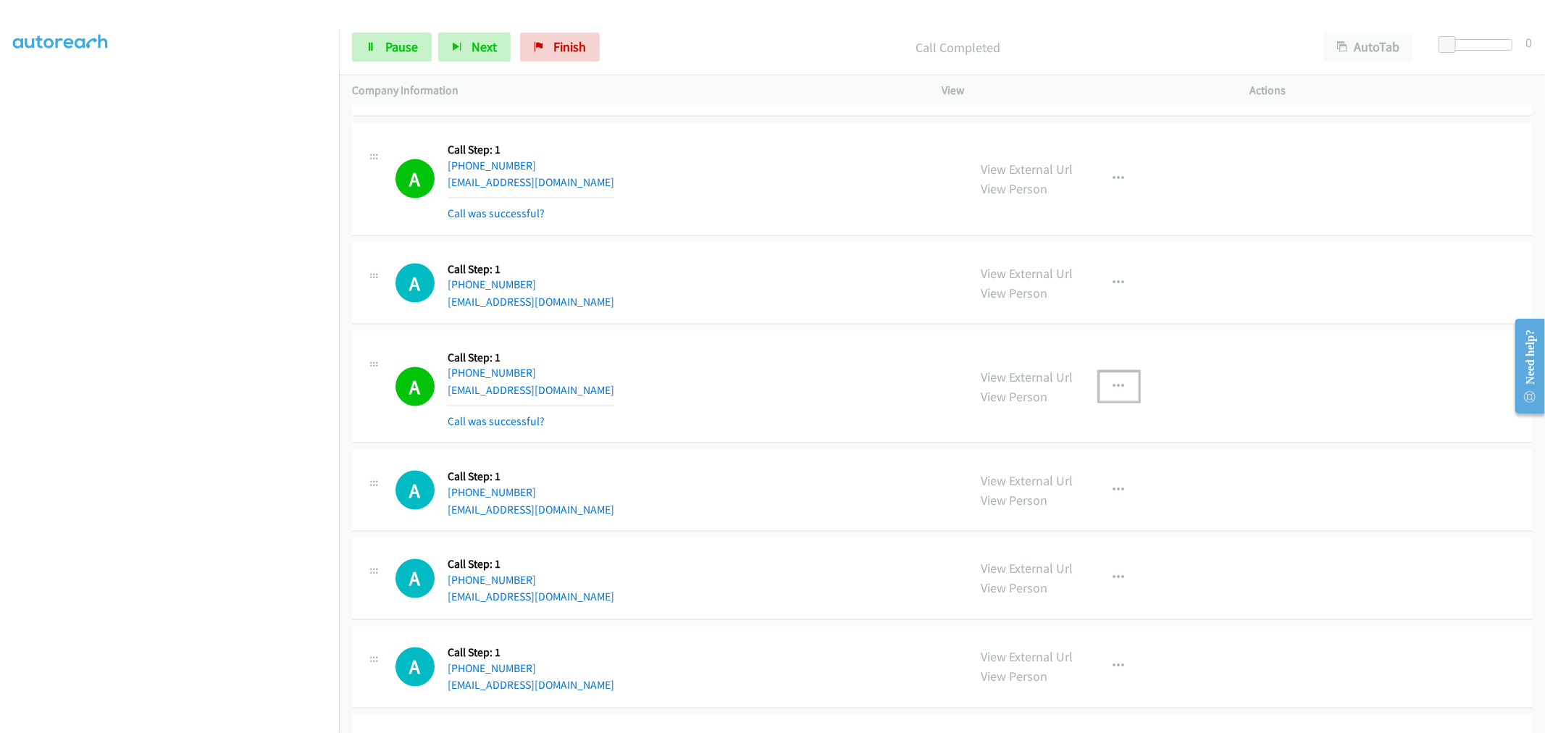
click at [1114, 393] on icon "button" at bounding box center [1120, 387] width 12 height 12
click at [1037, 511] on link "Add to do not call list" at bounding box center [1041, 510] width 193 height 29
drag, startPoint x: 688, startPoint y: 372, endPoint x: 1307, endPoint y: 373, distance: 618.7
click at [690, 371] on div "A Callback Scheduled Call Step: 1 America/Chicago +1 423-292-6309 calebacoe2017…" at bounding box center [676, 387] width 560 height 86
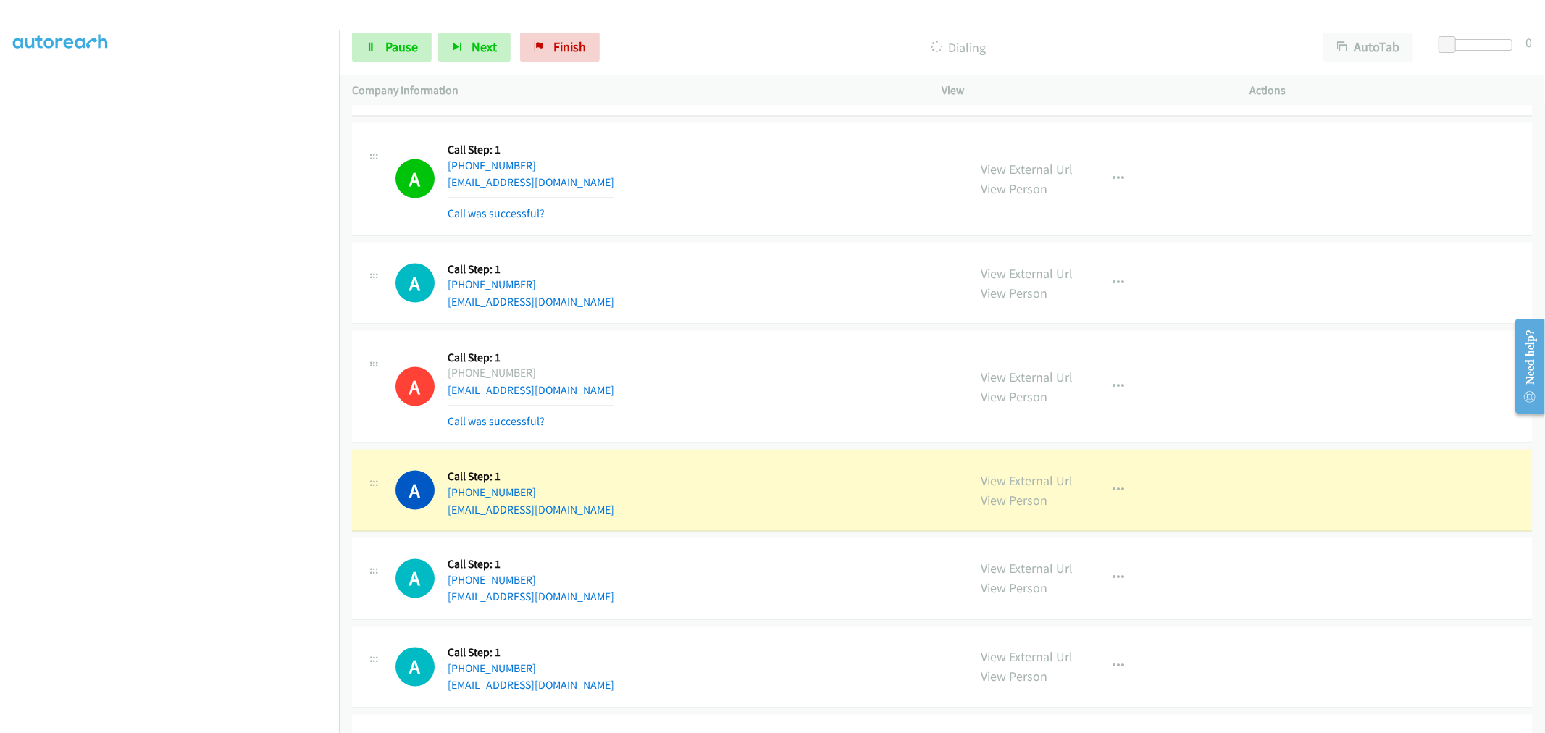
scroll to position [16018, 0]
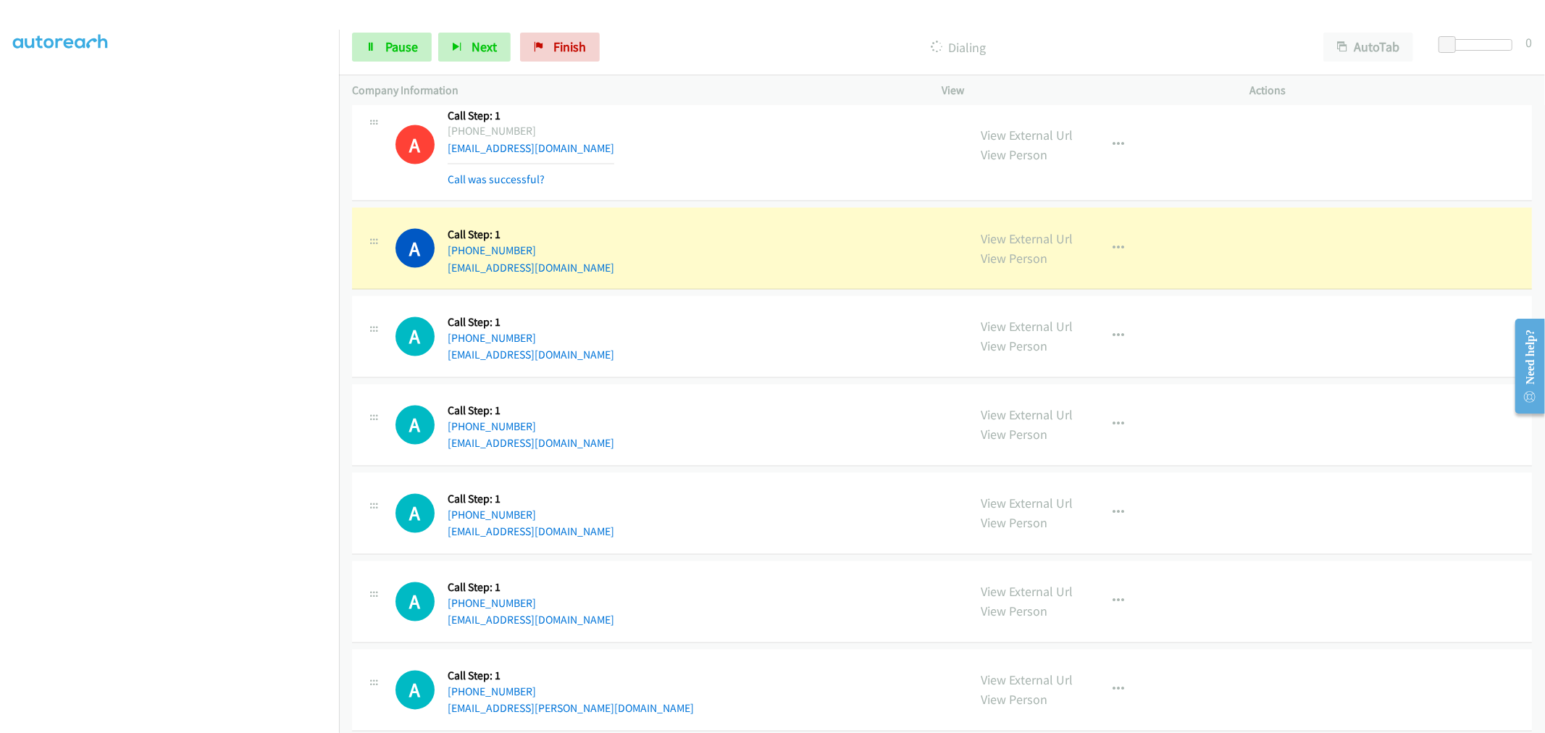
click at [772, 180] on div "A Callback Scheduled Call Step: 1 America/Chicago +1 423-292-6309 calebacoe2017…" at bounding box center [676, 145] width 560 height 86
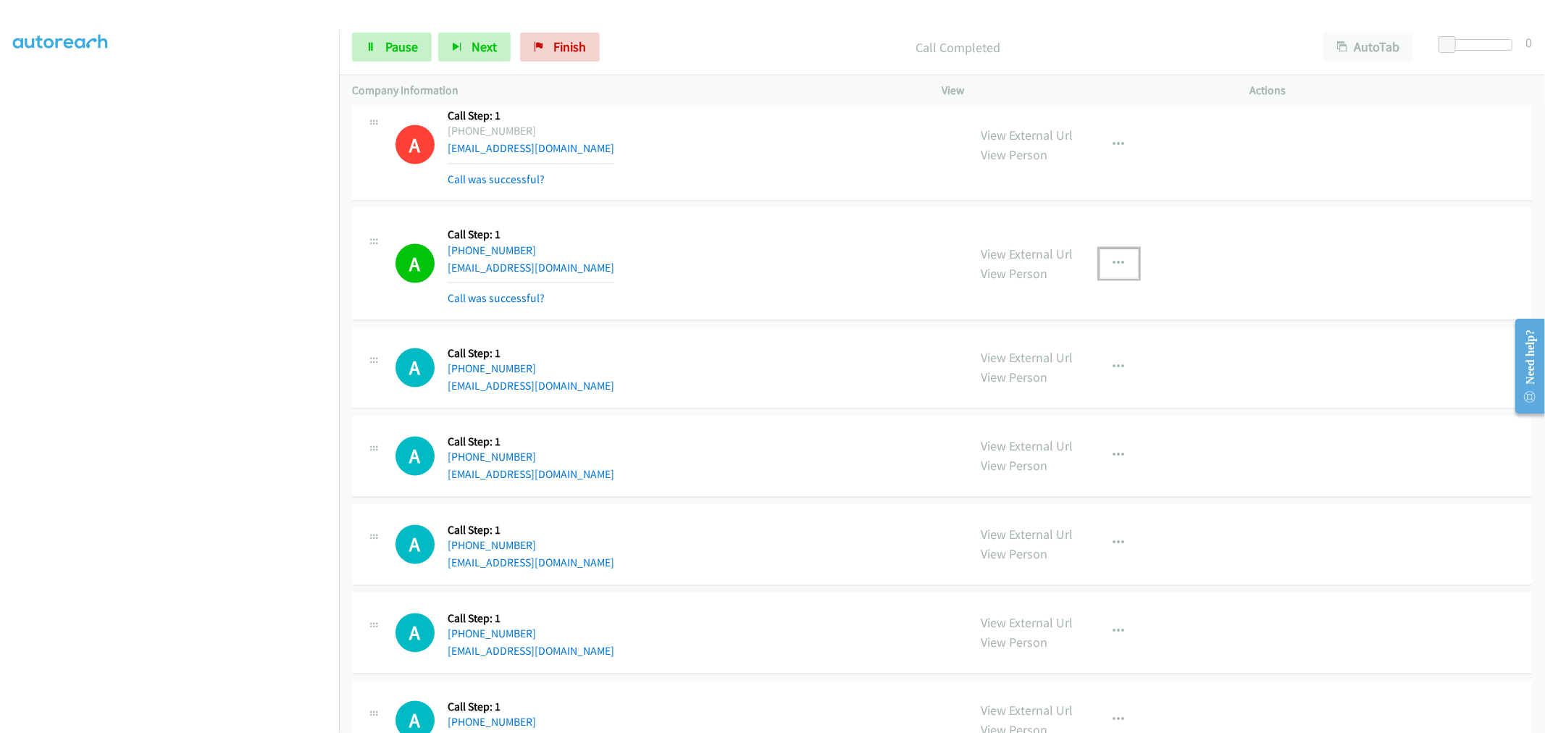
click at [1124, 267] on button "button" at bounding box center [1119, 263] width 39 height 29
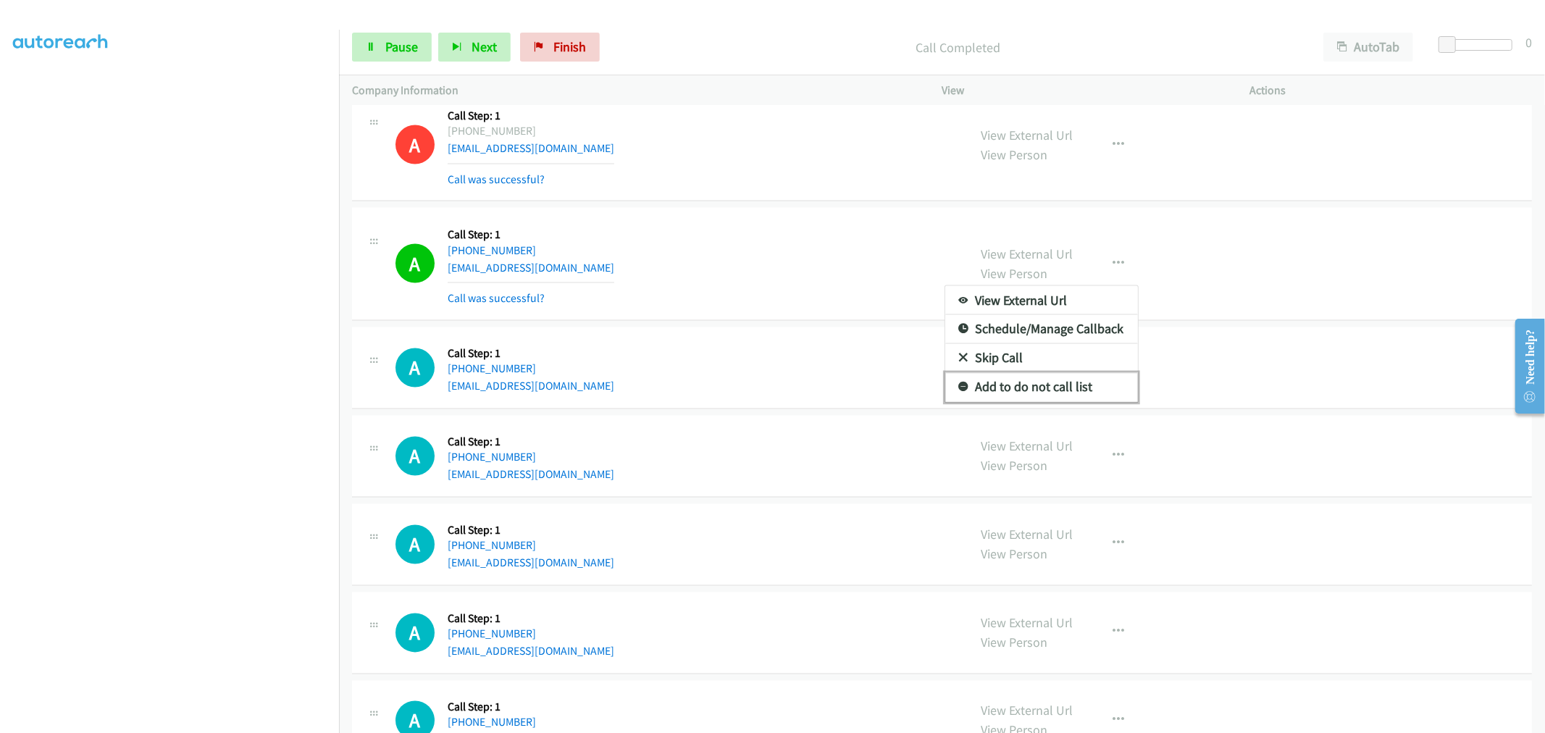
drag, startPoint x: 1050, startPoint y: 396, endPoint x: 947, endPoint y: 335, distance: 119.8
click at [1049, 396] on link "Add to do not call list" at bounding box center [1041, 387] width 193 height 29
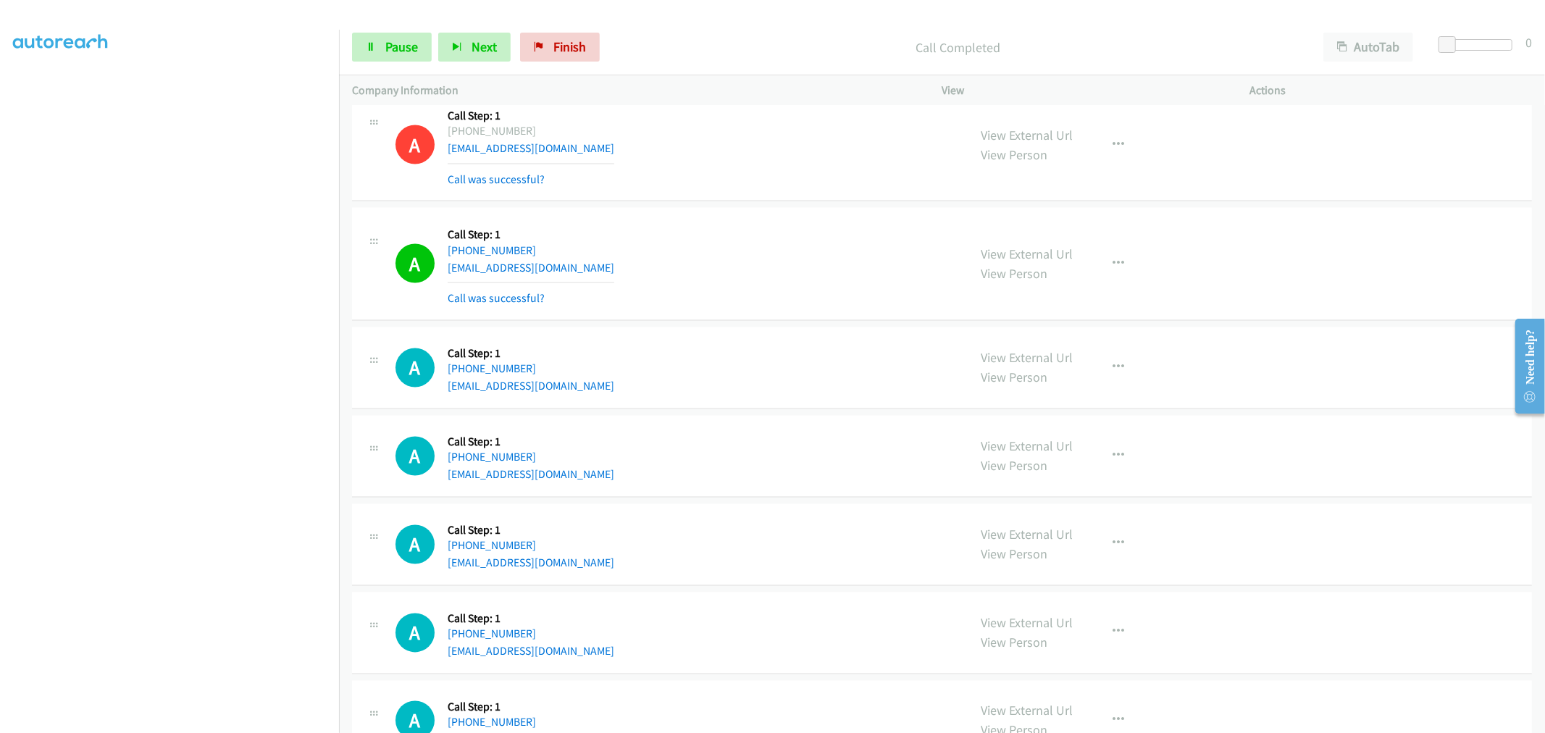
click at [719, 229] on div "A Callback Scheduled Call Step: 1 America/New_York +1 508-843-5708 kwellman@pur…" at bounding box center [942, 264] width 1180 height 113
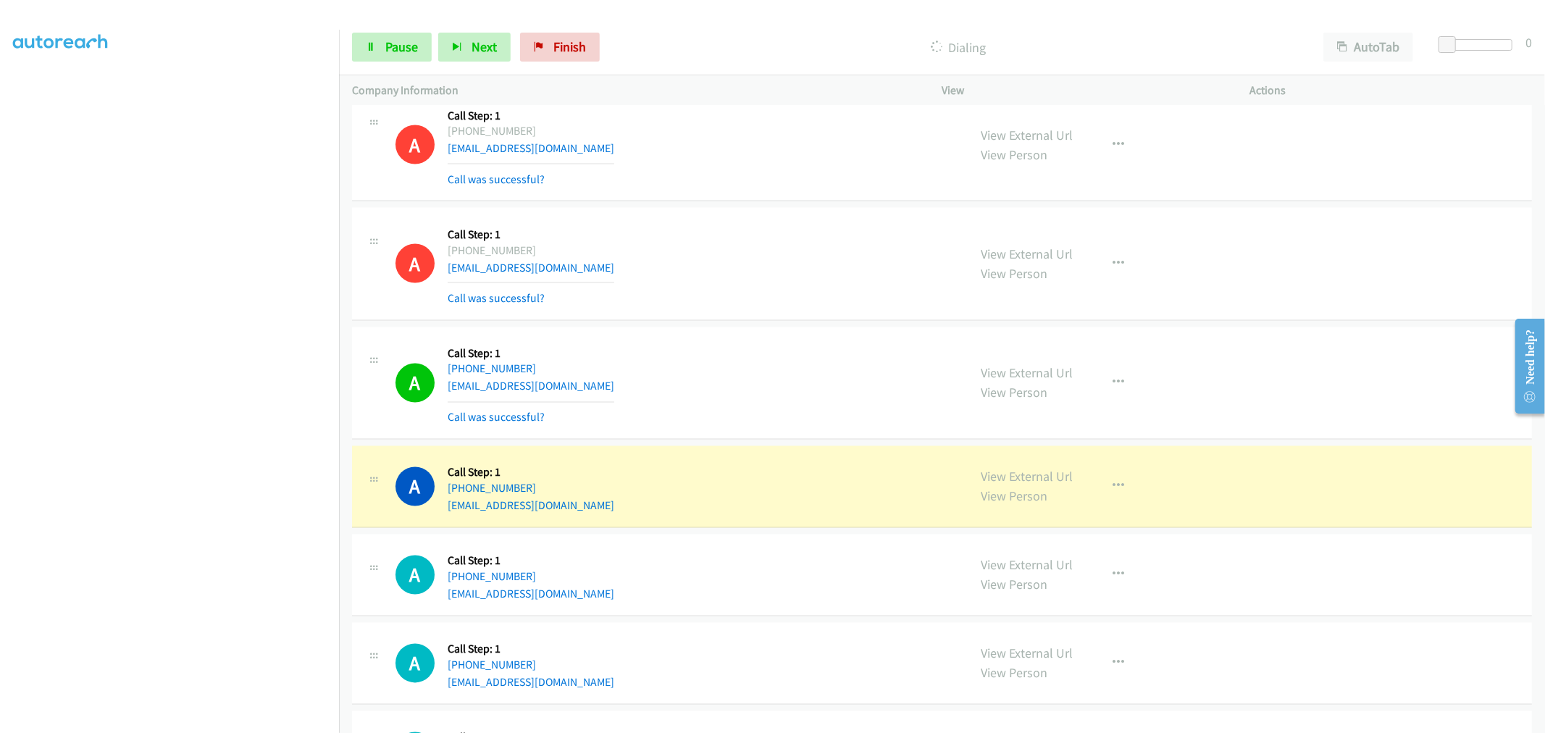
click at [804, 303] on div "A Callback Scheduled Call Step: 1 America/New_York +1 508-843-5708 kwellman@pur…" at bounding box center [676, 264] width 560 height 86
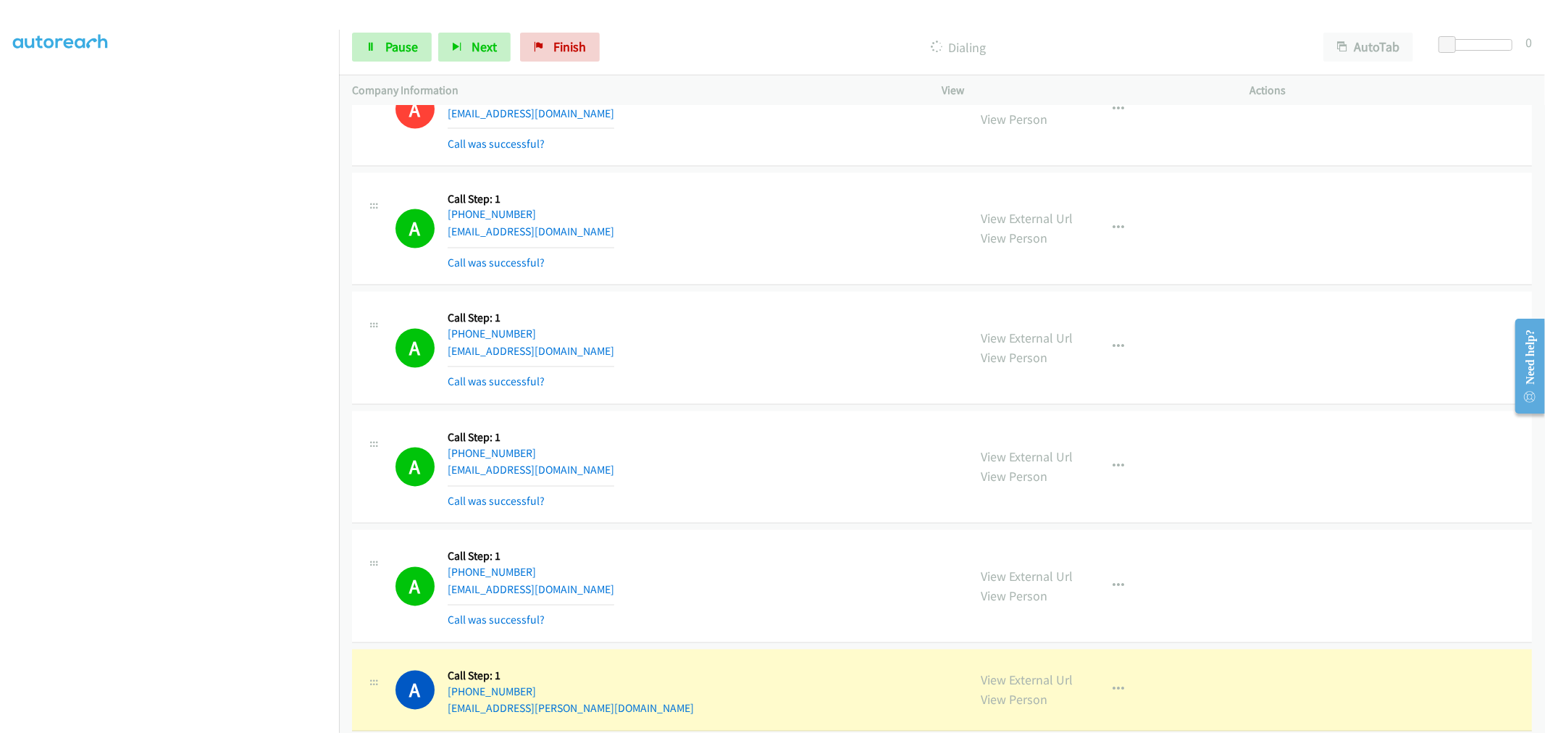
scroll to position [16204, 0]
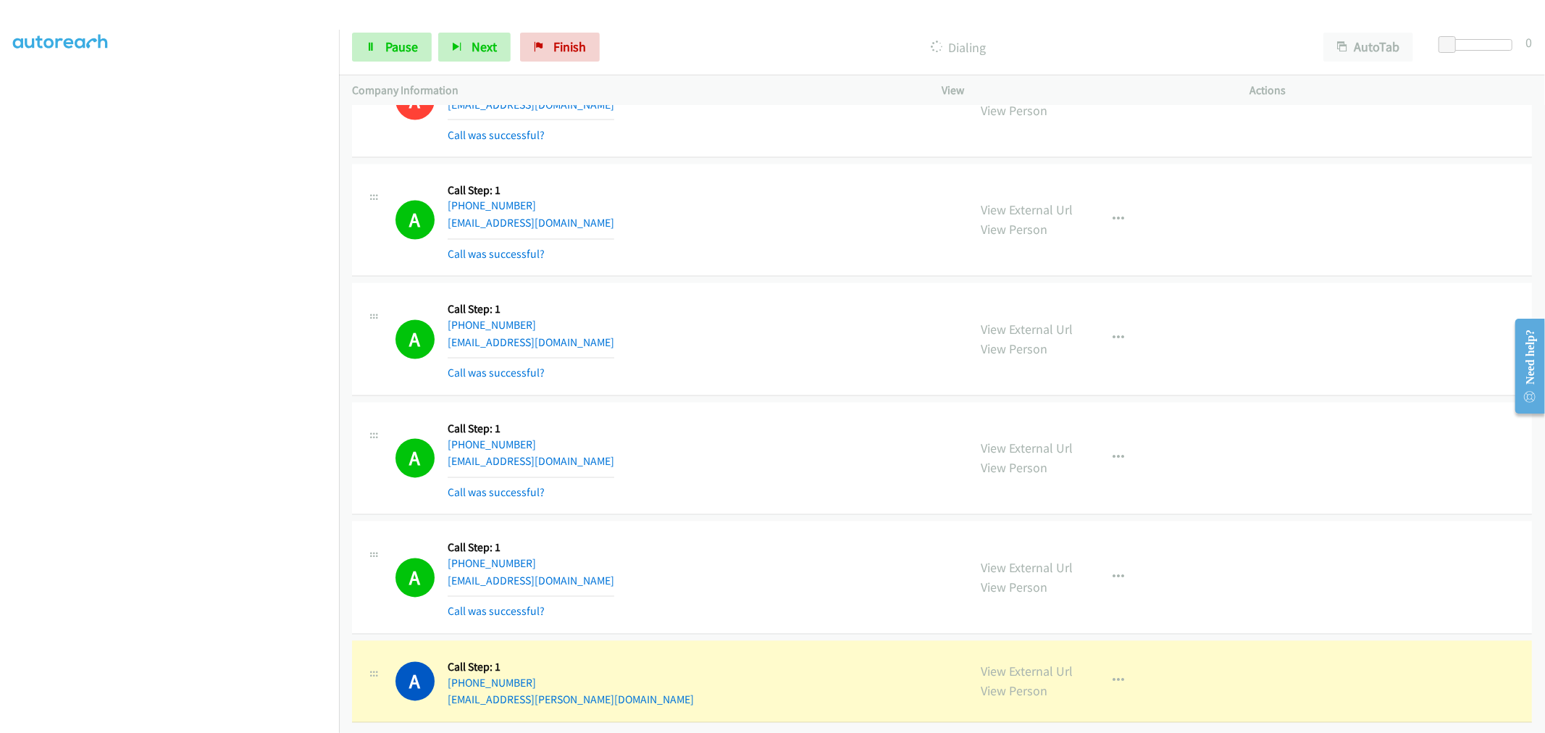
drag, startPoint x: 1005, startPoint y: 663, endPoint x: 930, endPoint y: 567, distance: 121.7
click at [416, 44] on span "Pause" at bounding box center [401, 46] width 33 height 17
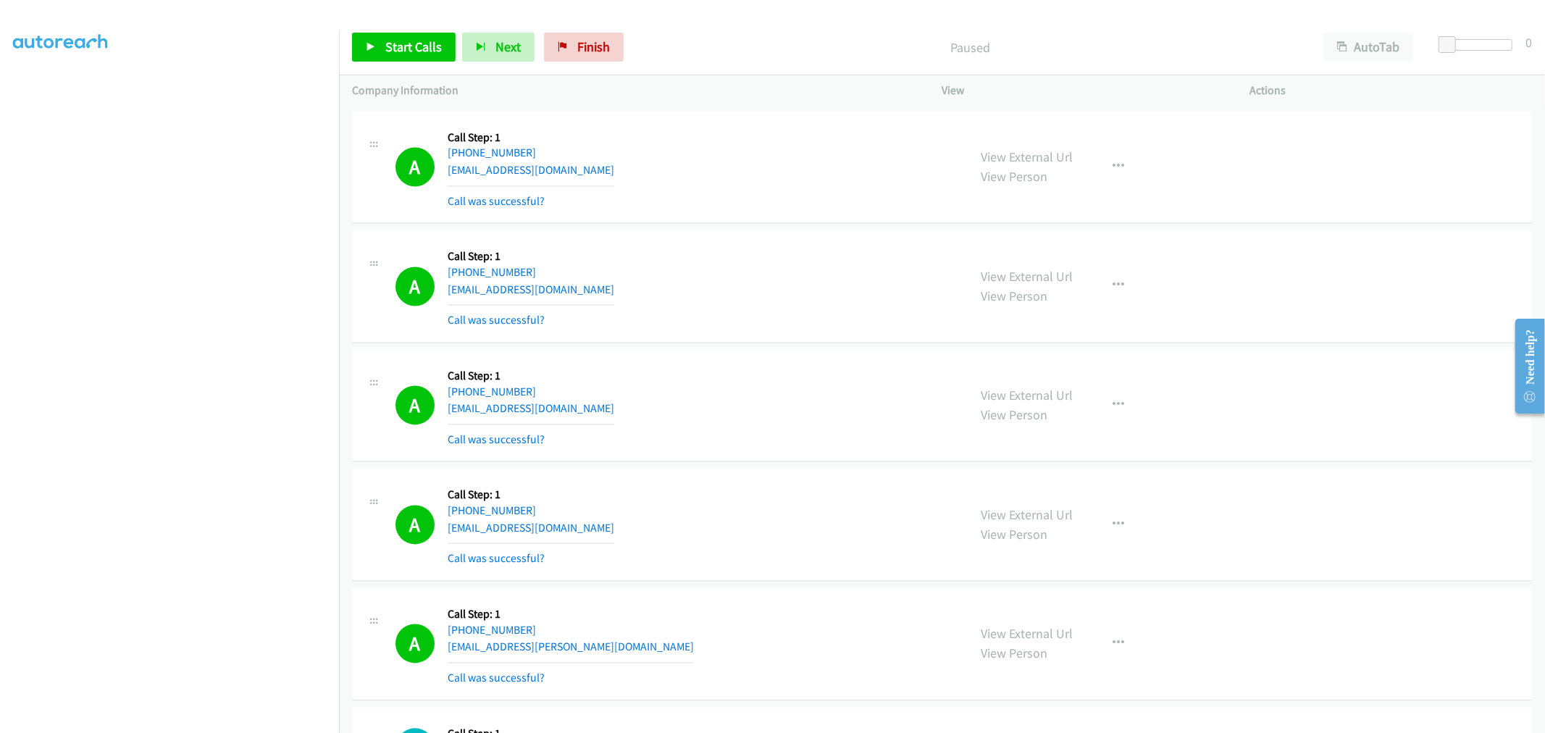
scroll to position [16476, 0]
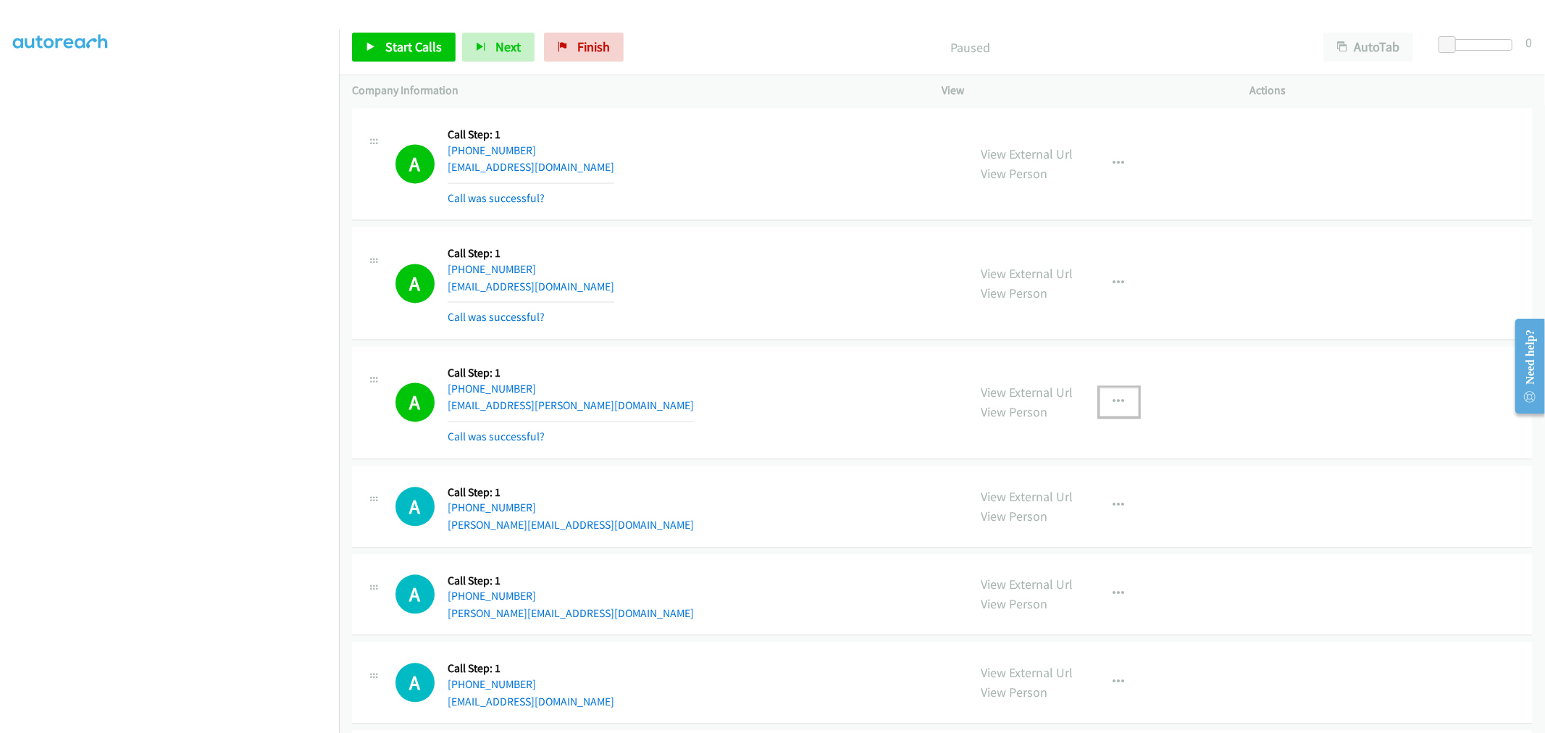
click at [1104, 404] on button "button" at bounding box center [1119, 402] width 39 height 29
click at [1024, 538] on link "Add to do not call list" at bounding box center [1041, 525] width 193 height 29
click at [713, 383] on div "A Callback Scheduled Call Step: 1 America/Los_Angeles +1 949-943-7550 hello@lib…" at bounding box center [676, 402] width 560 height 86
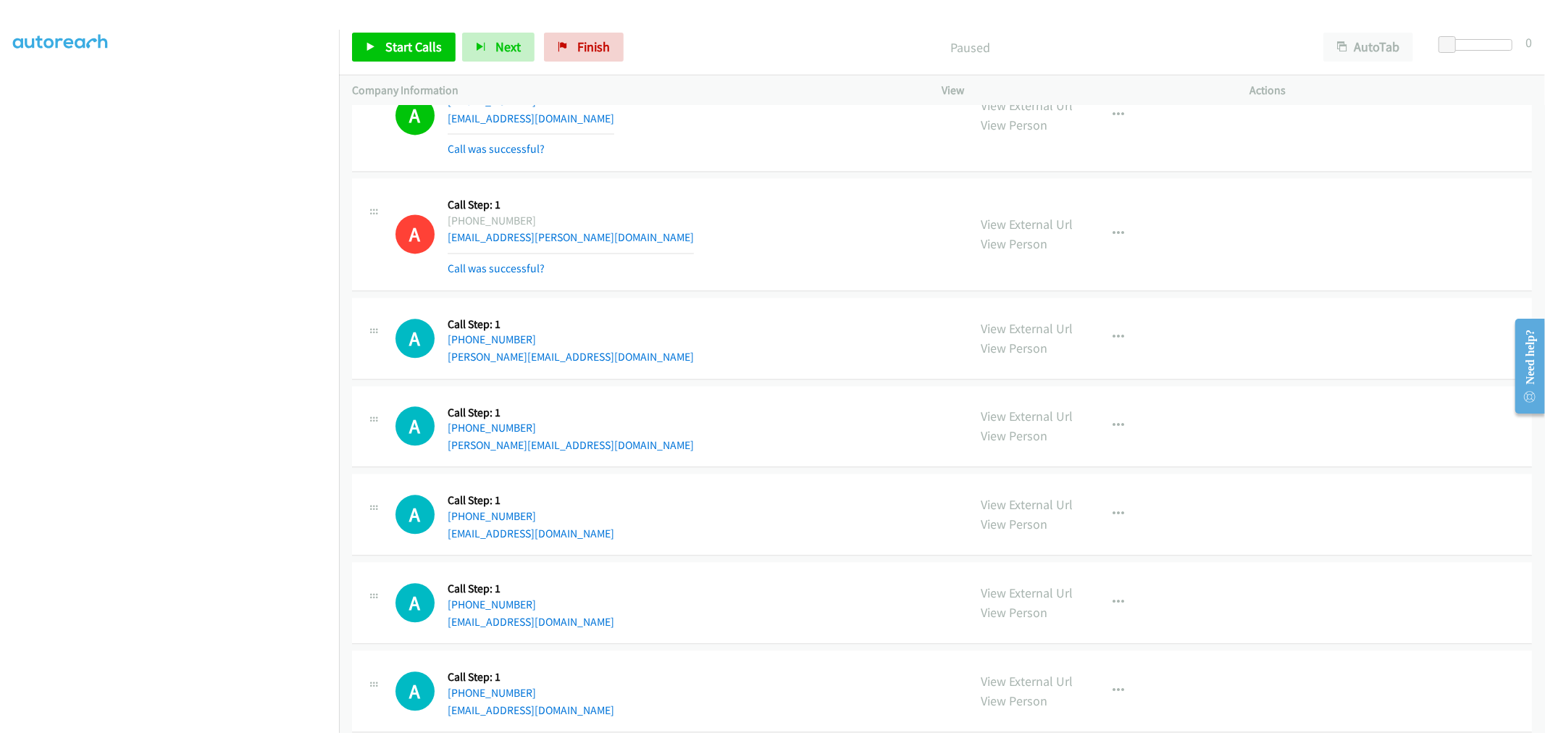
scroll to position [16556, 0]
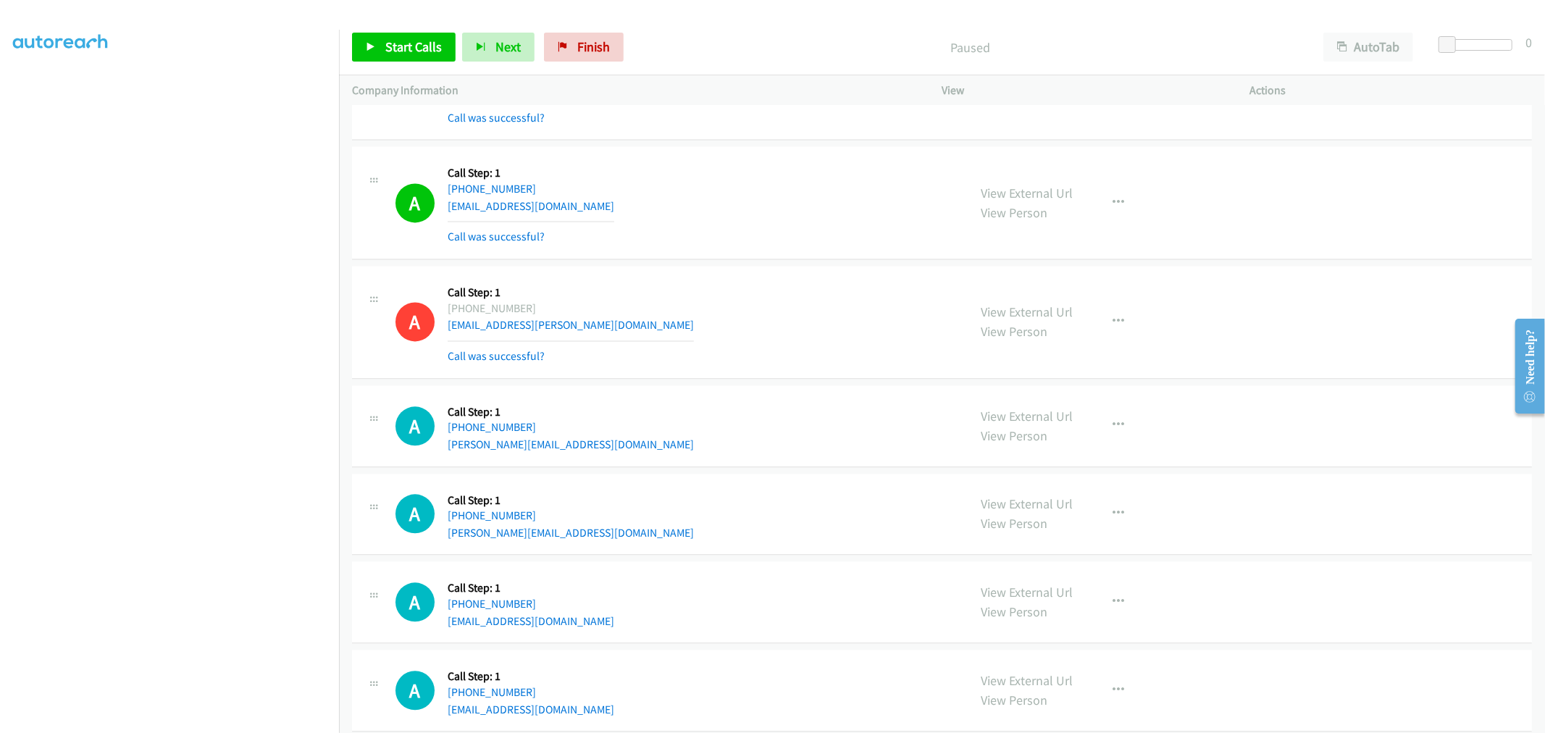
click at [733, 263] on td "A Callback Scheduled Call Step: 1 America/New_York +1 339-364-1559 alexnjoku81@…" at bounding box center [942, 203] width 1206 height 120
click at [747, 263] on td "A Callback Scheduled Call Step: 1 America/New_York +1 339-364-1559 alexnjoku81@…" at bounding box center [942, 203] width 1206 height 120
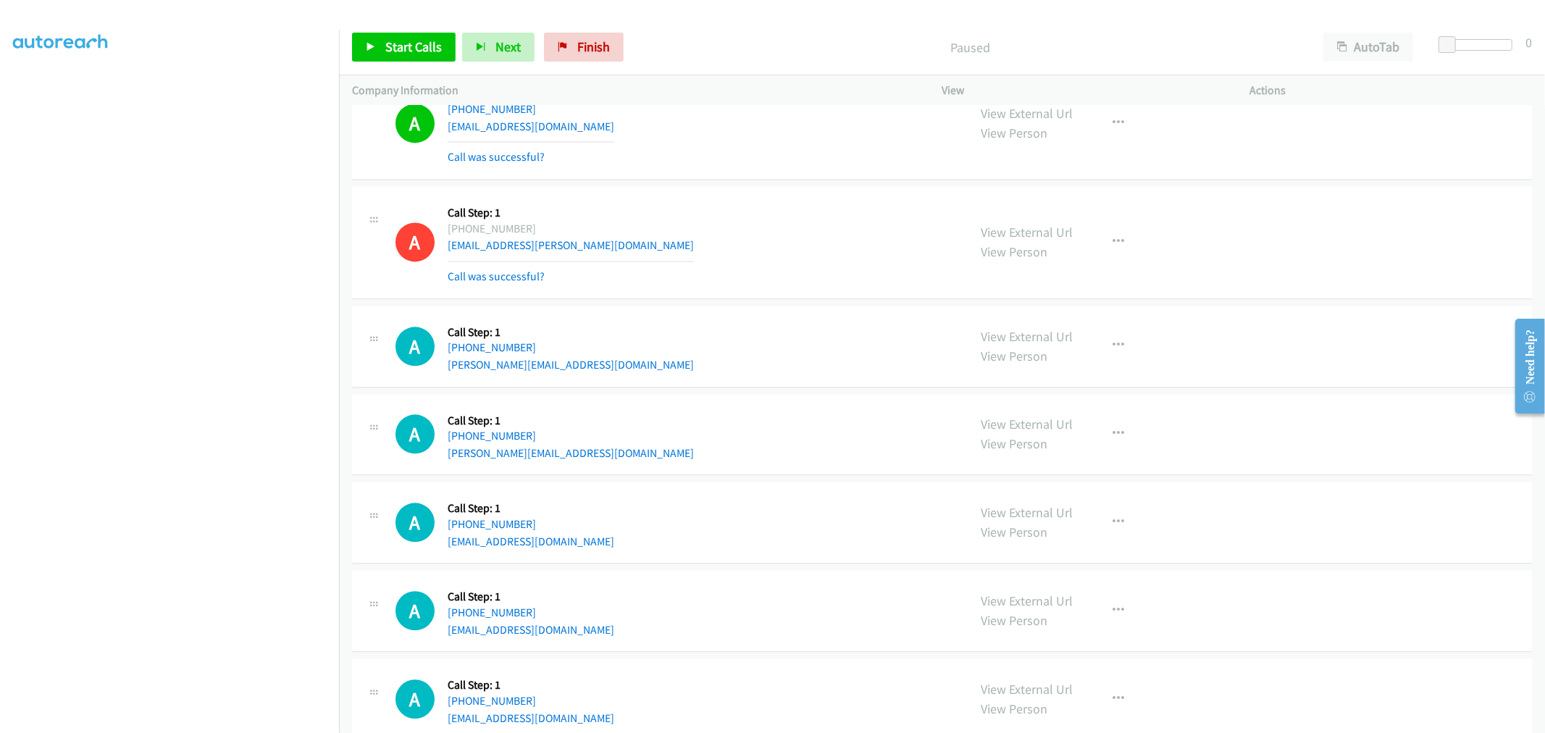
scroll to position [16637, 0]
drag, startPoint x: 751, startPoint y: 189, endPoint x: 735, endPoint y: 170, distance: 24.2
click at [751, 179] on div "A Callback Scheduled Call Step: 1 America/New_York +1 339-364-1559 alexnjoku81@…" at bounding box center [942, 122] width 1180 height 113
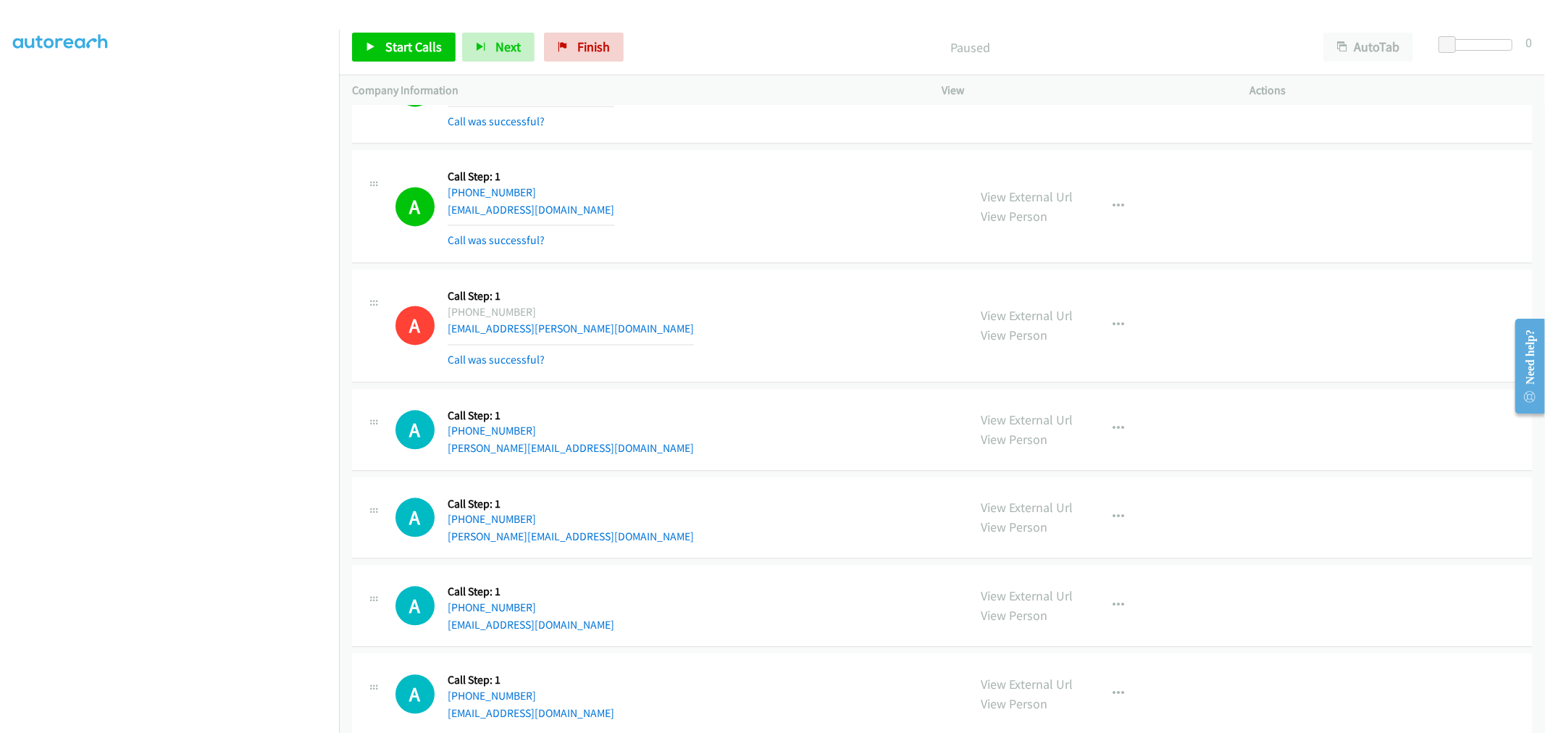
scroll to position [16476, 0]
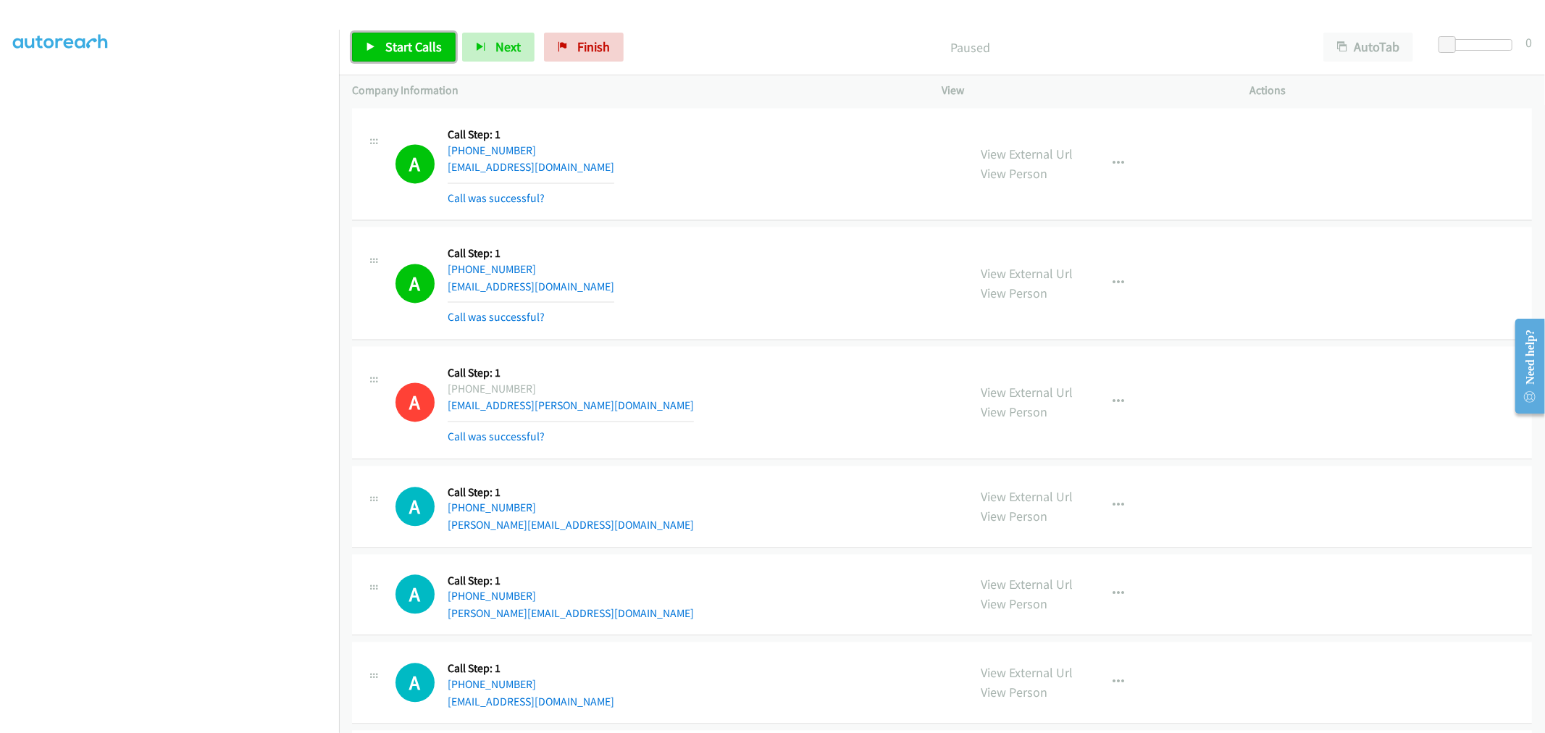
click at [418, 54] on span "Start Calls" at bounding box center [413, 46] width 57 height 17
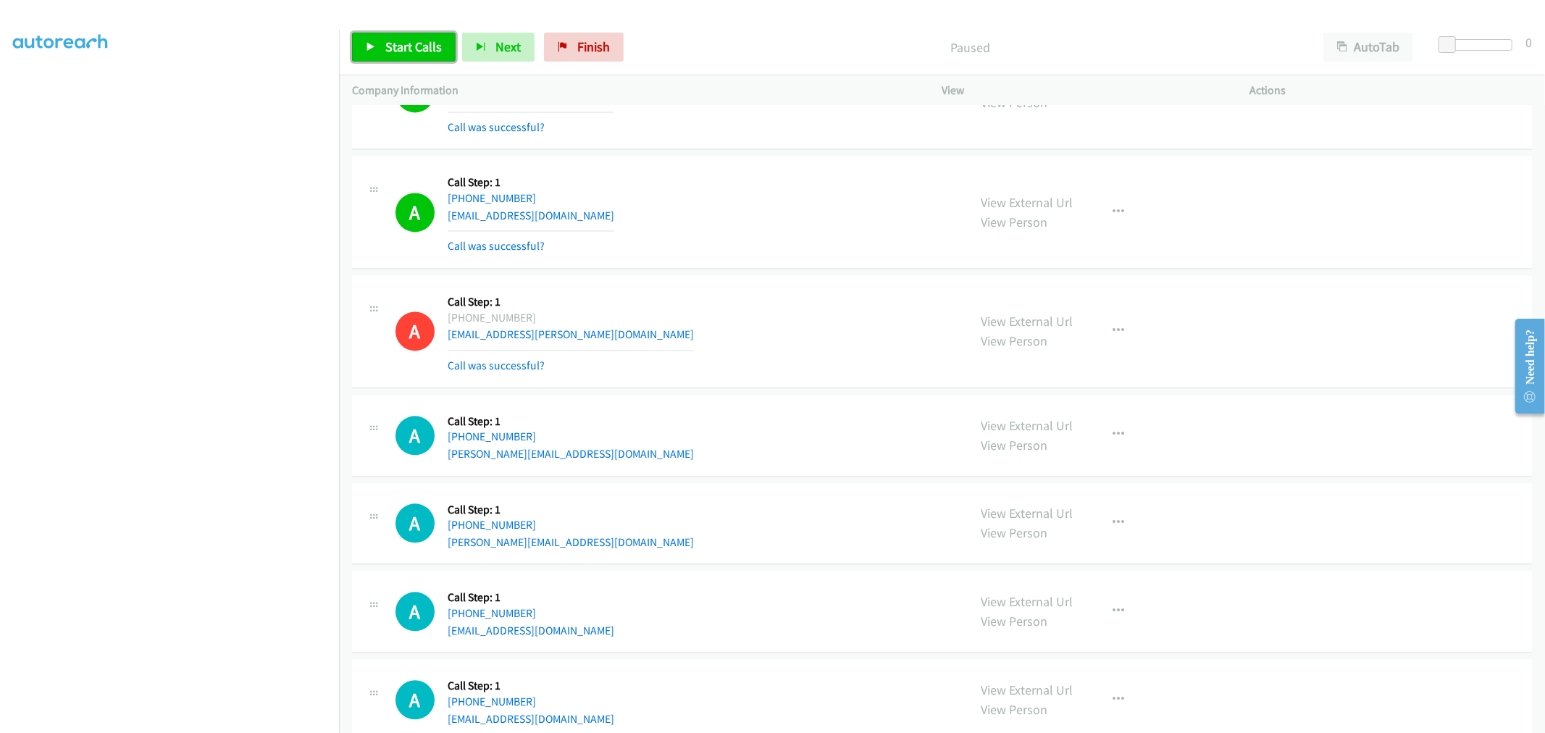
scroll to position [16637, 0]
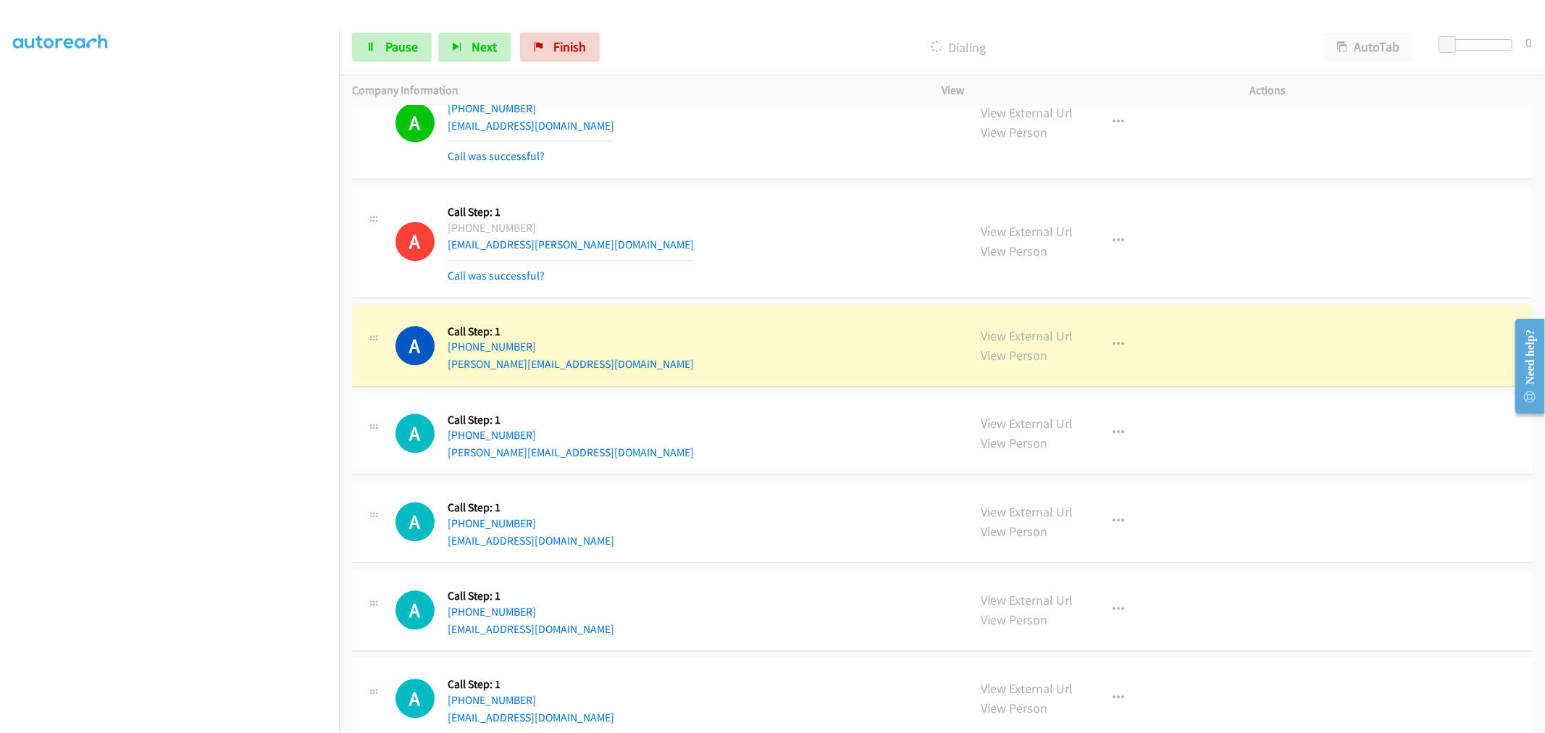
click at [617, 210] on div "A Callback Scheduled Call Step: 1 America/Los_Angeles +1 949-943-7550 hello@lib…" at bounding box center [676, 242] width 560 height 86
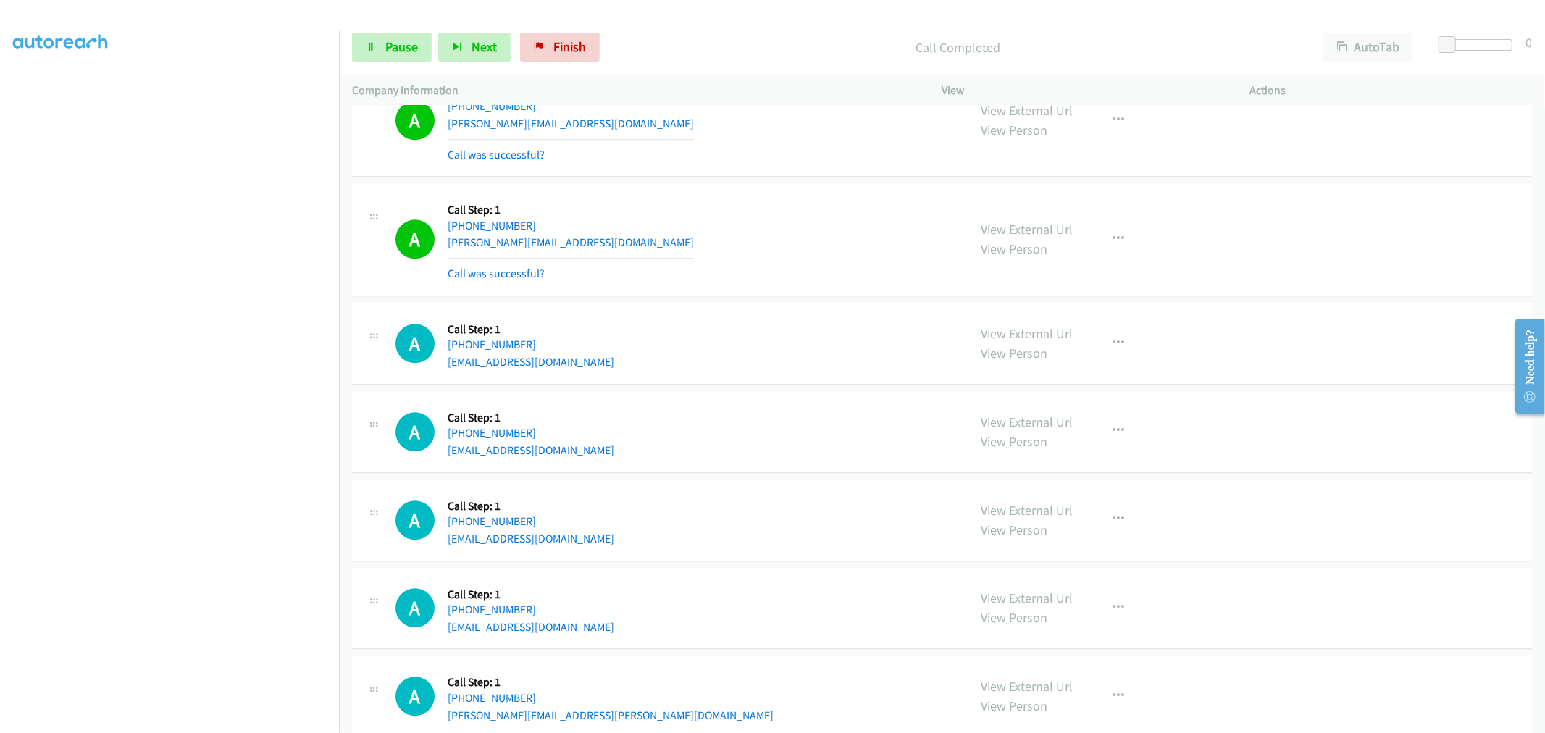
scroll to position [16878, 0]
click at [206, 721] on section at bounding box center [169, 389] width 313 height 693
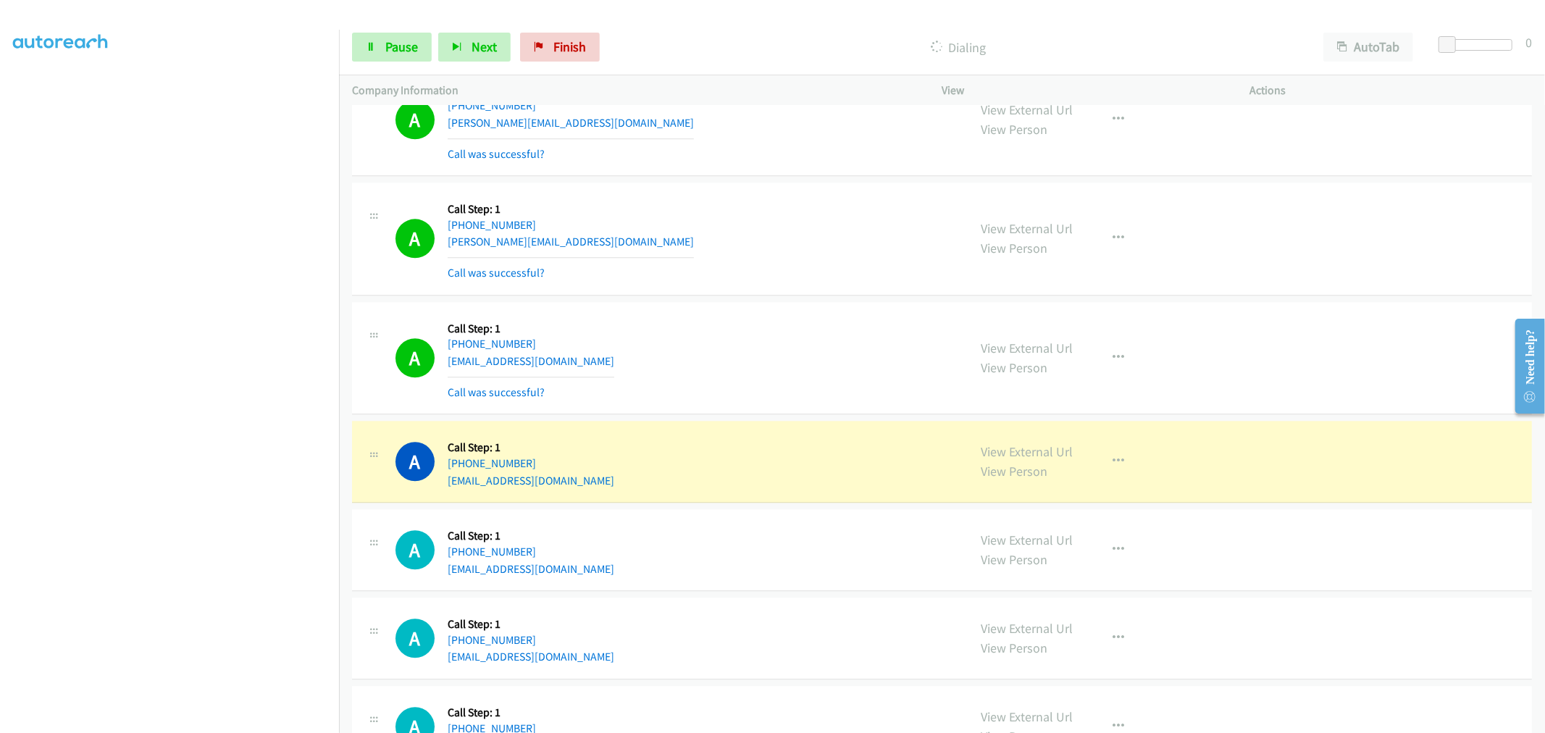
click at [750, 354] on div "A Callback Scheduled Call Step: 1 America/Los_Angeles +1 415-741-5632 kayau235@…" at bounding box center [676, 358] width 560 height 86
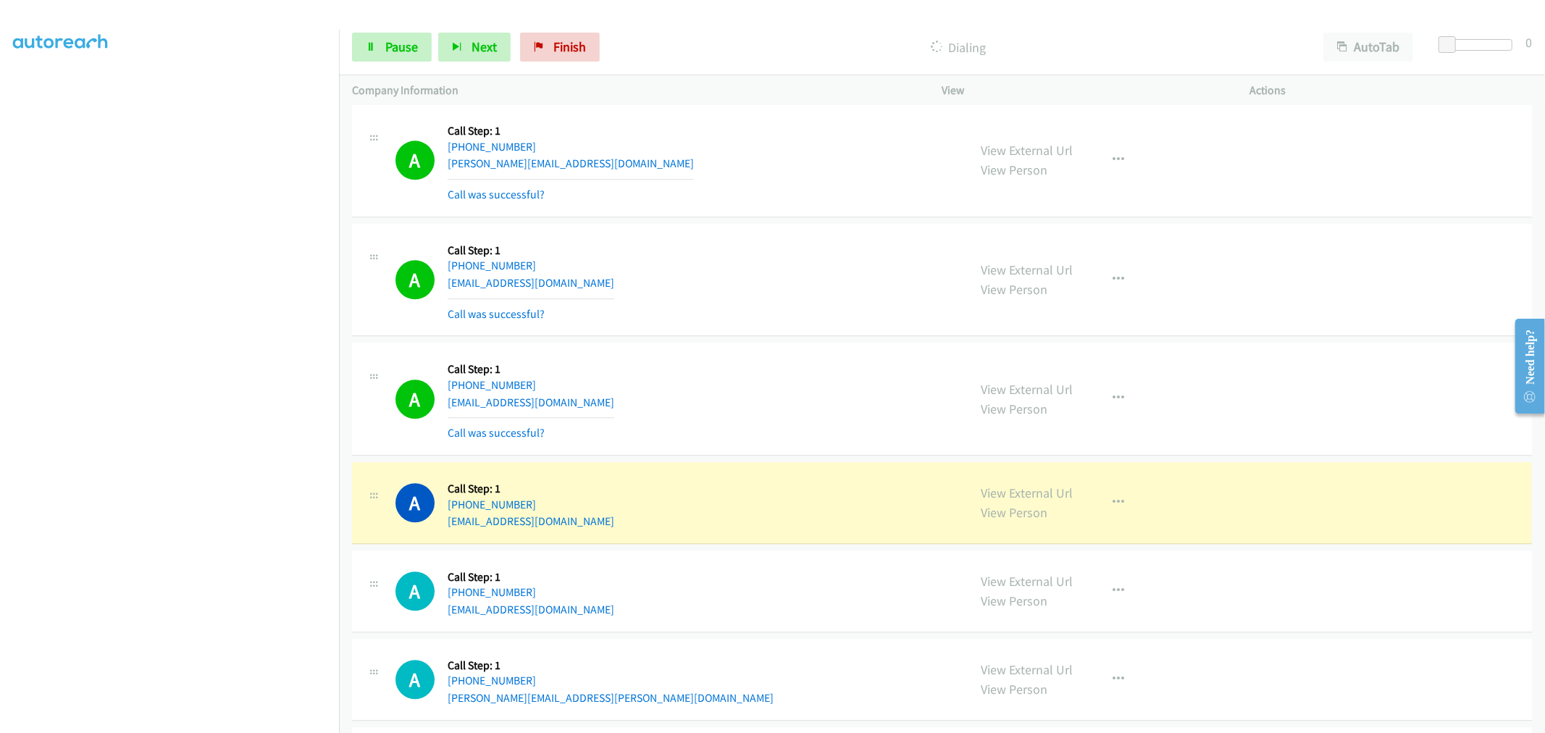
scroll to position [17065, 0]
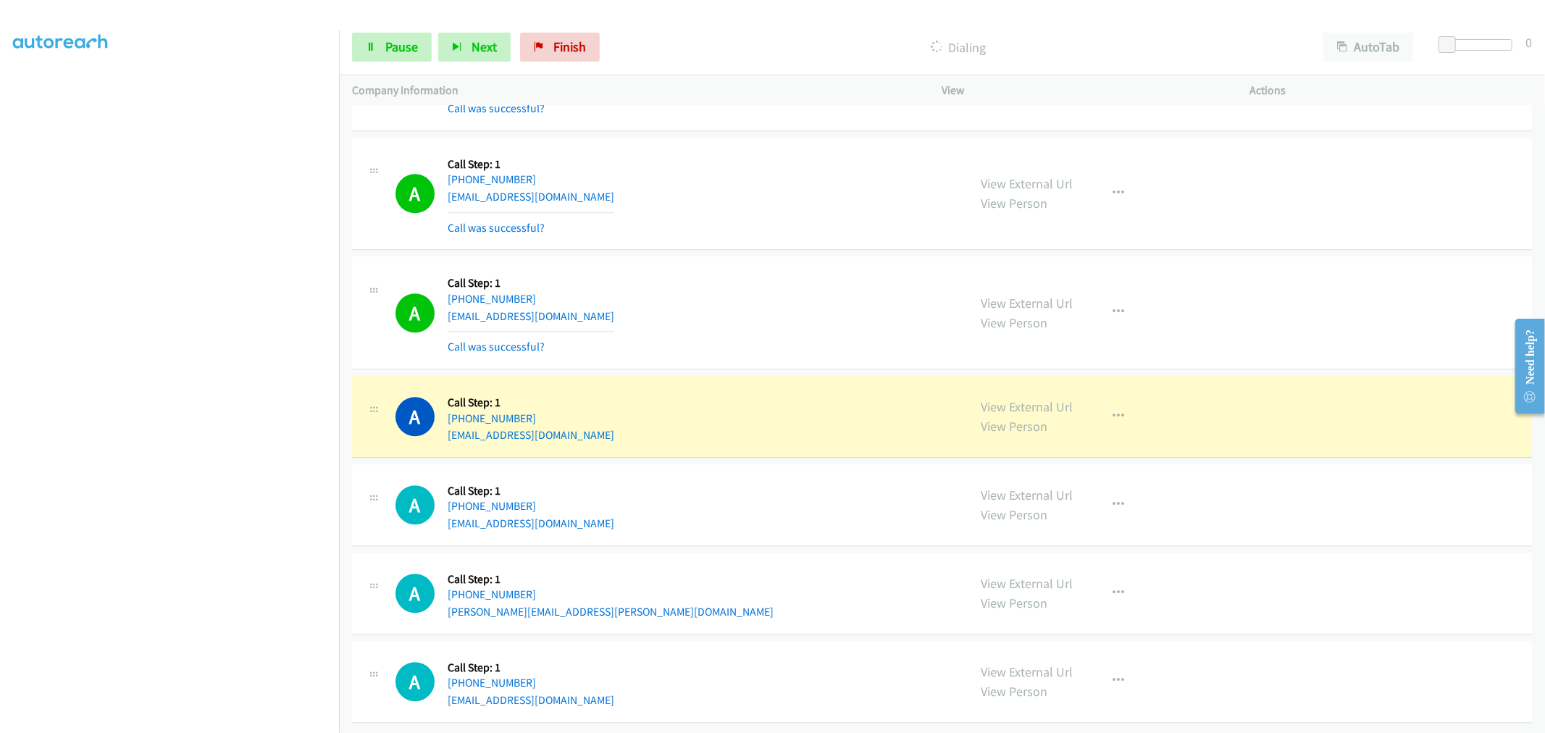
click at [744, 237] on div "A Callback Scheduled Call Step: 1 America/Los_Angeles +1 415-741-5632 kayau235@…" at bounding box center [942, 194] width 1180 height 113
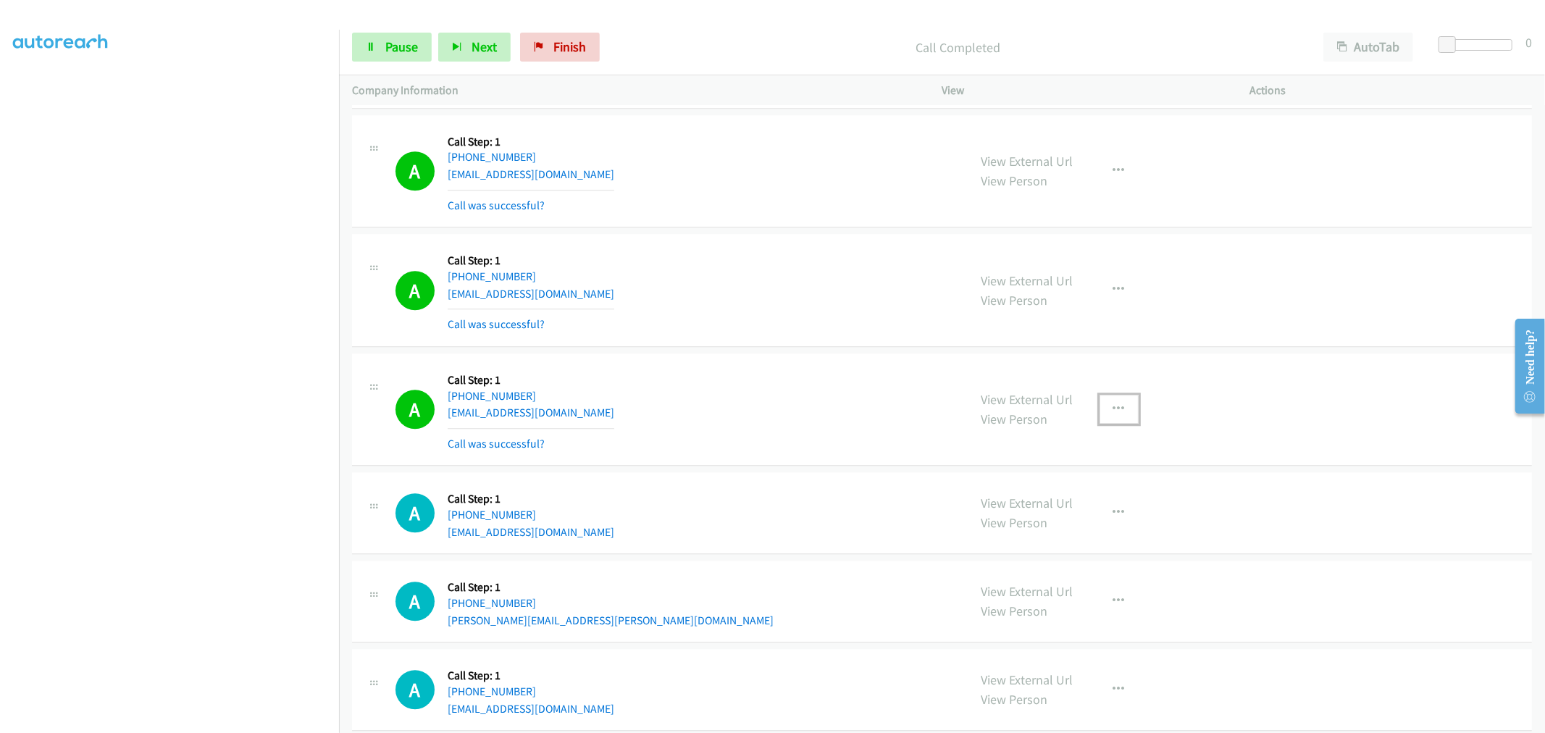
click at [1100, 417] on button "button" at bounding box center [1119, 409] width 39 height 29
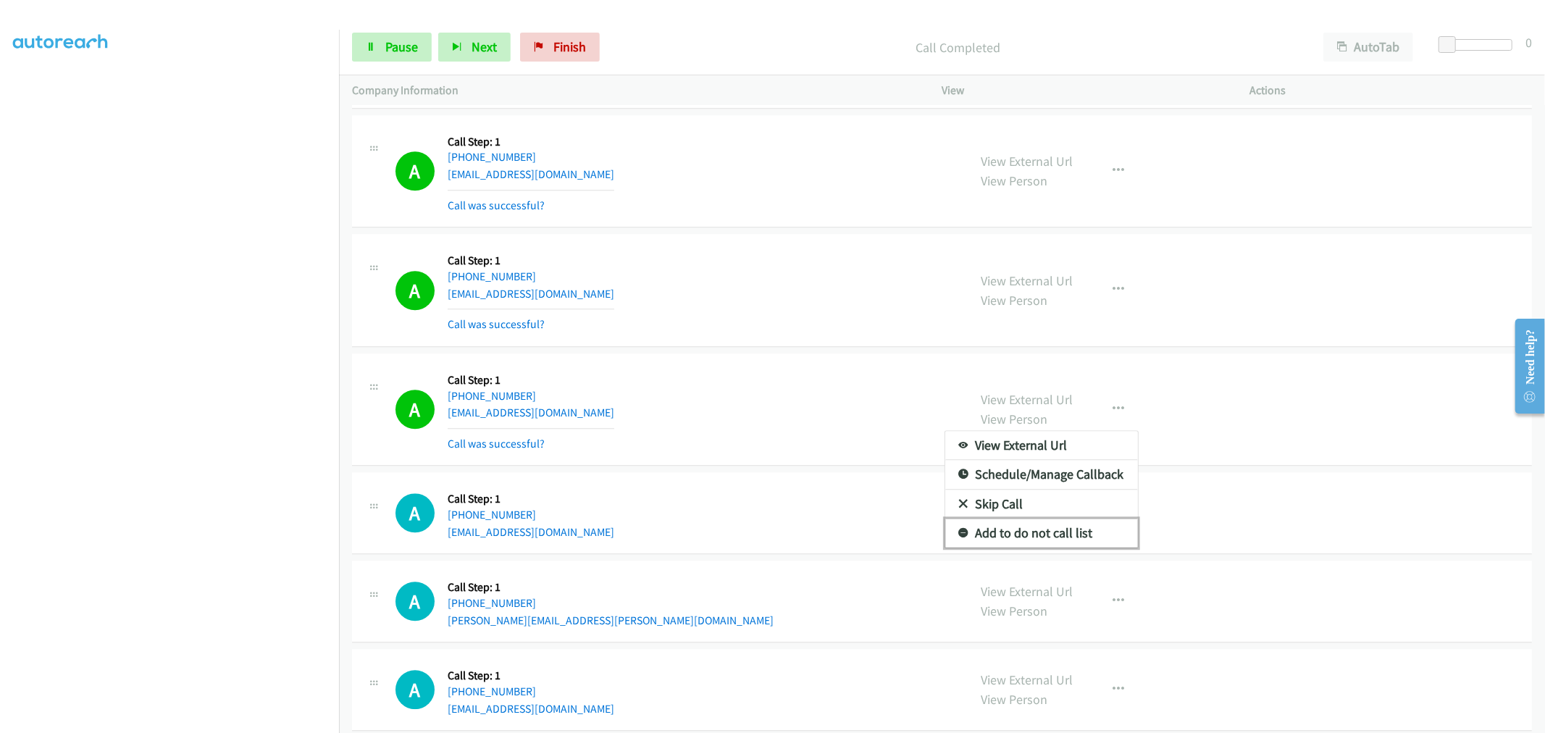
click at [1056, 541] on link "Add to do not call list" at bounding box center [1041, 533] width 193 height 29
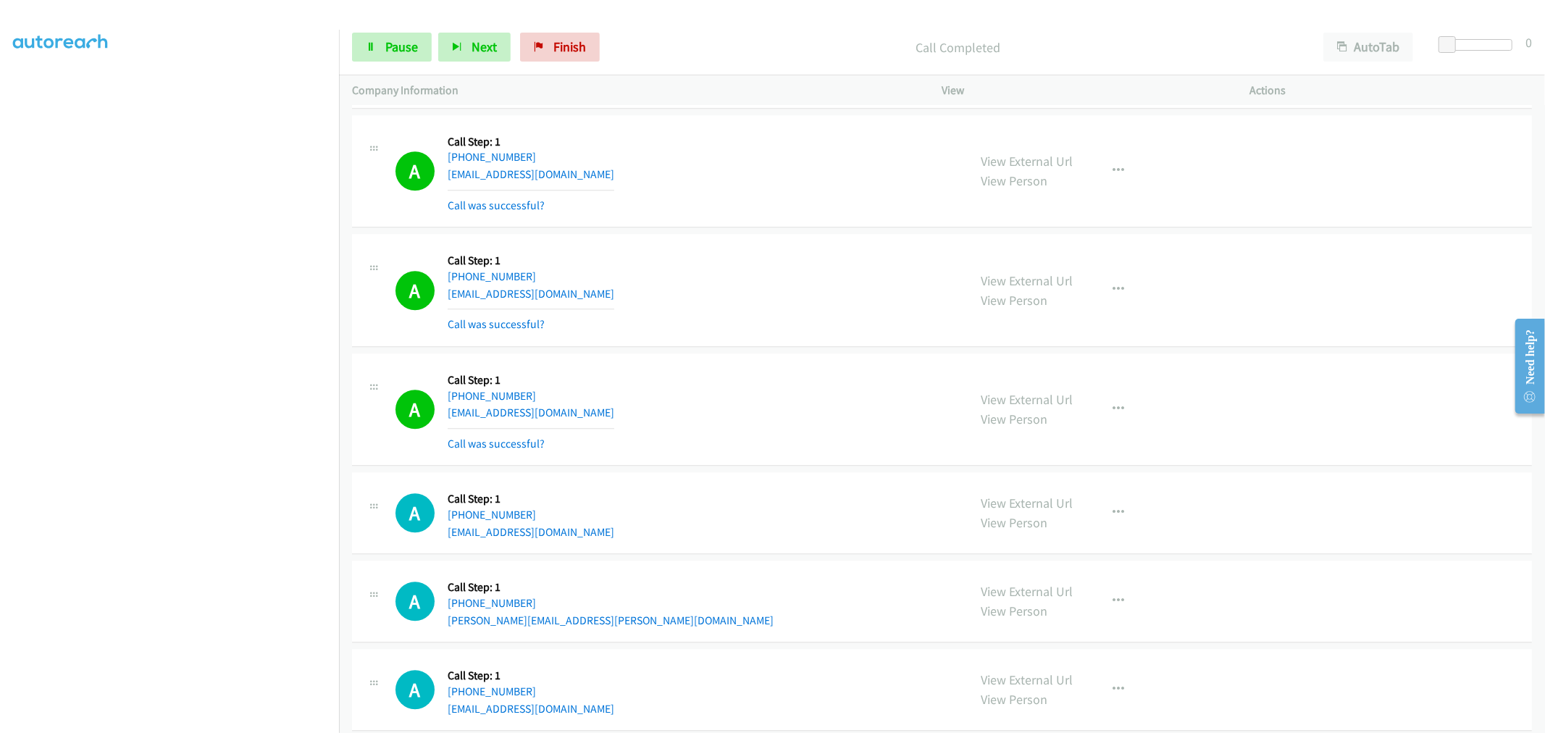
click at [784, 400] on div "A Callback Scheduled Call Step: 1 America/Chicago +1 573-842-9429 skinnerl@mac.…" at bounding box center [676, 410] width 560 height 86
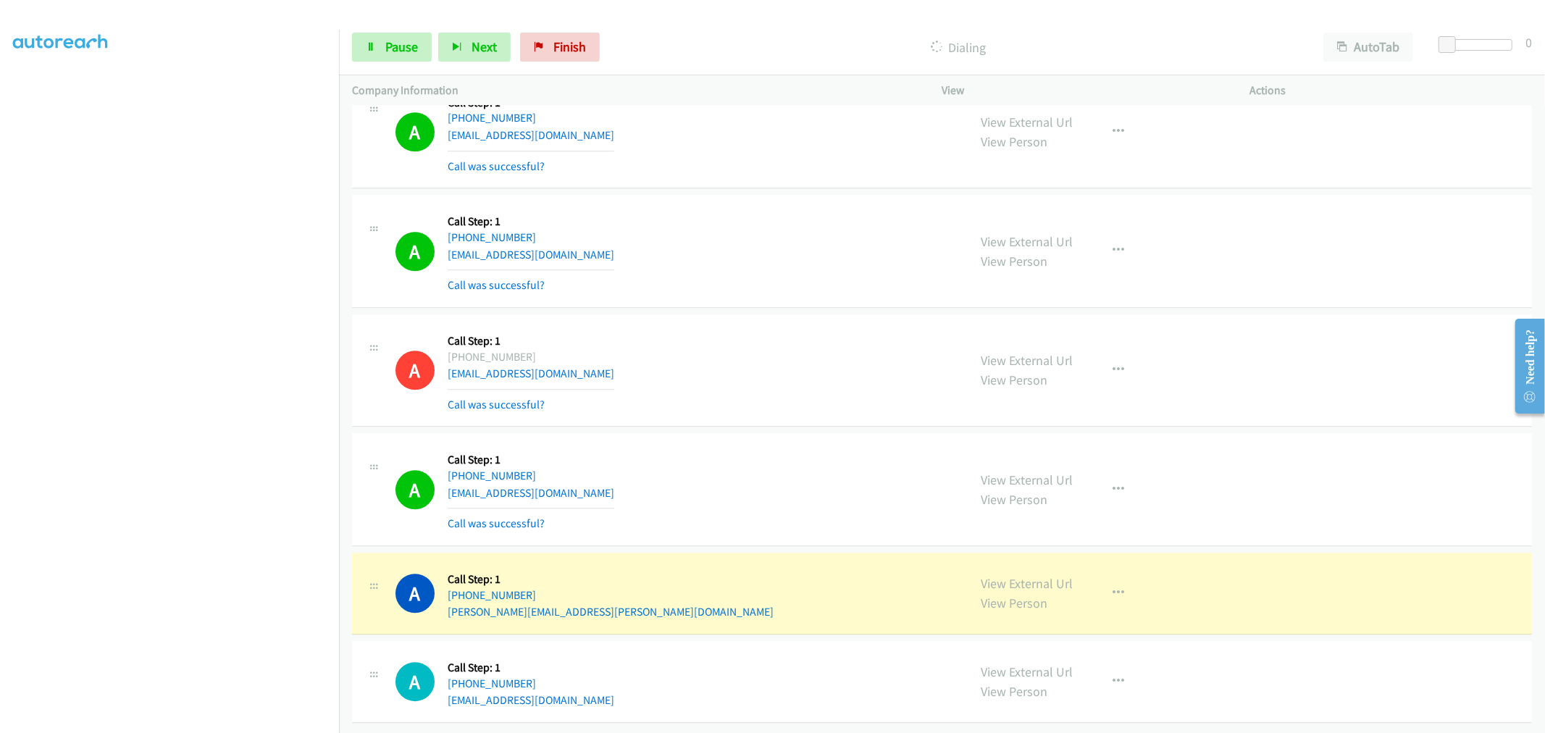
scroll to position [17127, 0]
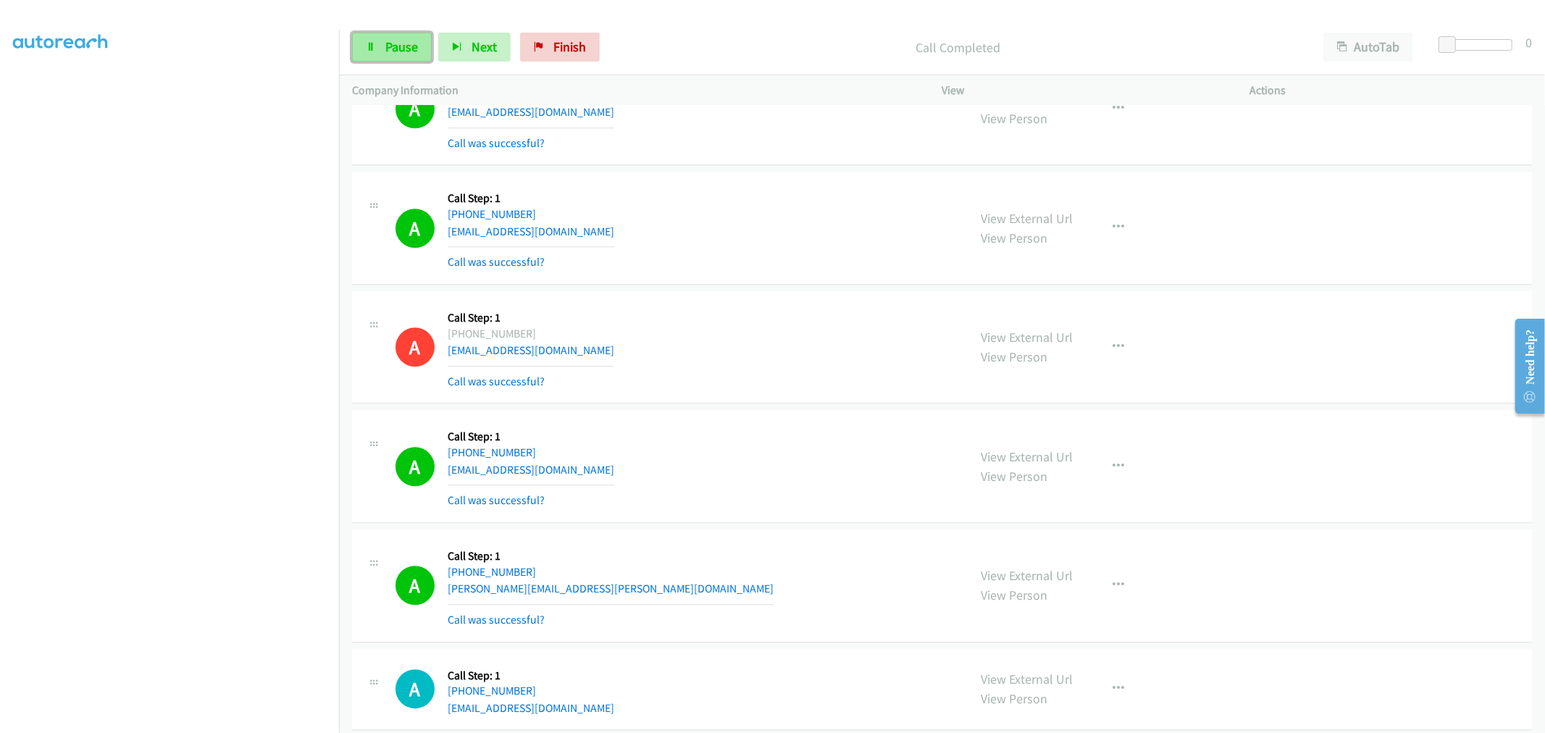
click at [356, 55] on link "Pause" at bounding box center [392, 47] width 80 height 29
click at [402, 24] on div "Start Calls Pause Next Finish Paused AutoTab AutoTab 0" at bounding box center [942, 48] width 1206 height 56
click at [402, 43] on span "Start Calls" at bounding box center [413, 46] width 57 height 17
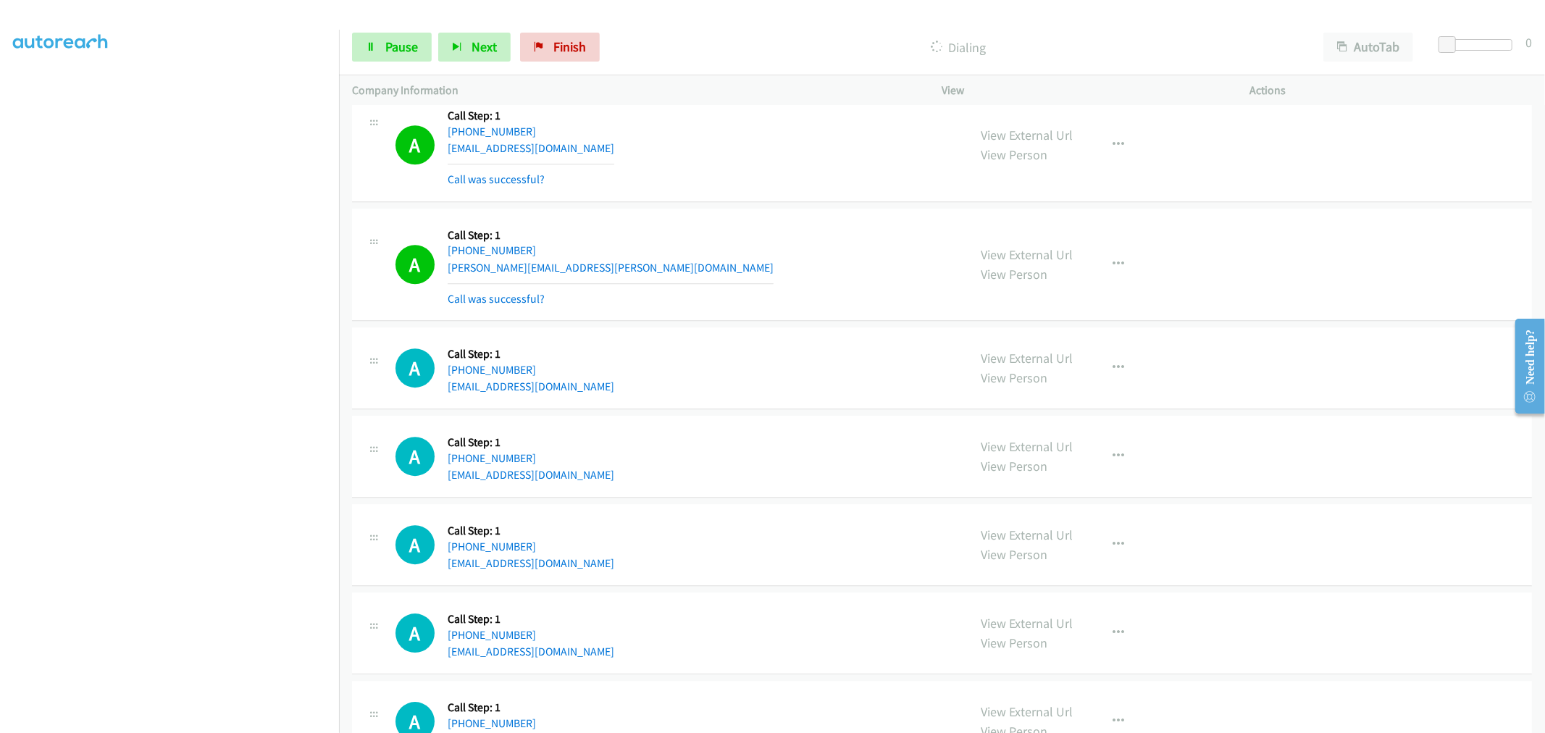
scroll to position [17511, 0]
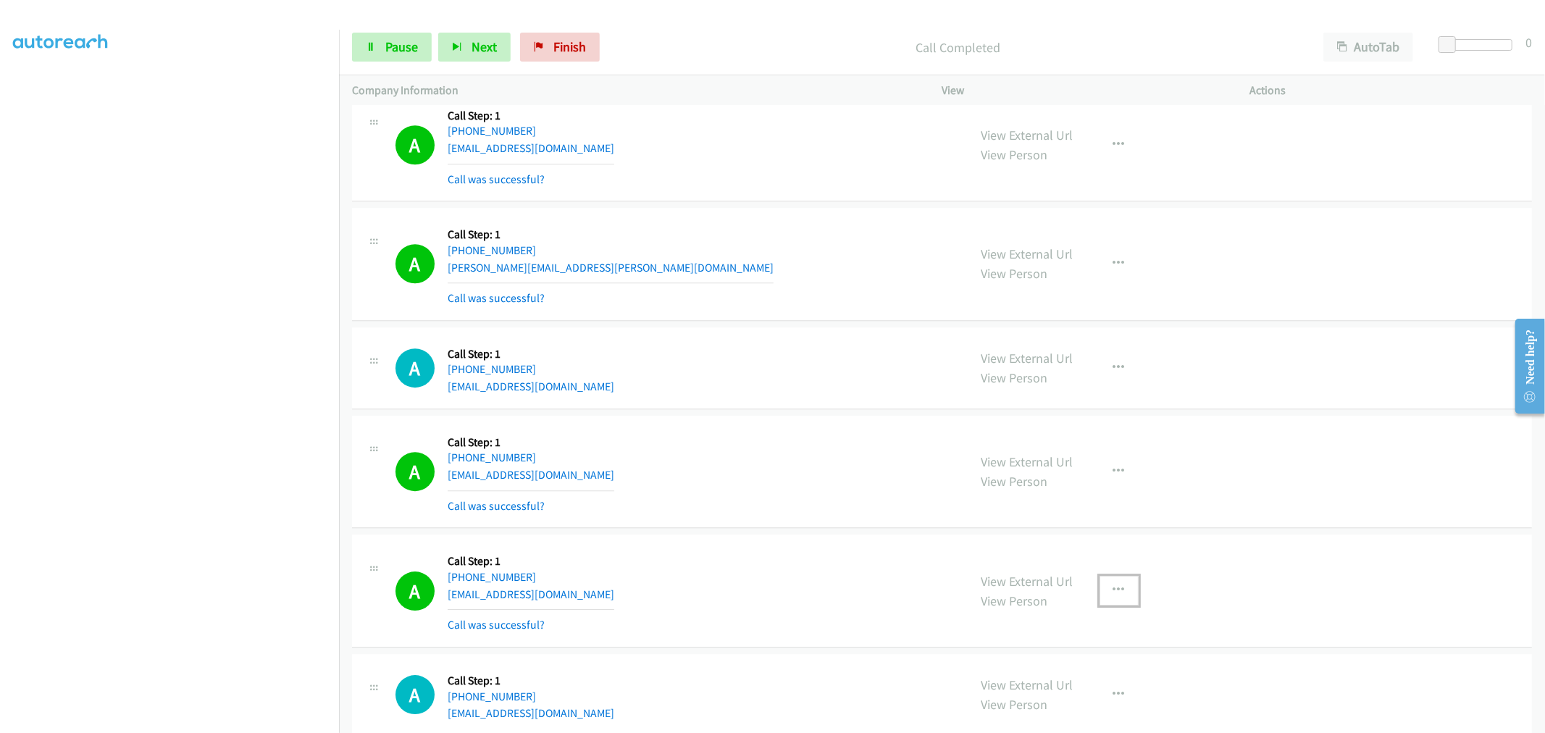
click at [1114, 596] on icon "button" at bounding box center [1120, 591] width 12 height 12
click at [813, 480] on div at bounding box center [772, 366] width 1545 height 733
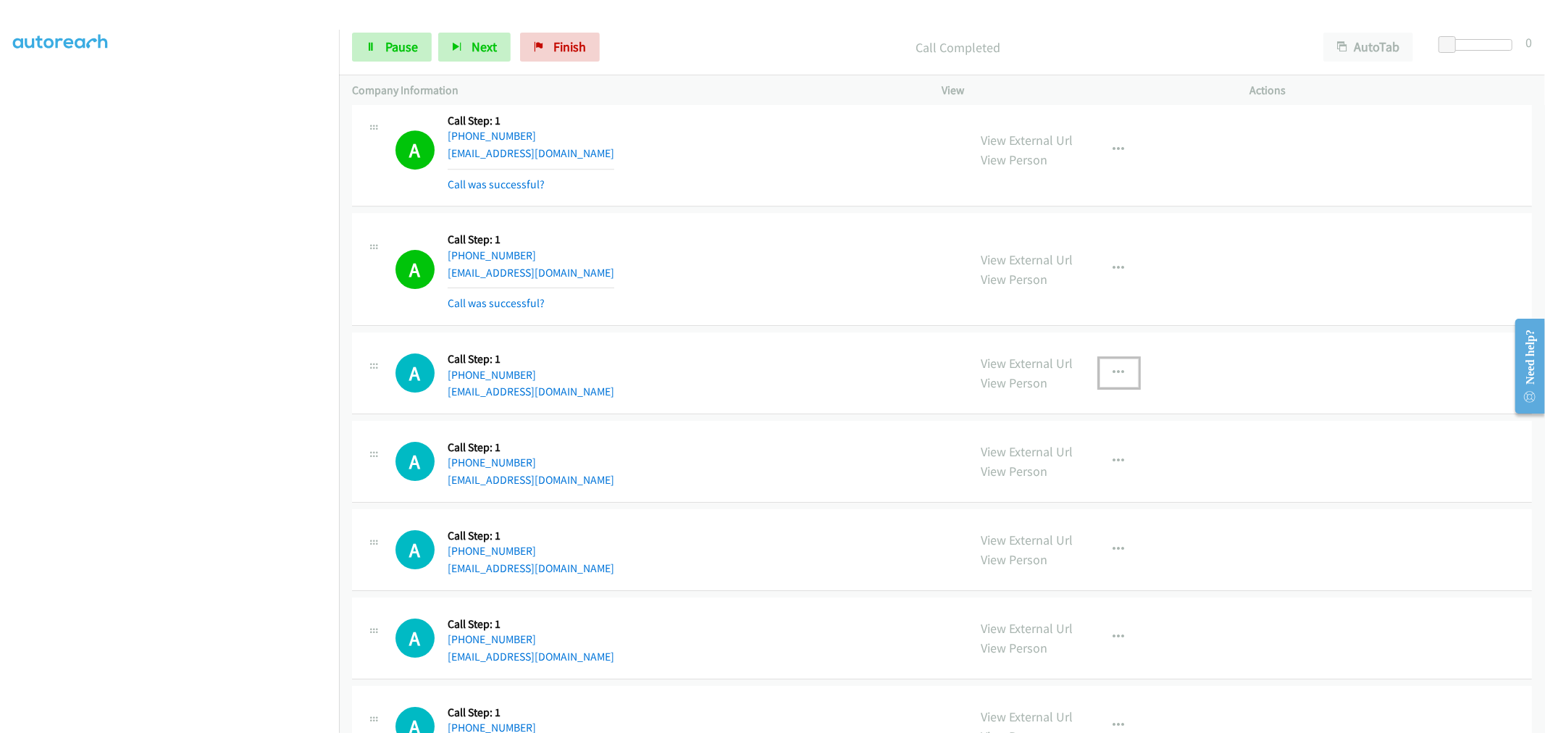
click at [1104, 380] on button "button" at bounding box center [1119, 373] width 39 height 29
click at [902, 292] on div at bounding box center [772, 366] width 1545 height 733
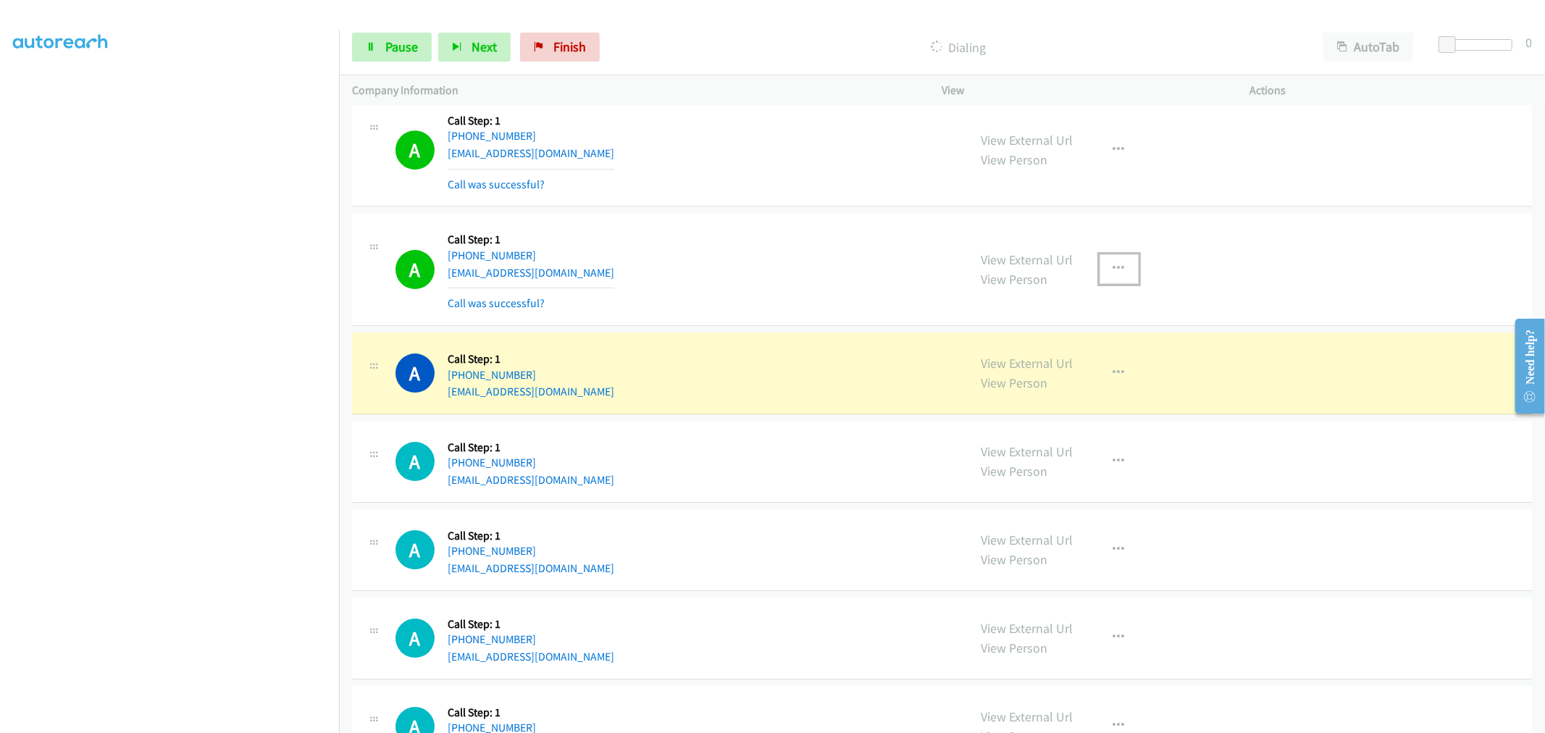
click at [1110, 265] on button "button" at bounding box center [1119, 268] width 39 height 29
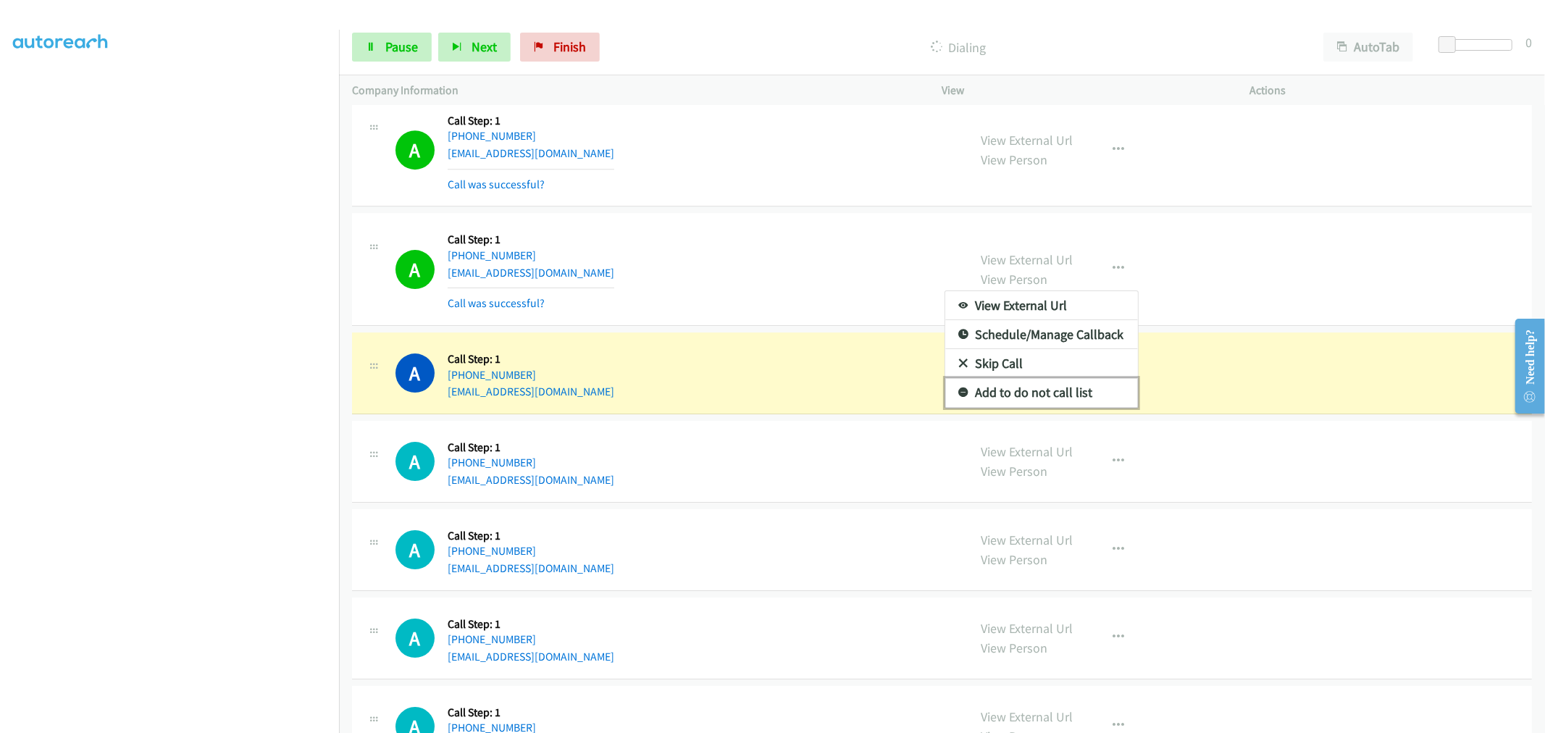
click at [1036, 407] on link "Add to do not call list" at bounding box center [1041, 392] width 193 height 29
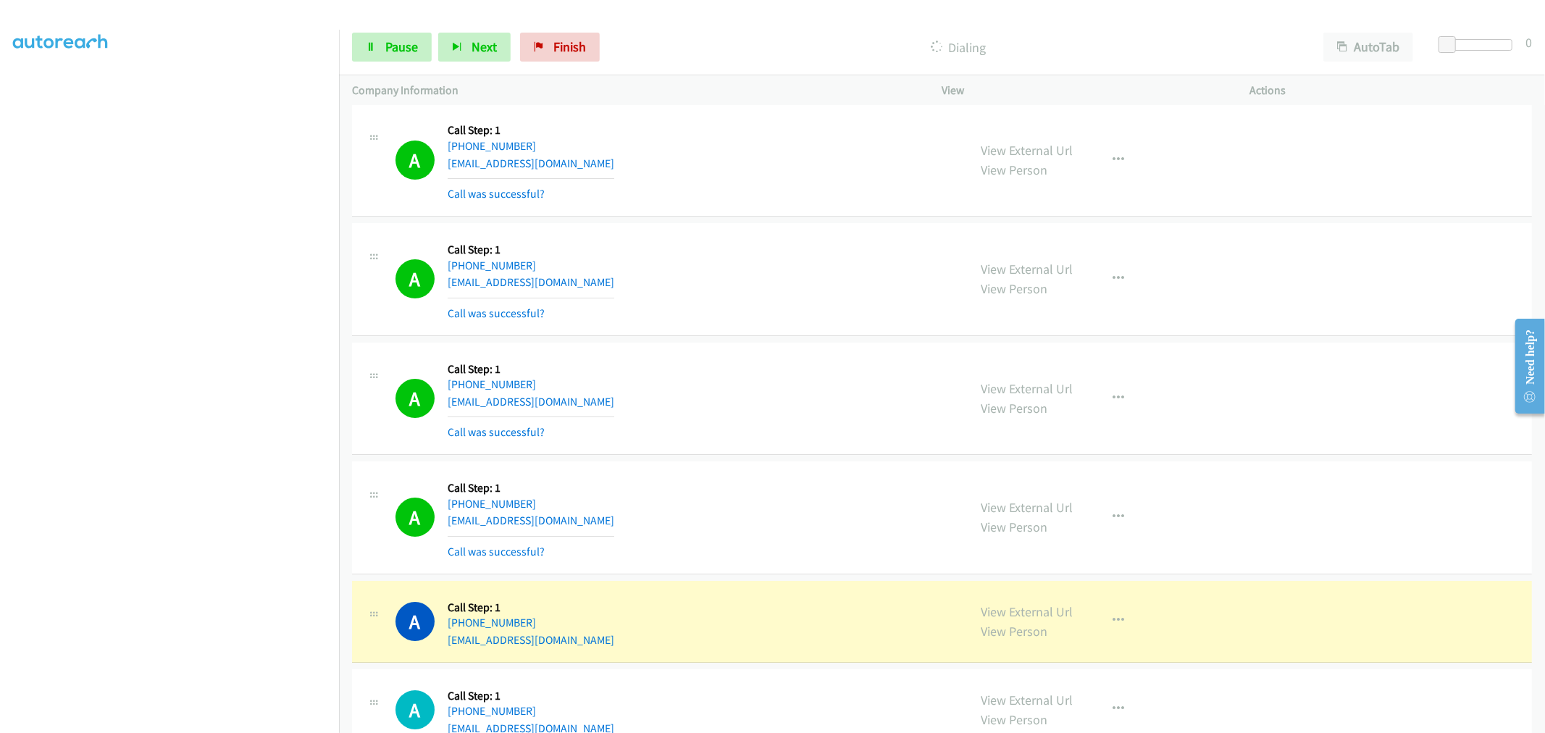
scroll to position [18273, 0]
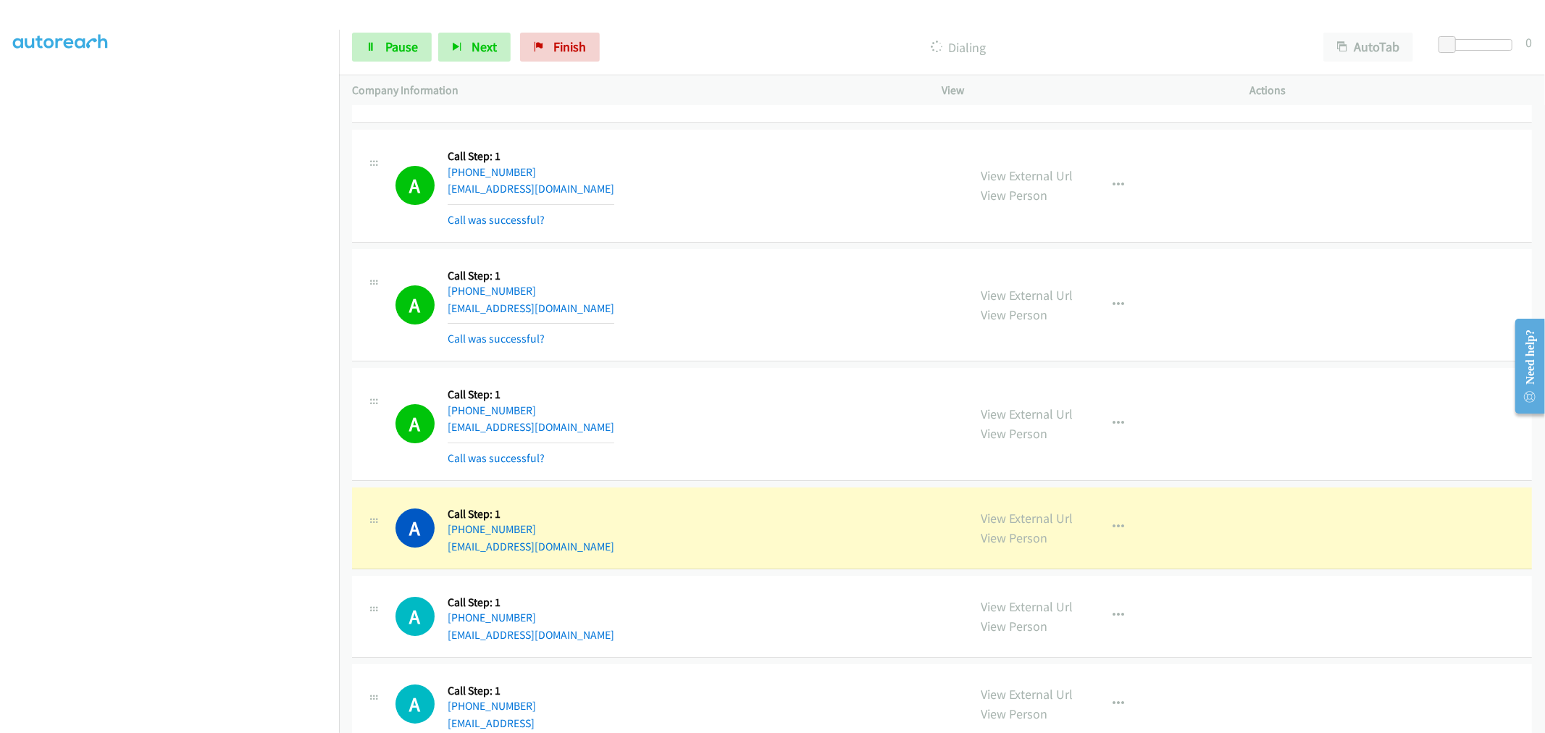
drag, startPoint x: 1016, startPoint y: 527, endPoint x: 806, endPoint y: 330, distance: 287.5
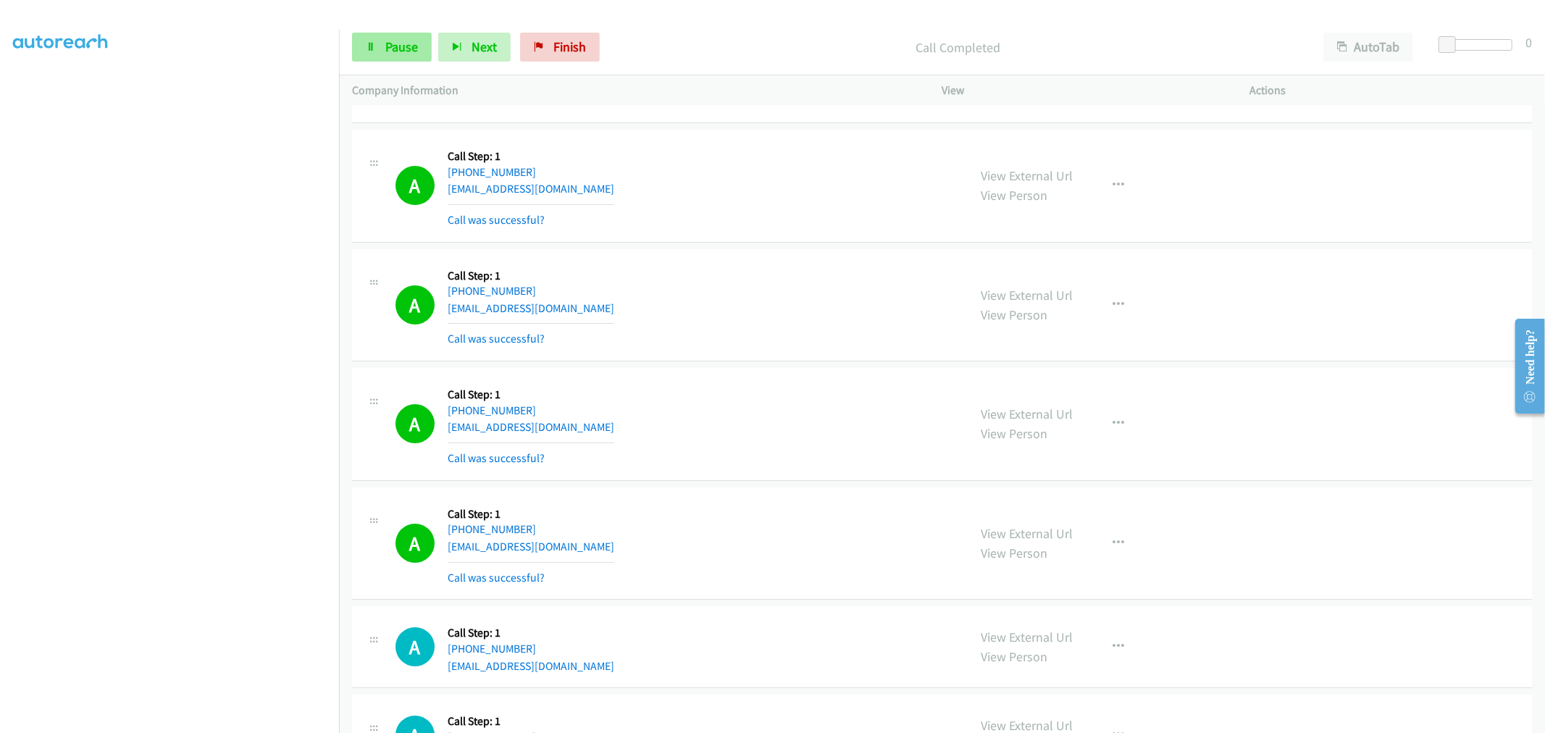
drag, startPoint x: 372, startPoint y: 20, endPoint x: 380, endPoint y: 33, distance: 15.3
click at [372, 20] on div "Start Calls Pause Next Finish Call Completed AutoTab AutoTab 0" at bounding box center [942, 48] width 1206 height 56
click at [385, 37] on link "Pause" at bounding box center [392, 47] width 80 height 29
click at [394, 41] on span "Pause" at bounding box center [401, 46] width 33 height 17
click at [393, 41] on span "Start Calls" at bounding box center [413, 46] width 57 height 17
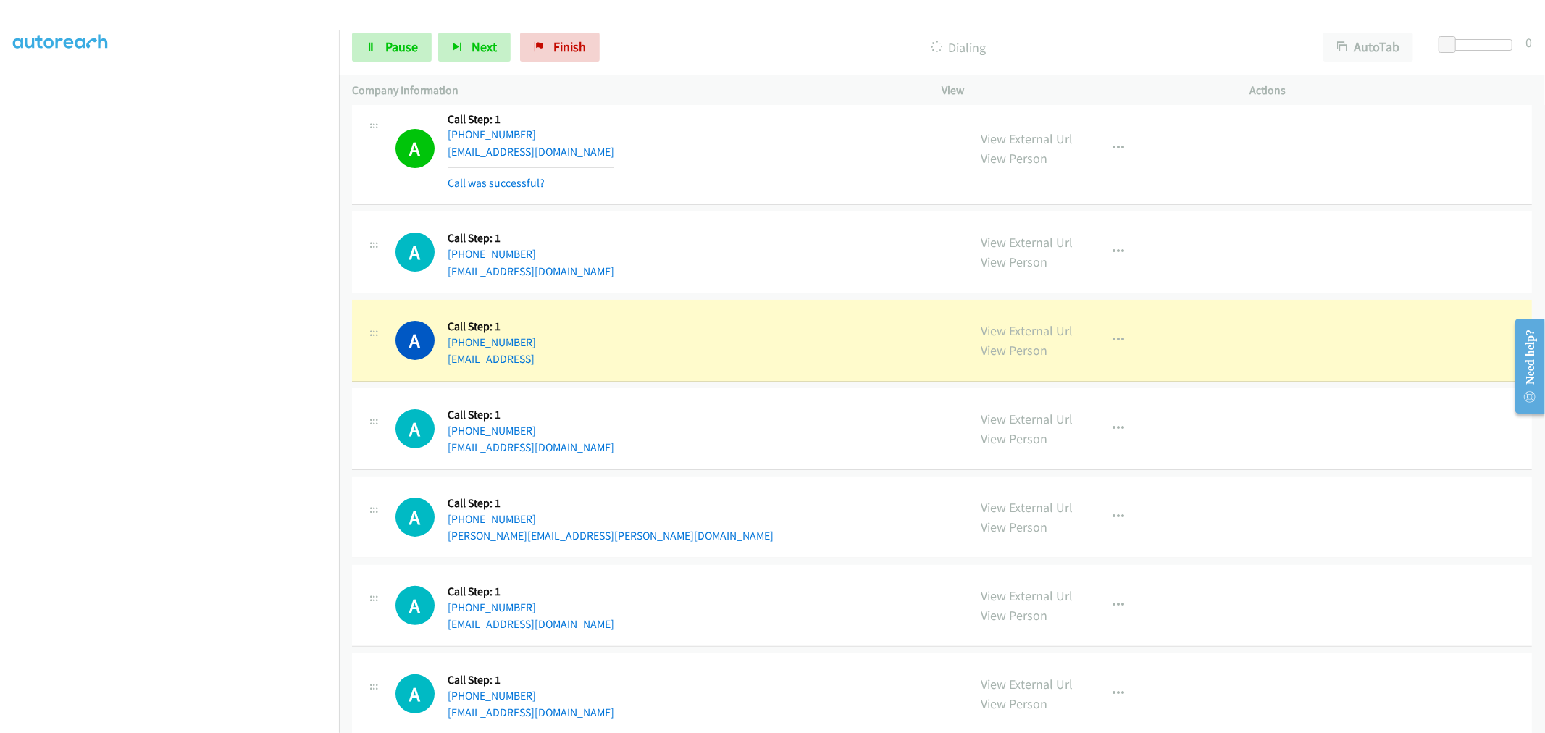
scroll to position [18676, 0]
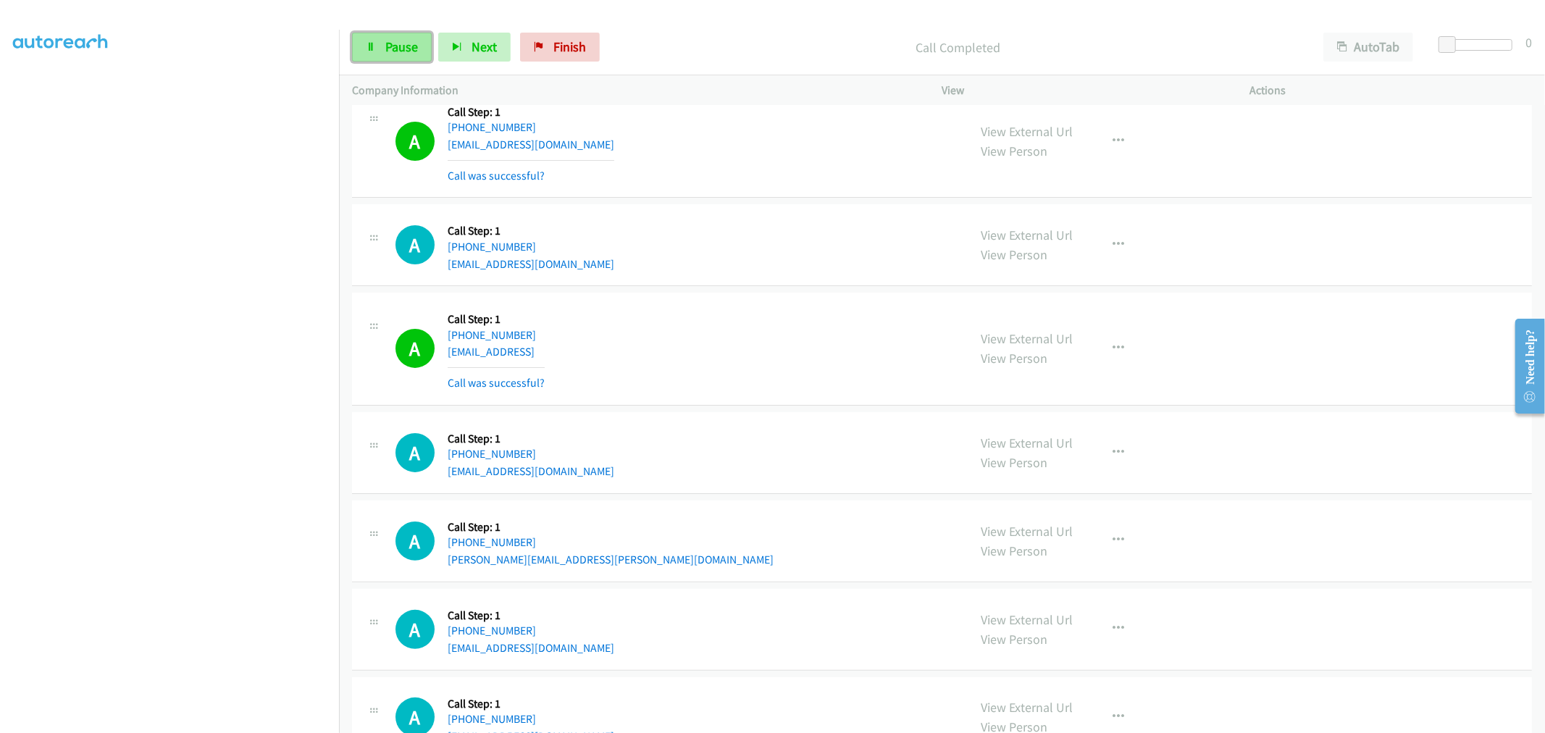
click at [415, 45] on span "Pause" at bounding box center [401, 46] width 33 height 17
click at [1131, 354] on button "button" at bounding box center [1119, 348] width 39 height 29
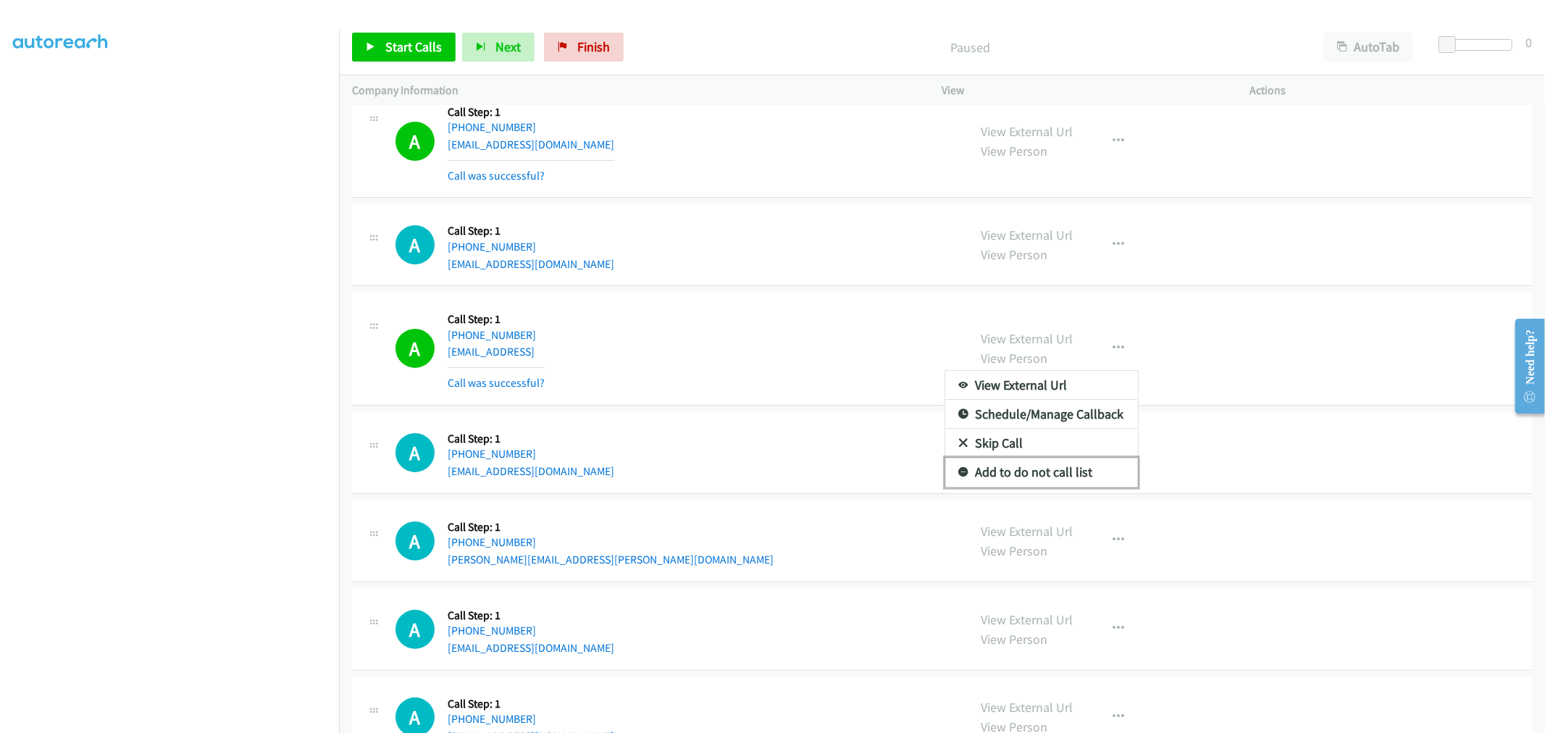
click at [1017, 487] on link "Add to do not call list" at bounding box center [1041, 472] width 193 height 29
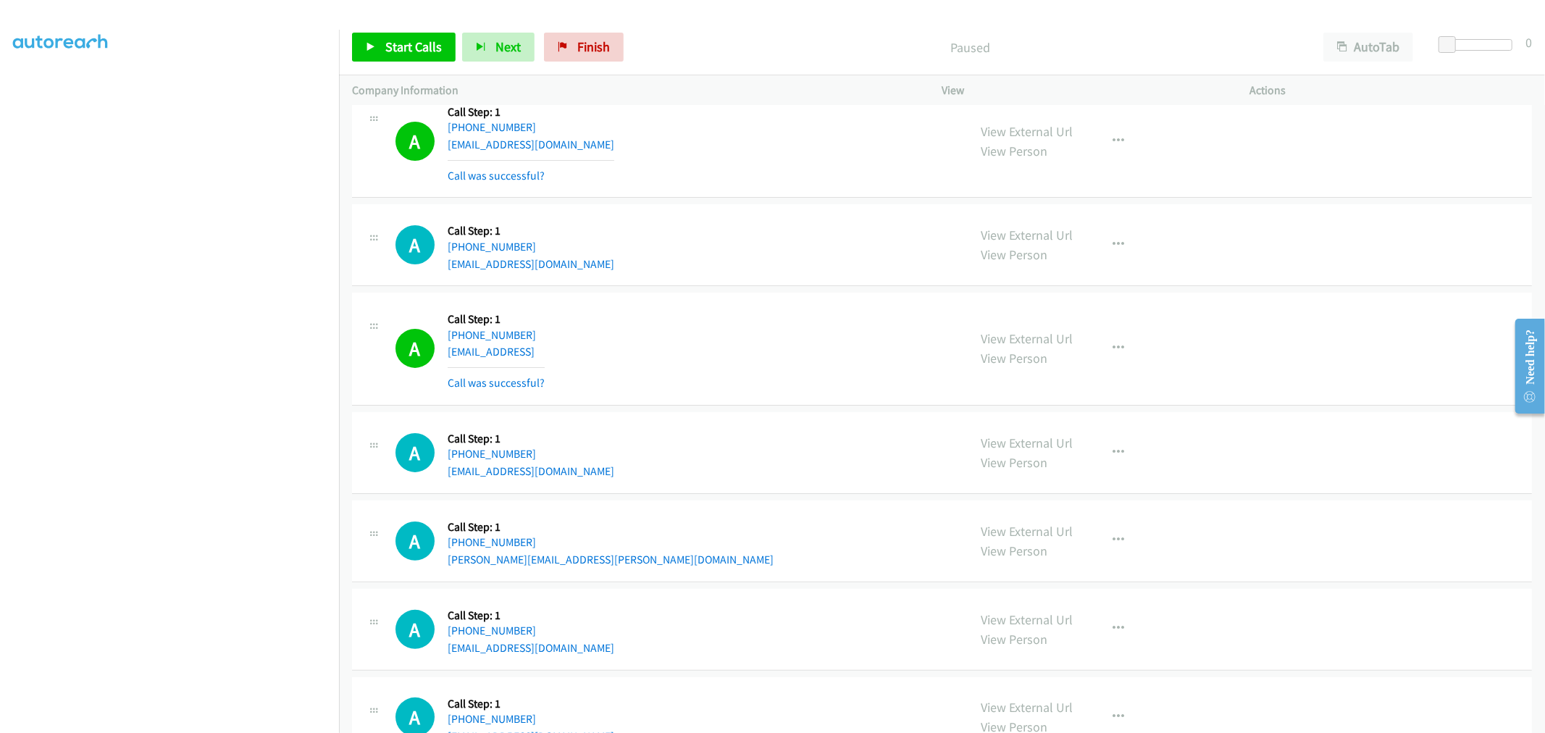
click at [803, 386] on div "A Callback Scheduled Call Step: 1 America/Chicago +1 737-244-1586 vsidorov@avri…" at bounding box center [676, 349] width 560 height 86
click at [664, 271] on div "A Callback Scheduled Call Step: 1 America/Los_Angeles +1 949-715-8338 hanna35@g…" at bounding box center [676, 244] width 560 height 55
click at [778, 346] on div "A Callback Scheduled Call Step: 1 America/Chicago +1 737-244-1586 vsidorov@avri…" at bounding box center [676, 349] width 560 height 86
drag, startPoint x: 381, startPoint y: 51, endPoint x: 672, endPoint y: 243, distance: 348.6
click at [381, 51] on link "Start Calls" at bounding box center [404, 47] width 104 height 29
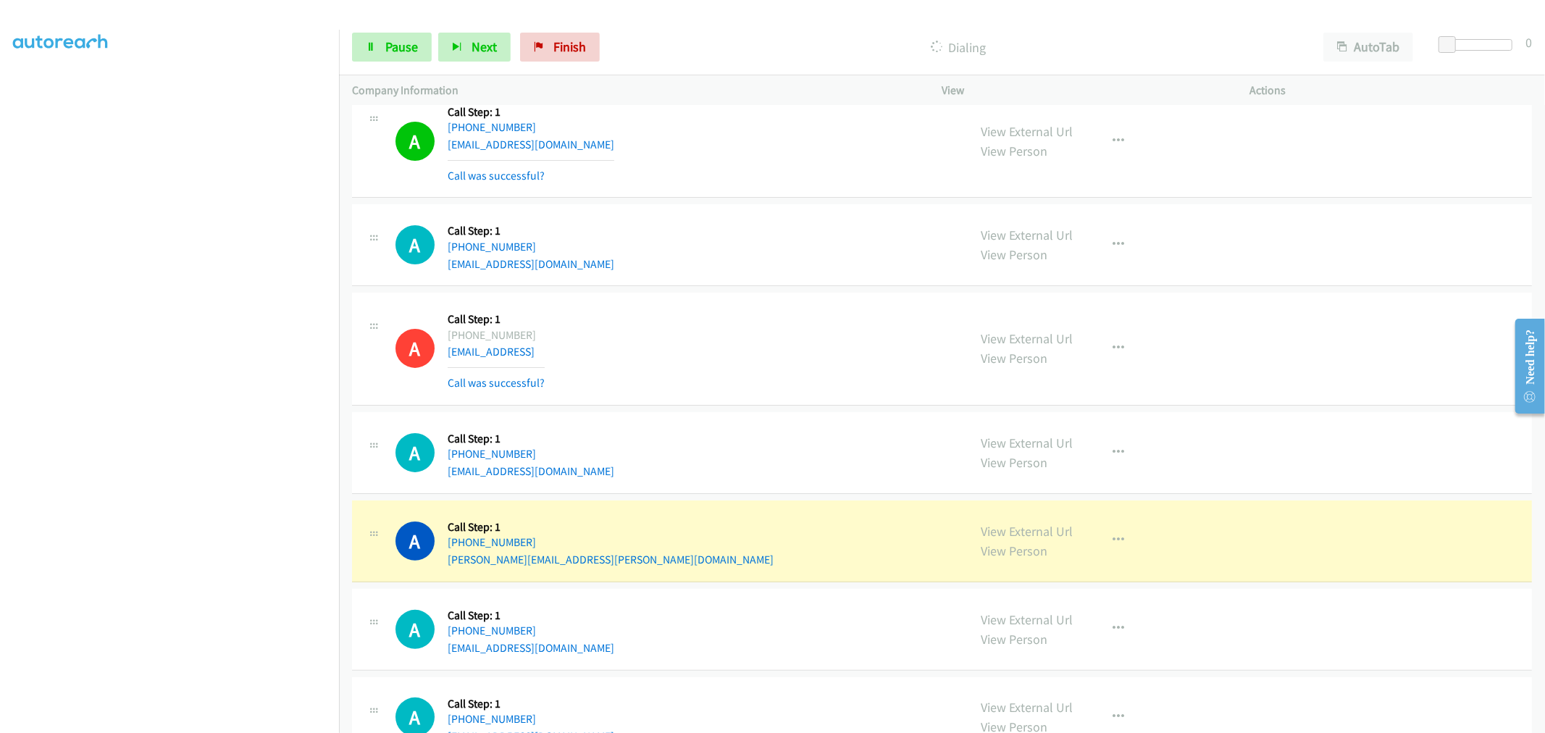
click at [696, 342] on div "A Callback Scheduled Call Step: 1 America/Chicago +1 737-244-1586 vsidorov@avri…" at bounding box center [676, 349] width 560 height 86
click at [406, 51] on span "Pause" at bounding box center [401, 46] width 33 height 17
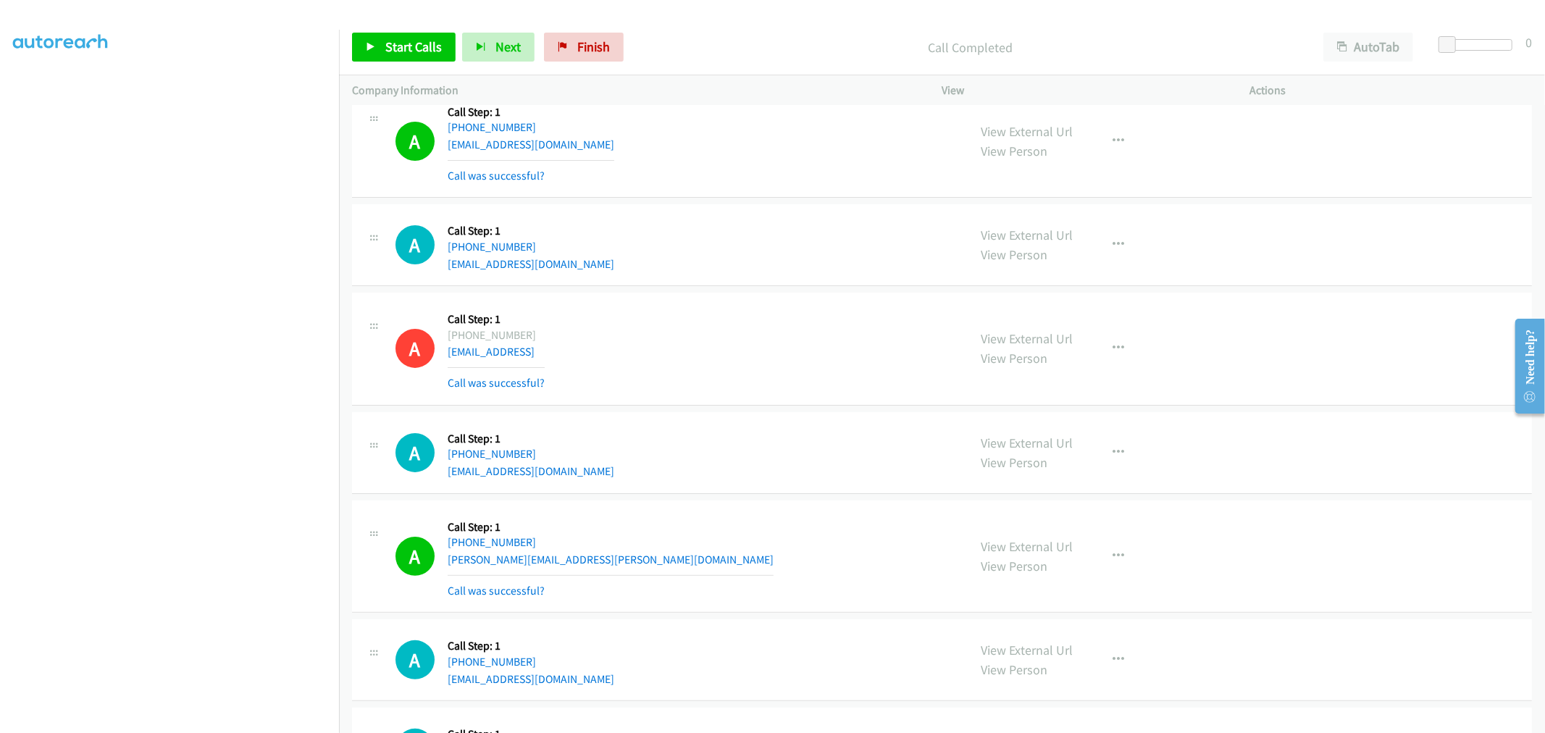
click at [683, 303] on div "A Callback Scheduled Call Step: 1 America/Chicago +1 737-244-1586 vsidorov@avri…" at bounding box center [942, 349] width 1180 height 113
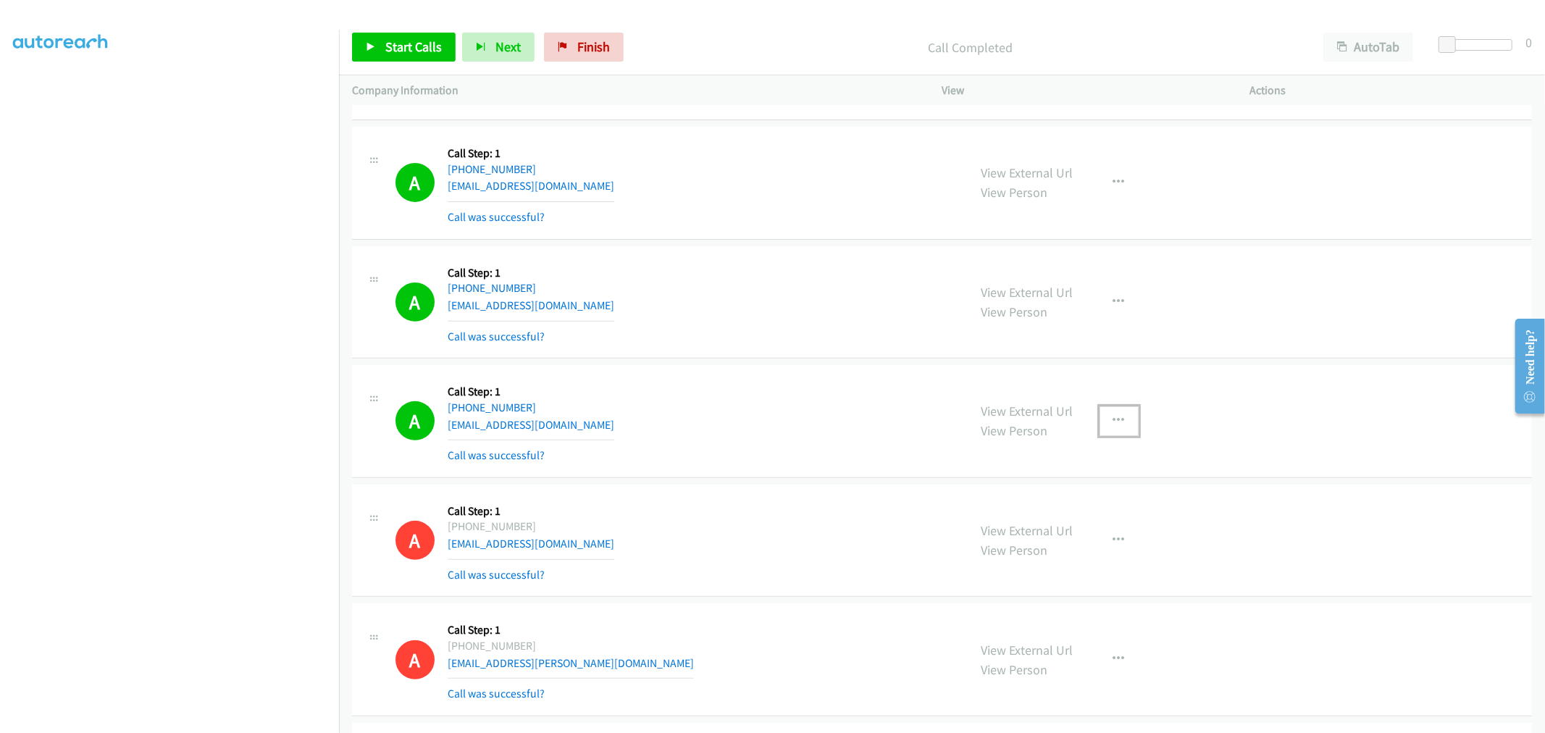
click at [1114, 420] on icon "button" at bounding box center [1120, 421] width 12 height 12
drag, startPoint x: 1027, startPoint y: 552, endPoint x: 1023, endPoint y: 544, distance: 9.1
click at [1027, 551] on link "Add to do not call list" at bounding box center [1041, 544] width 193 height 29
click at [788, 288] on div "A Callback Scheduled Call Step: 1 America/New_York +1 804-615-9758 subhajit389@…" at bounding box center [676, 302] width 560 height 86
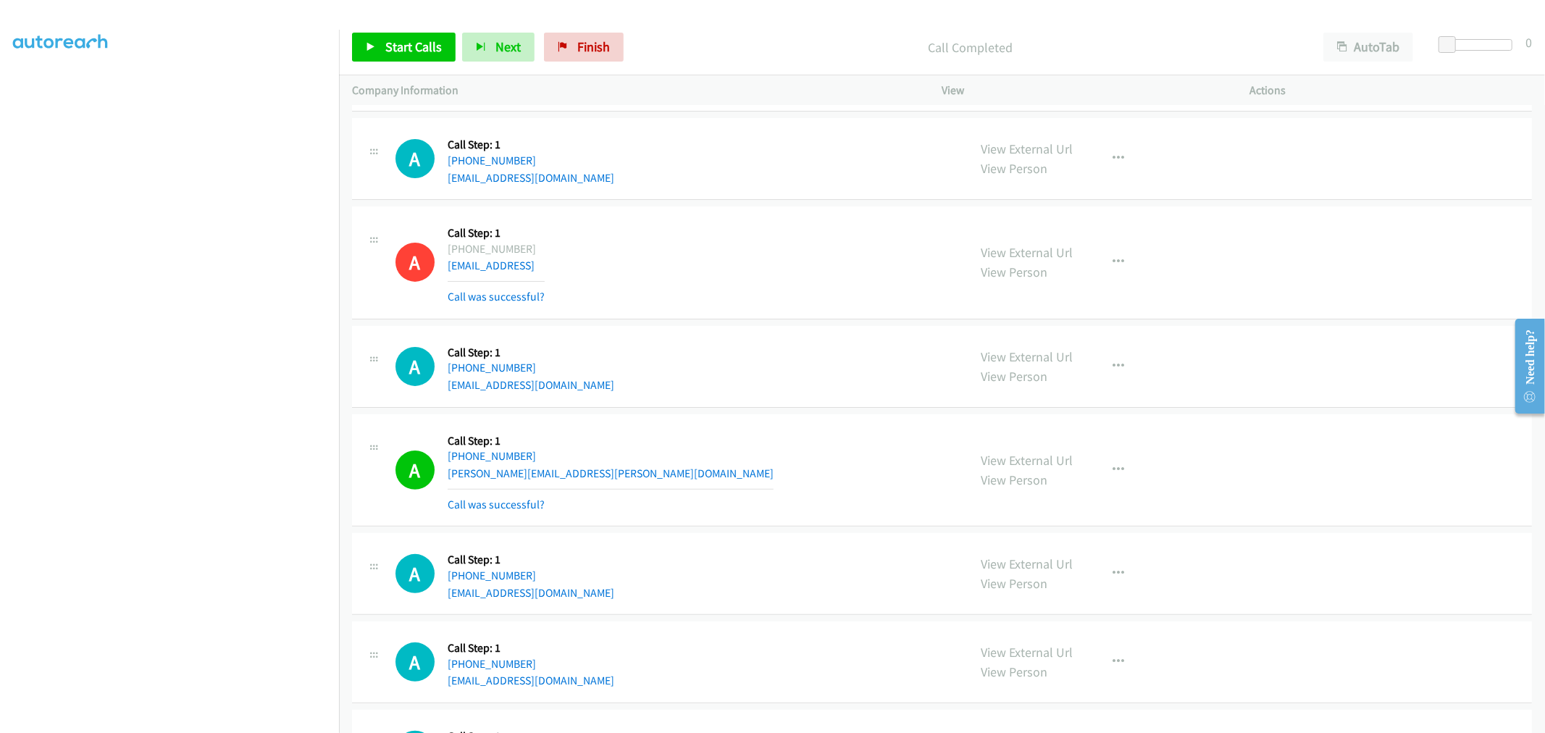
scroll to position [18943, 0]
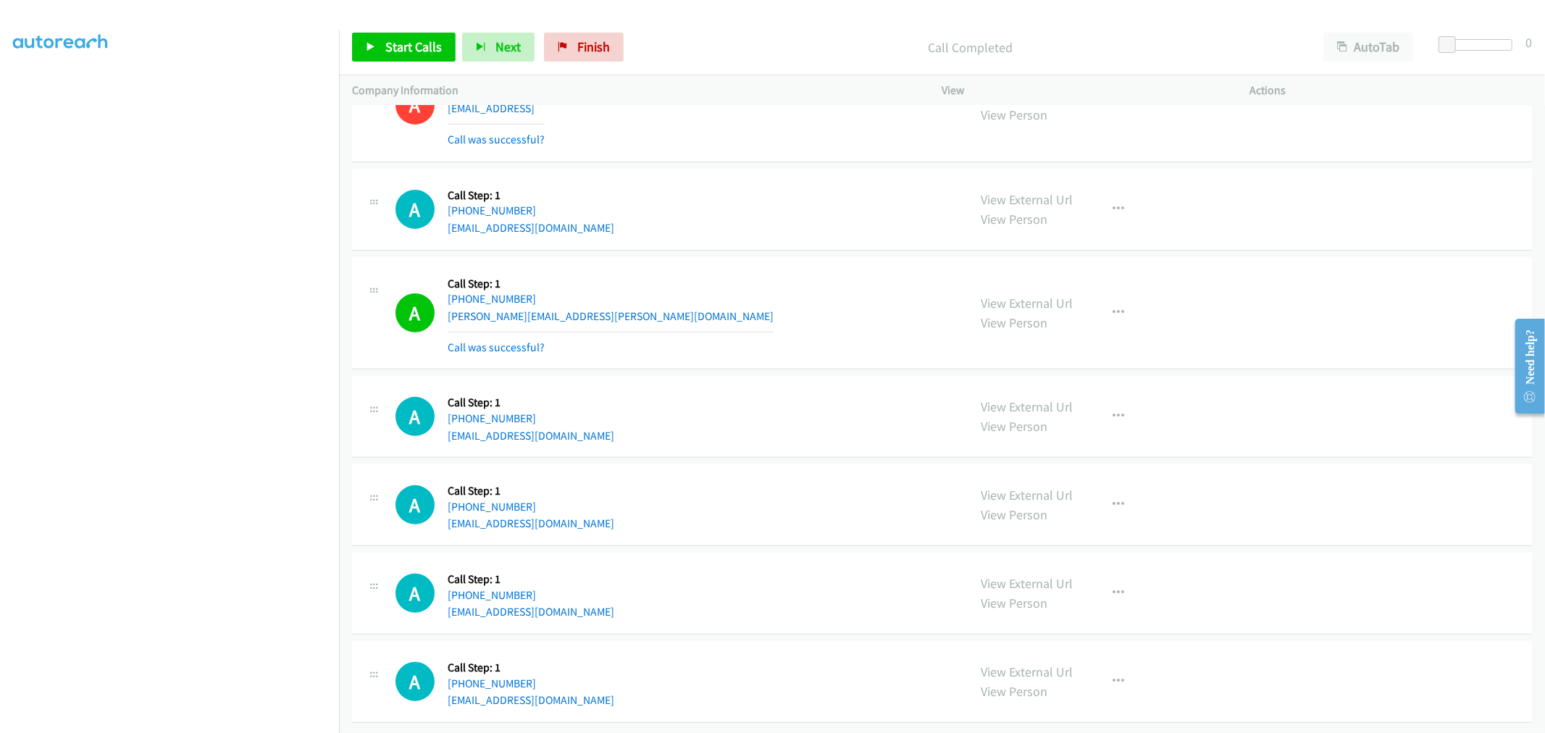
click at [714, 235] on div "A Callback Scheduled Call Step: 1 America/Los_Angeles +1 530-307-3775 anawhitco…" at bounding box center [942, 210] width 1180 height 82
drag, startPoint x: 367, startPoint y: 30, endPoint x: 372, endPoint y: 38, distance: 9.4
click at [367, 31] on div "Start Calls Pause Next Finish Call Completed AutoTab AutoTab 0" at bounding box center [942, 48] width 1206 height 56
click at [372, 38] on link "Start Calls" at bounding box center [404, 47] width 104 height 29
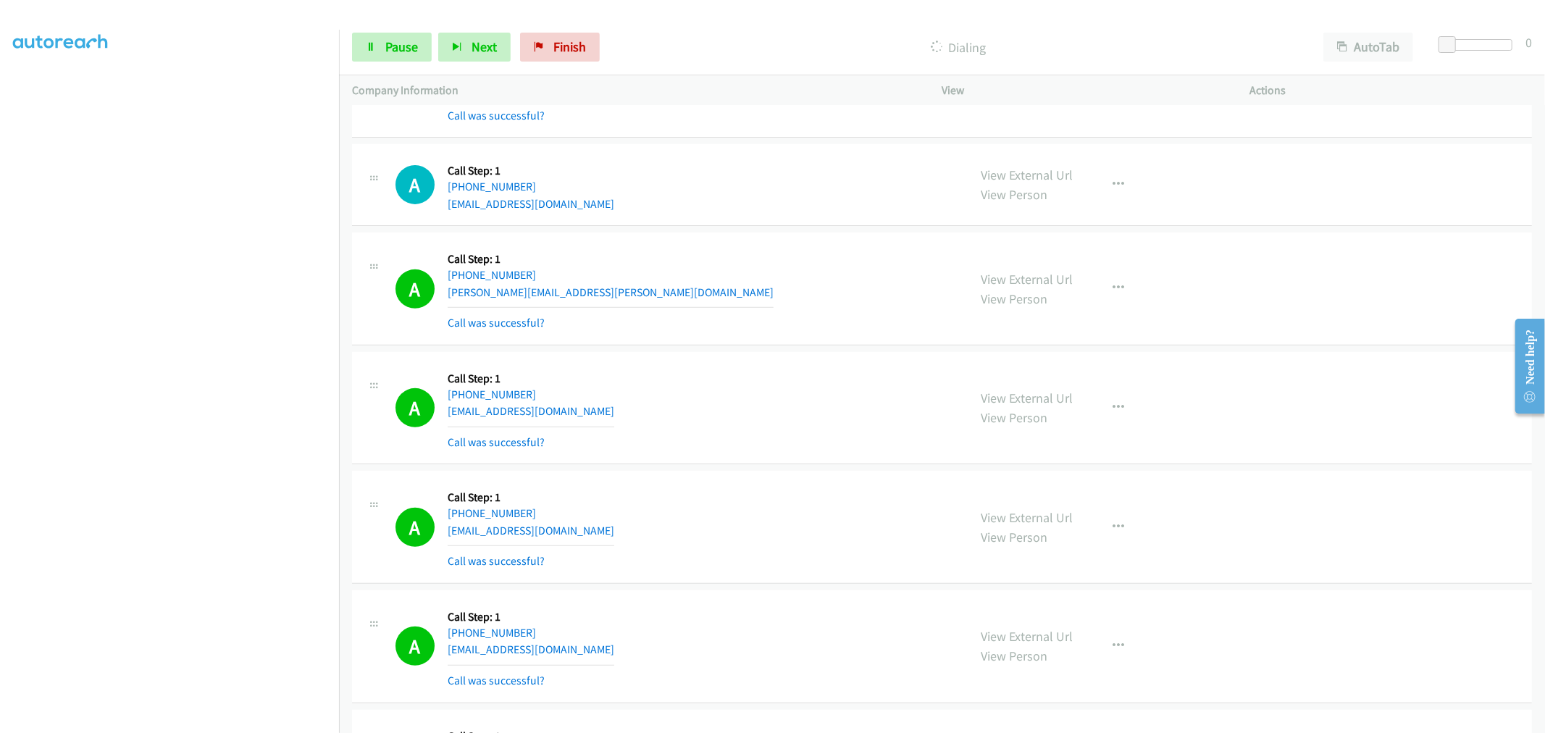
scroll to position [19005, 0]
click at [380, 49] on link "Pause" at bounding box center [392, 47] width 80 height 29
click at [406, 49] on span "Start Calls" at bounding box center [413, 46] width 57 height 17
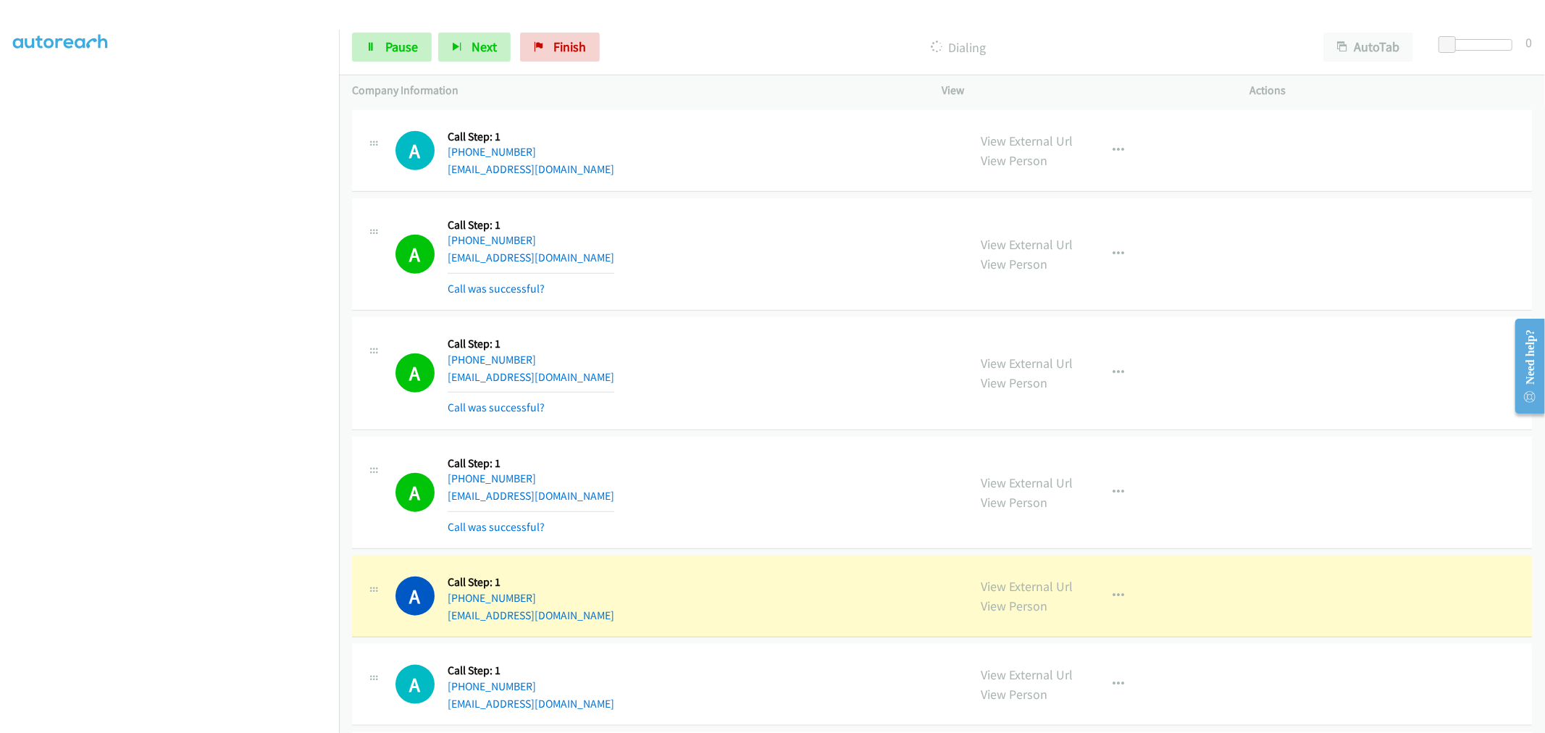
scroll to position [19848, 0]
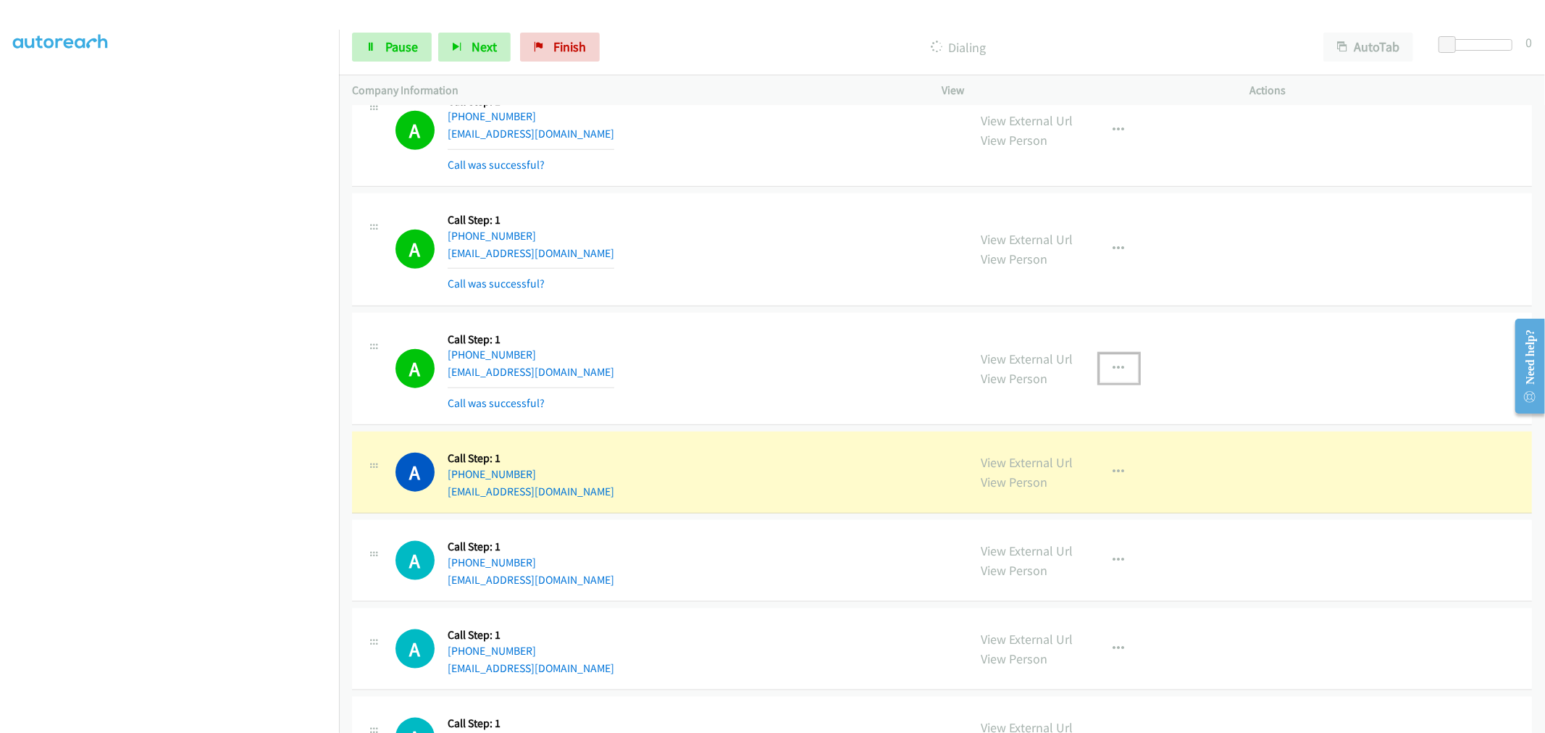
click at [1114, 372] on button "button" at bounding box center [1119, 368] width 39 height 29
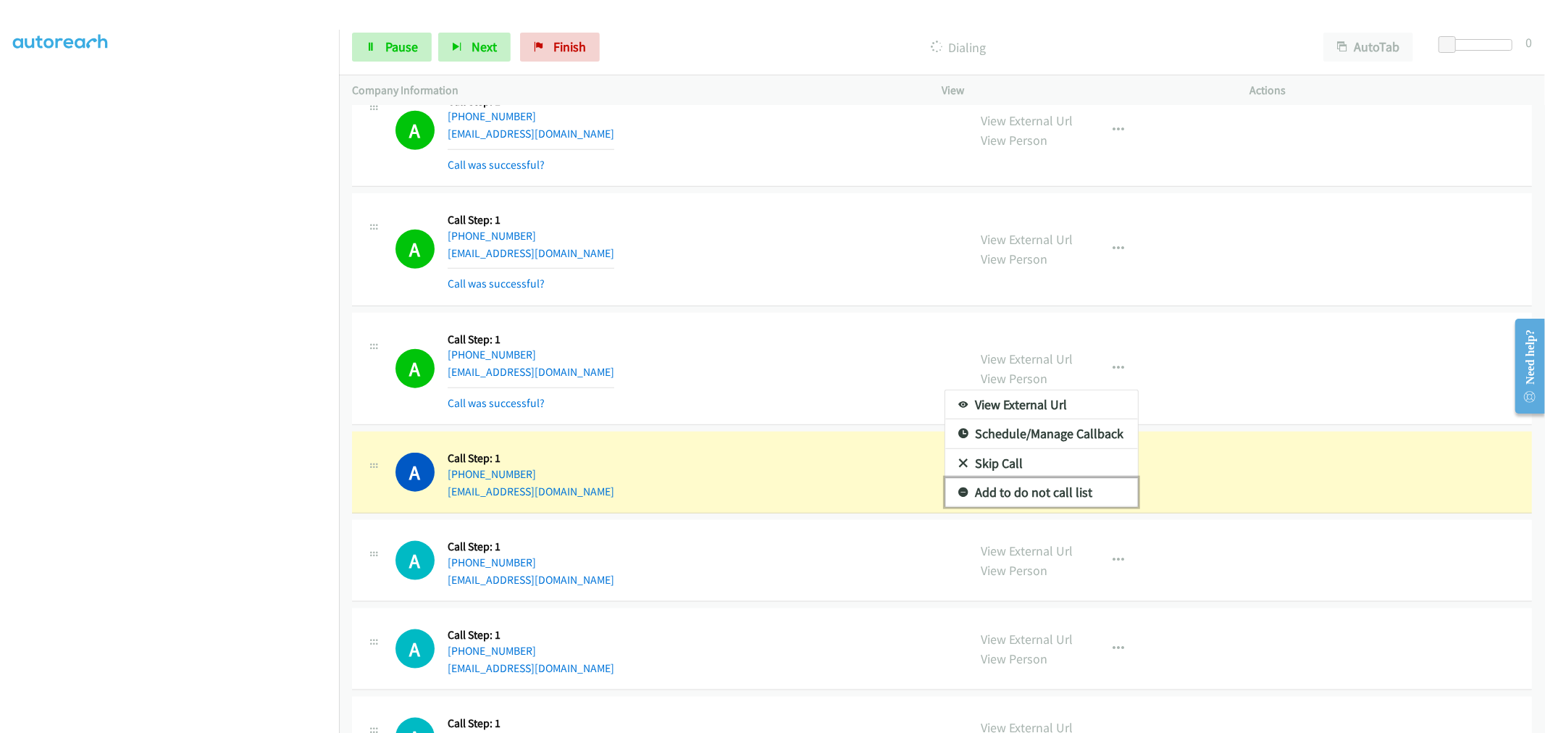
drag, startPoint x: 1044, startPoint y: 509, endPoint x: 780, endPoint y: 390, distance: 289.9
click at [1044, 507] on link "Add to do not call list" at bounding box center [1041, 492] width 193 height 29
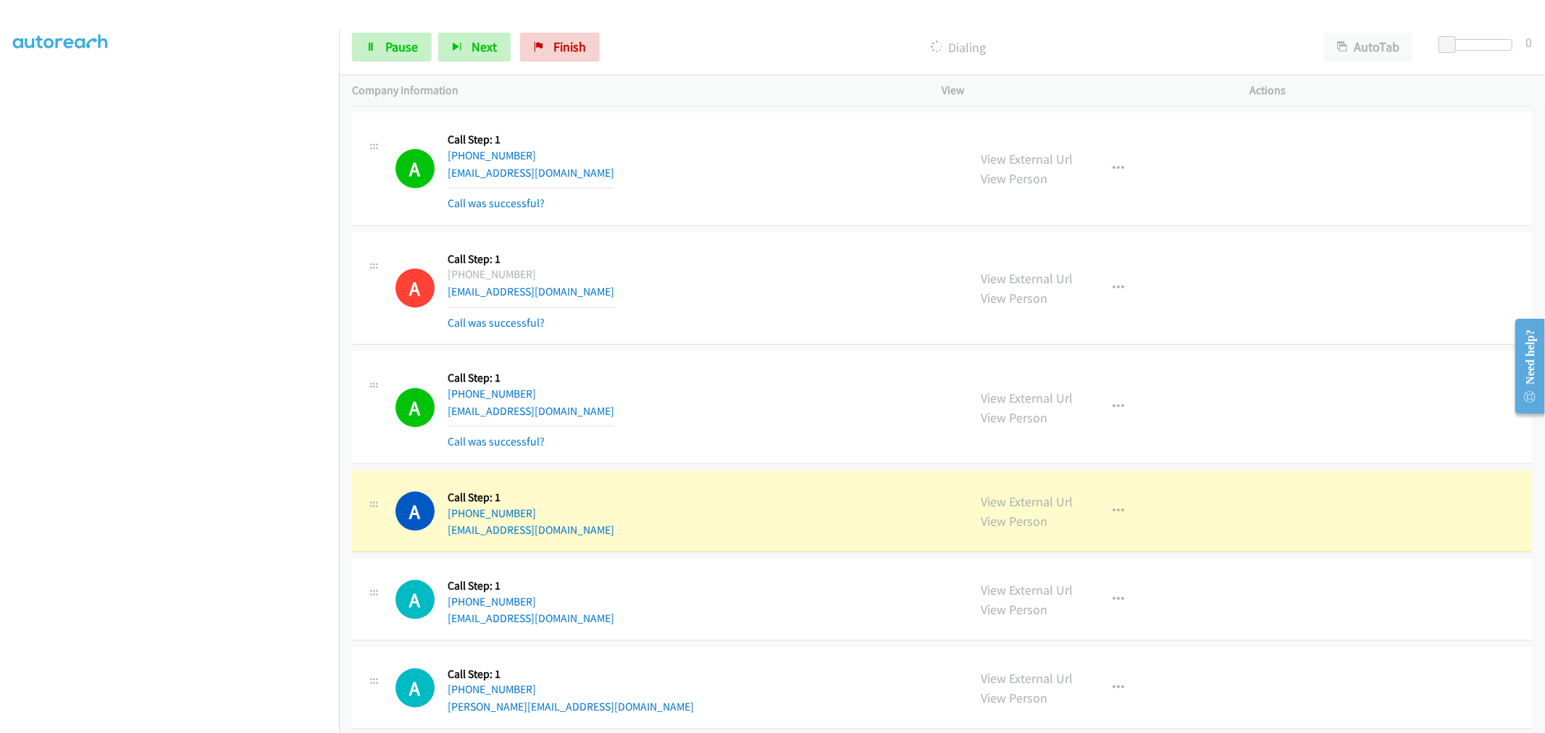
scroll to position [19959, 0]
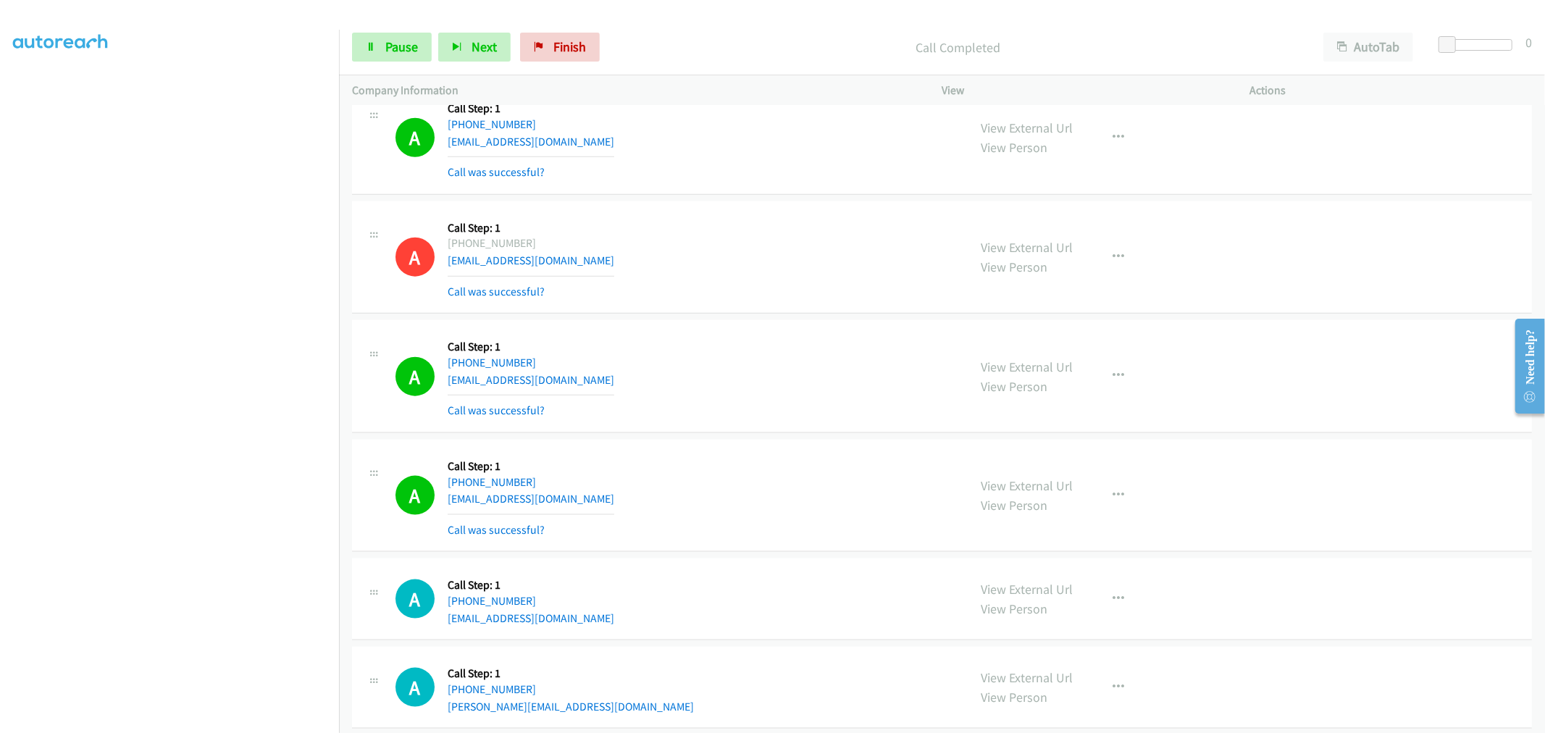
click at [1124, 527] on div "View External Url View Person View External Url Email Schedule/Manage Callback …" at bounding box center [1129, 496] width 321 height 86
click at [1114, 501] on icon "button" at bounding box center [1120, 496] width 12 height 12
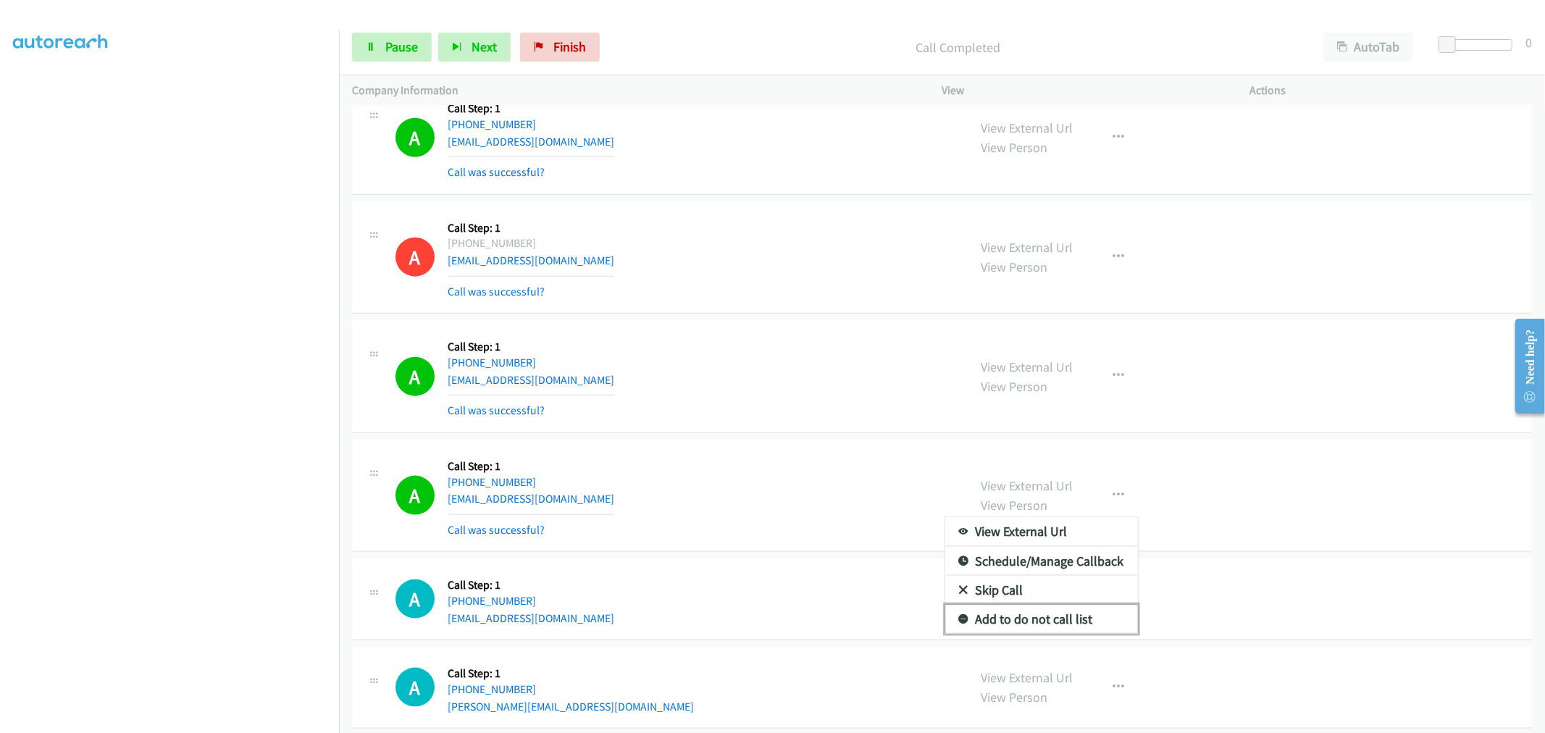
click at [1038, 627] on link "Add to do not call list" at bounding box center [1041, 619] width 193 height 29
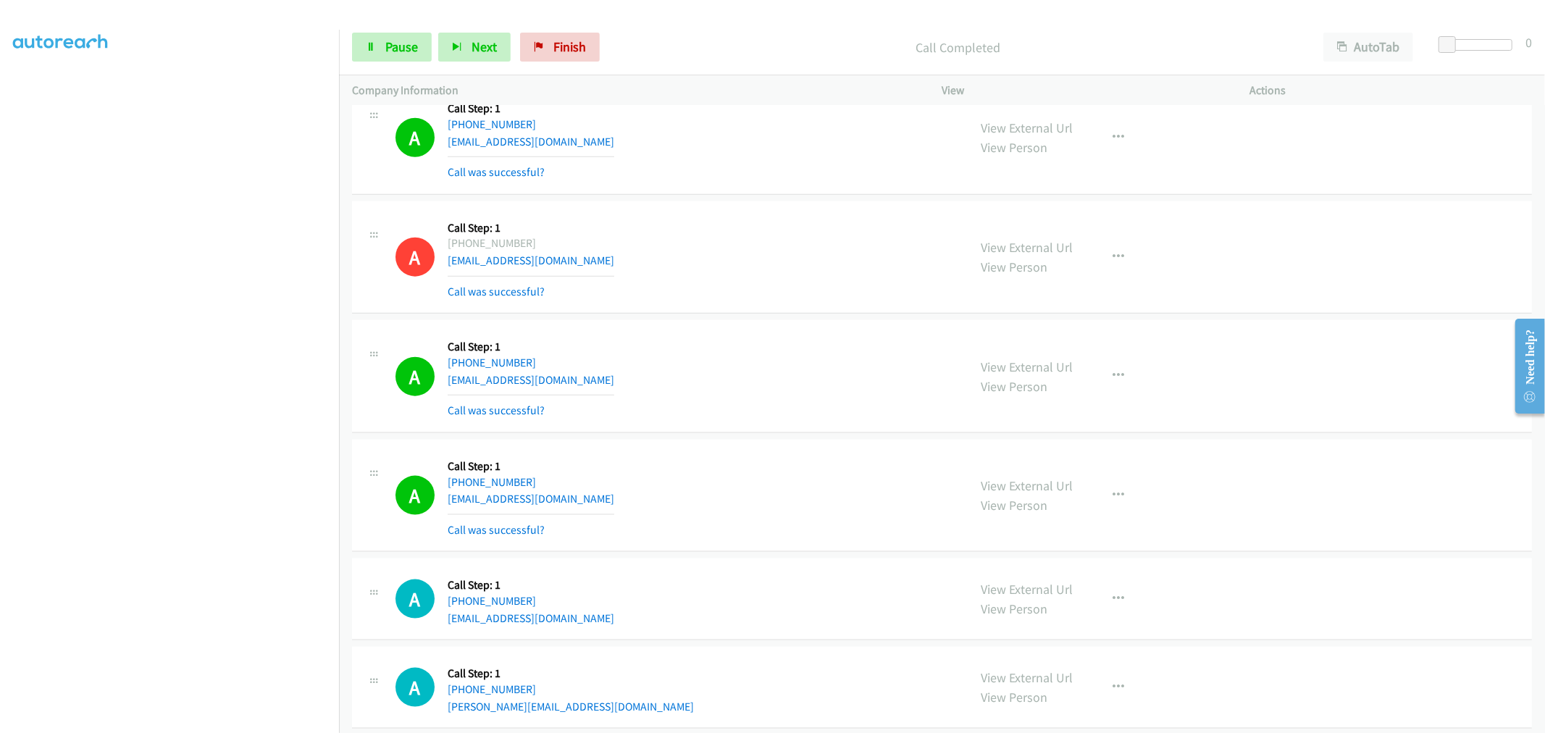
click at [777, 419] on div "A Callback Scheduled Call Step: 1 America/New_York +1 240-485-6086 jayaluciana@…" at bounding box center [676, 376] width 560 height 86
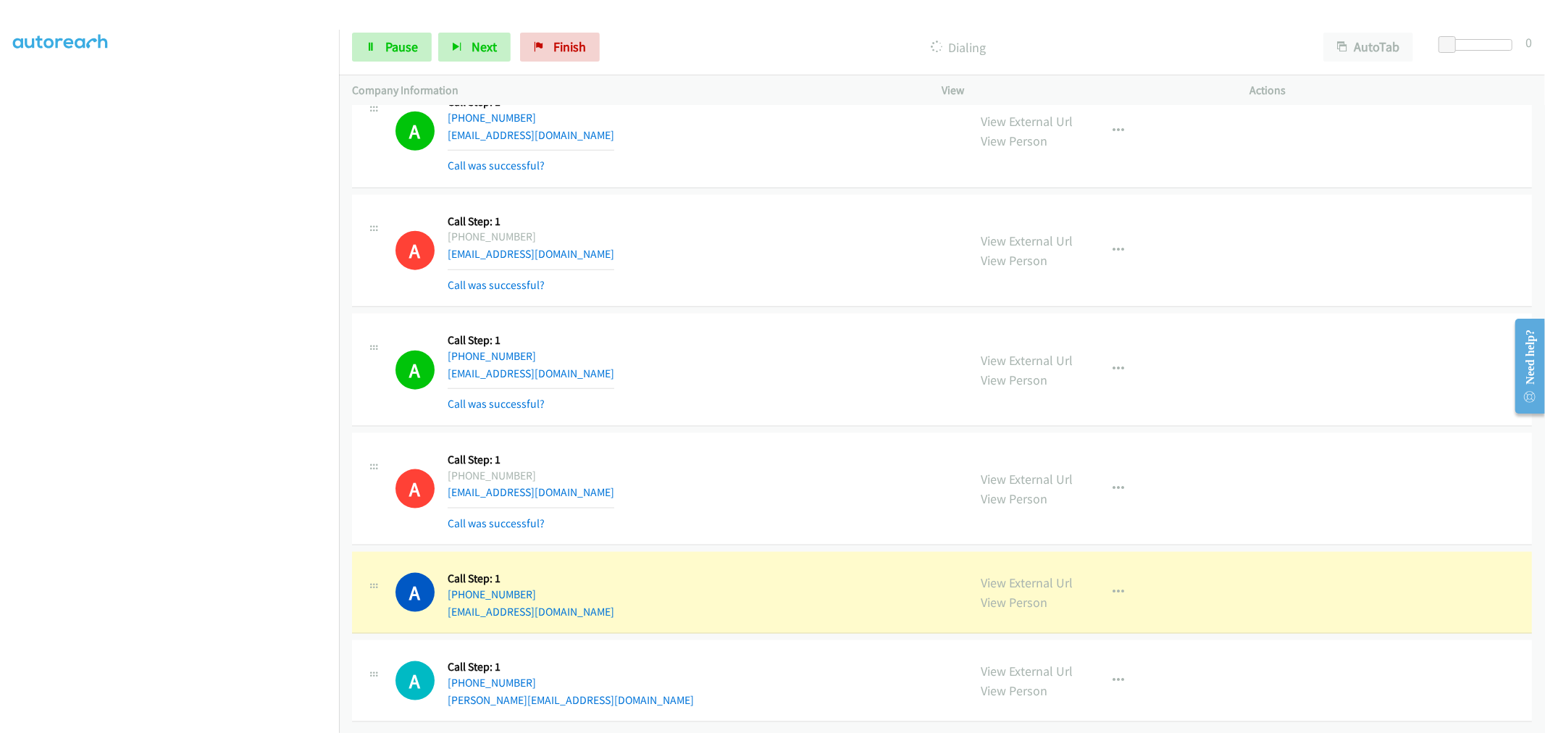
scroll to position [19990, 0]
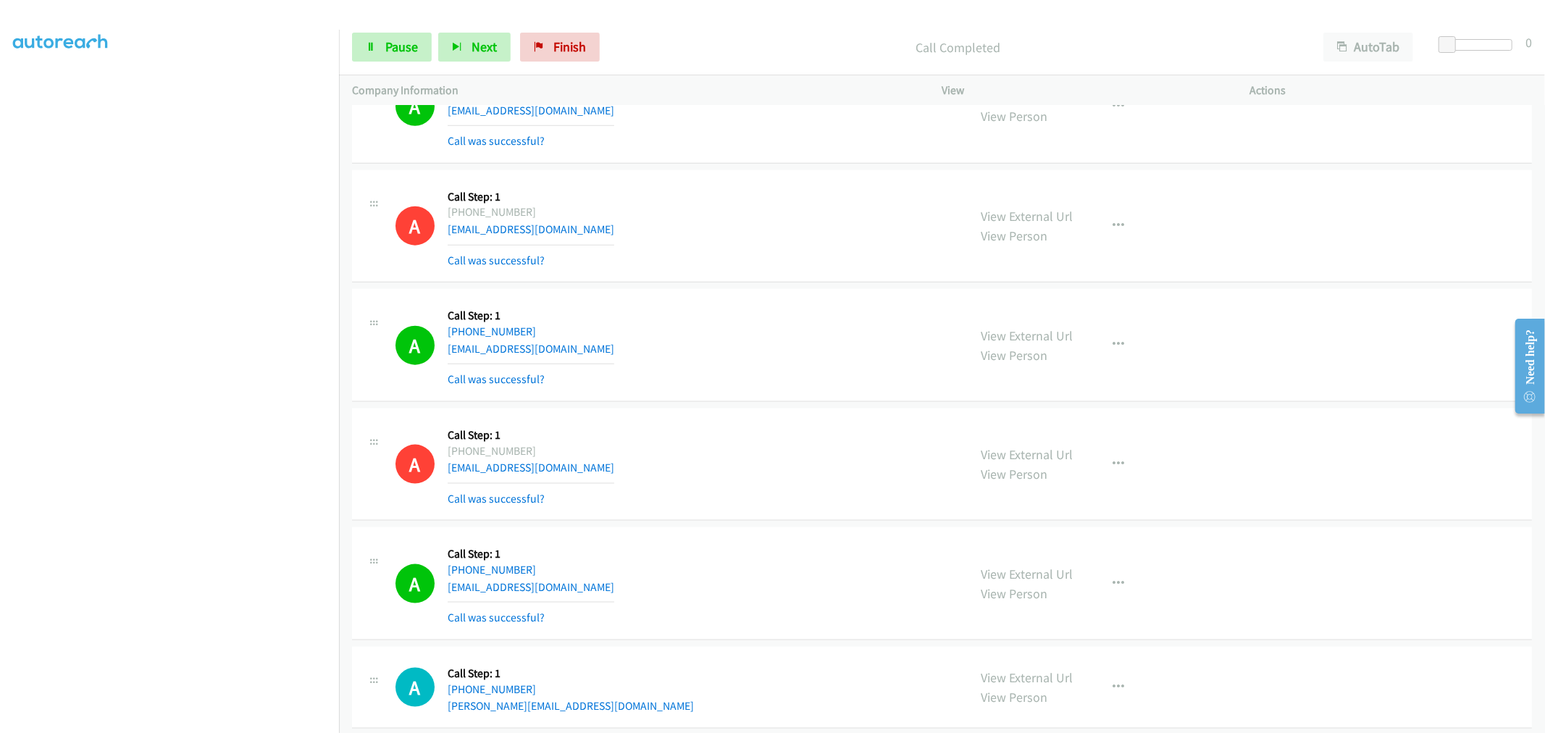
click at [756, 314] on div "A Callback Scheduled Call Step: 1 America/New_York +1 240-485-6086 jayaluciana@…" at bounding box center [676, 345] width 560 height 86
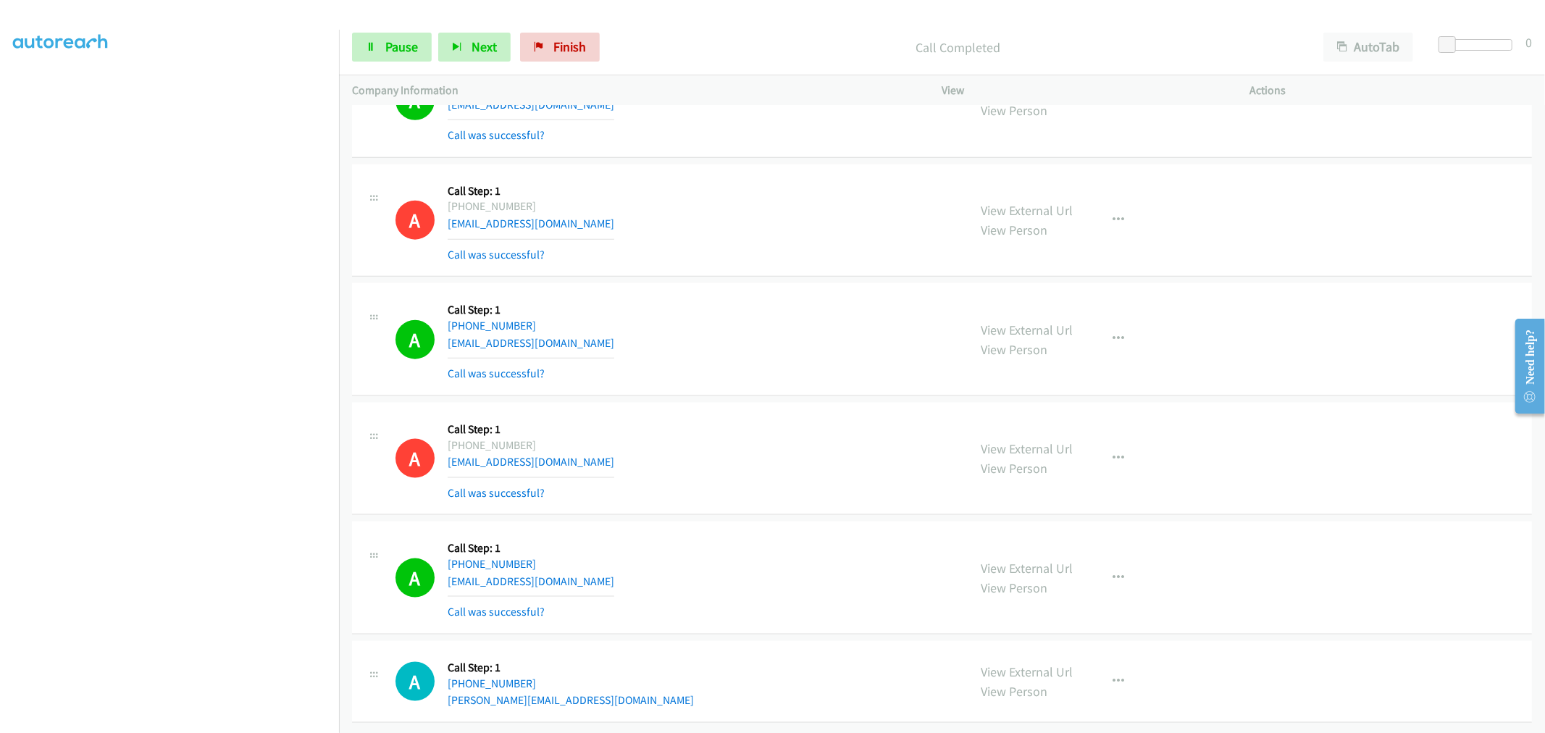
scroll to position [20021, 0]
click at [1119, 564] on button "button" at bounding box center [1119, 578] width 39 height 29
click at [1012, 688] on link "Add to do not call list" at bounding box center [1041, 702] width 193 height 29
click at [791, 489] on div "A Callback Scheduled Call Step: 1 America/New_York +1 740-312-3372 noahv603@gma…" at bounding box center [676, 459] width 560 height 86
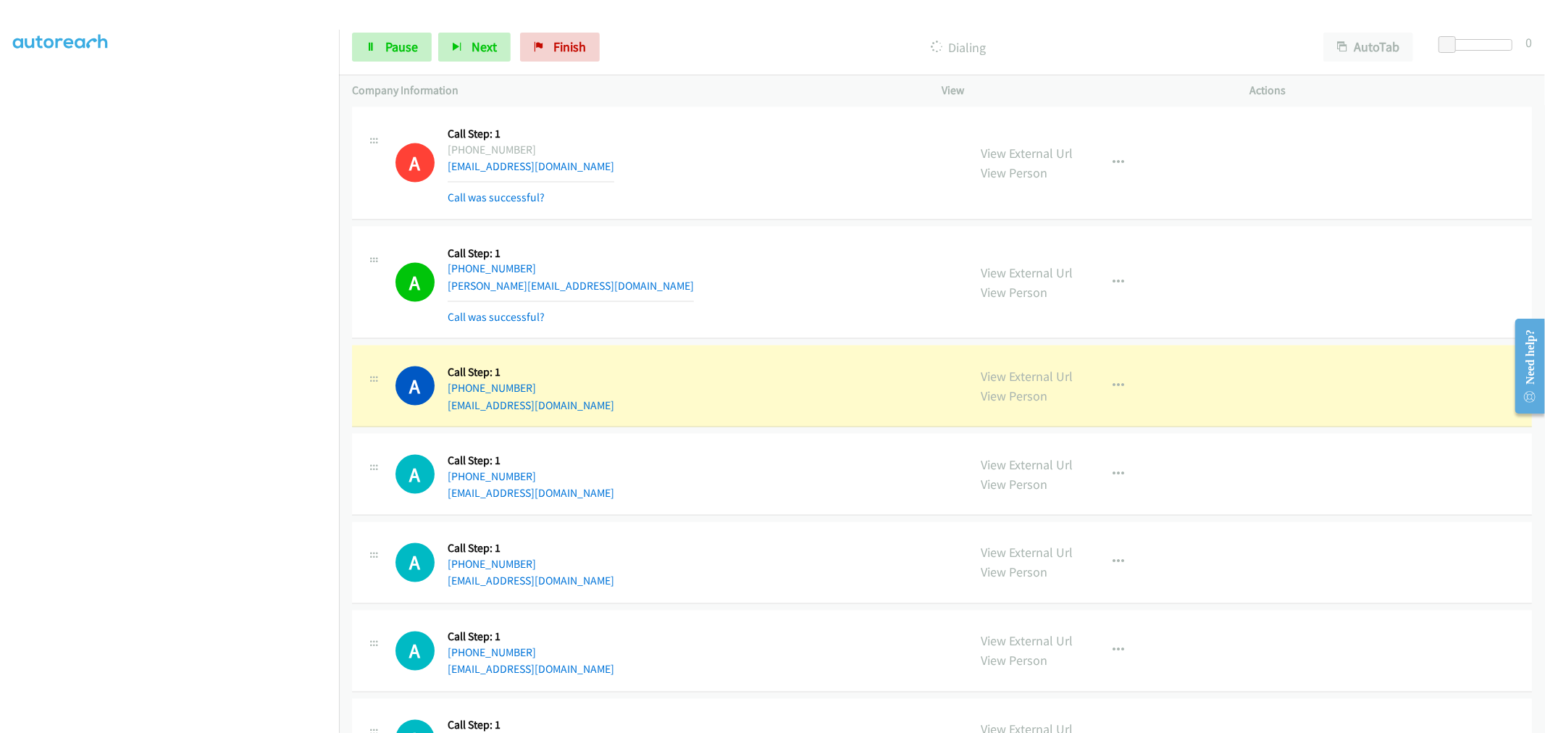
scroll to position [20455, 0]
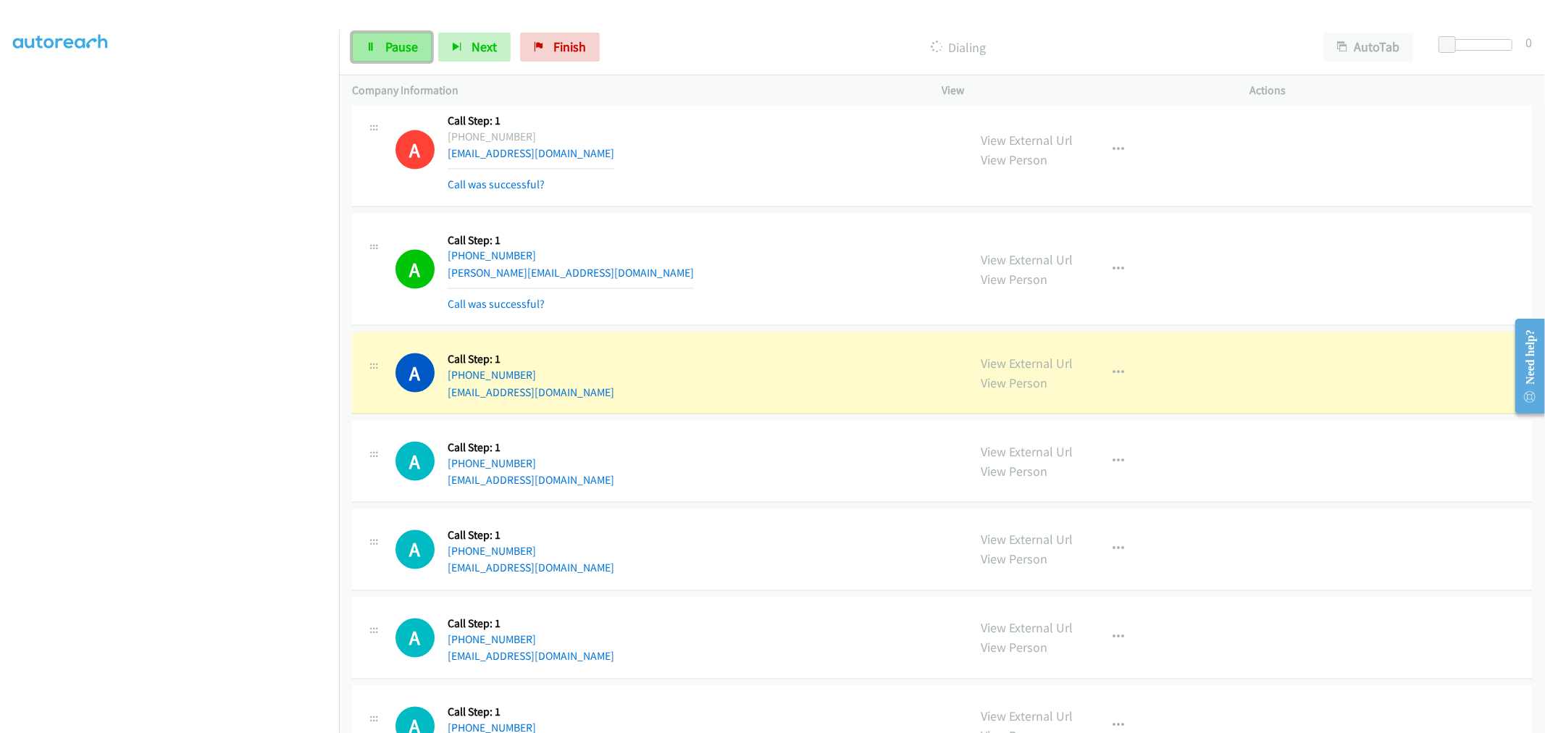
click at [406, 45] on span "Pause" at bounding box center [401, 46] width 33 height 17
click at [746, 240] on div "A Callback Scheduled Call Step: 1 America/New_York +1 513-258-1044 eric@grahamt…" at bounding box center [676, 270] width 560 height 86
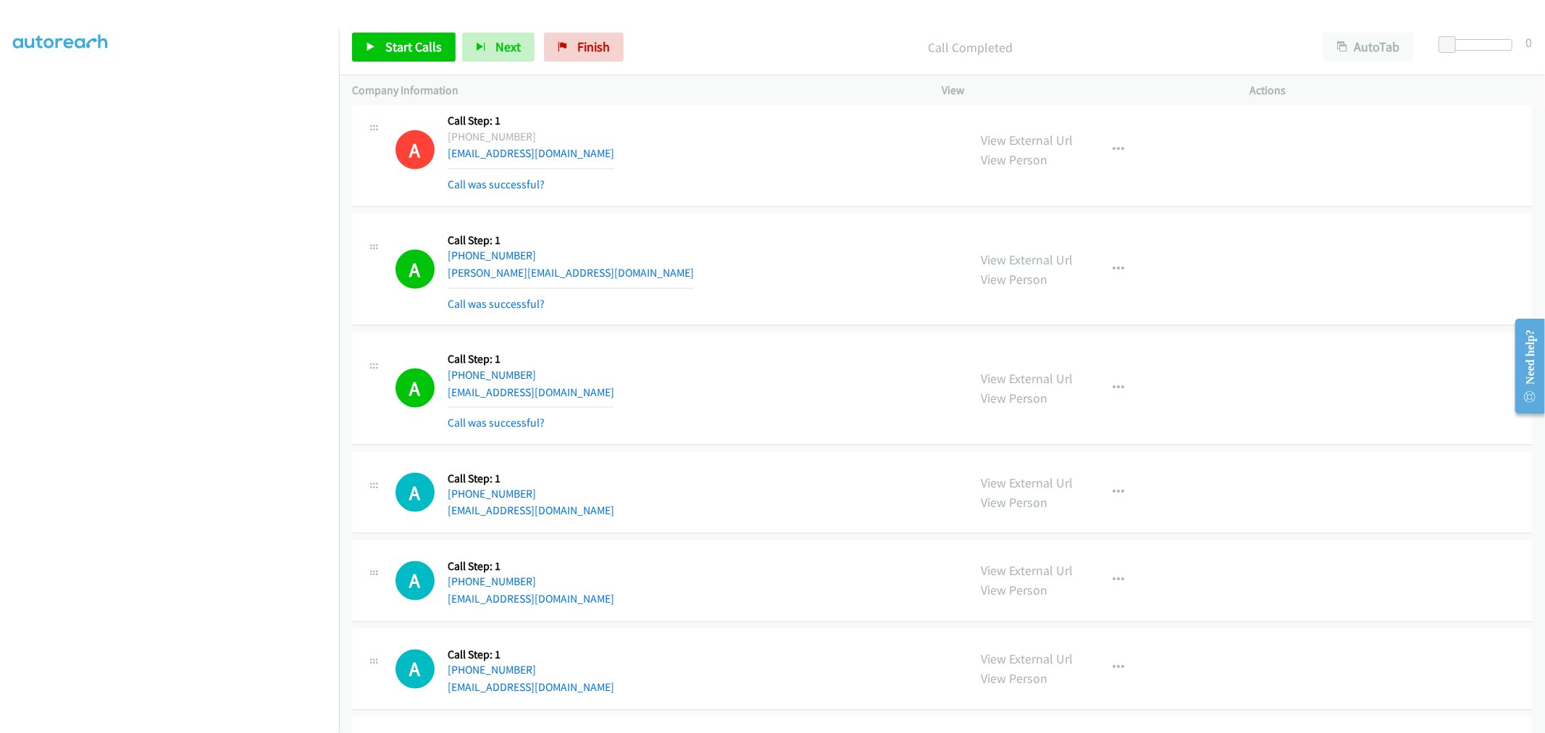
click at [761, 429] on div "A Callback Scheduled Call Step: 1 America/New_York +1 912-547-6864 jkgregoire@y…" at bounding box center [676, 389] width 560 height 86
drag, startPoint x: 1110, startPoint y: 283, endPoint x: 1078, endPoint y: 327, distance: 54.5
click at [1114, 275] on icon "button" at bounding box center [1120, 270] width 12 height 12
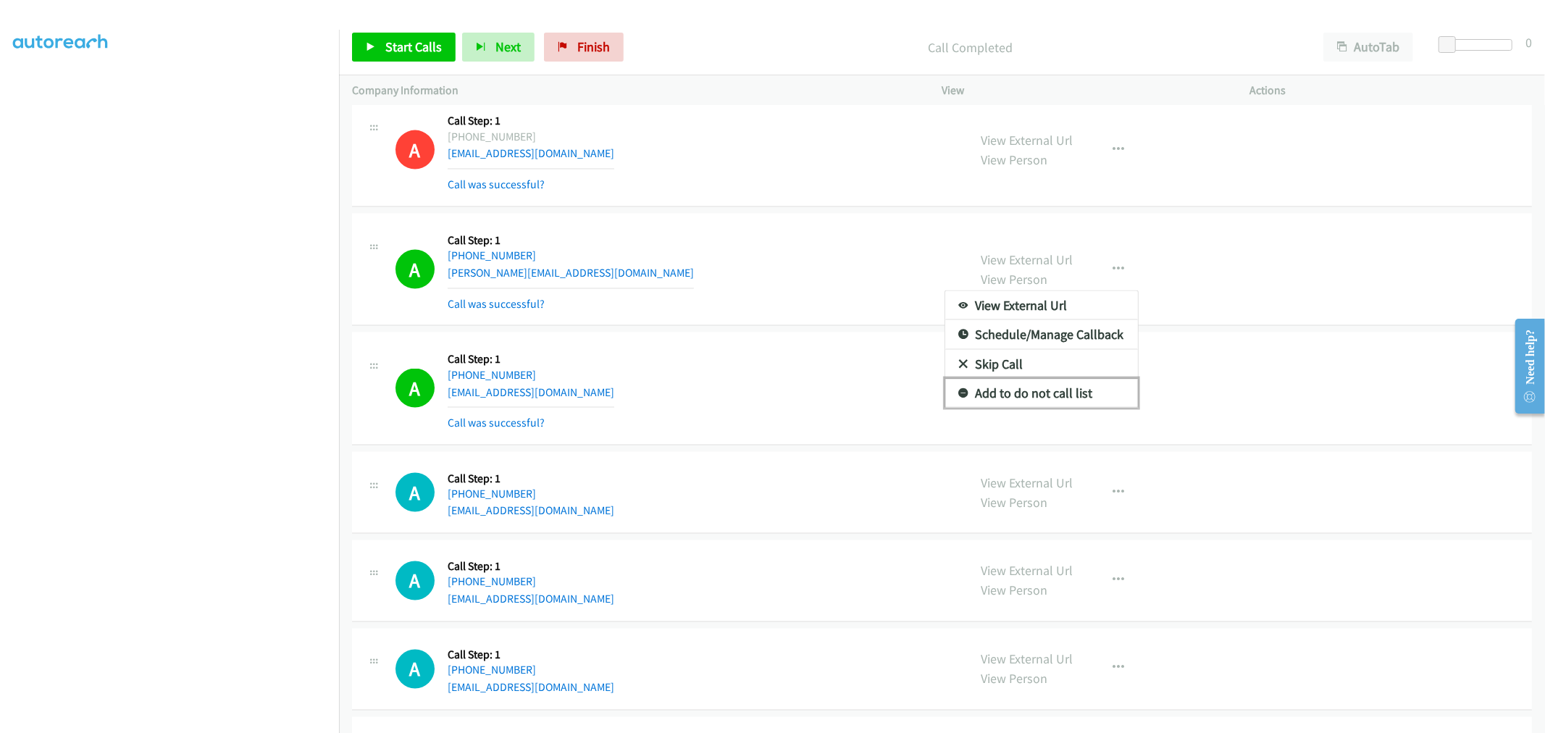
drag, startPoint x: 1001, startPoint y: 406, endPoint x: 749, endPoint y: 243, distance: 300.2
click at [1001, 404] on link "Add to do not call list" at bounding box center [1041, 393] width 193 height 29
click at [748, 242] on div "A Callback Scheduled Call Step: 1 America/New_York +1 513-258-1044 eric@grahamt…" at bounding box center [676, 270] width 560 height 86
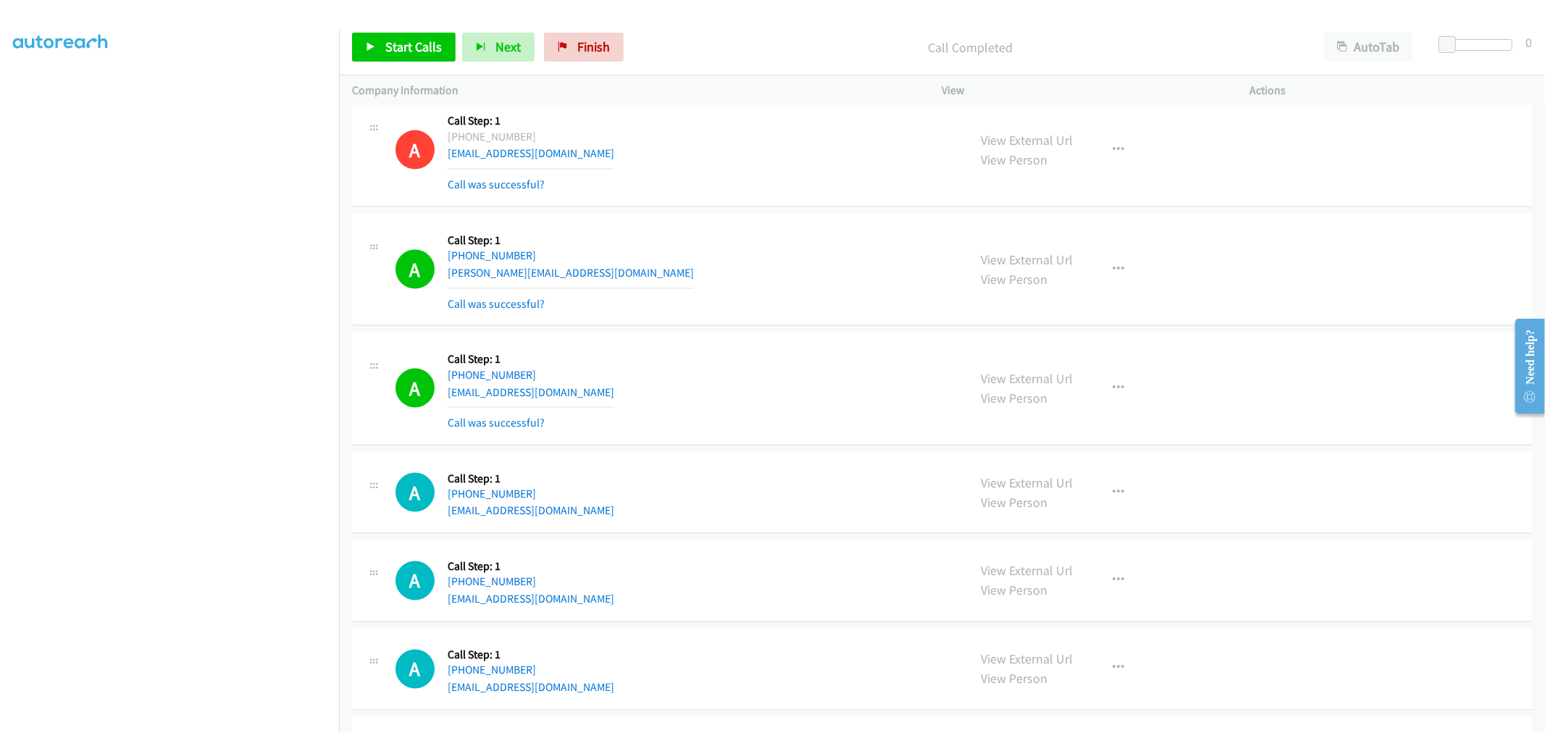
click at [669, 190] on div "A Callback Scheduled Call Step: 1 America/New_York +1 203-246-1652 traceyo1125@…" at bounding box center [676, 150] width 560 height 86
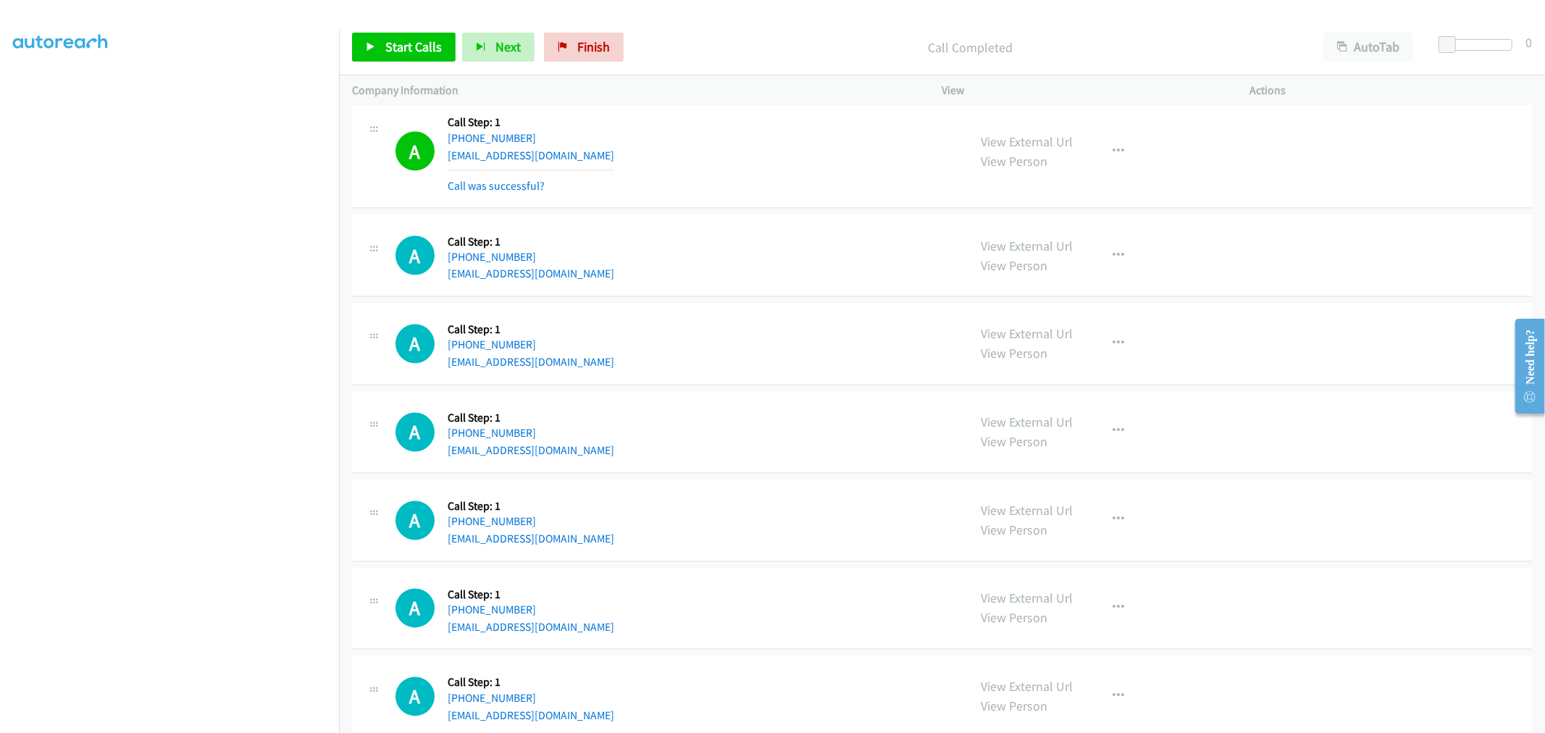
scroll to position [20696, 0]
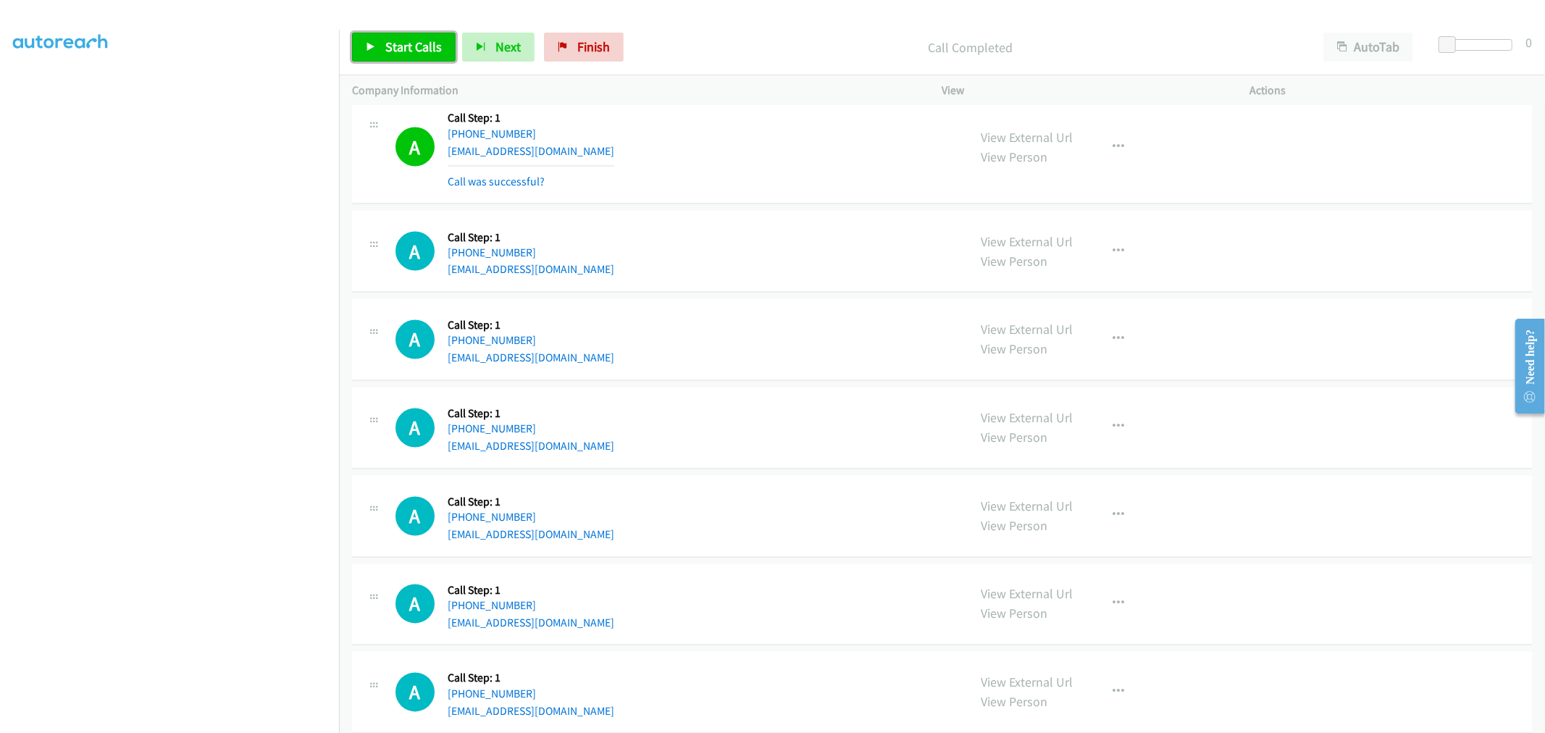
click at [425, 41] on span "Start Calls" at bounding box center [413, 46] width 57 height 17
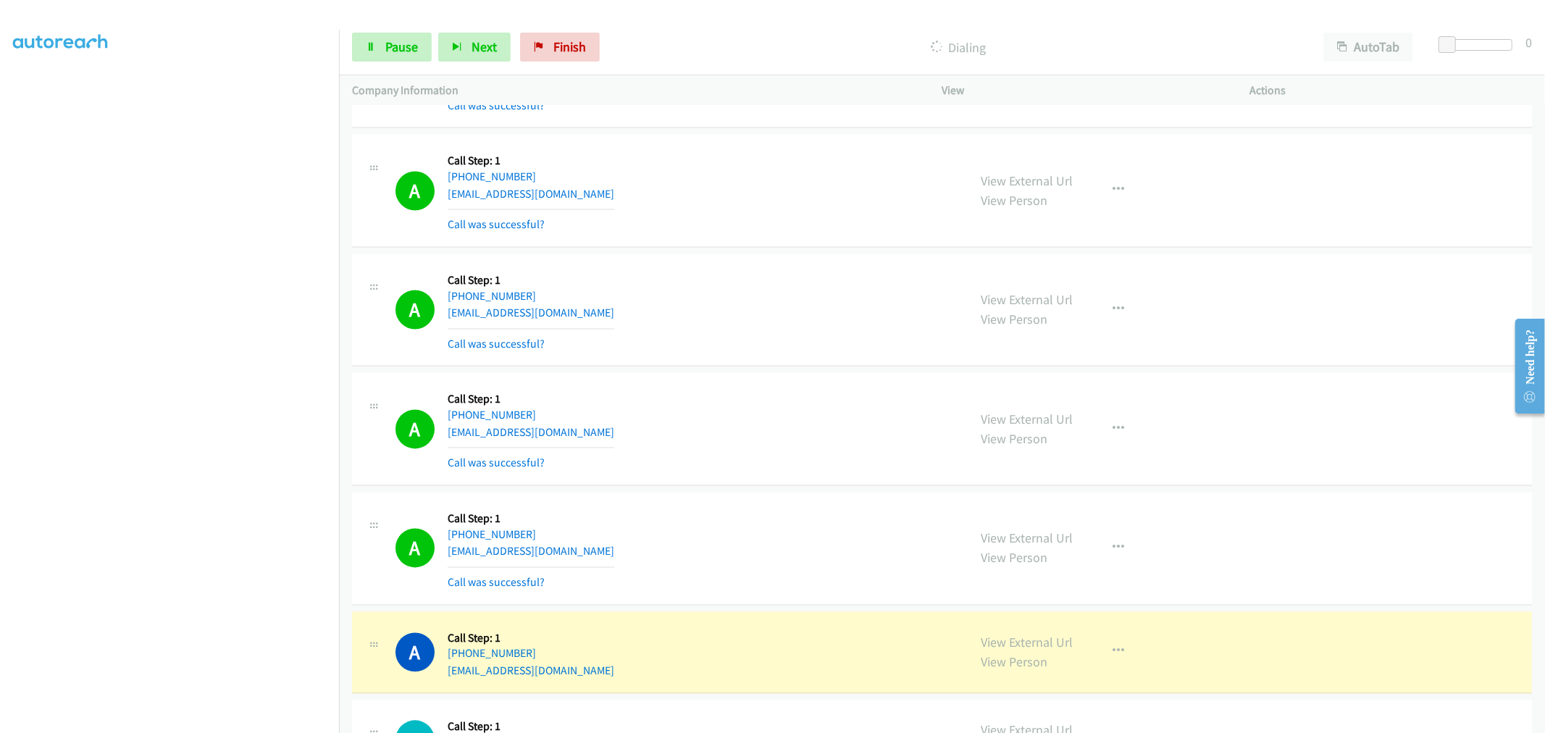
scroll to position [20976, 0]
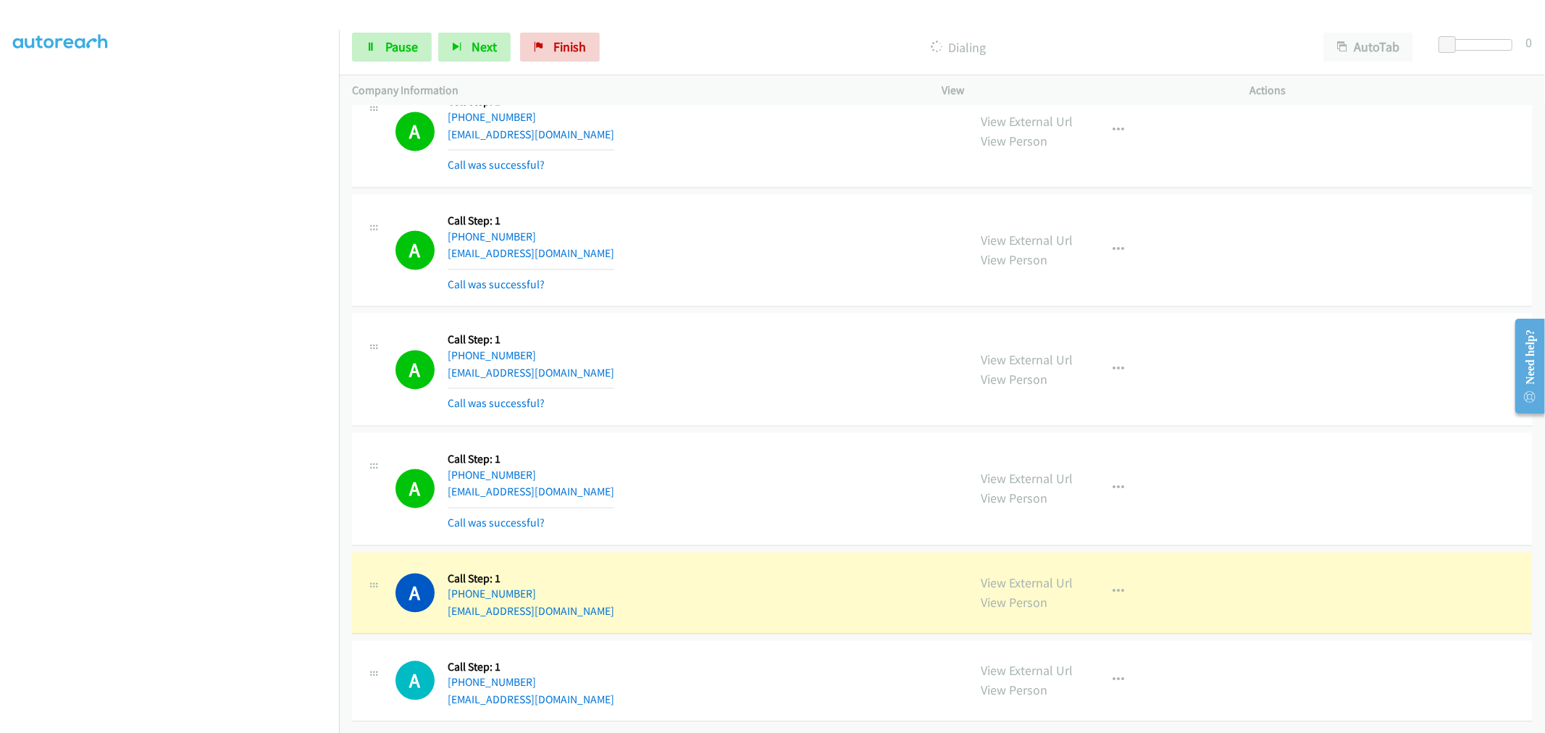
drag, startPoint x: 1025, startPoint y: 569, endPoint x: 982, endPoint y: 519, distance: 66.2
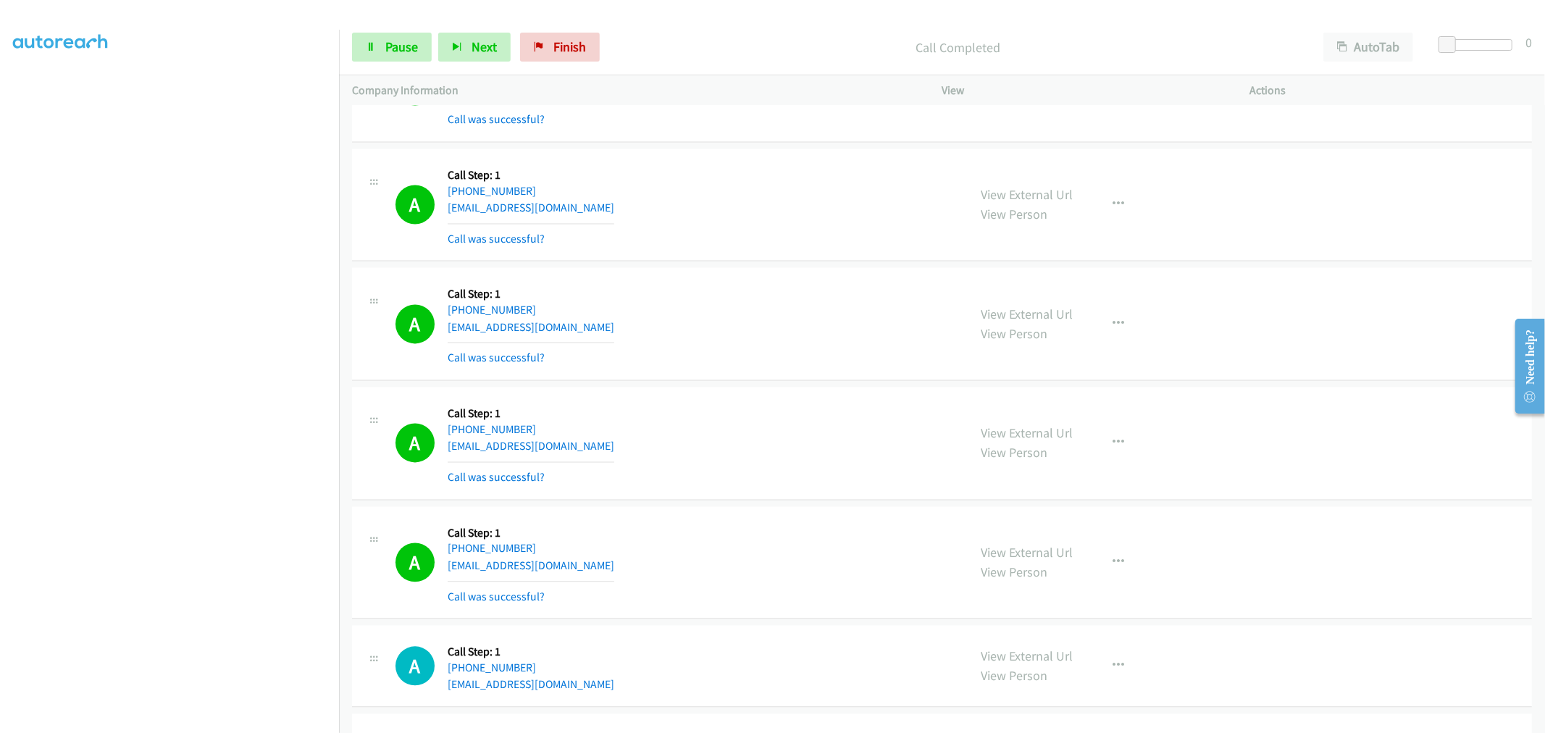
scroll to position [21006, 0]
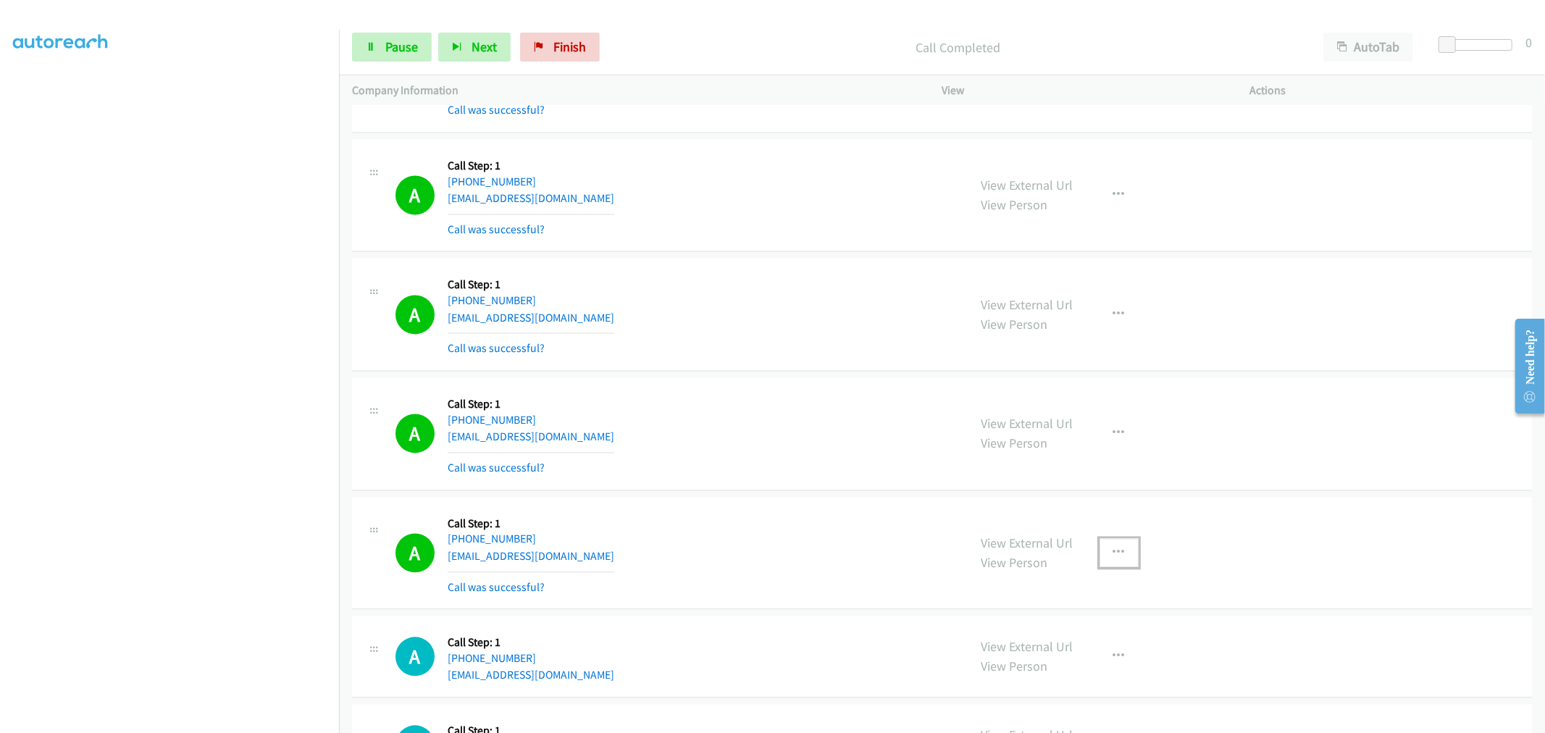
click at [1114, 559] on icon "button" at bounding box center [1120, 553] width 12 height 12
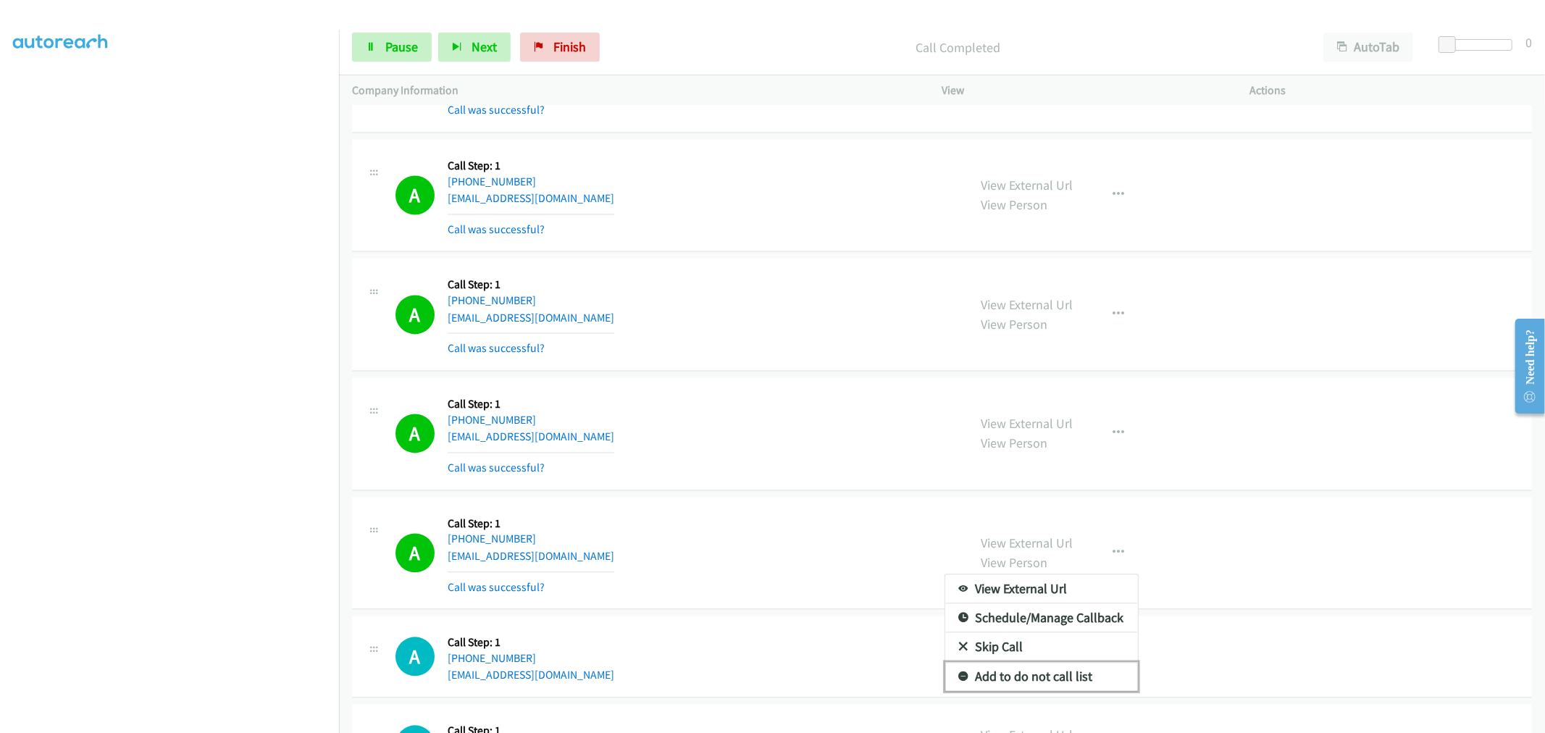
click at [1047, 690] on link "Add to do not call list" at bounding box center [1041, 676] width 193 height 29
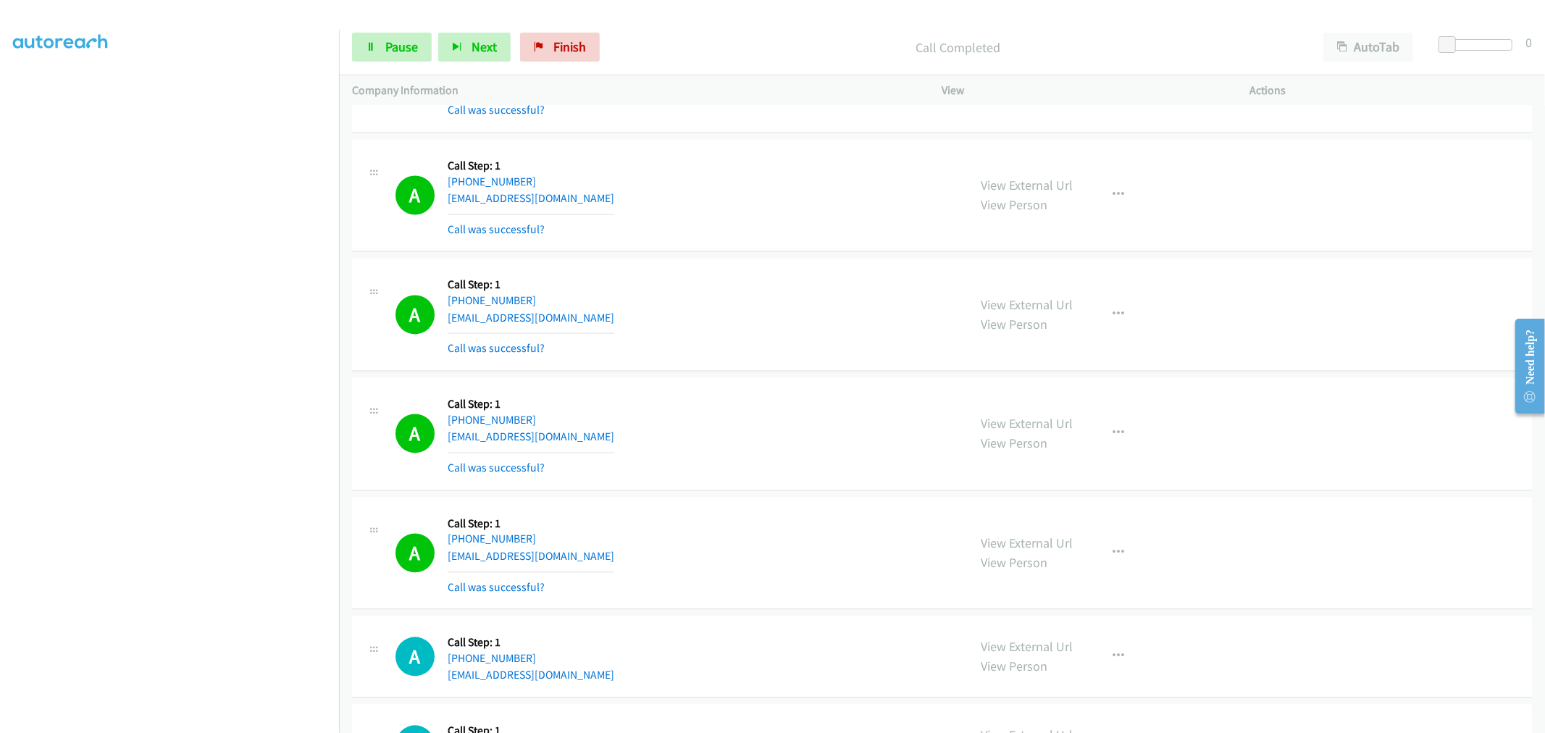
click at [698, 445] on div "A Callback Scheduled Call Step: 1 America/New_York +1 305-987-7310 rcampo64@gma…" at bounding box center [676, 433] width 560 height 86
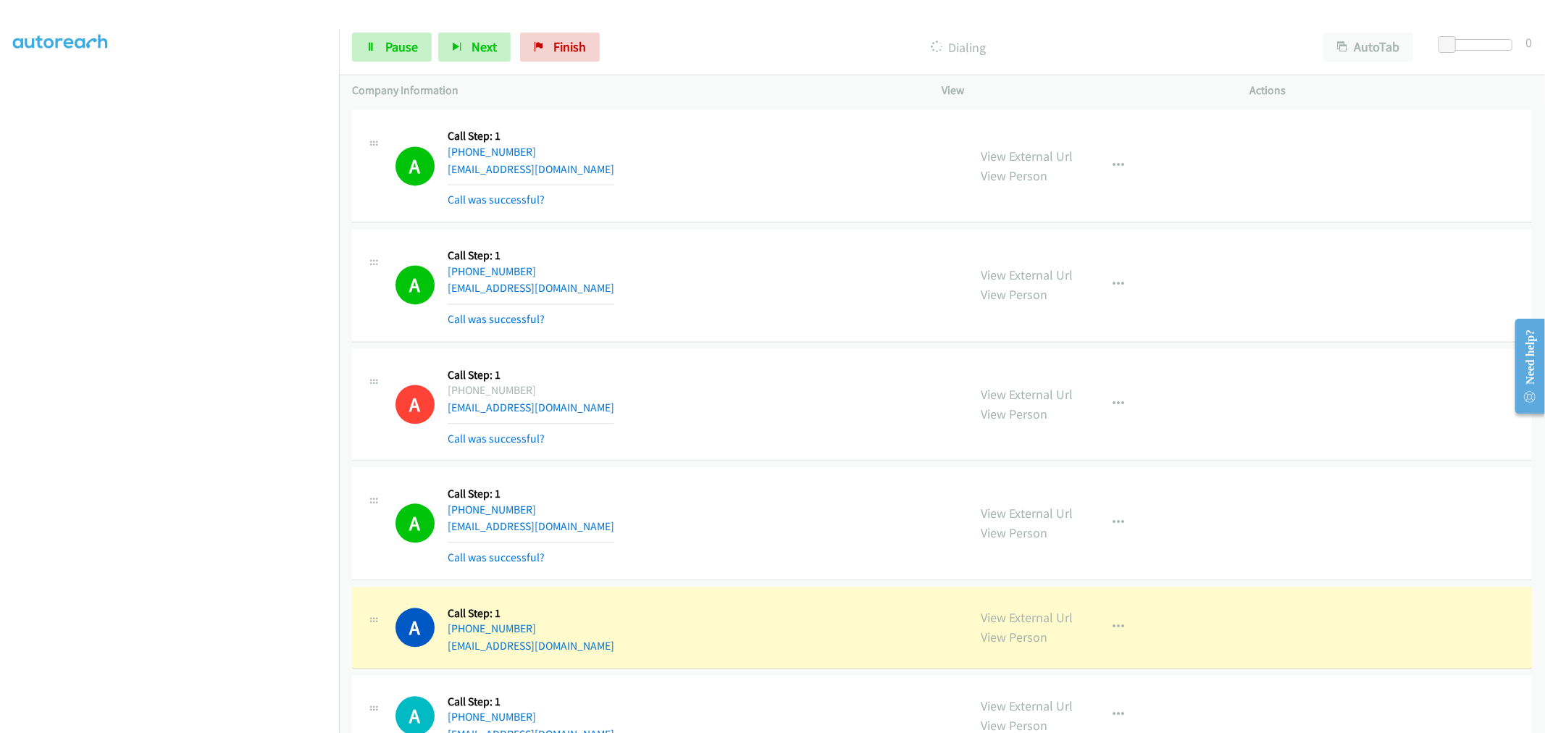
scroll to position [21329, 0]
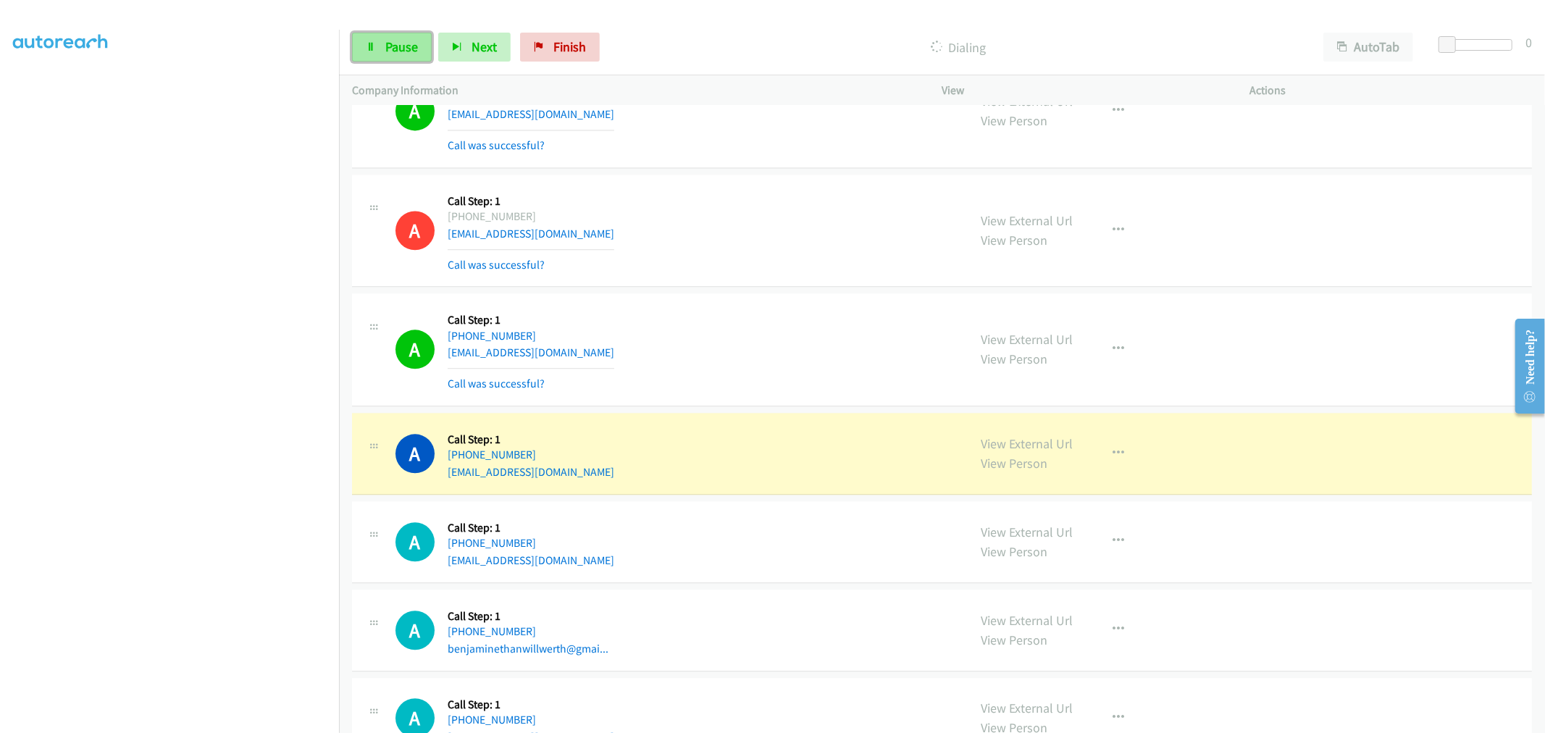
click at [394, 42] on span "Pause" at bounding box center [401, 46] width 33 height 17
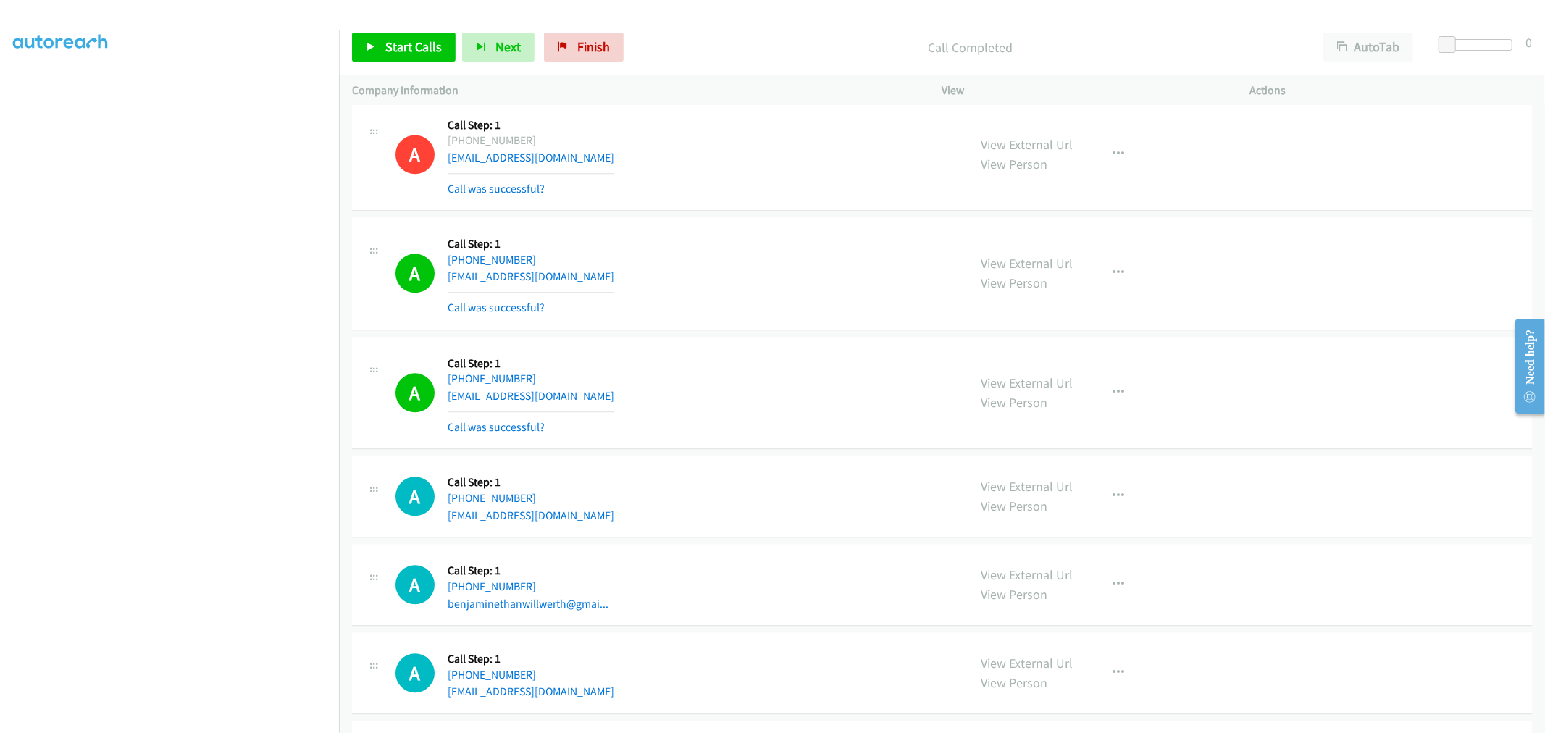
scroll to position [21570, 0]
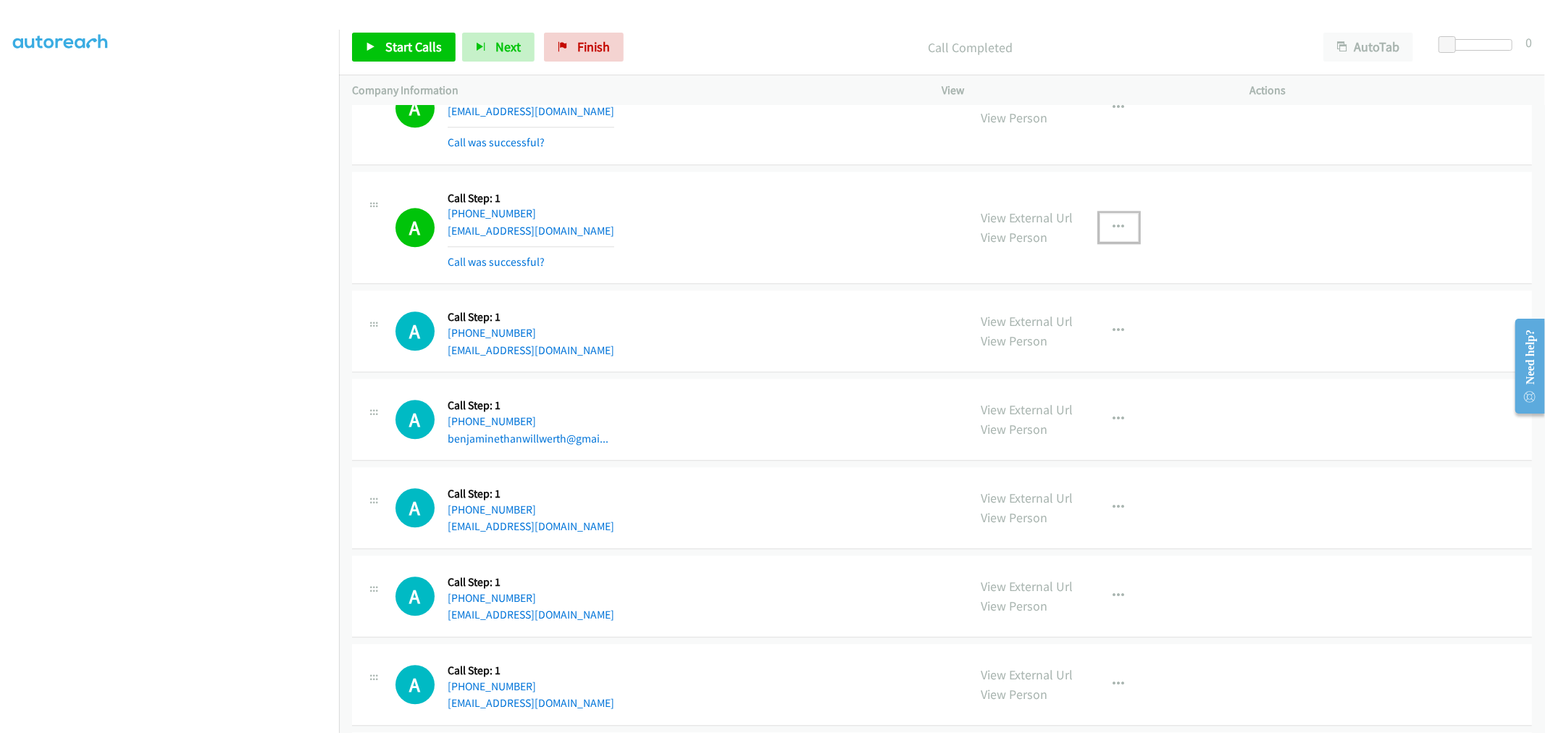
click at [1114, 233] on icon "button" at bounding box center [1120, 228] width 12 height 12
click at [1019, 363] on link "Add to do not call list" at bounding box center [1041, 351] width 193 height 29
click at [769, 213] on div "A Callback Scheduled Call Step: 1 America/Los_Angeles +1 310-341-9681 dbozeman2…" at bounding box center [676, 228] width 560 height 86
click at [402, 22] on div "Start Calls Pause Next Finish Call Completed AutoTab AutoTab 0" at bounding box center [942, 48] width 1206 height 56
click at [459, 83] on p "Company Information" at bounding box center [634, 90] width 564 height 17
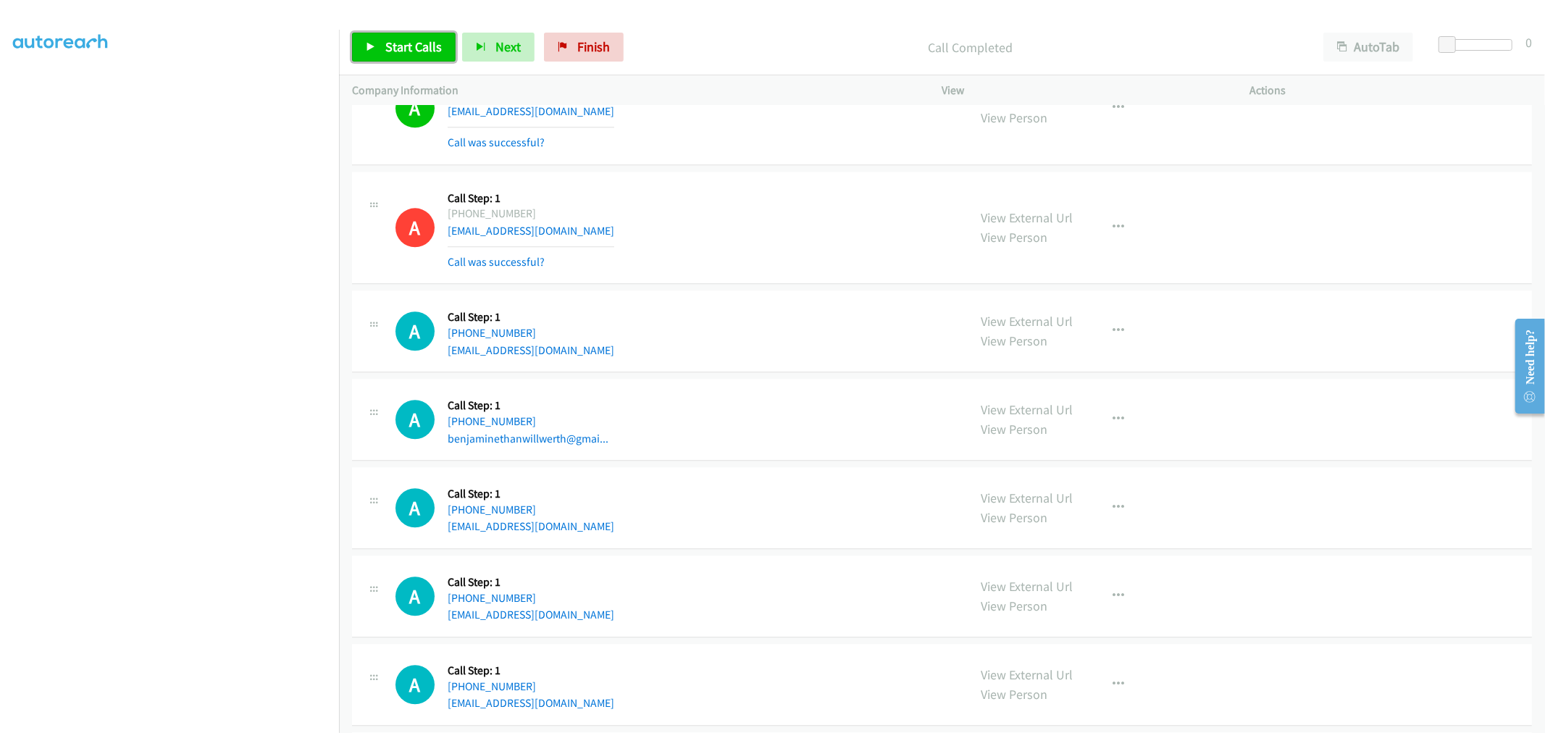
click at [399, 35] on link "Start Calls" at bounding box center [404, 47] width 104 height 29
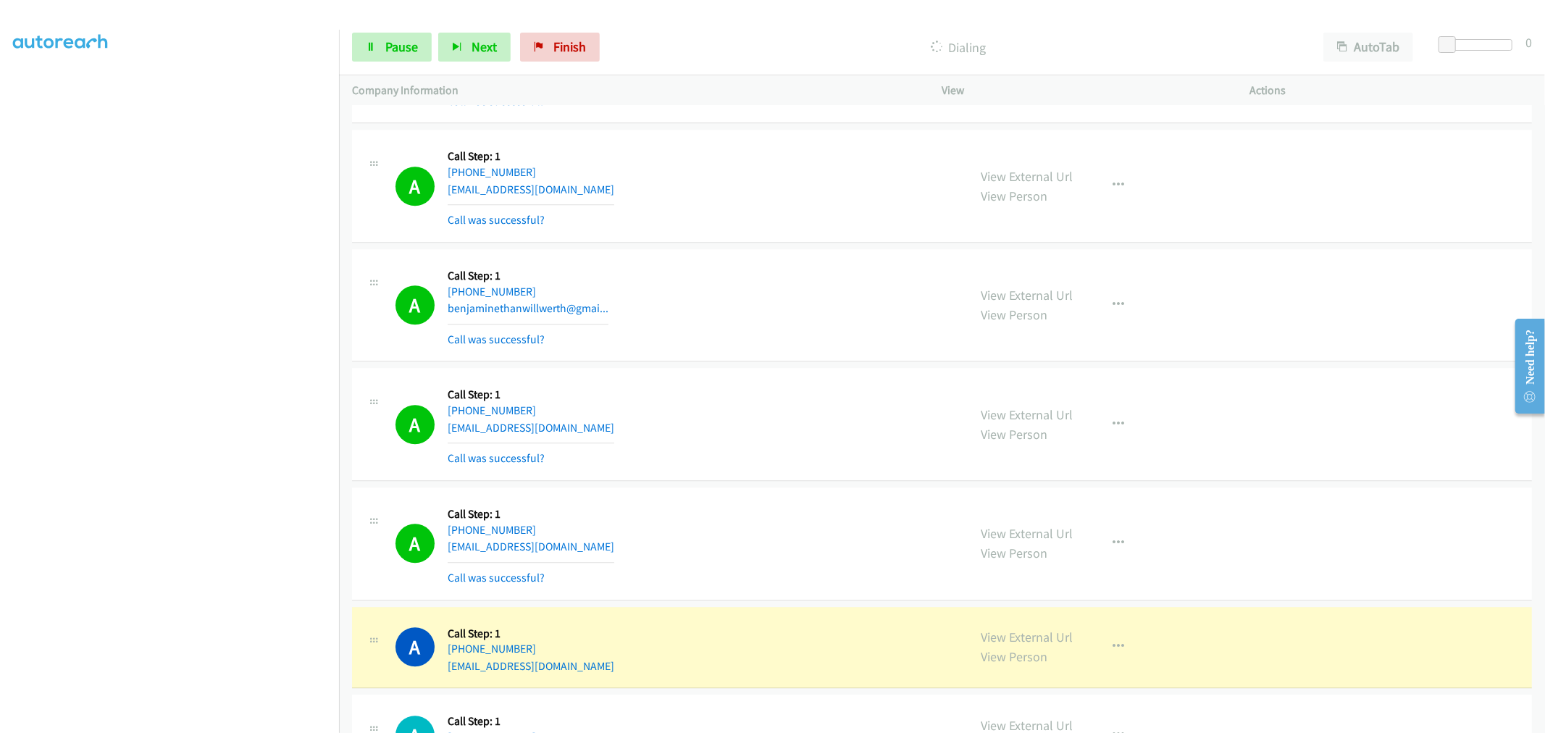
scroll to position [21899, 0]
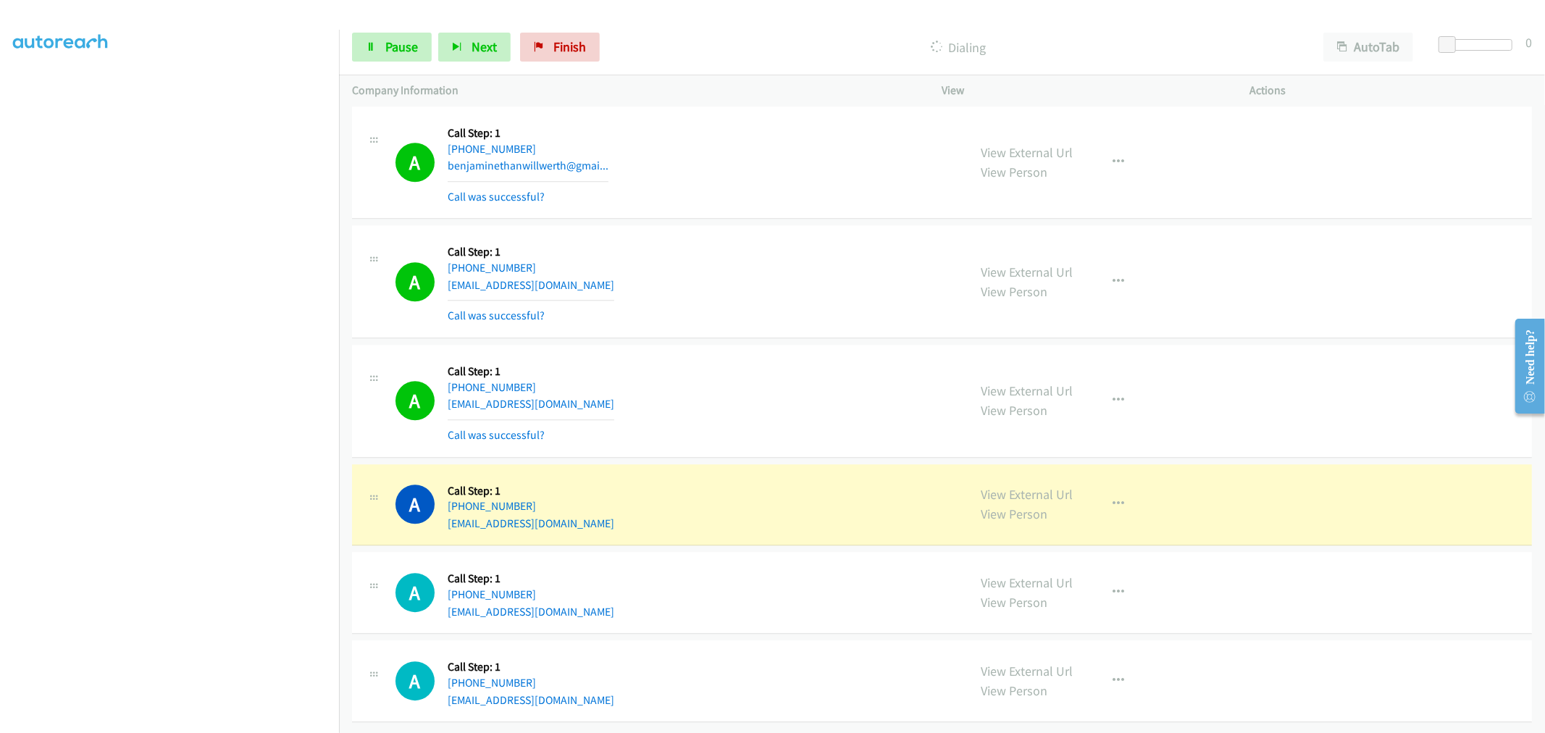
click at [698, 382] on div "A Callback Scheduled Call Step: 1 America/Winnipeg +1 437-268-6224 kayau235@gma…" at bounding box center [676, 401] width 560 height 86
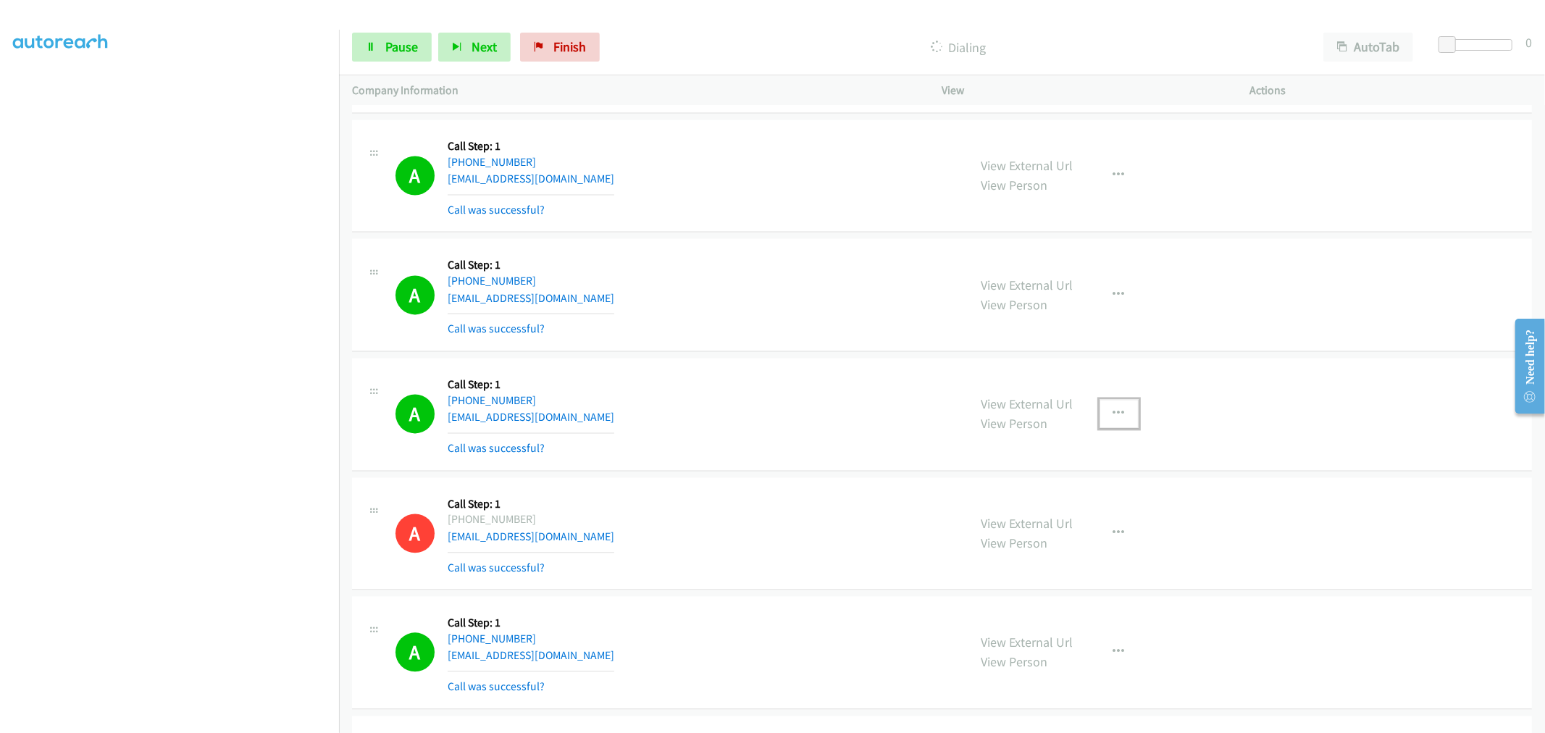
click at [1105, 418] on button "button" at bounding box center [1119, 413] width 39 height 29
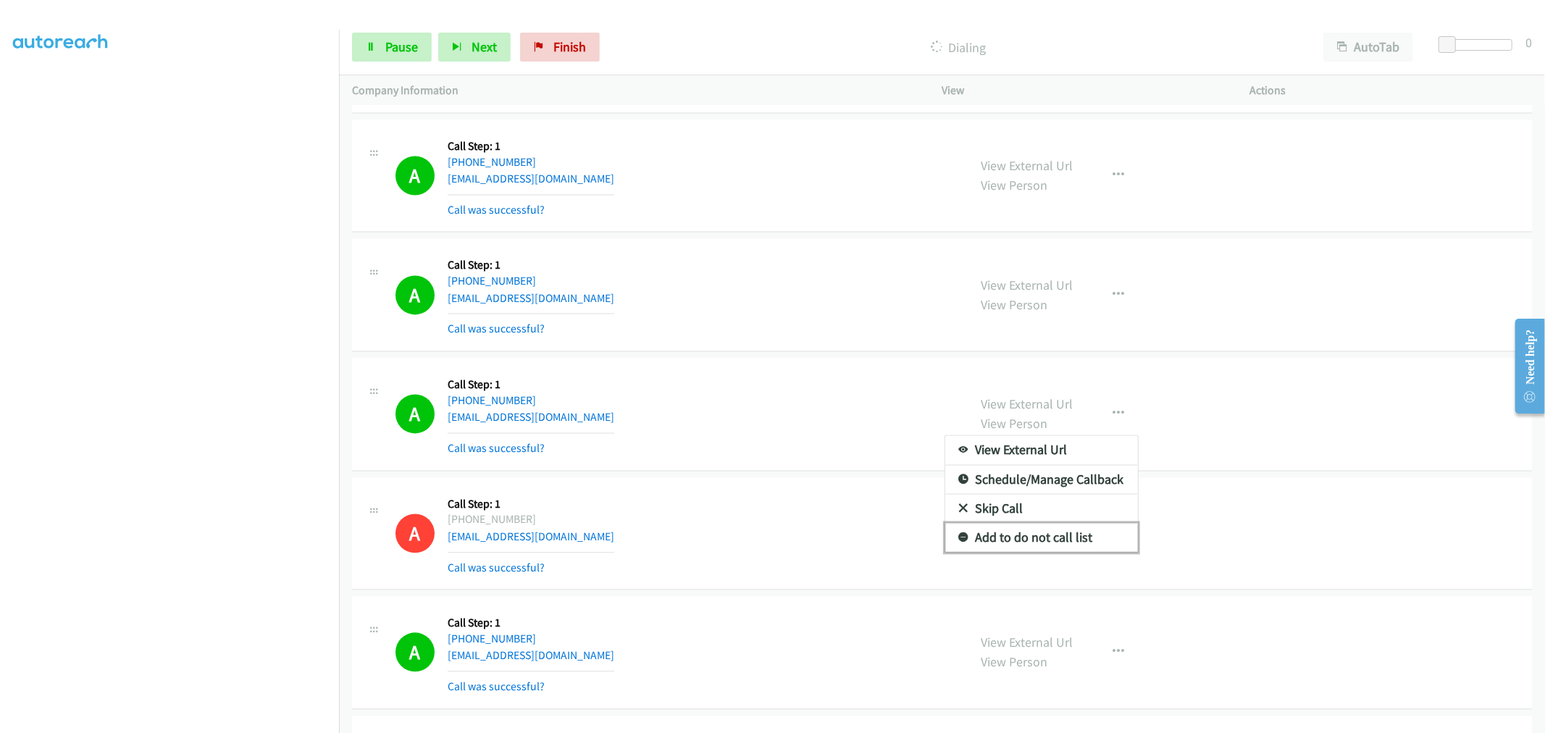
click at [1031, 552] on link "Add to do not call list" at bounding box center [1041, 537] width 193 height 29
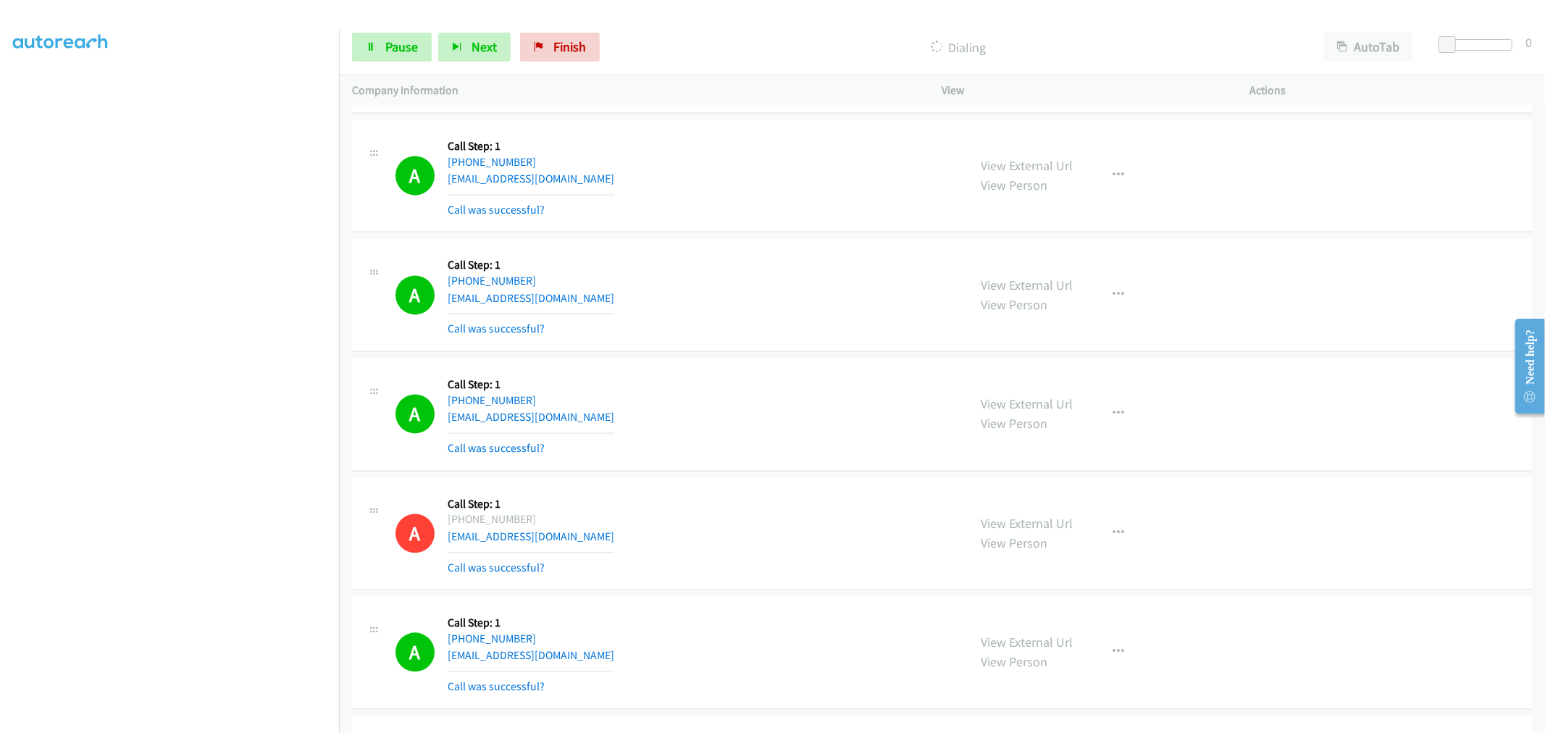
click at [720, 390] on div "A Callback Scheduled Call Step: 1 America/New_York +1 305-987-7310 rcampo64@gma…" at bounding box center [676, 414] width 560 height 86
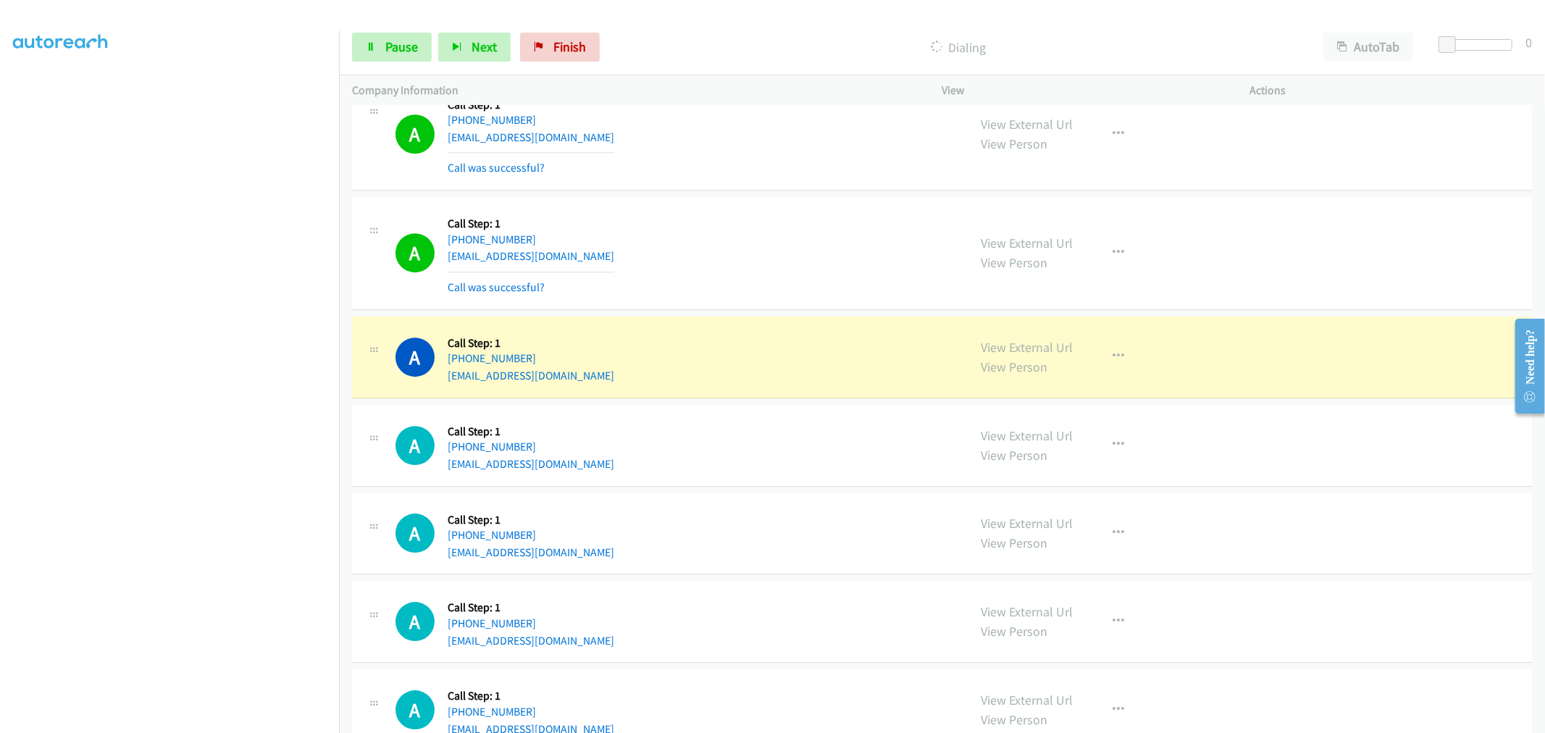
scroll to position [22233, 0]
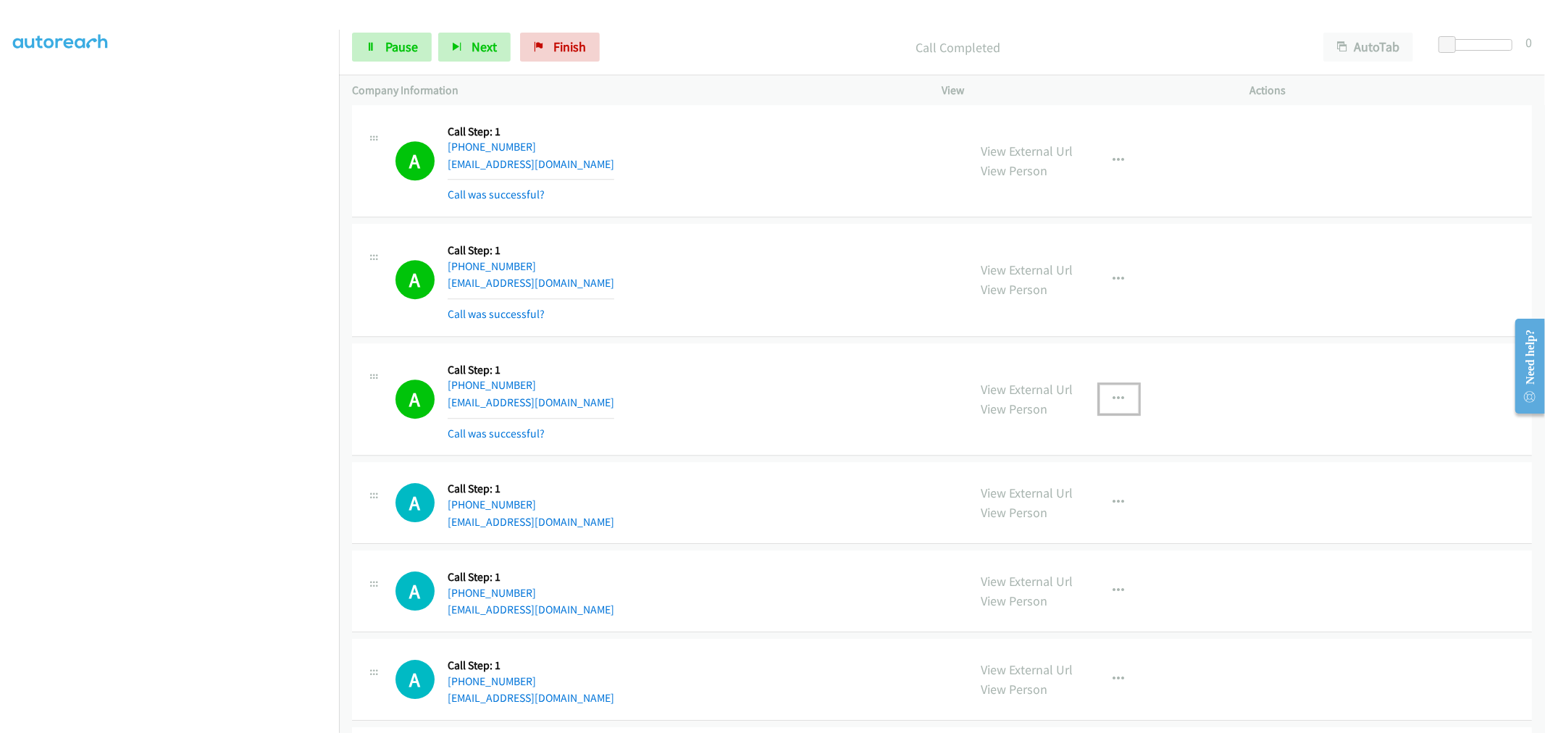
drag, startPoint x: 1123, startPoint y: 418, endPoint x: 1090, endPoint y: 467, distance: 59.1
click at [1123, 414] on button "button" at bounding box center [1119, 399] width 39 height 29
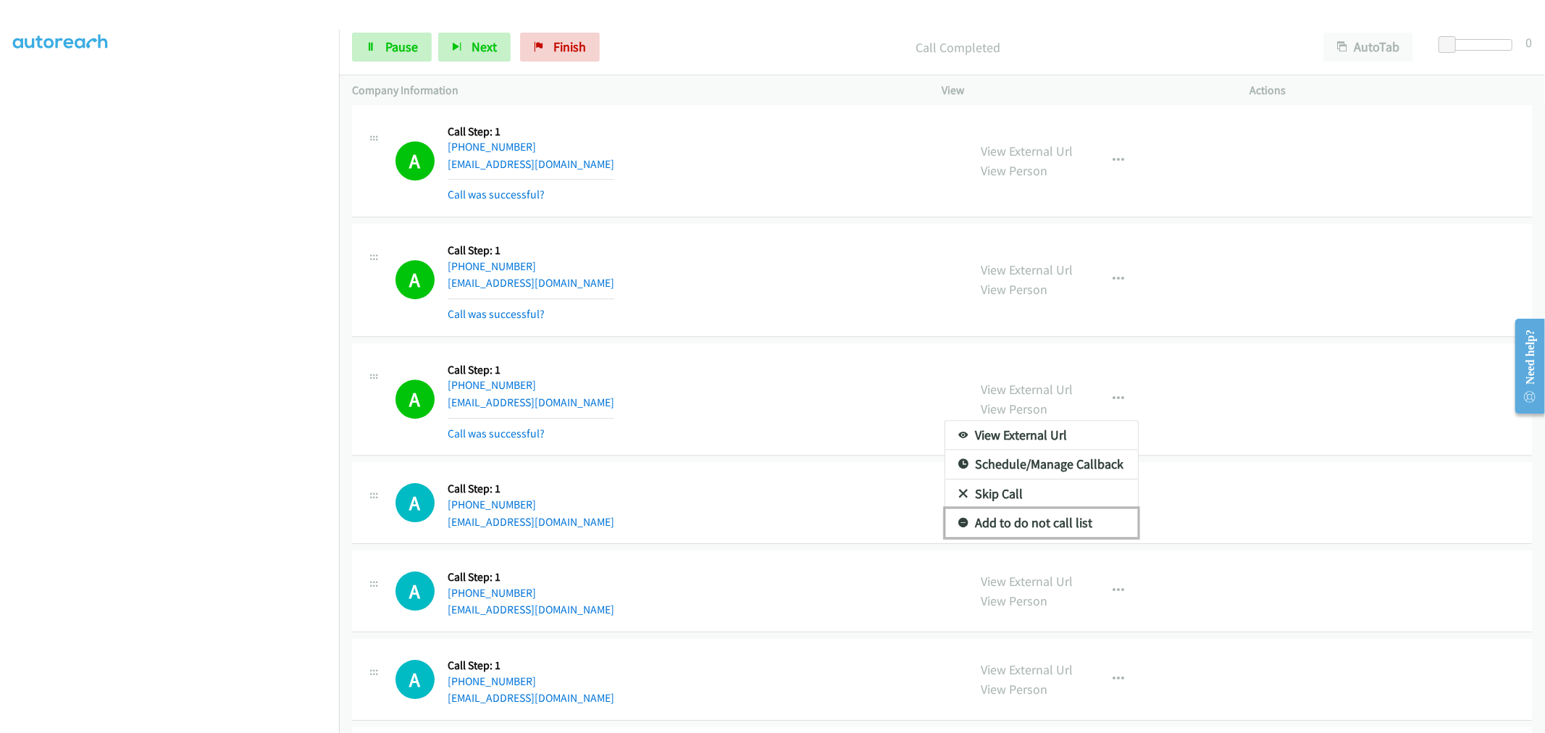
click at [1035, 530] on link "Add to do not call list" at bounding box center [1041, 523] width 193 height 29
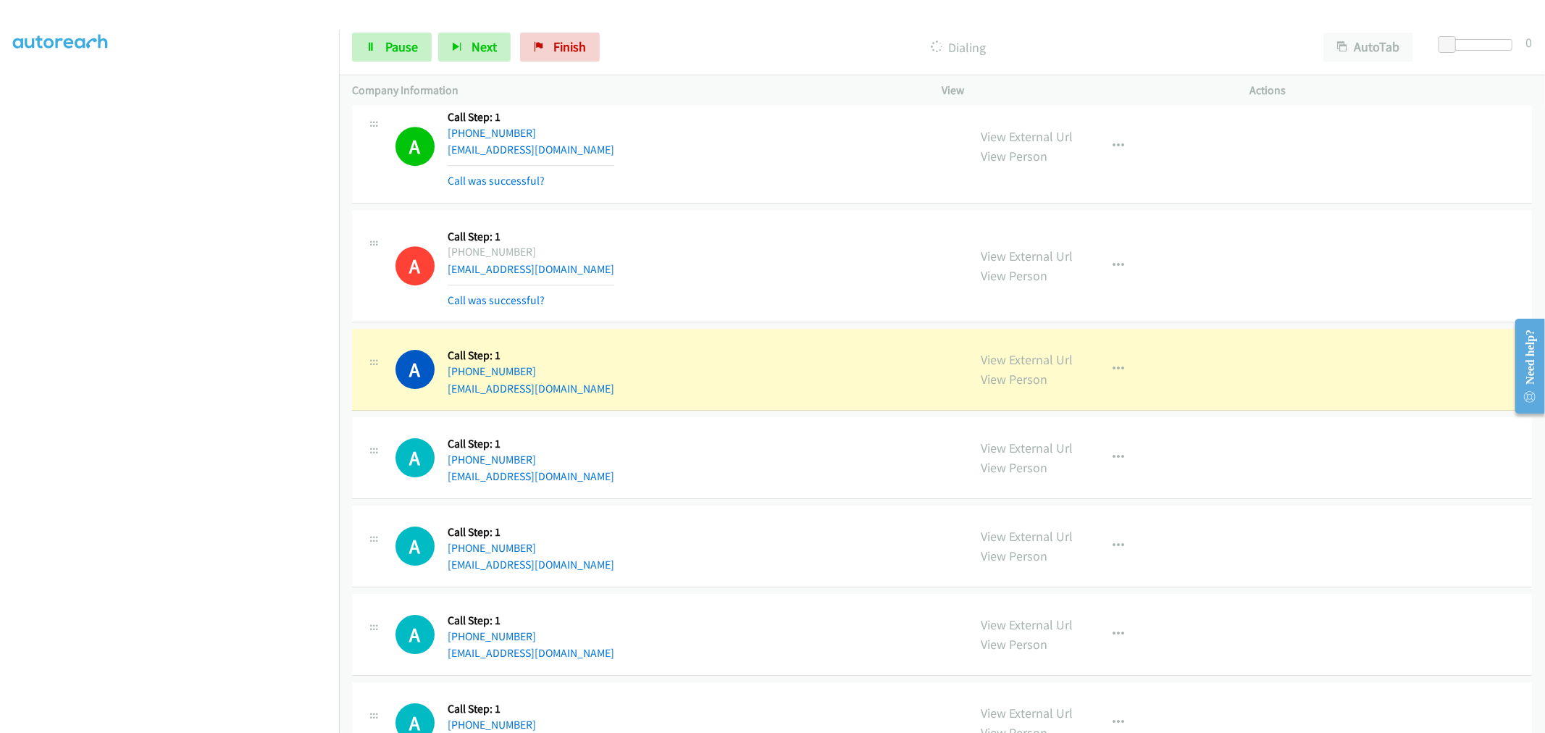
scroll to position [22365, 0]
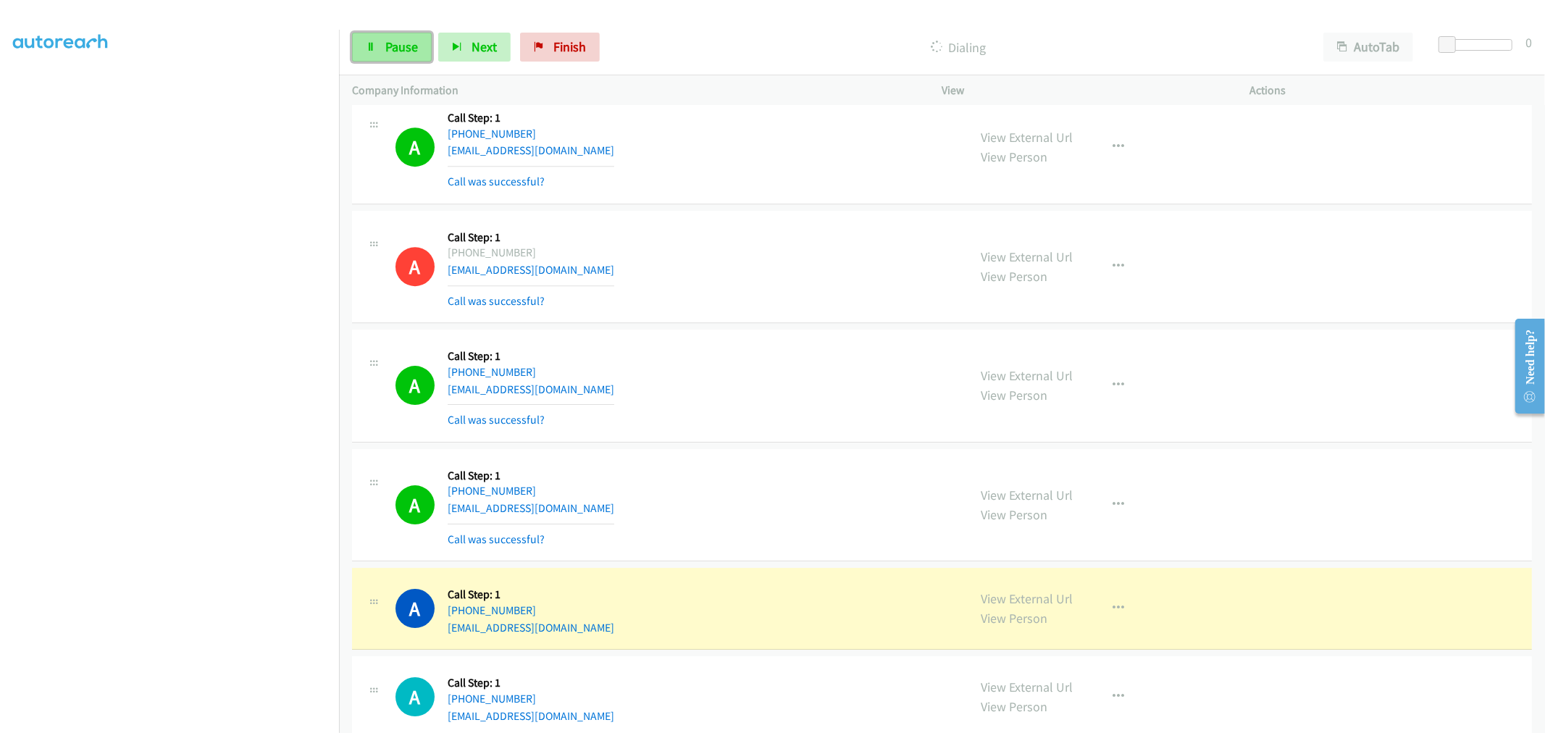
click at [428, 47] on link "Pause" at bounding box center [392, 47] width 80 height 29
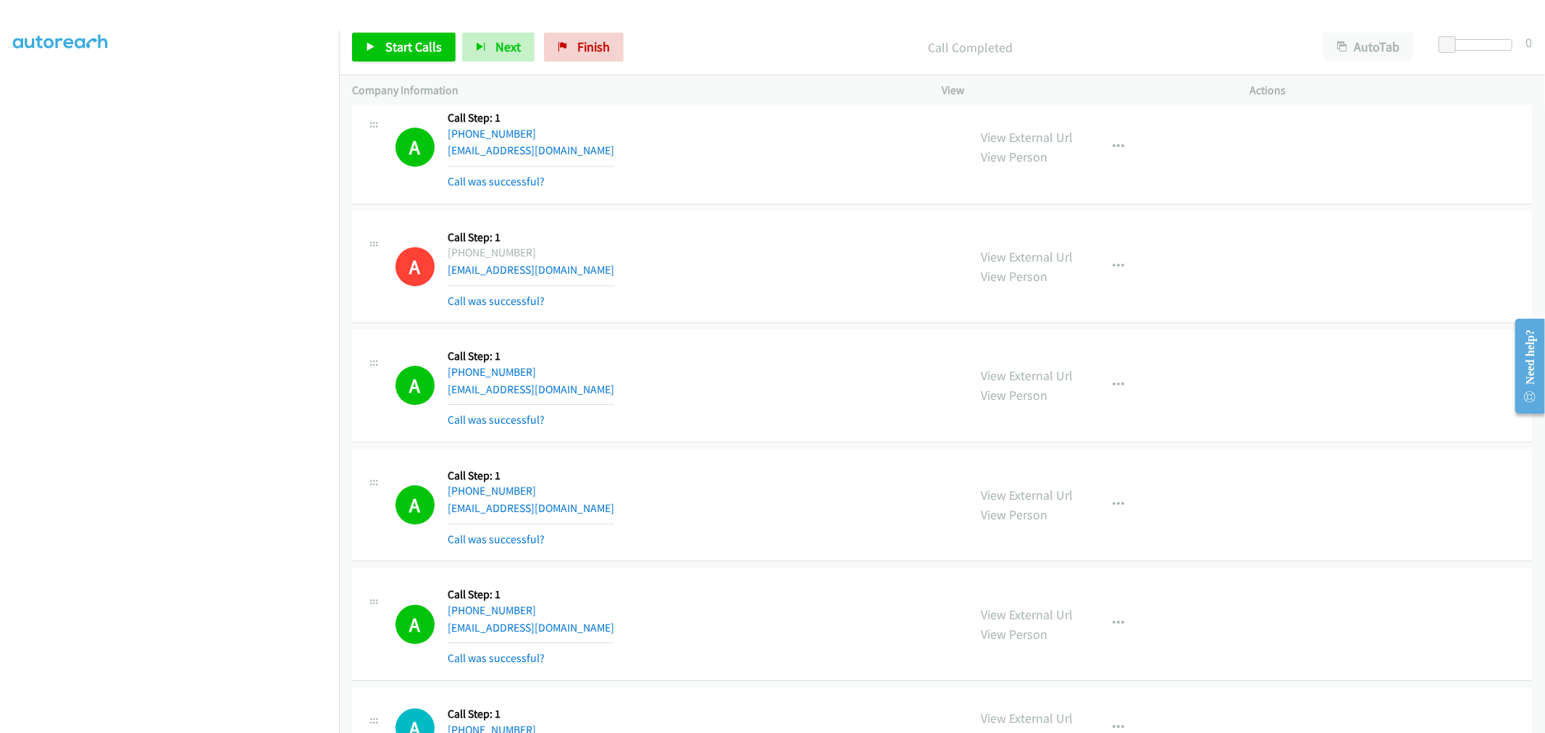
click at [605, 300] on div "A Callback Scheduled Call Step: 1 America/New_York +1 220-994-0001 daracom@gmai…" at bounding box center [676, 267] width 560 height 86
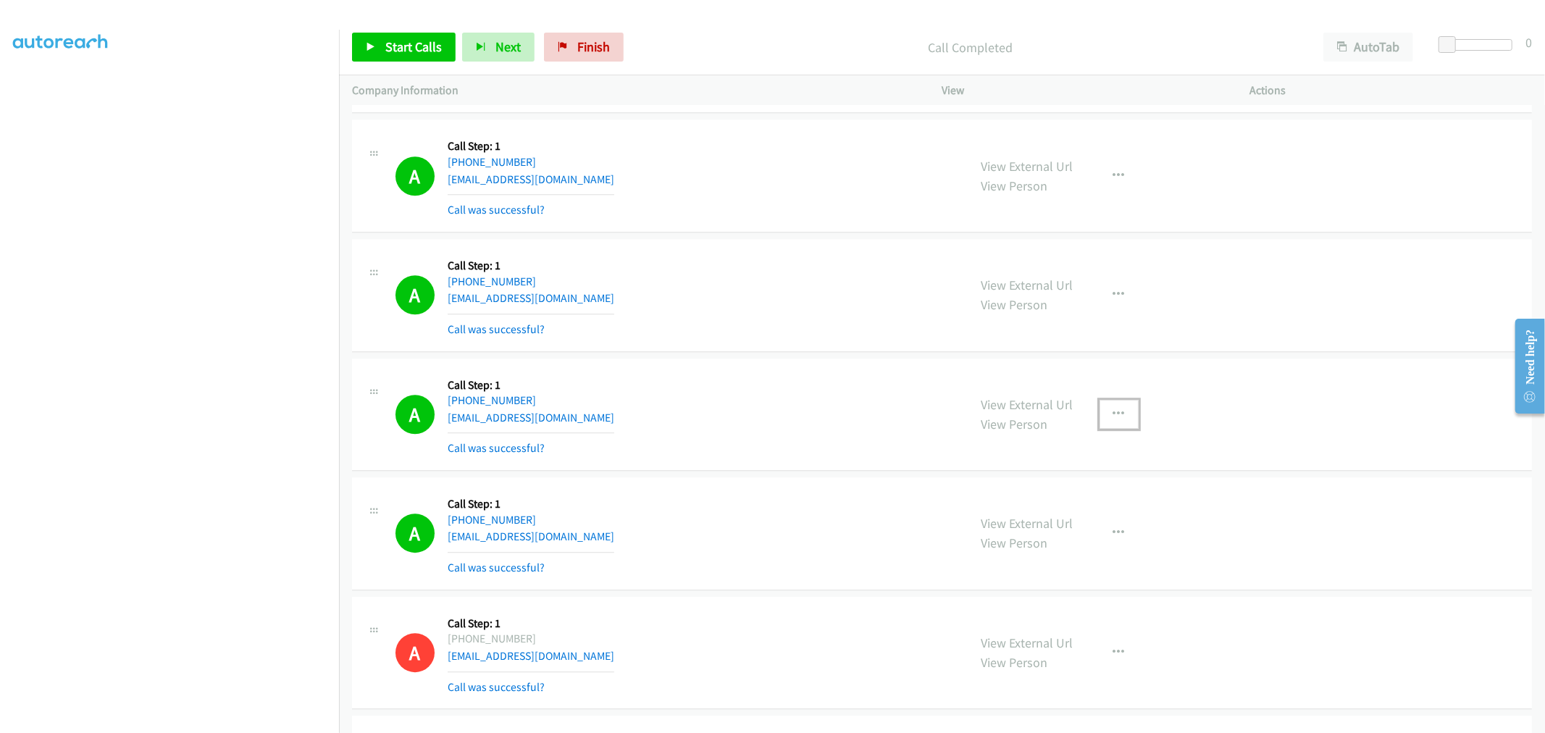
click at [1114, 420] on icon "button" at bounding box center [1120, 415] width 12 height 12
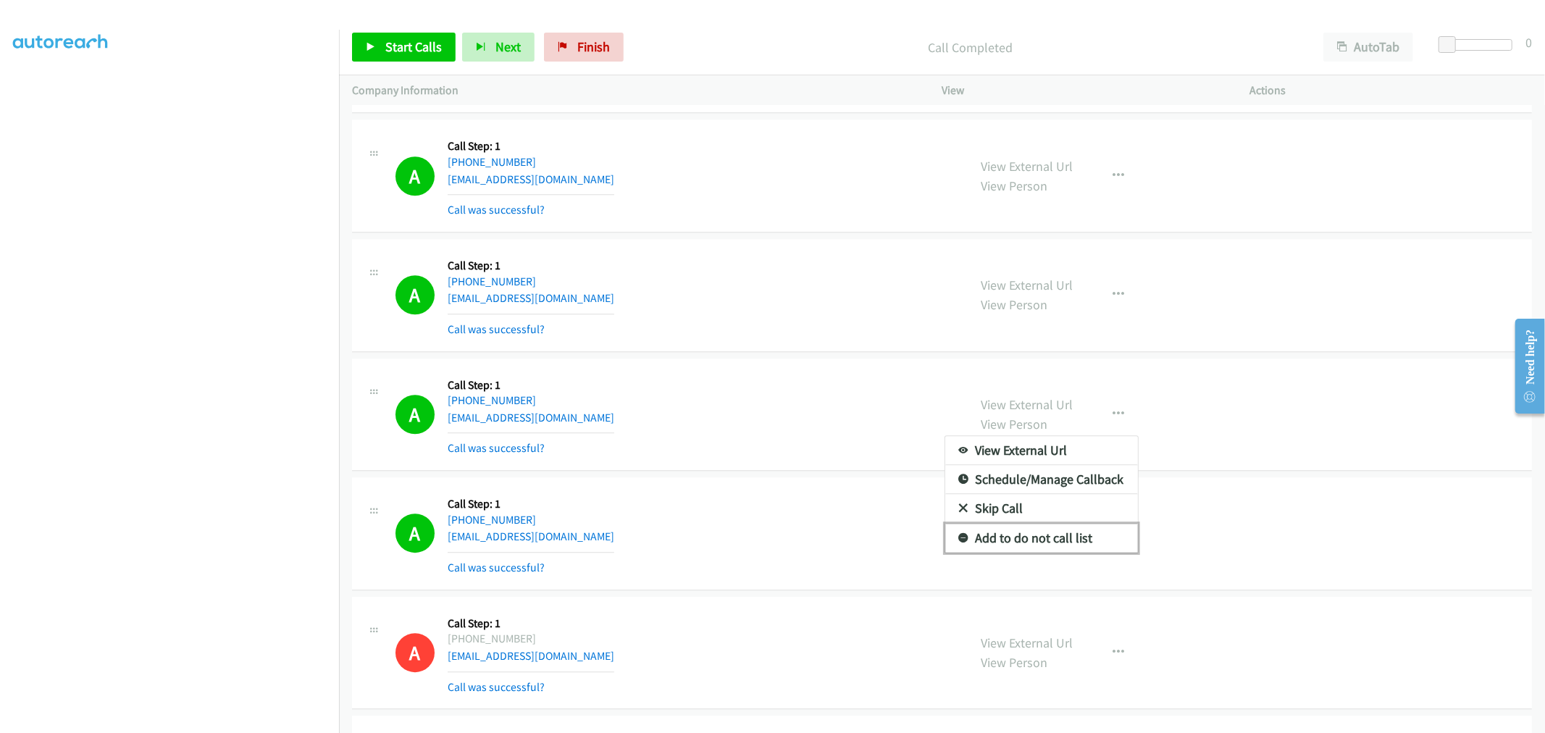
click at [987, 553] on link "Add to do not call list" at bounding box center [1041, 538] width 193 height 29
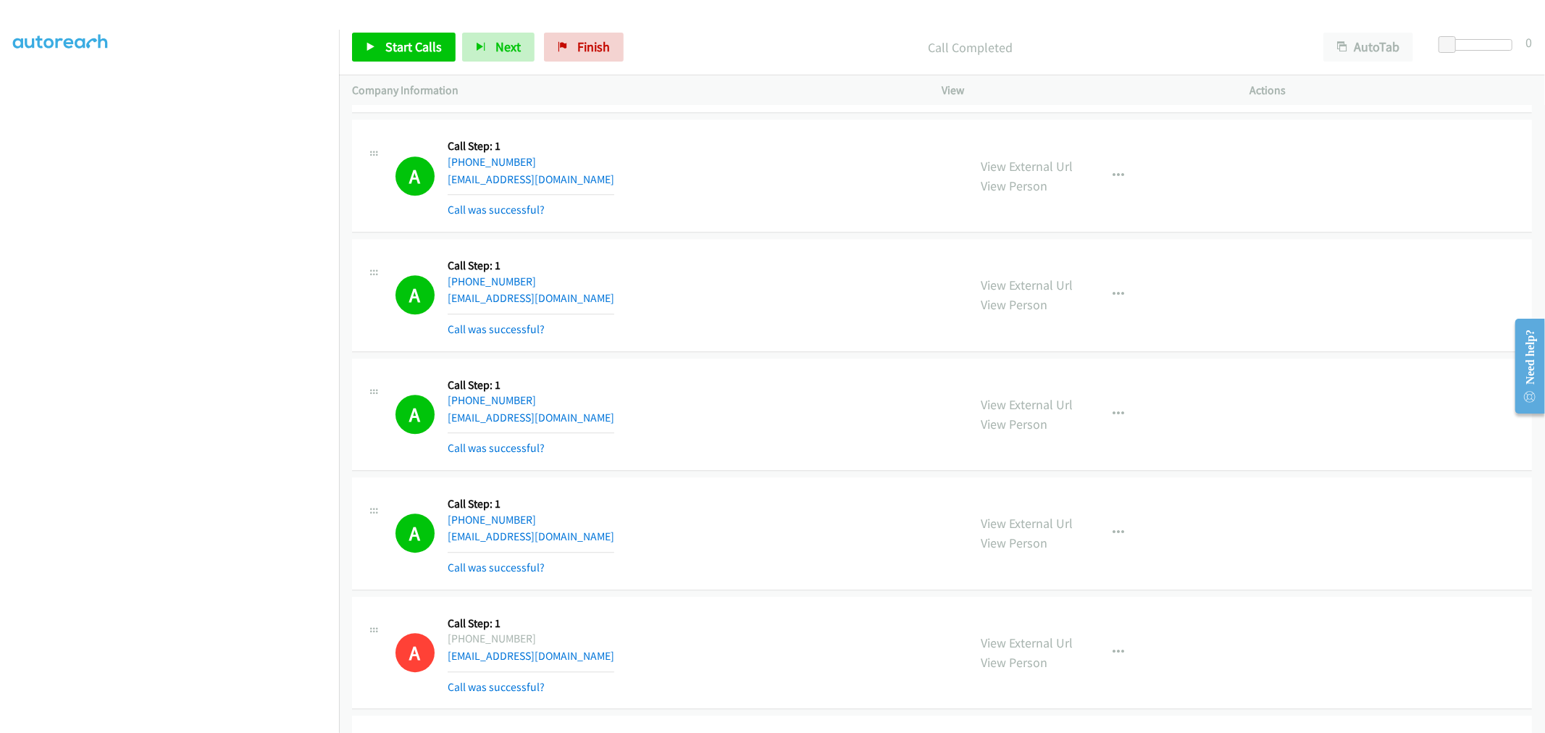
click at [764, 456] on div "A Callback Scheduled Call Step: 1 America/Phoenix +1 520-840-2826 missrode2004@…" at bounding box center [676, 415] width 560 height 86
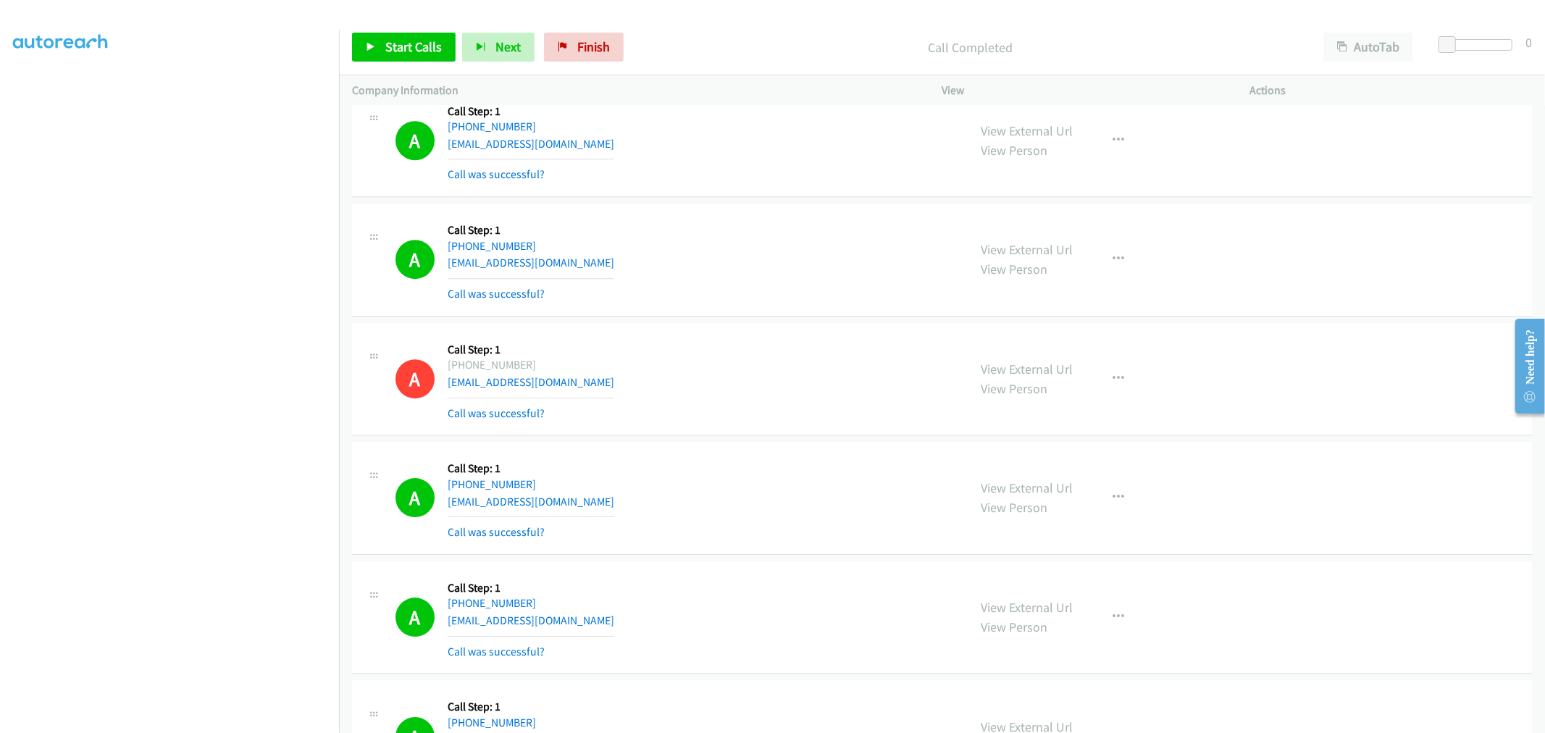
scroll to position [22382, 0]
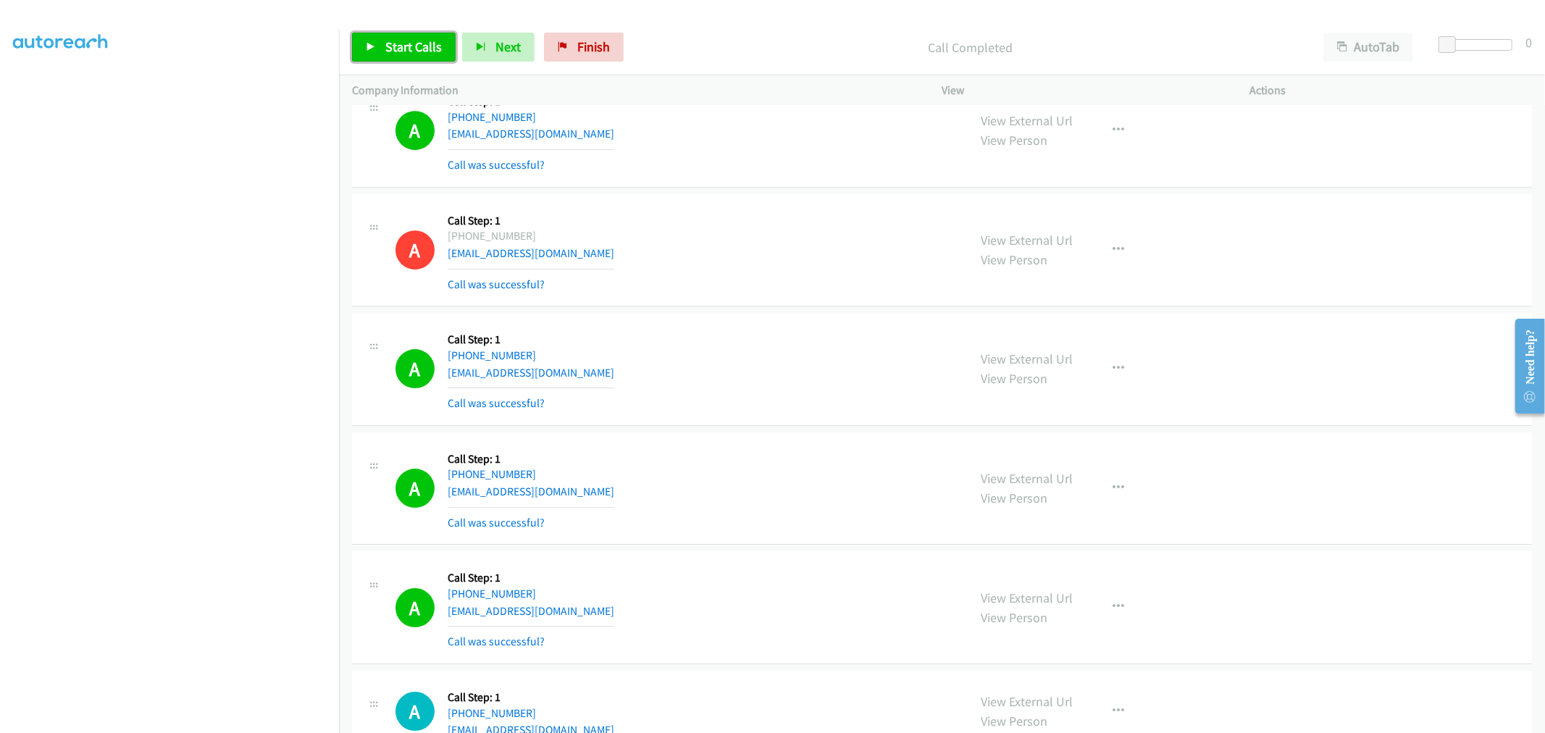
click at [404, 51] on span "Start Calls" at bounding box center [413, 46] width 57 height 17
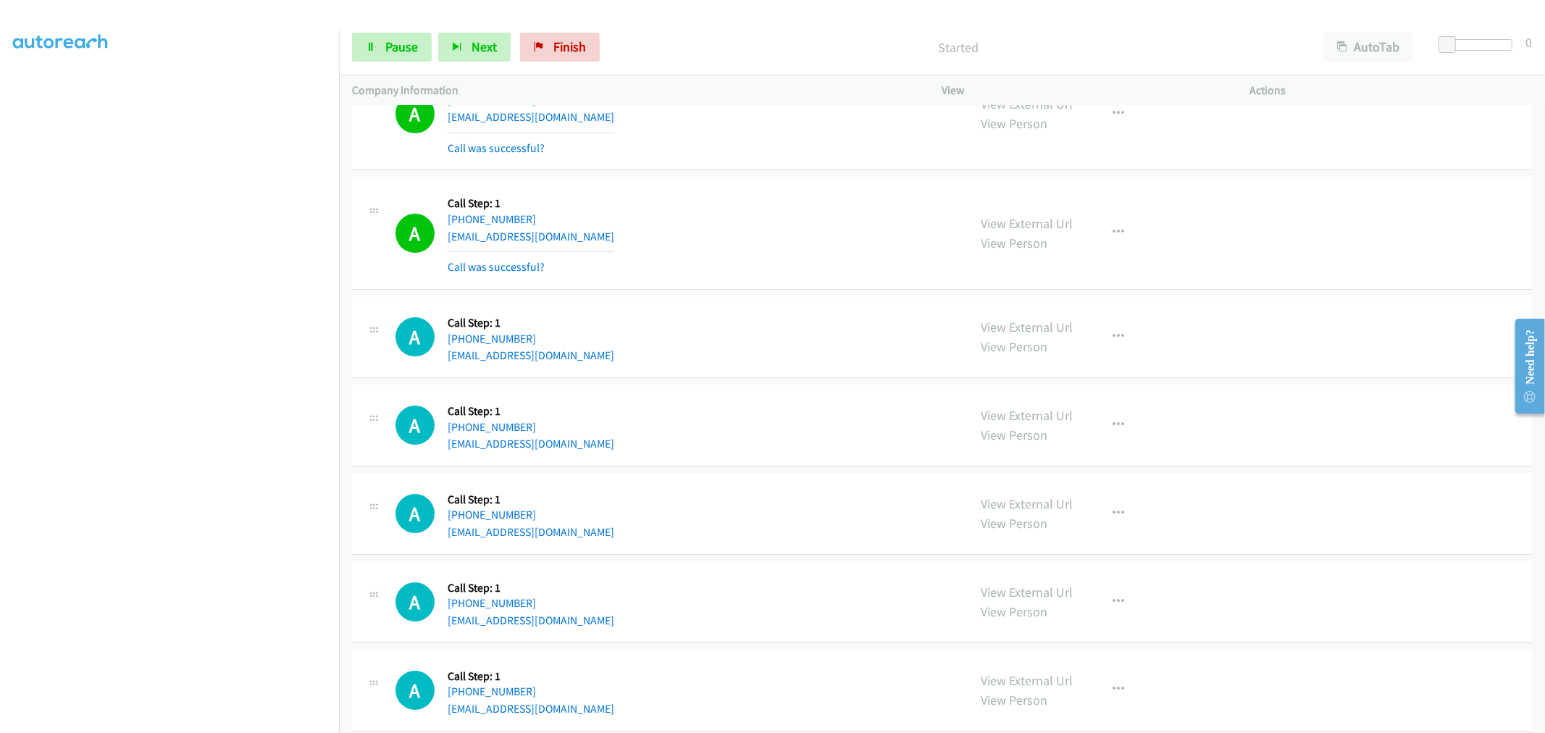
scroll to position [22785, 0]
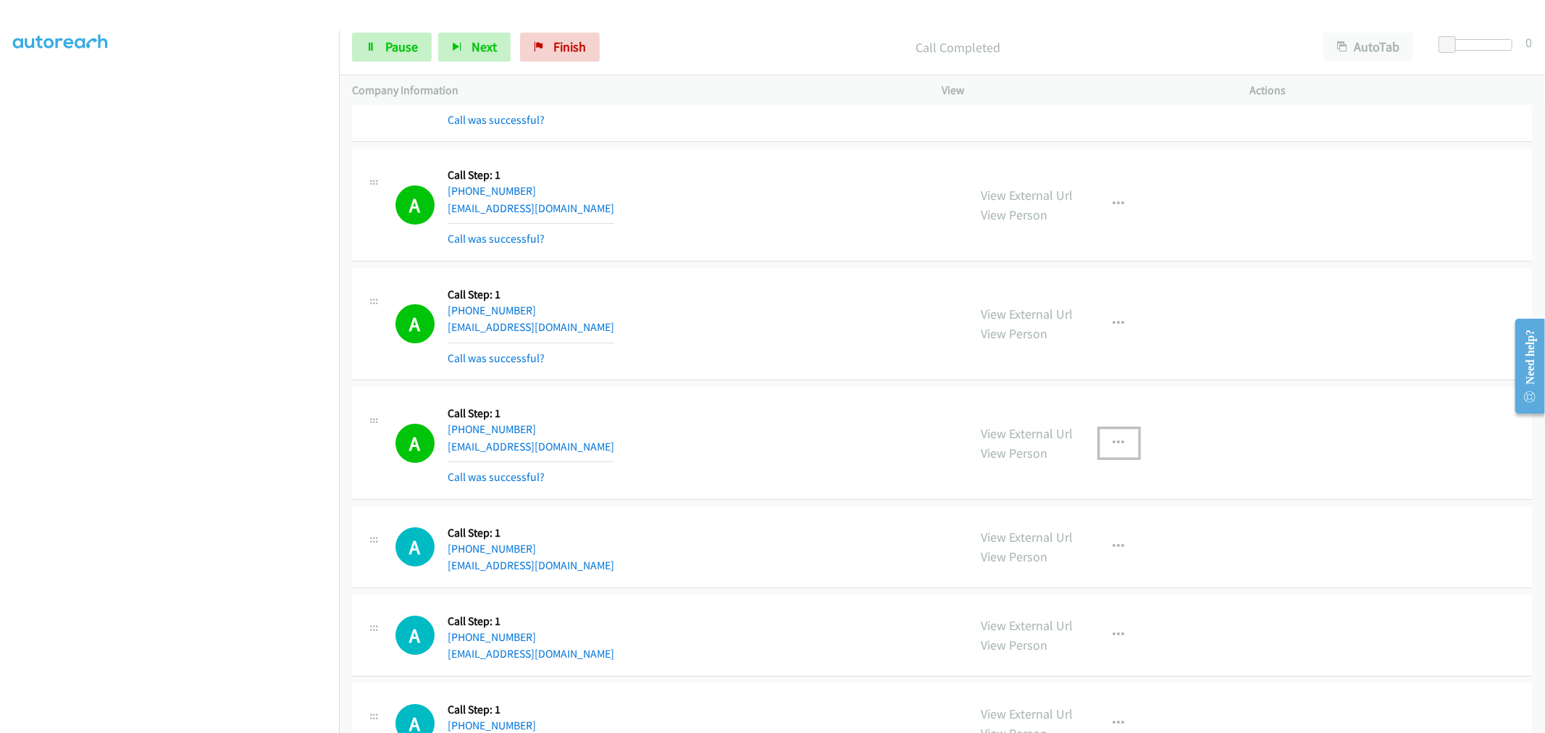
click at [1107, 458] on button "button" at bounding box center [1119, 443] width 39 height 29
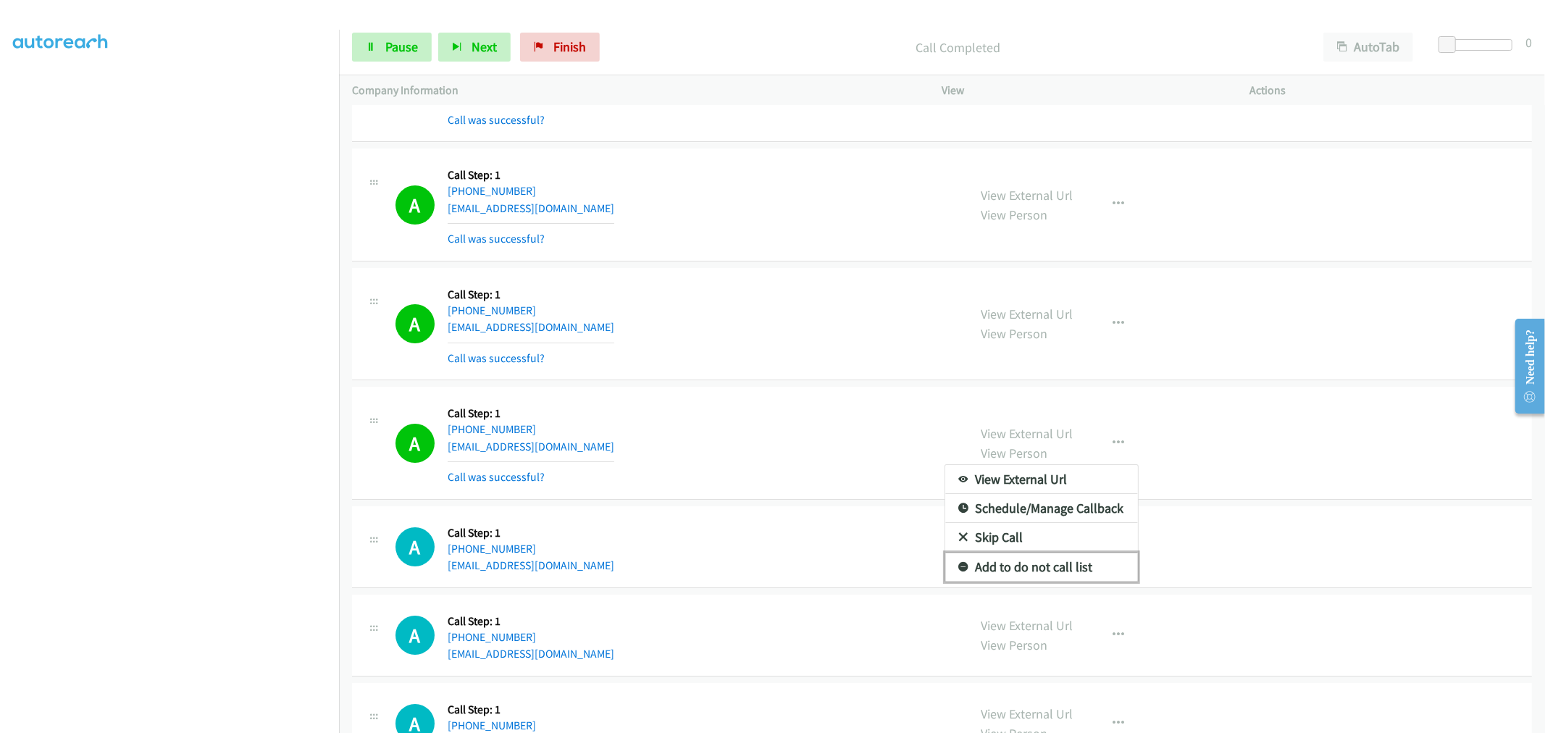
click at [1013, 571] on link "Add to do not call list" at bounding box center [1041, 567] width 193 height 29
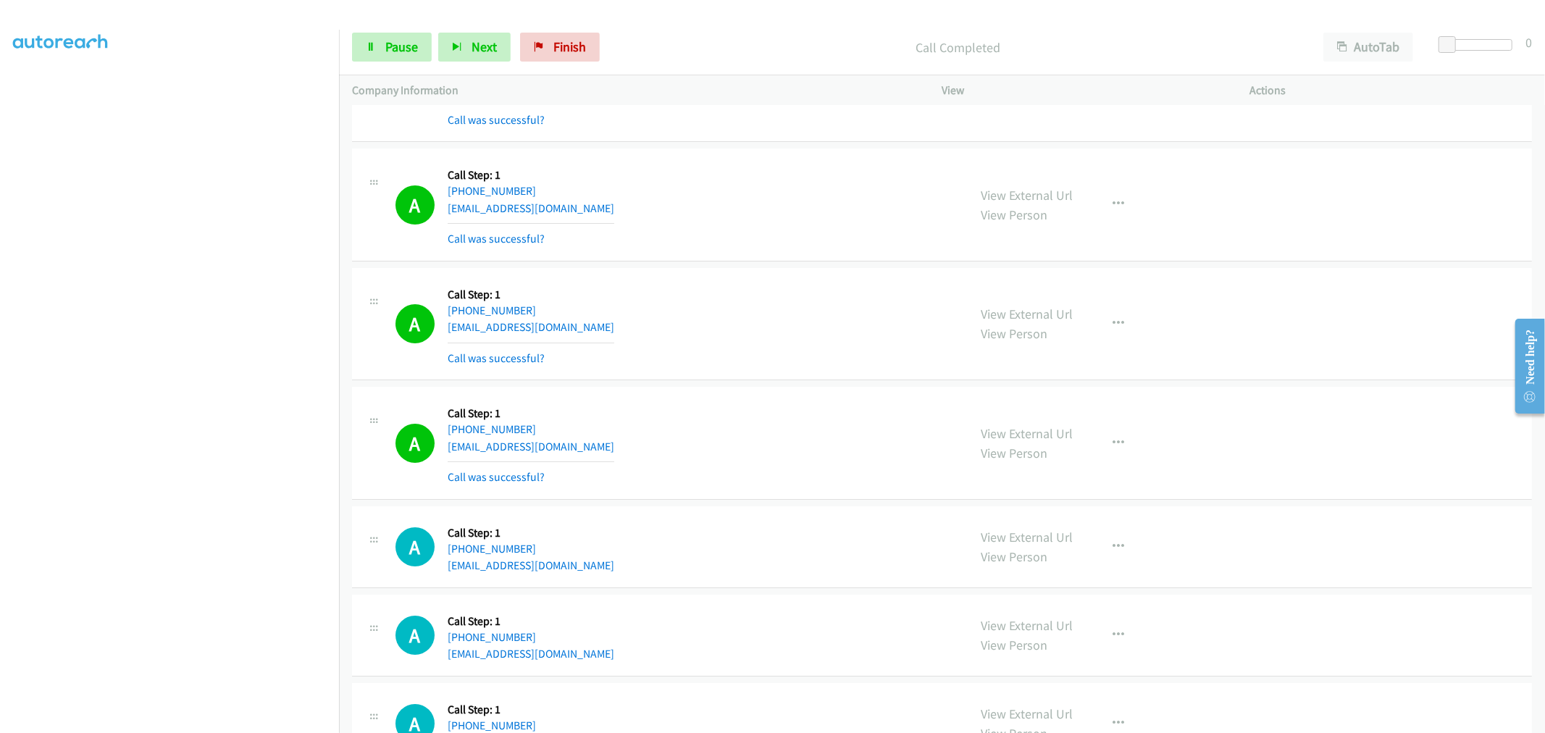
click at [722, 367] on div "A Callback Scheduled Call Step: 1 America/New_York +1 908-954-0084 rvcj808@gmai…" at bounding box center [676, 324] width 560 height 86
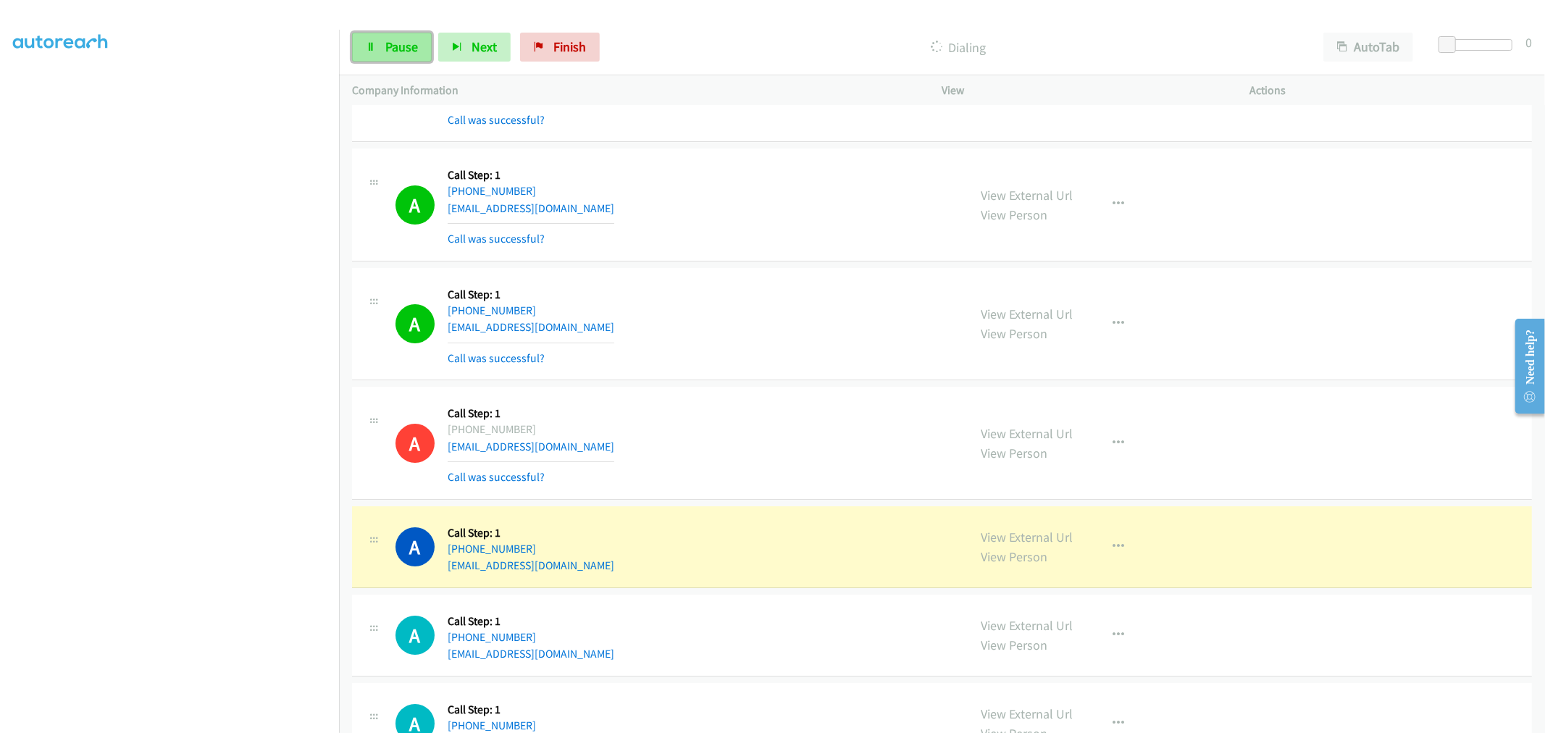
click at [389, 48] on span "Pause" at bounding box center [401, 46] width 33 height 17
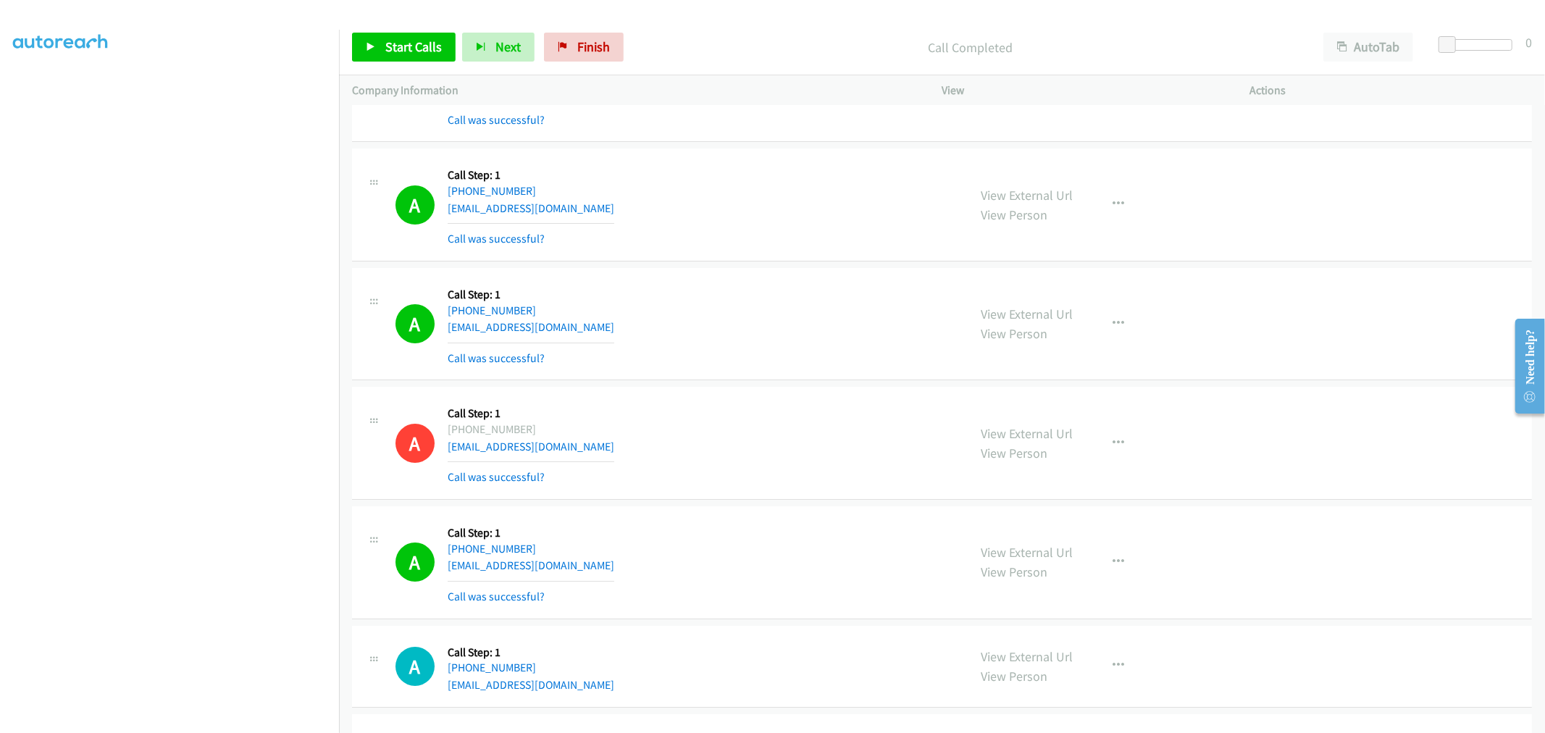
click at [674, 367] on div "A Callback Scheduled Call Step: 1 America/New_York +1 908-954-0084 rvcj808@gmai…" at bounding box center [676, 324] width 560 height 86
click at [423, 46] on span "Start Calls" at bounding box center [413, 46] width 57 height 17
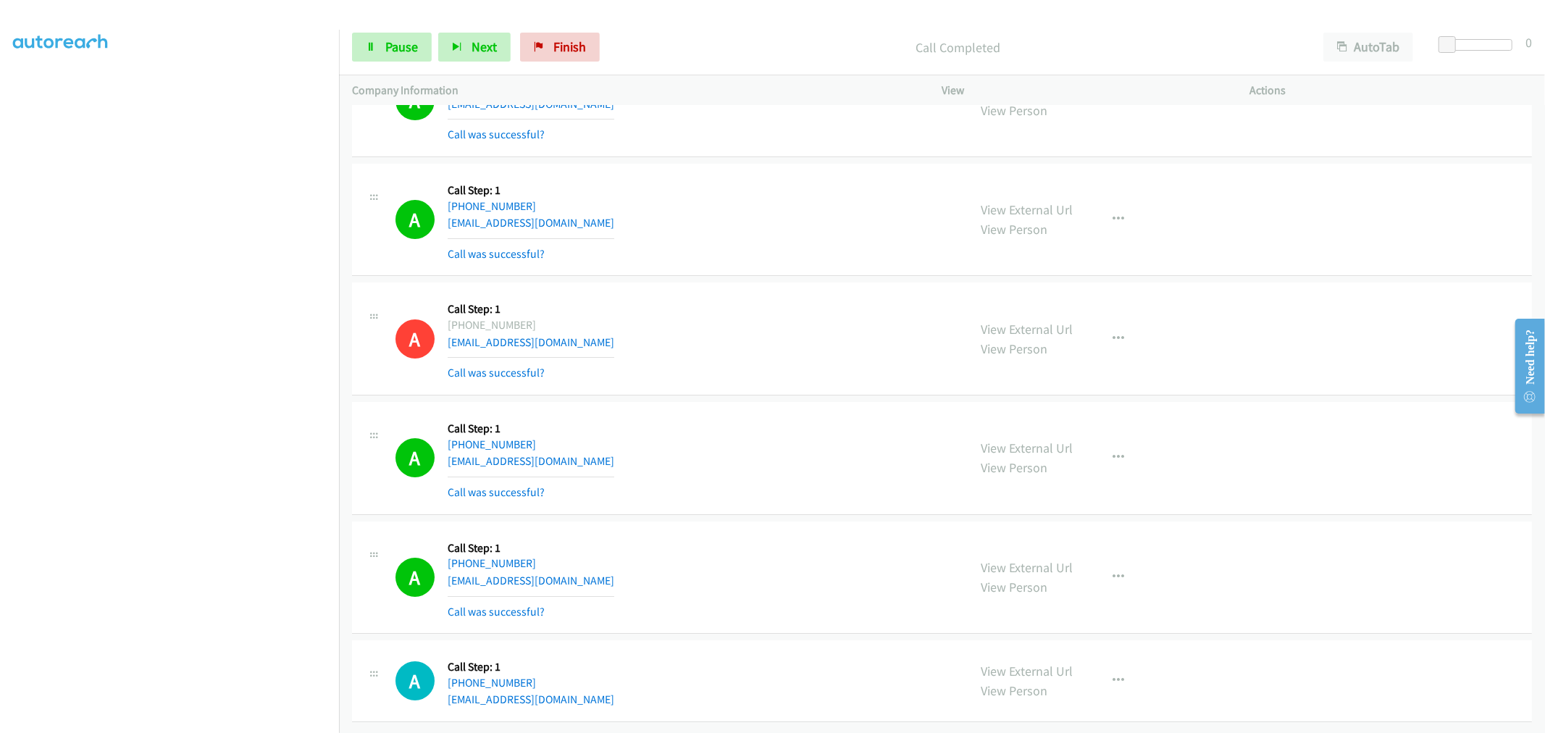
scroll to position [22915, 0]
click at [1105, 551] on div "View External Url View Person View External Url Email Schedule/Manage Callback …" at bounding box center [1129, 578] width 321 height 86
click at [1109, 563] on button "button" at bounding box center [1119, 577] width 39 height 29
click at [1019, 691] on link "Add to do not call list" at bounding box center [1041, 701] width 193 height 29
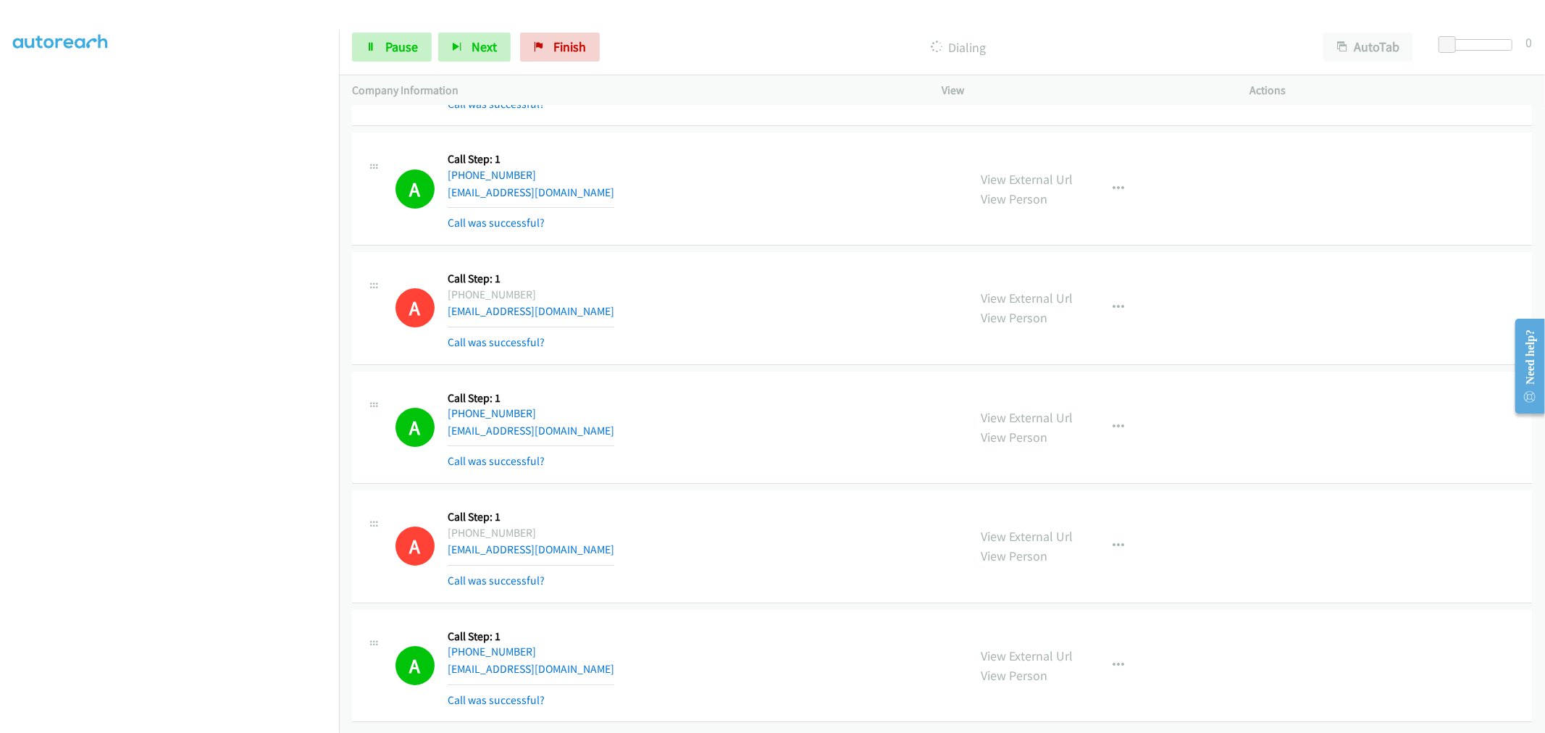
scroll to position [23101, 0]
click at [392, 57] on link "Pause" at bounding box center [392, 47] width 80 height 29
click at [784, 372] on div "A Callback Scheduled Call Step: 1 America/Los_Angeles +1 619-450-3114 broody-68…" at bounding box center [942, 428] width 1180 height 113
click at [817, 417] on div "A Callback Scheduled Call Step: 1 America/Los_Angeles +1 619-450-3114 broody-68…" at bounding box center [676, 428] width 560 height 86
click at [1114, 660] on icon "button" at bounding box center [1120, 666] width 12 height 12
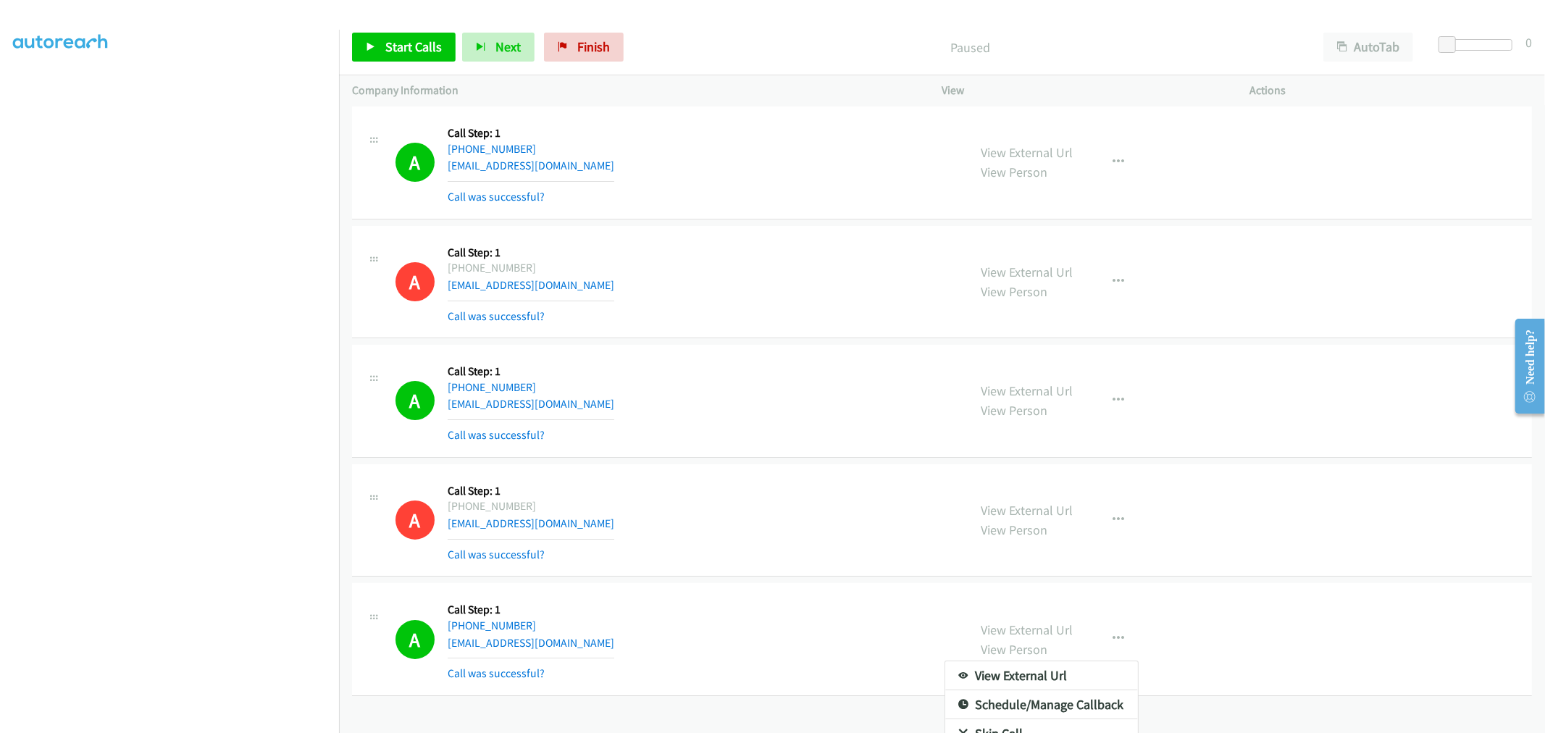
click at [656, 465] on div at bounding box center [772, 366] width 1545 height 733
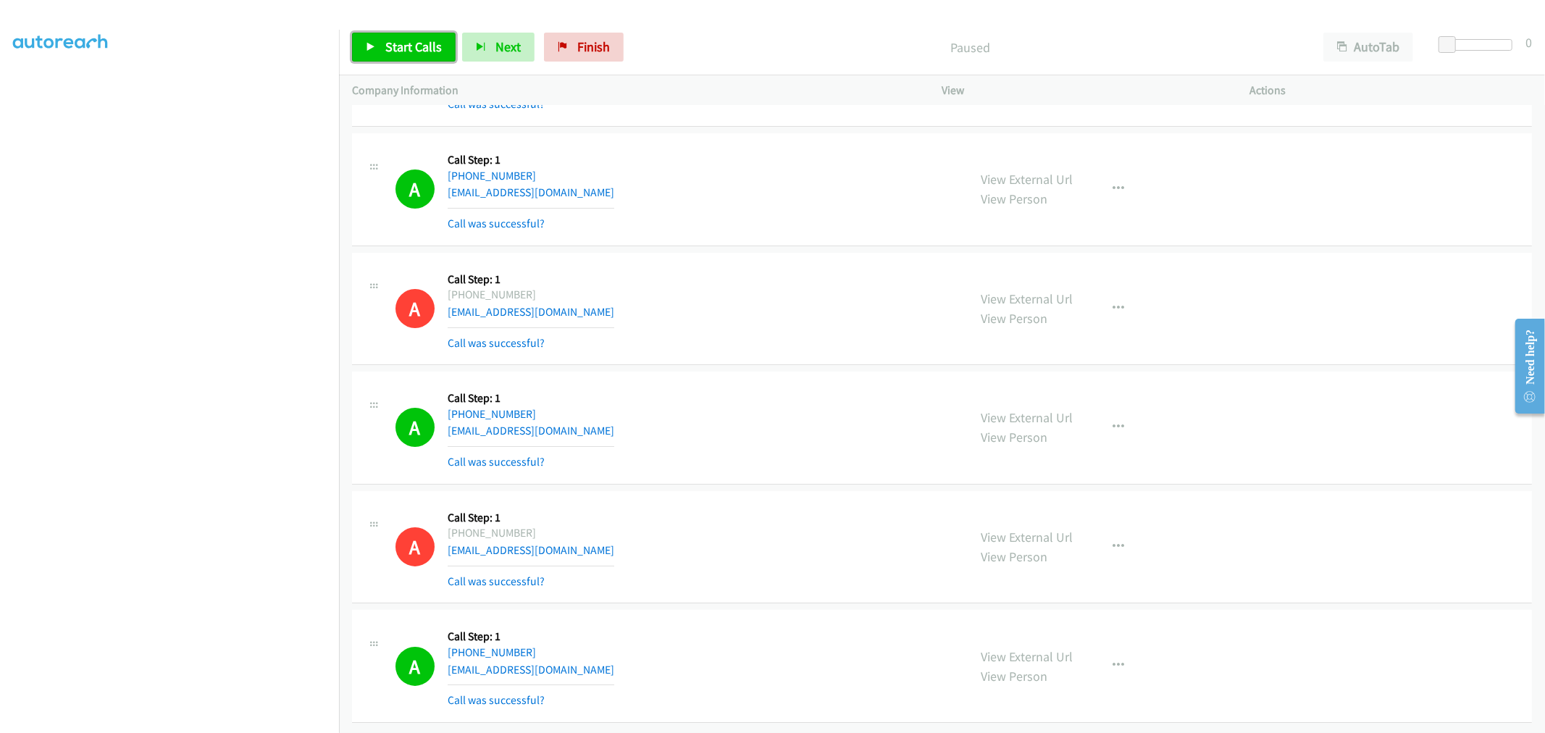
click at [404, 43] on span "Start Calls" at bounding box center [413, 46] width 57 height 17
click at [713, 286] on div "A Callback Scheduled Call Step: 1 America/Los_Angeles +1 650-309-2212 amelie.je…" at bounding box center [676, 309] width 560 height 86
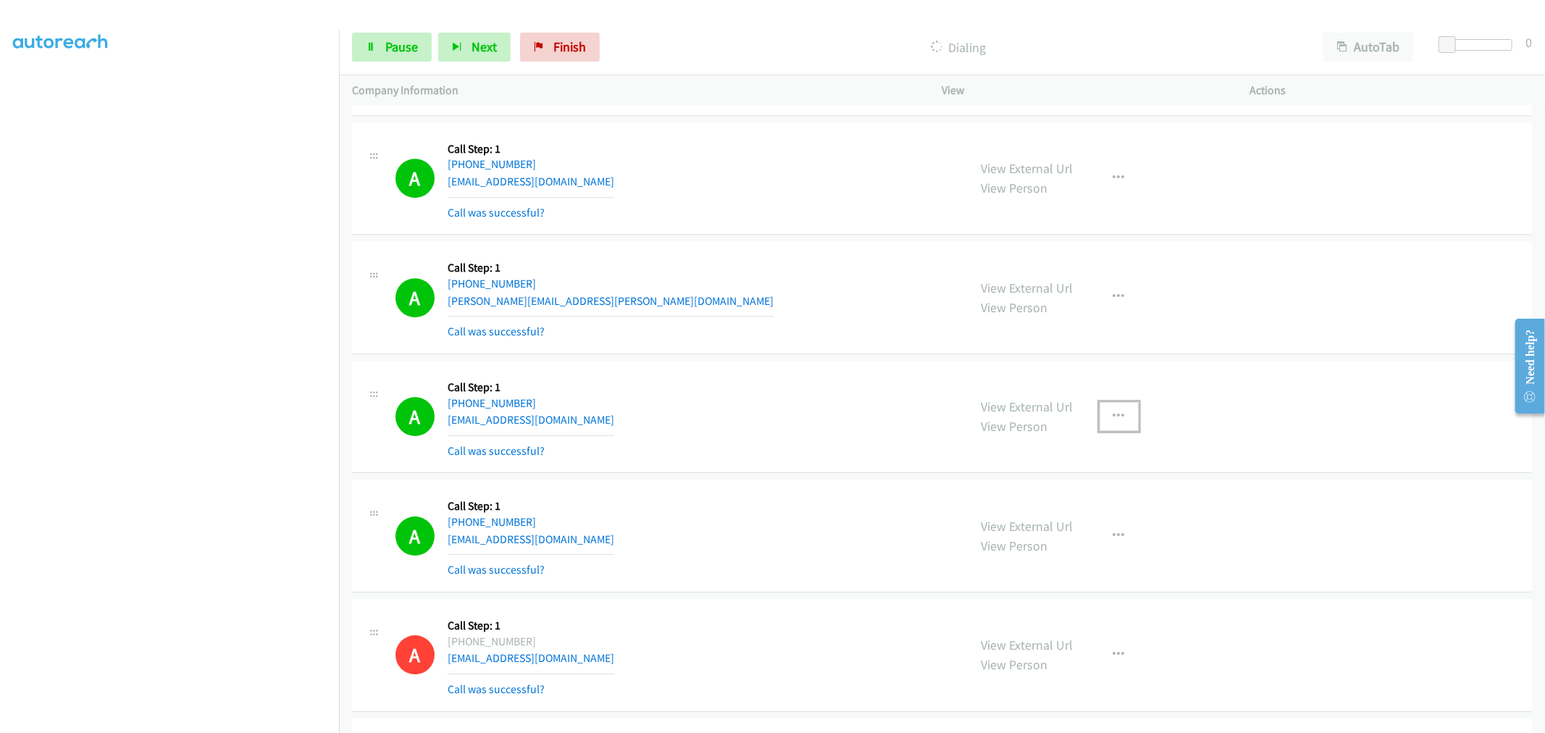
click at [1120, 414] on button "button" at bounding box center [1119, 416] width 39 height 29
click at [1055, 551] on link "Add to do not call list" at bounding box center [1041, 540] width 193 height 29
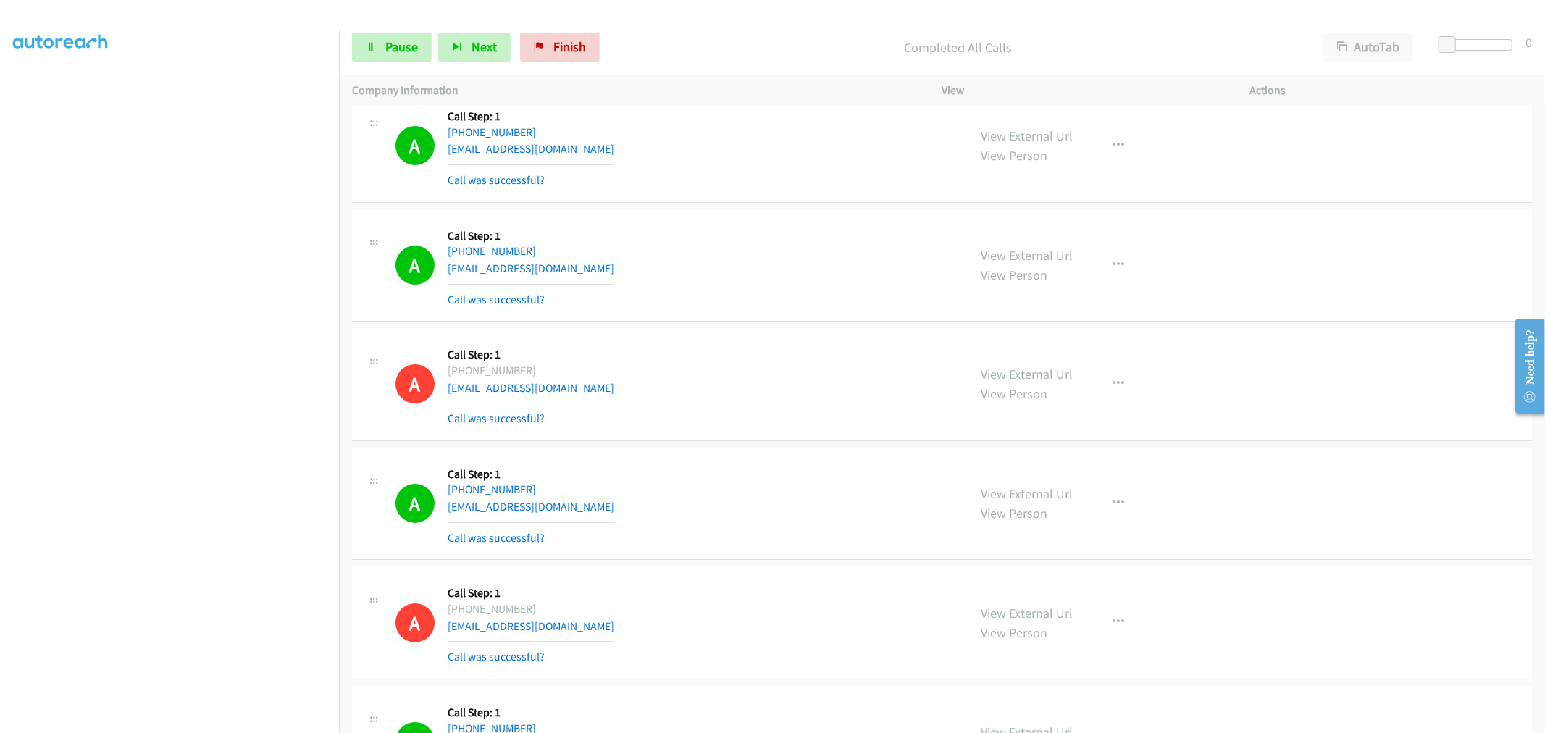
scroll to position [23178, 0]
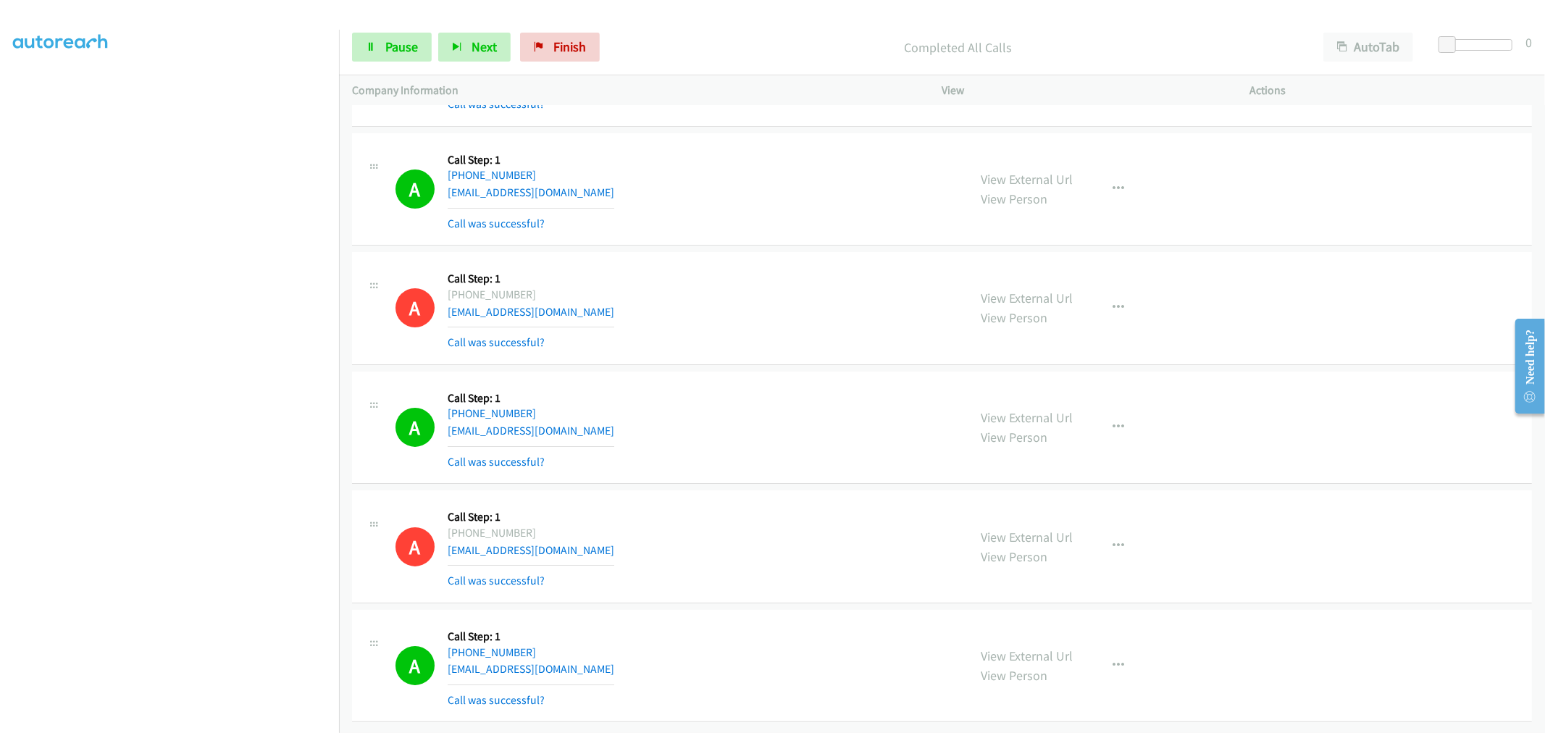
click at [837, 301] on div "A Callback Scheduled Call Step: 1 America/Los_Angeles +1 650-309-2212 amelie.je…" at bounding box center [676, 308] width 560 height 86
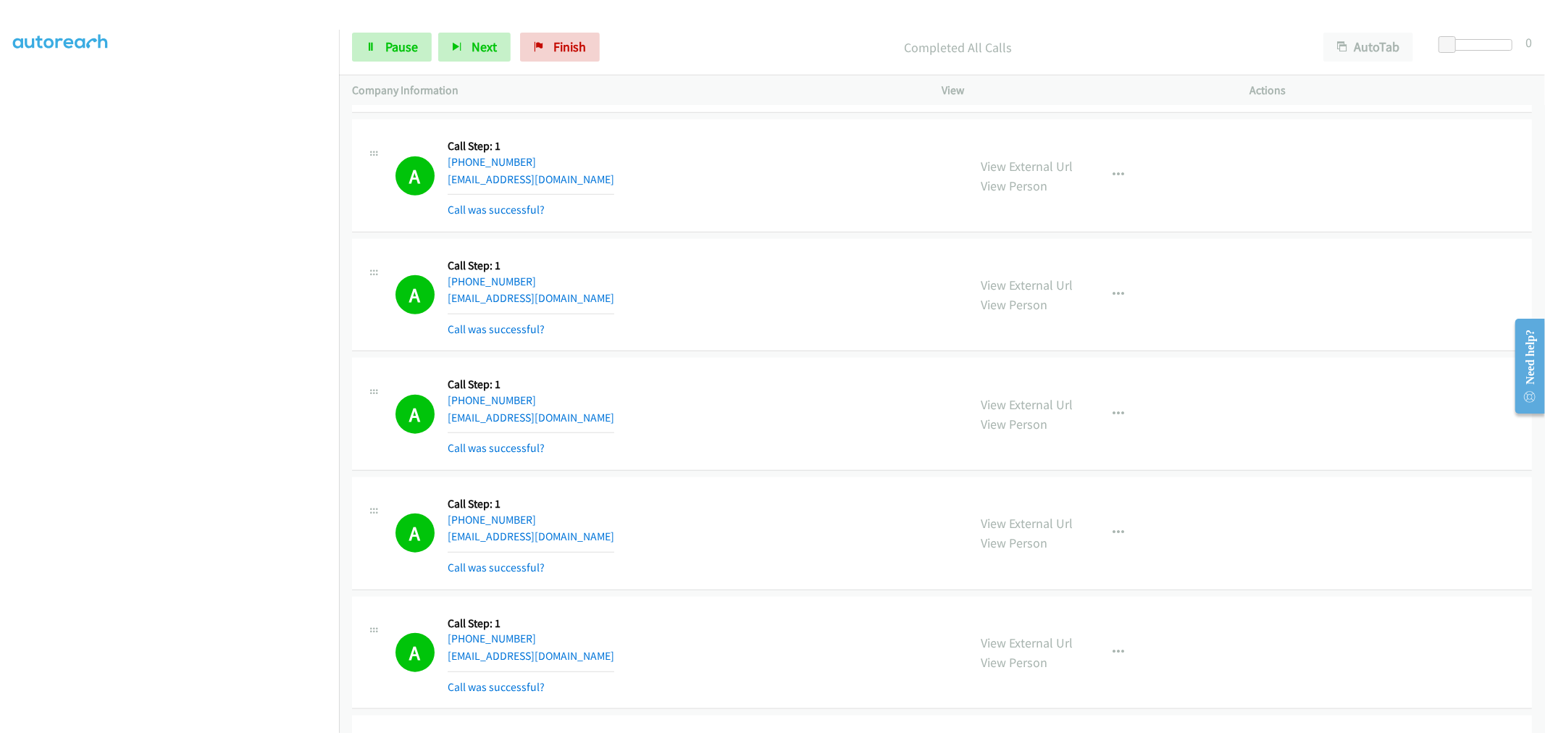
click at [1132, 426] on div "View External Url View Person View External Url Email Schedule/Manage Callback …" at bounding box center [1129, 414] width 321 height 86
click at [1116, 420] on icon "button" at bounding box center [1120, 415] width 12 height 12
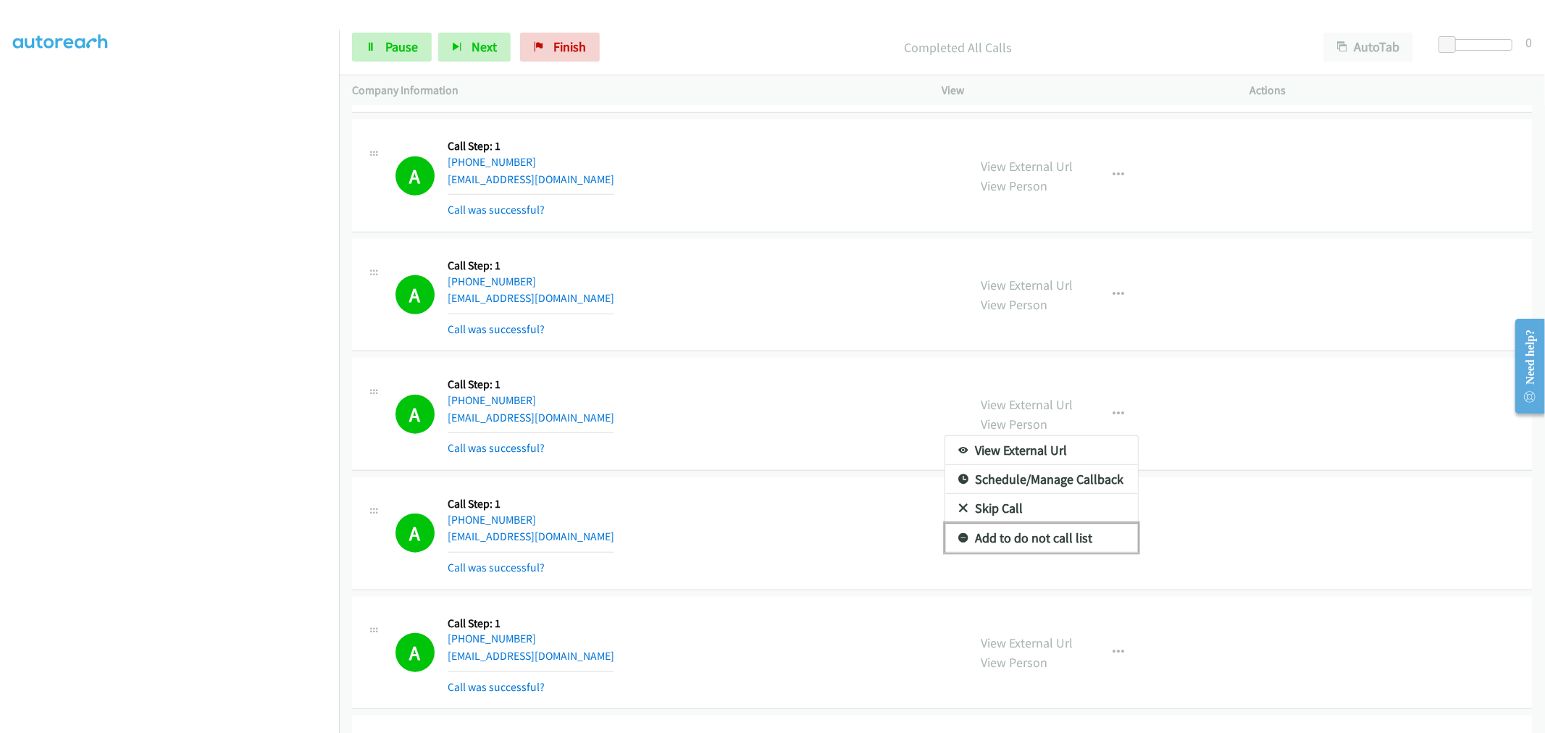
click at [1035, 548] on link "Add to do not call list" at bounding box center [1041, 538] width 193 height 29
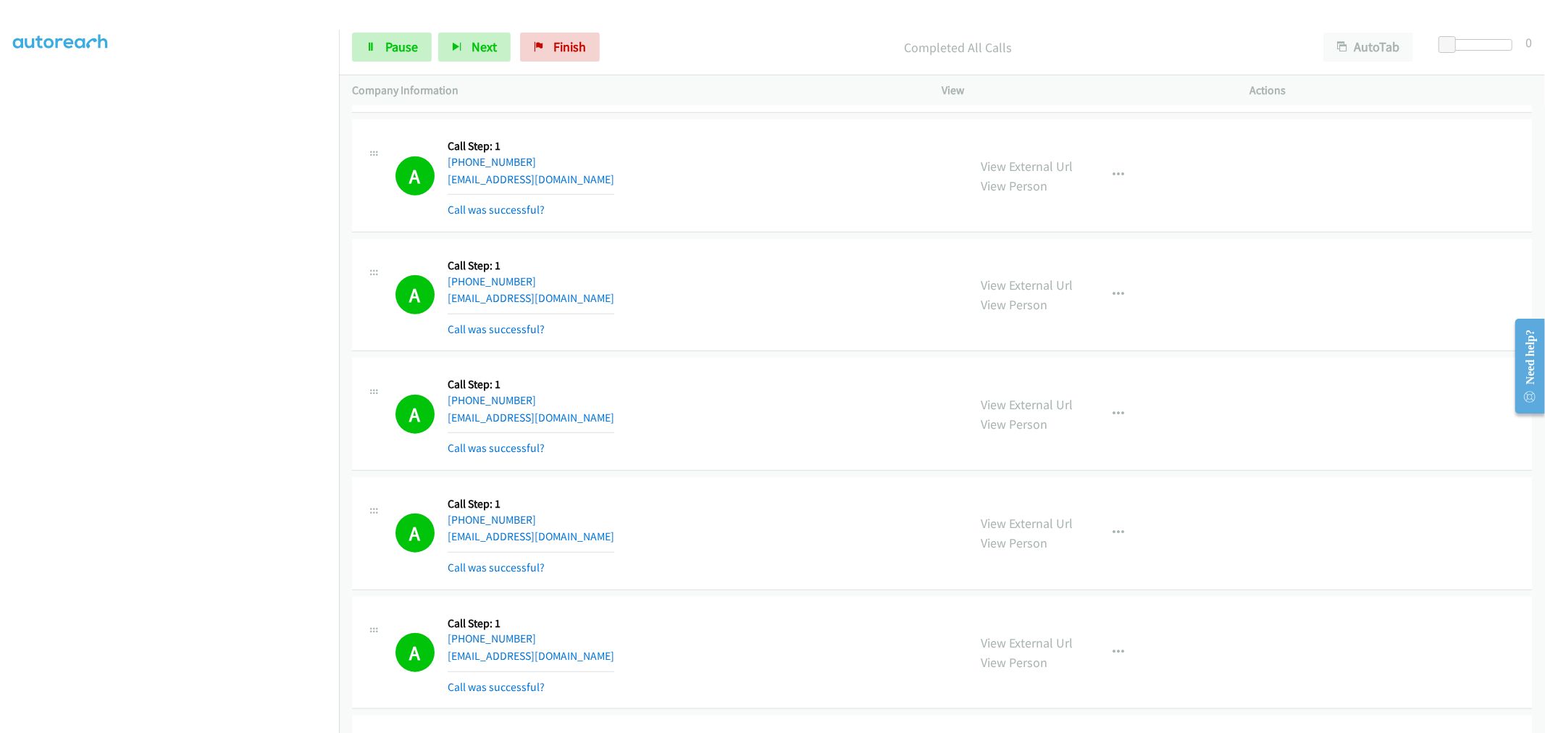
click at [770, 448] on div "A Callback Scheduled Call Step: 1 America/New_York +1 678-520-8504 brooklyn.car…" at bounding box center [676, 414] width 560 height 86
click at [383, 49] on link "Pause" at bounding box center [392, 47] width 80 height 29
click at [411, 47] on span "Pause" at bounding box center [401, 46] width 33 height 17
click at [411, 47] on span "Start Calls" at bounding box center [413, 46] width 57 height 17
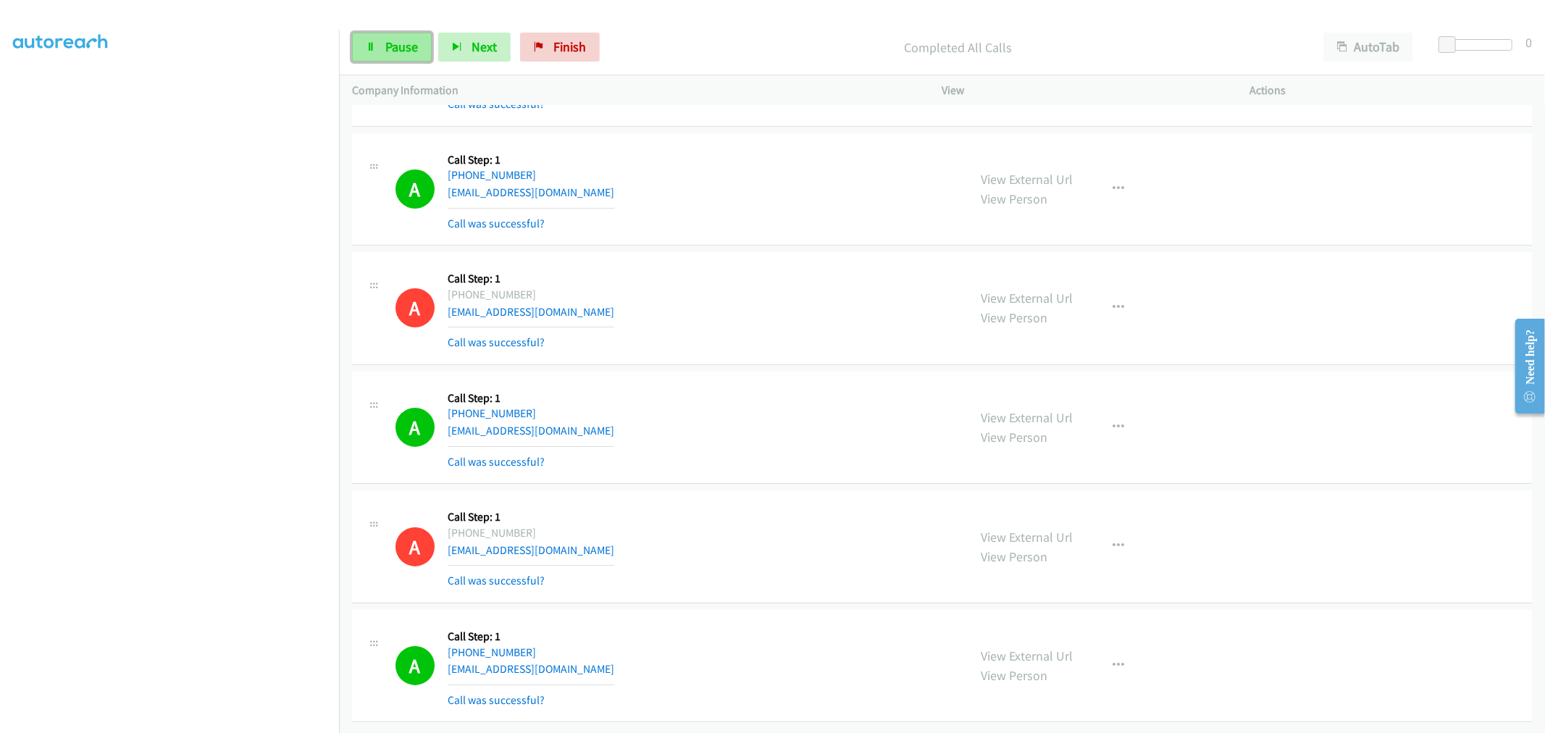
click at [375, 33] on link "Pause" at bounding box center [392, 47] width 80 height 29
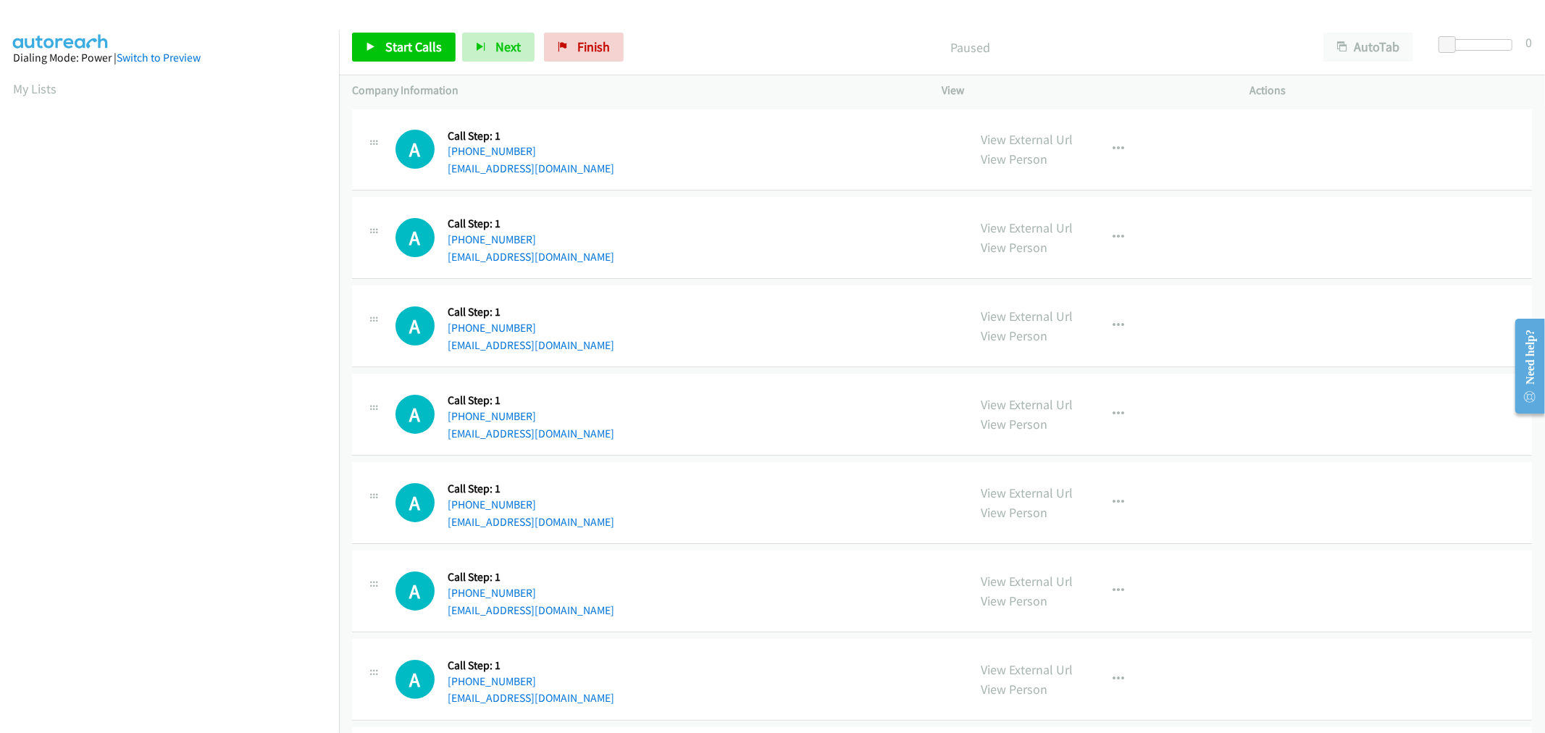
click at [378, 30] on div "Start Calls Pause Next Finish Paused AutoTab AutoTab 0" at bounding box center [942, 48] width 1206 height 56
click at [417, 43] on span "Start Calls" at bounding box center [413, 46] width 57 height 17
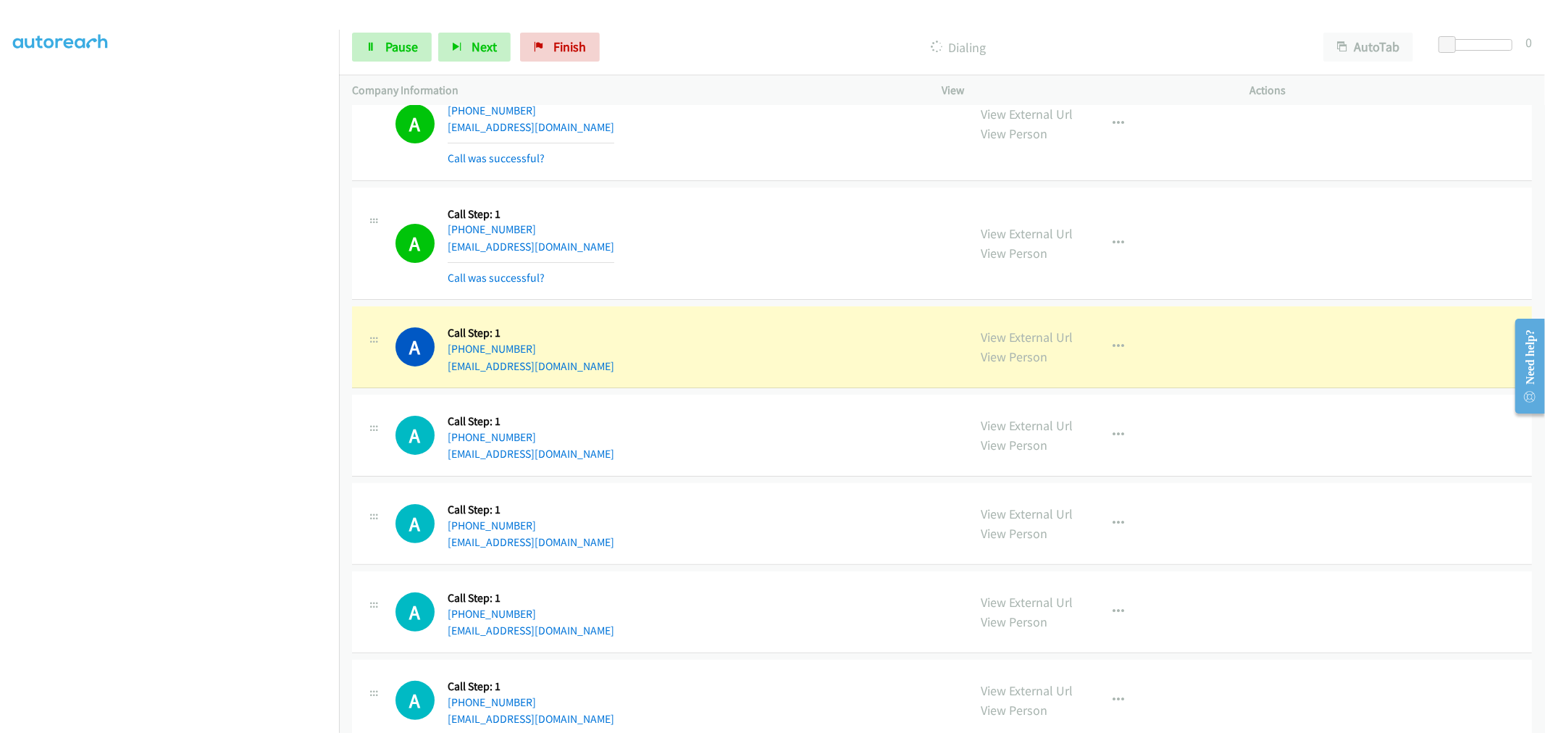
scroll to position [161, 0]
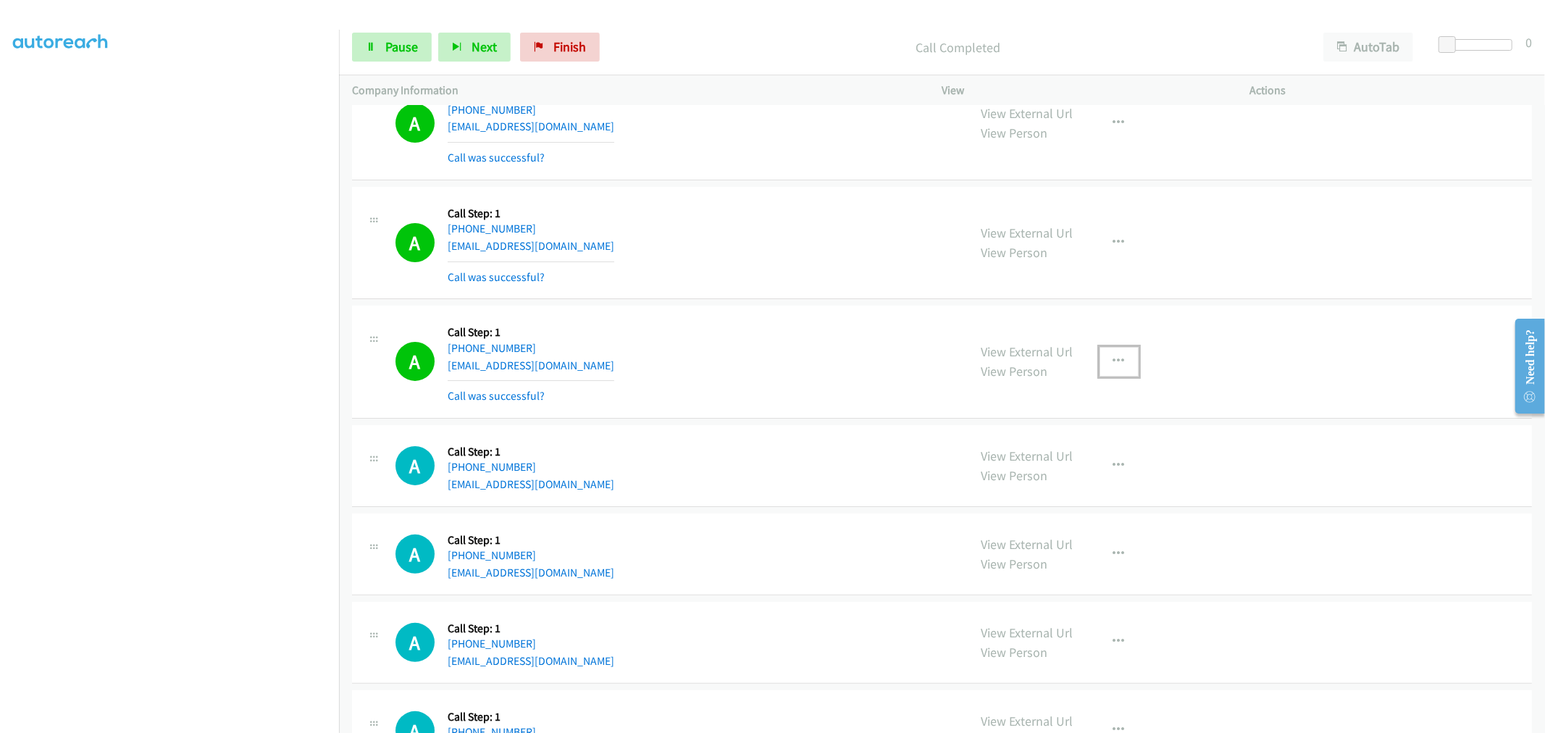
click at [1102, 348] on button "button" at bounding box center [1119, 361] width 39 height 29
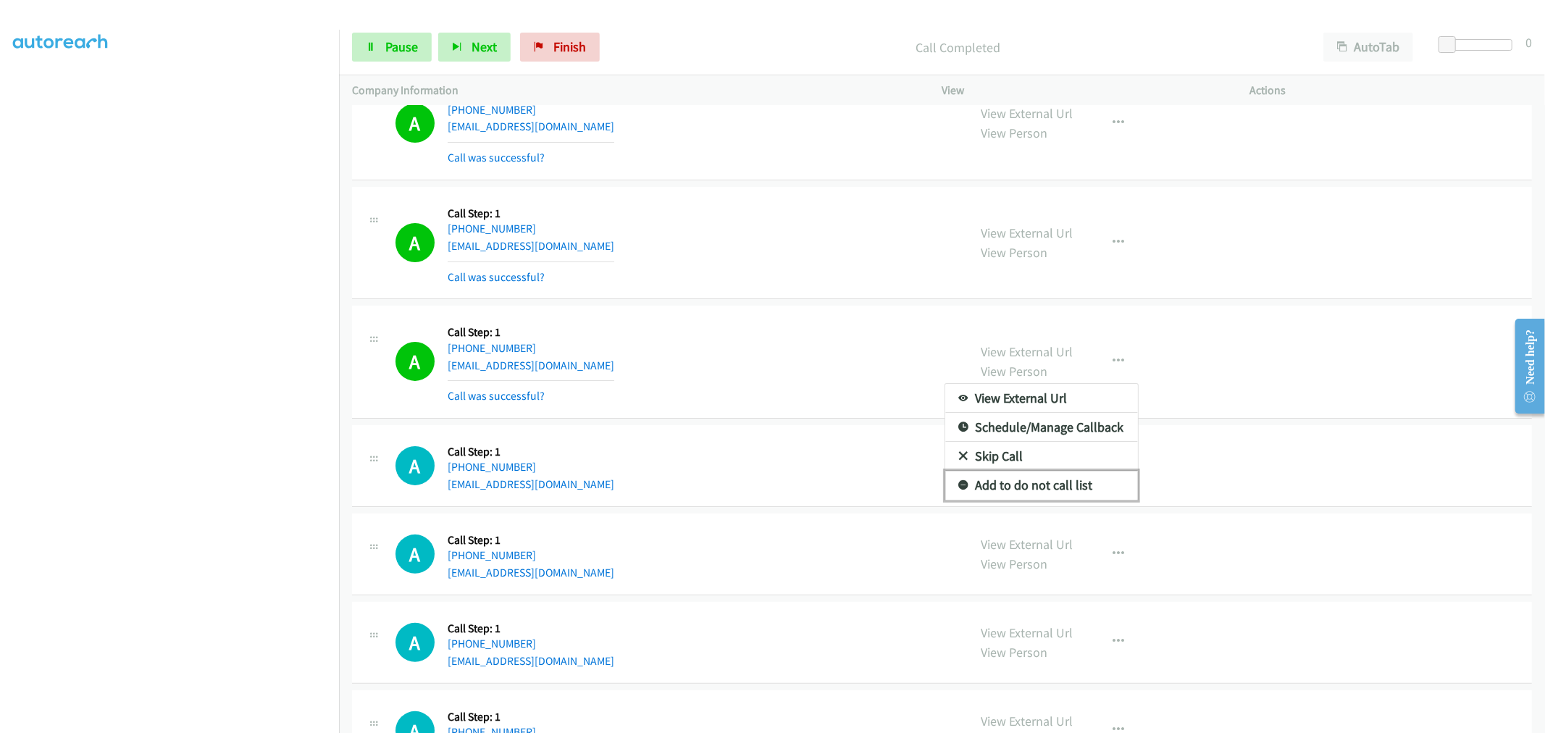
click at [1035, 485] on link "Add to do not call list" at bounding box center [1041, 485] width 193 height 29
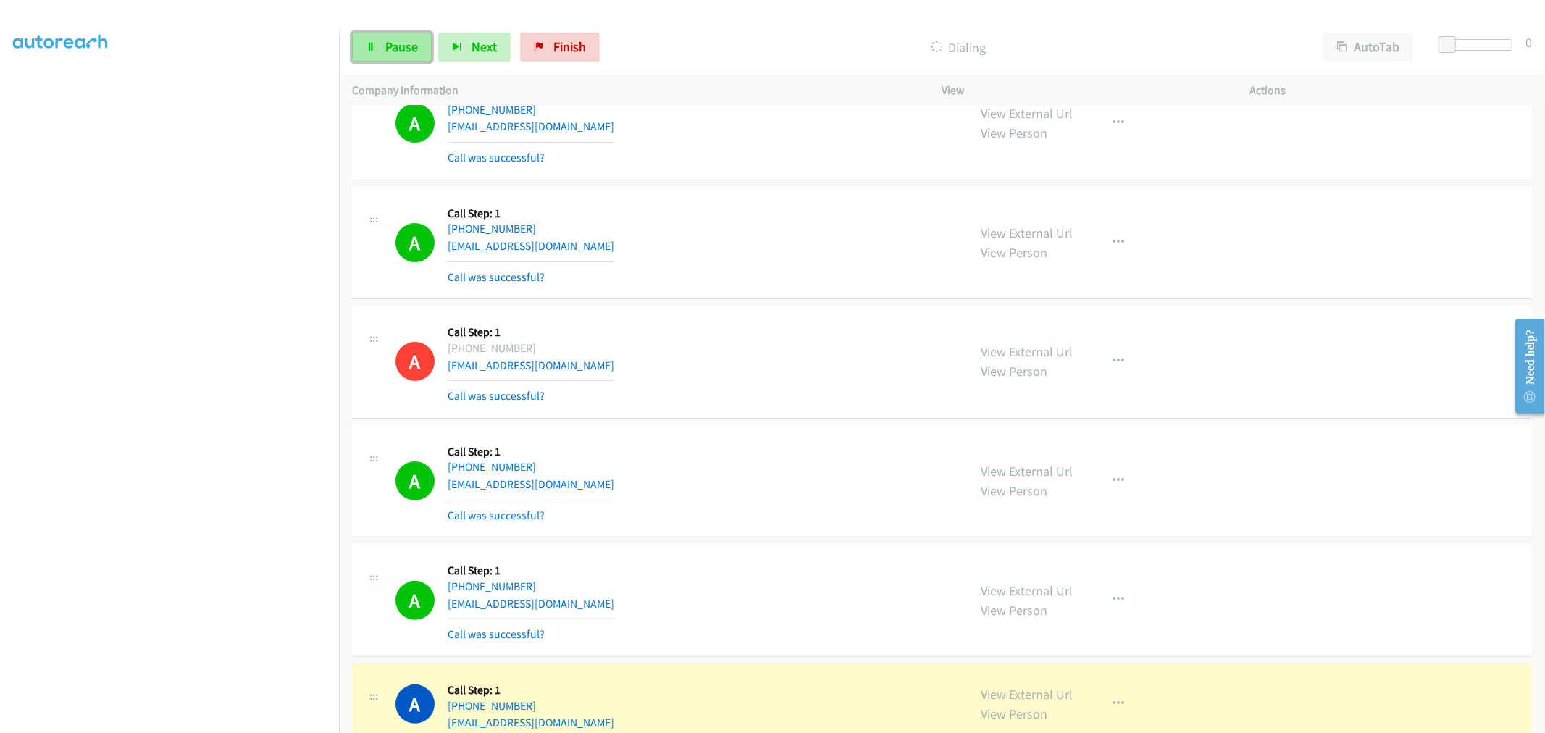
click at [377, 51] on link "Pause" at bounding box center [392, 47] width 80 height 29
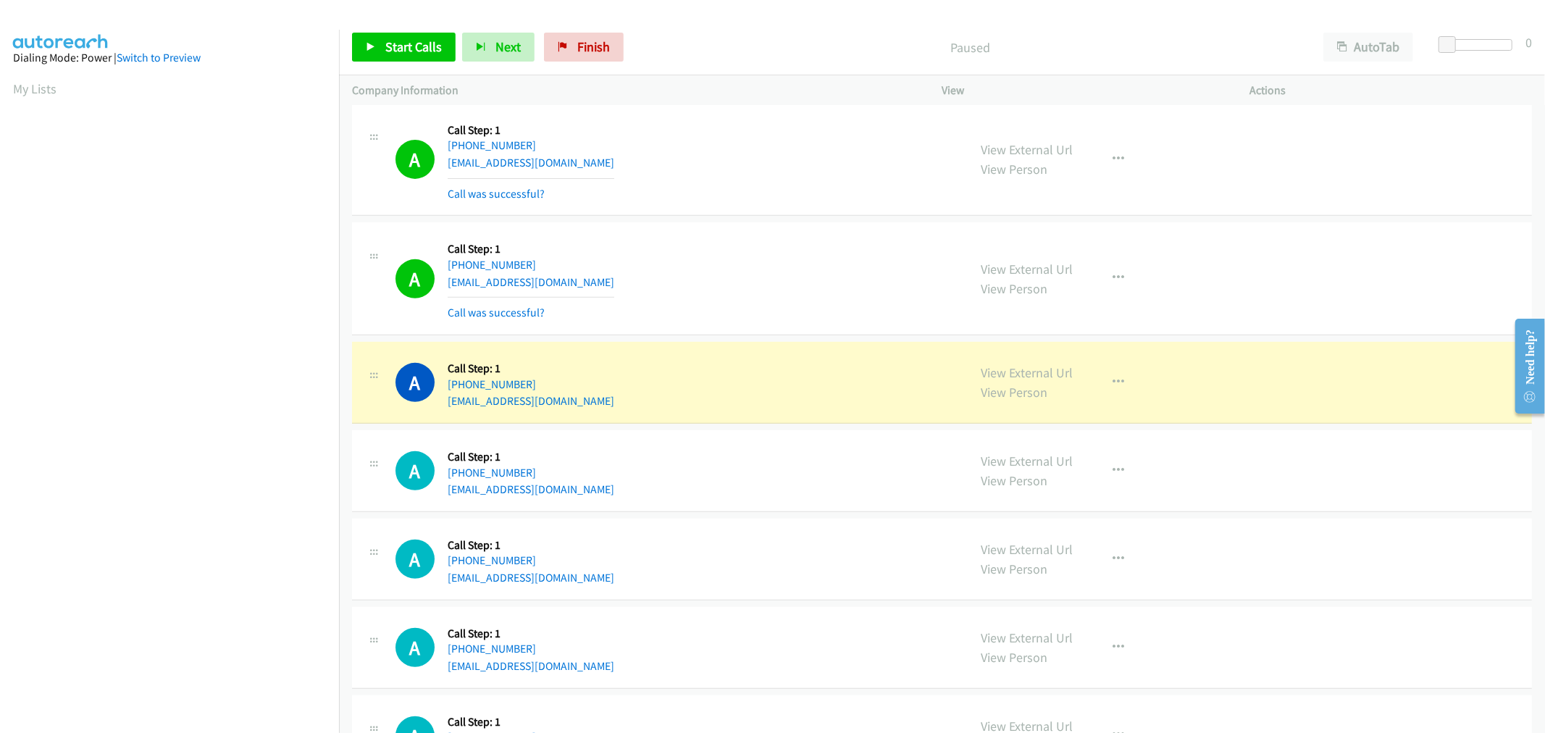
scroll to position [80, 0]
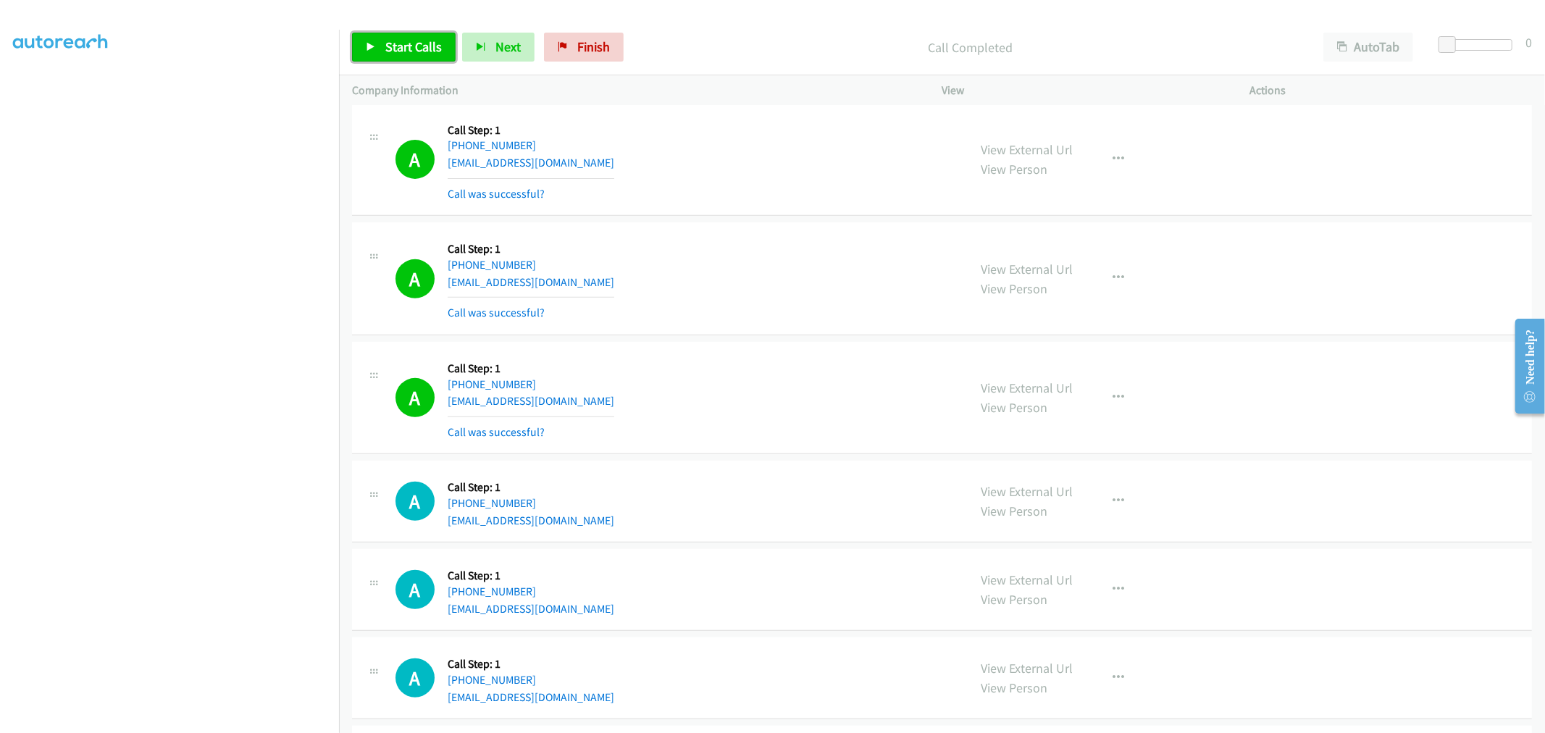
drag, startPoint x: 415, startPoint y: 44, endPoint x: 430, endPoint y: 97, distance: 54.8
click at [415, 44] on span "Start Calls" at bounding box center [413, 46] width 57 height 17
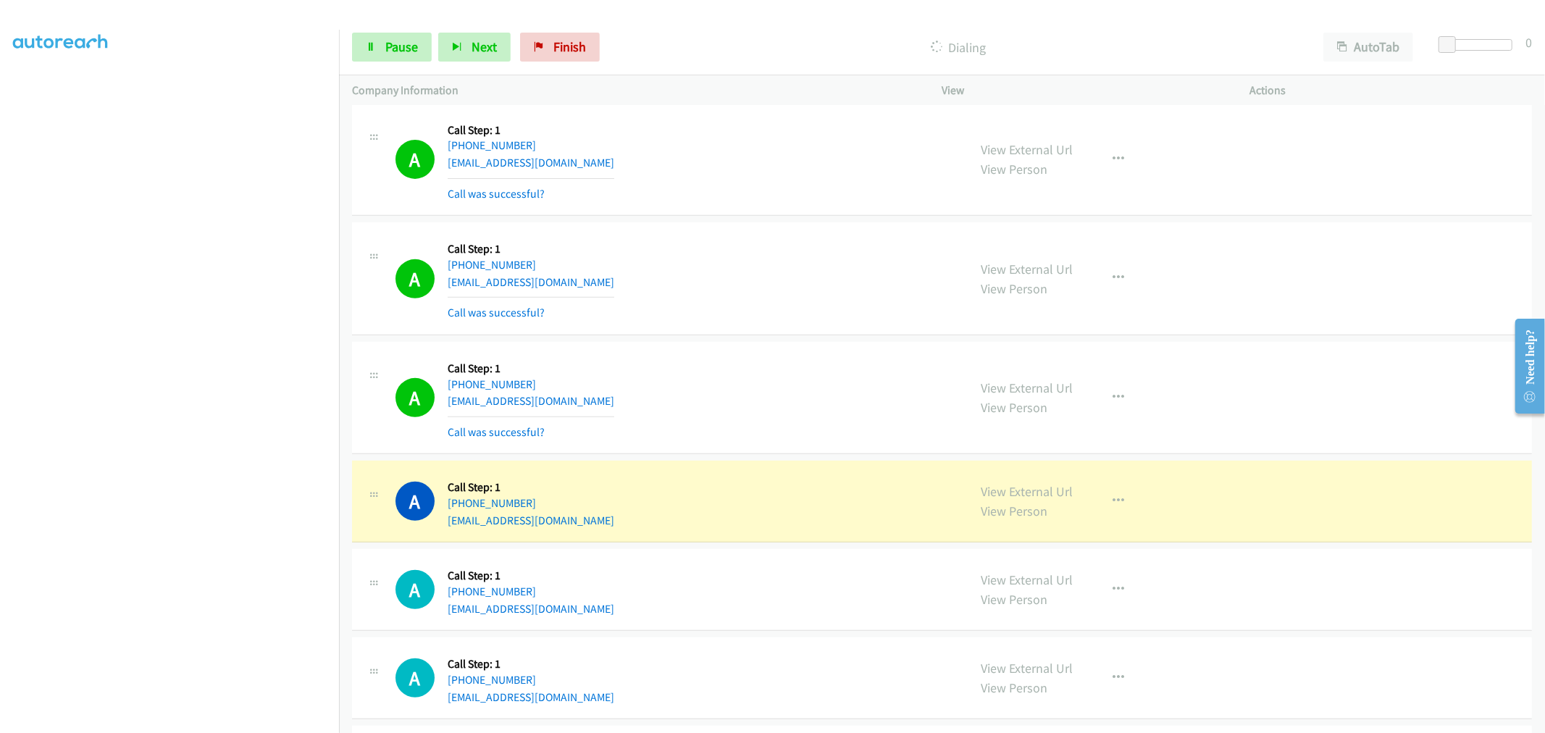
click at [801, 408] on div "A Callback Scheduled Call Step: 1 America/New_York +1 305-927-7714 mdiuskin@gma…" at bounding box center [676, 398] width 560 height 86
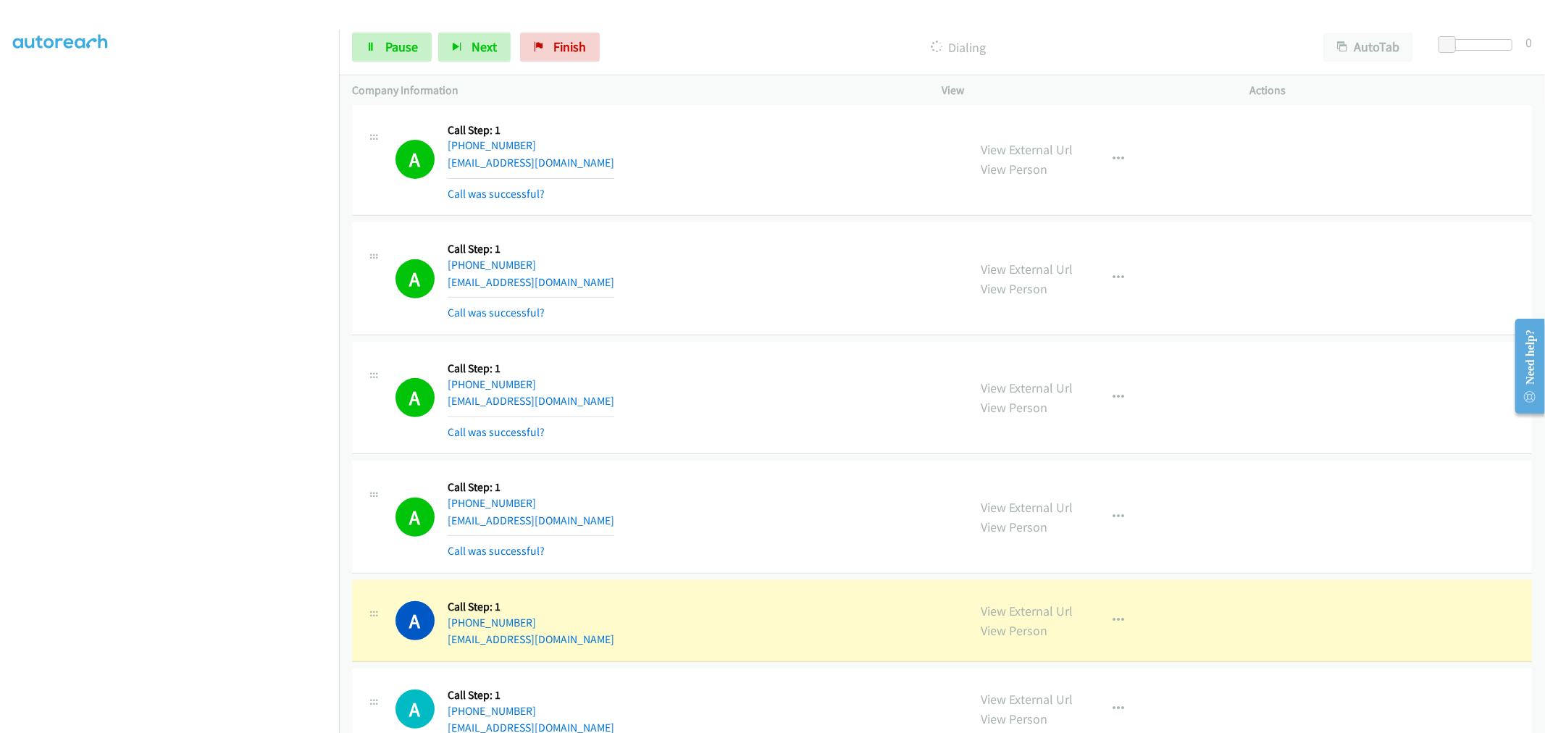
click at [356, 63] on div "Start Calls Pause Next Finish Dialing AutoTab AutoTab 0" at bounding box center [942, 48] width 1206 height 56
click at [363, 51] on link "Pause" at bounding box center [392, 47] width 80 height 29
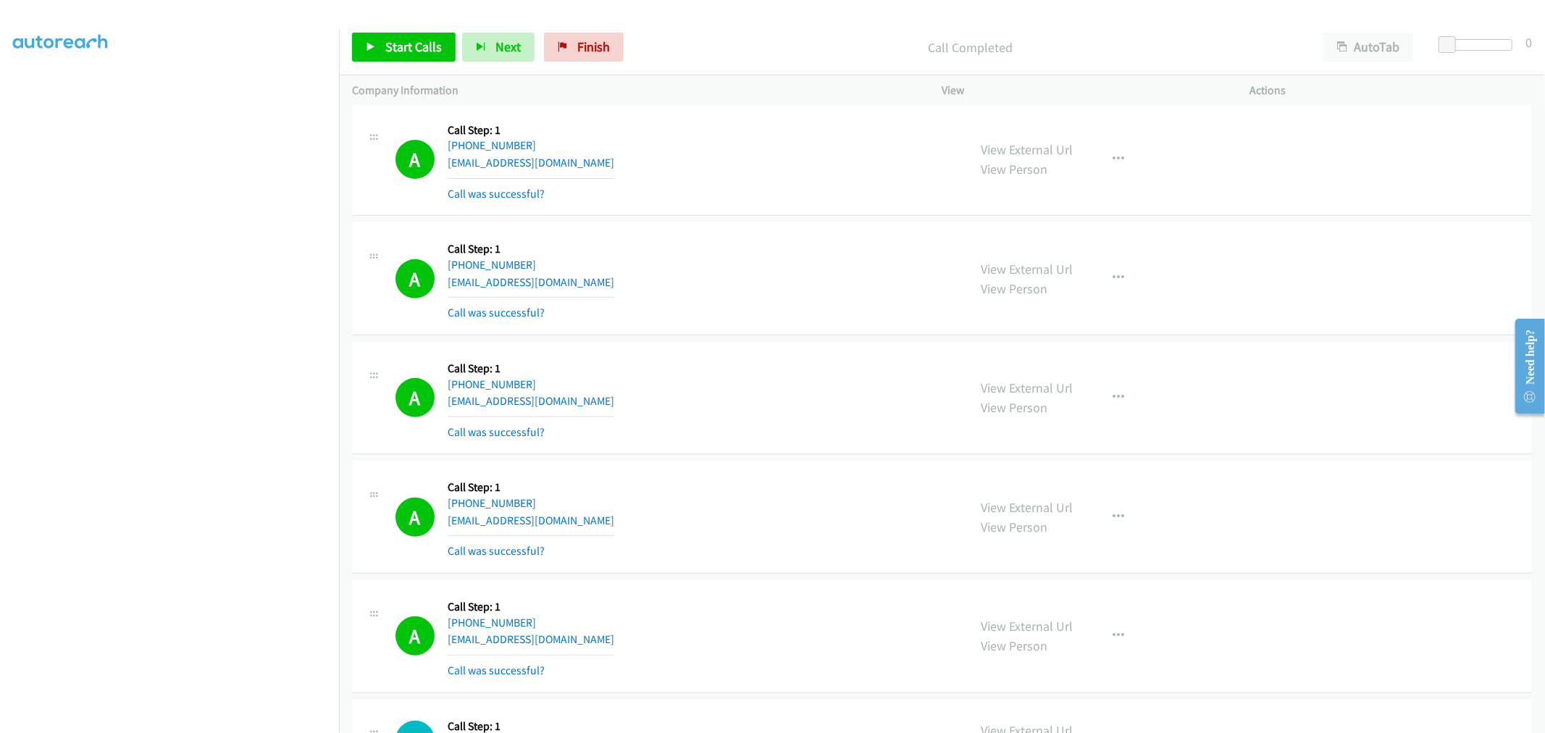
click at [790, 296] on div "A Callback Scheduled Call Step: 1 America/New_York +1 407-962-8007 chelsearobin…" at bounding box center [676, 278] width 560 height 86
click at [758, 337] on td "A Callback Scheduled Call Step: 1 America/New_York +1 407-962-8007 chelsearobin…" at bounding box center [942, 280] width 1206 height 120
click at [766, 220] on td "A Callback Scheduled Call Step: 1 America/New_York +1 407-962-8007 chelsearobin…" at bounding box center [942, 280] width 1206 height 120
click at [752, 220] on td "A Callback Scheduled Call Step: 1 America/New_York +1 407-962-8007 chelsearobin…" at bounding box center [942, 280] width 1206 height 120
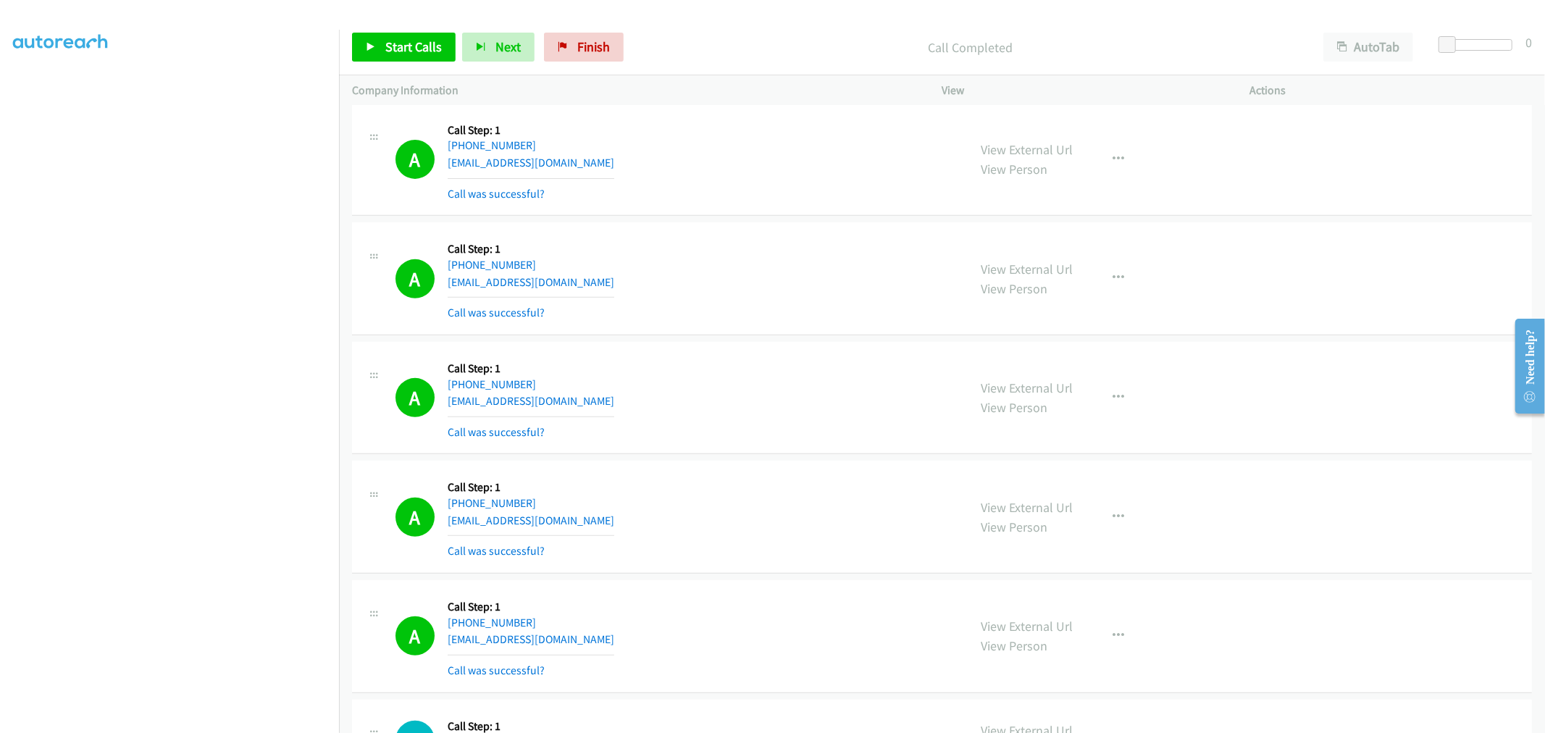
click at [788, 218] on td "A Callback Scheduled Call Step: 1 America/New_York +1 781-947-6015 canelaluis14…" at bounding box center [942, 160] width 1206 height 120
click at [750, 218] on td "A Callback Scheduled Call Step: 1 America/New_York +1 781-947-6015 canelaluis14…" at bounding box center [942, 160] width 1206 height 120
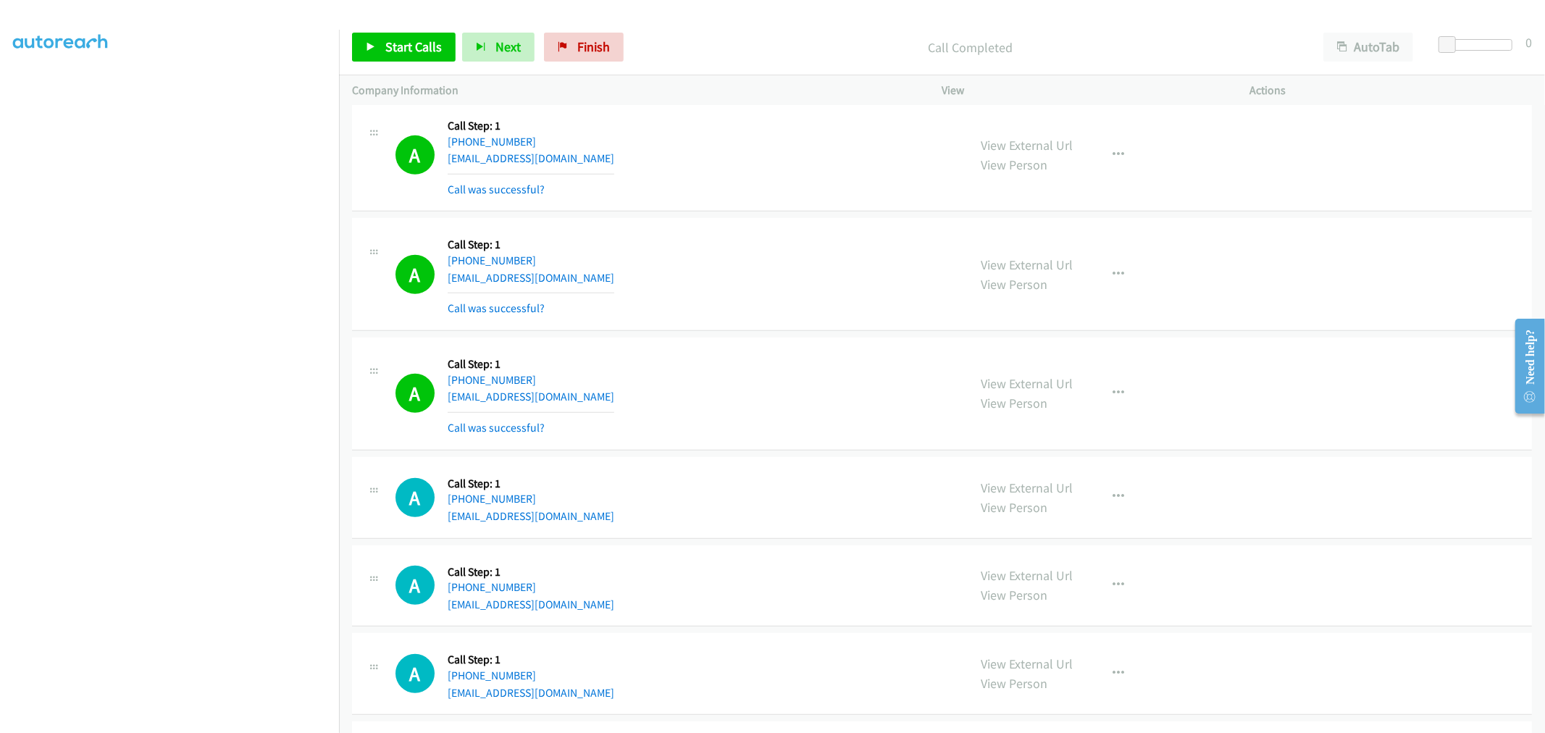
scroll to position [885, 0]
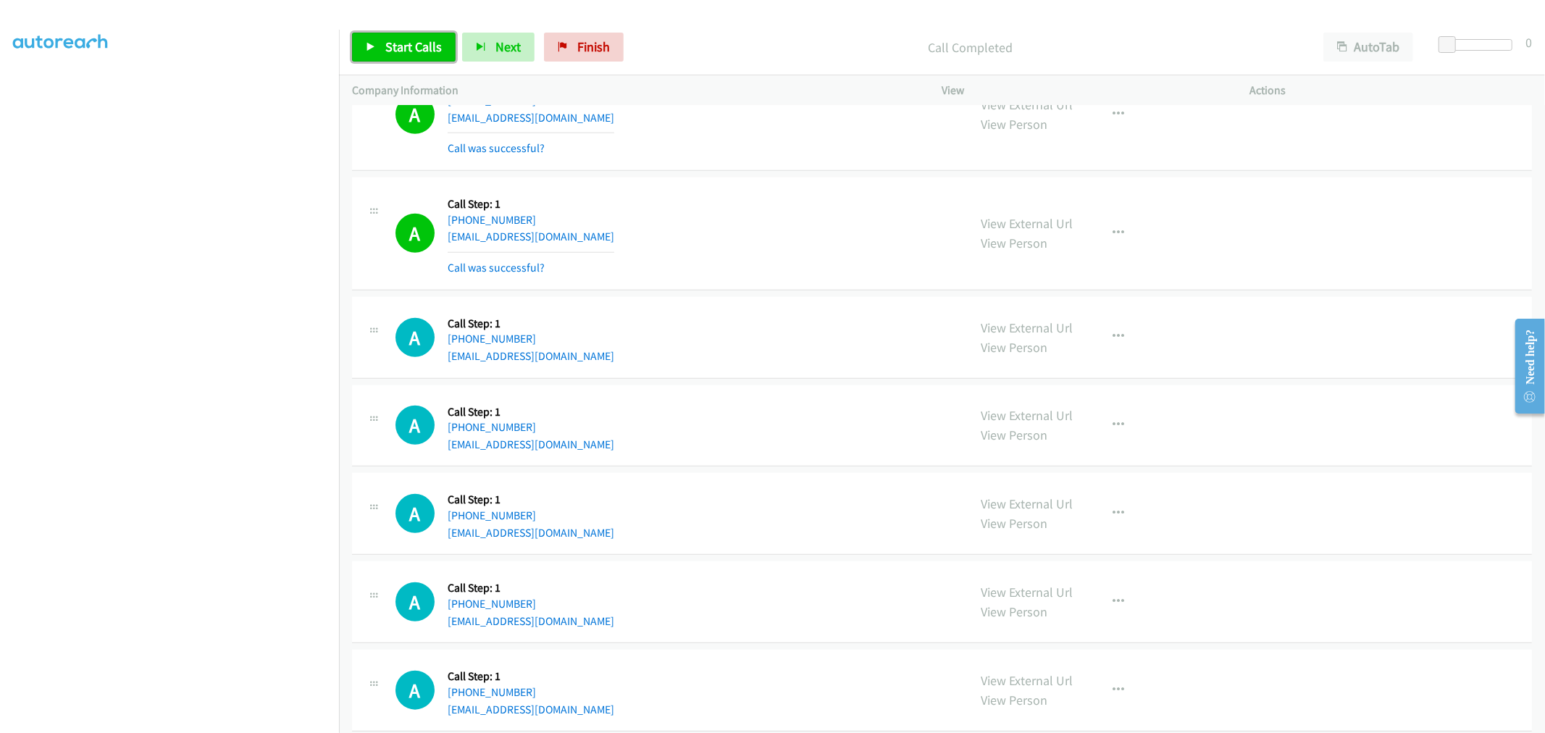
click at [430, 43] on span "Start Calls" at bounding box center [413, 46] width 57 height 17
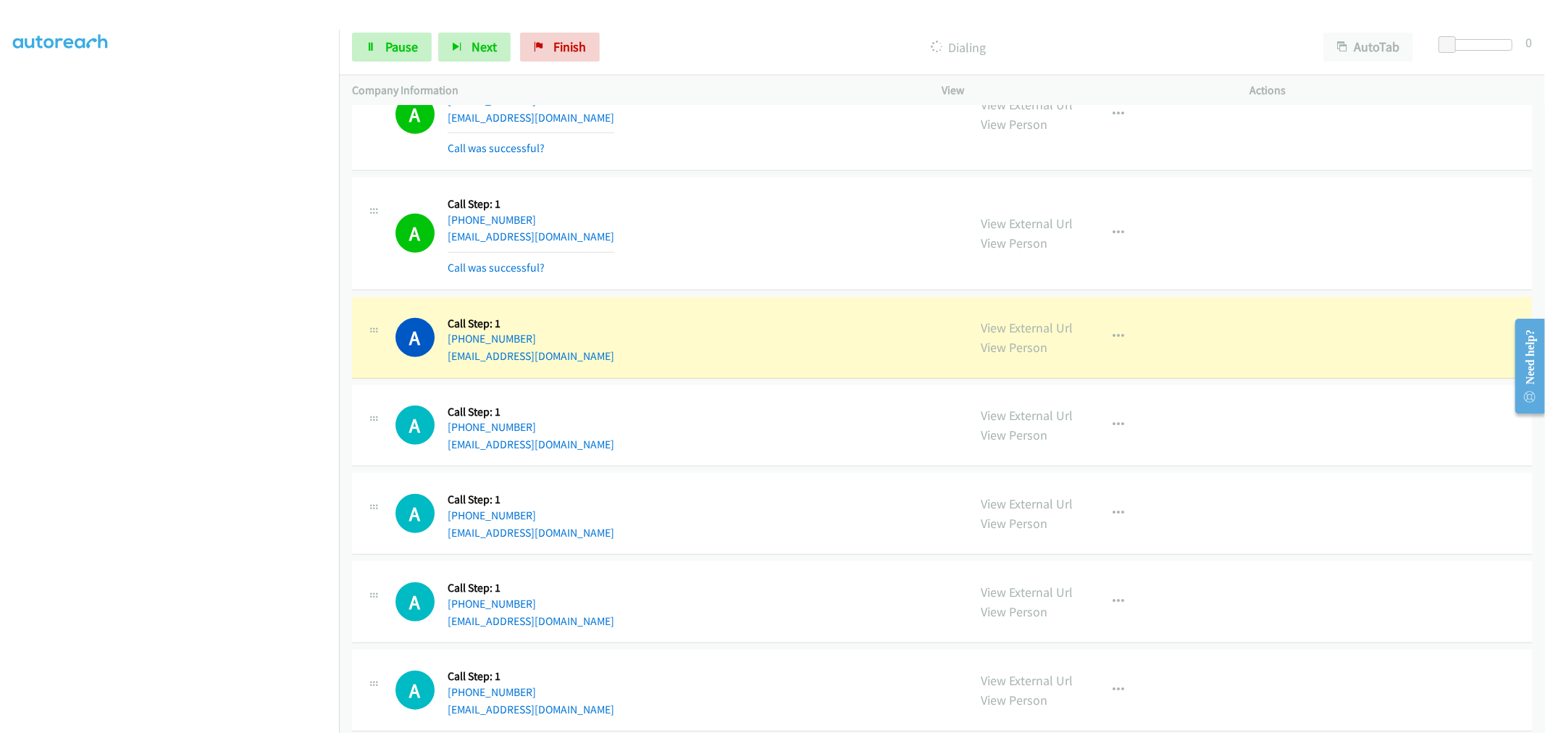
click at [768, 396] on div "A Callback Scheduled Call Step: 1 America/New_York +1 586-540-2851 bill_lackows…" at bounding box center [942, 426] width 1180 height 82
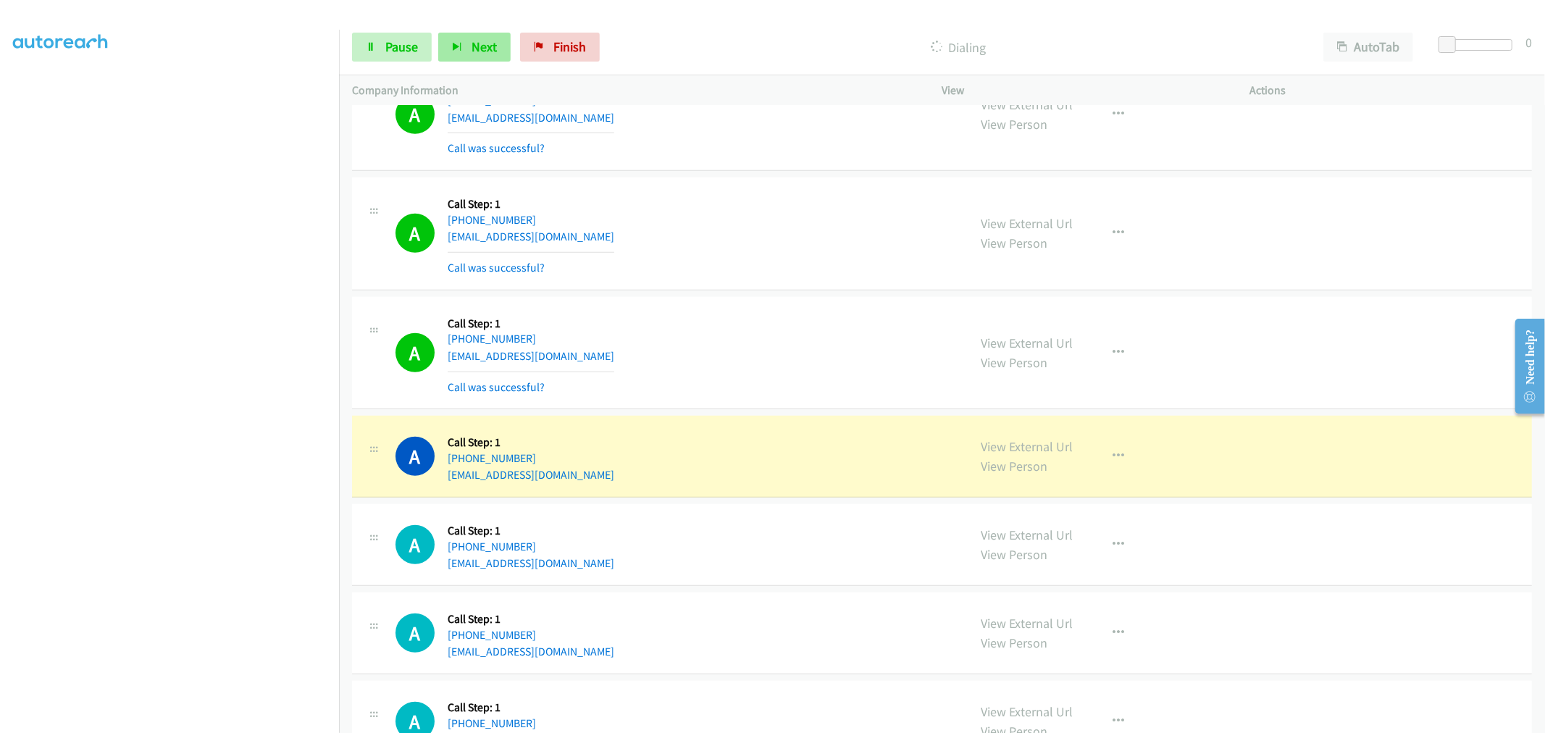
drag, startPoint x: 1030, startPoint y: 447, endPoint x: 504, endPoint y: 51, distance: 658.7
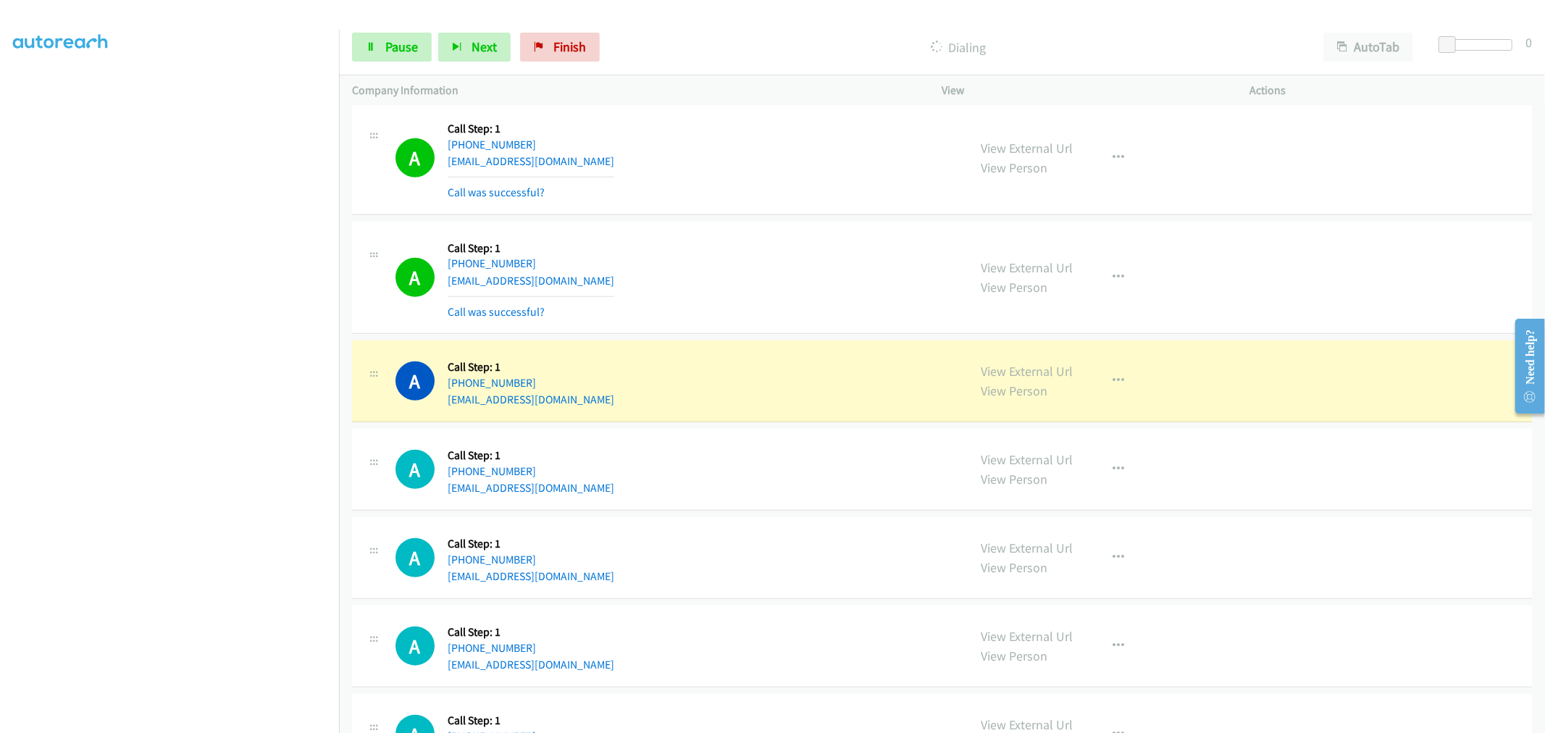
scroll to position [1046, 0]
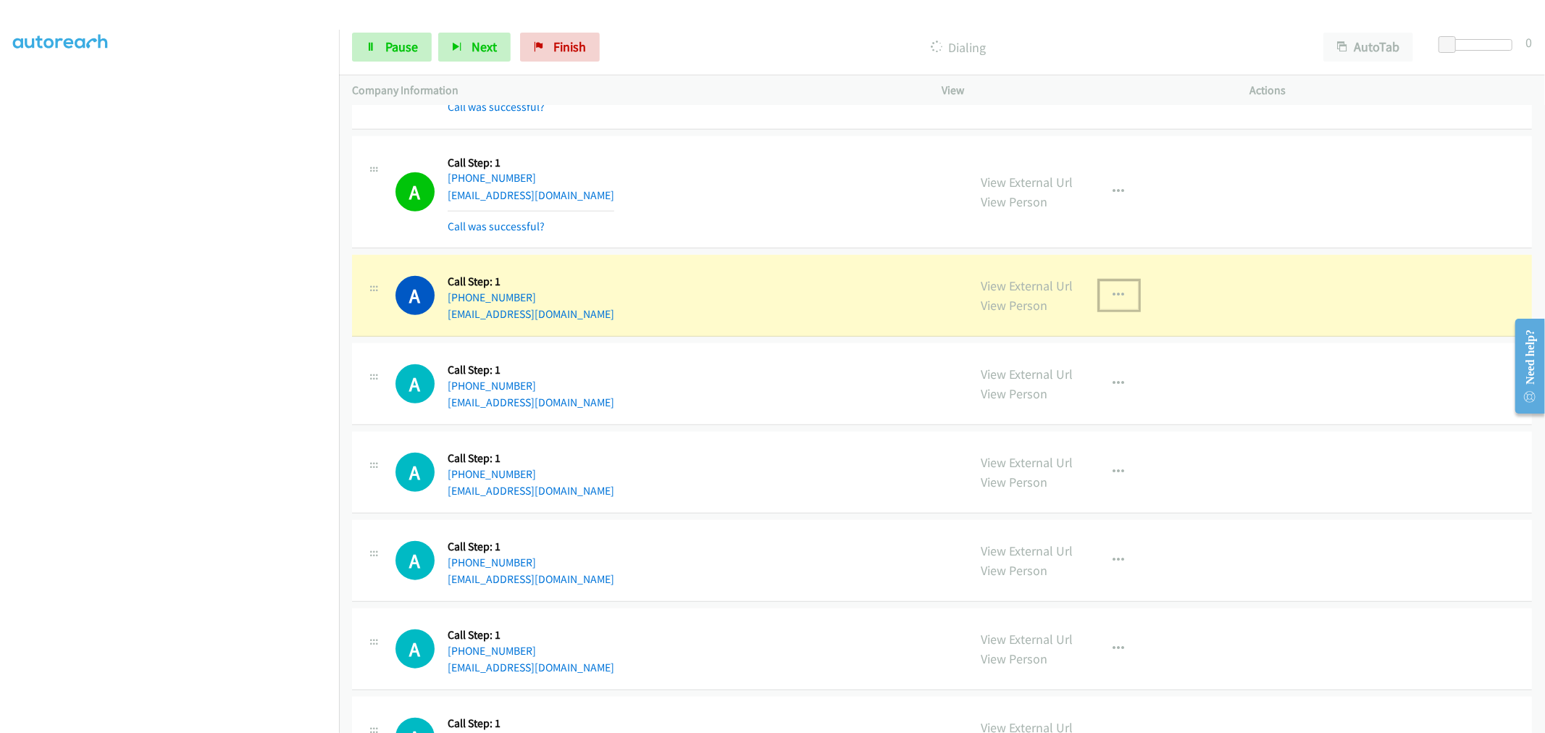
click at [1114, 307] on button "button" at bounding box center [1119, 295] width 39 height 29
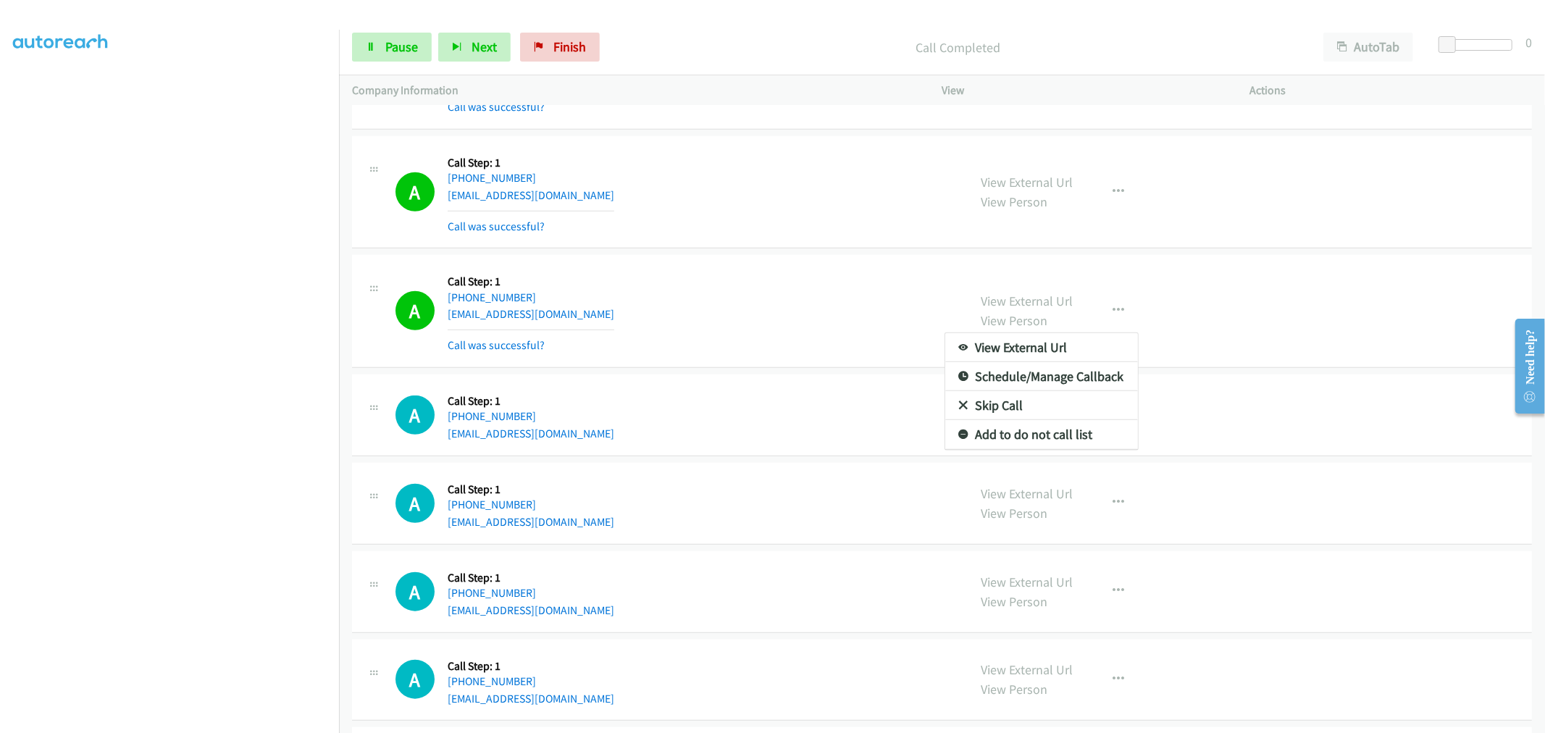
drag, startPoint x: 786, startPoint y: 230, endPoint x: 866, endPoint y: 244, distance: 81.0
click at [788, 229] on div at bounding box center [772, 366] width 1545 height 733
click at [1101, 308] on button "button" at bounding box center [1119, 310] width 39 height 29
click at [1015, 440] on link "Add to do not call list" at bounding box center [1041, 434] width 193 height 29
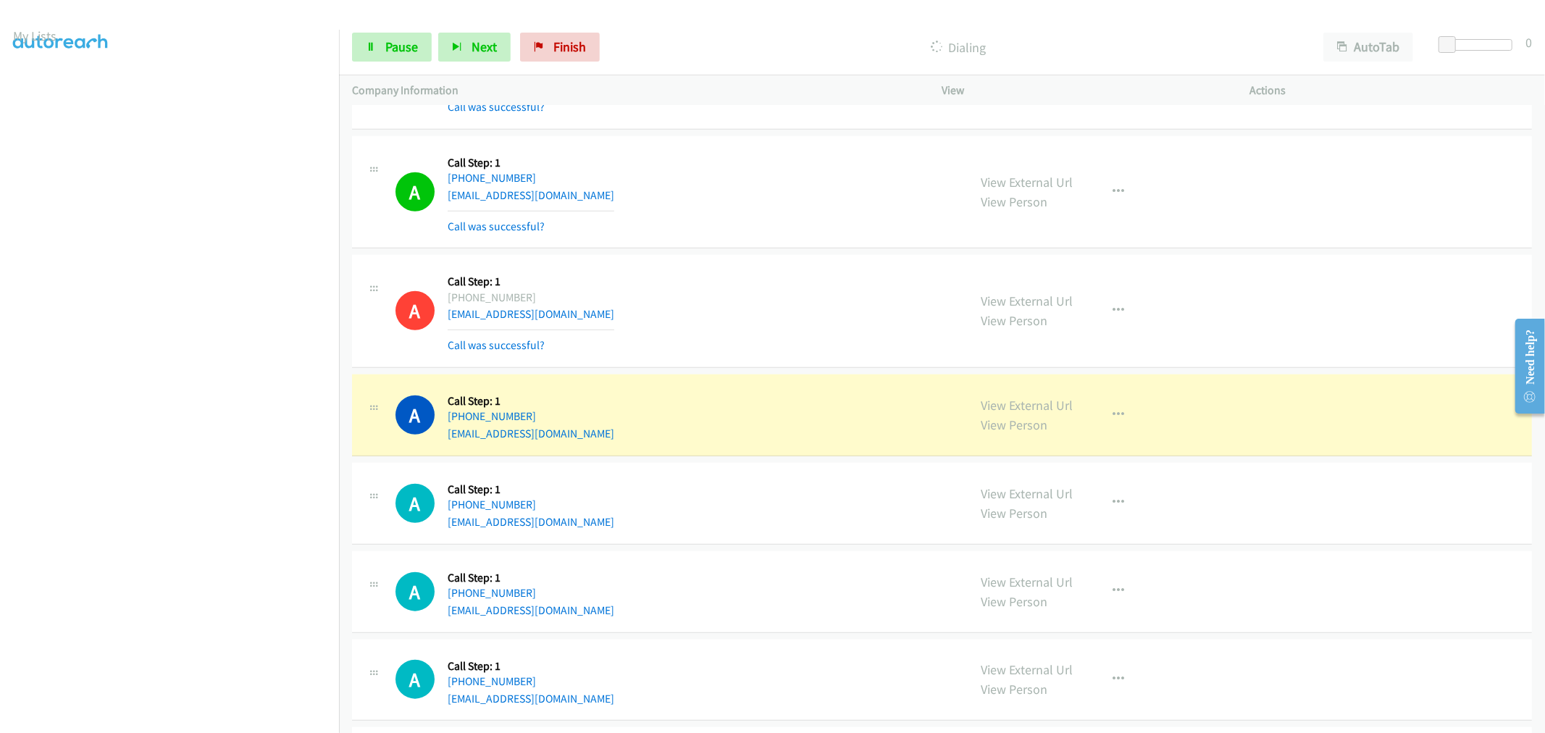
scroll to position [80, 0]
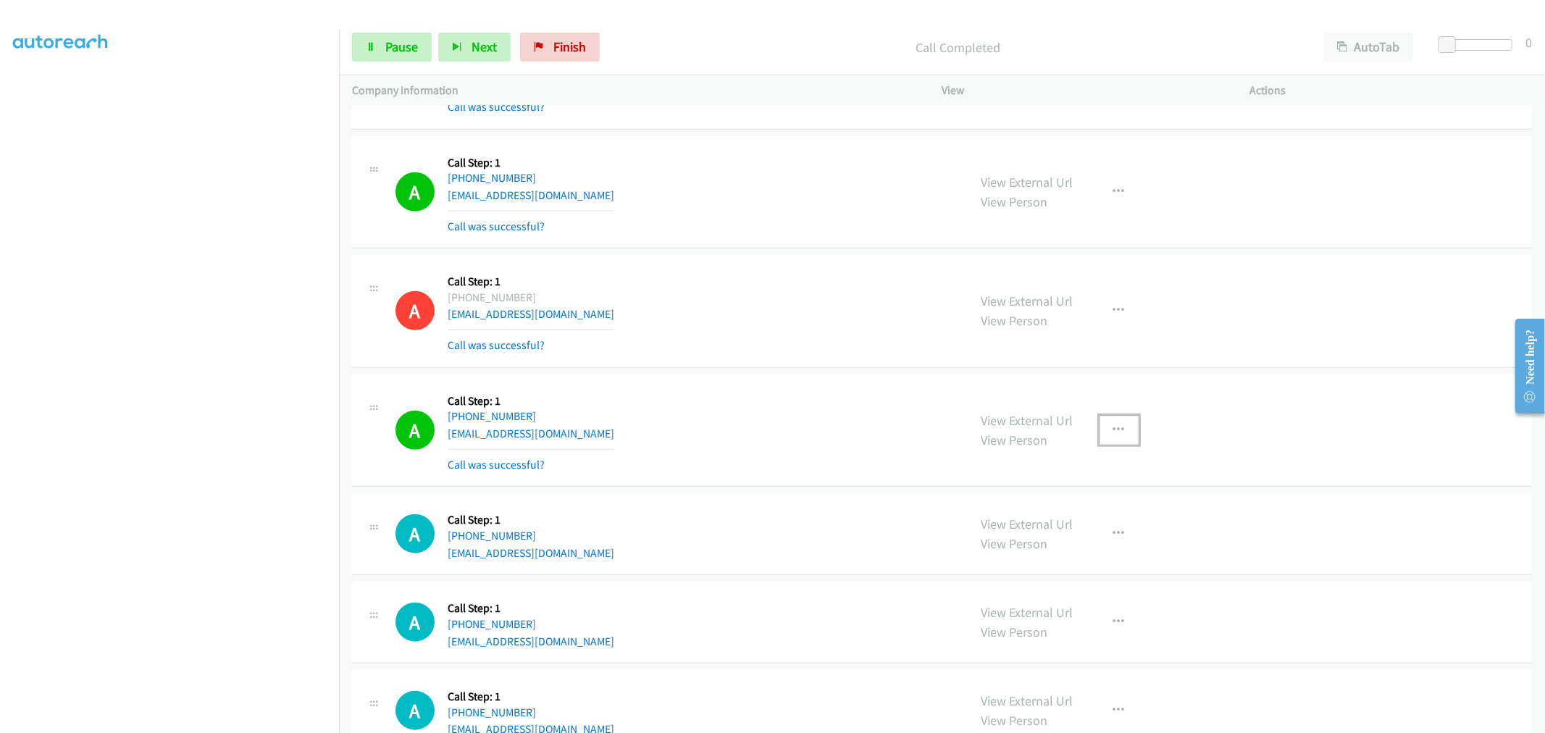
click at [1128, 424] on button "button" at bounding box center [1119, 430] width 39 height 29
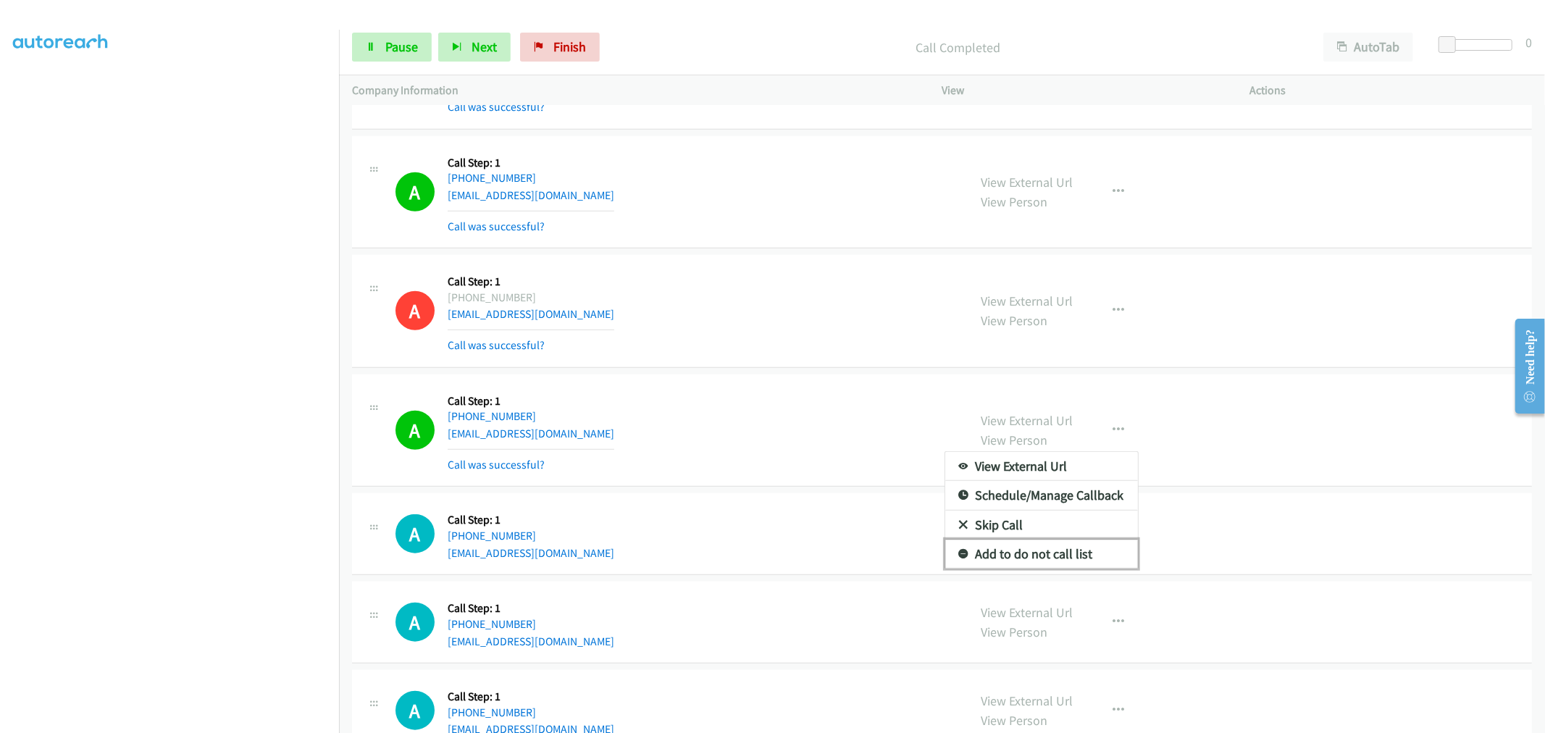
click at [1051, 554] on link "Add to do not call list" at bounding box center [1041, 554] width 193 height 29
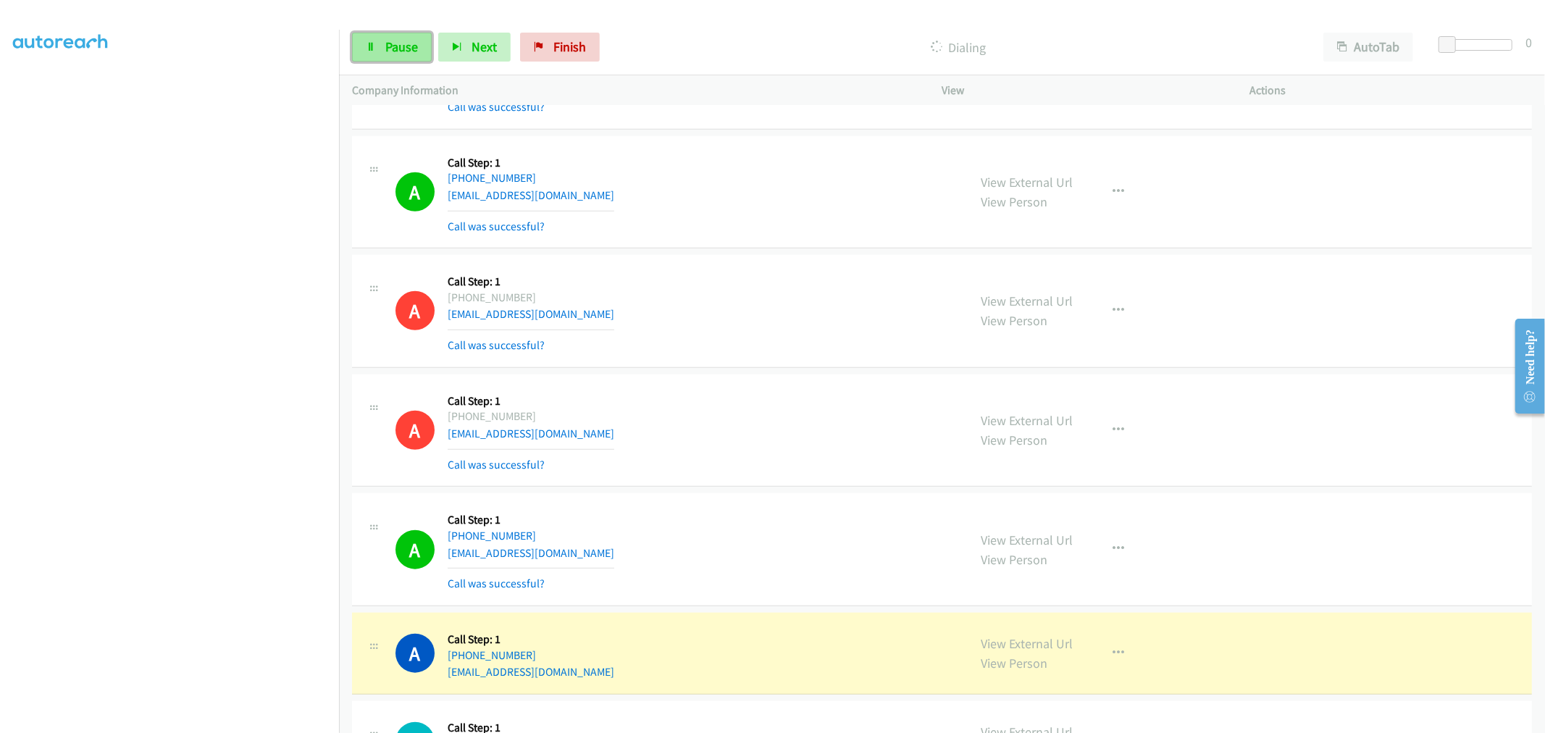
click at [396, 54] on span "Pause" at bounding box center [401, 46] width 33 height 17
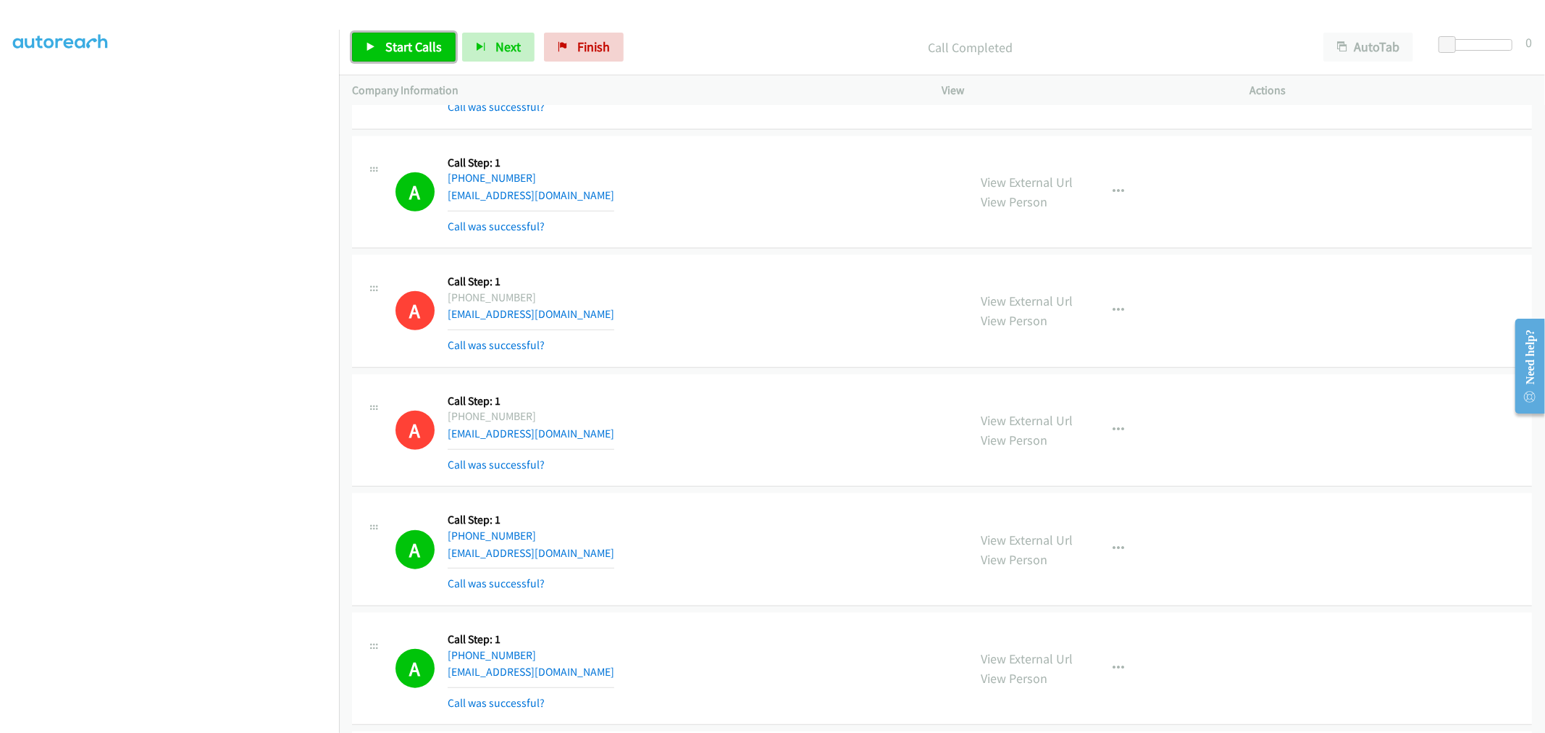
click at [407, 49] on span "Start Calls" at bounding box center [413, 46] width 57 height 17
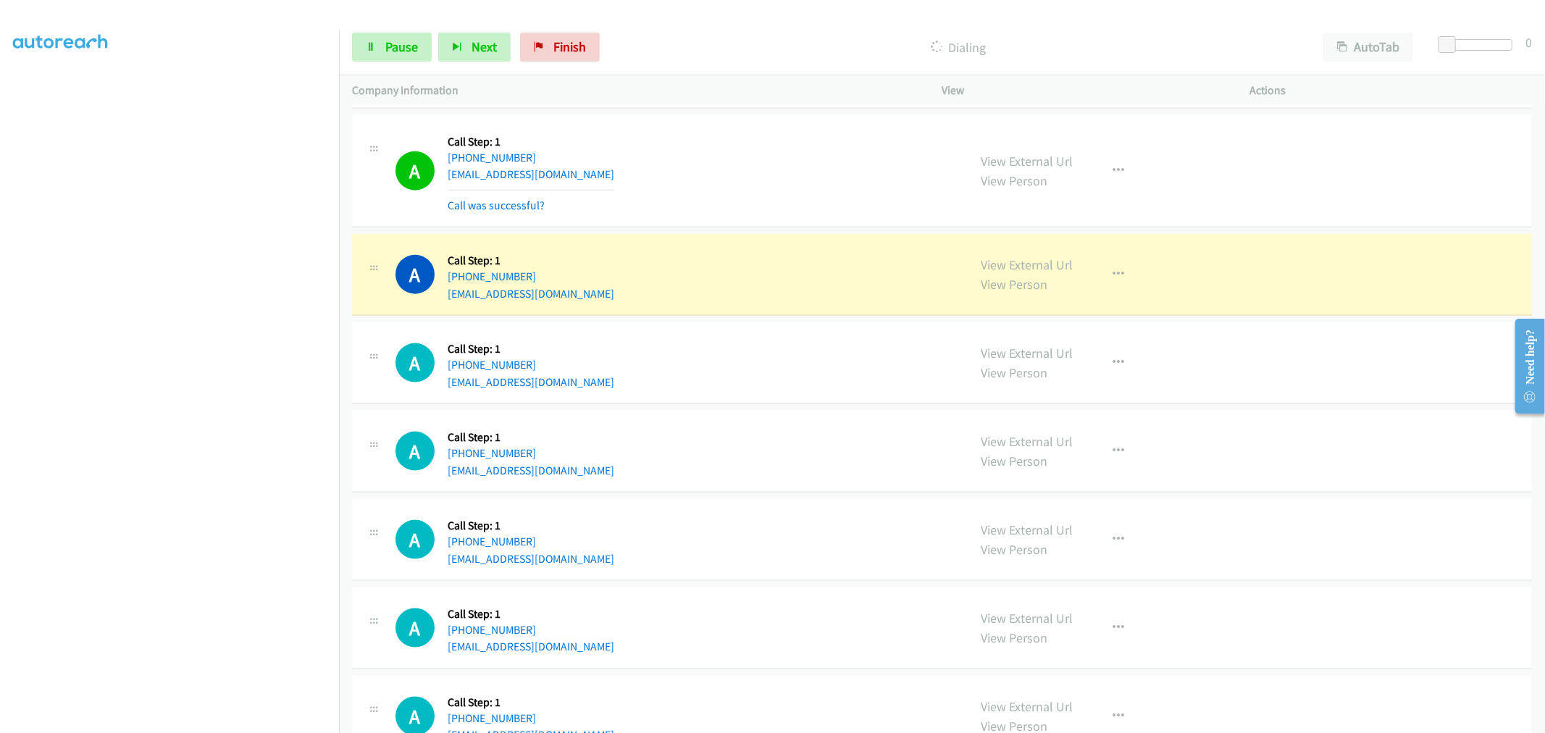
scroll to position [1529, 0]
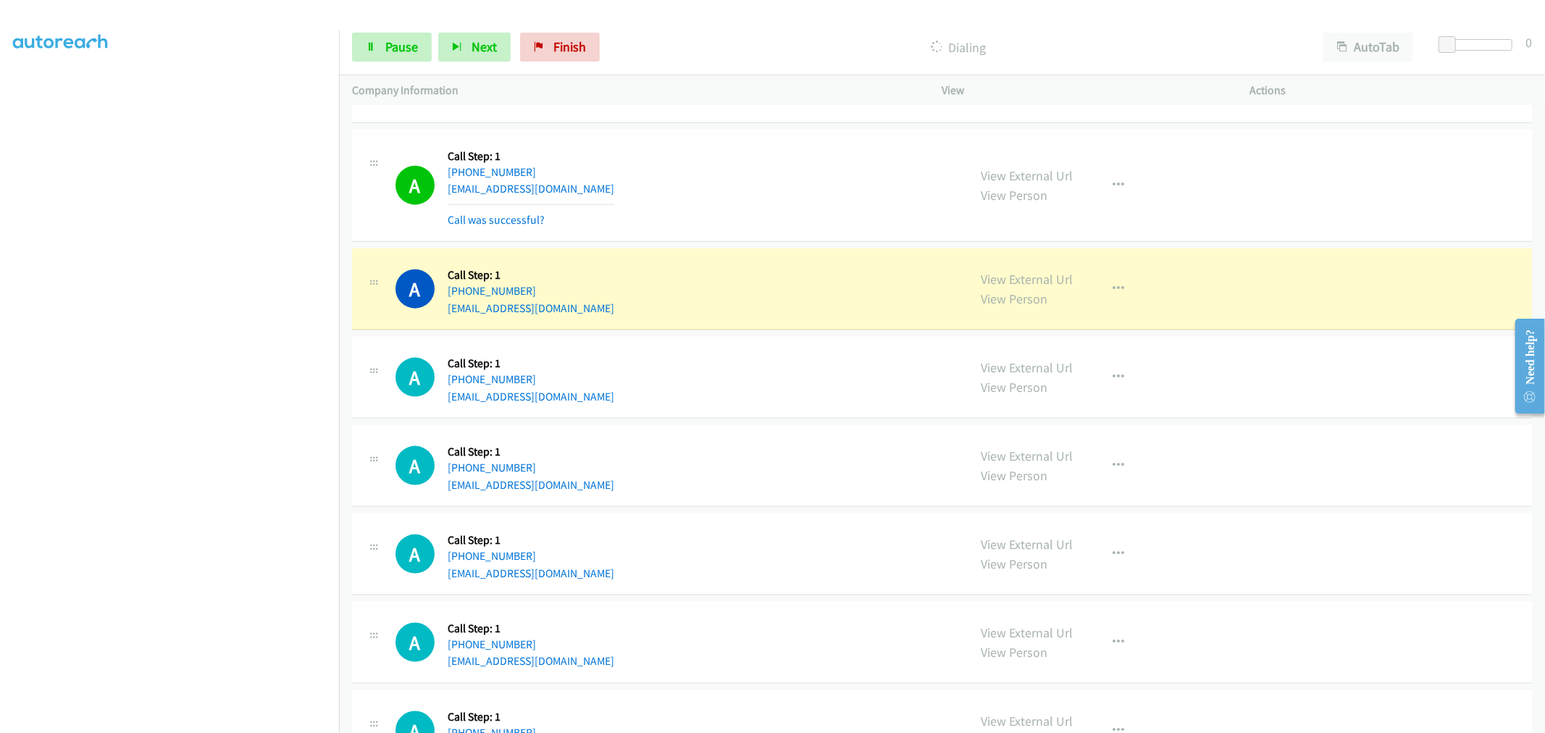
click at [764, 235] on div "A Callback Scheduled Call Step: 1 America/Chicago +1 830-672-1937 geo.bigd@gmai…" at bounding box center [942, 186] width 1180 height 113
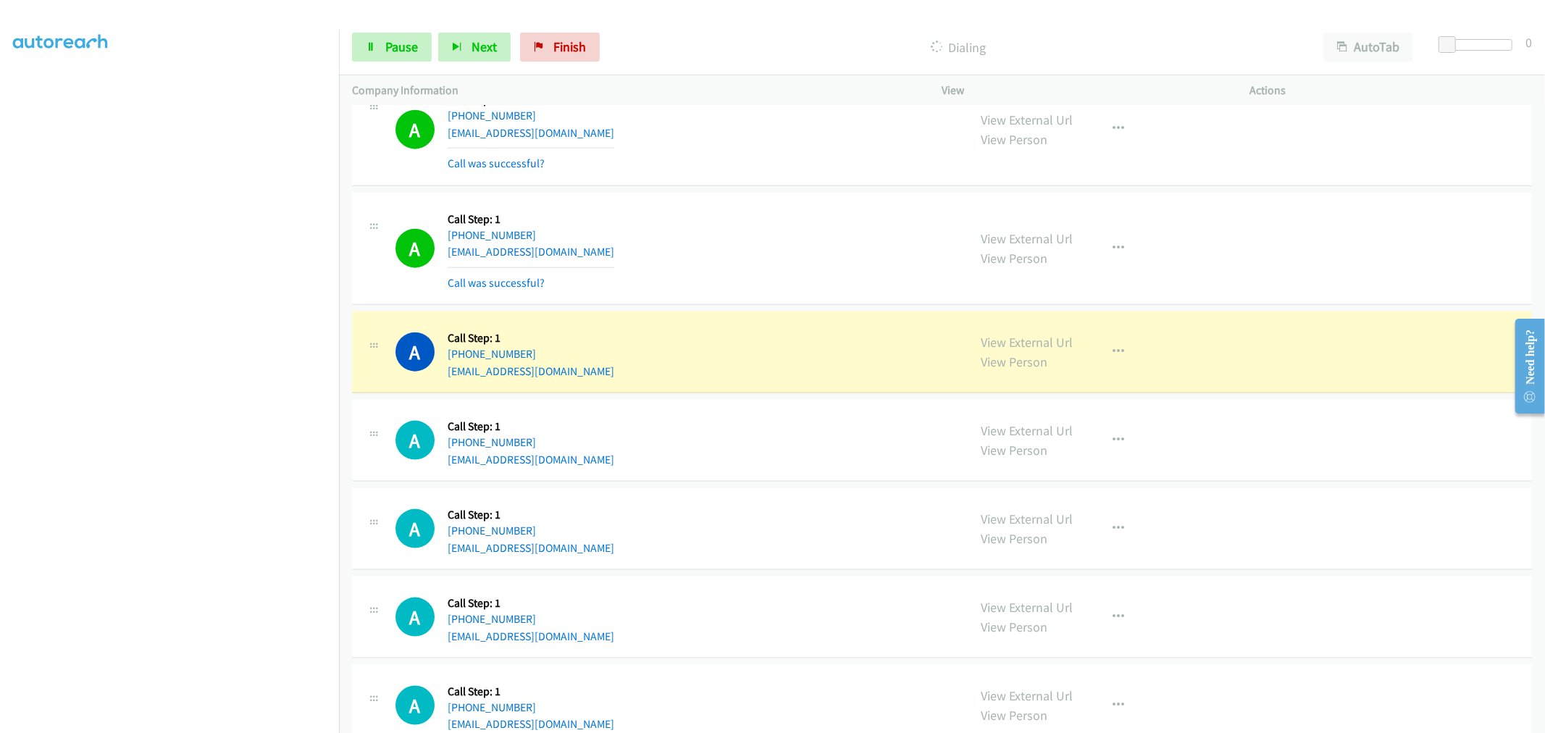
scroll to position [1449, 0]
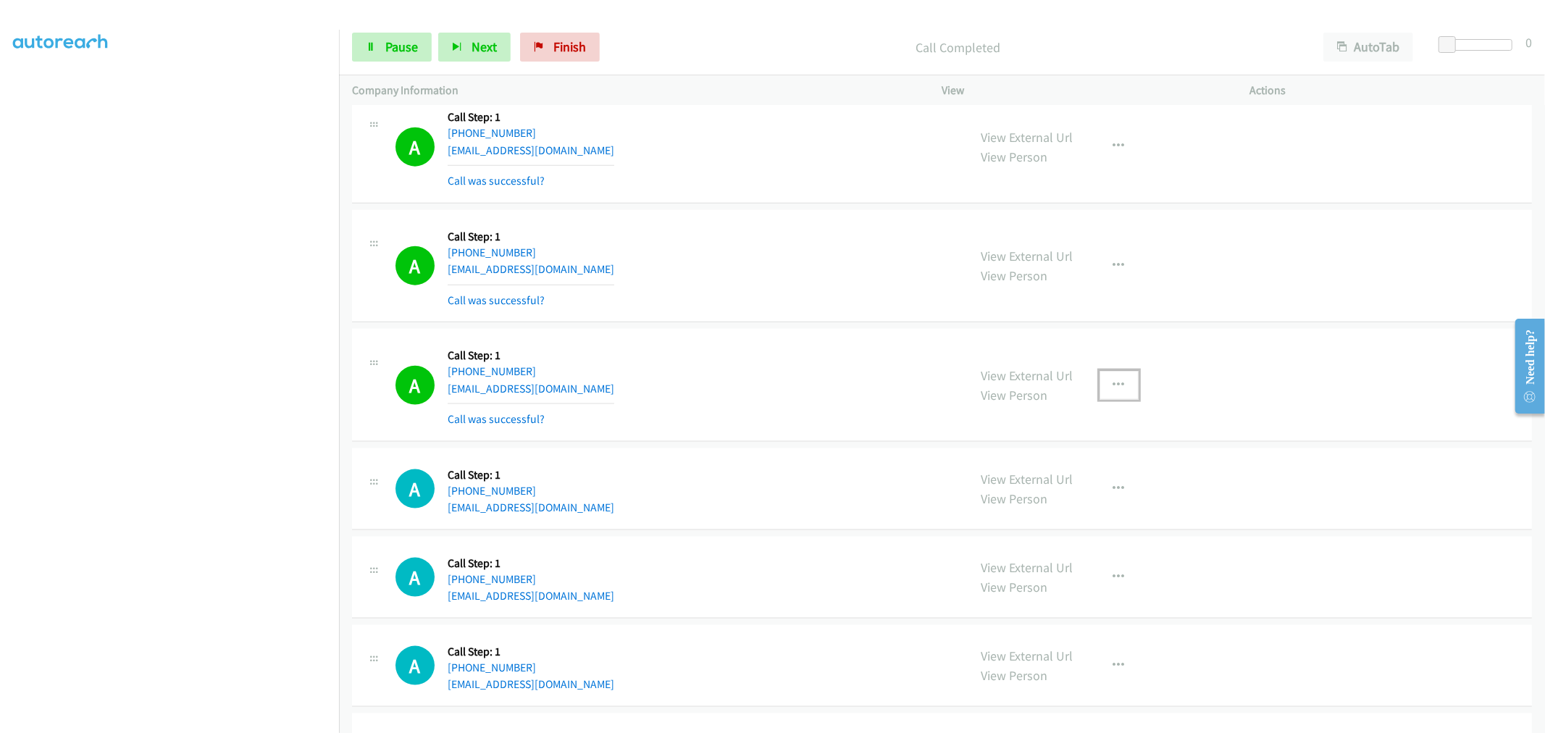
click at [1114, 389] on icon "button" at bounding box center [1120, 386] width 12 height 12
click at [1041, 496] on link "Add to do not call list" at bounding box center [1041, 509] width 193 height 29
click at [214, 728] on aside "Dialing Mode: Power | Switch to Preview My Lists" at bounding box center [169, 362] width 339 height 802
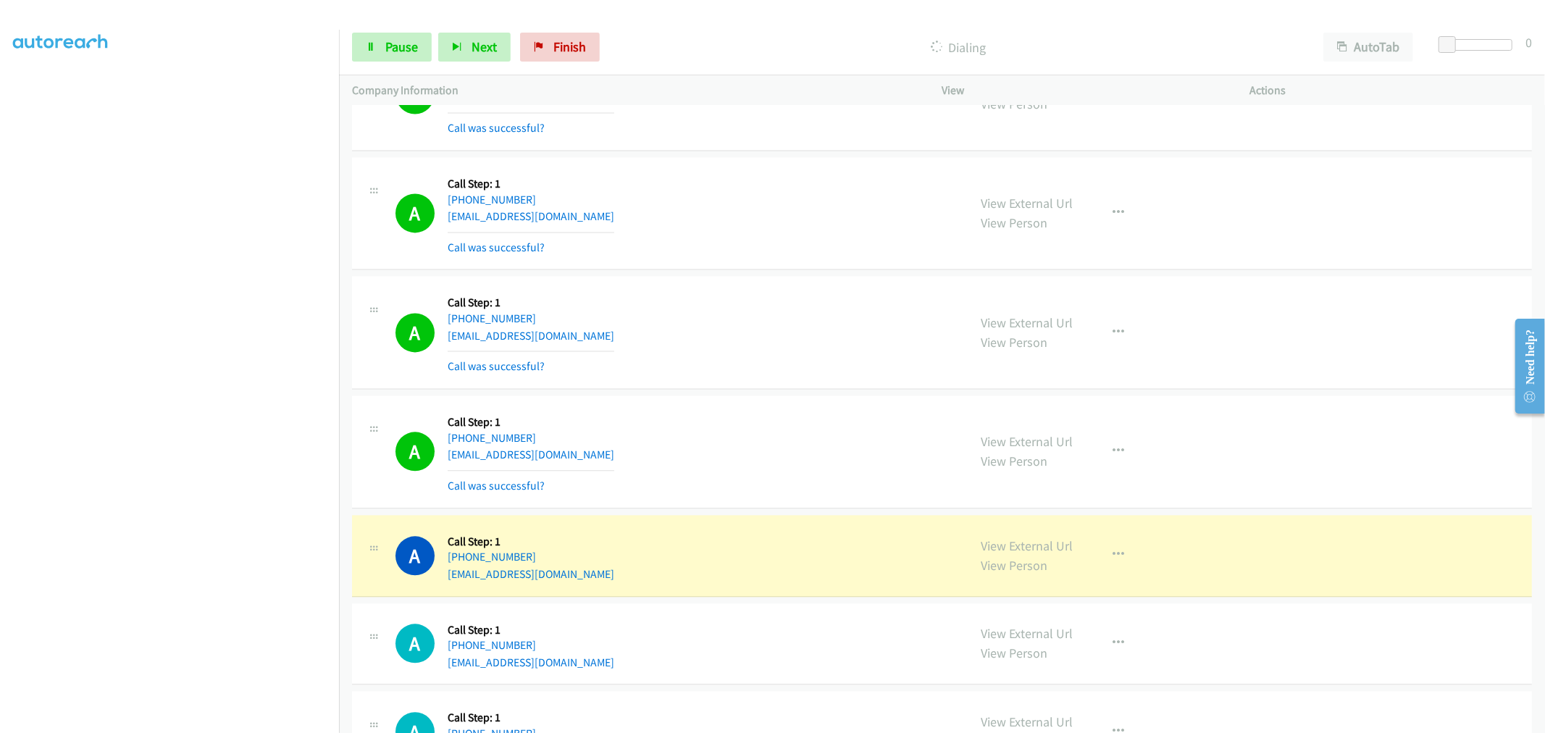
scroll to position [2978, 0]
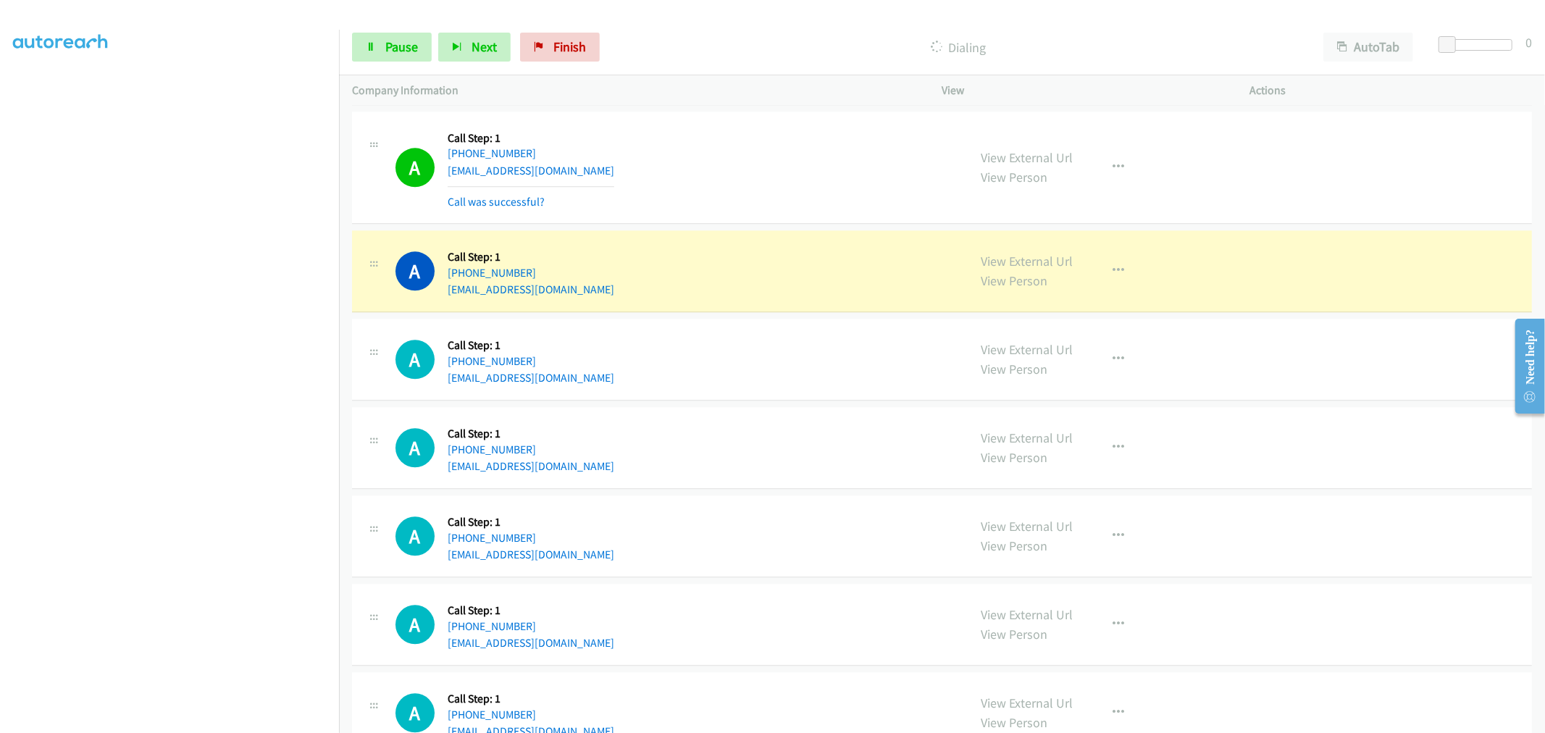
click at [201, 721] on section at bounding box center [169, 389] width 313 height 693
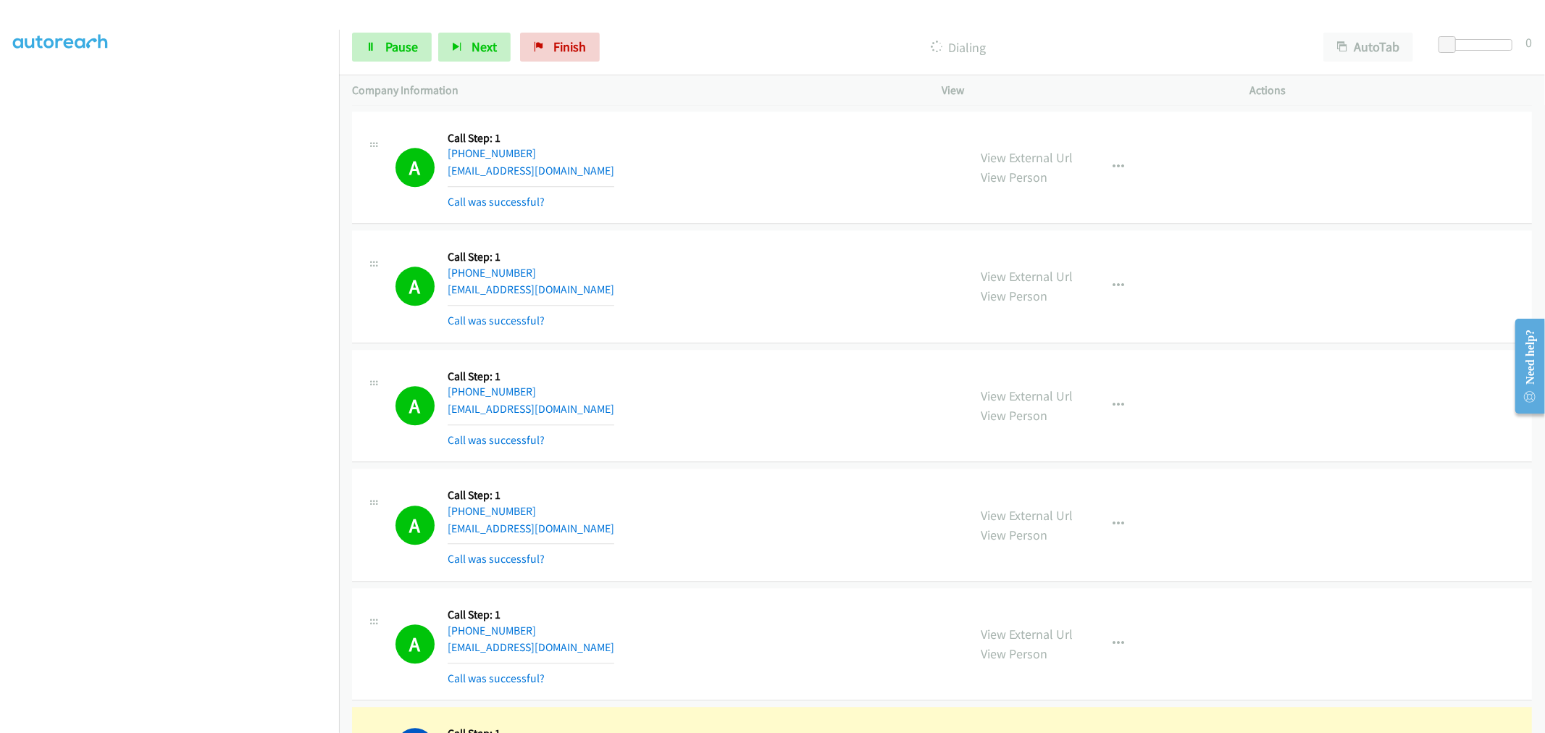
scroll to position [3300, 0]
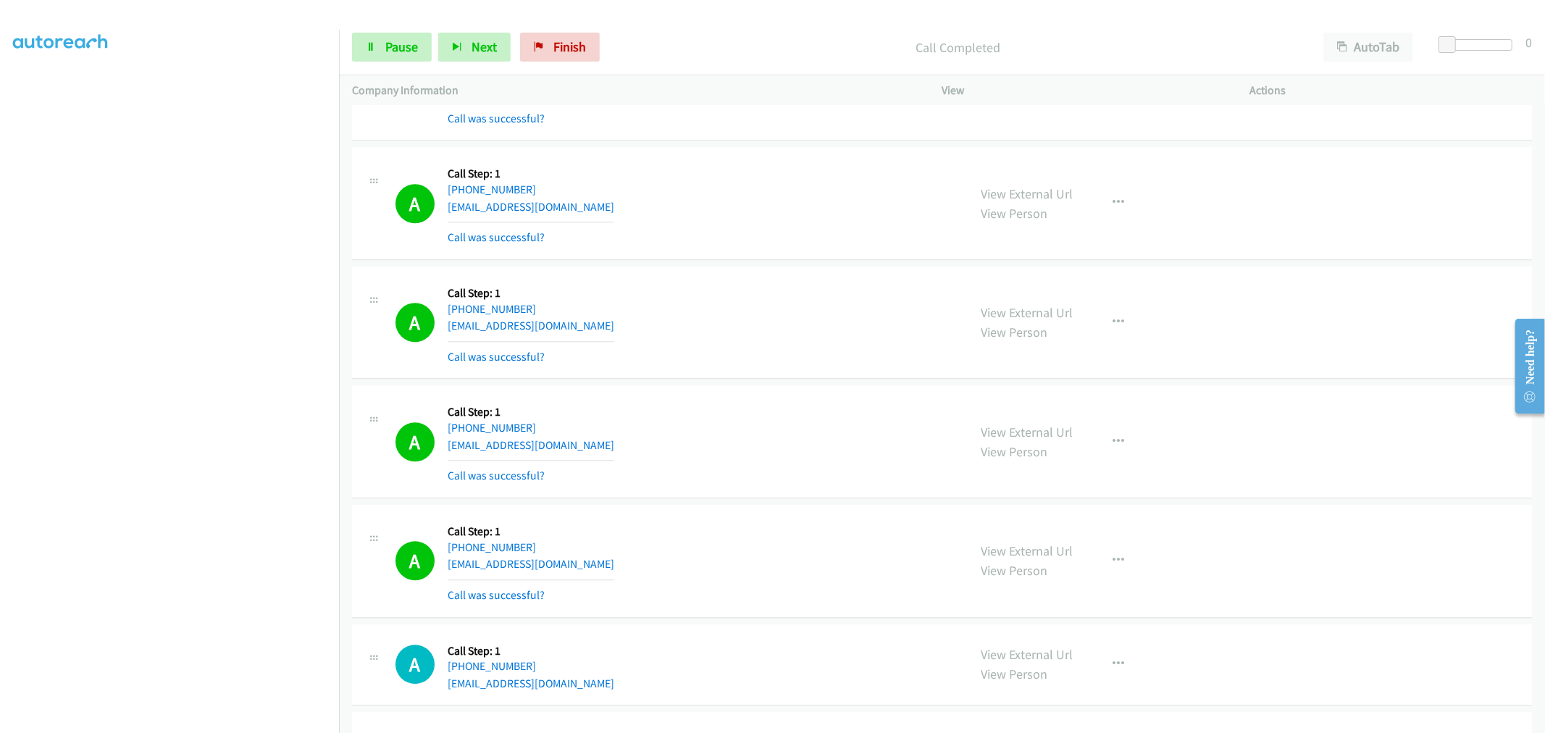
click at [241, 722] on section at bounding box center [169, 389] width 313 height 693
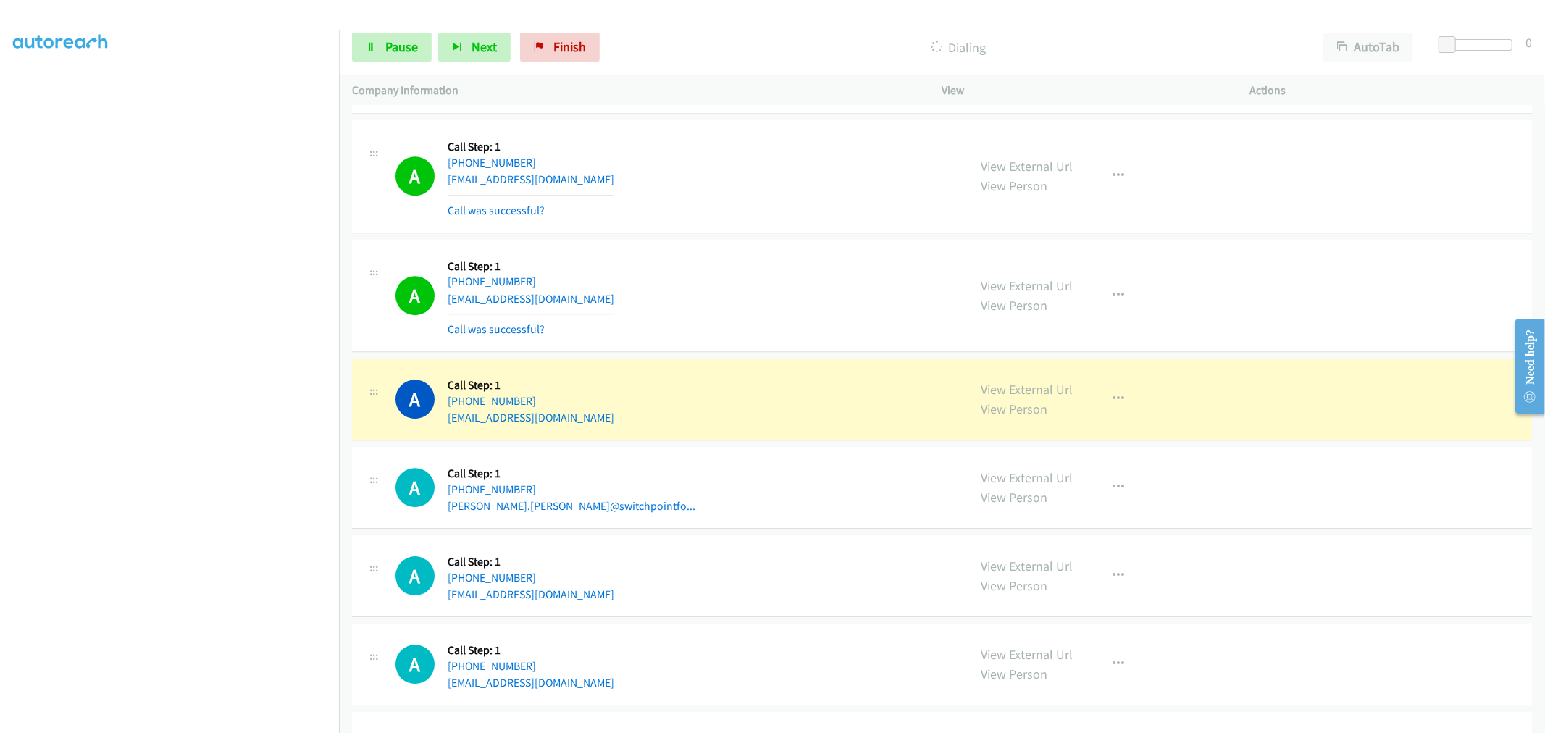
scroll to position [3864, 0]
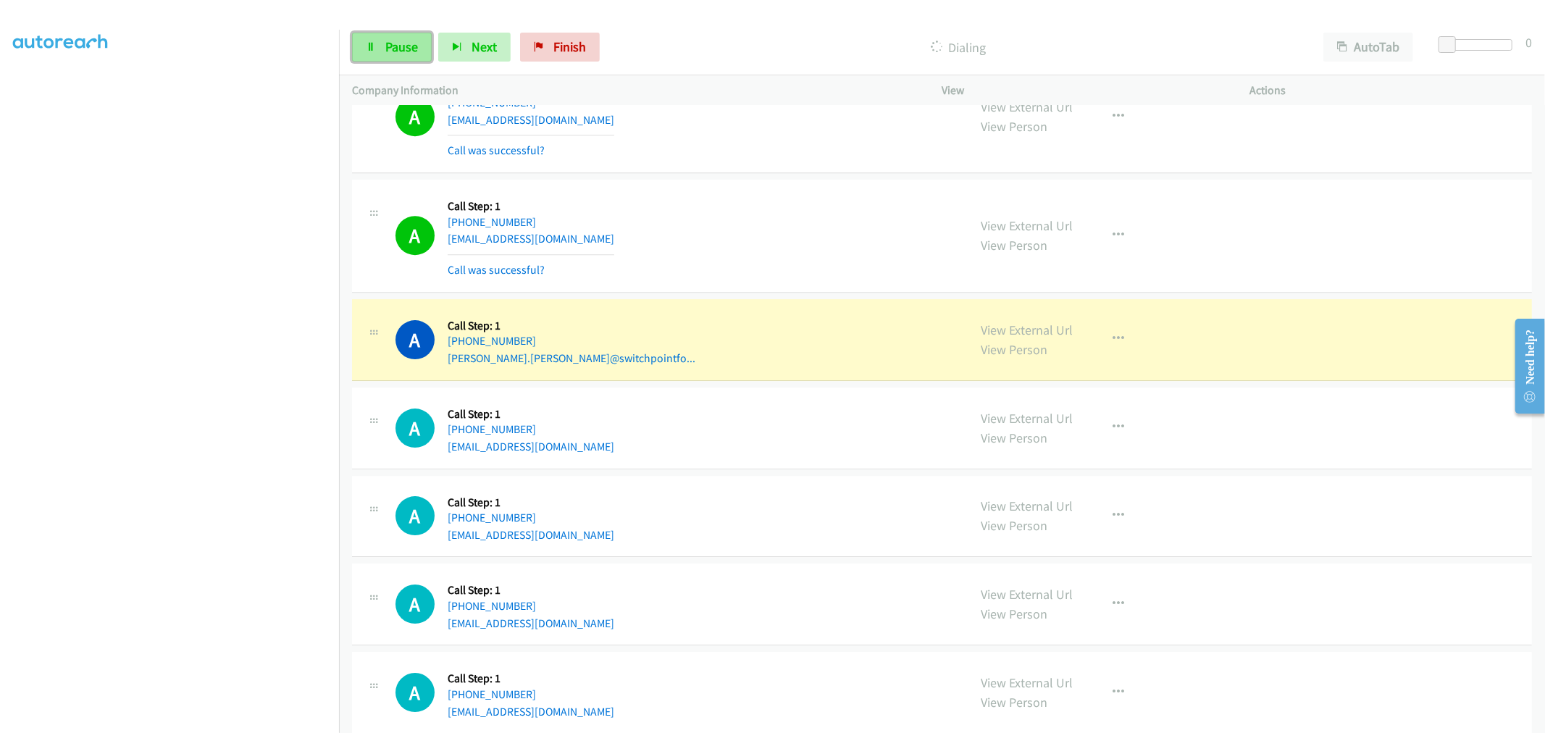
click at [371, 59] on link "Pause" at bounding box center [392, 47] width 80 height 29
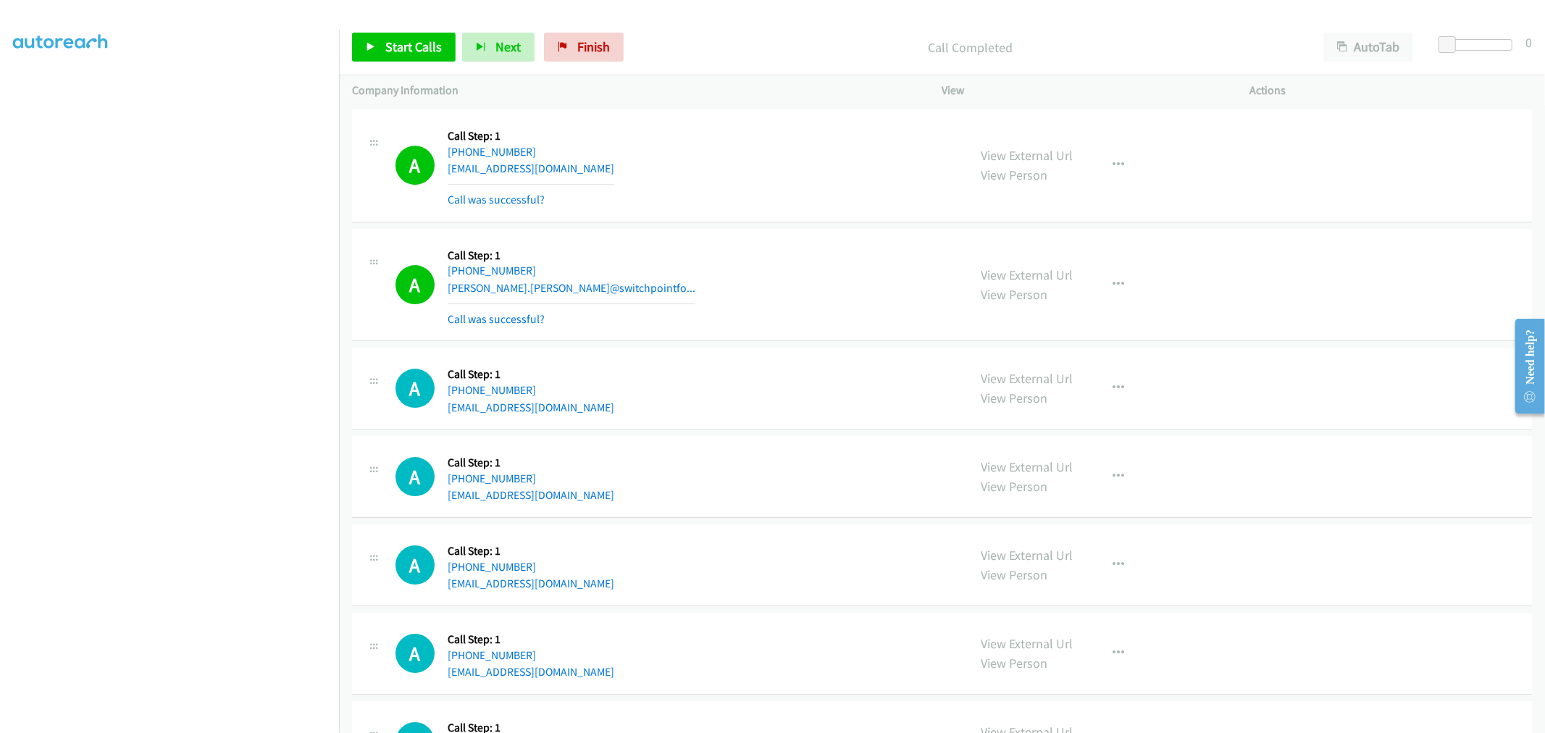
scroll to position [4024, 0]
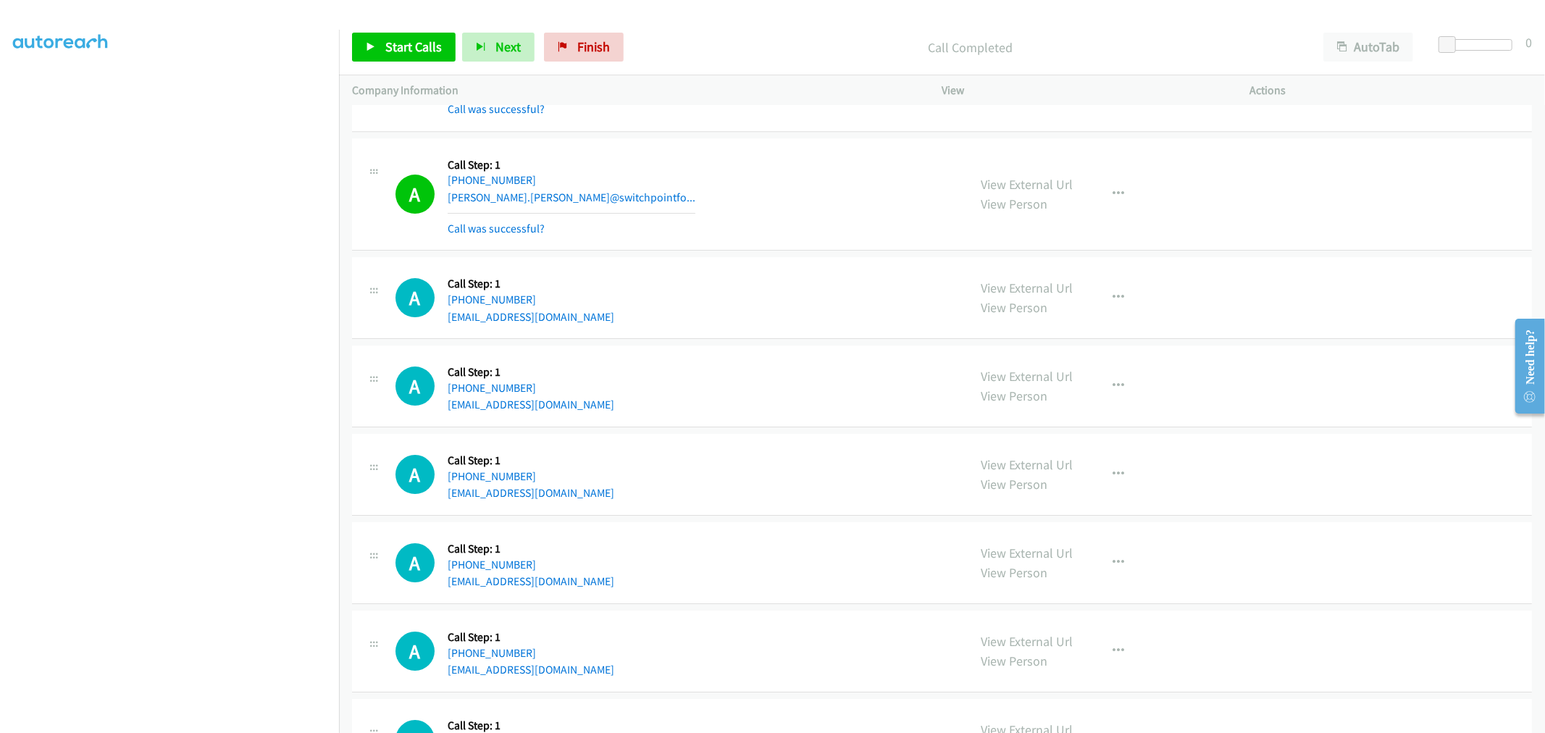
click at [844, 635] on div "A Callback Scheduled Call Step: 1 America/New_York +1 386-312-7588 jbspc59@gmai…" at bounding box center [676, 651] width 560 height 55
click at [1156, 430] on td "A Callback Scheduled Call Step: 1 America/New_York +1 609-980-9918 station12@co…" at bounding box center [942, 387] width 1206 height 88
drag, startPoint x: 1033, startPoint y: 189, endPoint x: 696, endPoint y: 51, distance: 363.9
